Goal: Task Accomplishment & Management: Use online tool/utility

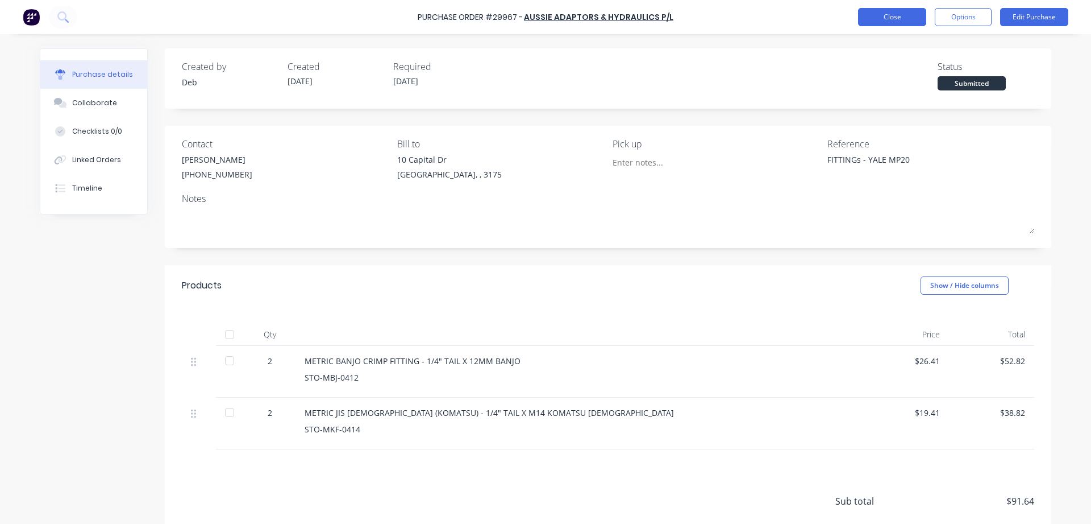
click at [908, 16] on button "Close" at bounding box center [892, 17] width 68 height 18
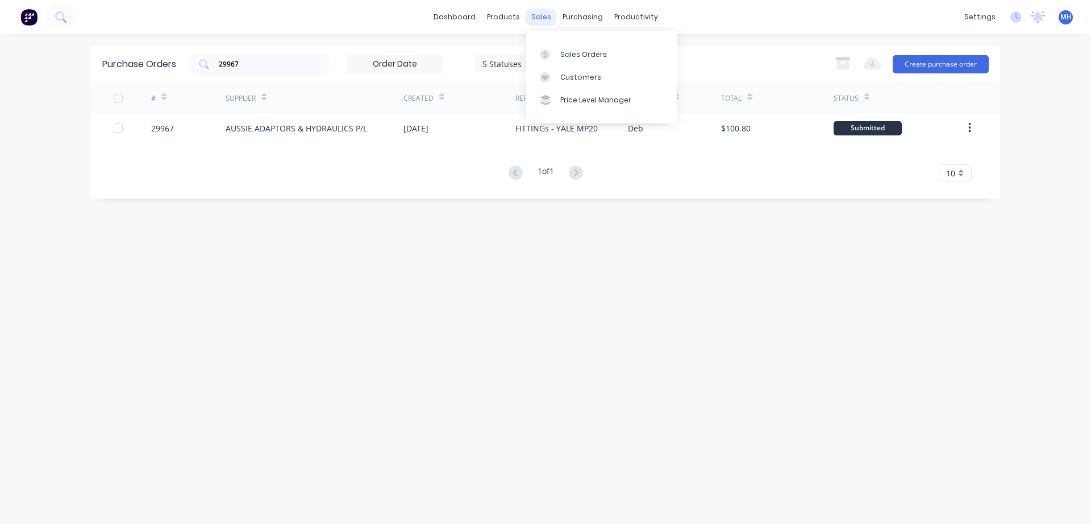
click at [541, 18] on div "sales" at bounding box center [541, 17] width 31 height 17
click at [569, 60] on link "Sales Orders" at bounding box center [601, 54] width 151 height 23
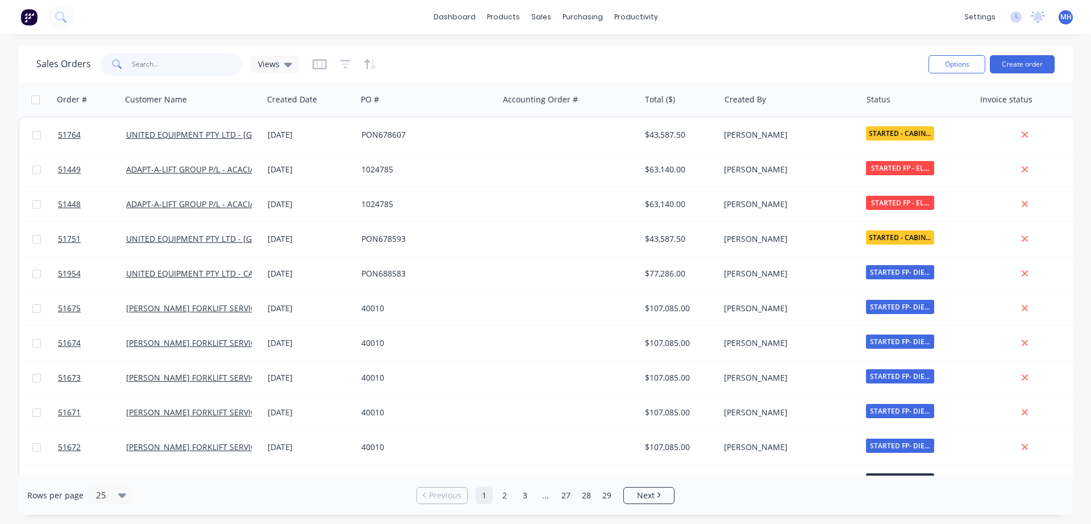
click at [153, 65] on input "text" at bounding box center [187, 64] width 111 height 23
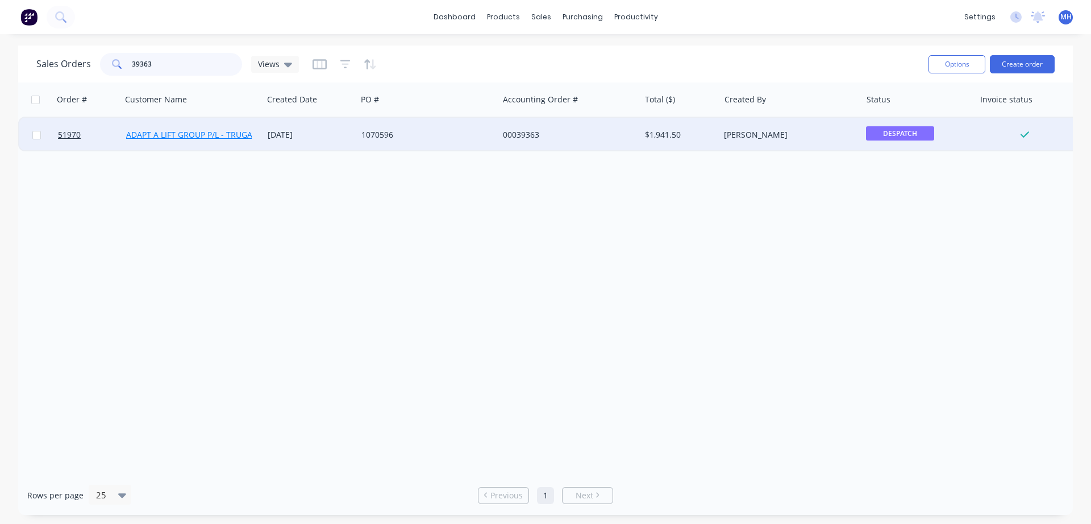
type input "39363"
click at [230, 139] on link "ADAPT A LIFT GROUP P/L - TRUGANINA" at bounding box center [199, 134] width 146 height 11
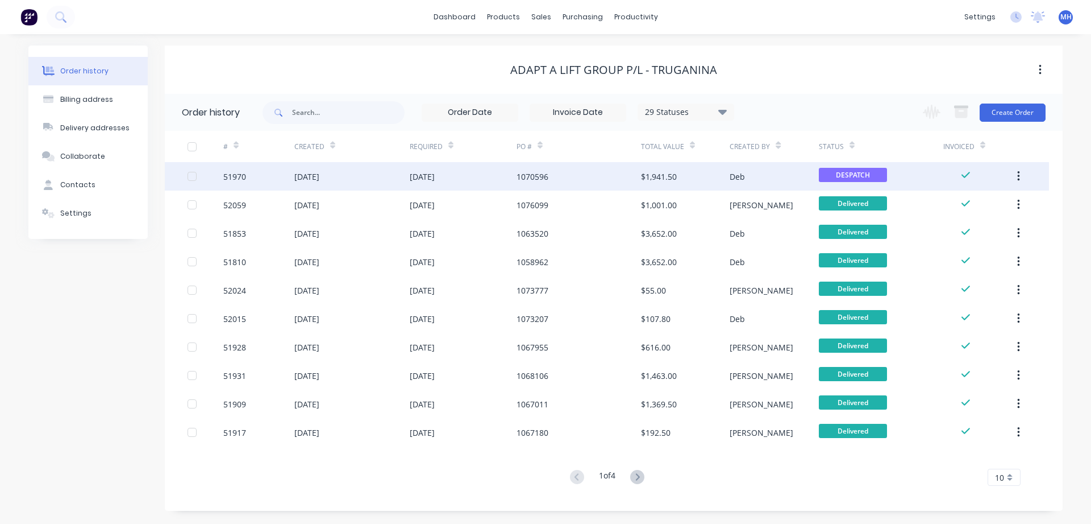
click at [476, 181] on div "[DATE]" at bounding box center [463, 176] width 107 height 28
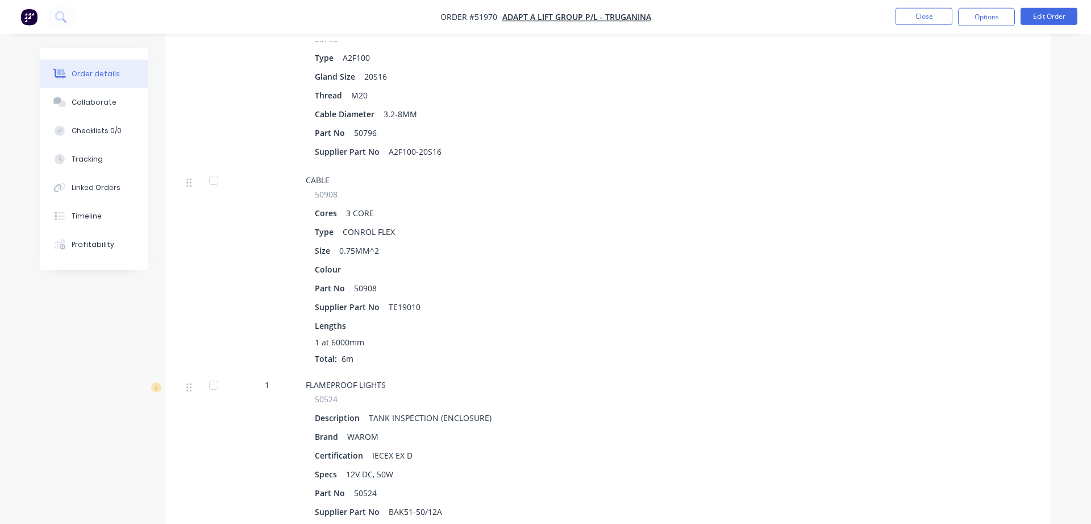
scroll to position [754, 0]
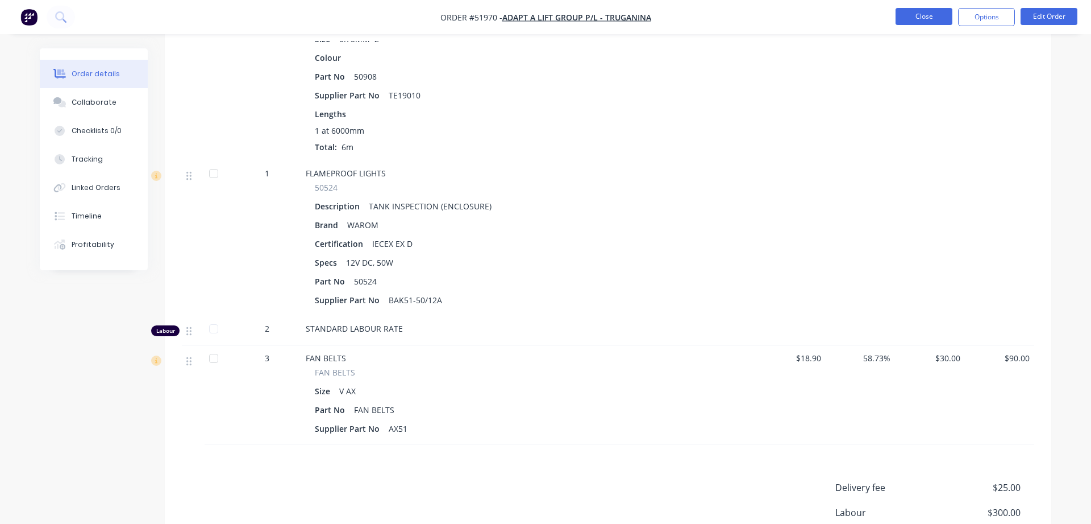
click at [916, 22] on button "Close" at bounding box center [924, 16] width 57 height 17
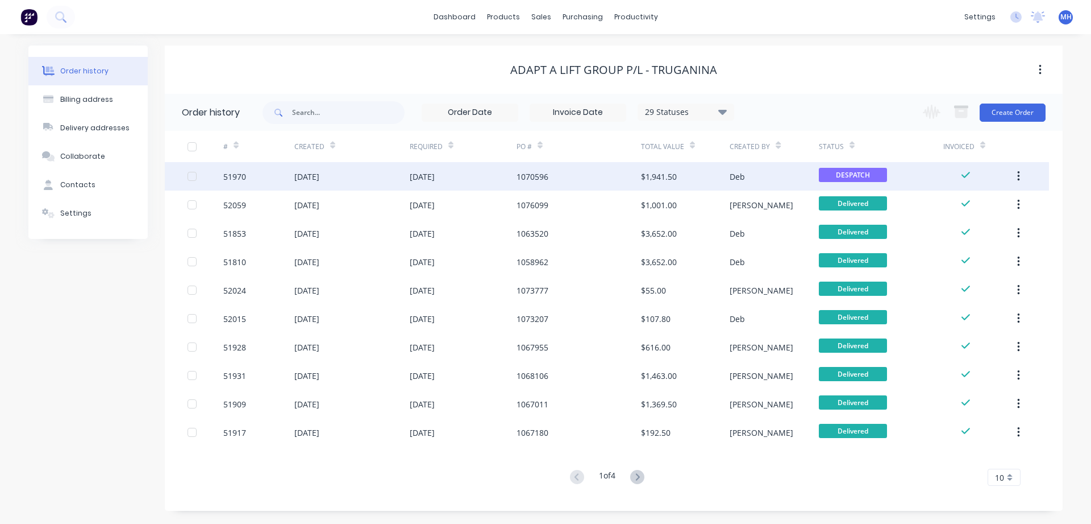
click at [541, 176] on div "1070596" at bounding box center [533, 177] width 32 height 12
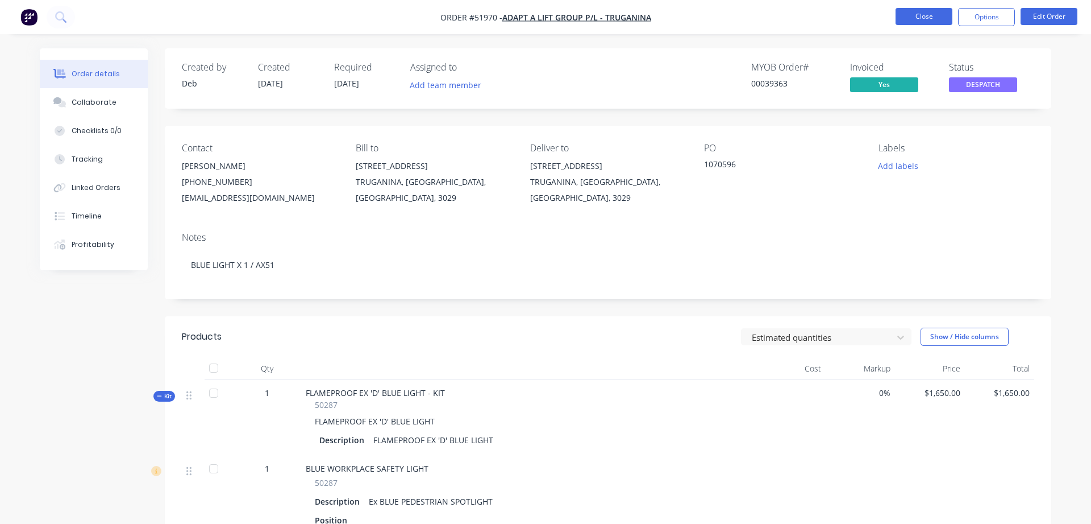
click at [925, 17] on button "Close" at bounding box center [924, 16] width 57 height 17
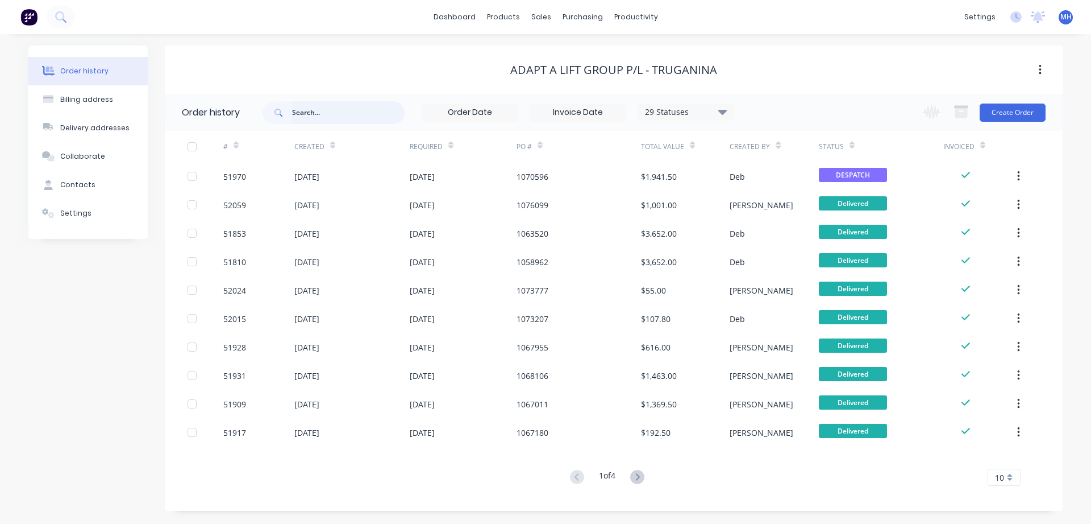
click at [309, 115] on input "text" at bounding box center [348, 112] width 113 height 23
click at [536, 14] on div "sales" at bounding box center [541, 17] width 31 height 17
click at [576, 55] on div "Sales Orders" at bounding box center [583, 54] width 47 height 10
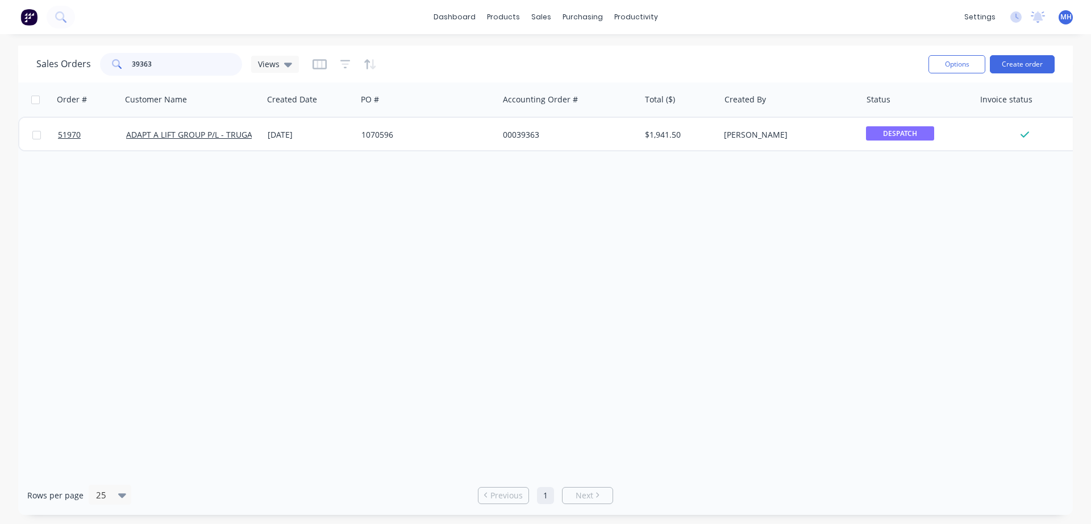
drag, startPoint x: 153, startPoint y: 64, endPoint x: 72, endPoint y: 60, distance: 81.9
click at [132, 60] on input "39363" at bounding box center [187, 64] width 111 height 23
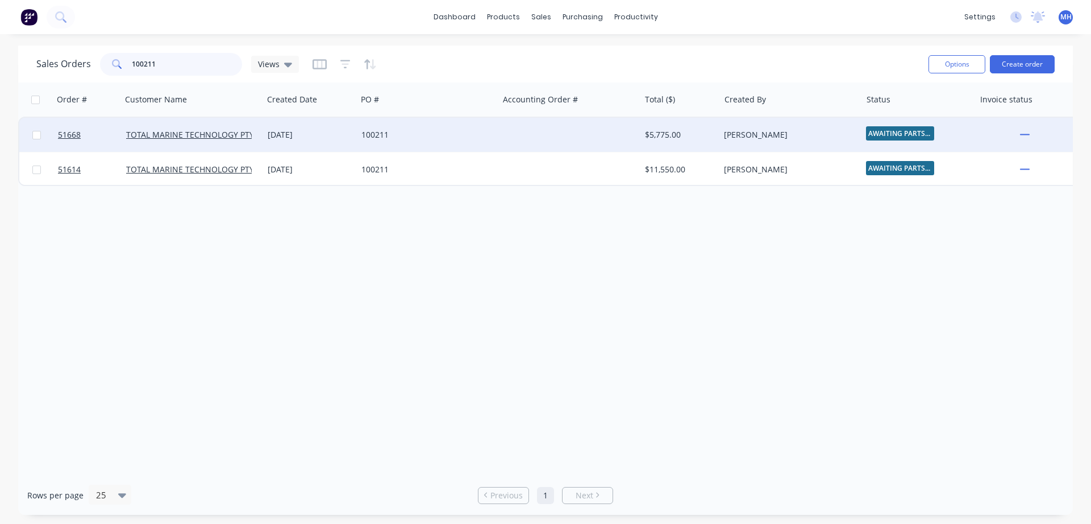
type input "100211"
click at [253, 135] on div "TOTAL MARINE TECHNOLOGY PTY LTD" at bounding box center [192, 134] width 132 height 11
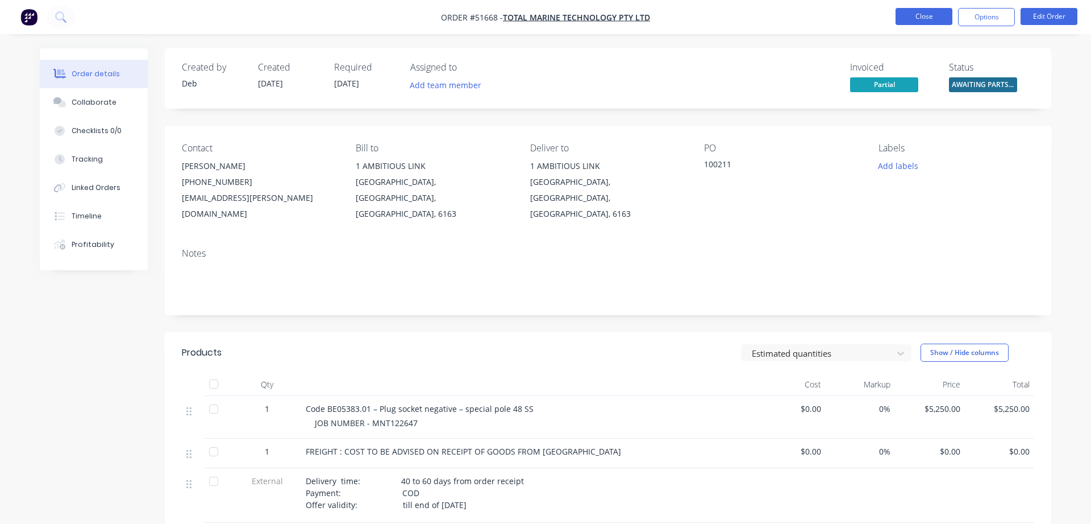
click at [926, 16] on button "Close" at bounding box center [924, 16] width 57 height 17
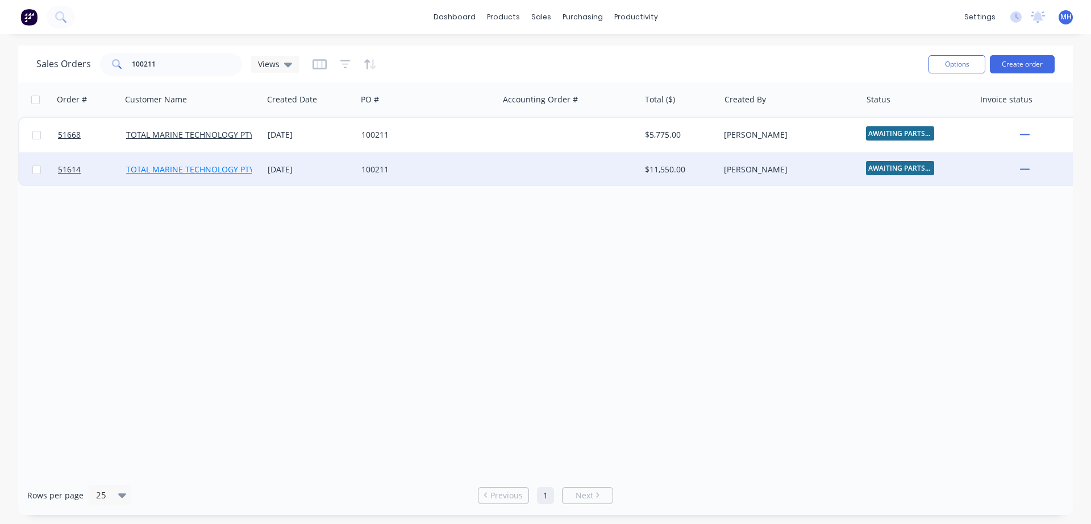
click at [219, 173] on link "TOTAL MARINE TECHNOLOGY PTY LTD" at bounding box center [198, 169] width 144 height 11
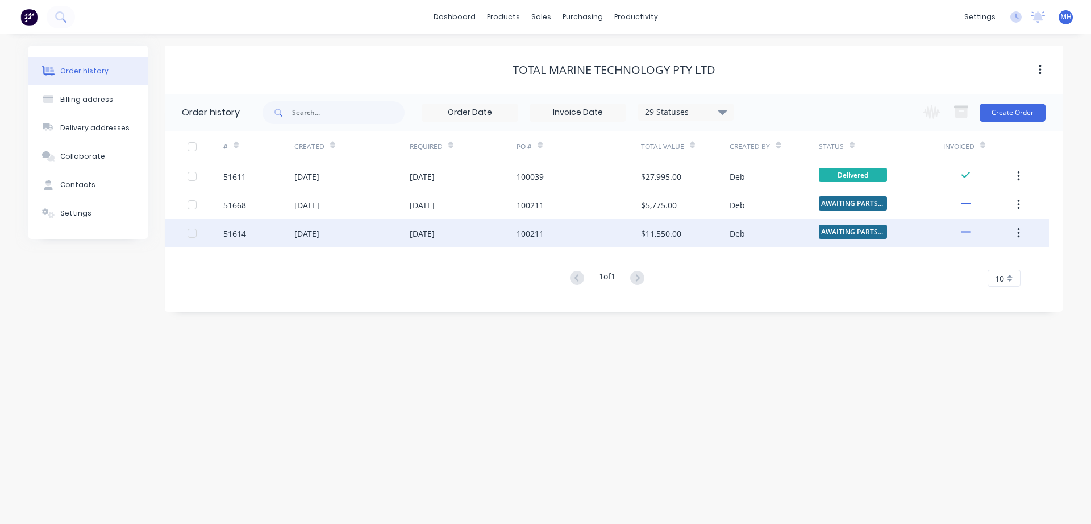
click at [356, 235] on div "01 Apr 2025" at bounding box center [351, 233] width 115 height 28
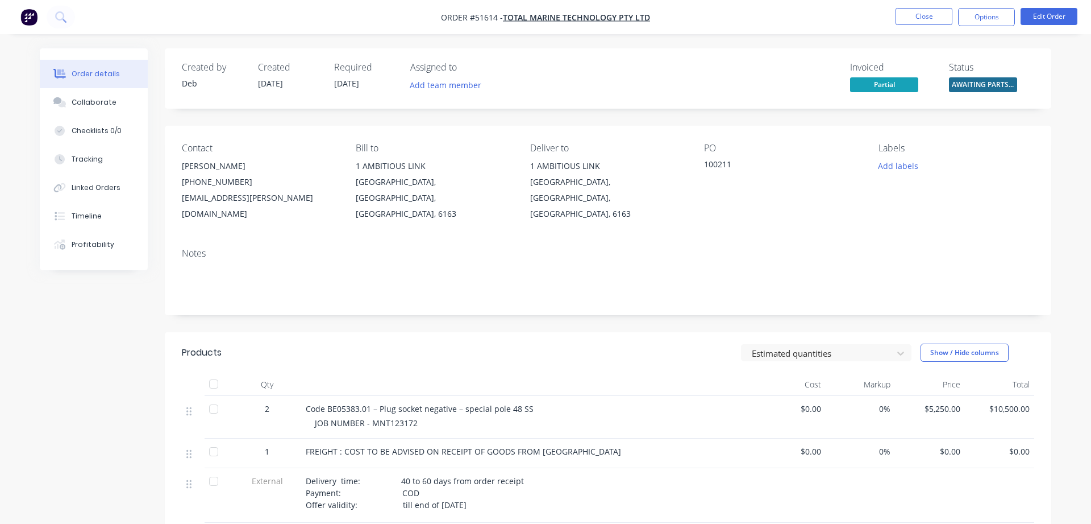
scroll to position [185, 0]
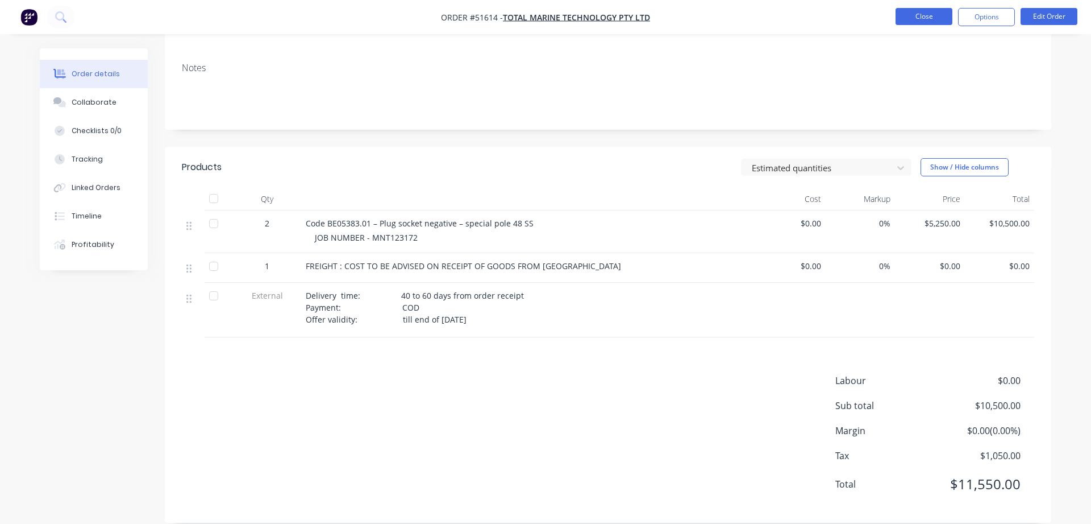
click at [927, 18] on button "Close" at bounding box center [924, 16] width 57 height 17
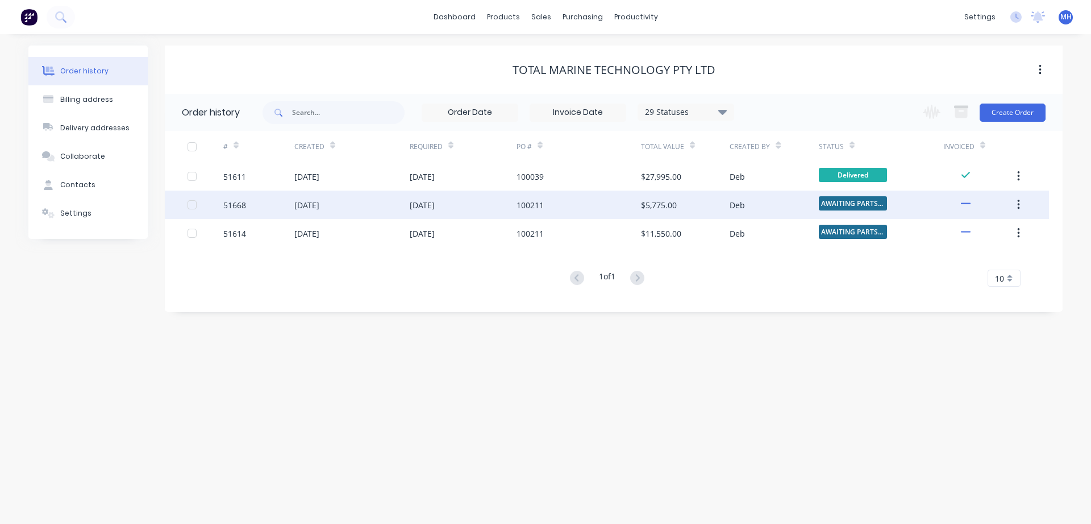
click at [408, 202] on div "01 Apr 2025" at bounding box center [351, 204] width 115 height 28
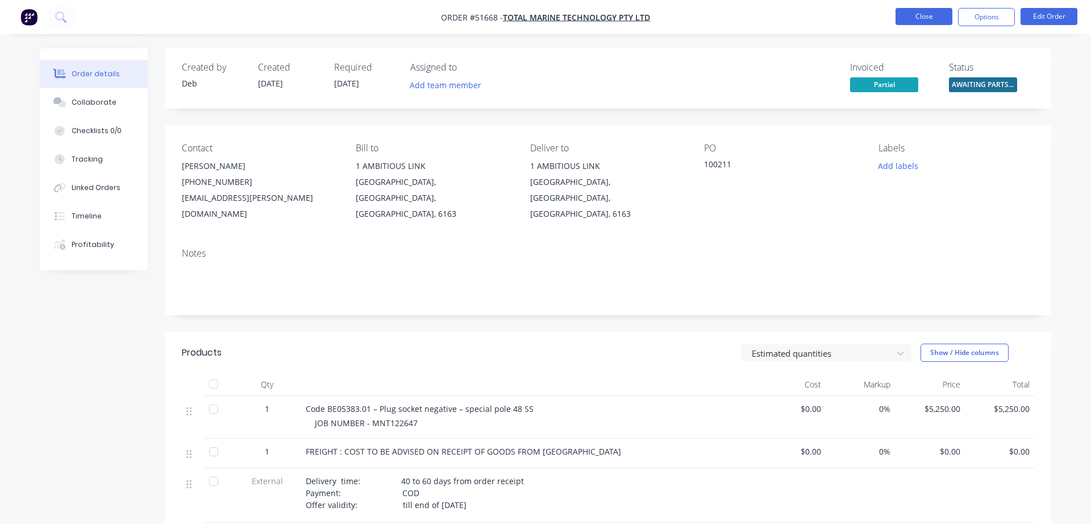
click at [920, 16] on button "Close" at bounding box center [924, 16] width 57 height 17
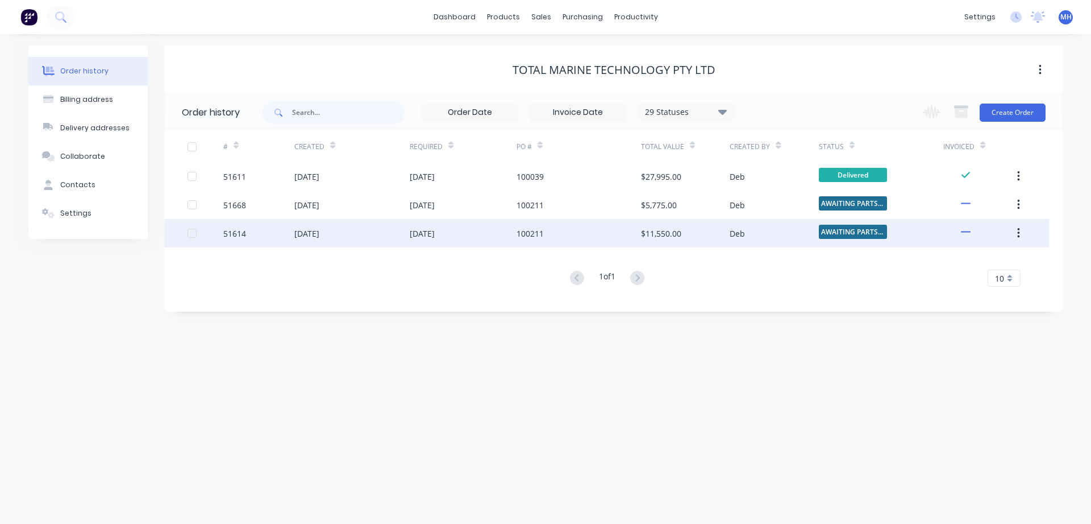
click at [470, 238] on div "26 Feb 2025" at bounding box center [463, 233] width 107 height 28
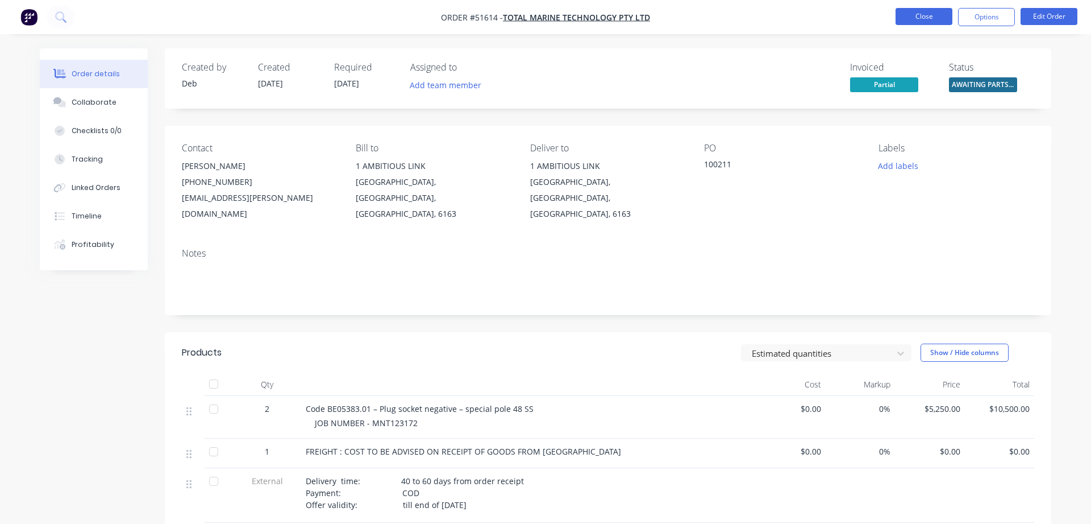
click at [930, 14] on button "Close" at bounding box center [924, 16] width 57 height 17
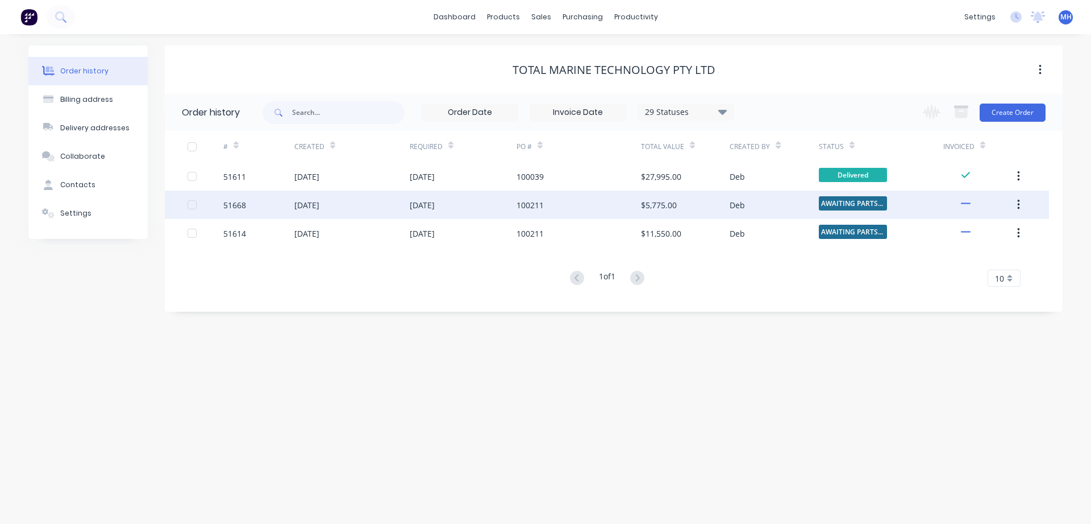
click at [431, 215] on div "27 Mar 2025" at bounding box center [463, 204] width 107 height 28
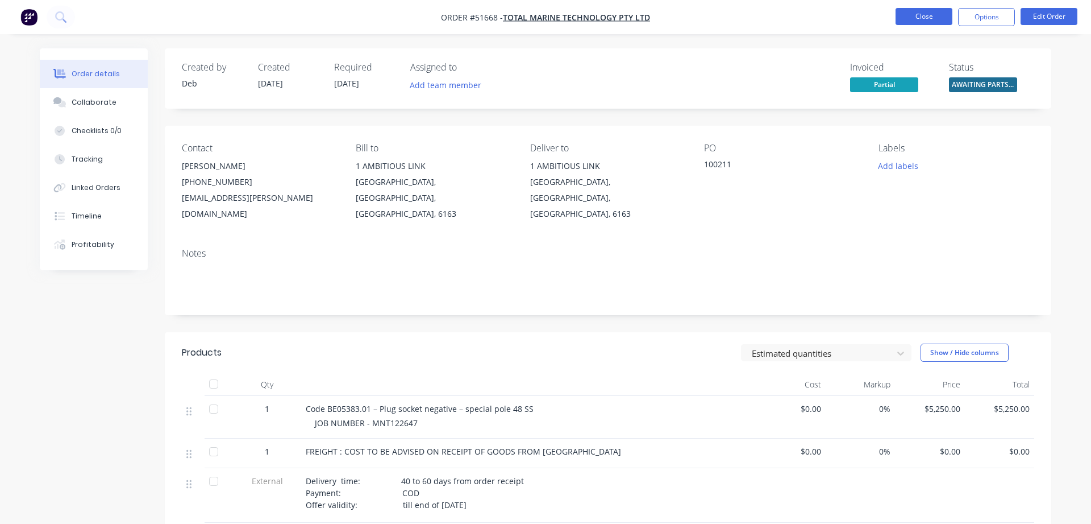
click at [926, 17] on button "Close" at bounding box center [924, 16] width 57 height 17
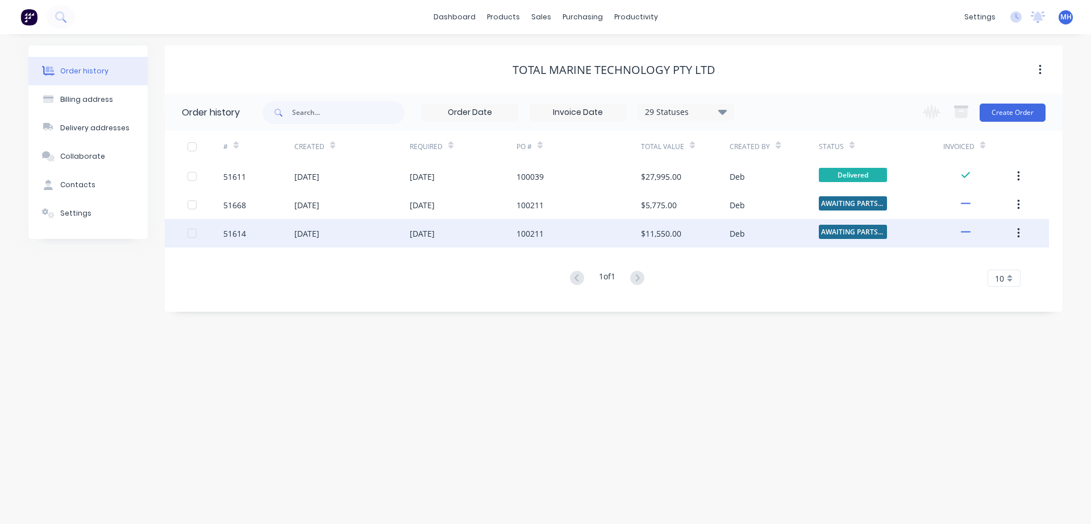
click at [520, 233] on div "100211" at bounding box center [530, 233] width 27 height 12
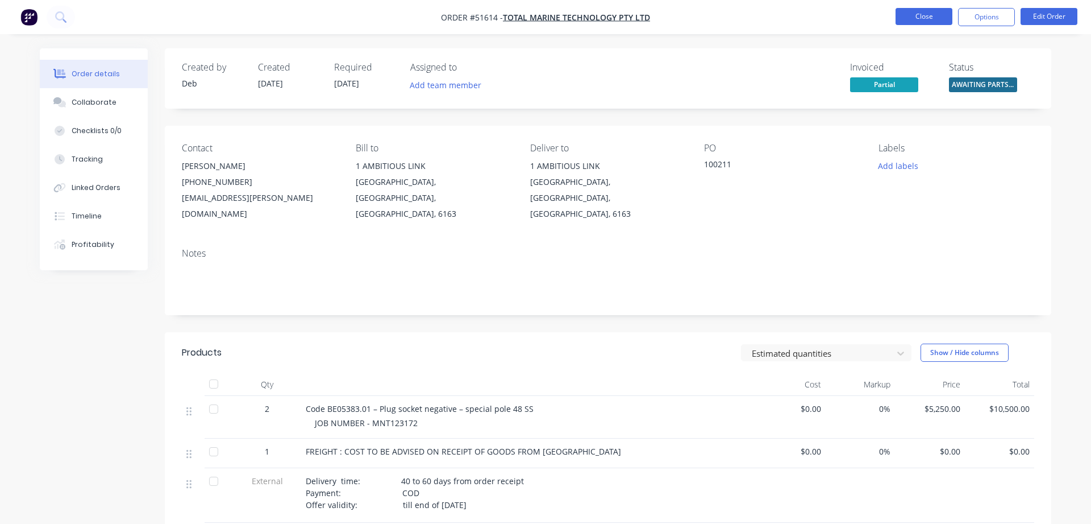
click at [924, 15] on button "Close" at bounding box center [924, 16] width 57 height 17
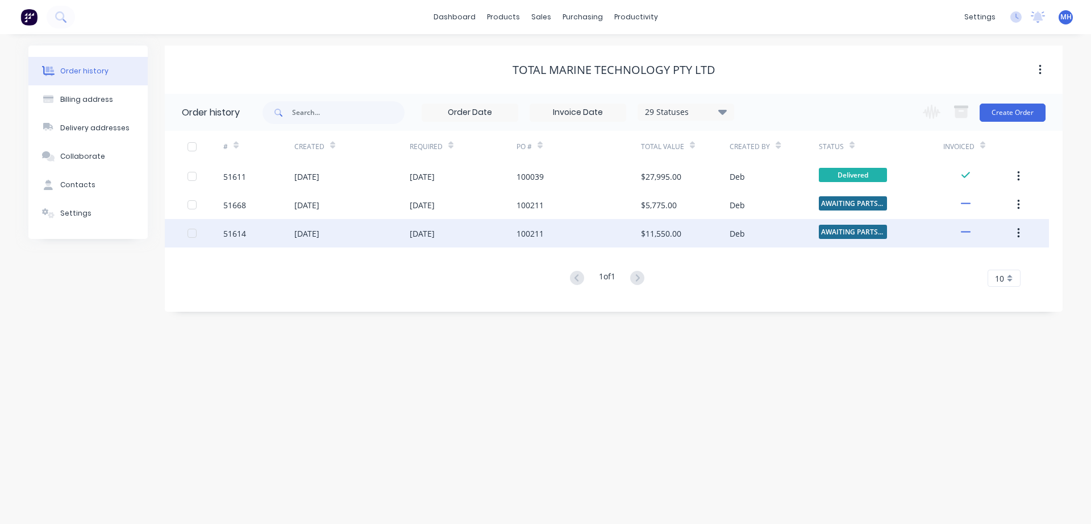
click at [559, 234] on div "100211" at bounding box center [579, 233] width 124 height 28
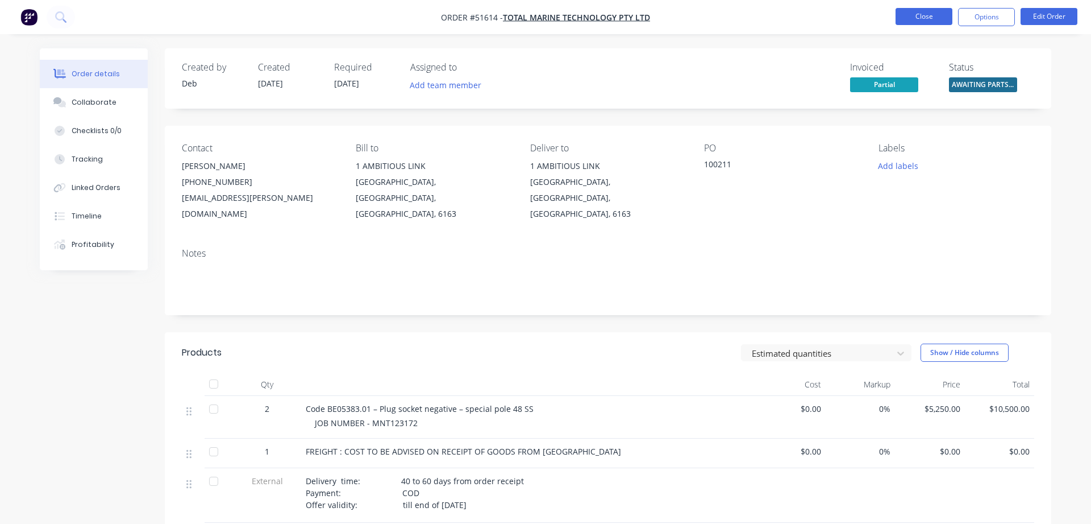
click at [914, 16] on button "Close" at bounding box center [924, 16] width 57 height 17
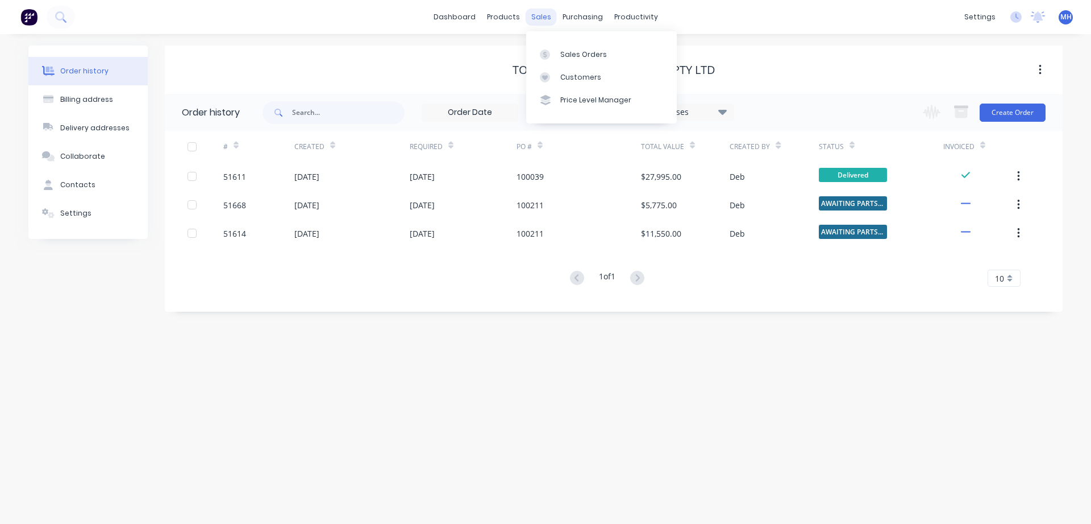
click at [543, 16] on div "sales" at bounding box center [541, 17] width 31 height 17
click at [555, 51] on div at bounding box center [548, 54] width 17 height 10
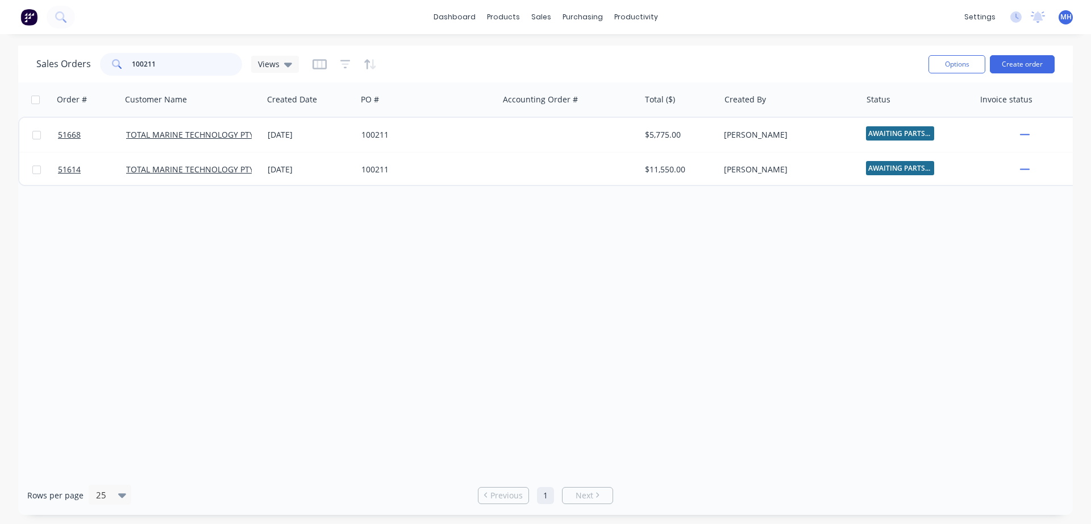
drag, startPoint x: 166, startPoint y: 63, endPoint x: 72, endPoint y: 78, distance: 94.9
click at [132, 76] on input "100211" at bounding box center [187, 64] width 111 height 23
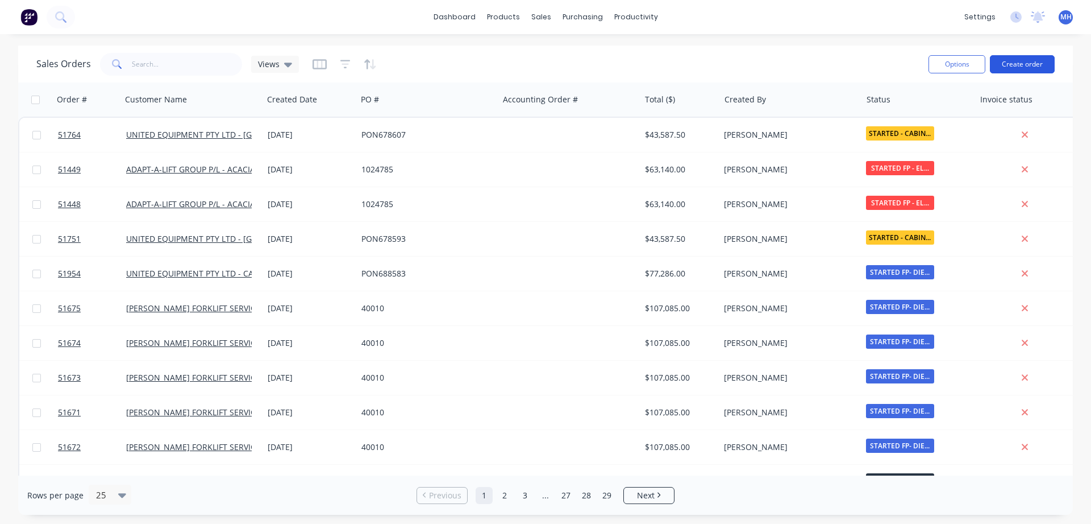
click at [1029, 60] on button "Create order" at bounding box center [1022, 64] width 65 height 18
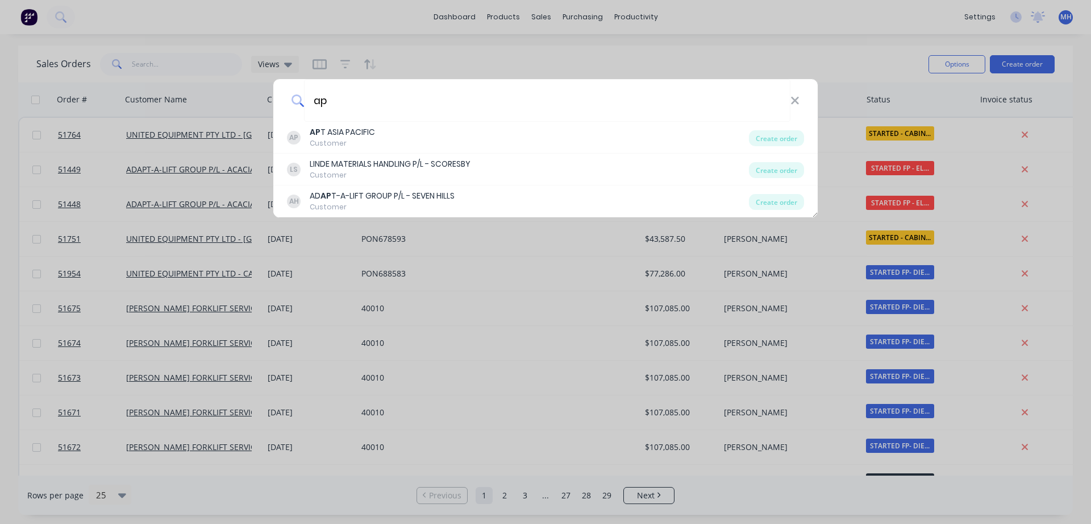
type input "a"
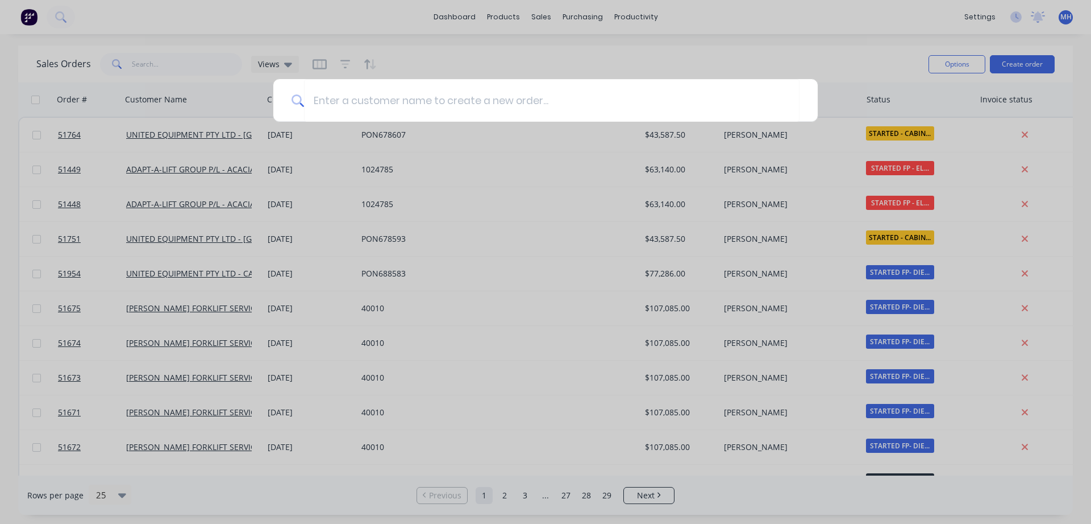
type input "d"
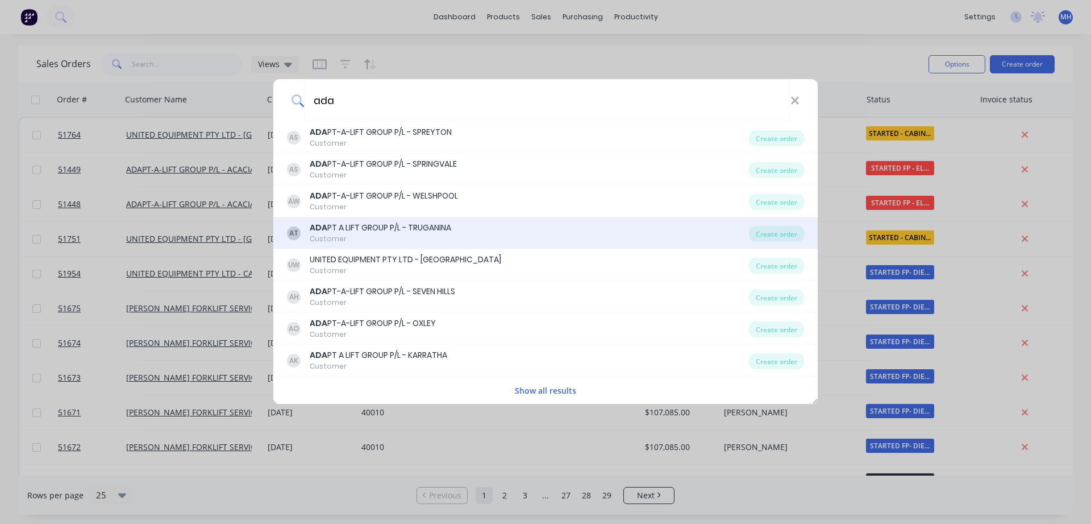
type input "ada"
click at [421, 226] on div "ADA PT A LIFT GROUP P/L - TRUGANINA" at bounding box center [381, 228] width 142 height 12
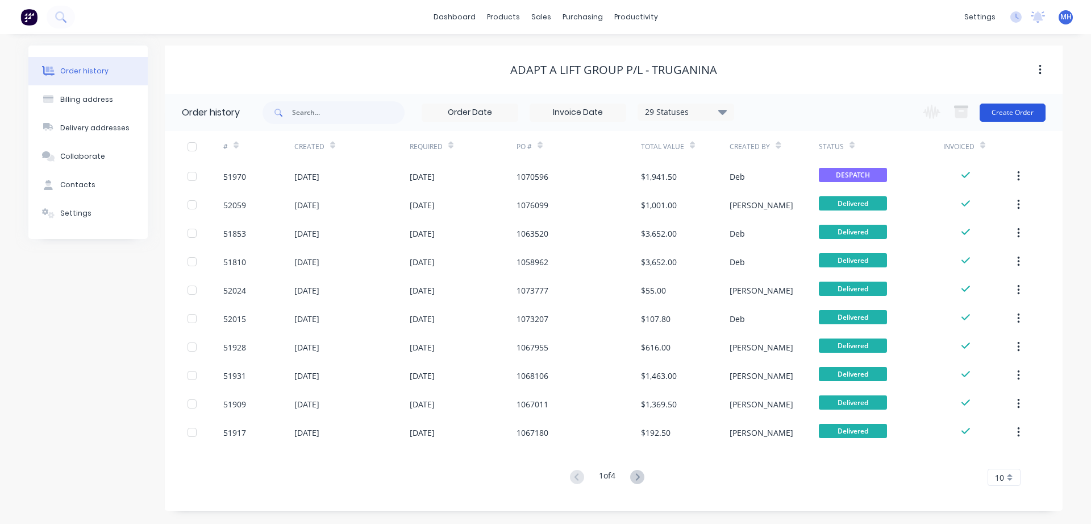
click at [1024, 117] on button "Create Order" at bounding box center [1013, 112] width 66 height 18
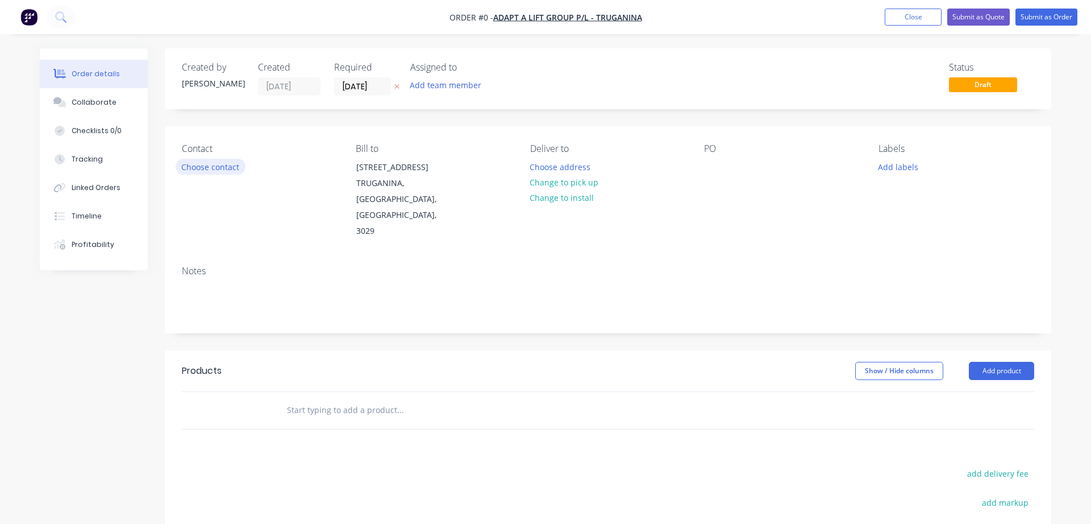
click at [190, 169] on button "Choose contact" at bounding box center [211, 166] width 70 height 15
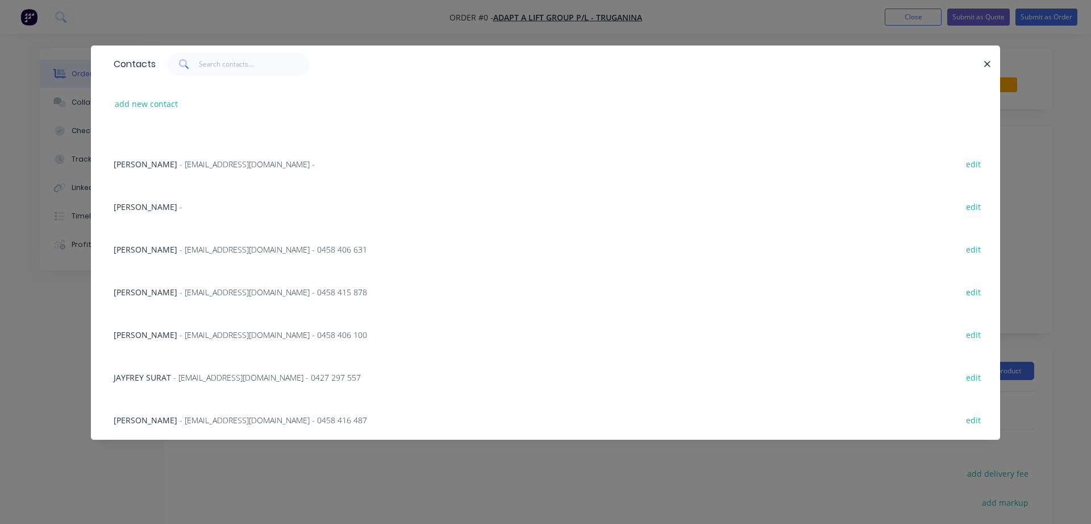
scroll to position [538, 0]
click at [161, 412] on div "CABLAN KHALED - ckhaled@adaptalift.com.au - edit" at bounding box center [545, 418] width 875 height 43
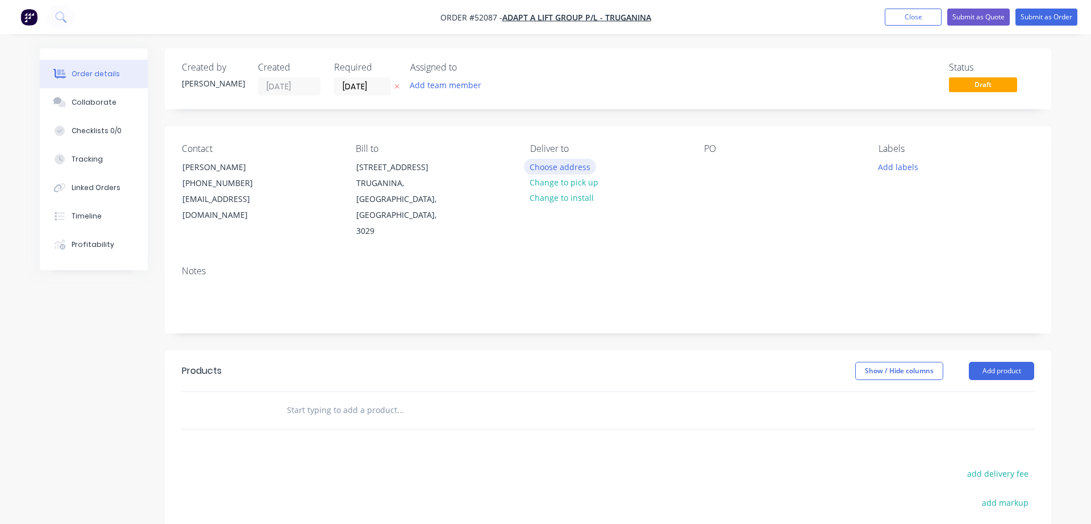
click at [555, 168] on button "Choose address" at bounding box center [560, 166] width 73 height 15
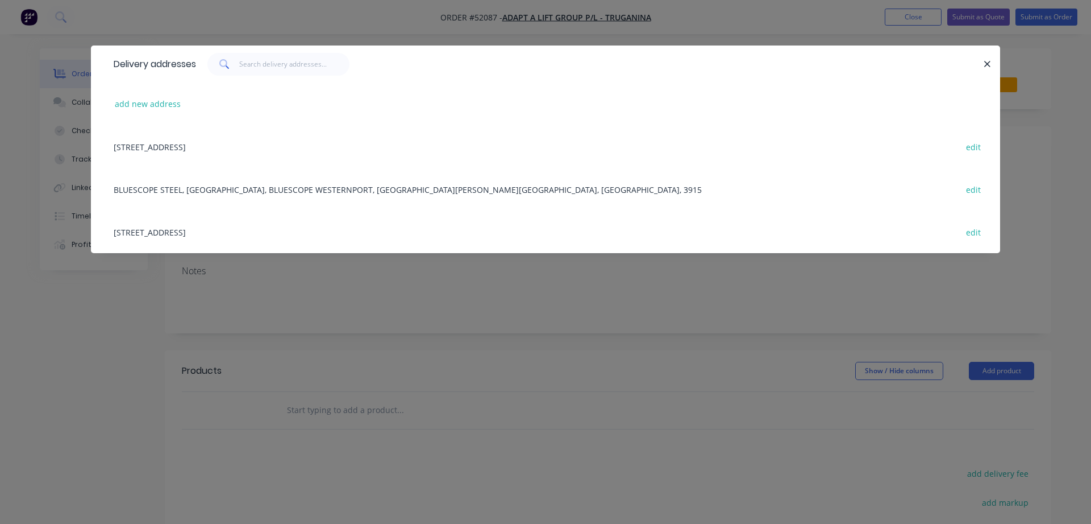
click at [221, 146] on div "501 ROBINSONS ROAD, TRUGANINA, Victoria, Australia, 3029 edit" at bounding box center [545, 146] width 875 height 43
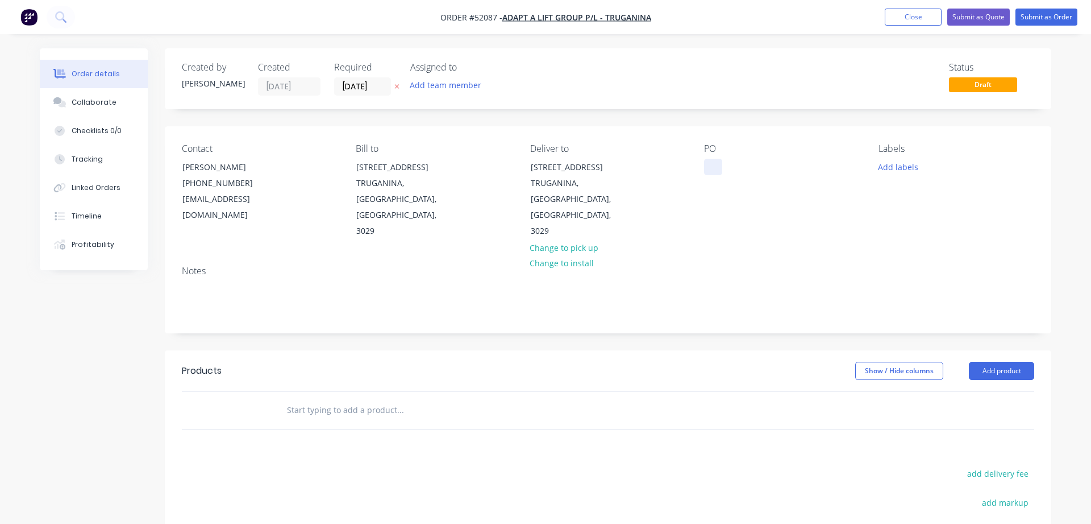
click at [713, 162] on div at bounding box center [713, 167] width 18 height 16
click at [294, 398] on input "text" at bounding box center [399, 409] width 227 height 23
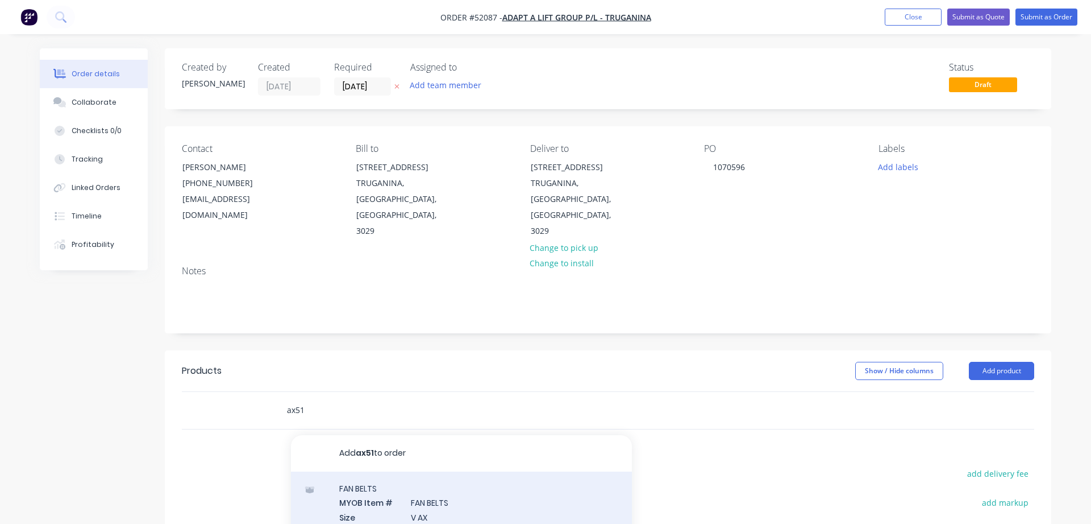
type input "ax51"
click at [434, 487] on div "FAN BELTS MYOB Item # FAN BELTS Size V AX Part No FAN BELTS Supplier Part No AX…" at bounding box center [461, 530] width 341 height 118
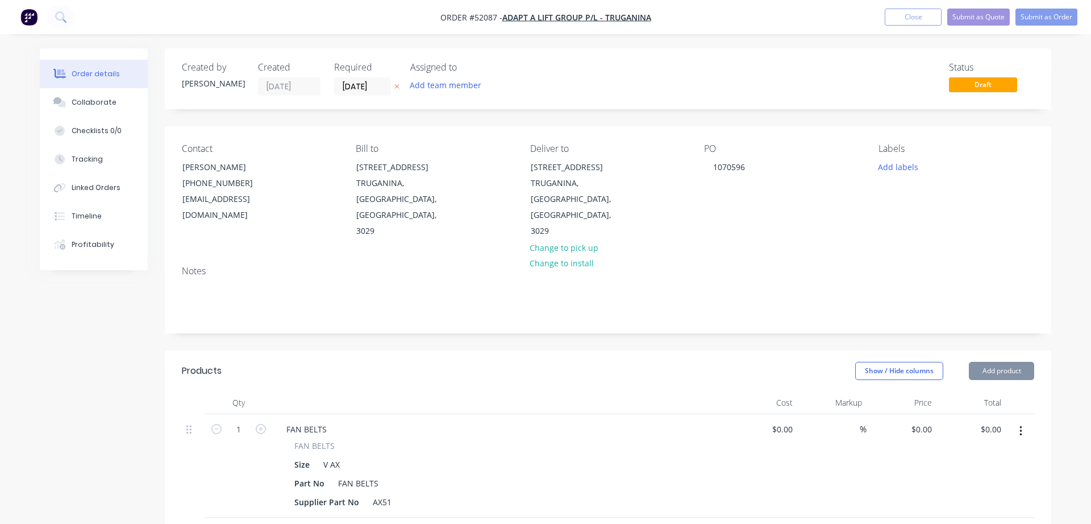
type input "$18.90"
type input "58.73"
type input "$30.00"
click at [260, 423] on icon "button" at bounding box center [261, 428] width 10 height 10
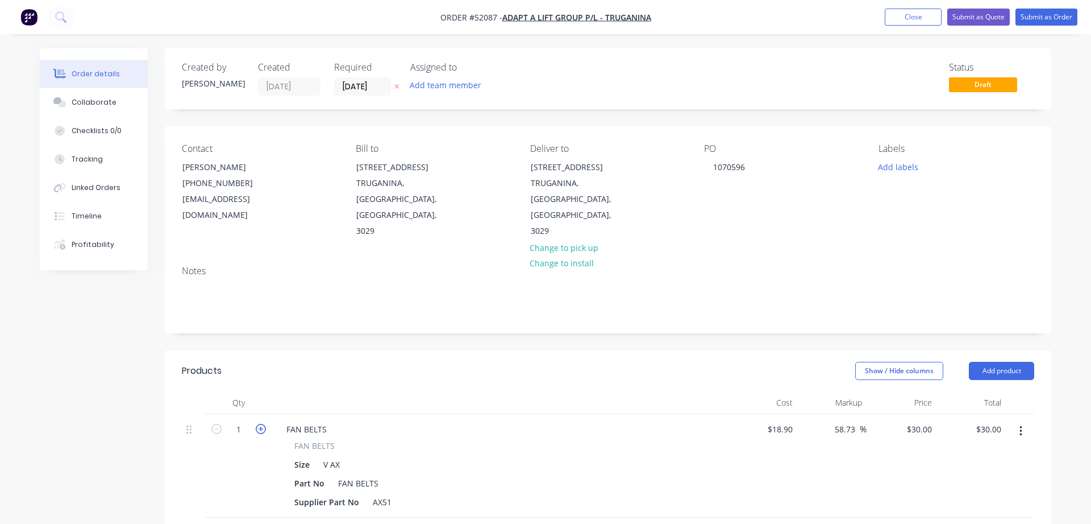
type input "2"
type input "$60.00"
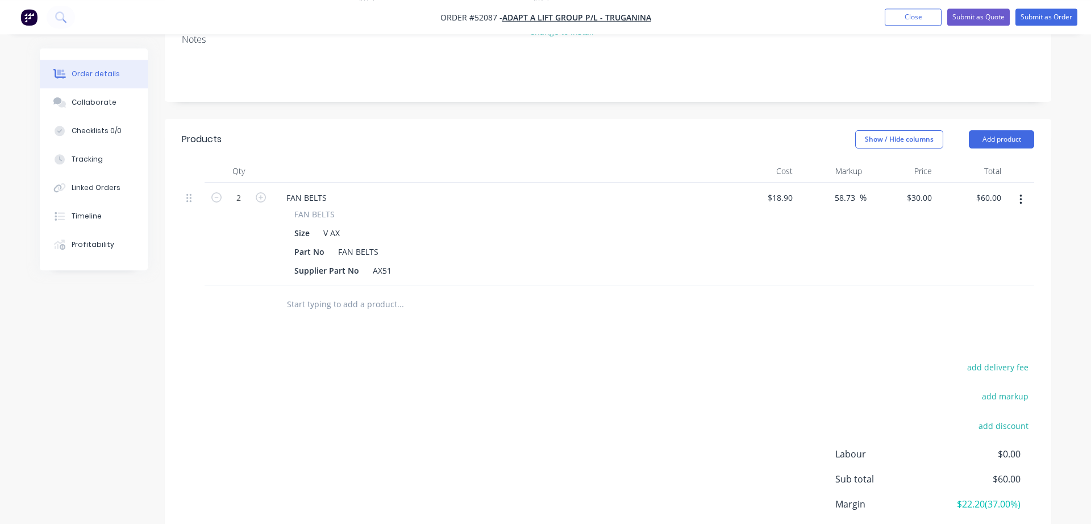
scroll to position [232, 0]
click at [290, 292] on input "text" at bounding box center [399, 303] width 227 height 23
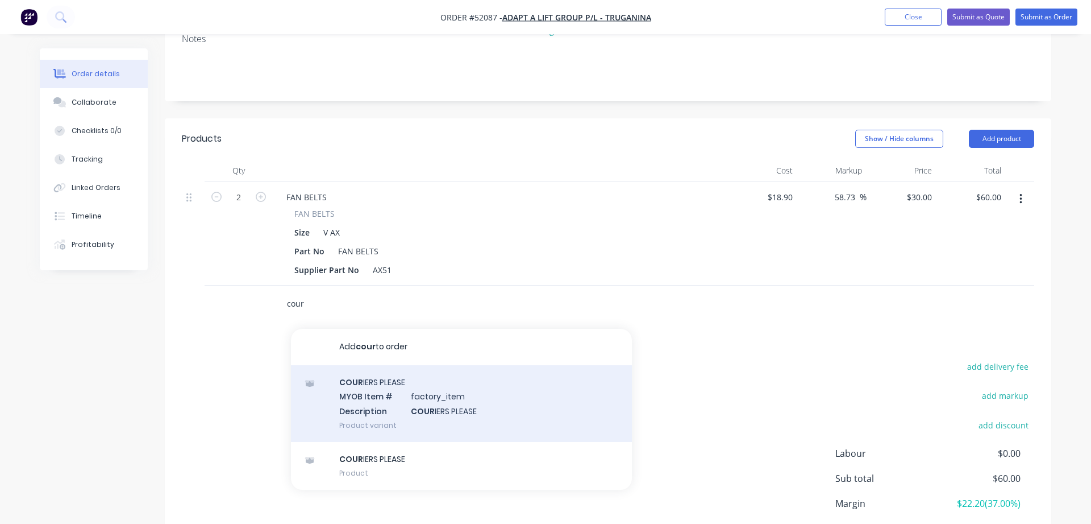
type input "cour"
click at [368, 365] on div "COUR IERS PLEASE MYOB Item # factory_item Description COUR IERS PLEASE Product …" at bounding box center [461, 403] width 341 height 77
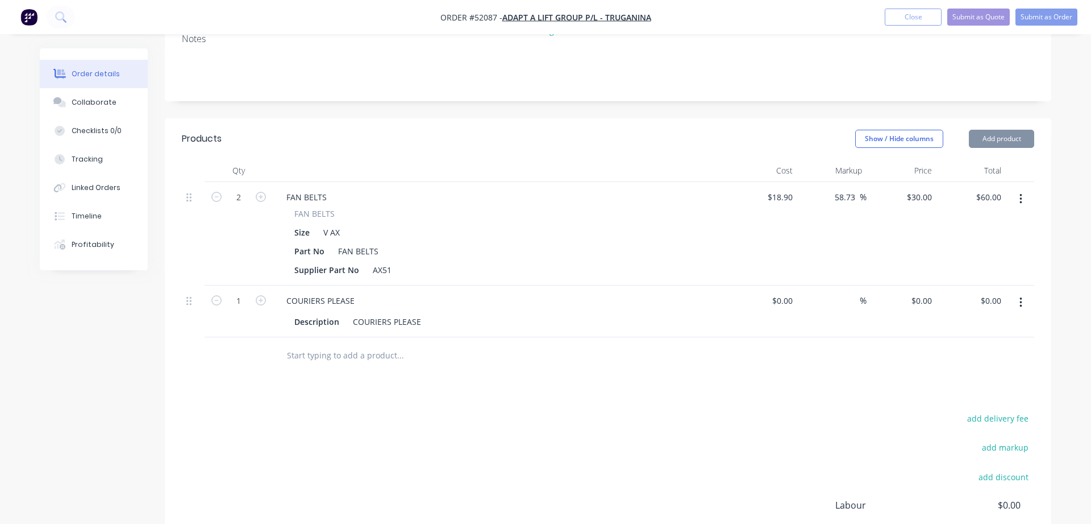
type input "$20.00"
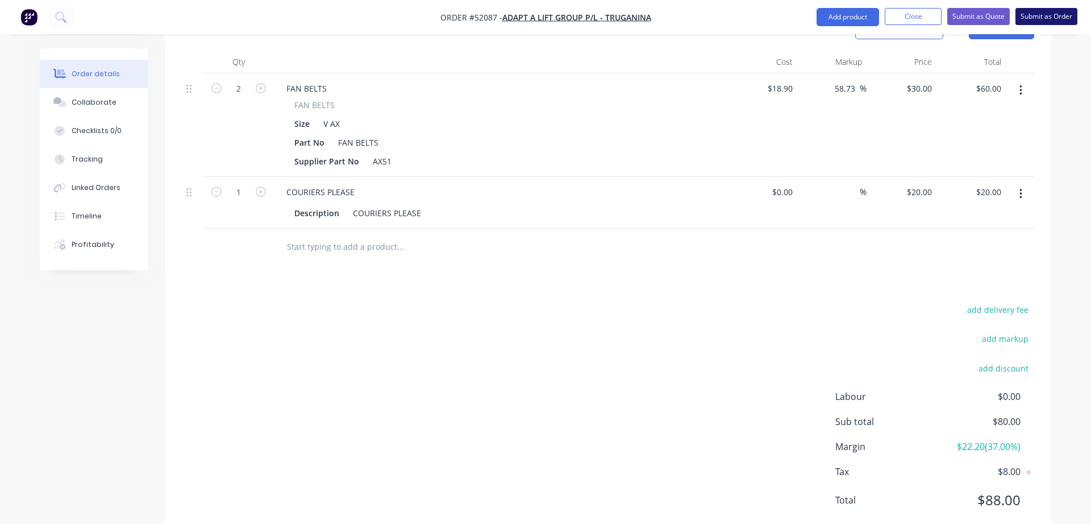
click at [1042, 19] on button "Submit as Order" at bounding box center [1047, 16] width 62 height 17
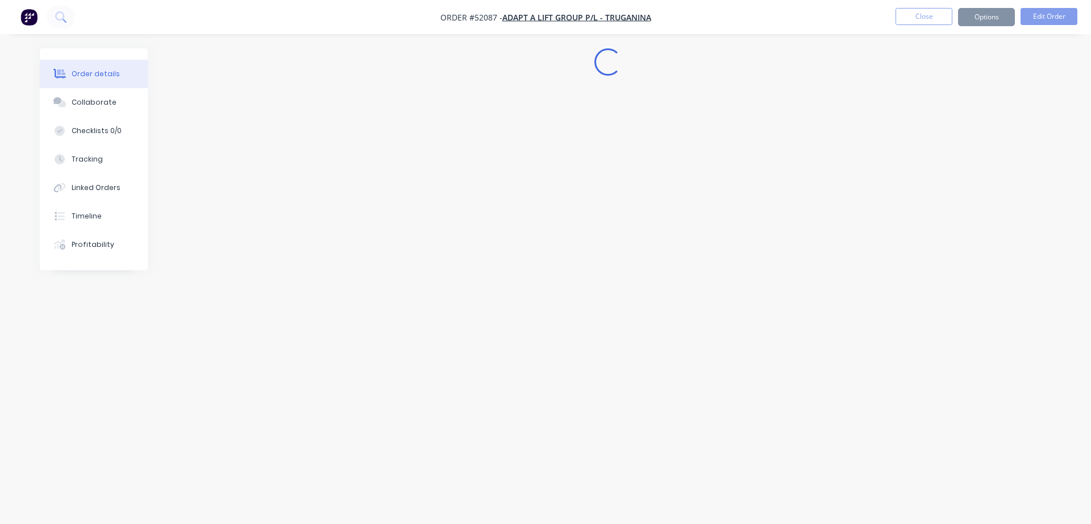
scroll to position [0, 0]
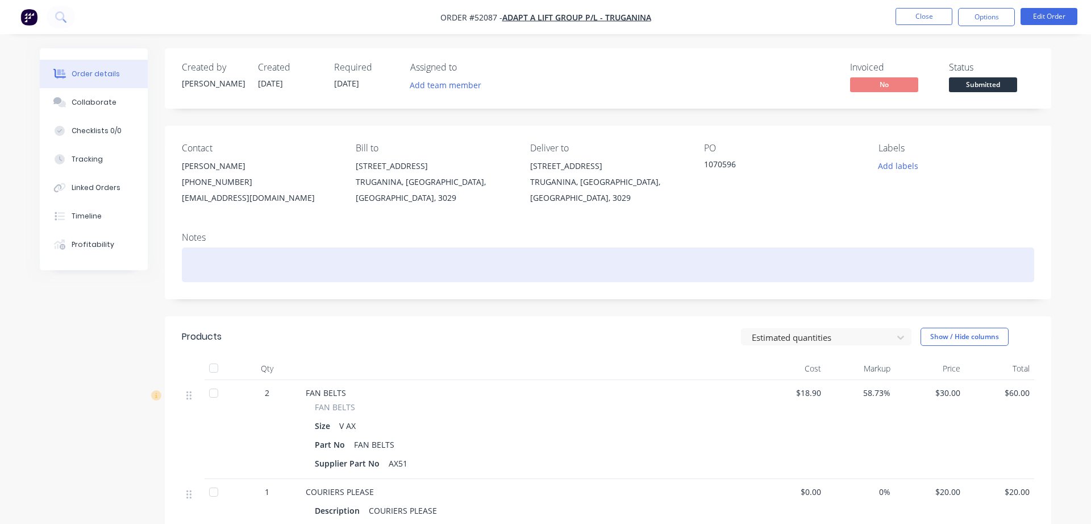
click at [207, 270] on div at bounding box center [608, 264] width 853 height 35
click at [379, 264] on div "THESE WERE A BACK ORDER USING THE SAME PONFROM THE 12/08/2025" at bounding box center [608, 264] width 853 height 35
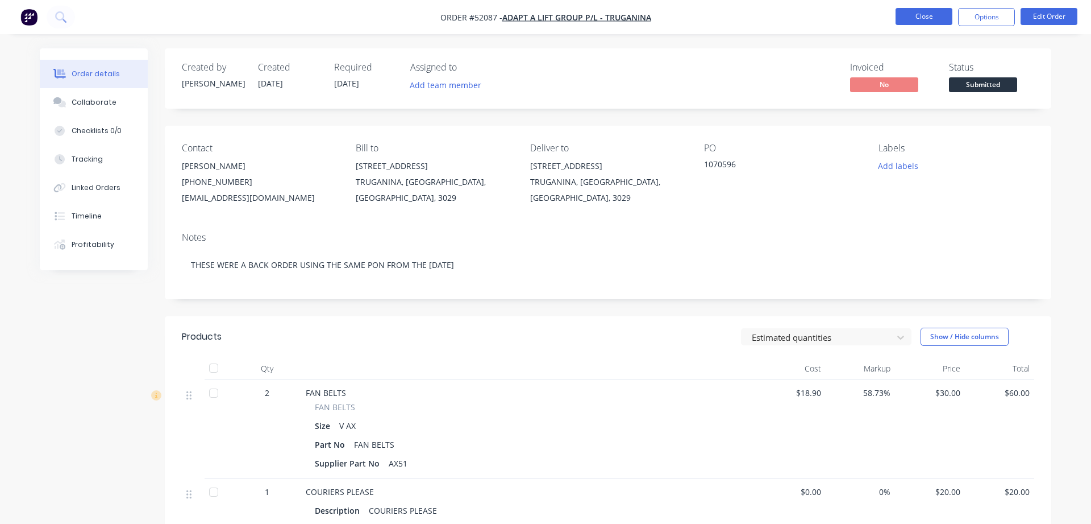
click at [932, 19] on button "Close" at bounding box center [924, 16] width 57 height 17
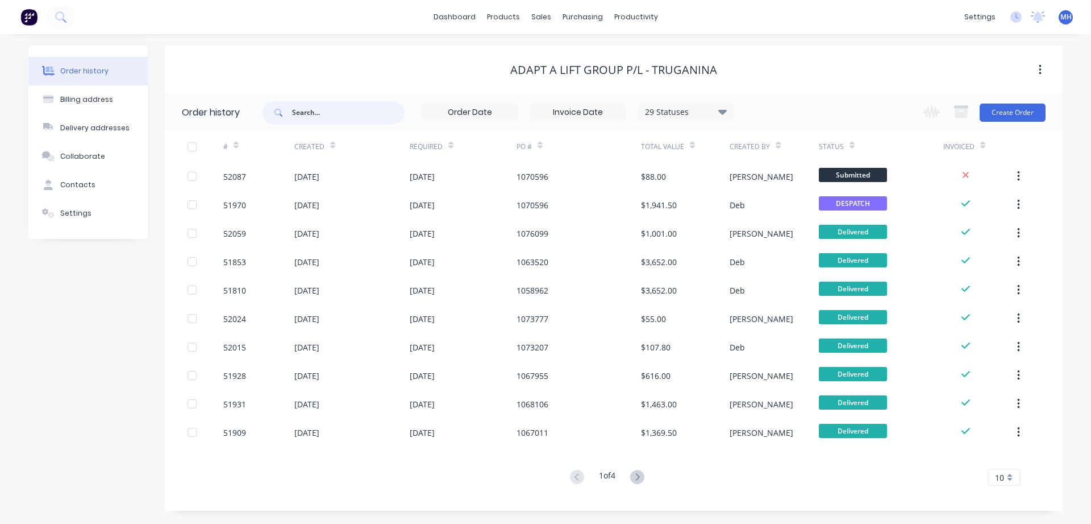
click at [306, 118] on input "text" at bounding box center [348, 112] width 113 height 23
type input "1070596"
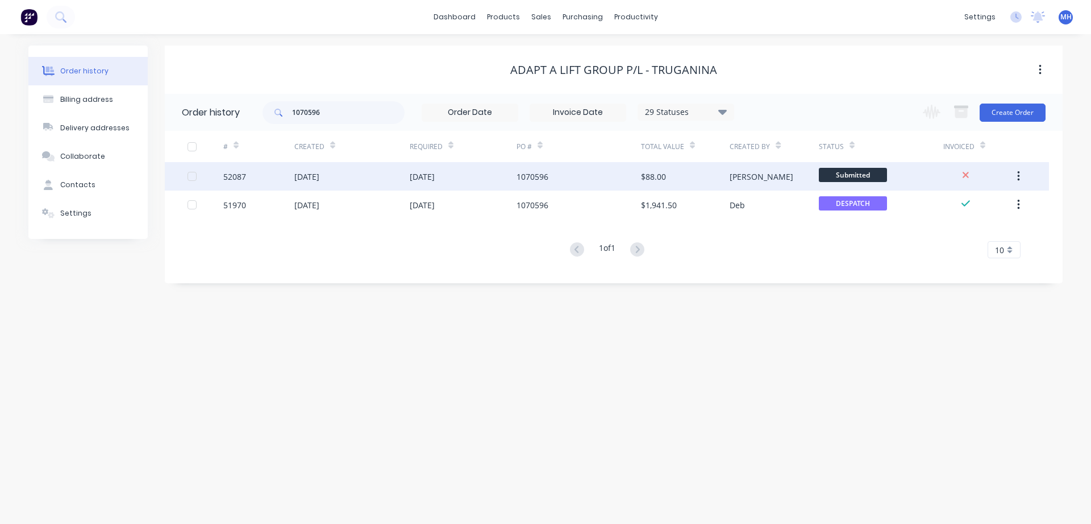
click at [379, 179] on div "[DATE]" at bounding box center [351, 176] width 115 height 28
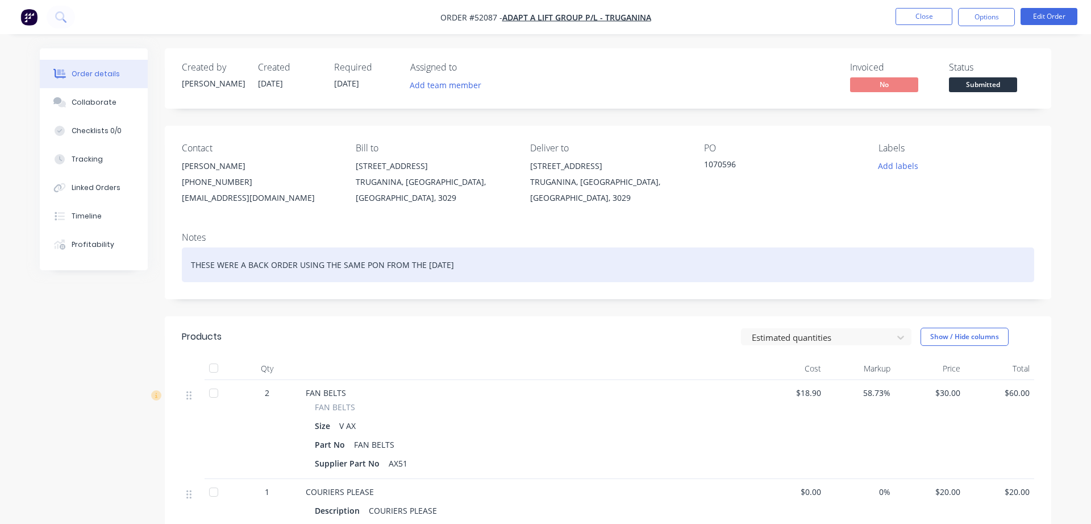
click at [247, 265] on div "THESE WERE A BACK ORDER USING THE SAME PON FROM THE 12/08/2025" at bounding box center [608, 264] width 853 height 35
click at [298, 265] on div "THESE WERE ON BACK ORDER USING THE SAME PON FROM THE 12/08/2025" at bounding box center [608, 264] width 853 height 35
click at [301, 265] on div "THESE WERE ON BACK ORDER USING THE SAME PON FROM THE 12/08/2025" at bounding box center [608, 264] width 853 height 35
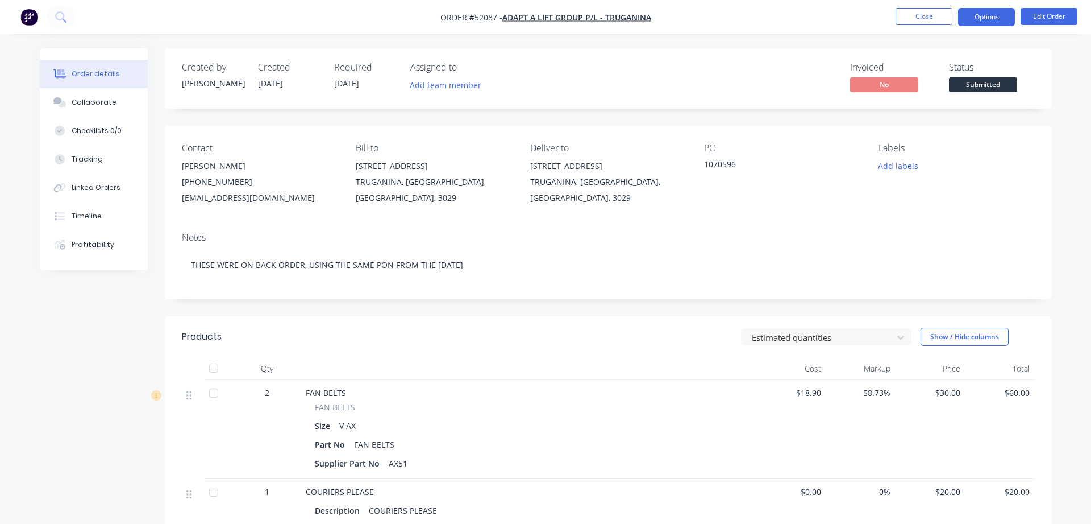
click at [977, 16] on button "Options" at bounding box center [986, 17] width 57 height 18
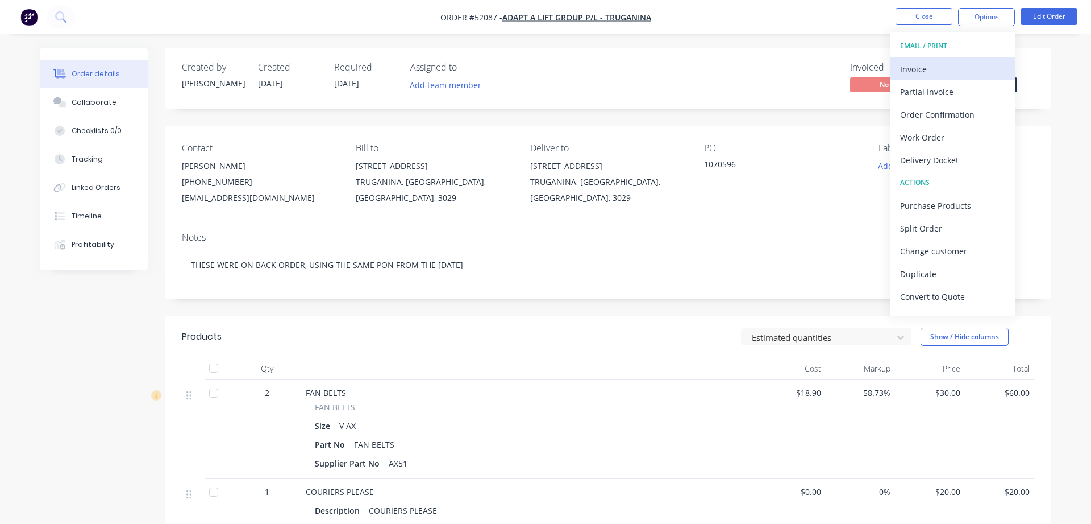
click at [923, 67] on div "Invoice" at bounding box center [952, 69] width 105 height 16
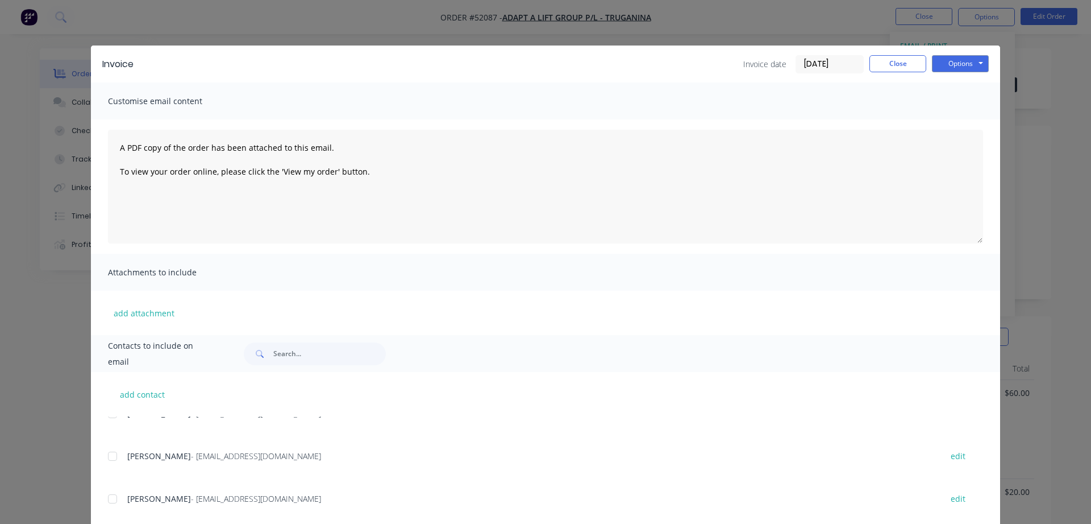
scroll to position [202, 0]
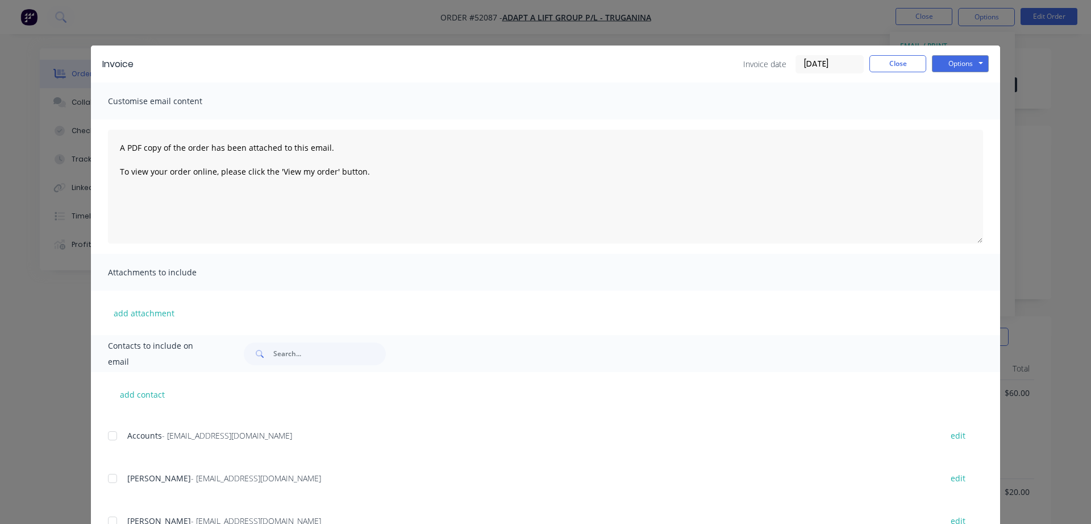
click at [113, 437] on div at bounding box center [112, 435] width 23 height 23
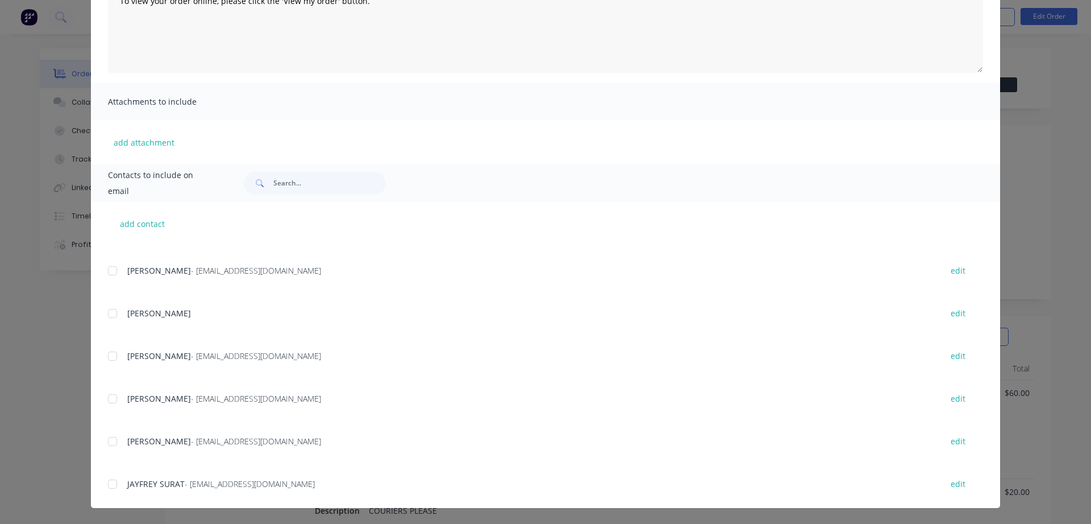
scroll to position [591, 0]
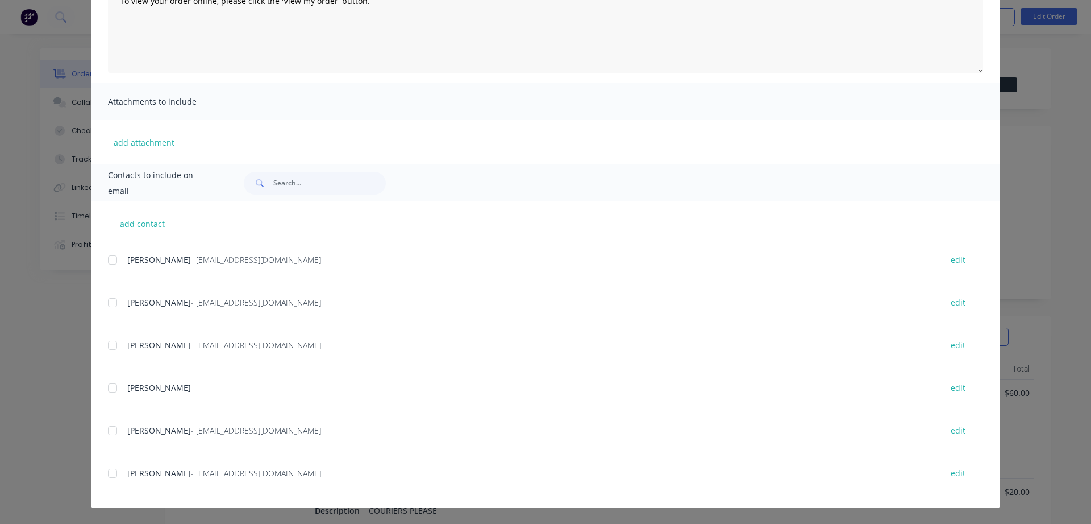
click at [113, 472] on div at bounding box center [112, 473] width 23 height 23
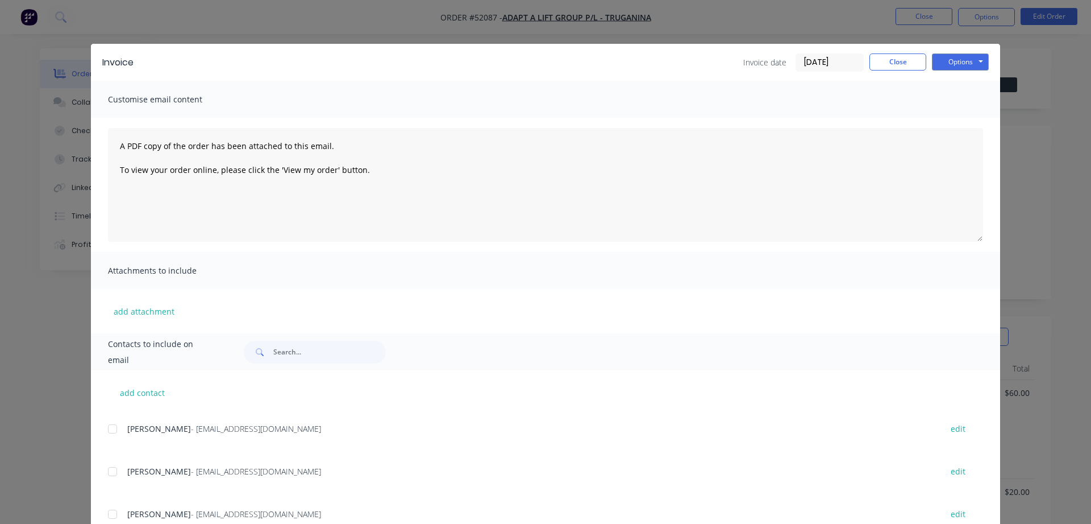
scroll to position [0, 0]
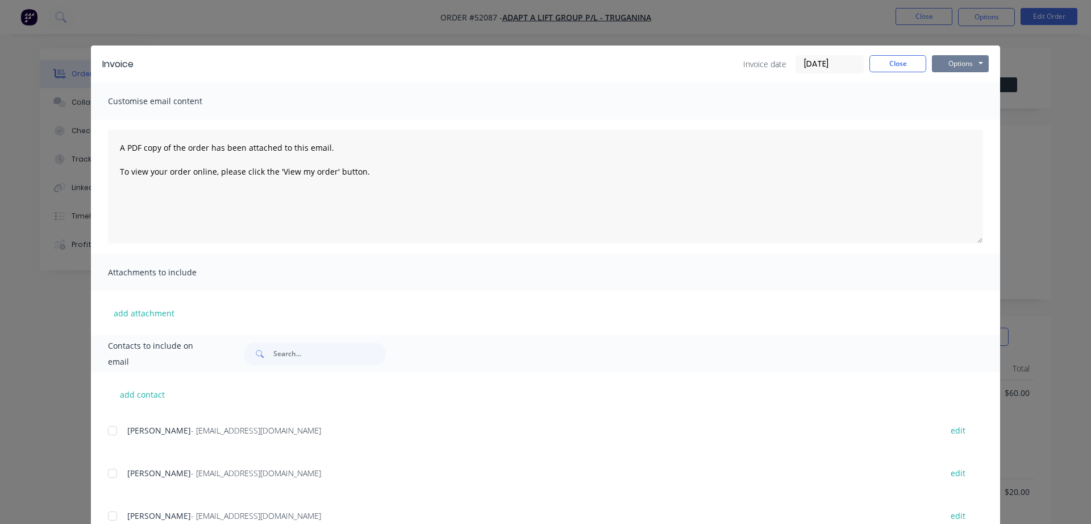
click at [963, 63] on button "Options" at bounding box center [960, 63] width 57 height 17
click at [967, 125] on button "Email" at bounding box center [968, 121] width 73 height 19
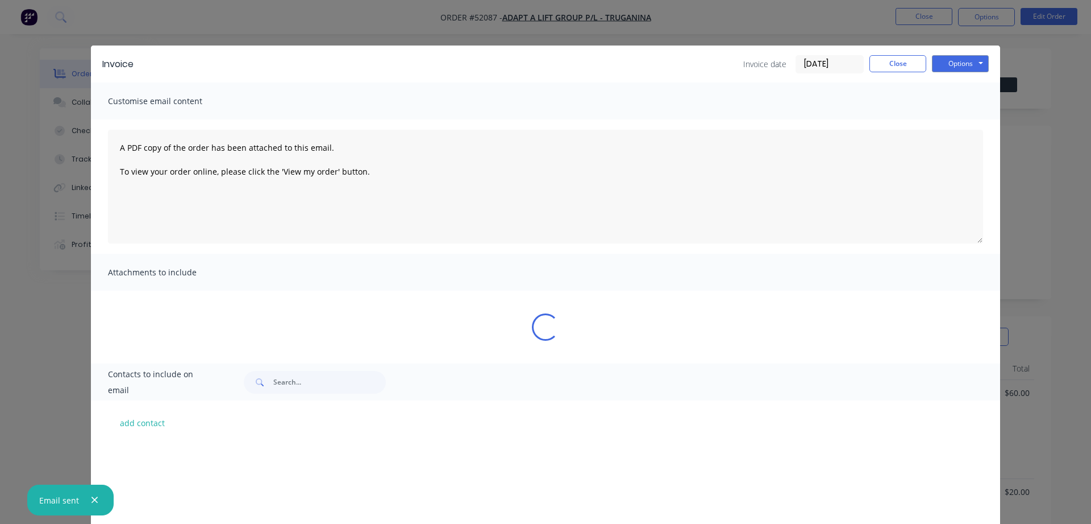
scroll to position [591, 0]
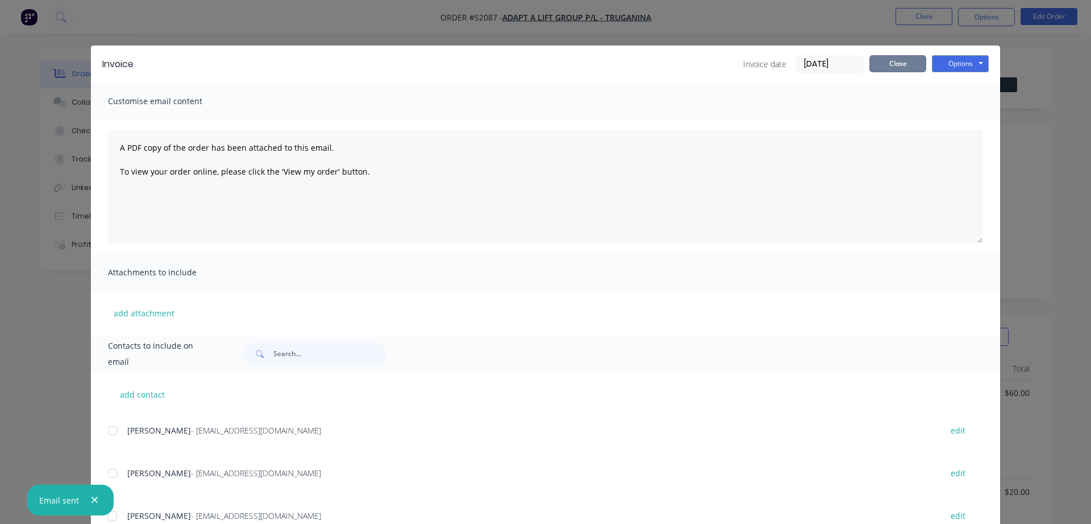
click at [897, 65] on button "Close" at bounding box center [898, 63] width 57 height 17
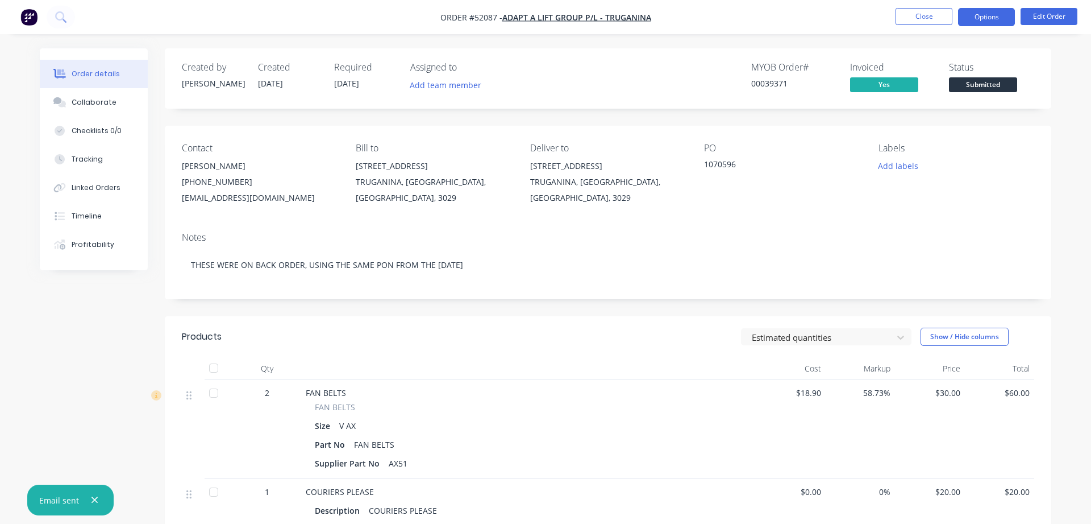
click at [982, 18] on button "Options" at bounding box center [986, 17] width 57 height 18
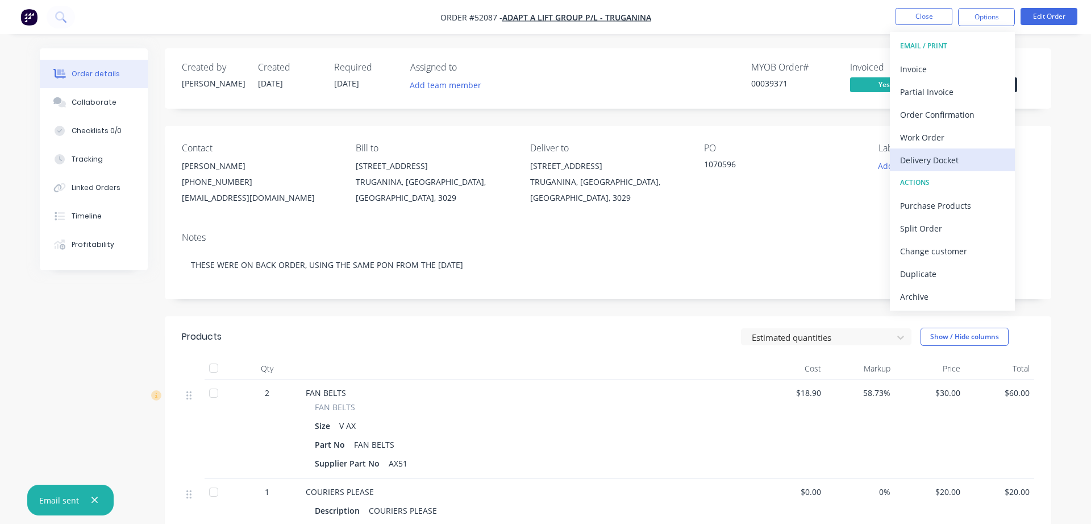
click at [948, 156] on div "Delivery Docket" at bounding box center [952, 160] width 105 height 16
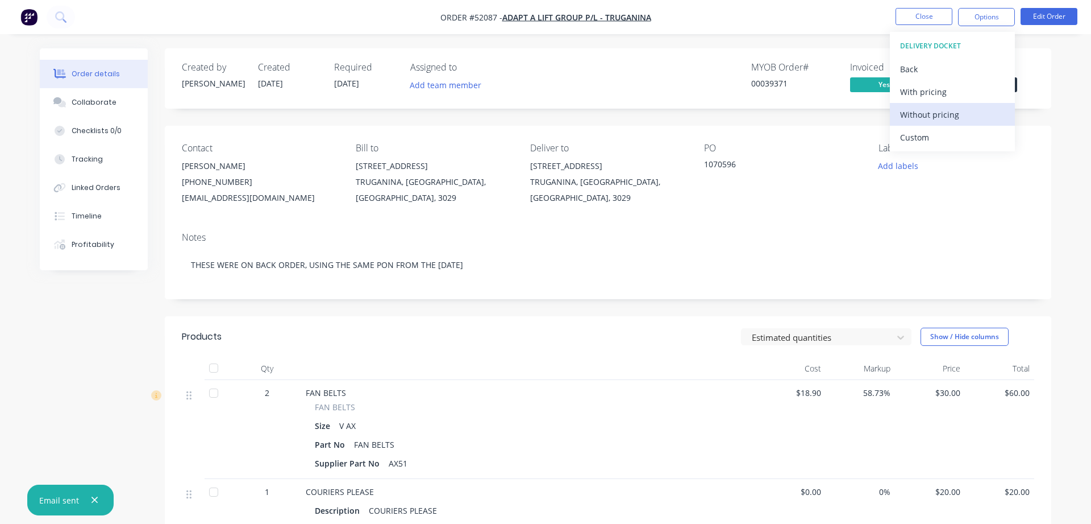
click at [929, 114] on div "Without pricing" at bounding box center [952, 114] width 105 height 16
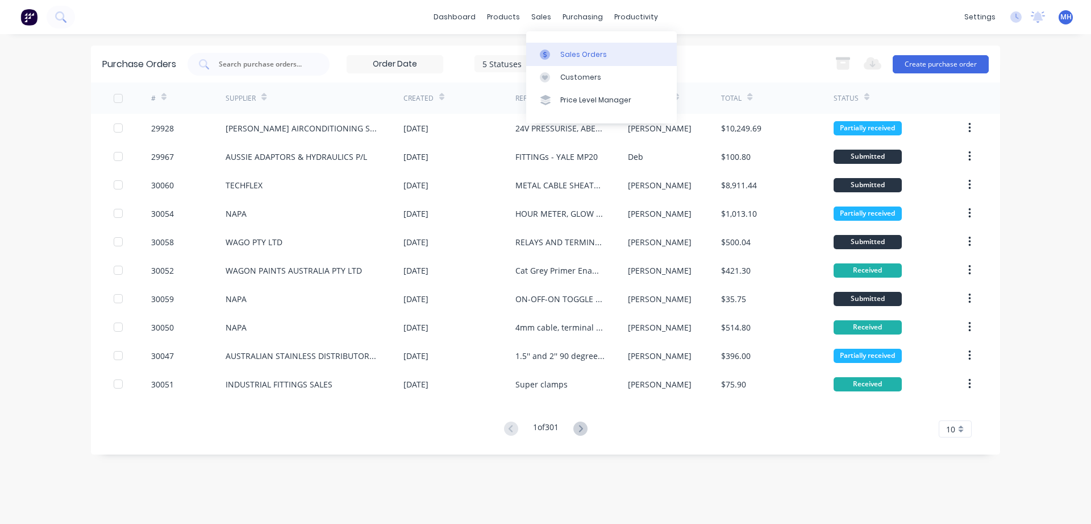
click at [562, 55] on div "Sales Orders" at bounding box center [583, 54] width 47 height 10
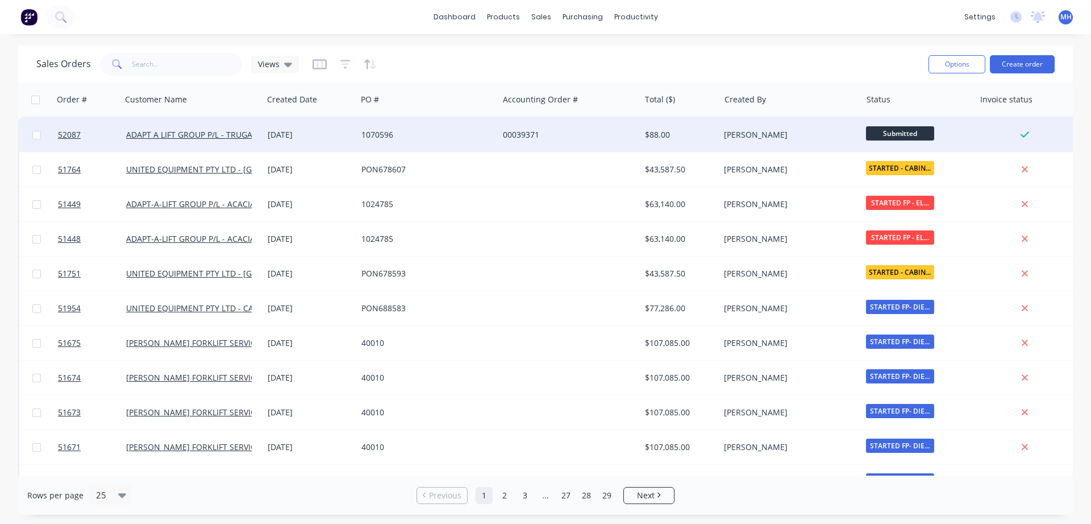
click at [432, 140] on div "1070596" at bounding box center [425, 134] width 126 height 11
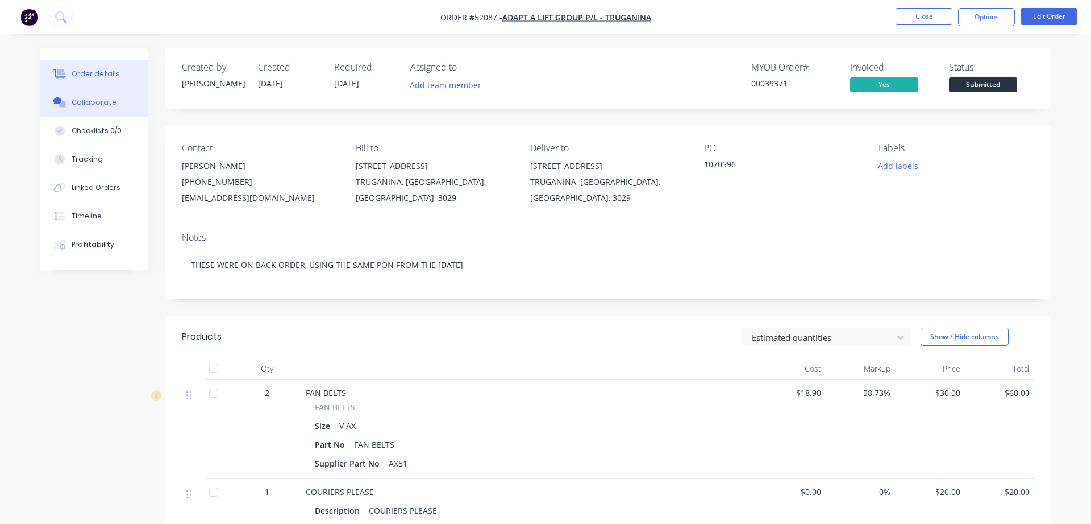
click at [88, 103] on div "Collaborate" at bounding box center [94, 102] width 45 height 10
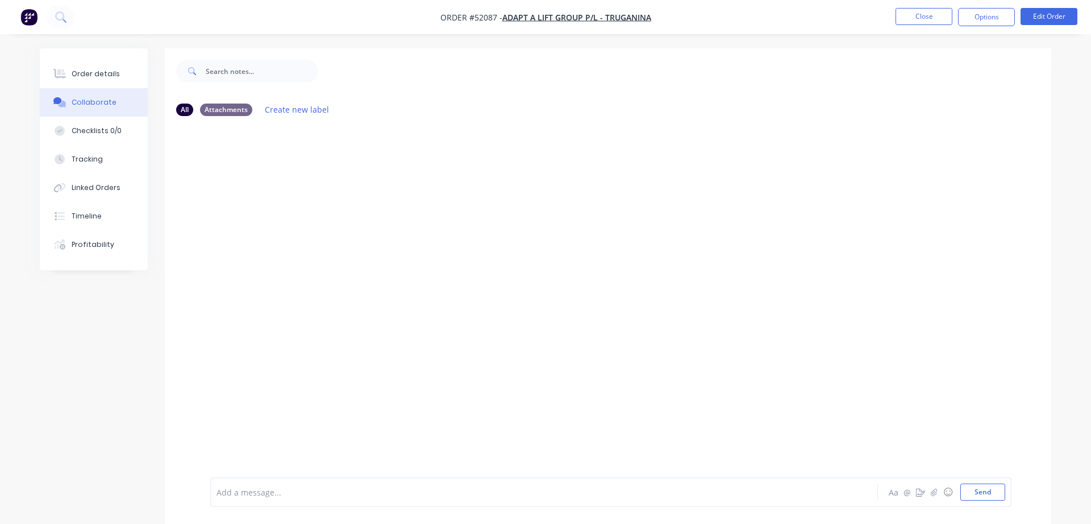
click at [265, 181] on div at bounding box center [608, 301] width 887 height 352
click at [296, 495] on div at bounding box center [512, 492] width 591 height 12
click at [979, 489] on button "Send" at bounding box center [983, 491] width 45 height 17
click at [909, 13] on button "Close" at bounding box center [924, 16] width 57 height 17
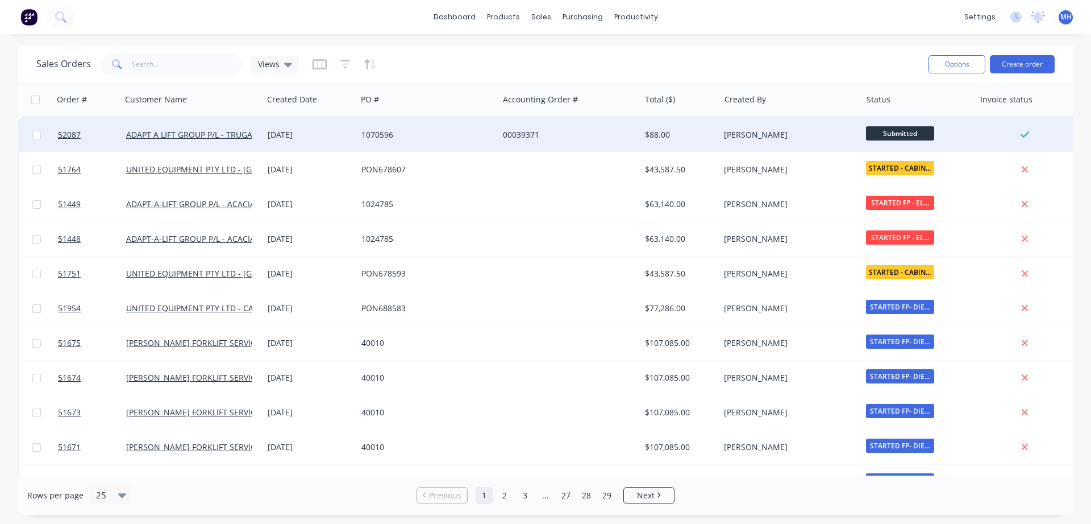
click at [447, 137] on div "1070596" at bounding box center [425, 134] width 126 height 11
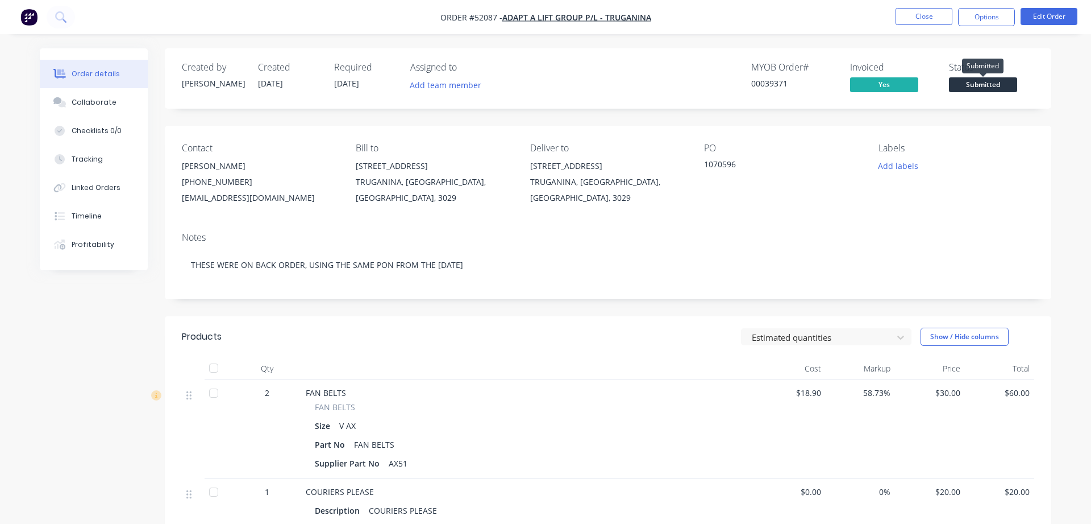
click at [977, 85] on span "Submitted" at bounding box center [983, 84] width 68 height 14
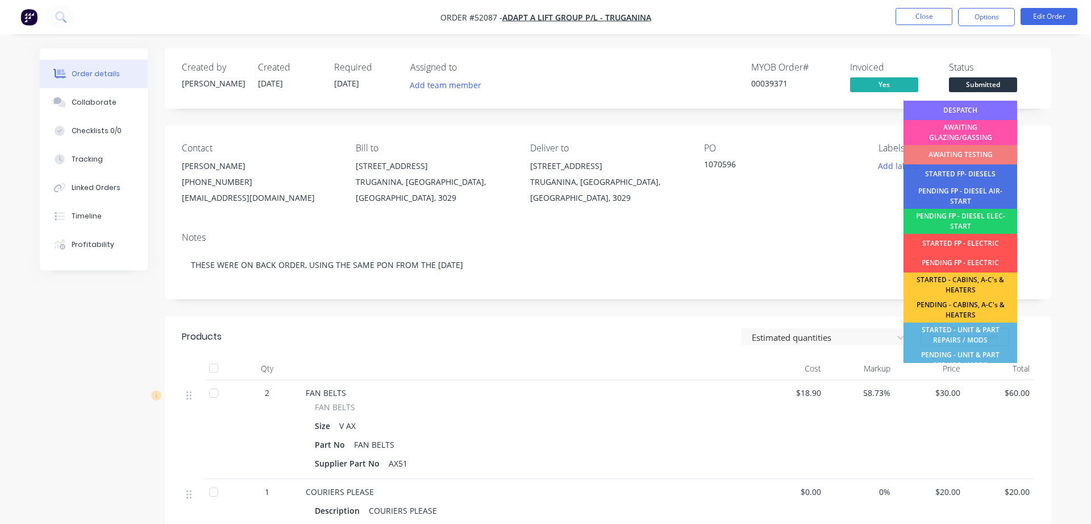
click at [975, 111] on div "DESPATCH" at bounding box center [961, 110] width 114 height 19
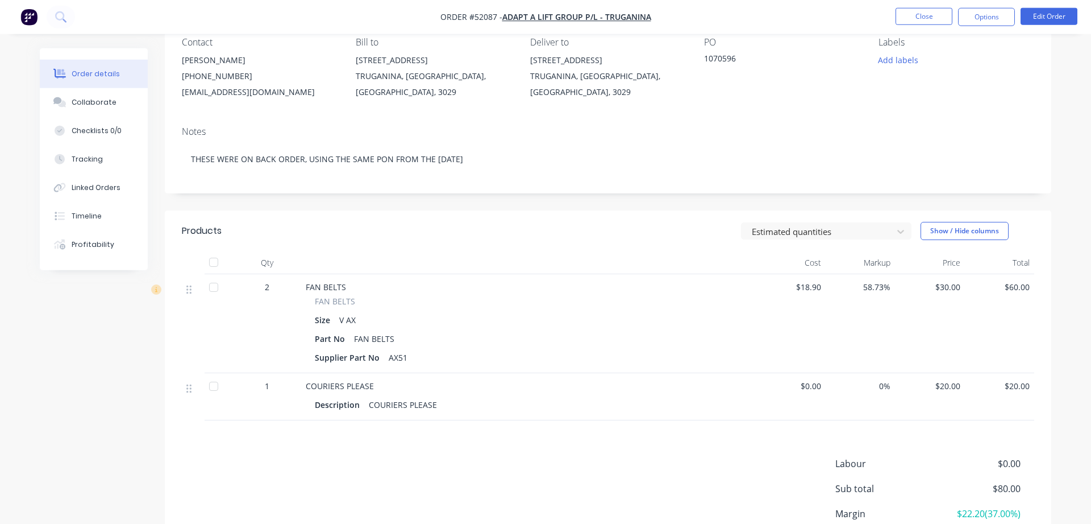
scroll to position [174, 0]
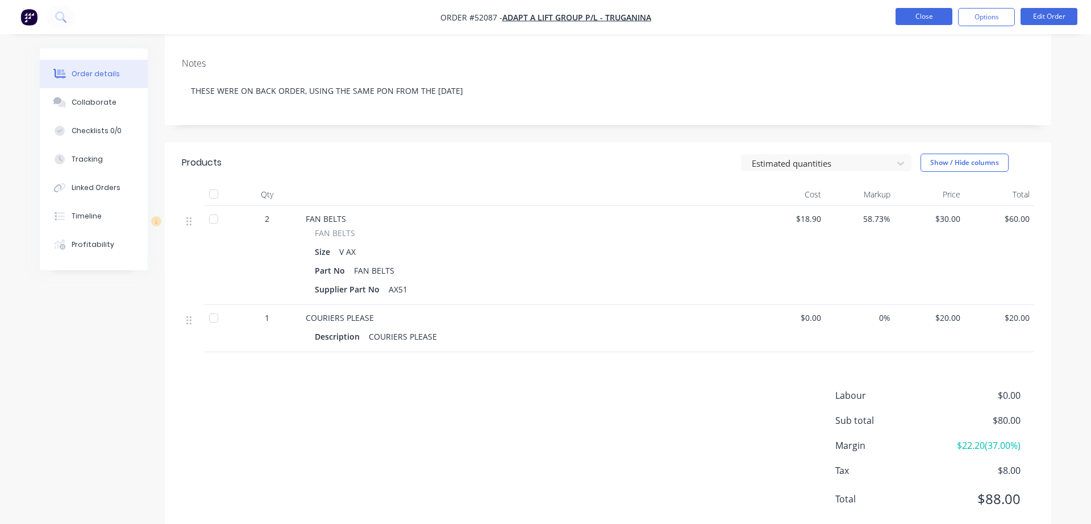
click at [930, 15] on button "Close" at bounding box center [924, 16] width 57 height 17
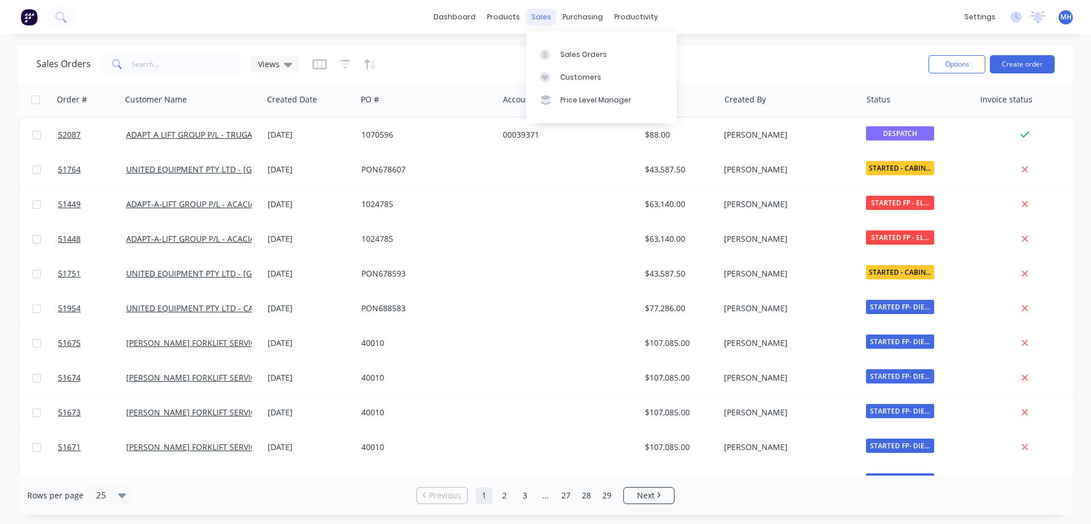
click at [540, 18] on div "sales" at bounding box center [541, 17] width 31 height 17
click at [562, 61] on link "Sales Orders" at bounding box center [601, 54] width 151 height 23
click at [179, 69] on input "text" at bounding box center [187, 64] width 111 height 23
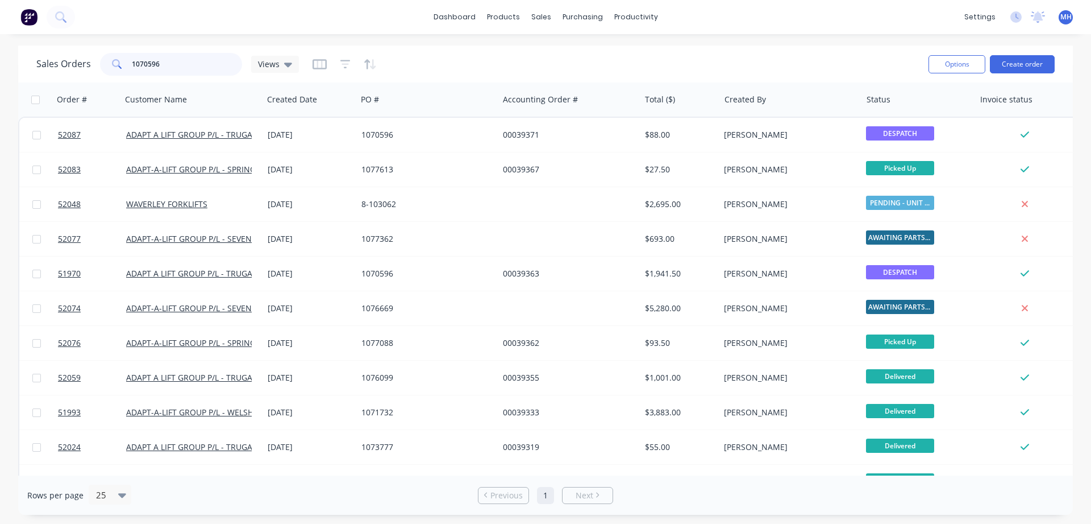
type input "1070596"
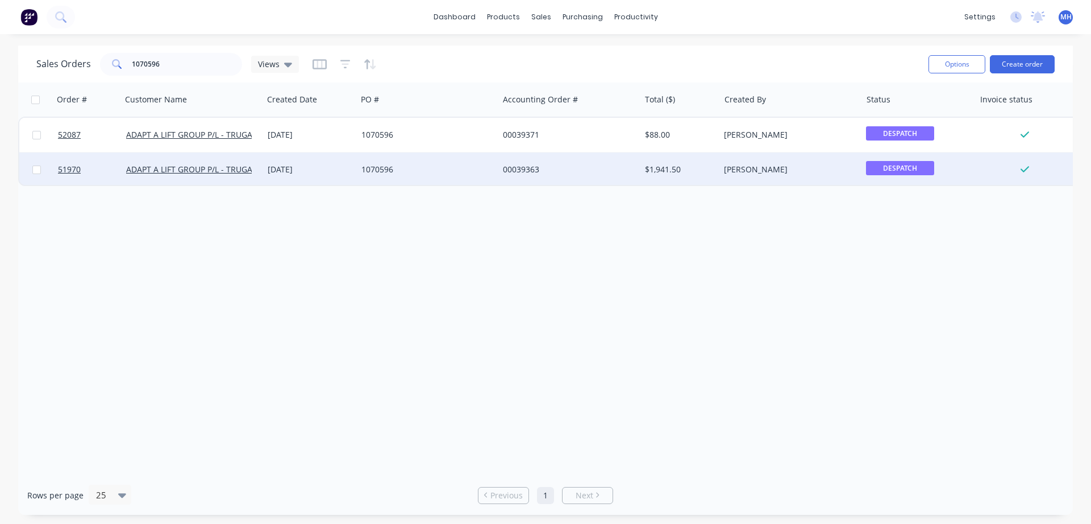
click at [455, 175] on div "1070596" at bounding box center [428, 169] width 142 height 34
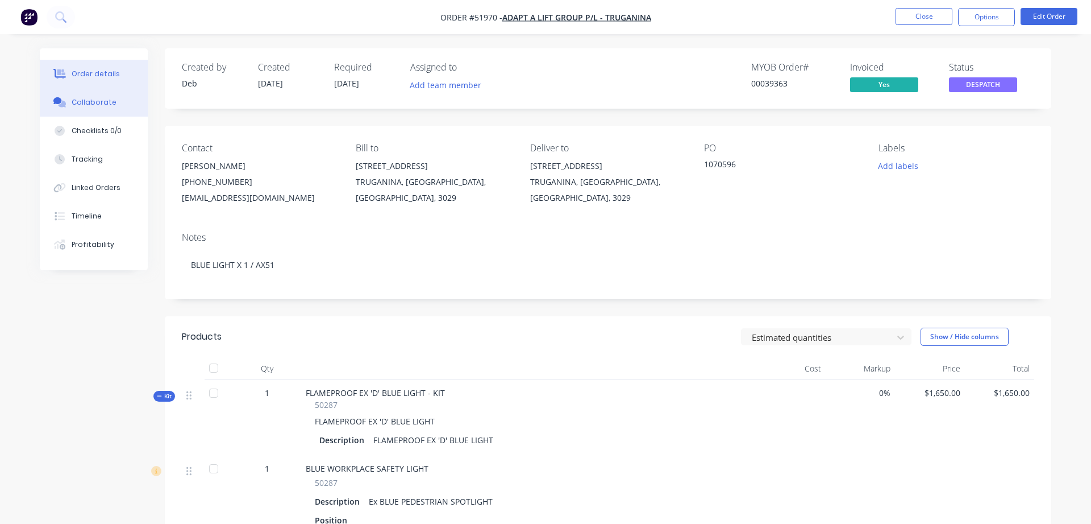
click at [86, 103] on div "Collaborate" at bounding box center [94, 102] width 45 height 10
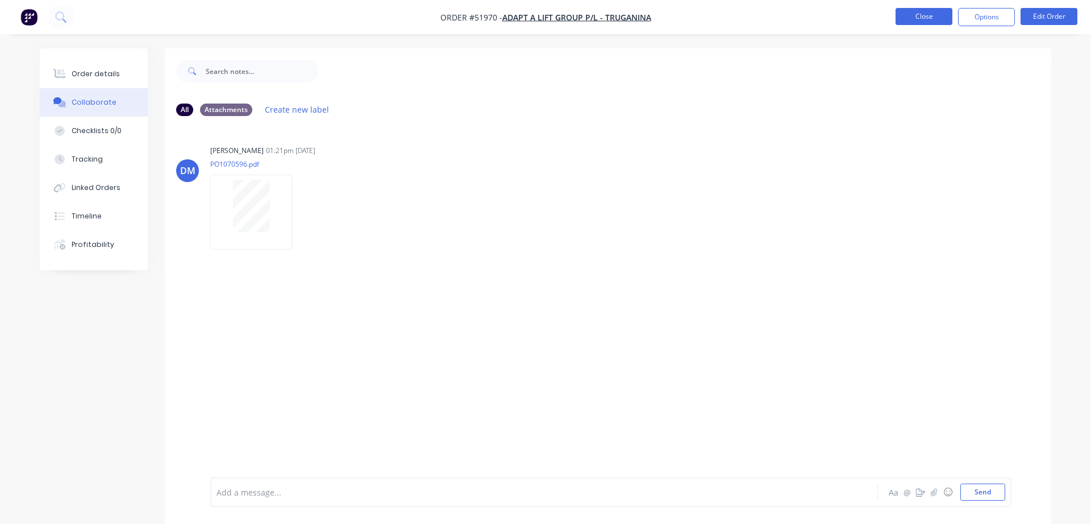
click at [943, 16] on button "Close" at bounding box center [924, 16] width 57 height 17
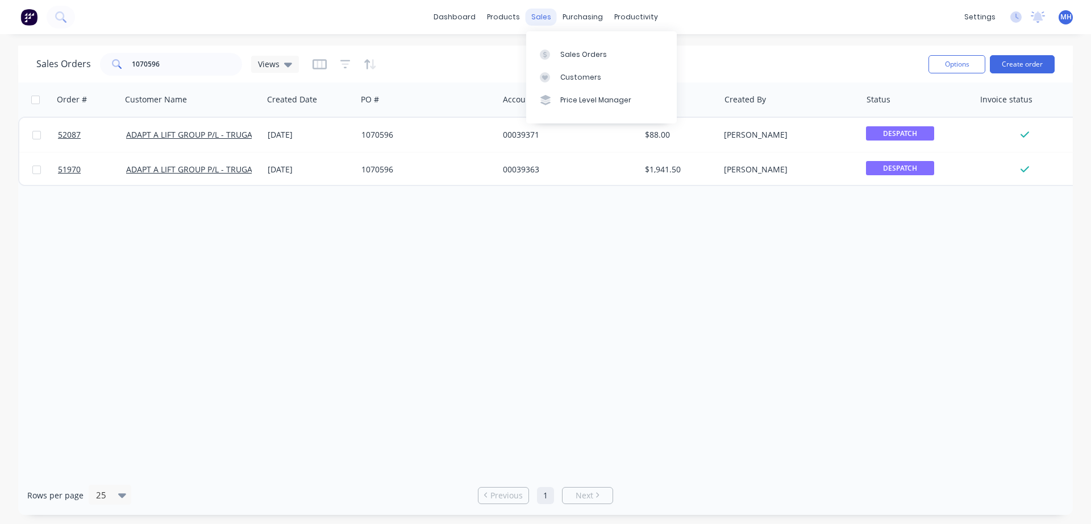
click at [552, 19] on div "sales" at bounding box center [541, 17] width 31 height 17
click at [557, 58] on link "Sales Orders" at bounding box center [601, 54] width 151 height 23
drag, startPoint x: 162, startPoint y: 65, endPoint x: 43, endPoint y: 61, distance: 118.9
click at [132, 61] on input "1070596" at bounding box center [187, 64] width 111 height 23
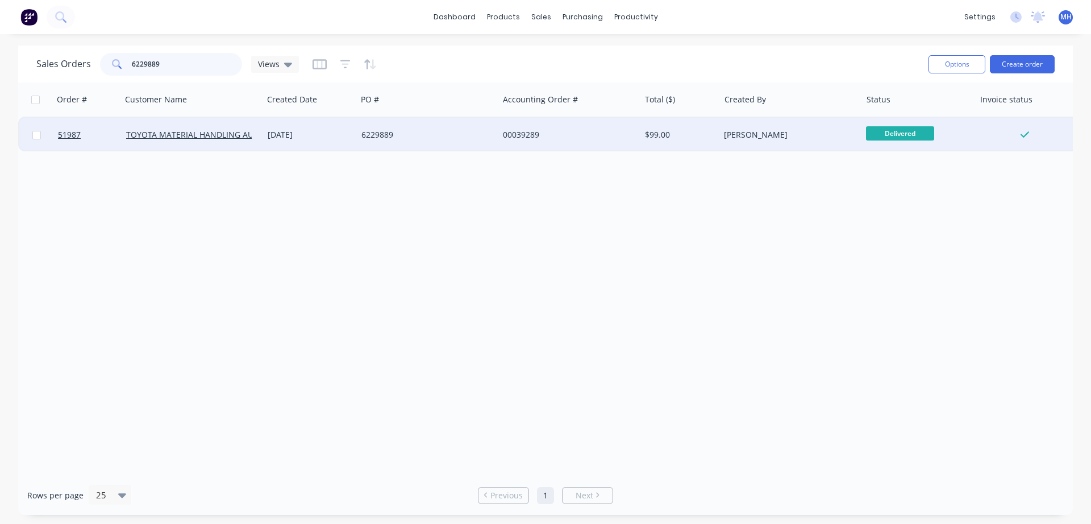
type input "6229889"
click at [461, 135] on div "6229889" at bounding box center [425, 134] width 126 height 11
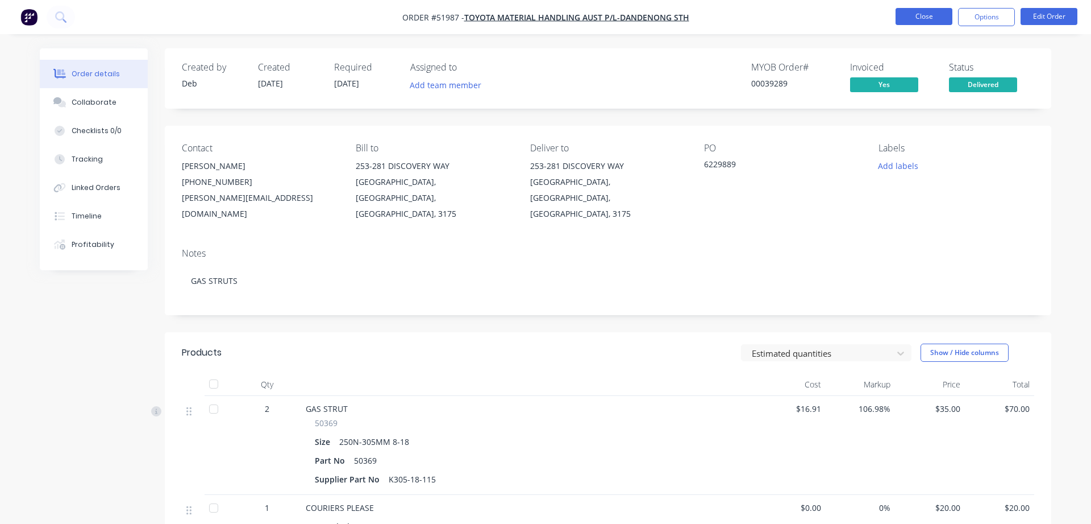
click at [915, 13] on button "Close" at bounding box center [924, 16] width 57 height 17
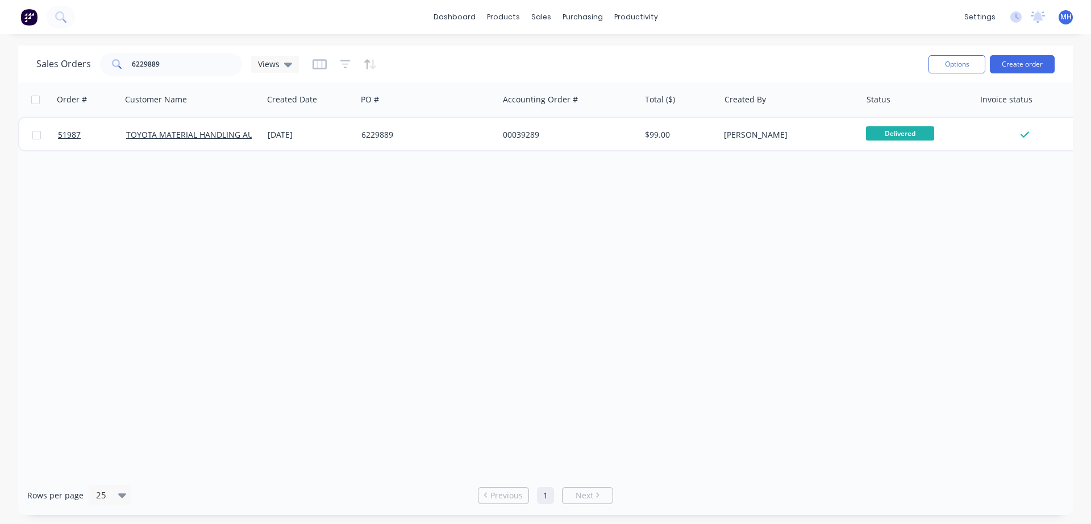
click at [145, 18] on div "dashboard products sales purchasing productivity dashboard products Product Cat…" at bounding box center [545, 17] width 1091 height 34
drag, startPoint x: 167, startPoint y: 60, endPoint x: 69, endPoint y: 70, distance: 98.3
click at [132, 70] on input "6229889" at bounding box center [187, 64] width 111 height 23
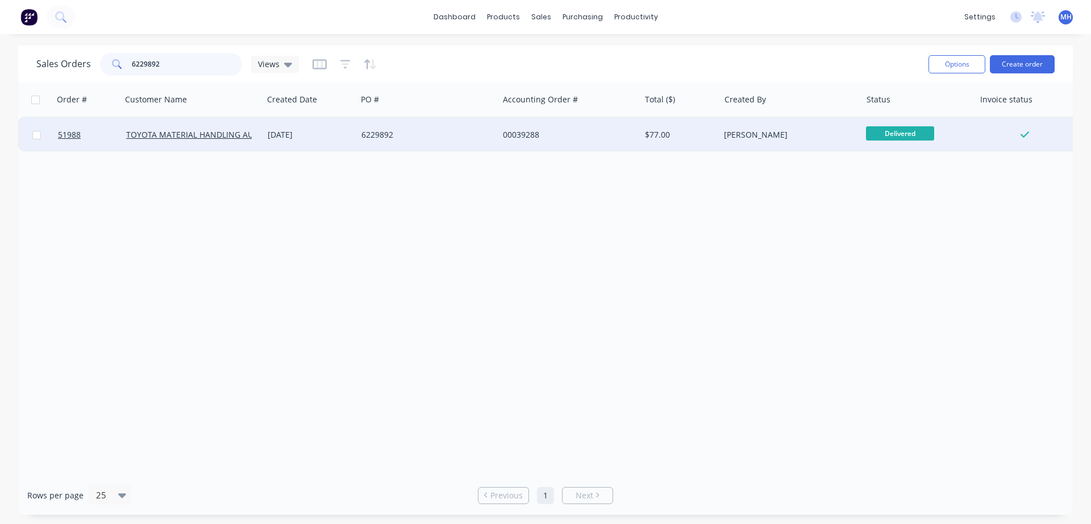
type input "6229892"
click at [442, 139] on div "6229892" at bounding box center [425, 134] width 126 height 11
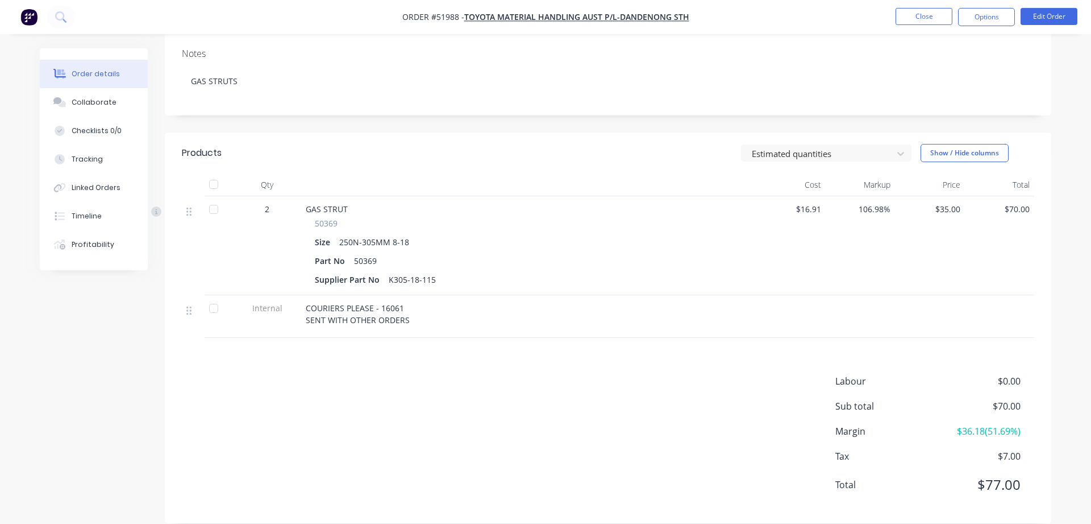
scroll to position [200, 0]
click at [920, 14] on button "Close" at bounding box center [924, 16] width 57 height 17
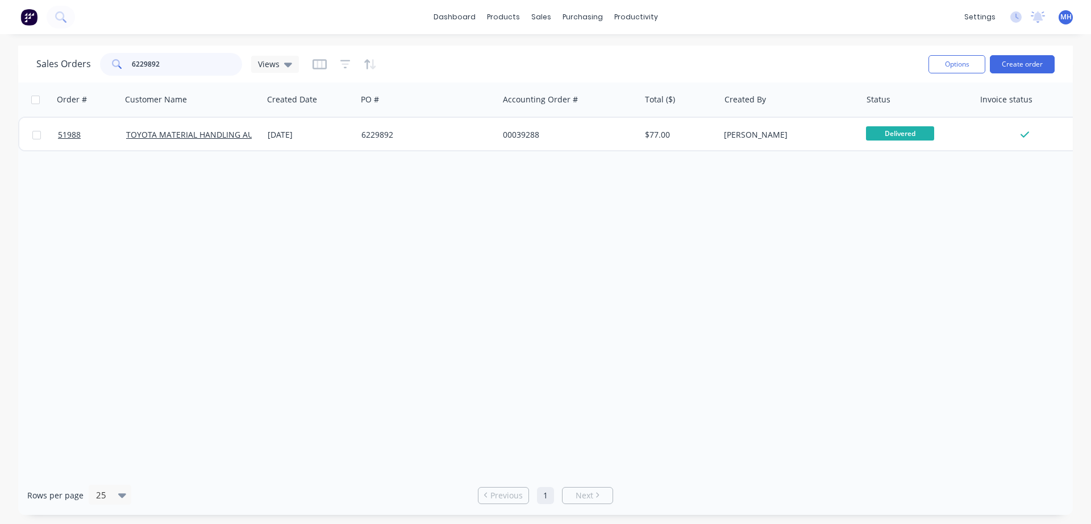
drag, startPoint x: 160, startPoint y: 67, endPoint x: 15, endPoint y: 64, distance: 145.5
click at [132, 64] on input "6229892" at bounding box center [187, 64] width 111 height 23
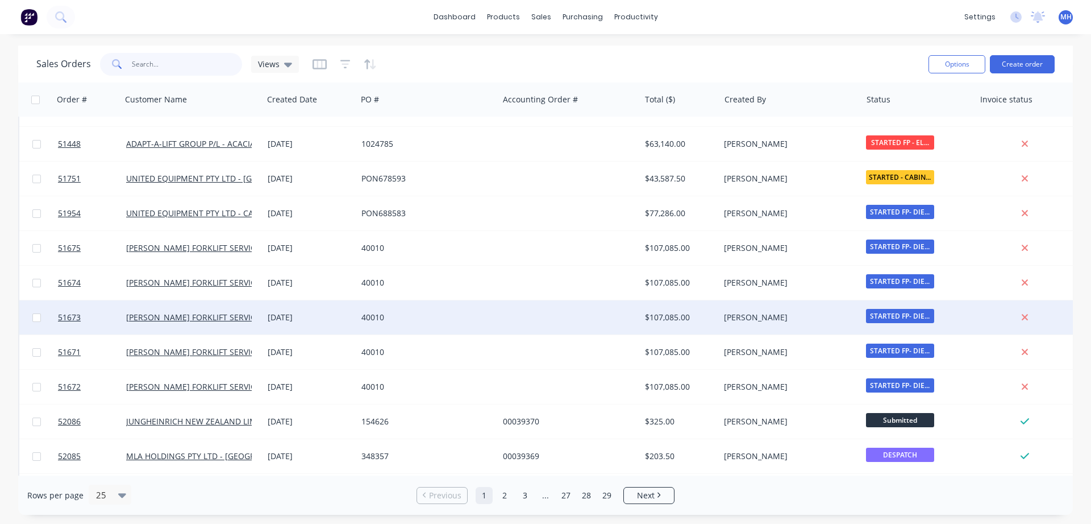
scroll to position [194, 0]
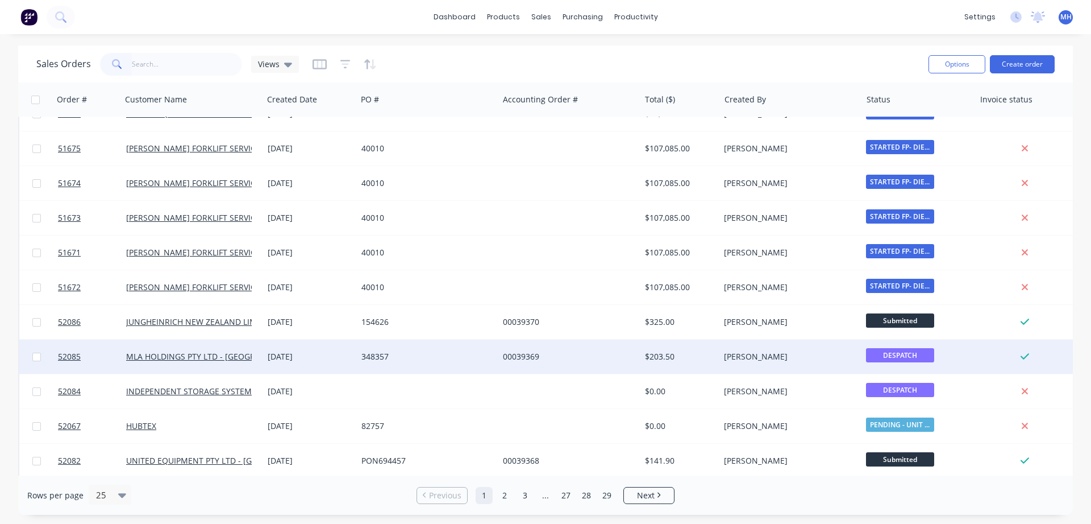
click at [442, 362] on div "348357" at bounding box center [428, 356] width 142 height 34
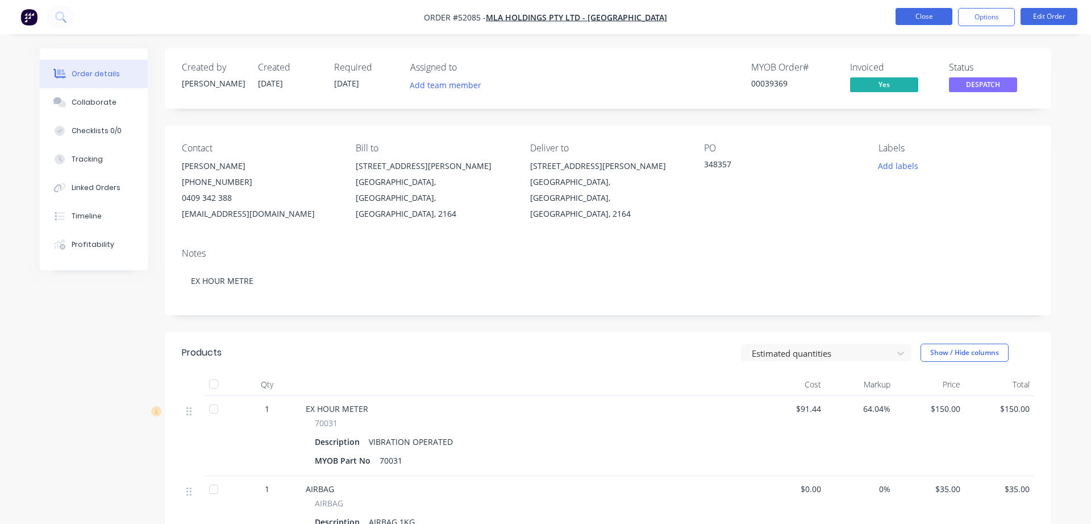
click at [909, 13] on button "Close" at bounding box center [924, 16] width 57 height 17
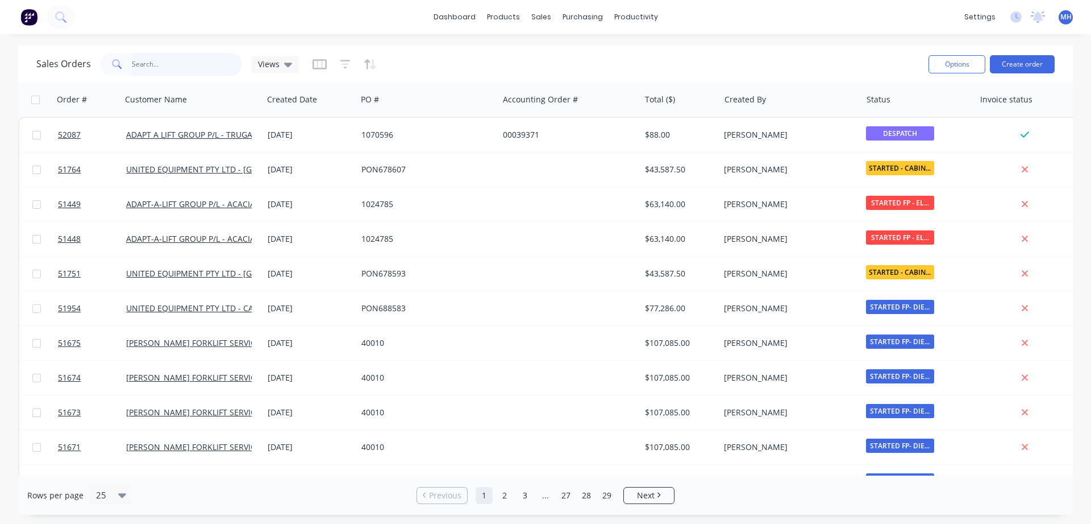
click at [177, 63] on input "text" at bounding box center [187, 64] width 111 height 23
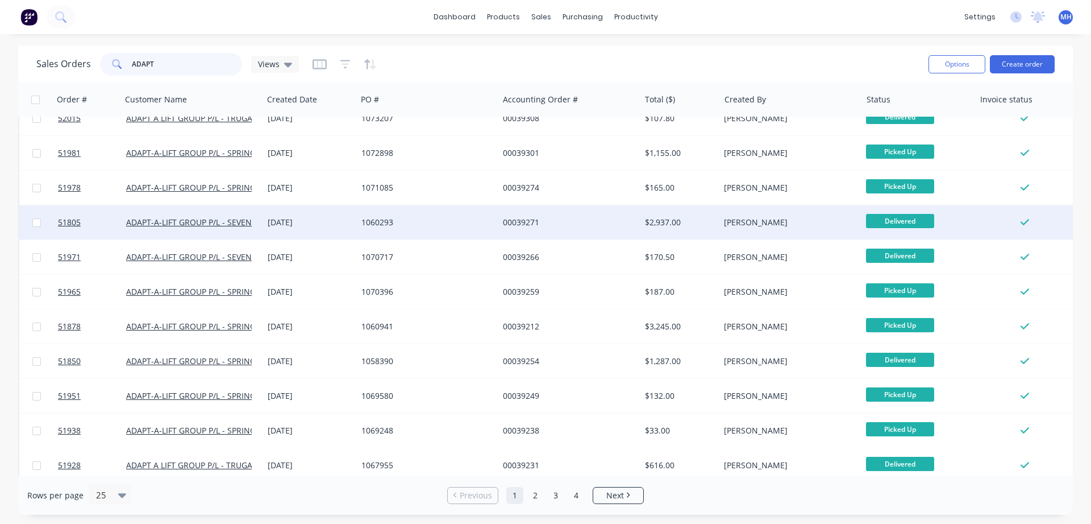
scroll to position [508, 0]
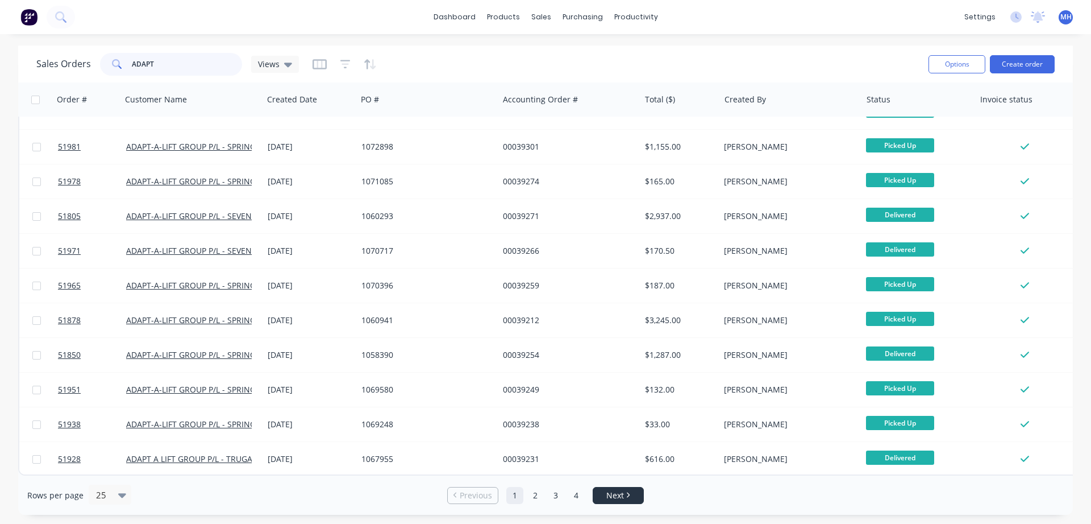
type input "ADAPT"
click at [618, 501] on li "Next" at bounding box center [618, 495] width 51 height 17
click at [621, 484] on div "Rows per page 25 Previous 1 2 3 4 Next" at bounding box center [545, 494] width 1055 height 39
click at [624, 494] on span "Next" at bounding box center [615, 494] width 18 height 11
click at [516, 495] on link "1" at bounding box center [514, 495] width 17 height 17
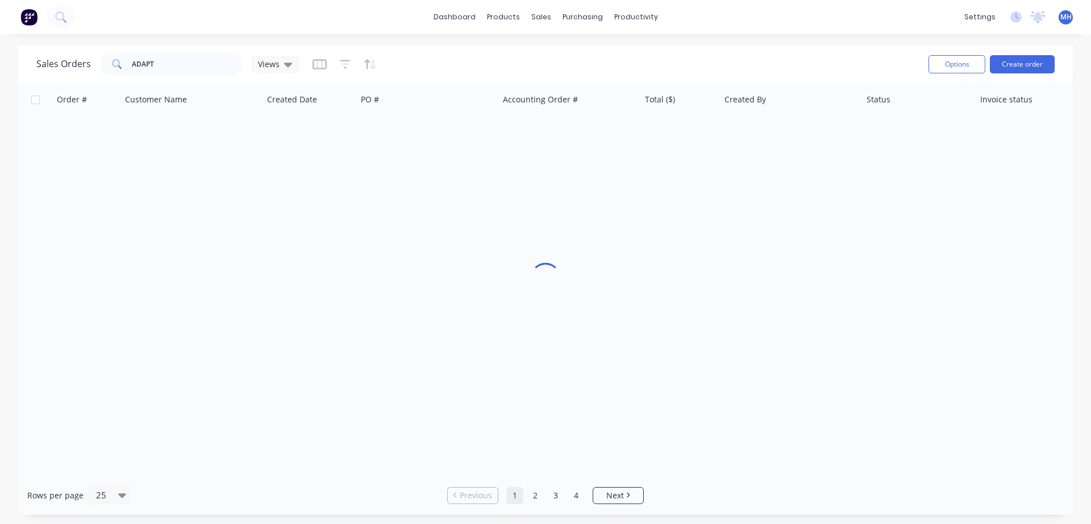
scroll to position [0, 0]
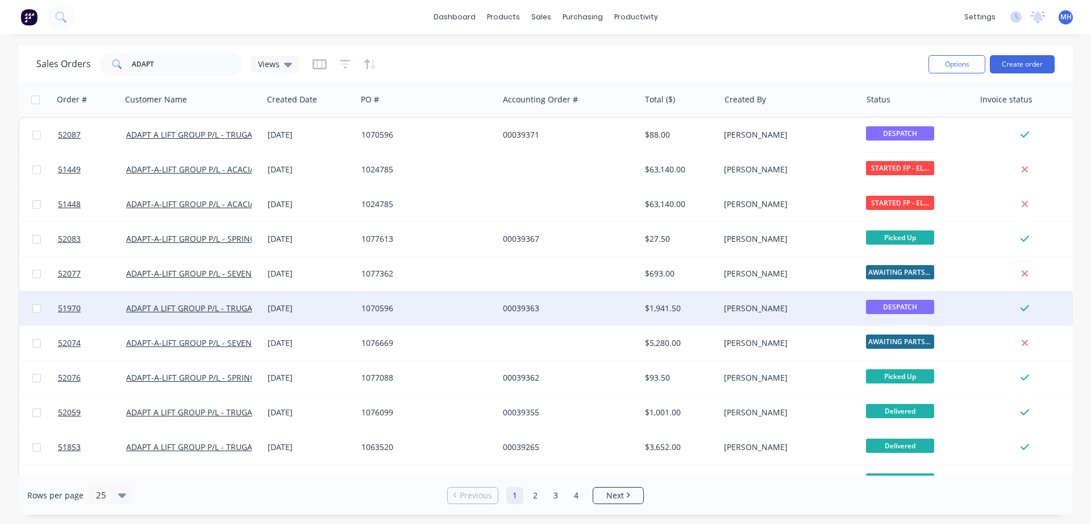
click at [413, 313] on div "1070596" at bounding box center [425, 307] width 126 height 11
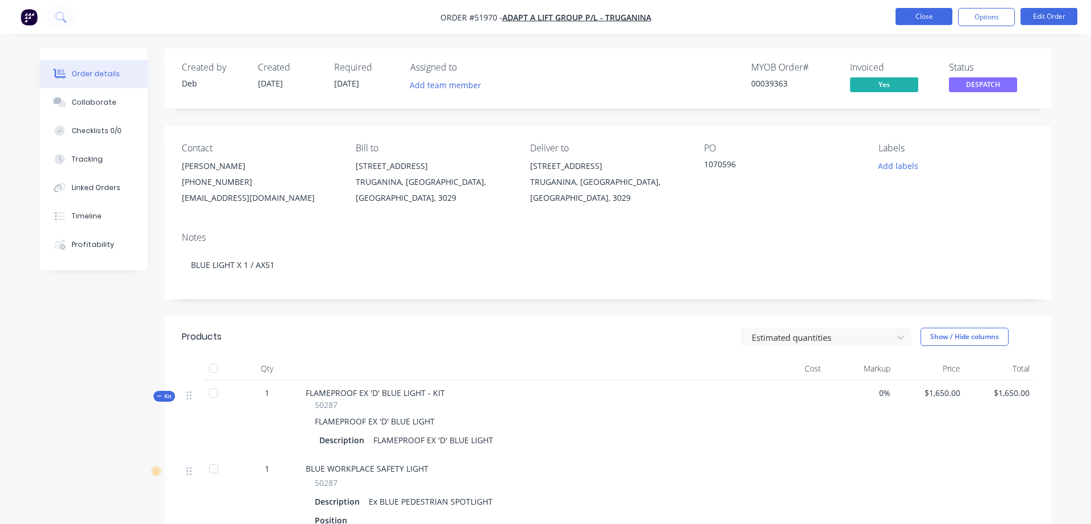
click at [949, 16] on button "Close" at bounding box center [924, 16] width 57 height 17
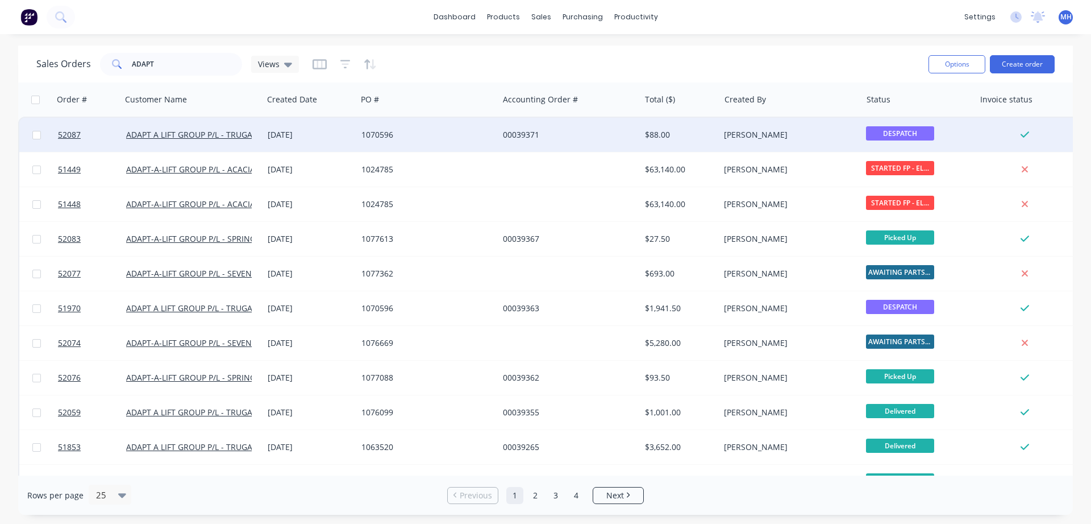
click at [436, 136] on div "1070596" at bounding box center [425, 134] width 126 height 11
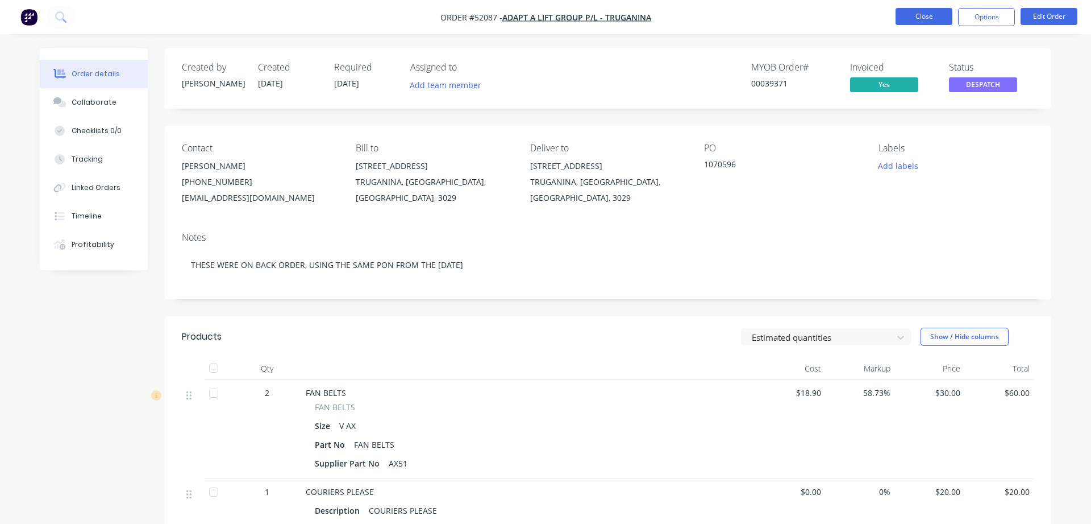
click at [929, 17] on button "Close" at bounding box center [924, 16] width 57 height 17
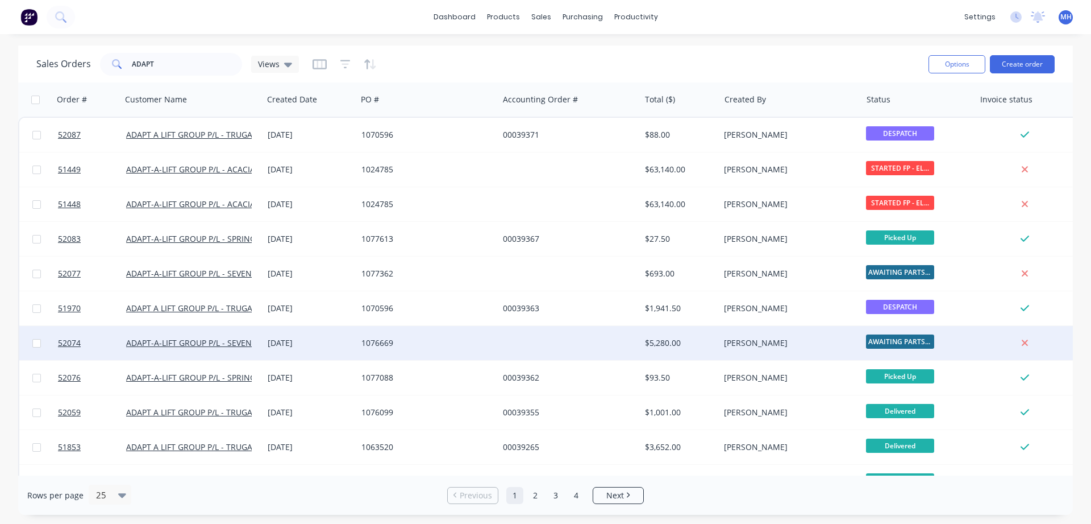
click at [444, 340] on div "1076669" at bounding box center [425, 342] width 126 height 11
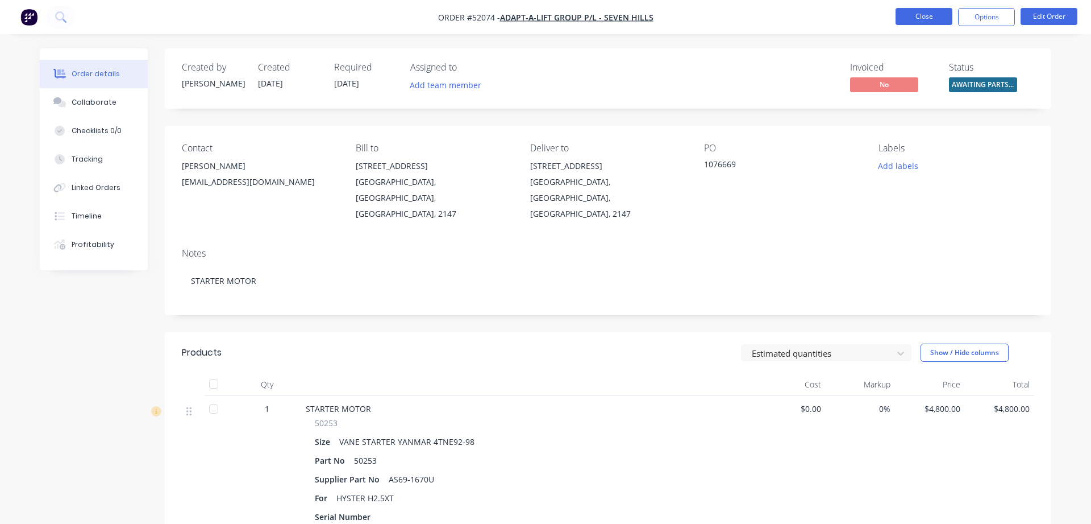
click at [923, 15] on button "Close" at bounding box center [924, 16] width 57 height 17
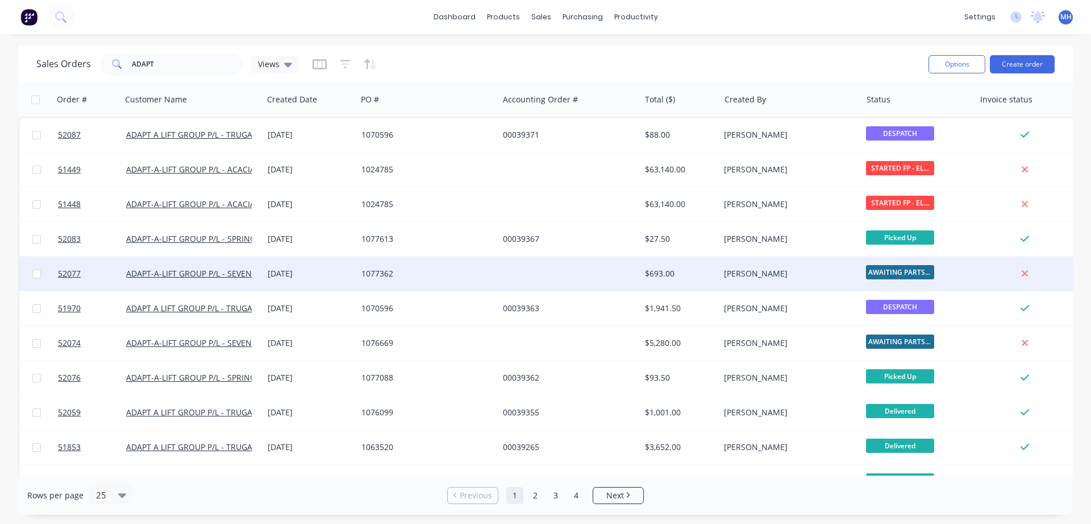
click at [514, 280] on div at bounding box center [569, 273] width 142 height 34
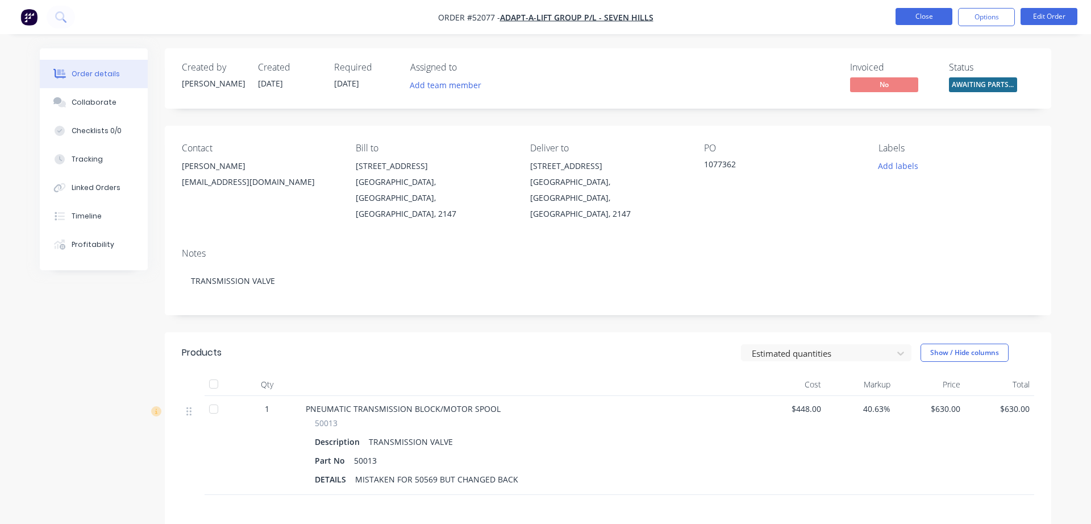
click at [927, 15] on button "Close" at bounding box center [924, 16] width 57 height 17
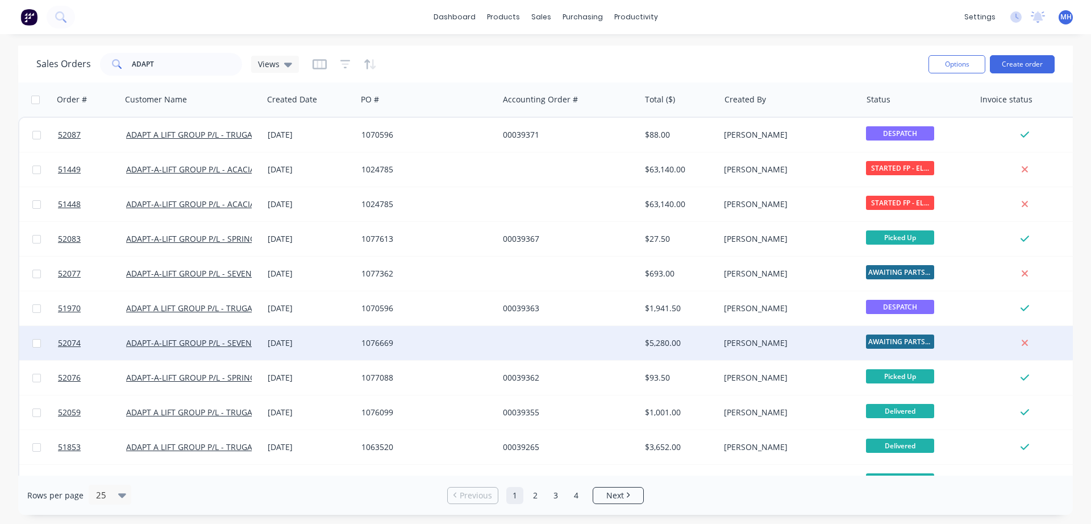
click at [589, 342] on div at bounding box center [569, 343] width 142 height 34
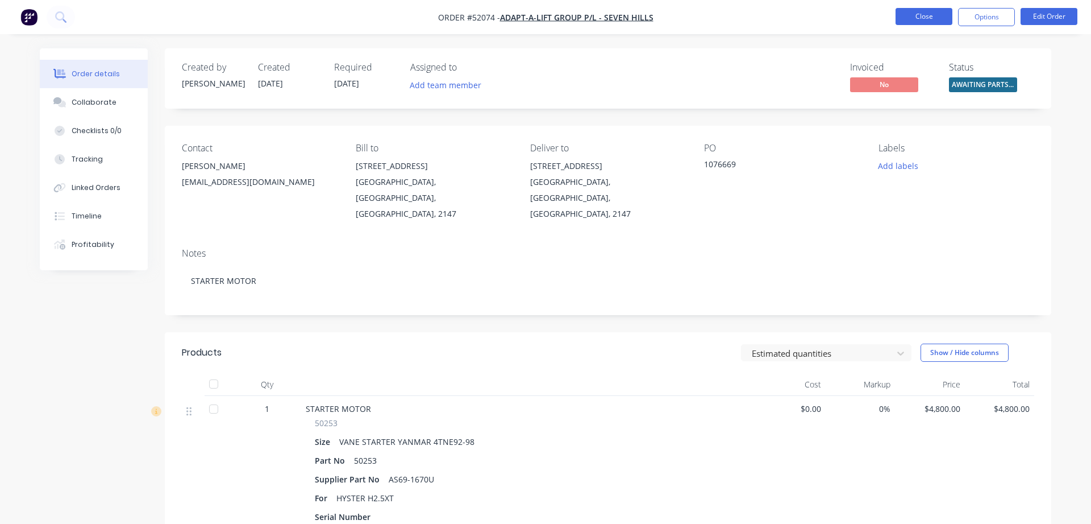
click at [937, 13] on button "Close" at bounding box center [924, 16] width 57 height 17
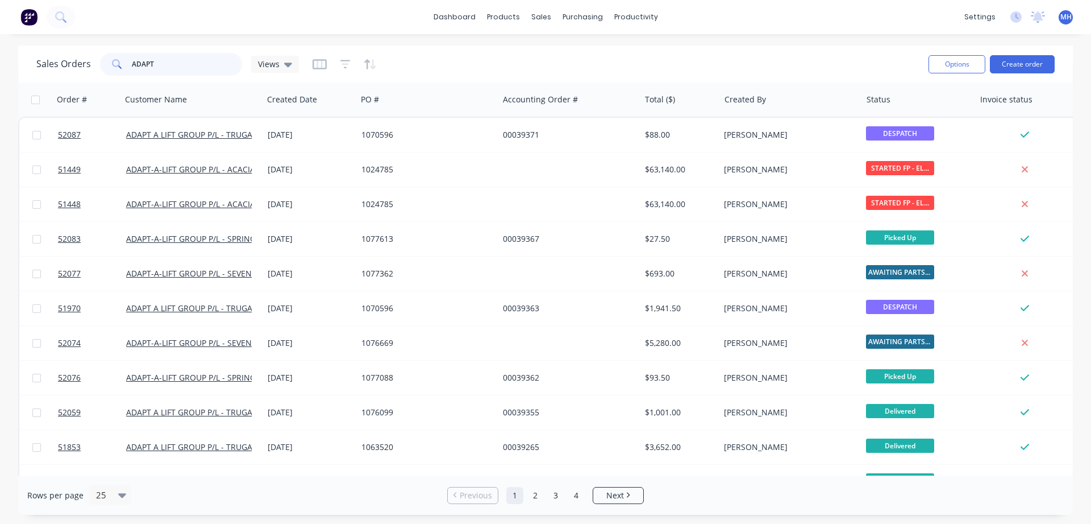
drag, startPoint x: 173, startPoint y: 64, endPoint x: 0, endPoint y: 80, distance: 173.5
click at [132, 76] on input "ADAPT" at bounding box center [187, 64] width 111 height 23
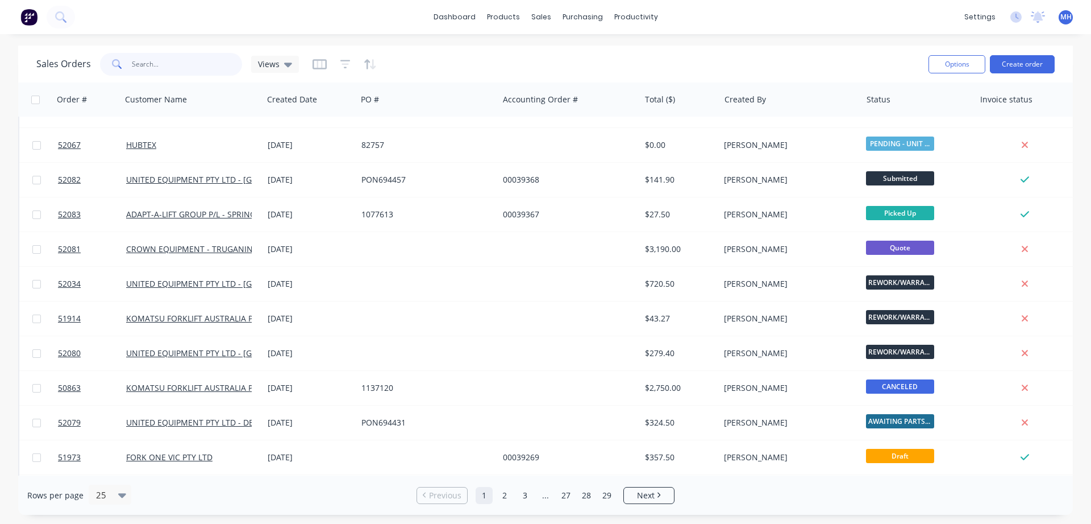
scroll to position [508, 0]
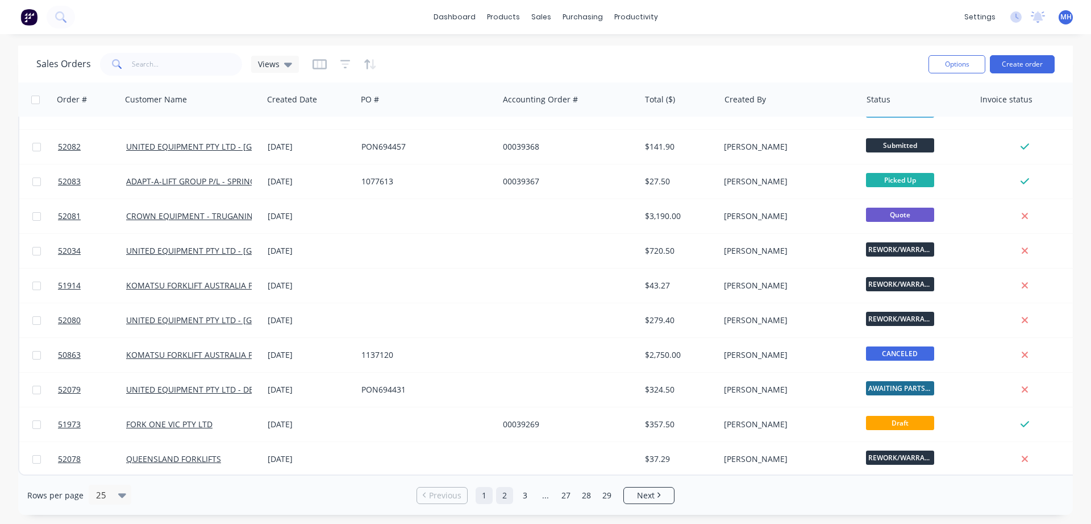
click at [504, 492] on link "2" at bounding box center [504, 495] width 17 height 17
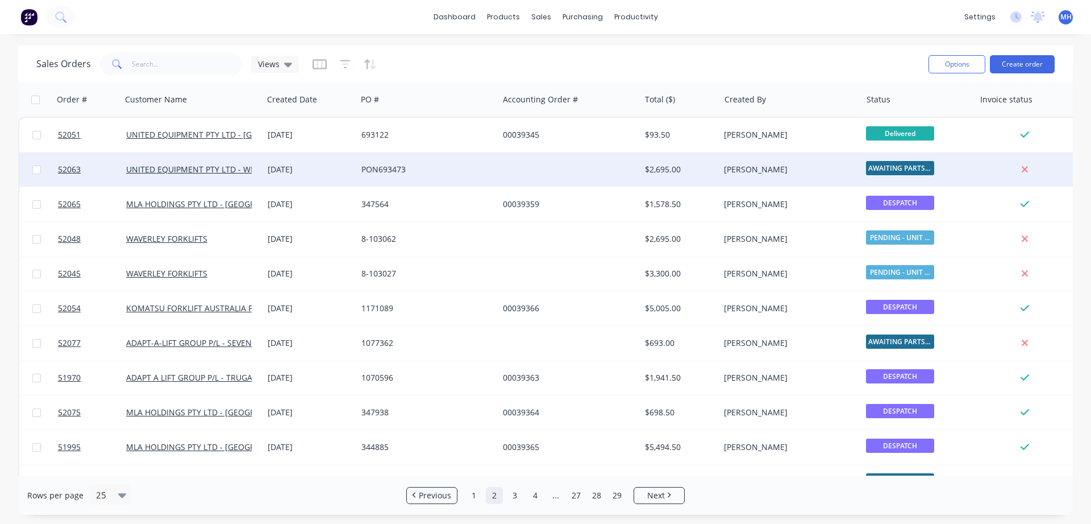
click at [620, 169] on div at bounding box center [569, 169] width 142 height 34
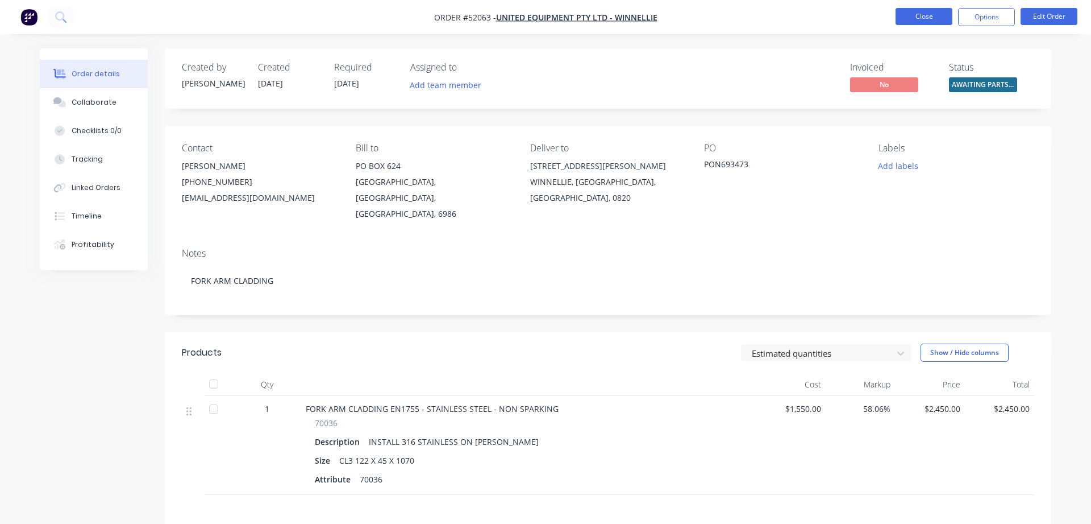
click at [908, 18] on button "Close" at bounding box center [924, 16] width 57 height 17
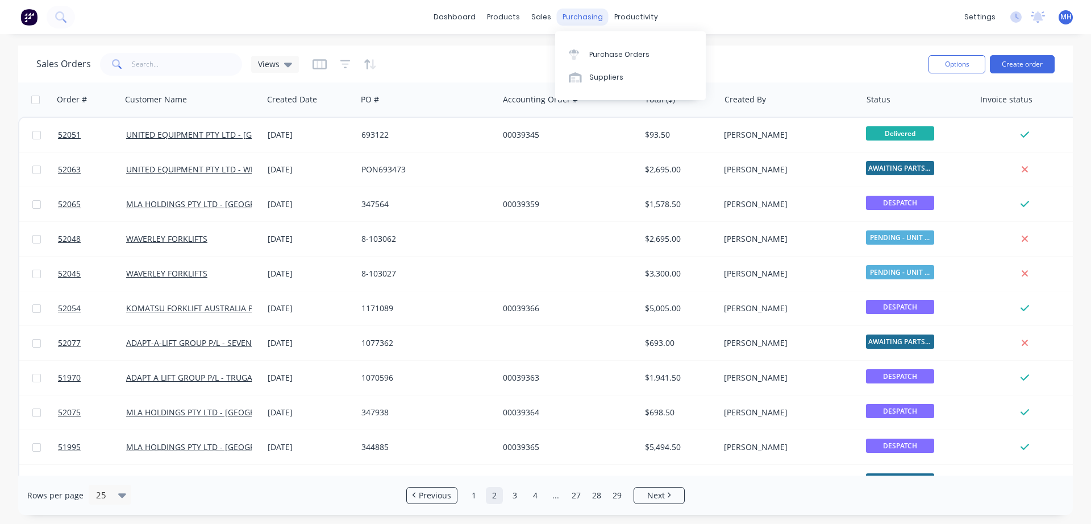
click at [584, 20] on div "purchasing" at bounding box center [583, 17] width 52 height 17
click at [602, 57] on div "Purchase Orders" at bounding box center [619, 54] width 60 height 10
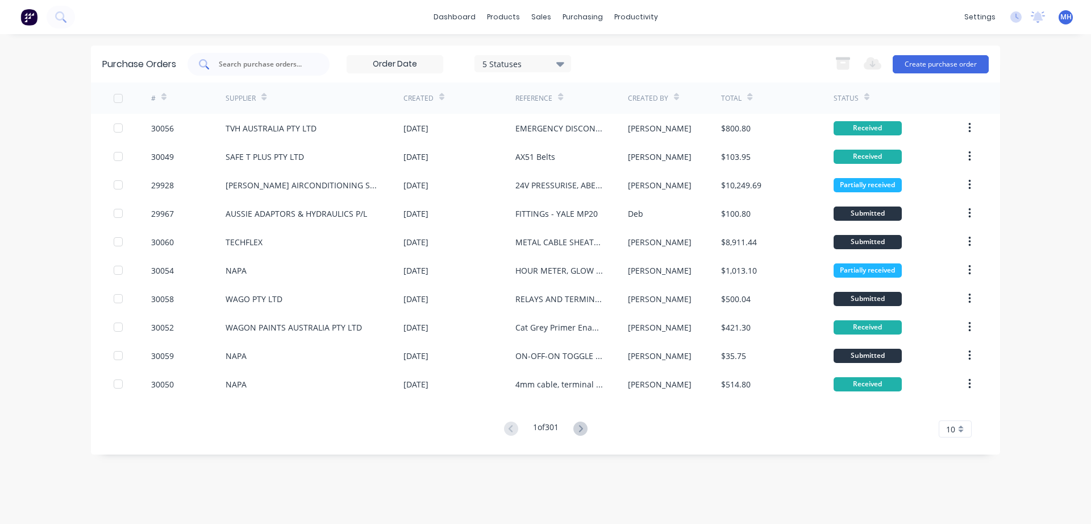
click at [238, 66] on input "text" at bounding box center [265, 64] width 94 height 11
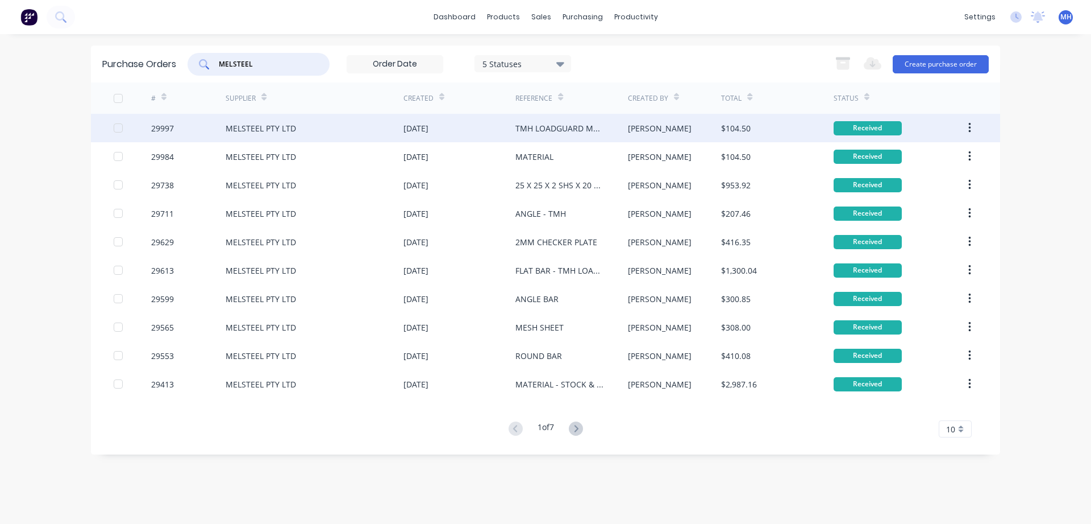
type input "MELSTEEL"
click at [334, 127] on div "MELSTEEL PTY LTD" at bounding box center [315, 128] width 178 height 28
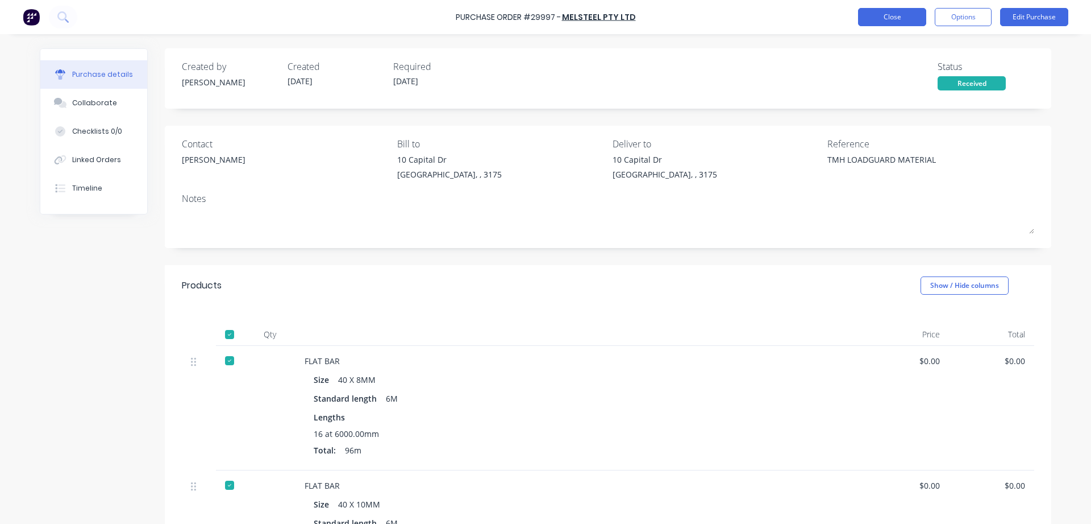
click at [905, 14] on button "Close" at bounding box center [892, 17] width 68 height 18
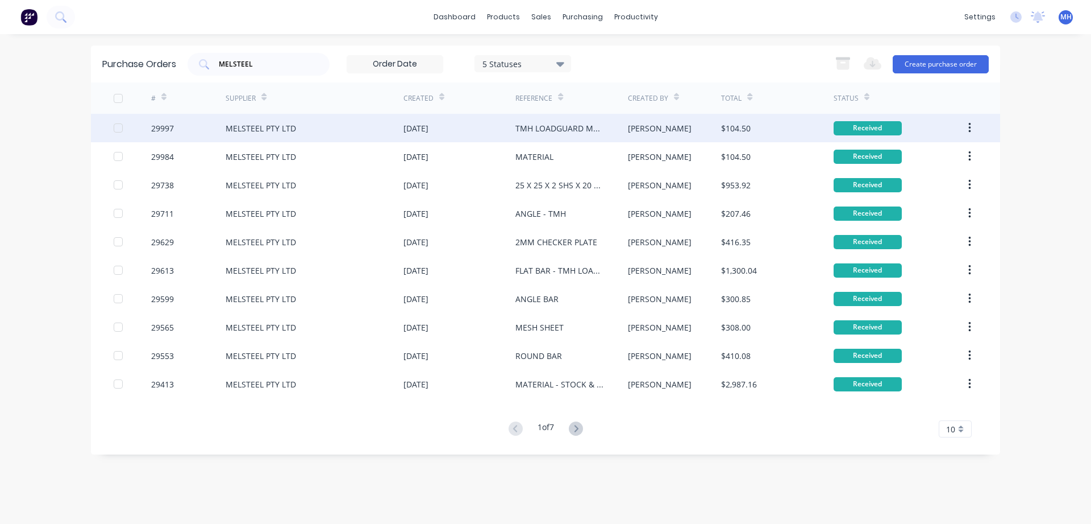
click at [424, 139] on div "[DATE]" at bounding box center [460, 128] width 112 height 28
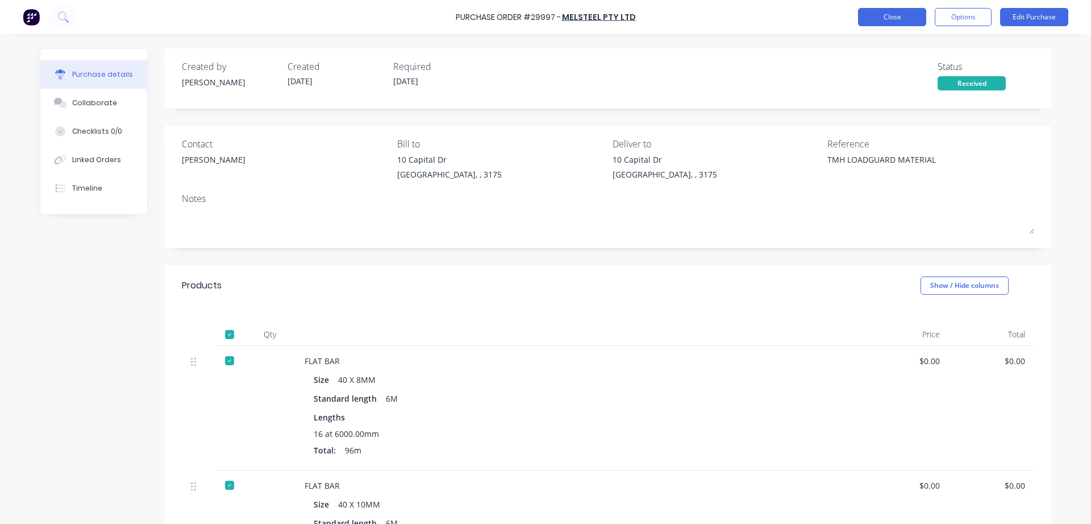
click at [880, 18] on button "Close" at bounding box center [892, 17] width 68 height 18
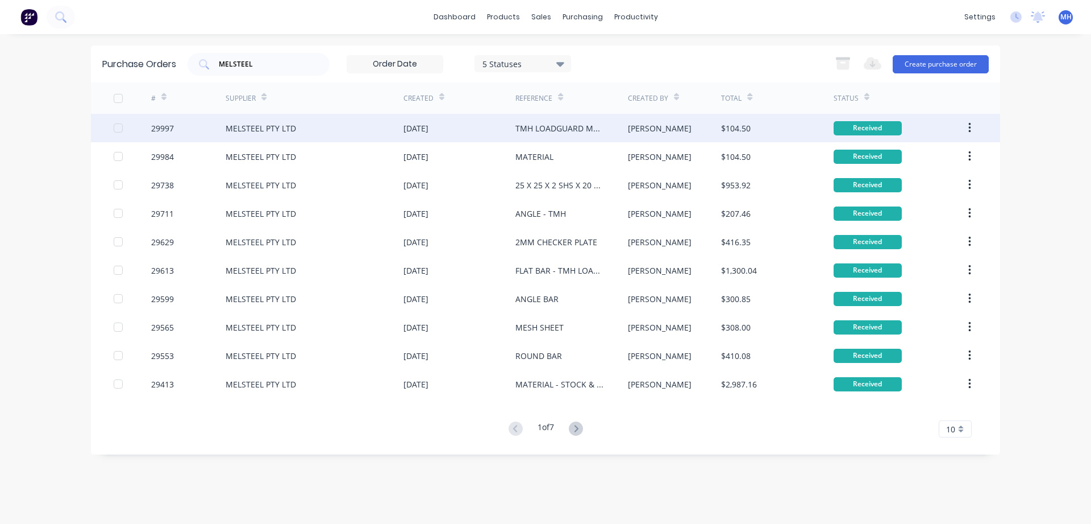
click at [392, 127] on div "MELSTEEL PTY LTD" at bounding box center [315, 128] width 178 height 28
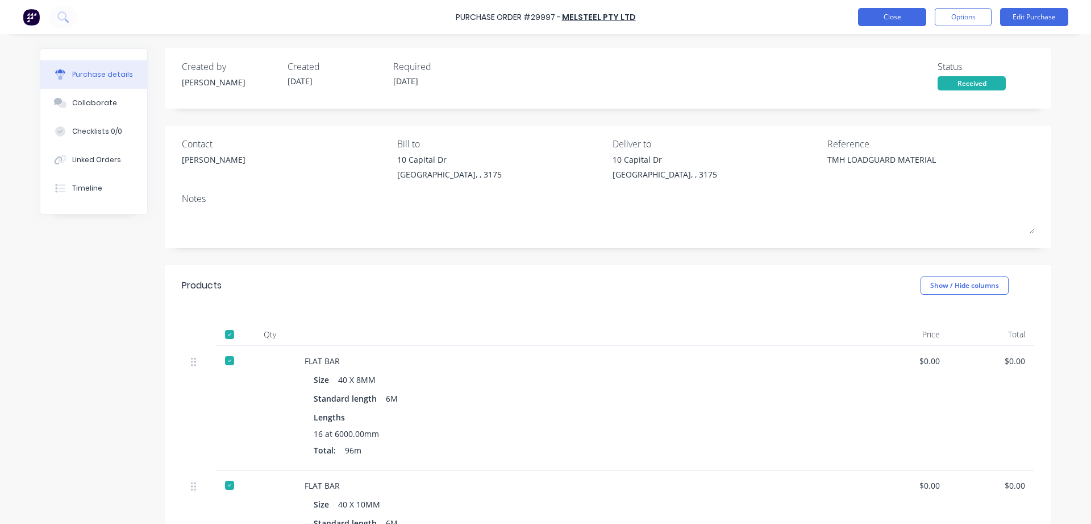
click at [878, 21] on button "Close" at bounding box center [892, 17] width 68 height 18
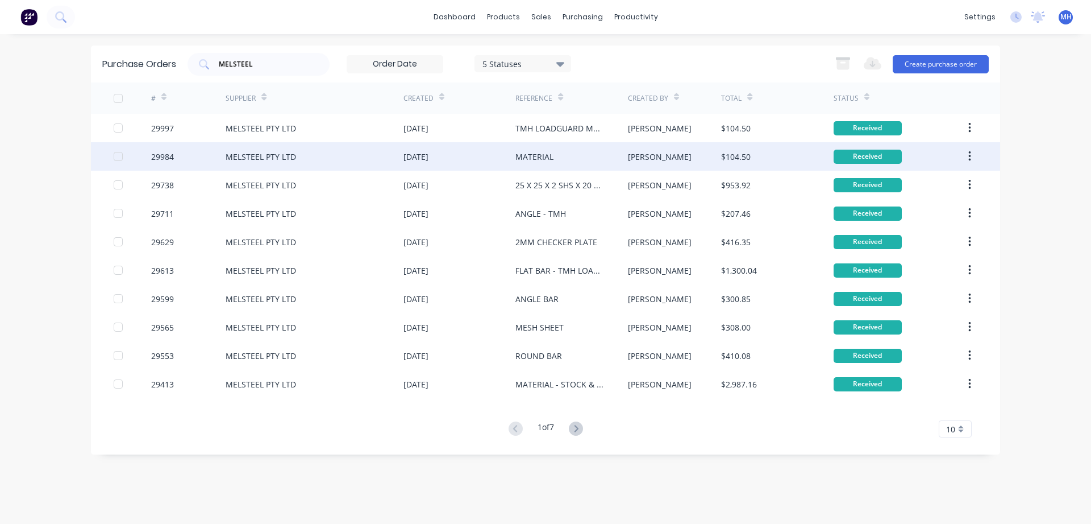
click at [369, 156] on div "MELSTEEL PTY LTD" at bounding box center [315, 156] width 178 height 28
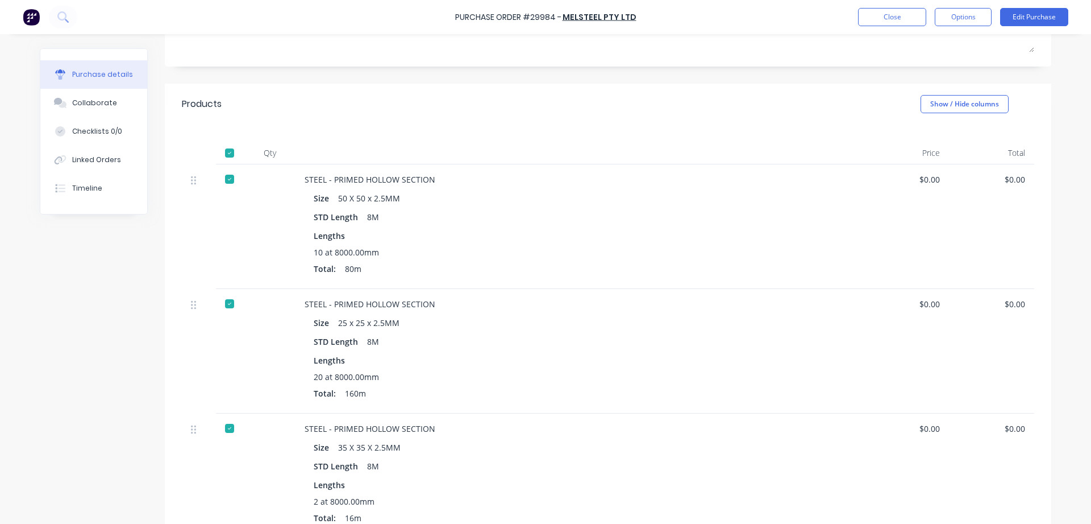
scroll to position [194, 0]
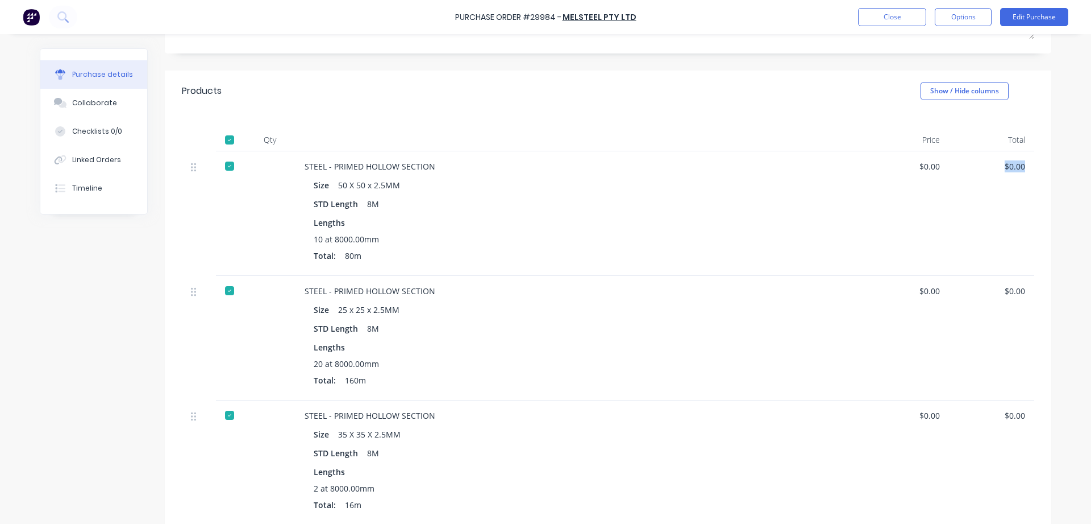
drag, startPoint x: 1024, startPoint y: 164, endPoint x: 991, endPoint y: 169, distance: 33.3
click at [991, 169] on div "$0.00" at bounding box center [991, 166] width 67 height 12
click at [947, 159] on div "$0.00" at bounding box center [906, 213] width 85 height 124
click at [942, 162] on div "$0.00" at bounding box center [906, 213] width 85 height 124
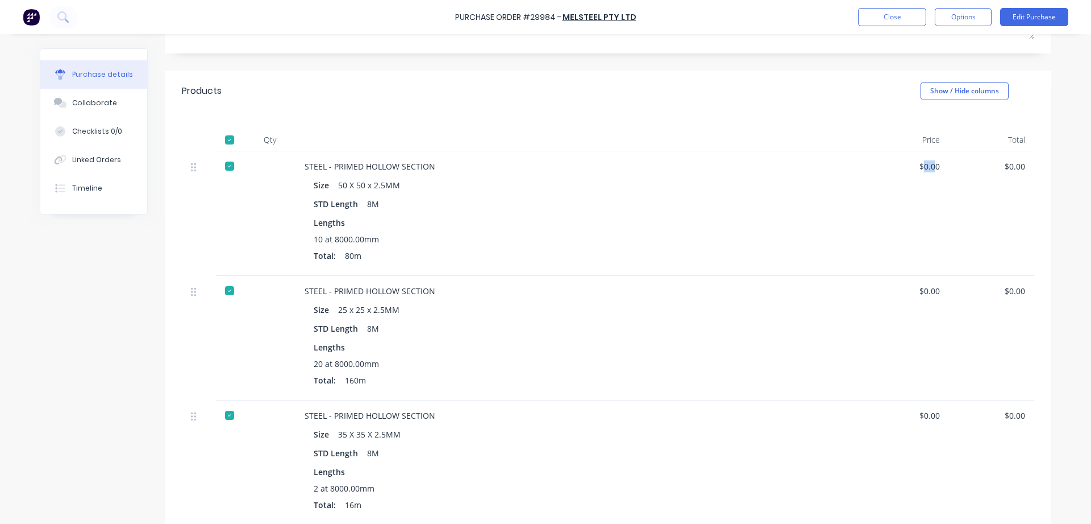
drag, startPoint x: 935, startPoint y: 160, endPoint x: 924, endPoint y: 159, distance: 10.8
click at [924, 160] on div "$0.00" at bounding box center [906, 166] width 67 height 12
click at [1028, 16] on button "Edit Purchase" at bounding box center [1034, 17] width 68 height 18
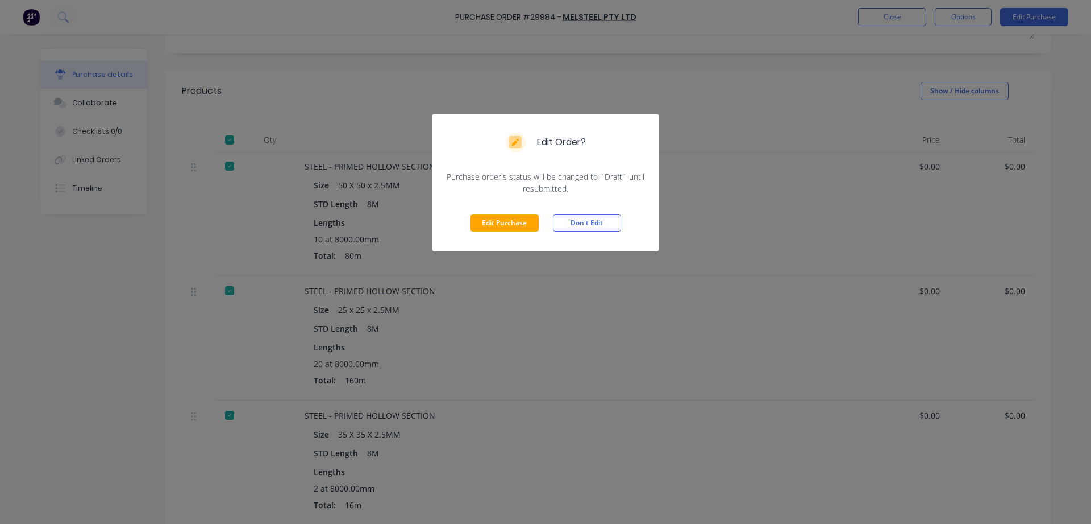
click at [499, 227] on button "Edit Purchase" at bounding box center [505, 222] width 68 height 17
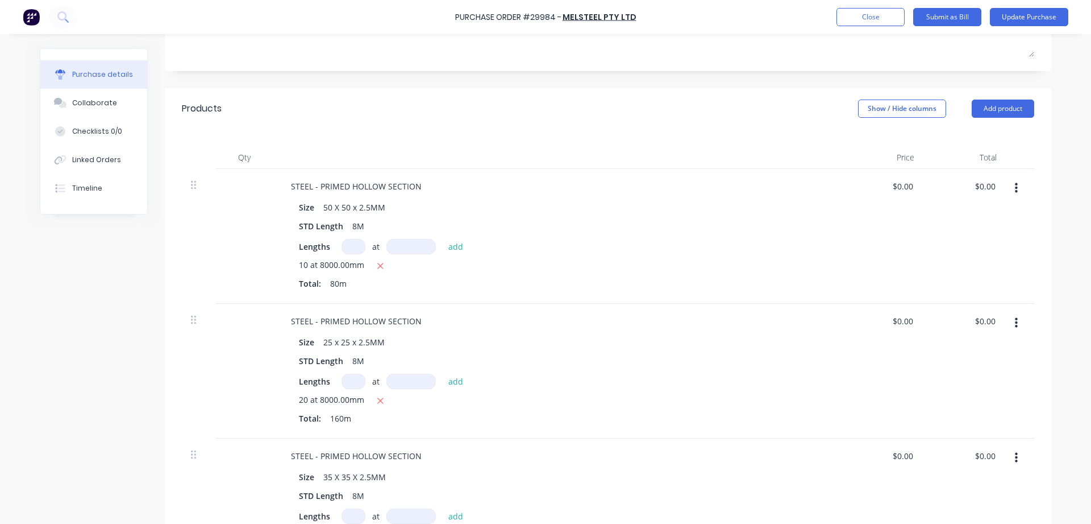
scroll to position [212, 0]
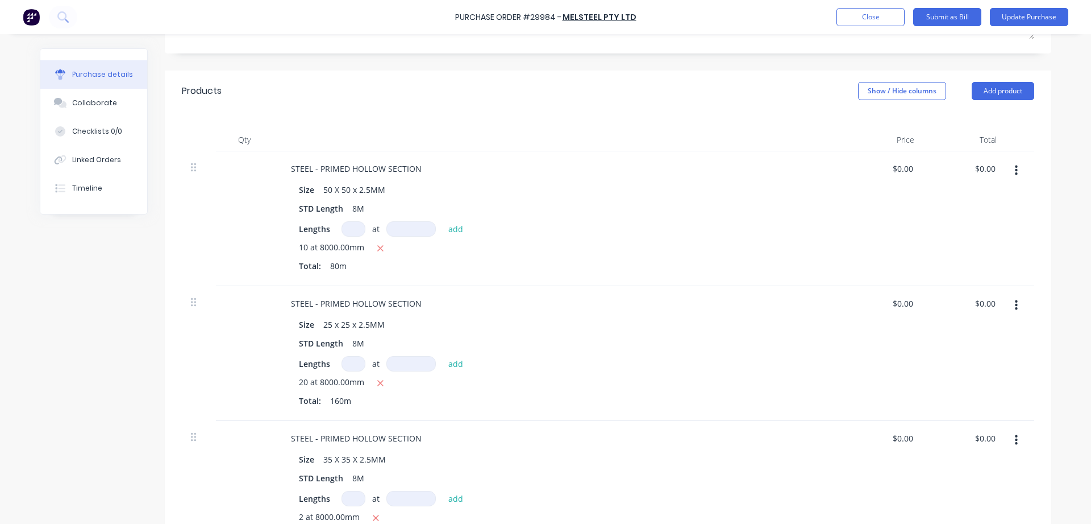
drag, startPoint x: 918, startPoint y: 167, endPoint x: 886, endPoint y: 166, distance: 32.4
click at [886, 166] on div "$0.00 $0.00" at bounding box center [882, 218] width 82 height 135
type textarea "x"
drag, startPoint x: 912, startPoint y: 162, endPoint x: 859, endPoint y: 162, distance: 52.9
click at [894, 162] on input "0.00" at bounding box center [905, 168] width 22 height 16
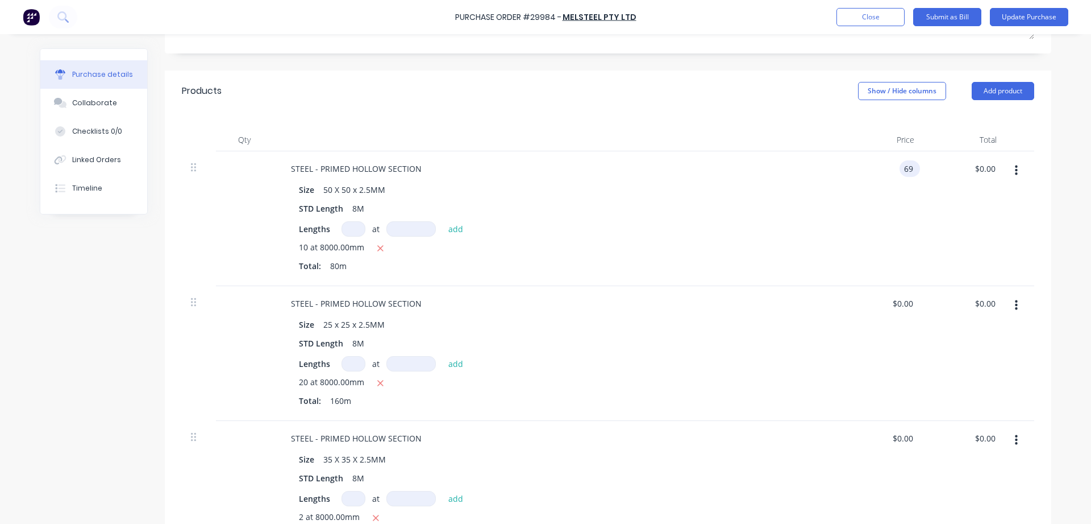
type input "696"
click at [196, 163] on icon at bounding box center [193, 167] width 5 height 10
type textarea "x"
click at [196, 166] on div at bounding box center [199, 167] width 16 height 14
type input "696."
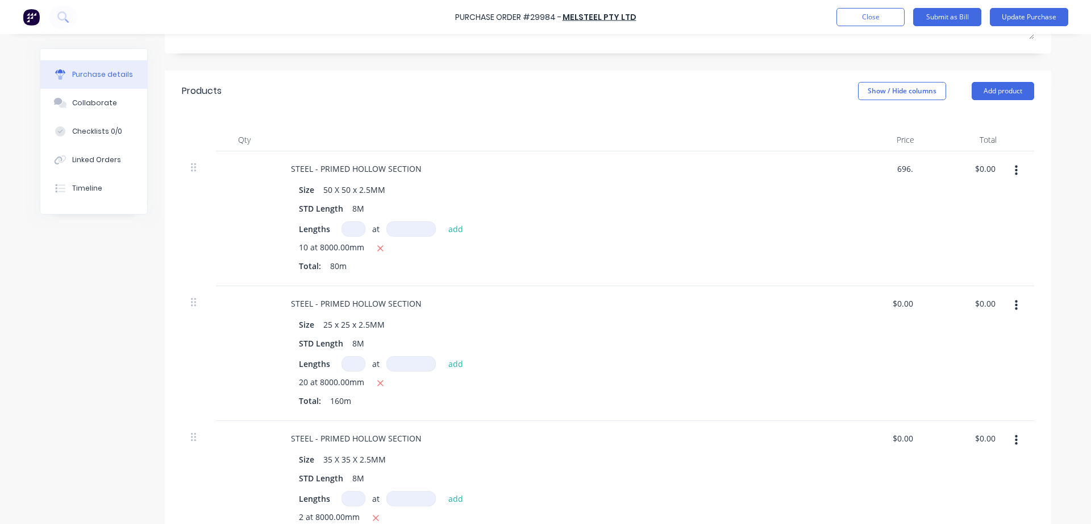
type textarea "x"
type input "$696.00"
type input "55680.00"
type textarea "x"
type input "696.00"
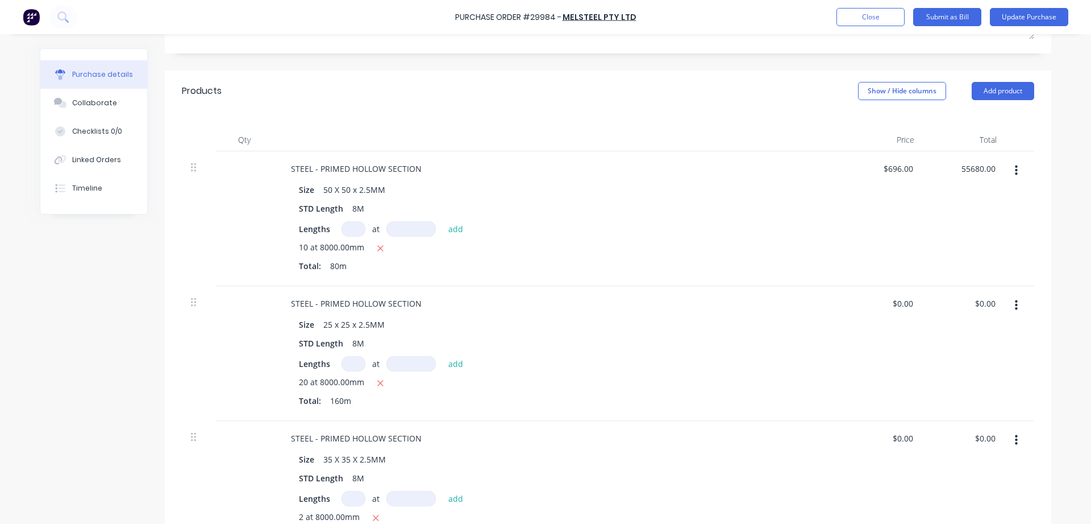
type input "$55,680.00"
type textarea "x"
type input "$696.00"
click at [915, 165] on div "$696.00 $696.00" at bounding box center [900, 168] width 40 height 16
type textarea "x"
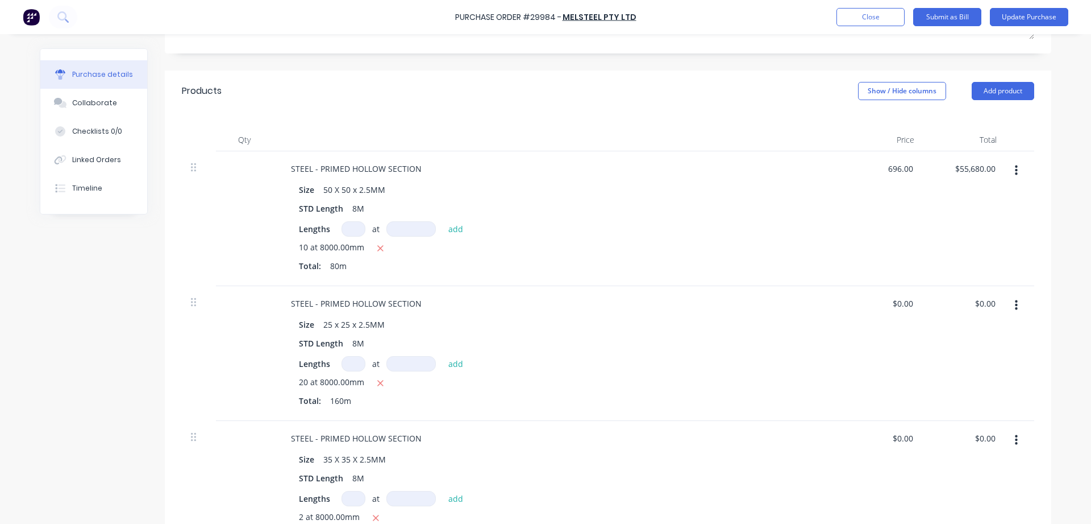
drag, startPoint x: 914, startPoint y: 164, endPoint x: 824, endPoint y: 172, distance: 90.1
click at [824, 172] on div "STEEL - PRIMED HOLLOW SECTION Size 50 X 50 x 2.5MM STD Length 8M Lengths at add…" at bounding box center [608, 218] width 853 height 135
type input "68.7"
type textarea "x"
type input "$68.70"
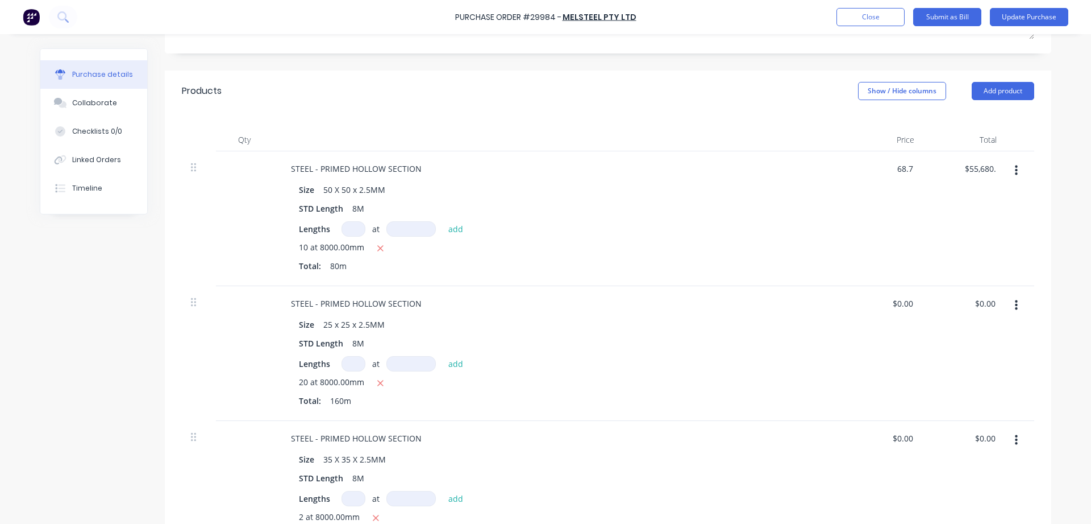
type input "5496.00"
type textarea "x"
type input "68.70"
type input "$5,496.00"
click at [886, 169] on div "68.70 68.70" at bounding box center [882, 218] width 82 height 135
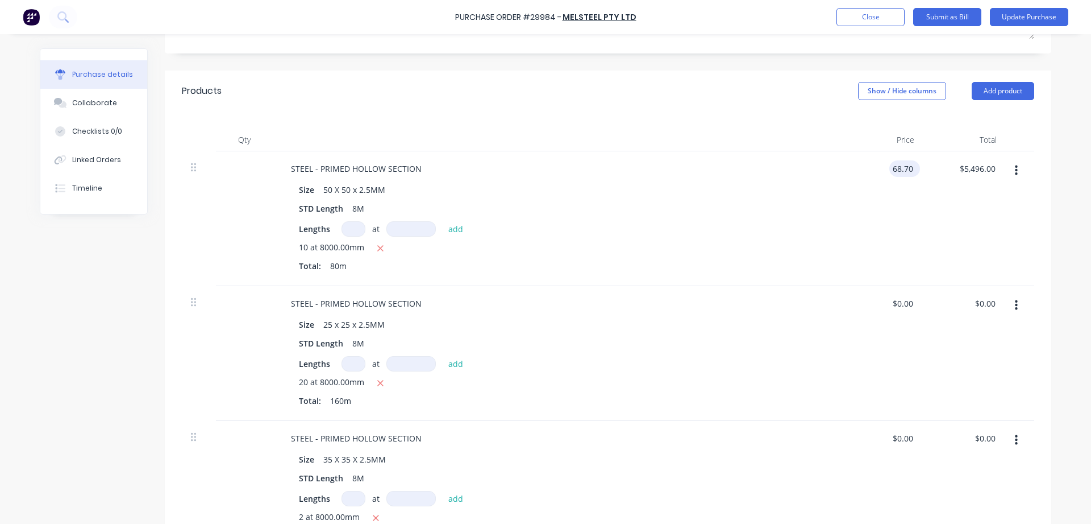
type textarea "x"
drag, startPoint x: 911, startPoint y: 162, endPoint x: 867, endPoint y: 162, distance: 43.8
click at [867, 162] on div "68.70 68.70" at bounding box center [882, 218] width 82 height 135
type input "8.7"
type textarea "x"
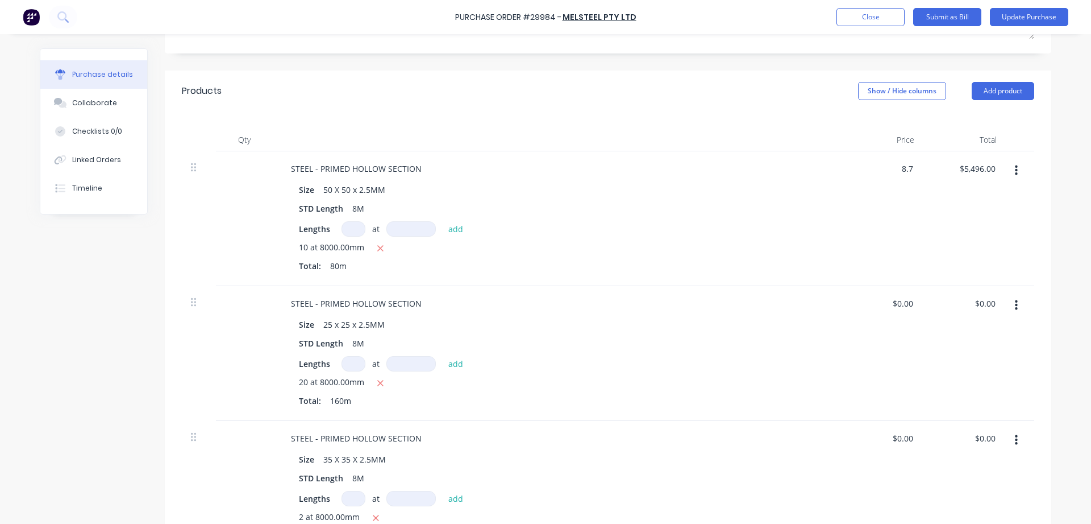
type input "$8.70"
type input "696.00"
type textarea "x"
type input "$696.00"
click at [913, 309] on div "$0.00 $0.00" at bounding box center [903, 303] width 26 height 16
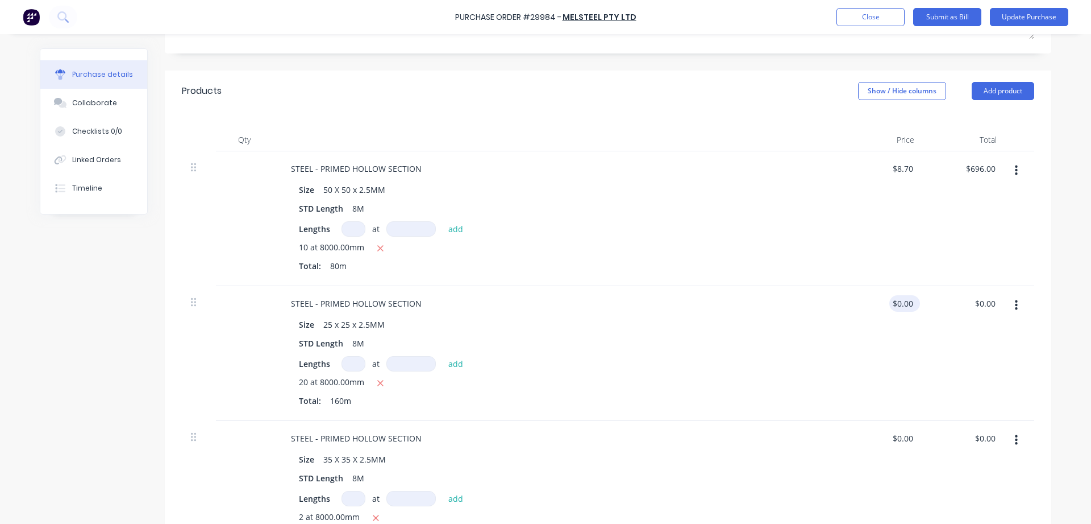
click at [920, 302] on div "$0.00 $0.00" at bounding box center [905, 303] width 31 height 16
click at [911, 295] on div "$0.00 $0.00" at bounding box center [903, 303] width 26 height 16
type textarea "x"
drag, startPoint x: 910, startPoint y: 302, endPoint x: 874, endPoint y: 303, distance: 36.4
click at [894, 303] on input "0.00" at bounding box center [905, 303] width 22 height 16
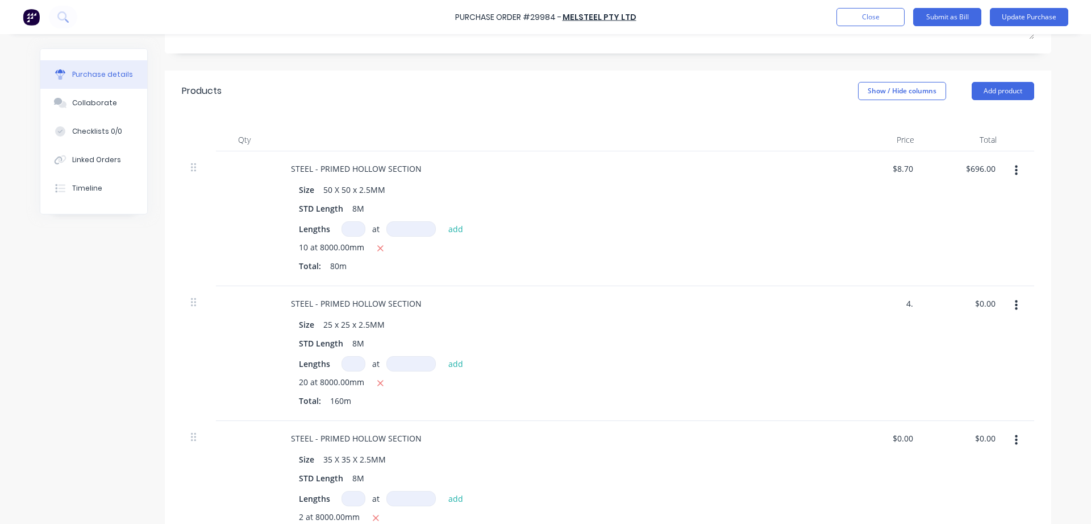
type input "4."
type textarea "x"
type input "$4.00"
type input "640.00"
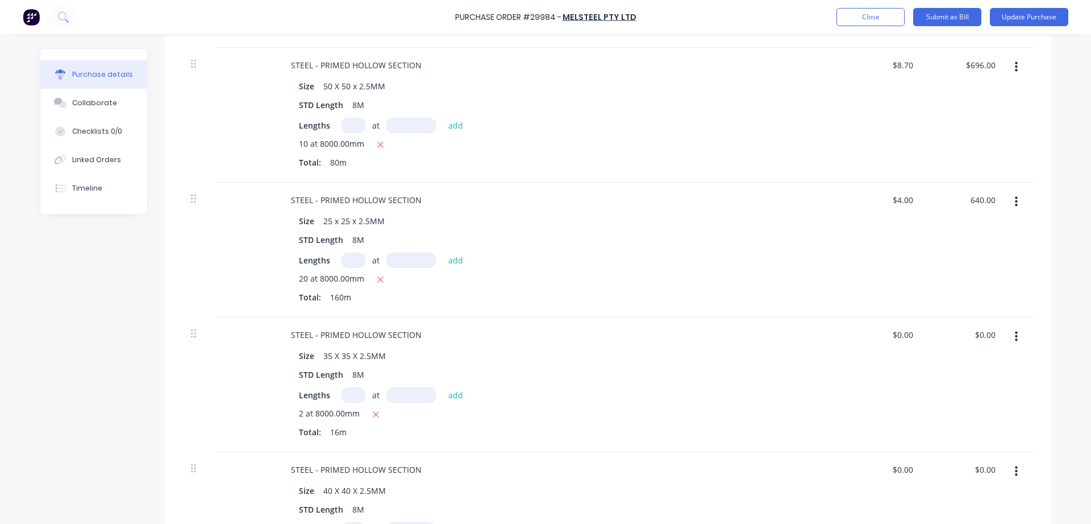
scroll to position [389, 0]
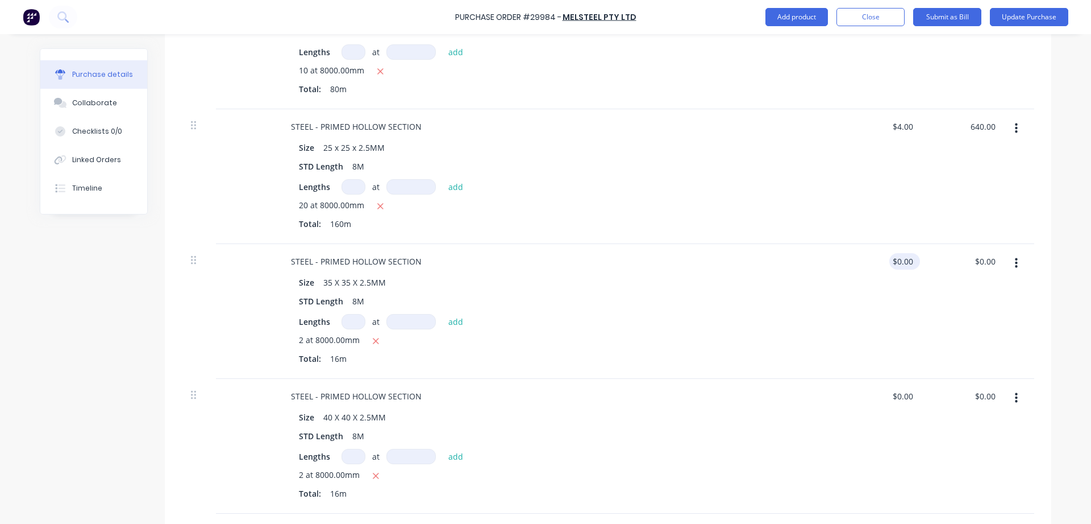
type textarea "x"
type input "$640.00"
type input "0.00"
type textarea "x"
drag, startPoint x: 916, startPoint y: 259, endPoint x: 872, endPoint y: 255, distance: 43.9
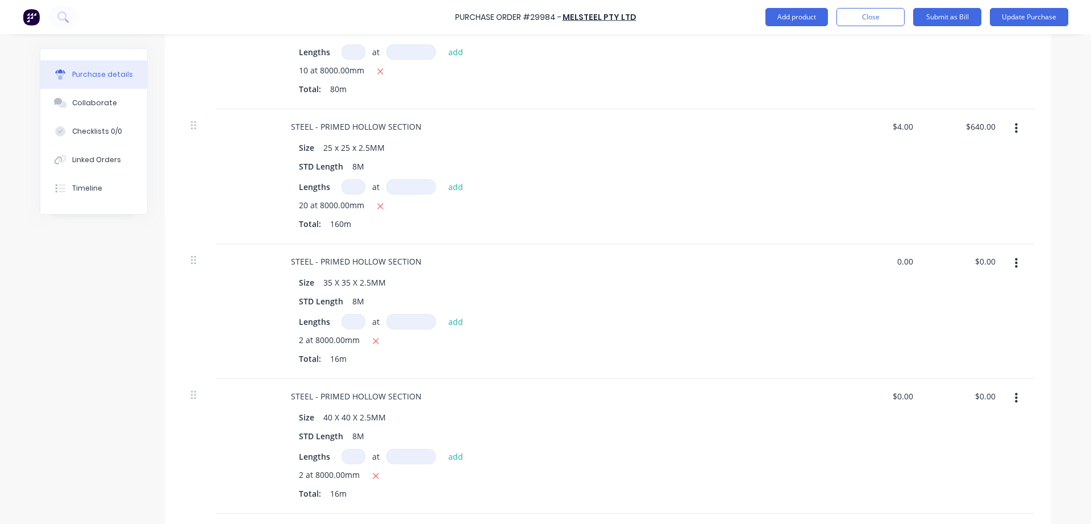
click at [872, 255] on div "0.00 0.00" at bounding box center [882, 311] width 82 height 135
type input "7.75"
type textarea "x"
type input "$7.75"
type input "124.00"
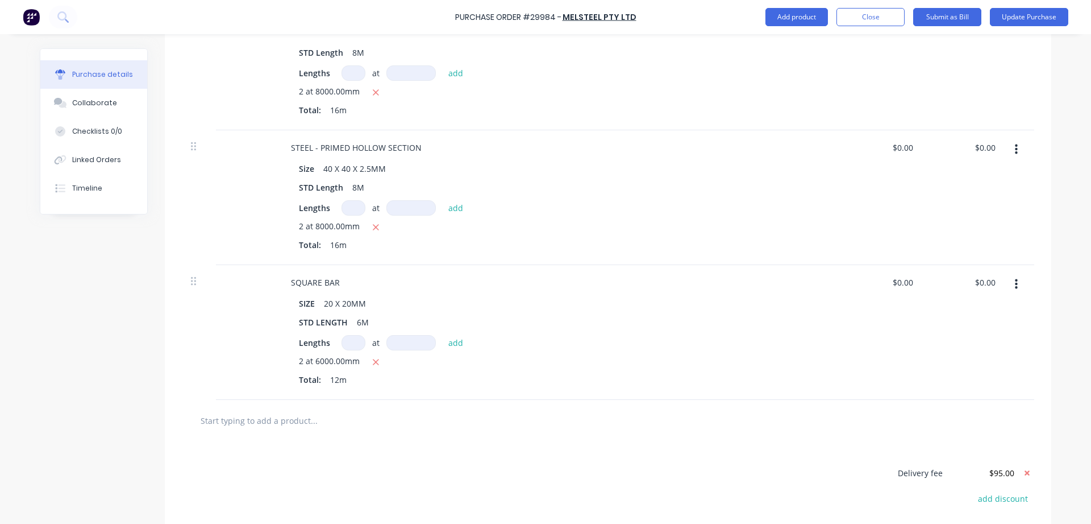
scroll to position [648, 0]
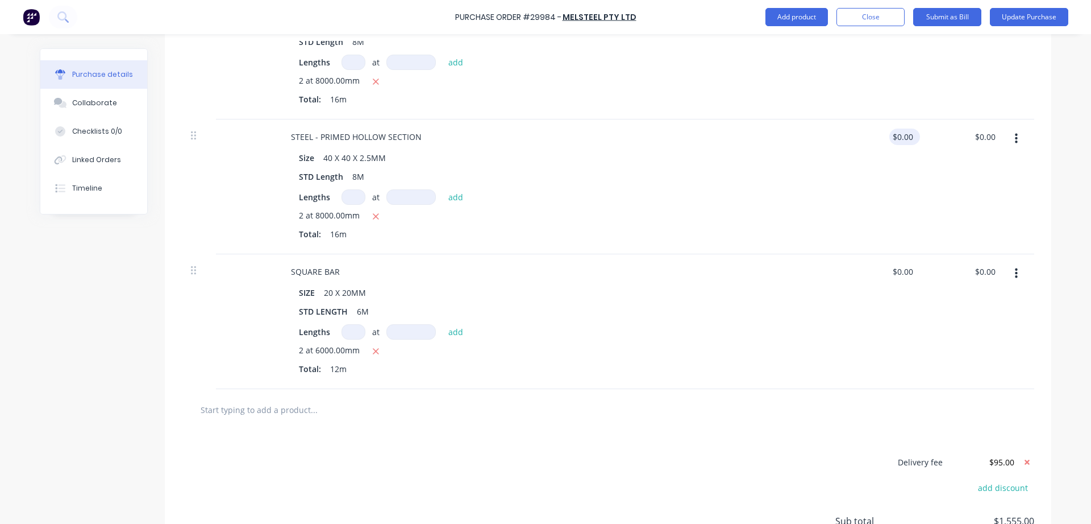
type textarea "x"
type input "$124.00"
type input "0.00"
type textarea "x"
drag, startPoint x: 915, startPoint y: 132, endPoint x: 873, endPoint y: 137, distance: 42.3
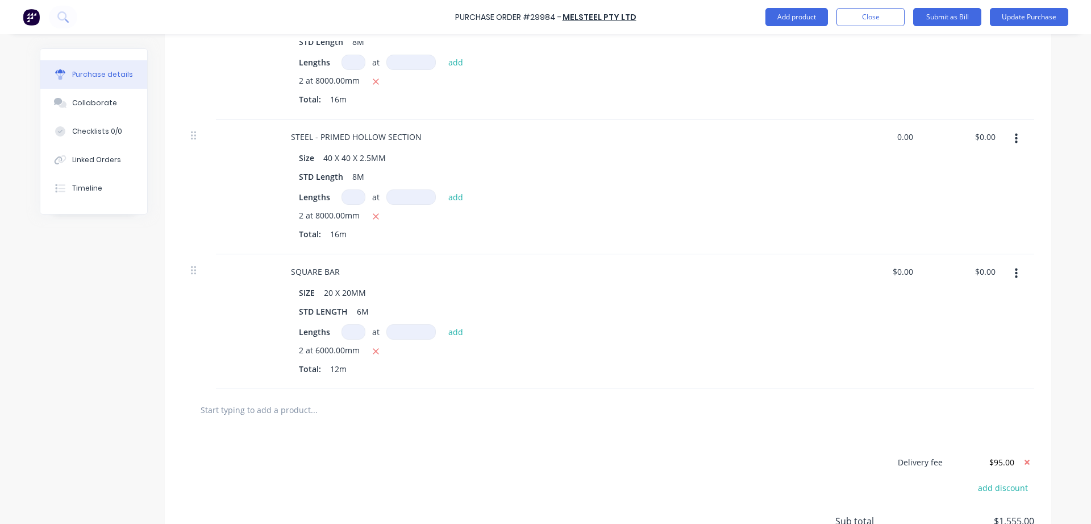
click at [873, 137] on div "0.00 0.00" at bounding box center [882, 186] width 82 height 135
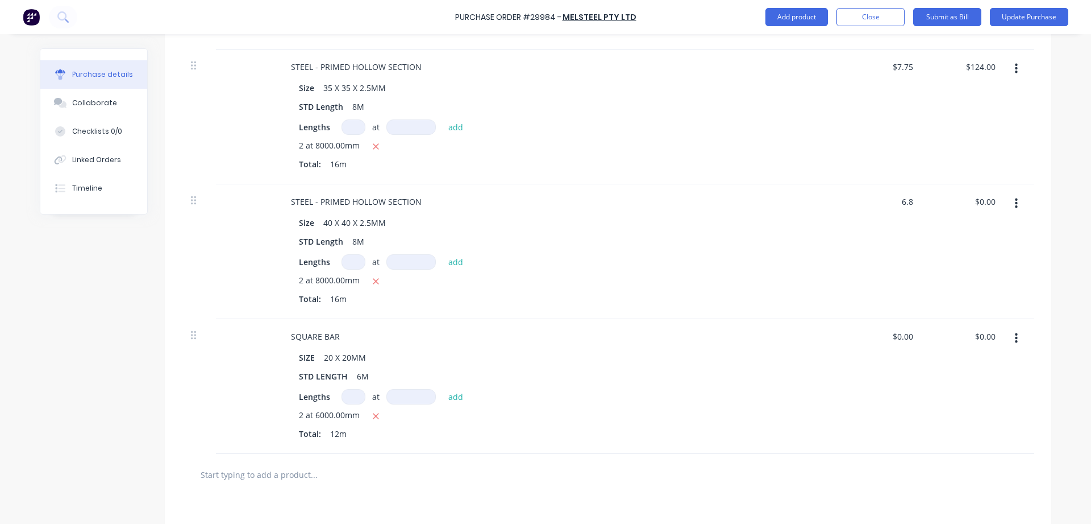
type input "6.8"
type textarea "x"
type input "$6.80"
type input "108.80"
type textarea "x"
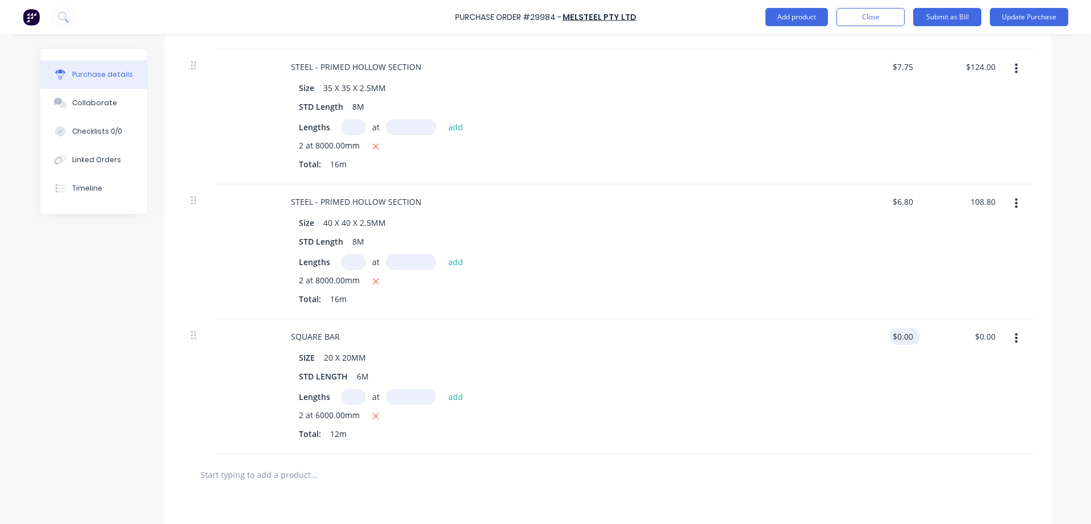
type input "$108.80"
type input "0.00"
type textarea "x"
drag, startPoint x: 914, startPoint y: 334, endPoint x: 859, endPoint y: 333, distance: 54.6
click at [859, 333] on div "0.00 0.00" at bounding box center [882, 386] width 82 height 135
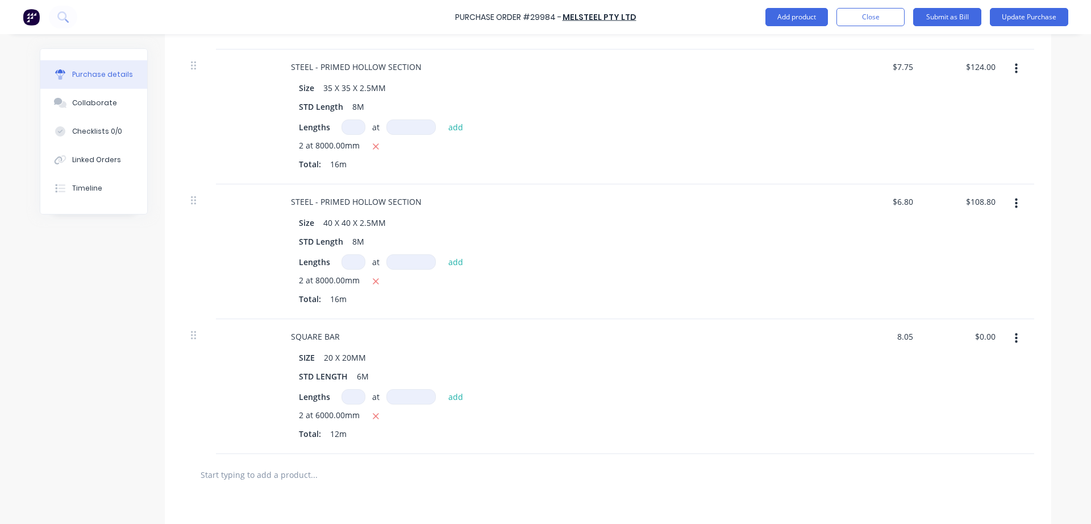
type input "8.05"
type textarea "x"
type input "$8.05"
type input "96.60"
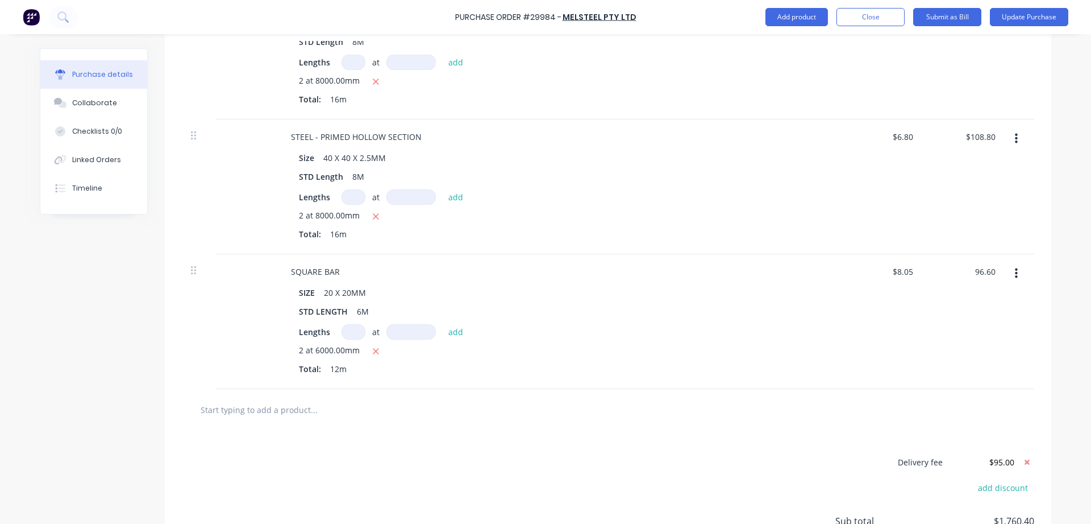
scroll to position [713, 0]
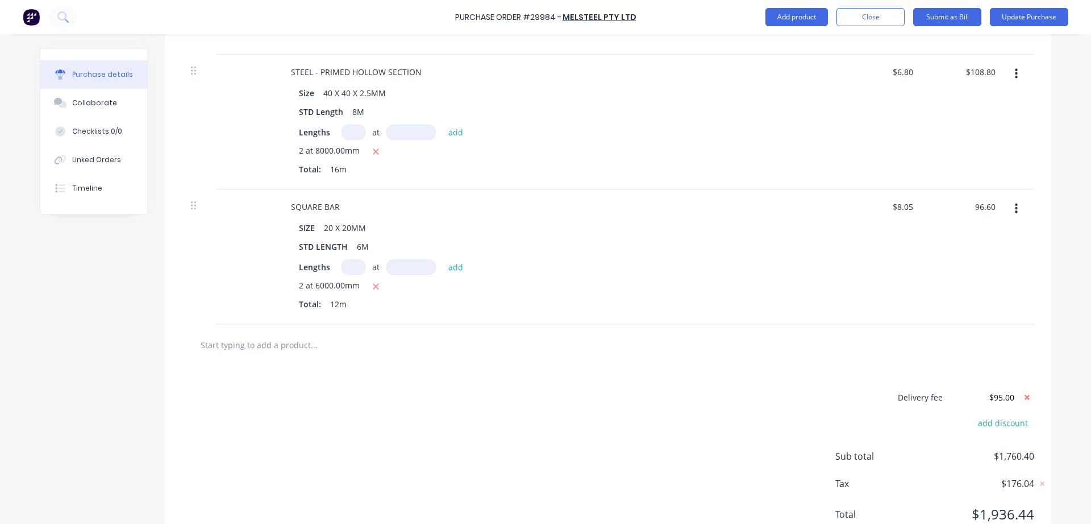
type textarea "x"
type input "$96.60"
click at [1029, 396] on icon at bounding box center [1027, 396] width 5 height 5
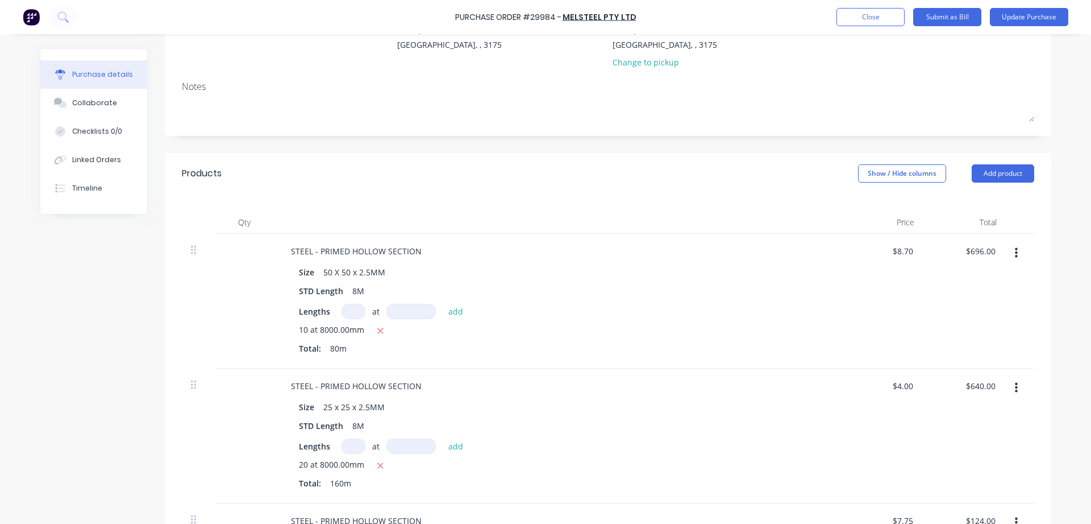
scroll to position [194, 0]
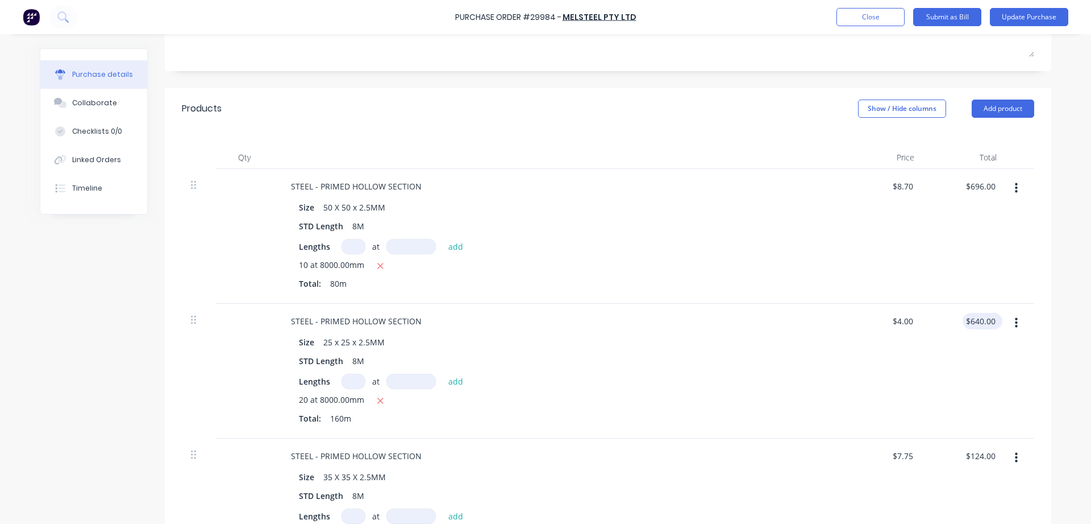
click at [1000, 316] on div "$640.00 $640.00" at bounding box center [983, 321] width 40 height 16
drag, startPoint x: 918, startPoint y: 317, endPoint x: 896, endPoint y: 319, distance: 22.3
click at [896, 319] on div "$4.00 $4.00" at bounding box center [905, 321] width 31 height 16
type textarea "x"
type input "4.00"
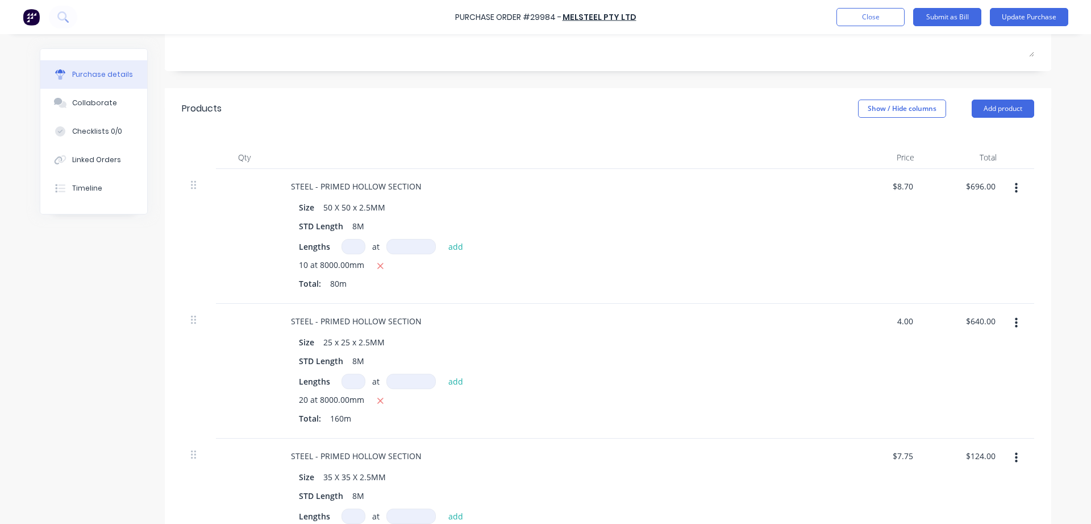
click at [893, 320] on div "4.00 4.00" at bounding box center [882, 371] width 82 height 135
type textarea "x"
type input "$4.00"
drag, startPoint x: 999, startPoint y: 319, endPoint x: 994, endPoint y: 318, distance: 5.9
click at [994, 318] on div "$640.00 $640.00" at bounding box center [983, 321] width 40 height 16
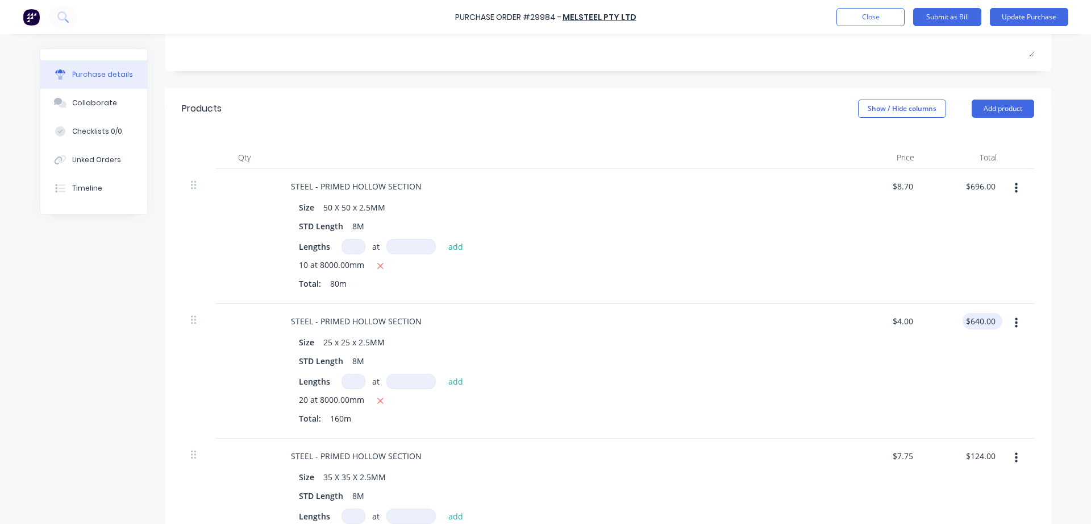
type textarea "x"
drag, startPoint x: 994, startPoint y: 316, endPoint x: 960, endPoint y: 317, distance: 34.1
click at [967, 317] on input "640.00" at bounding box center [982, 321] width 31 height 16
type input "520"
type textarea "x"
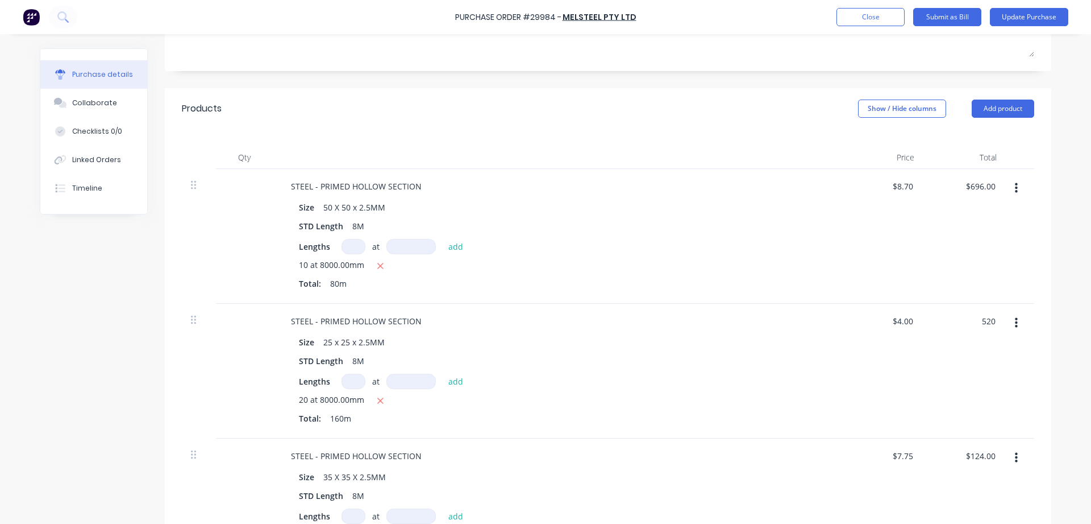
type input "$3.25"
type input "$520.00"
type textarea "x"
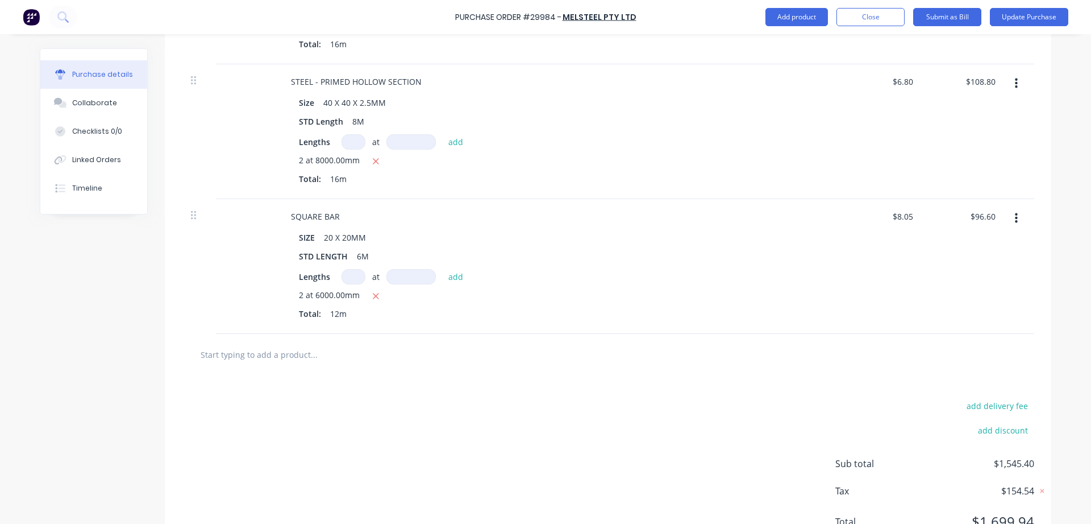
scroll to position [751, 0]
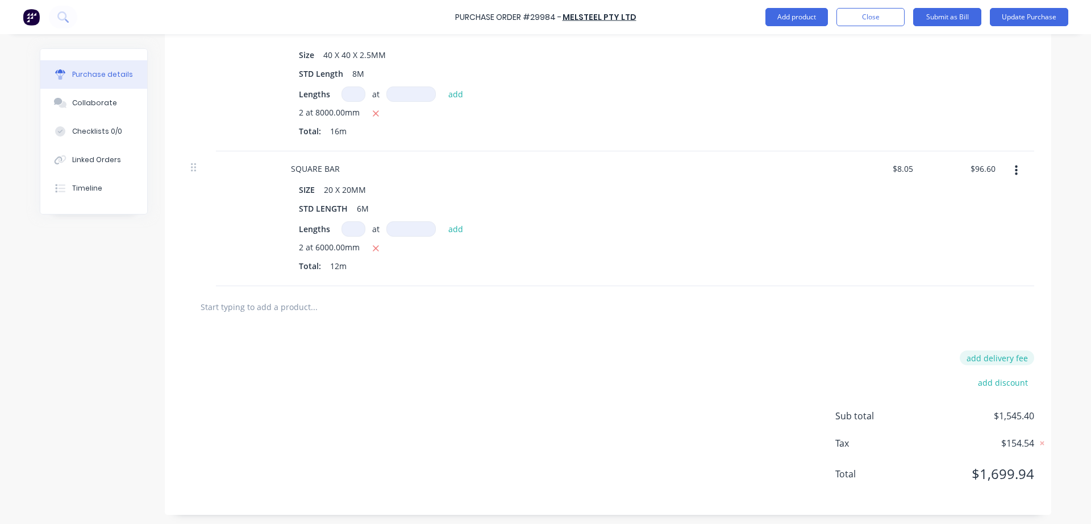
type textarea "x"
click at [1007, 357] on button "add delivery fee" at bounding box center [997, 357] width 74 height 15
type input "95"
type textarea "x"
type input "$95.00"
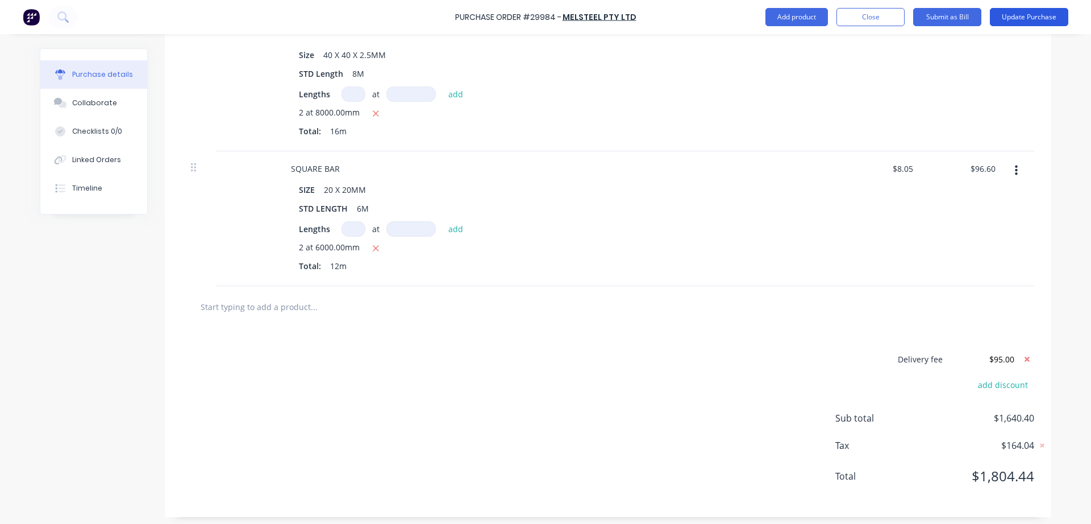
click at [1020, 14] on button "Update Purchase" at bounding box center [1029, 17] width 78 height 18
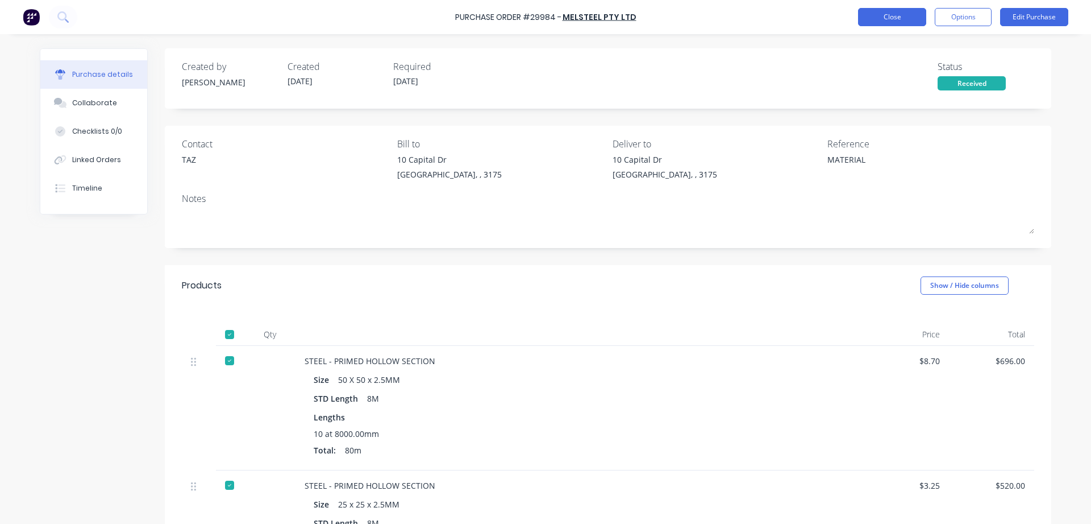
click at [890, 18] on button "Close" at bounding box center [892, 17] width 68 height 18
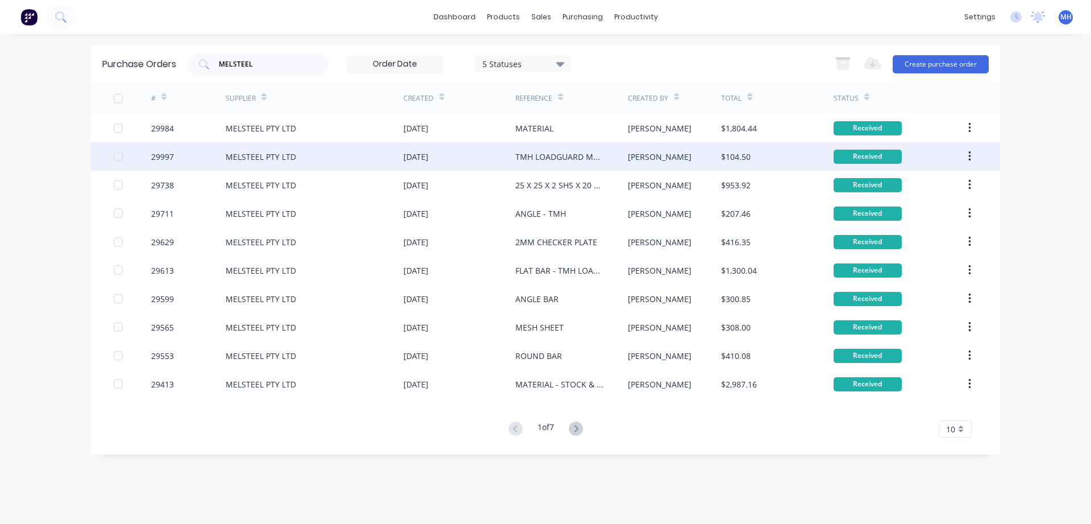
click at [363, 161] on div "MELSTEEL PTY LTD" at bounding box center [315, 156] width 178 height 28
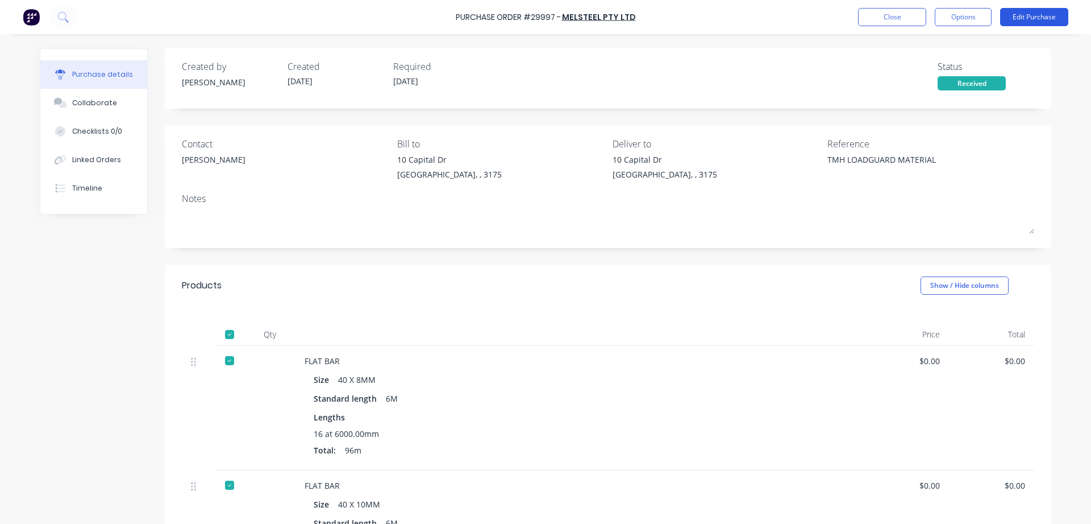
click at [1042, 13] on button "Edit Purchase" at bounding box center [1034, 17] width 68 height 18
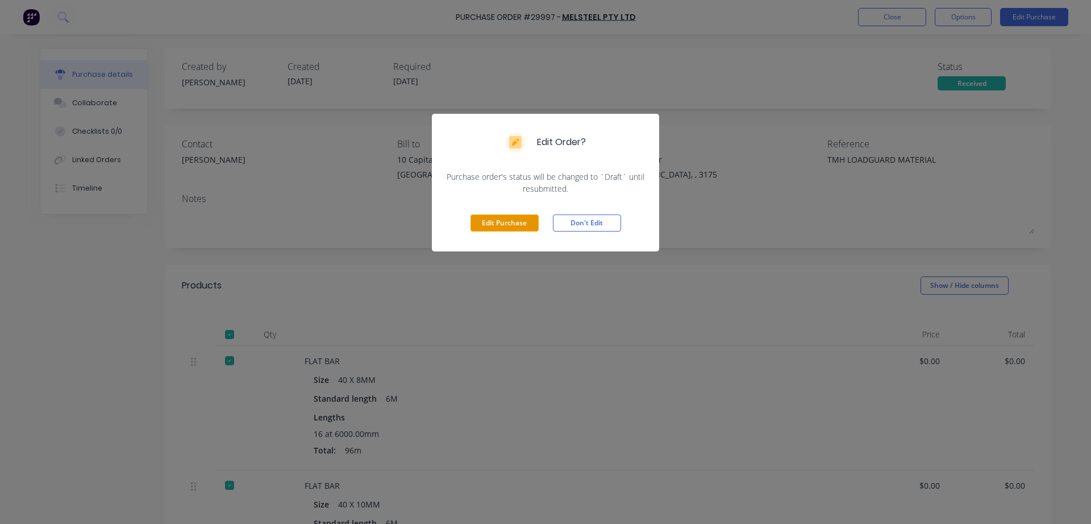
click at [503, 225] on button "Edit Purchase" at bounding box center [505, 222] width 68 height 17
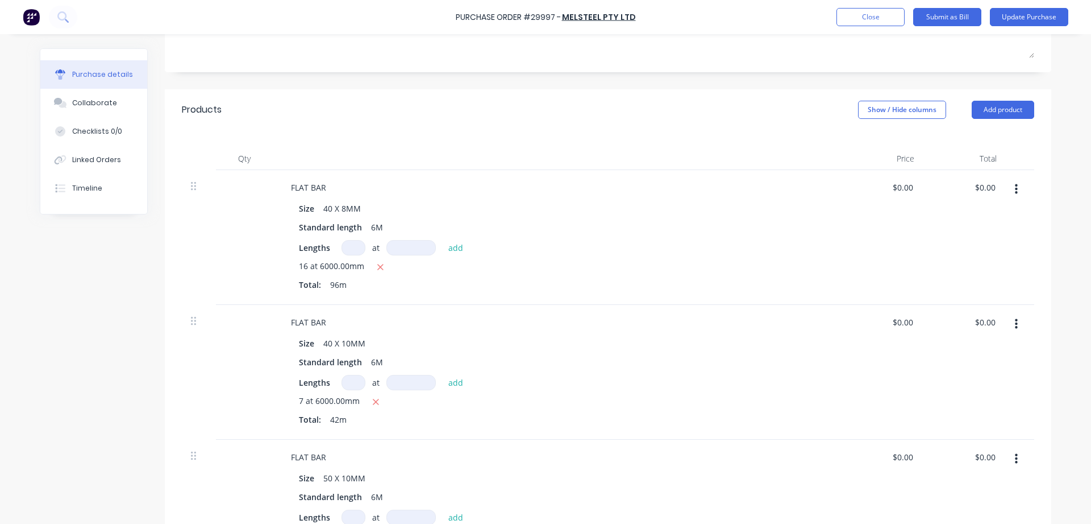
scroll to position [194, 0]
type textarea "x"
drag, startPoint x: 911, startPoint y: 180, endPoint x: 860, endPoint y: 185, distance: 51.4
click at [894, 184] on input "0.00" at bounding box center [905, 186] width 22 height 16
type input "5.4"
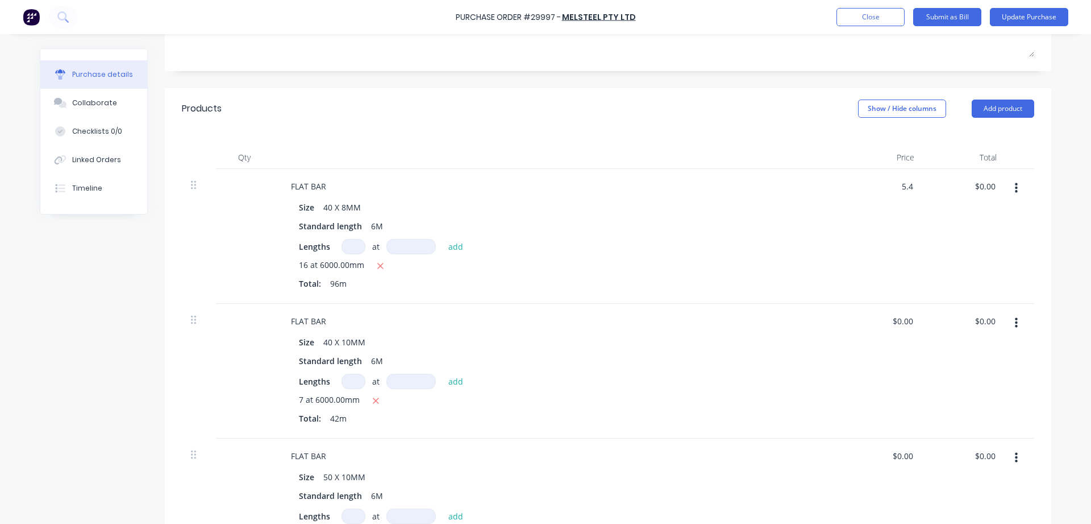
type textarea "x"
type input "$5.40"
type input "518.40"
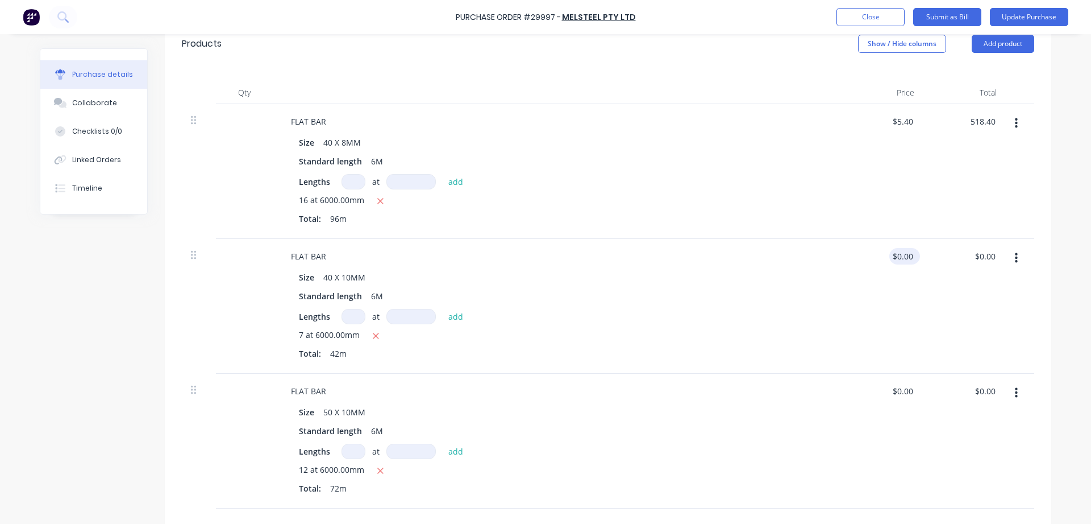
type textarea "x"
type input "$518.40"
type input "0.00"
type textarea "x"
drag, startPoint x: 913, startPoint y: 252, endPoint x: 878, endPoint y: 247, distance: 35.0
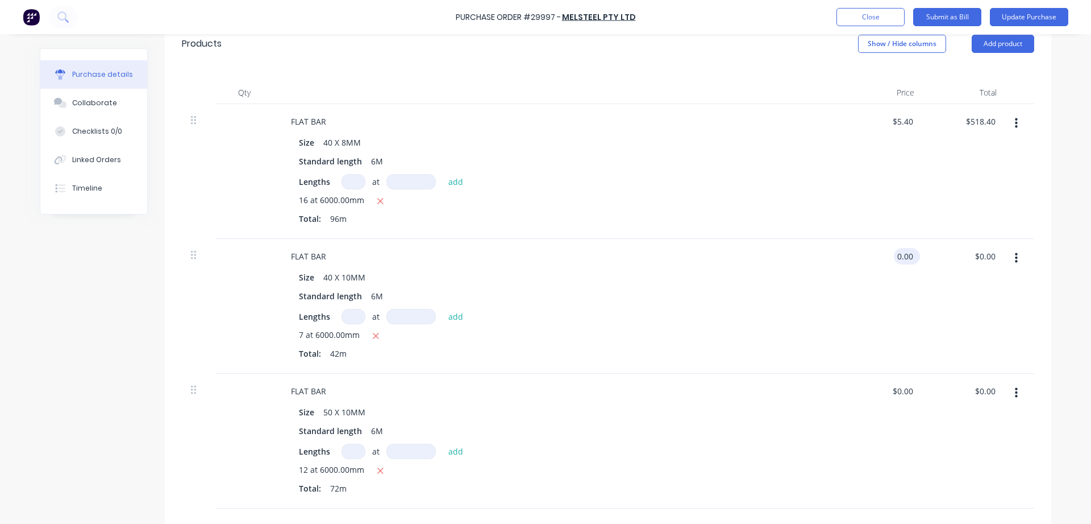
click at [894, 248] on input "0.00" at bounding box center [905, 256] width 22 height 16
type input "6.85"
type textarea "x"
type input "$6.85"
type input "287.70"
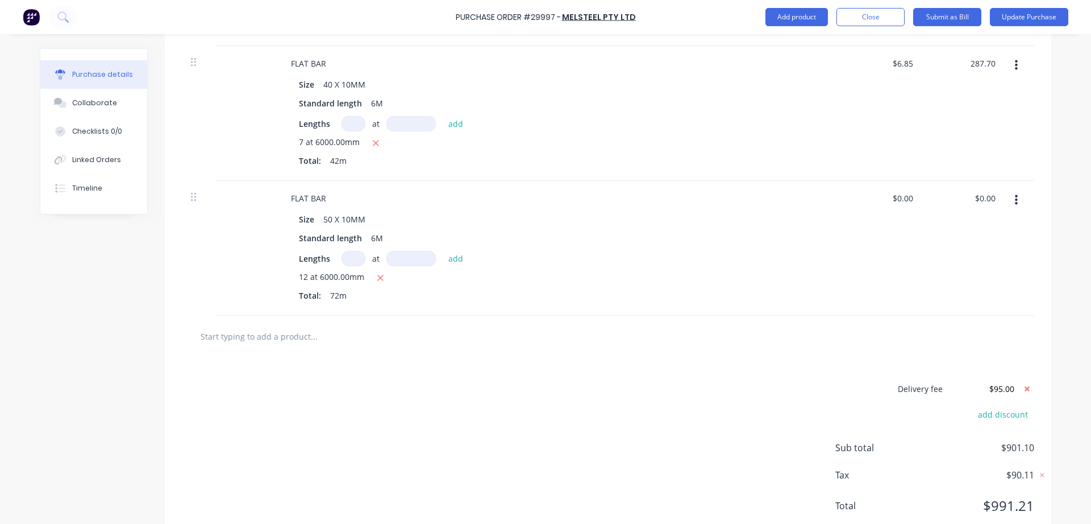
scroll to position [454, 0]
type textarea "x"
type input "$287.70"
click at [919, 186] on div "$0.00 $0.00" at bounding box center [882, 246] width 82 height 135
type textarea "x"
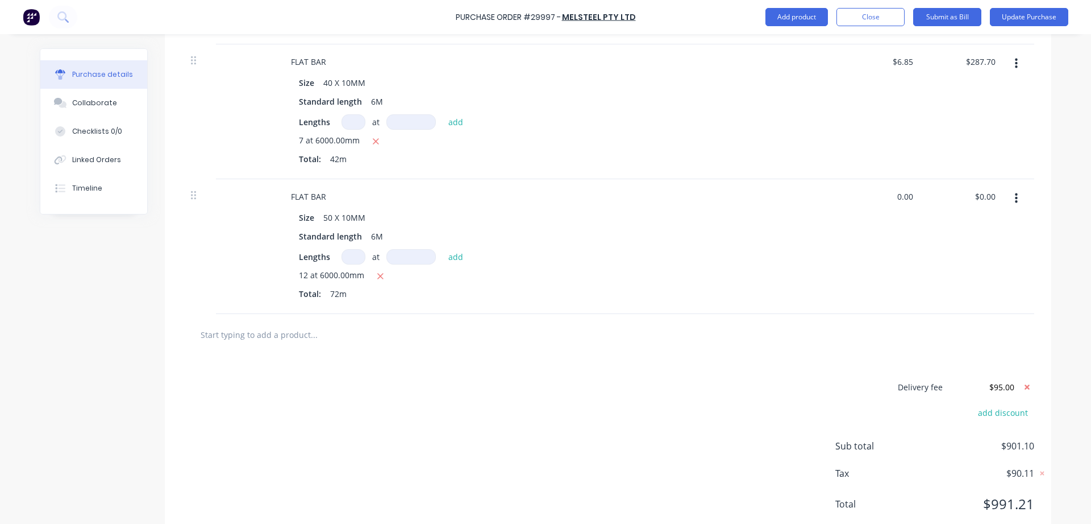
drag, startPoint x: 914, startPoint y: 194, endPoint x: 863, endPoint y: 198, distance: 51.3
click at [863, 198] on div "0.00 0.00" at bounding box center [882, 246] width 82 height 135
type input "8.55"
type textarea "x"
type input "$8.55"
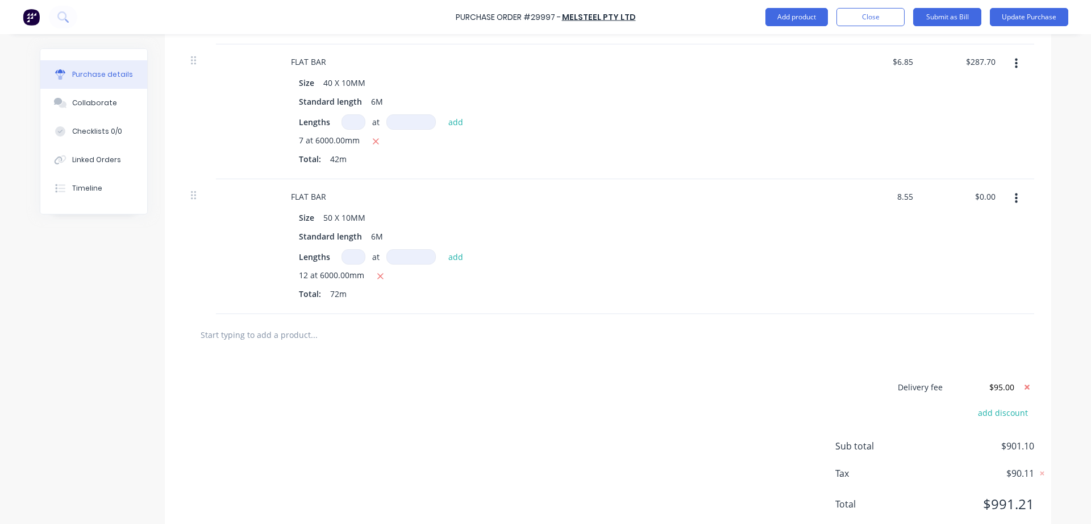
type input "615.60"
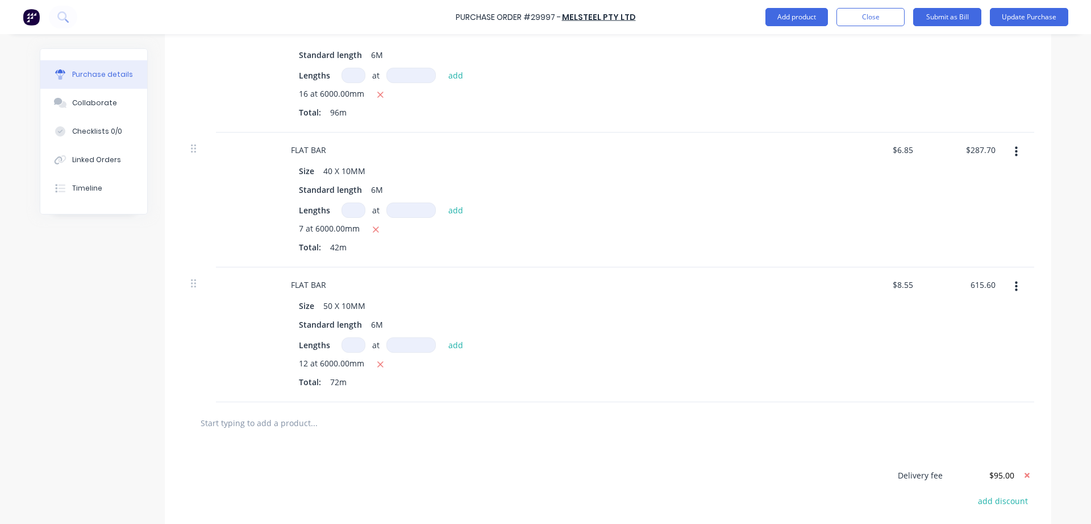
scroll to position [130, 0]
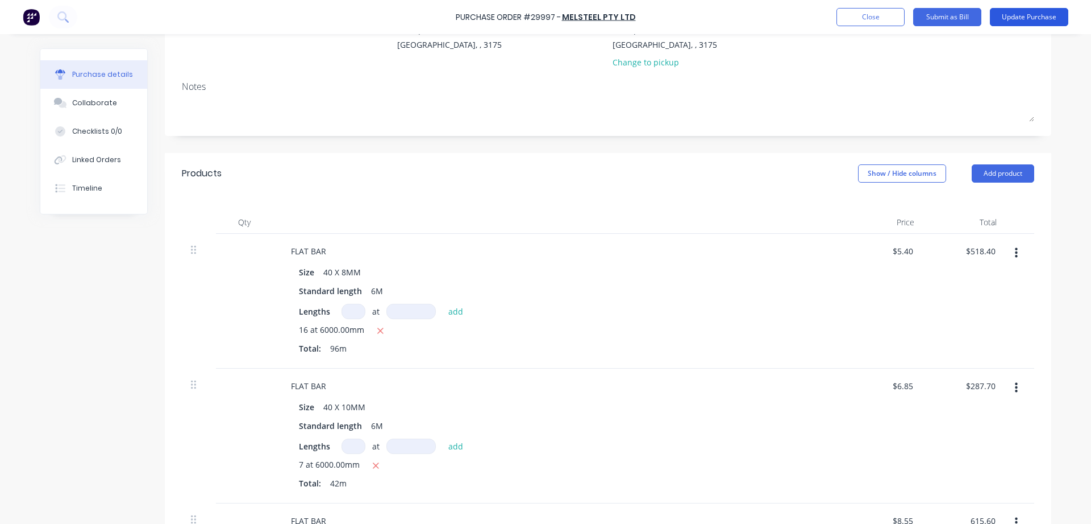
type textarea "x"
type input "$615.60"
click at [1019, 16] on button "Update Purchase" at bounding box center [1029, 17] width 78 height 18
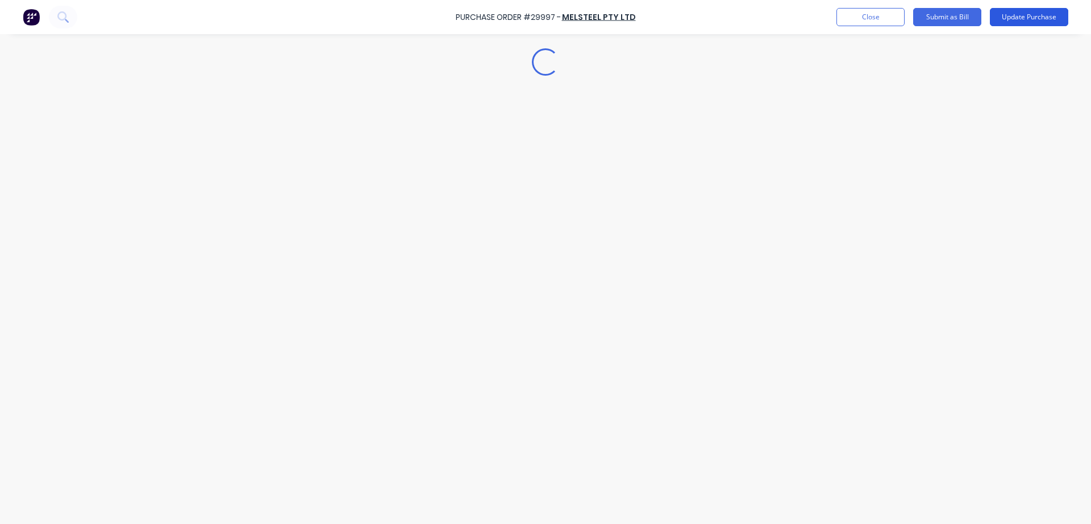
scroll to position [0, 0]
type textarea "x"
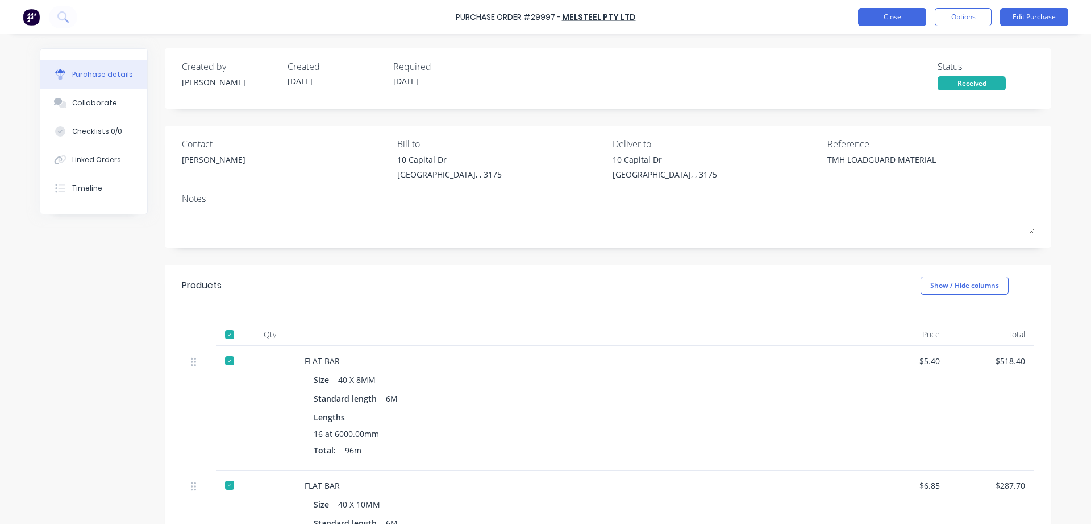
click at [900, 17] on button "Close" at bounding box center [892, 17] width 68 height 18
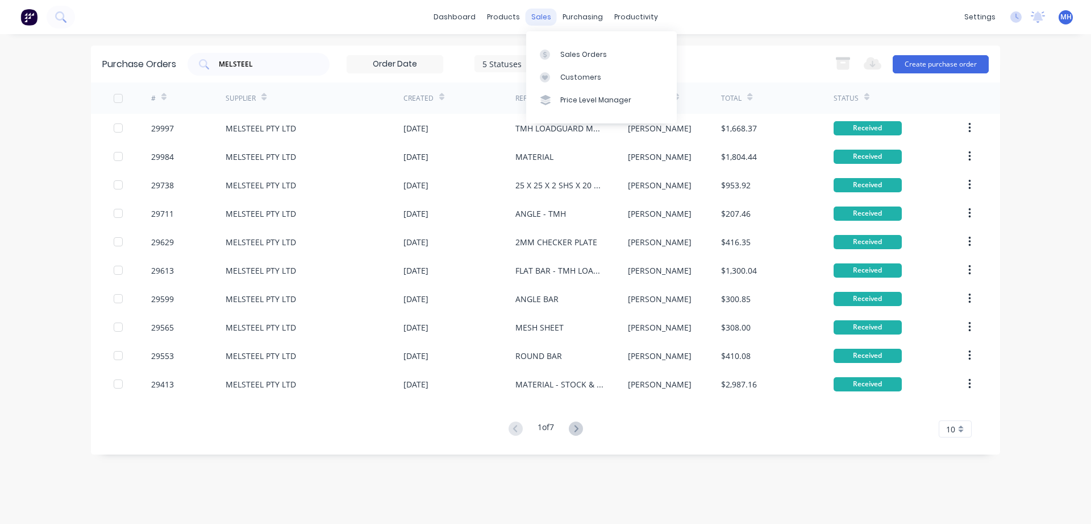
click at [543, 15] on div "sales" at bounding box center [541, 17] width 31 height 17
click at [560, 58] on link "Sales Orders" at bounding box center [601, 54] width 151 height 23
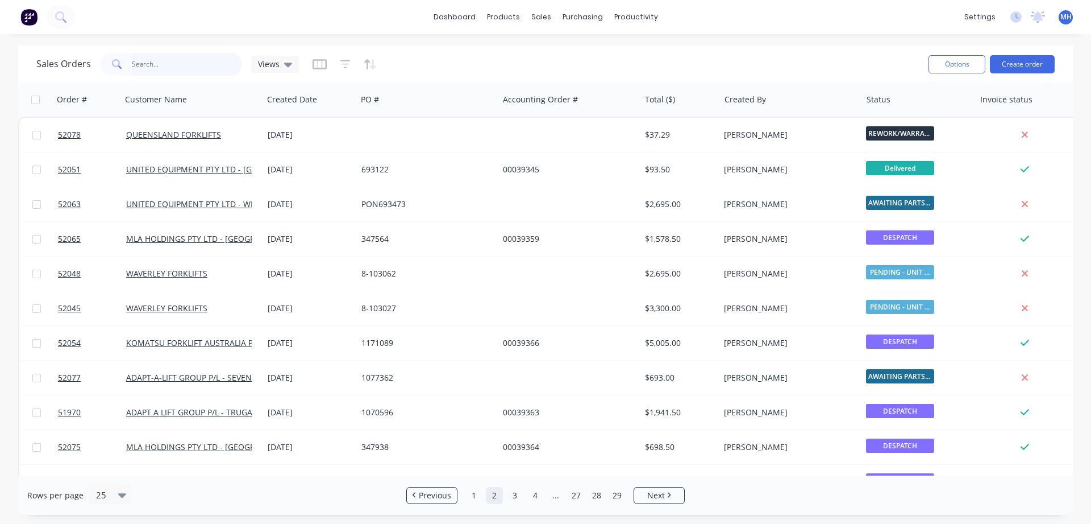
click at [173, 65] on input "text" at bounding box center [187, 64] width 111 height 23
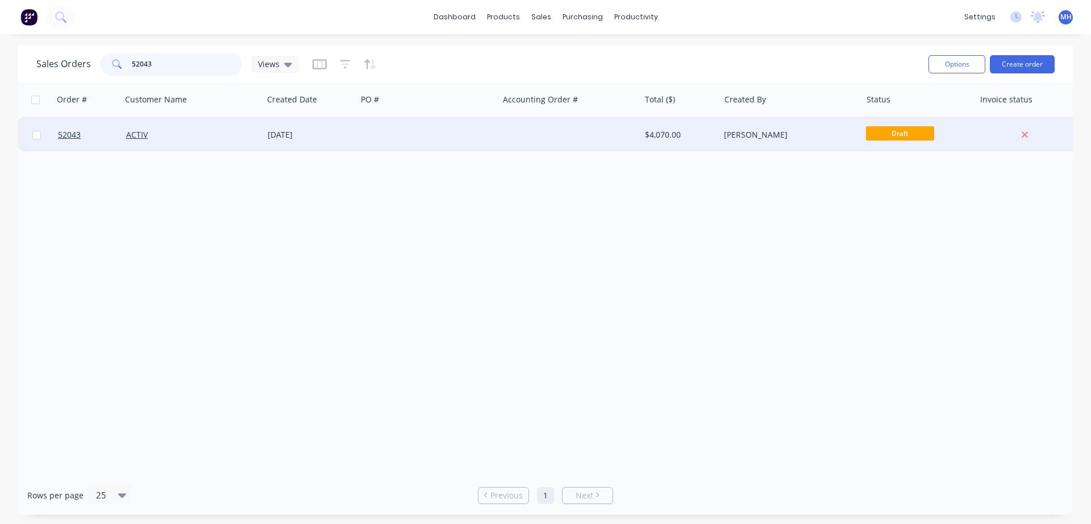
type input "52043"
click at [455, 138] on div at bounding box center [428, 135] width 142 height 34
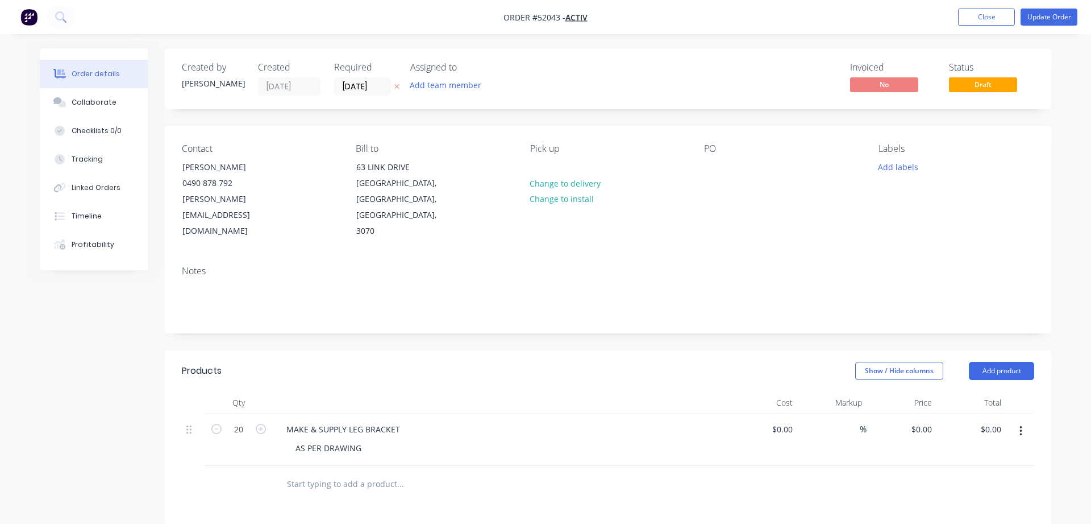
type input "$139.90"
type input "32.24"
type input "$185.00"
type input "$3,700.00"
click at [982, 22] on button "Close" at bounding box center [986, 17] width 57 height 17
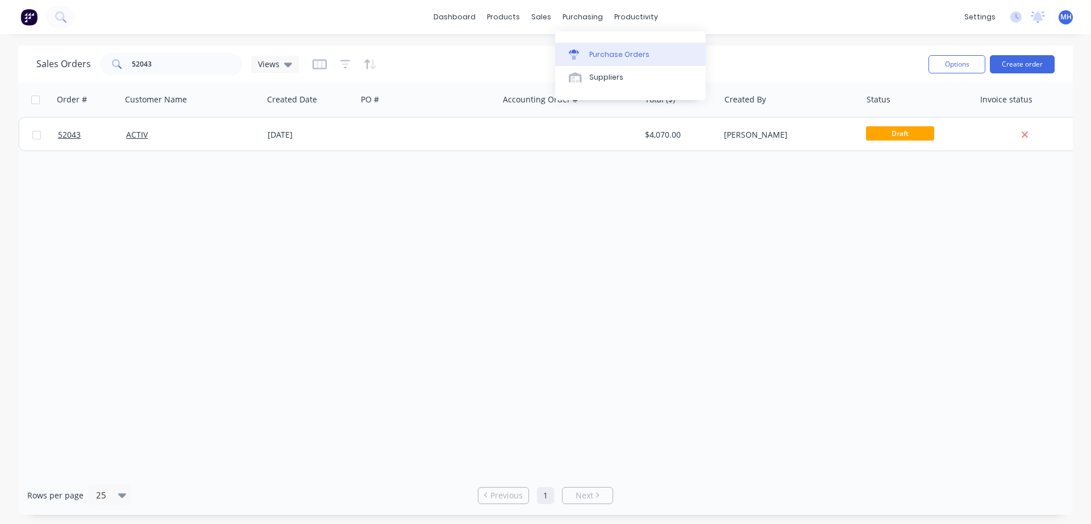
click at [602, 58] on div "Purchase Orders" at bounding box center [619, 54] width 60 height 10
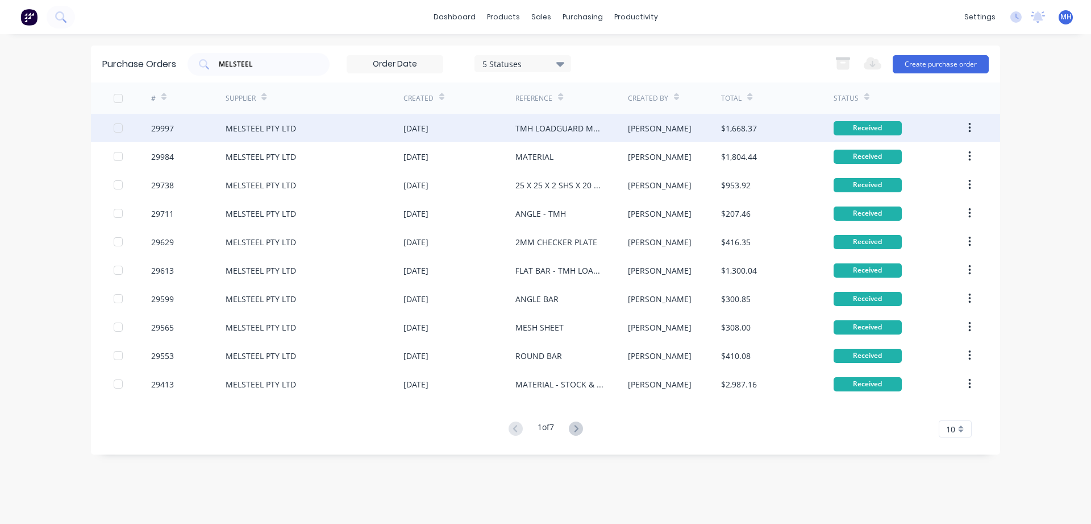
click at [280, 134] on div "MELSTEEL PTY LTD" at bounding box center [315, 128] width 178 height 28
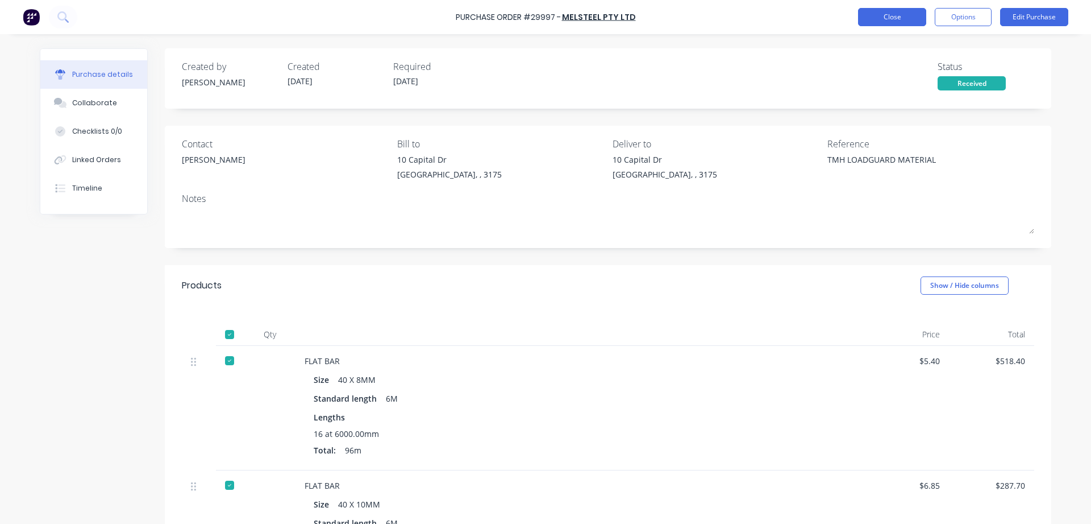
click at [900, 19] on button "Close" at bounding box center [892, 17] width 68 height 18
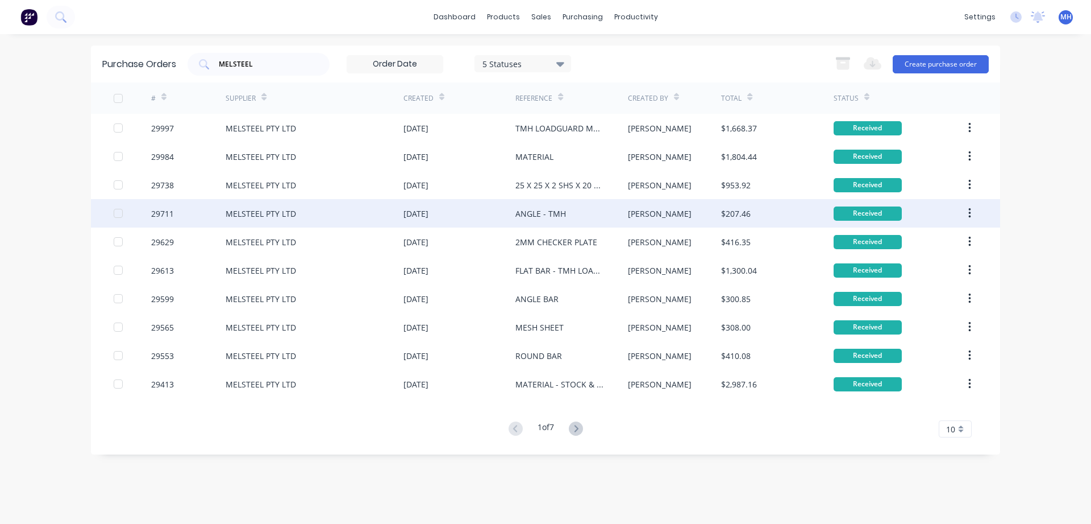
click at [262, 214] on div "MELSTEEL PTY LTD" at bounding box center [261, 213] width 70 height 12
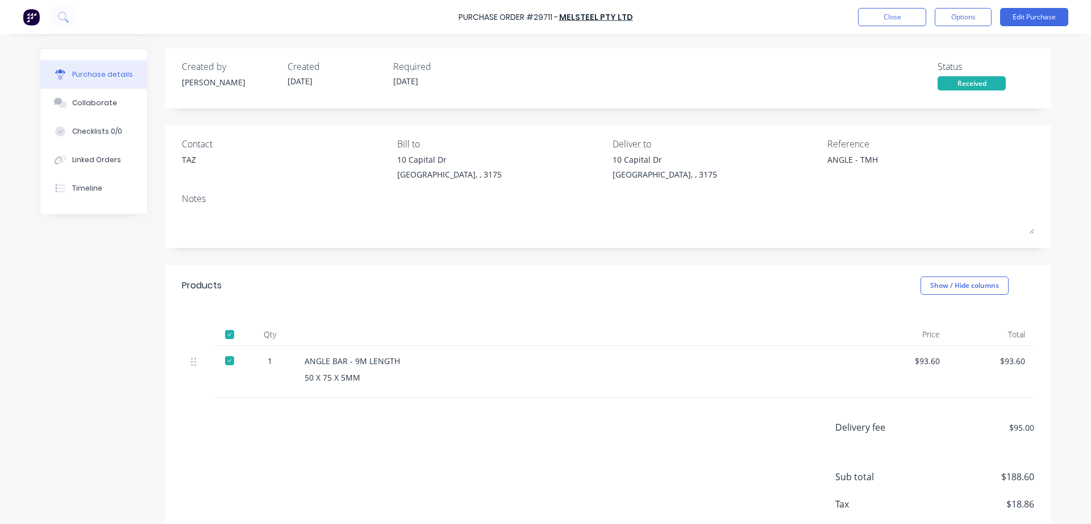
type textarea "x"
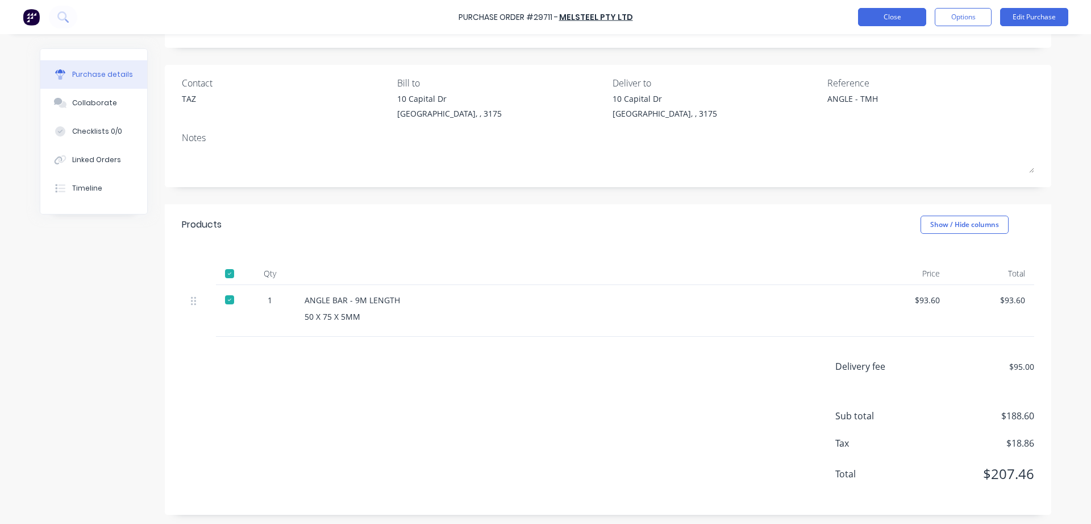
click at [901, 23] on button "Close" at bounding box center [892, 17] width 68 height 18
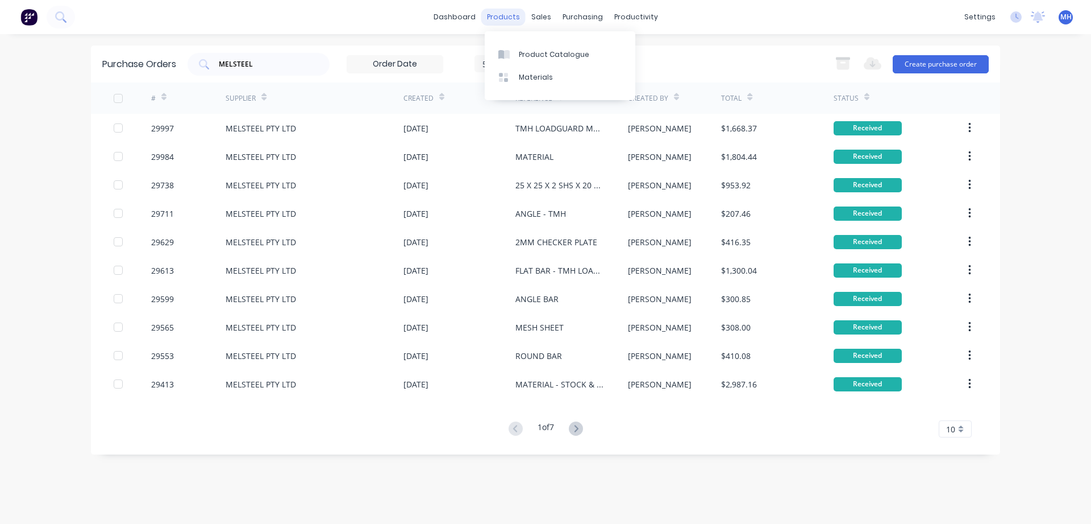
click at [499, 18] on div "products" at bounding box center [503, 17] width 44 height 17
click at [541, 59] on div "Product Catalogue" at bounding box center [554, 54] width 70 height 10
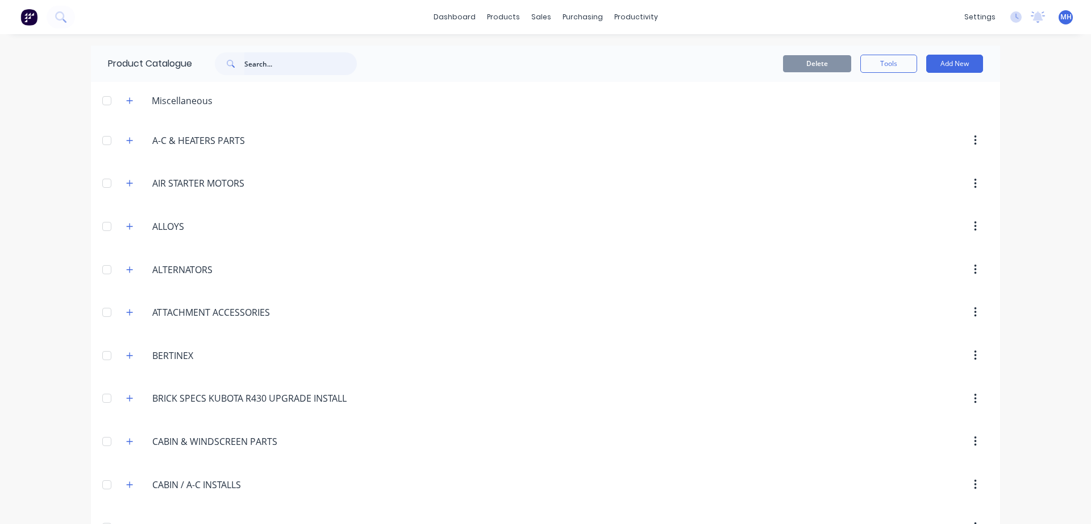
click at [272, 55] on input "text" at bounding box center [300, 63] width 113 height 23
type input "ANGLE BAR"
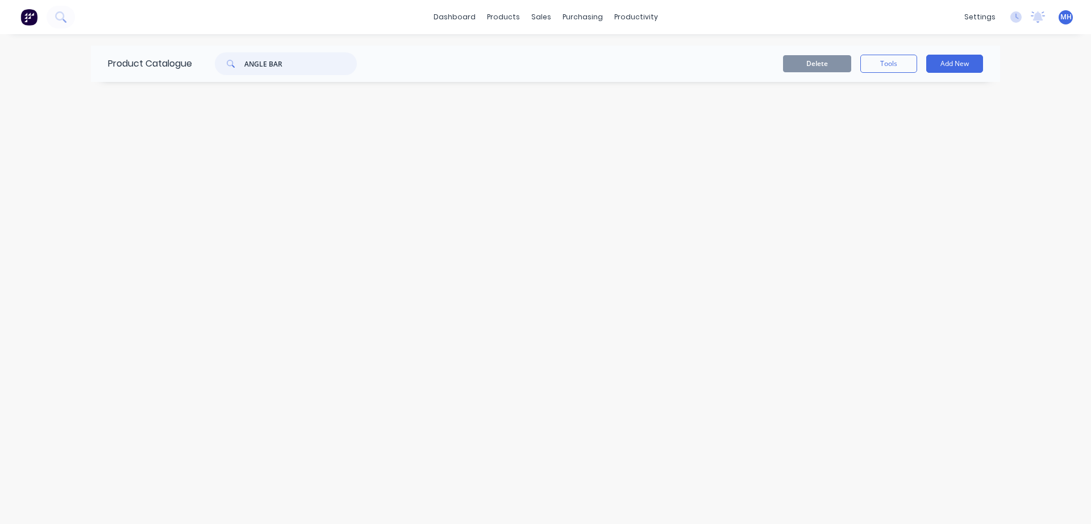
drag, startPoint x: 296, startPoint y: 69, endPoint x: 180, endPoint y: 71, distance: 116.0
click at [244, 71] on input "ANGLE BAR" at bounding box center [300, 63] width 113 height 23
click at [103, 23] on div "dashboard products sales purchasing productivity dashboard products Product Cat…" at bounding box center [545, 17] width 1091 height 34
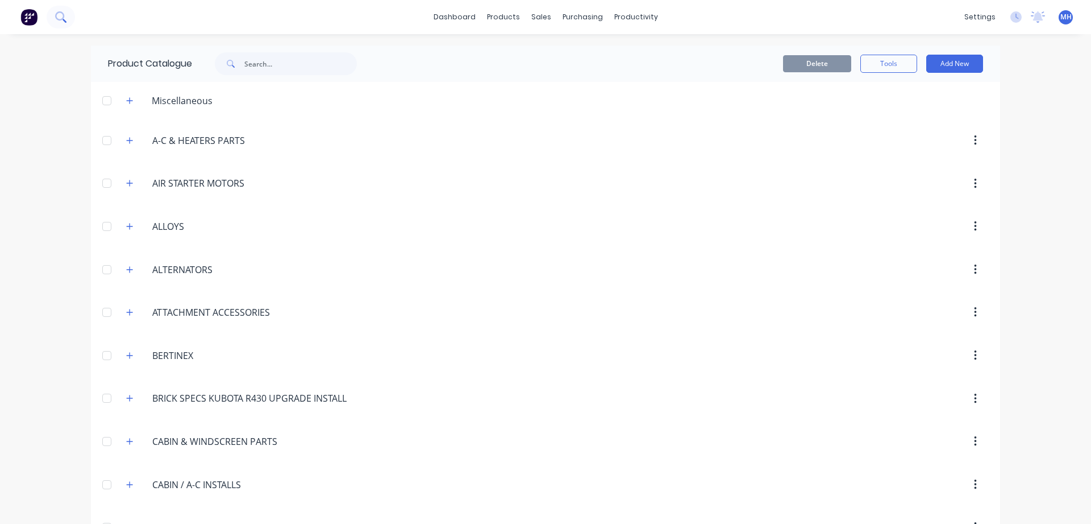
click at [68, 15] on button at bounding box center [61, 17] width 28 height 23
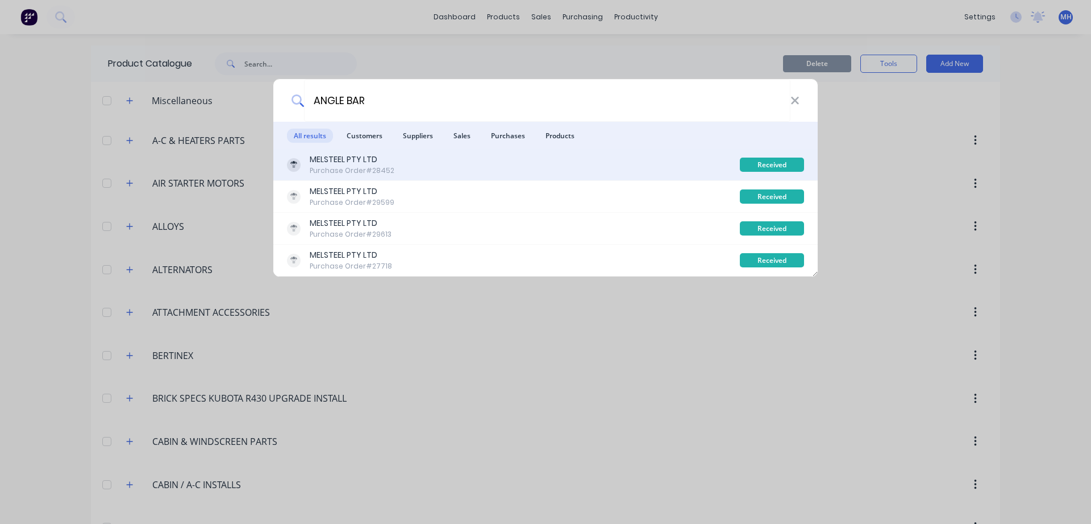
type input "ANGLE BAR"
click at [336, 157] on div "MELSTEEL PTY LTD" at bounding box center [352, 159] width 85 height 12
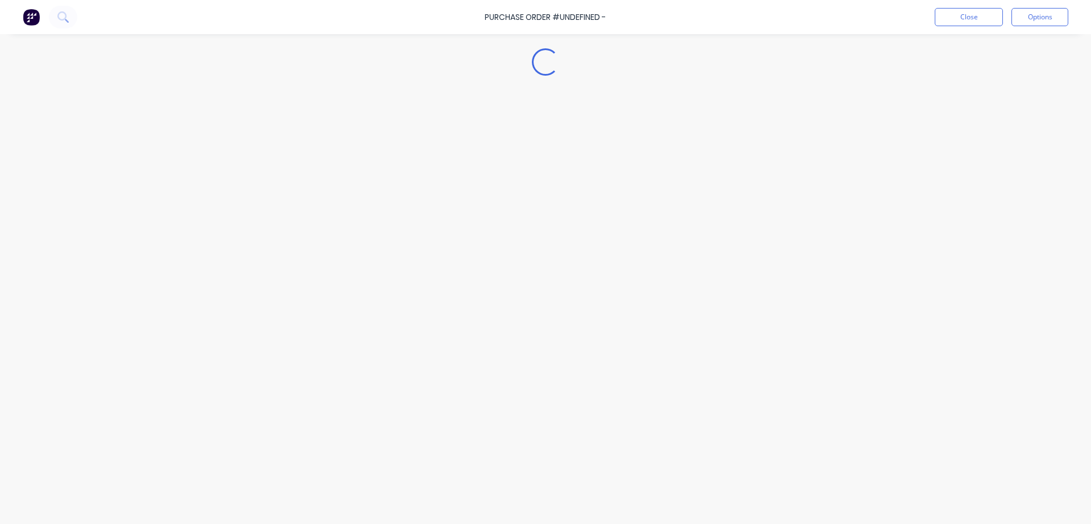
type textarea "x"
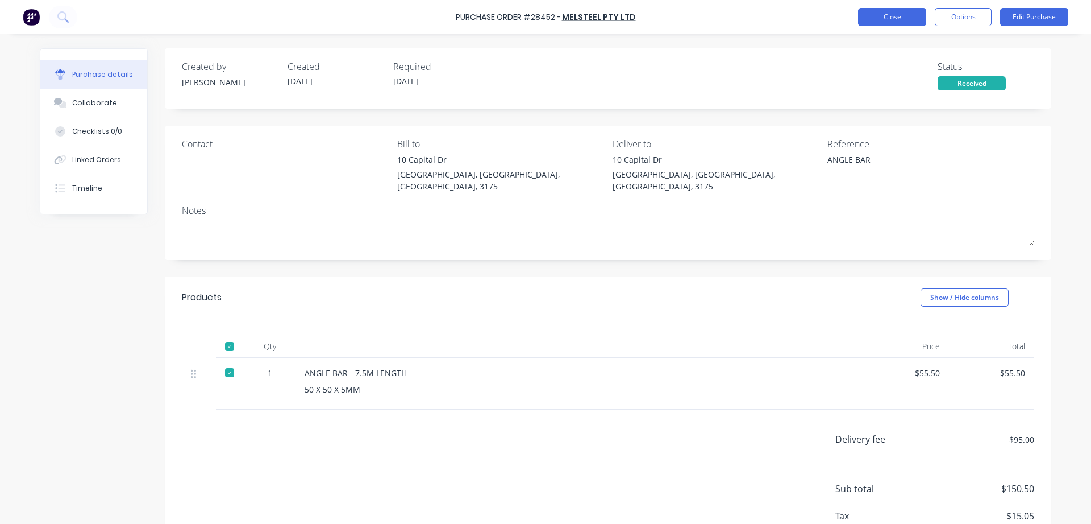
click at [876, 19] on button "Close" at bounding box center [892, 17] width 68 height 18
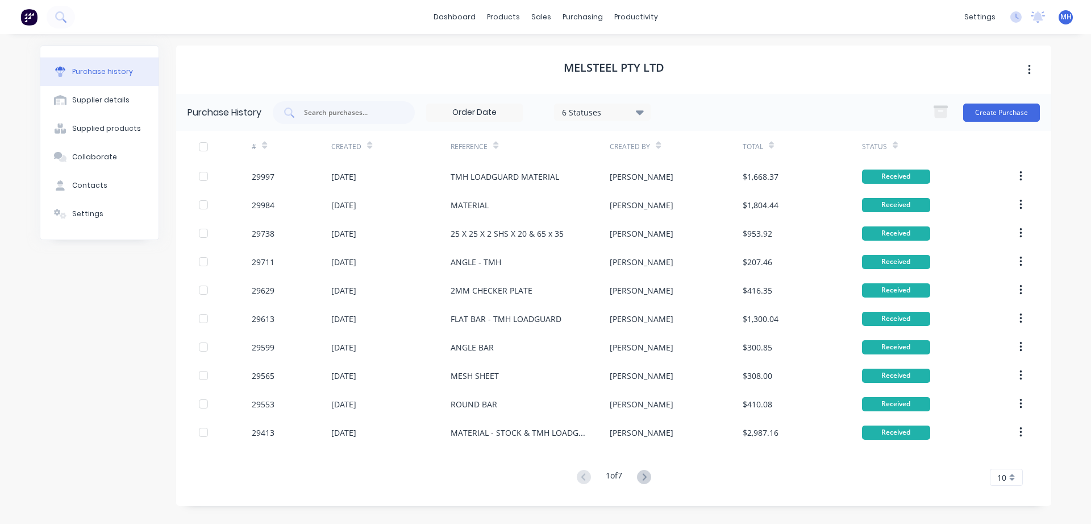
click at [85, 13] on div "dashboard products sales purchasing productivity dashboard products Product Cat…" at bounding box center [545, 17] width 1091 height 34
click at [68, 21] on button at bounding box center [61, 17] width 28 height 23
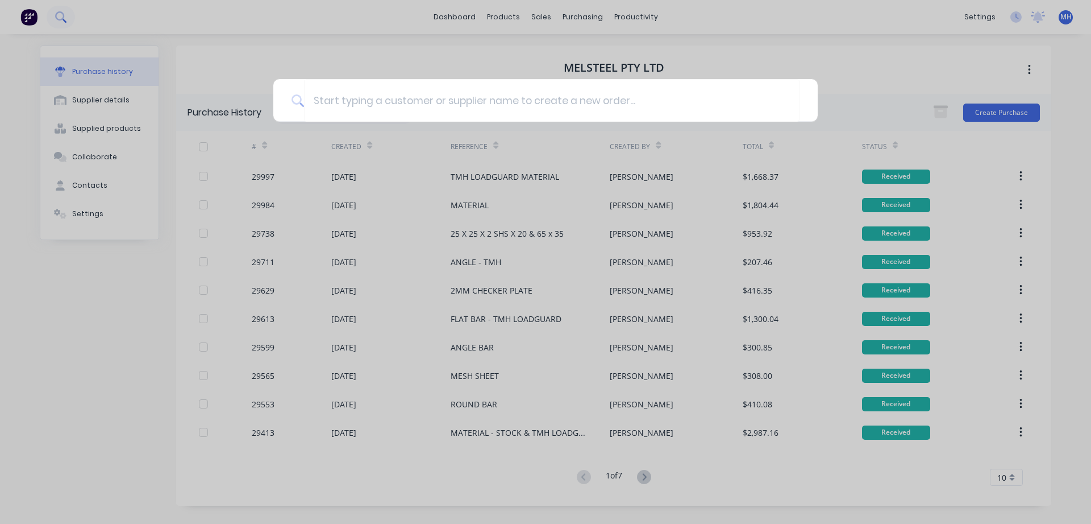
click at [68, 21] on div at bounding box center [545, 262] width 1091 height 524
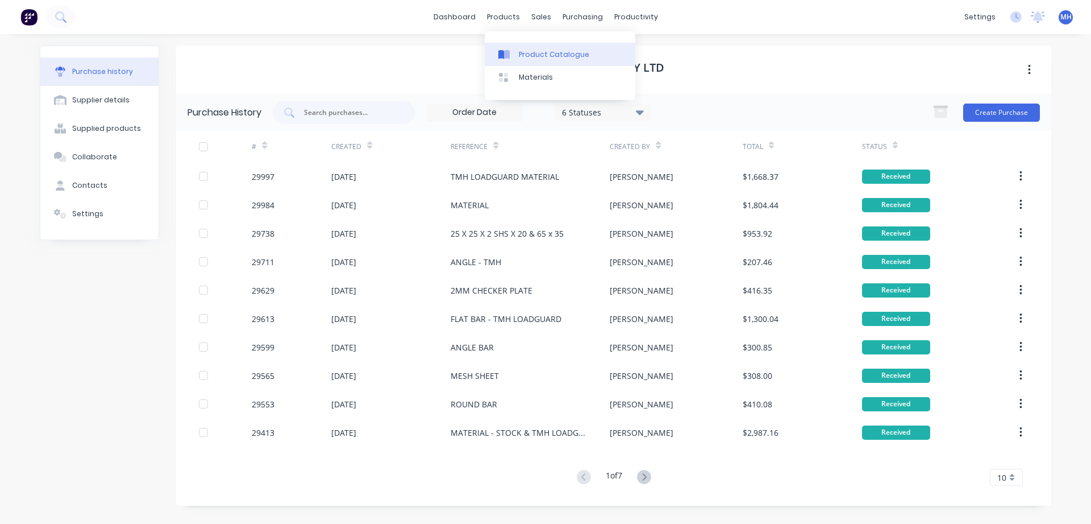
click at [527, 54] on div "Product Catalogue" at bounding box center [554, 54] width 70 height 10
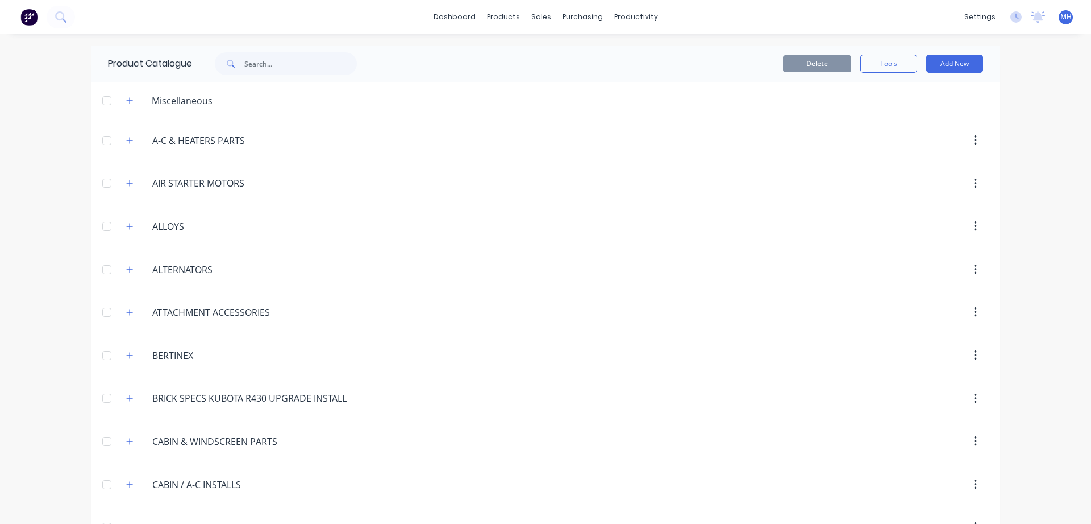
click at [94, 21] on div "dashboard products sales purchasing productivity dashboard products Product Cat…" at bounding box center [545, 17] width 1091 height 34
click at [62, 13] on icon at bounding box center [60, 16] width 11 height 11
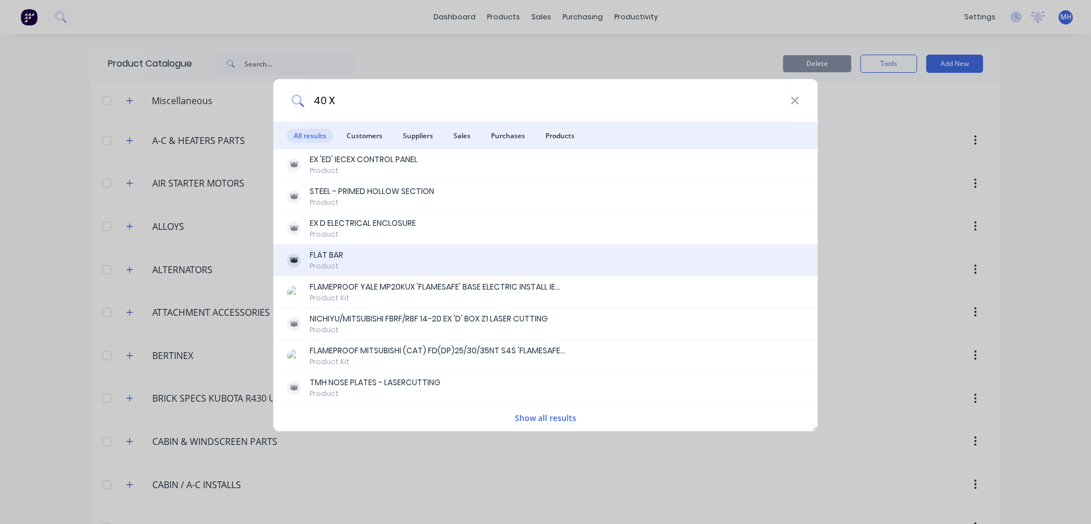
type input "40 X"
click at [329, 256] on div "FLAT BAR" at bounding box center [327, 255] width 34 height 12
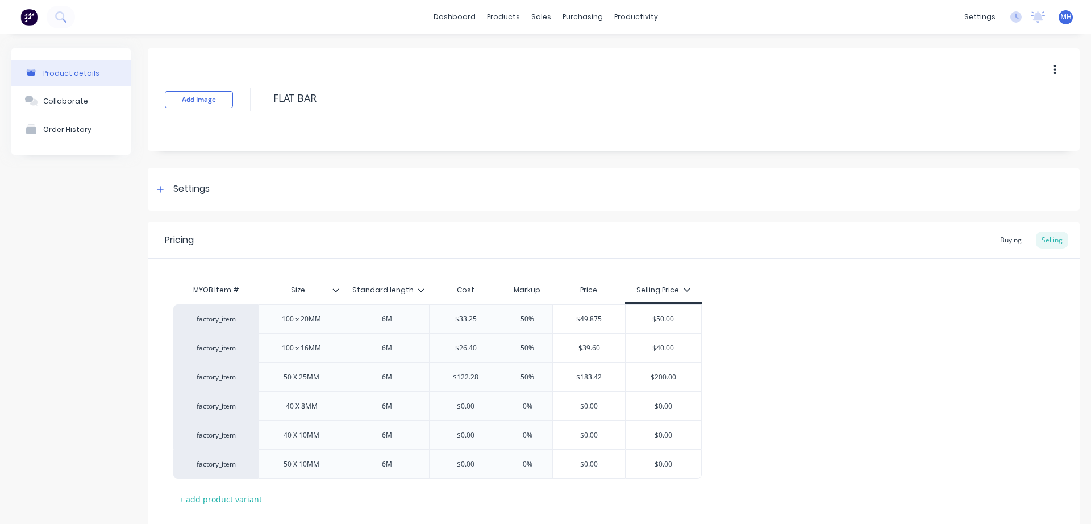
type textarea "x"
drag, startPoint x: 472, startPoint y: 406, endPoint x: 450, endPoint y: 406, distance: 22.7
click at [450, 406] on input "$0.00" at bounding box center [466, 406] width 72 height 10
type input "5"
type textarea "x"
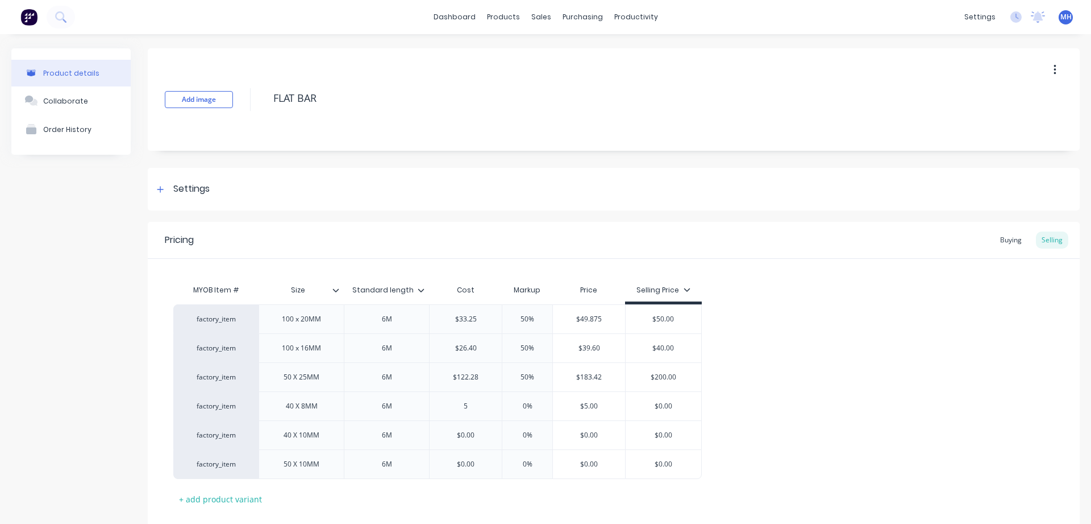
type input "5."
type textarea "x"
type input "5.4"
type input "0"
type textarea "x"
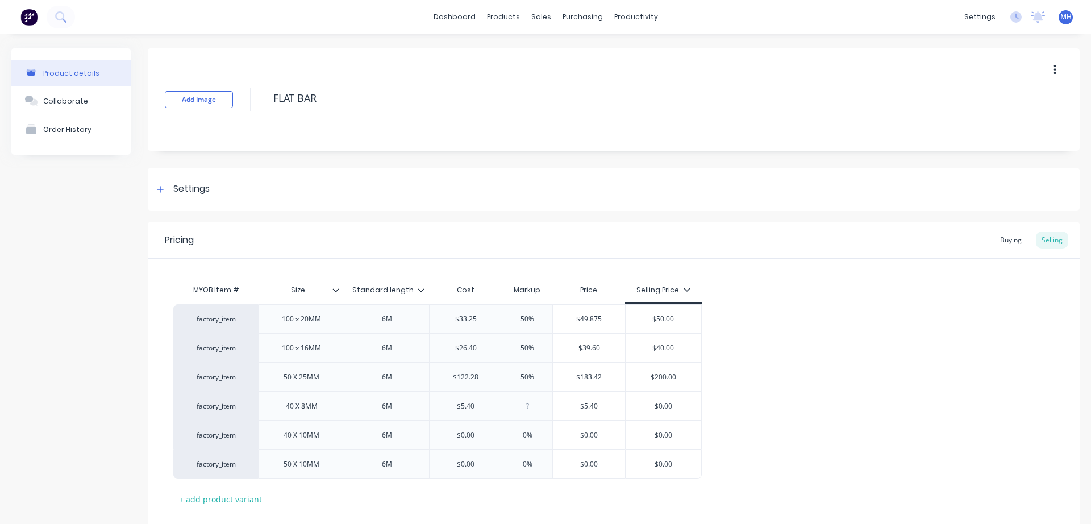
type input "5"
type textarea "x"
type input "50"
type input "$8.1"
type textarea "x"
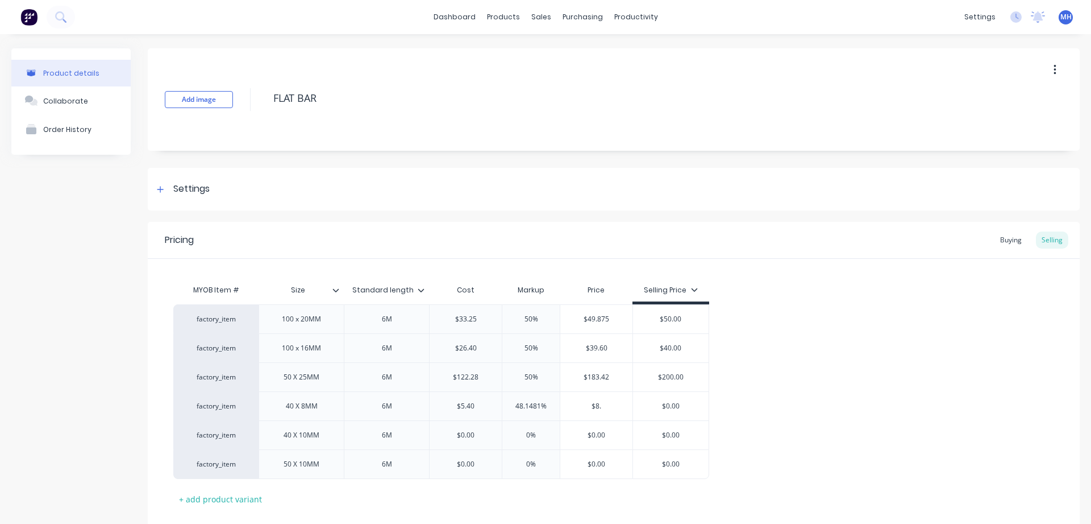
type input "$8"
type textarea "x"
type input "$"
type input "-100%"
drag, startPoint x: 538, startPoint y: 409, endPoint x: 498, endPoint y: 402, distance: 40.4
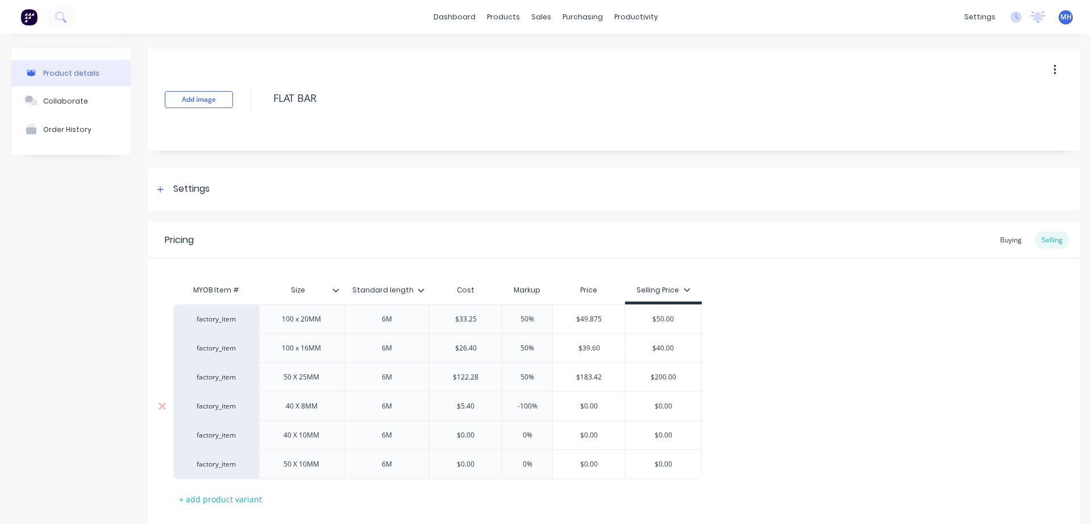
click at [499, 402] on input "-100%" at bounding box center [527, 406] width 57 height 10
type textarea "x"
type input "0"
type input "$5.40"
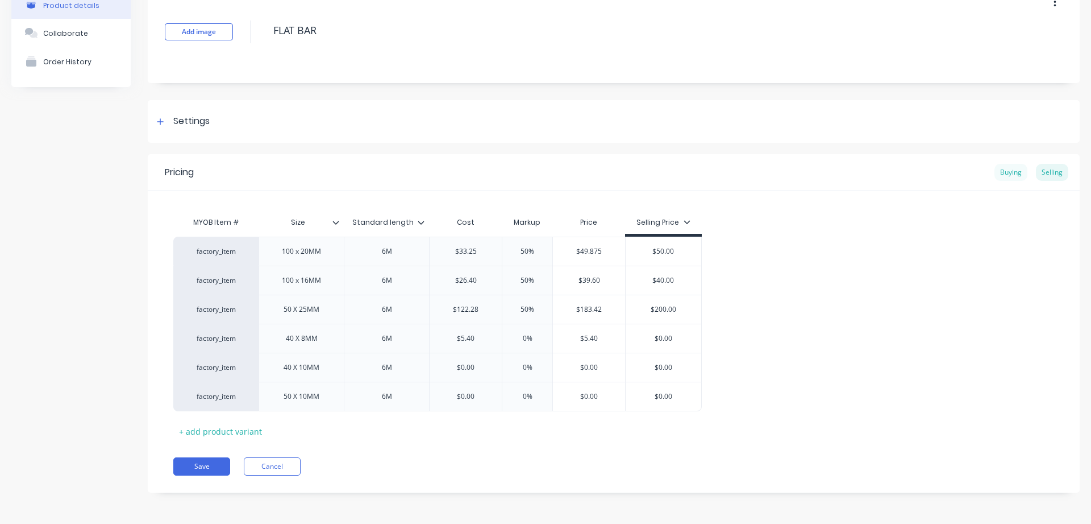
click at [1008, 175] on div "Buying" at bounding box center [1011, 172] width 33 height 17
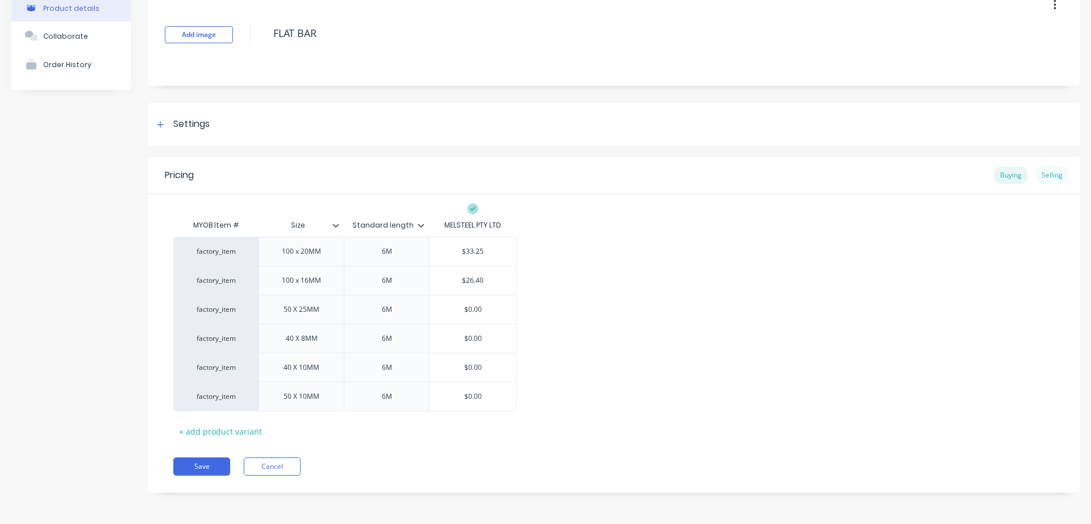
click at [1053, 172] on div "Selling" at bounding box center [1052, 175] width 32 height 17
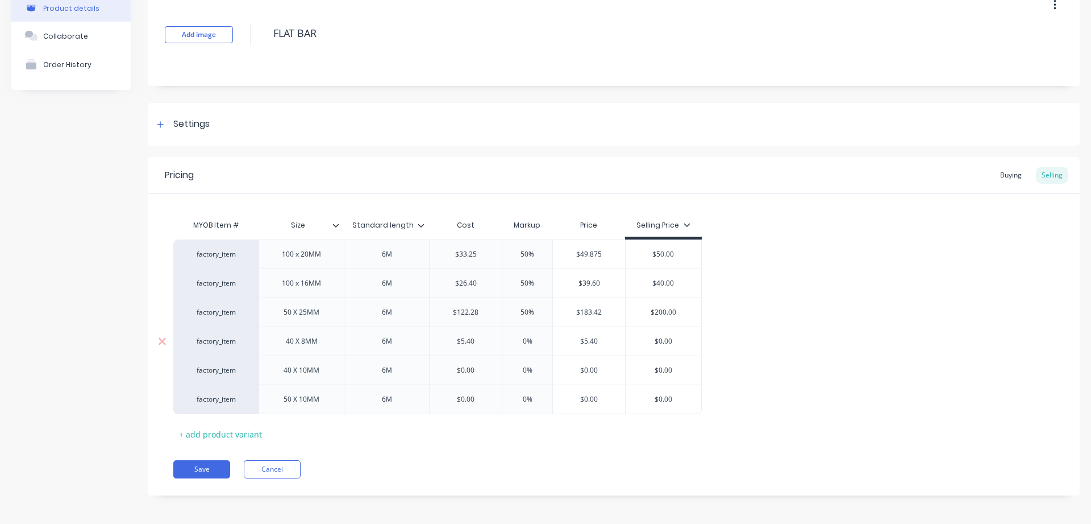
drag, startPoint x: 479, startPoint y: 341, endPoint x: 424, endPoint y: 336, distance: 54.8
click at [430, 336] on input "$5.40" at bounding box center [466, 341] width 72 height 10
type input "0"
type textarea "x"
type input "0"
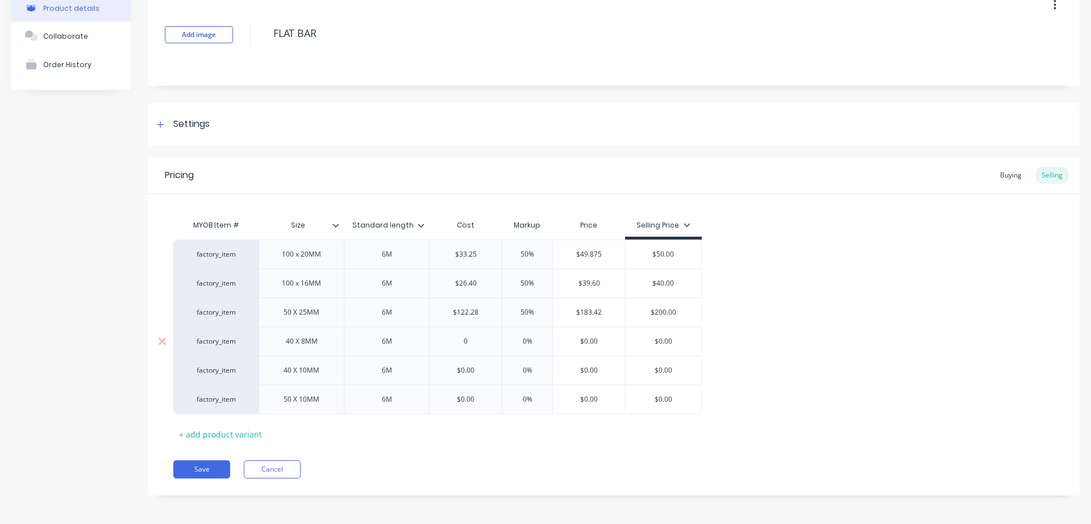
type input "0%"
click at [1003, 176] on div "Buying" at bounding box center [1011, 175] width 33 height 17
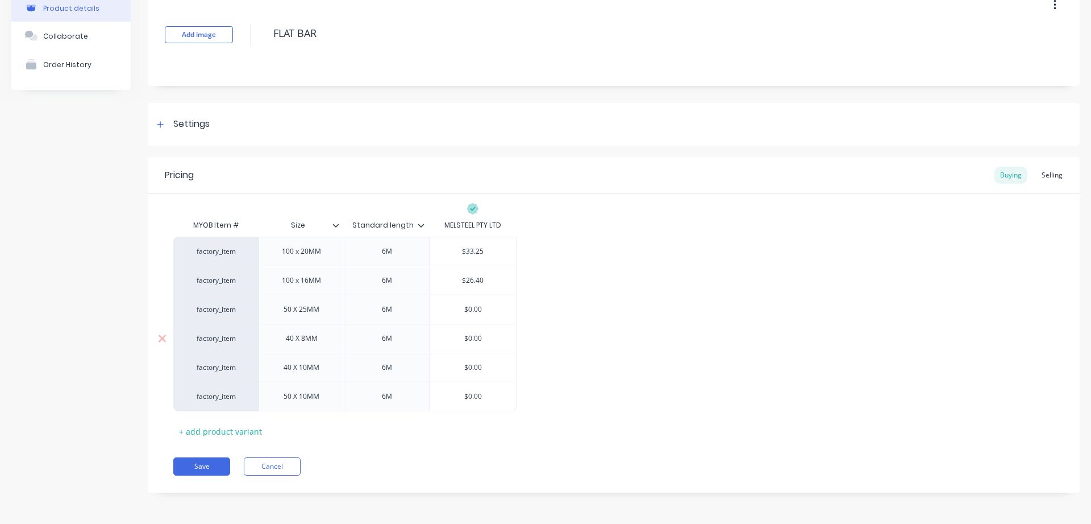
drag, startPoint x: 480, startPoint y: 339, endPoint x: 471, endPoint y: 334, distance: 10.2
click at [471, 334] on input "$0.00" at bounding box center [473, 338] width 86 height 10
drag, startPoint x: 471, startPoint y: 334, endPoint x: 451, endPoint y: 334, distance: 20.5
click at [451, 334] on input "$0.00" at bounding box center [473, 338] width 86 height 10
drag, startPoint x: 482, startPoint y: 336, endPoint x: 447, endPoint y: 329, distance: 36.0
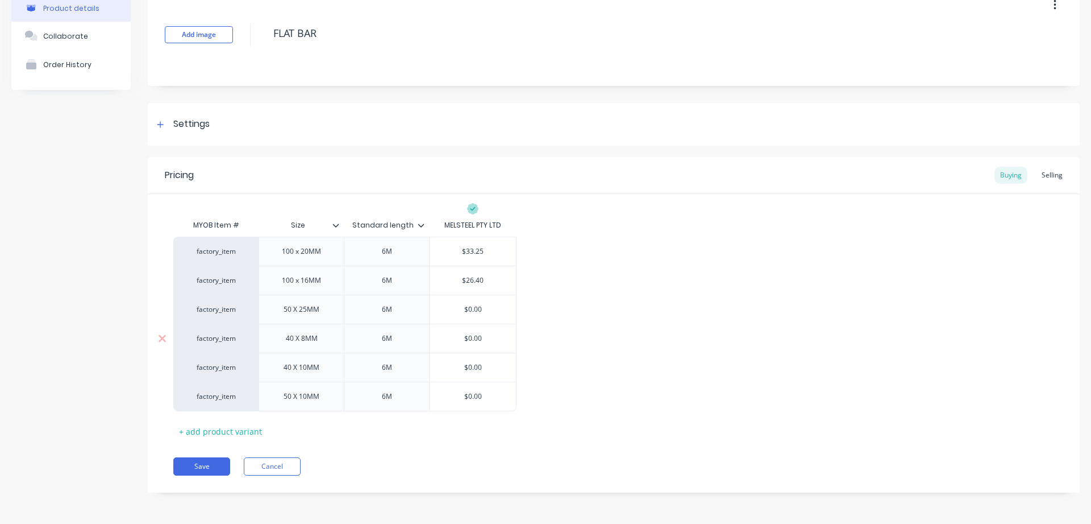
click at [447, 333] on input "$0.00" at bounding box center [473, 338] width 86 height 10
click at [722, 377] on div "factory_item 100 x 20MM 6M $33.25 factory_item 100 x 16MM 6M $26.40 factory_ite…" at bounding box center [613, 323] width 881 height 175
drag, startPoint x: 484, startPoint y: 337, endPoint x: 422, endPoint y: 337, distance: 62.5
click at [430, 337] on input "$0.00" at bounding box center [473, 338] width 86 height 10
type input "5"
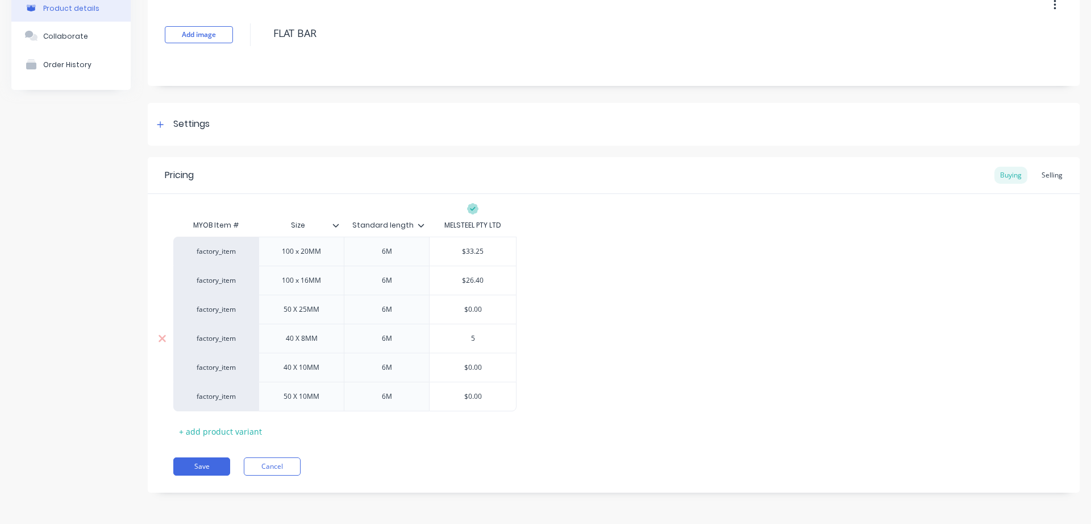
type textarea "x"
type input "5."
type textarea "x"
type input "5.4"
drag, startPoint x: 463, startPoint y: 364, endPoint x: 418, endPoint y: 368, distance: 45.1
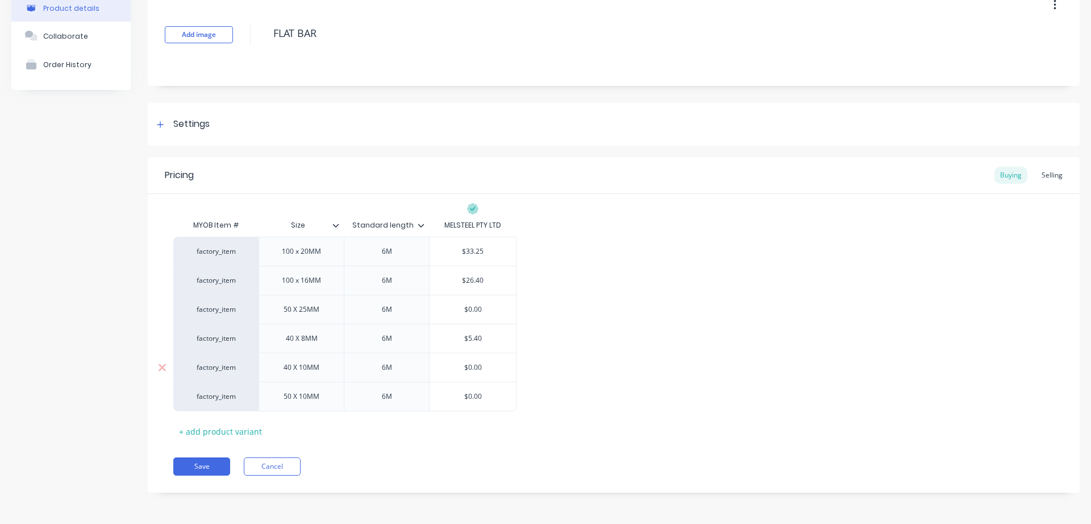
click at [430, 368] on input "$0.00" at bounding box center [473, 367] width 86 height 10
type input "6"
type textarea "x"
type input "6."
type textarea "x"
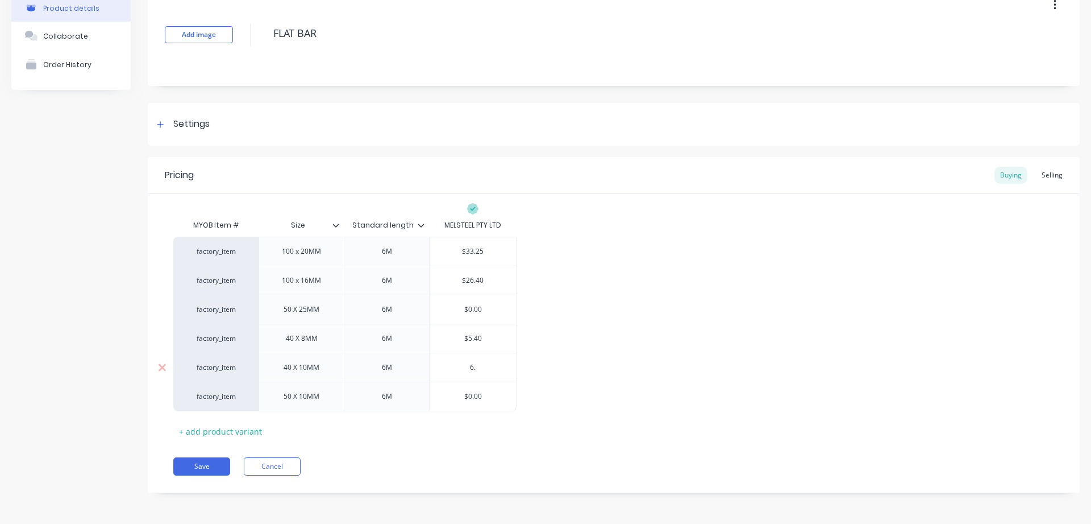
type input "6.8"
type textarea "x"
type input "6.85"
drag, startPoint x: 456, startPoint y: 398, endPoint x: 379, endPoint y: 387, distance: 77.5
click at [430, 391] on input "$0.00" at bounding box center [473, 396] width 86 height 10
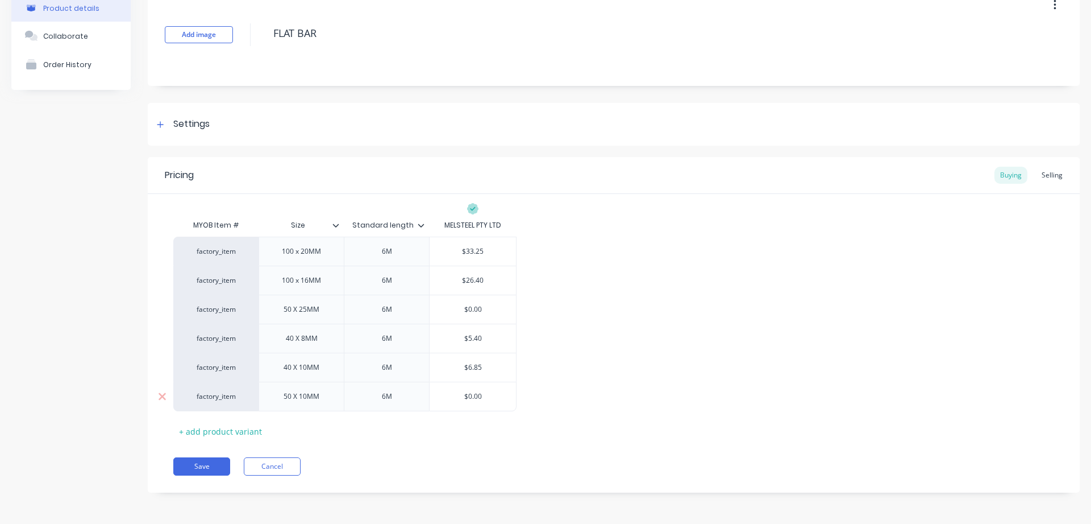
type input "8"
type textarea "x"
type input "8."
type textarea "x"
type input "8.5"
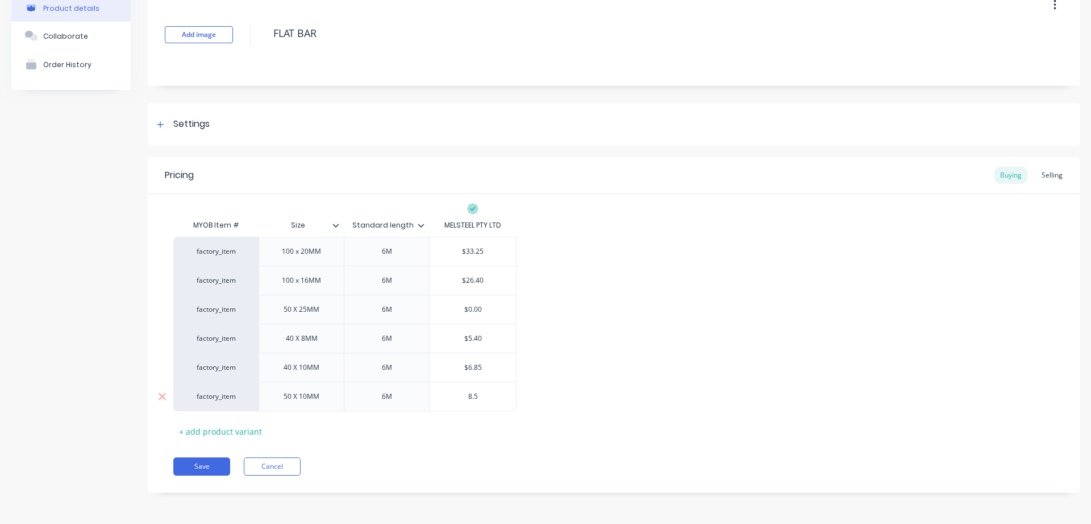
type textarea "x"
type input "8.55"
click at [201, 462] on button "Save" at bounding box center [201, 466] width 57 height 18
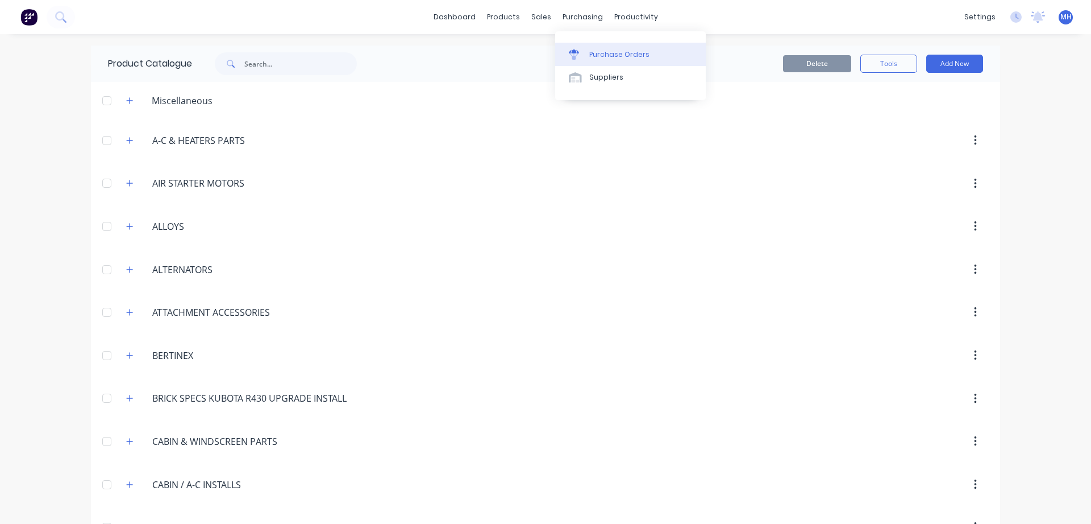
click at [597, 52] on div "Purchase Orders" at bounding box center [619, 54] width 60 height 10
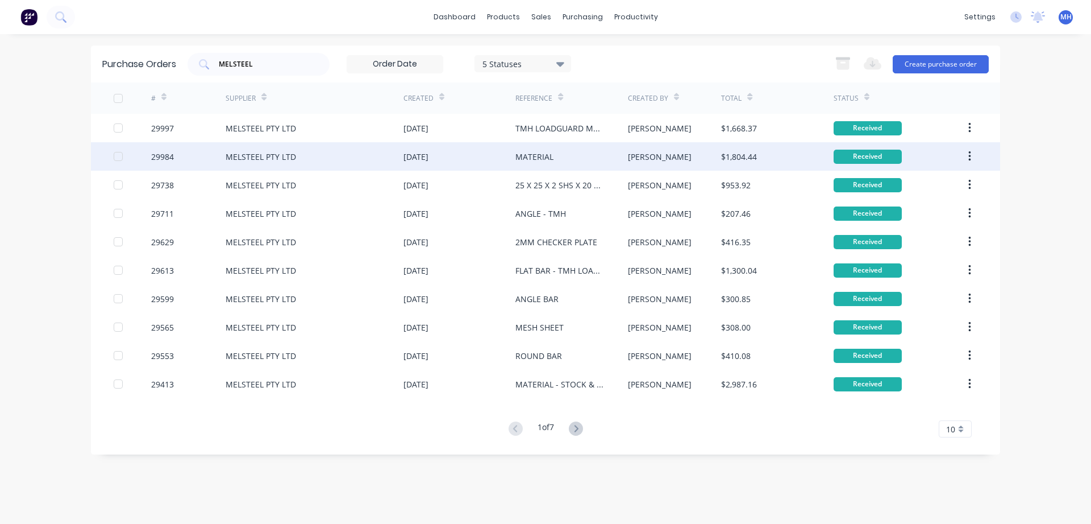
click at [509, 161] on div "[DATE]" at bounding box center [460, 156] width 112 height 28
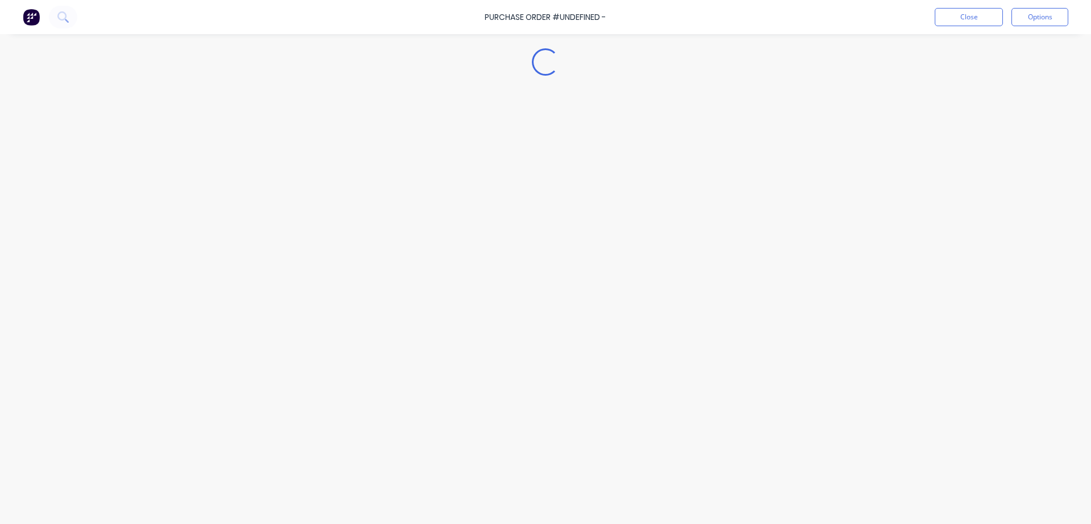
type textarea "x"
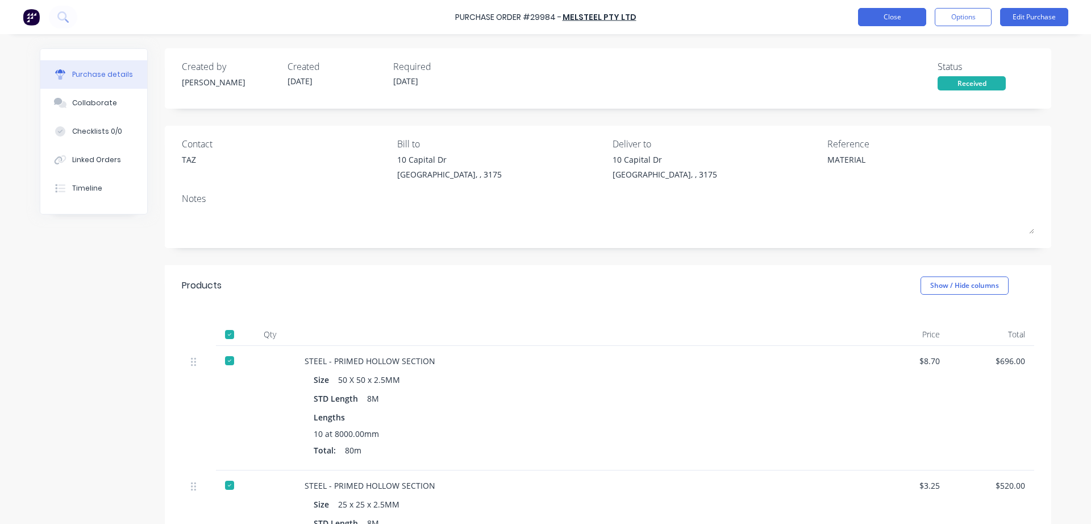
click at [893, 18] on button "Close" at bounding box center [892, 17] width 68 height 18
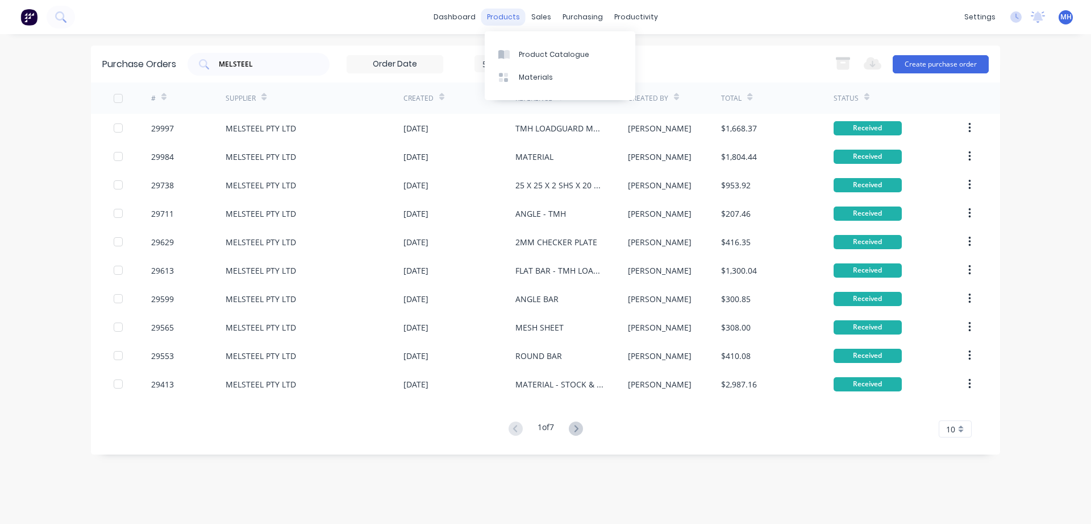
click at [503, 15] on div "products" at bounding box center [503, 17] width 44 height 17
click at [546, 51] on div "Product Catalogue" at bounding box center [554, 54] width 70 height 10
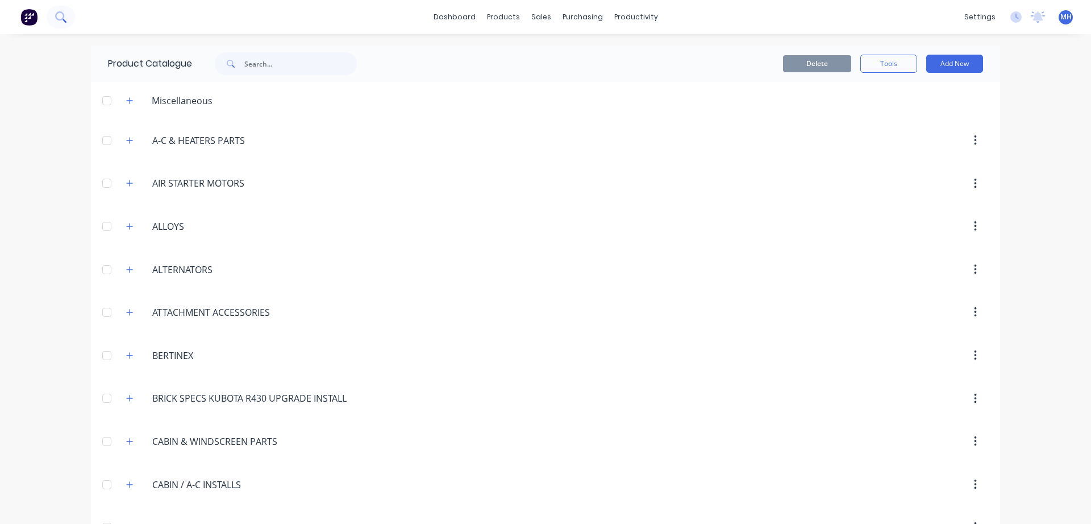
click at [56, 16] on icon at bounding box center [60, 16] width 11 height 11
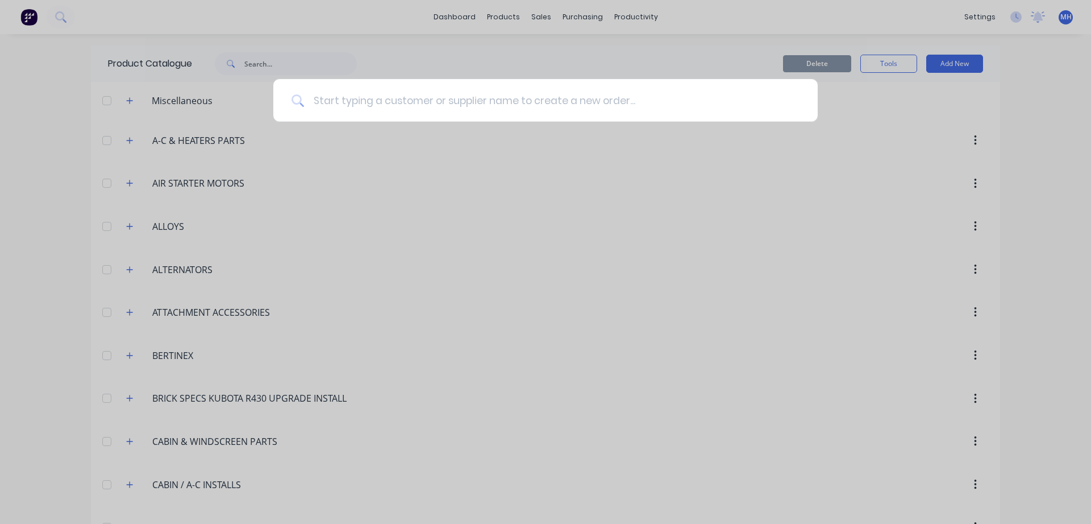
click at [322, 117] on input at bounding box center [552, 100] width 496 height 43
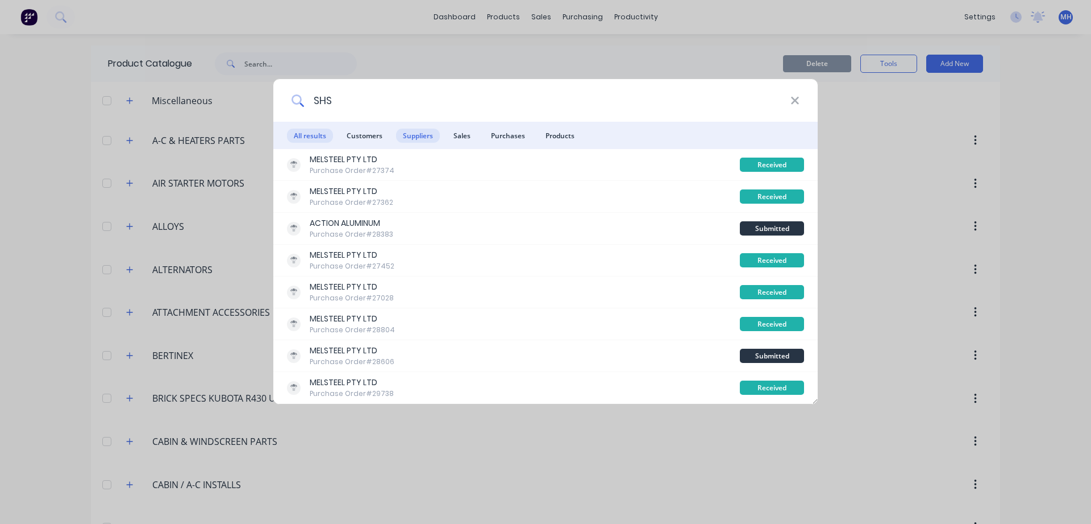
type input "SHS"
click at [417, 136] on span "Suppliers" at bounding box center [418, 135] width 44 height 14
click at [418, 134] on span "Suppliers" at bounding box center [418, 135] width 44 height 14
click at [301, 134] on span "All results" at bounding box center [310, 135] width 46 height 14
click at [799, 100] on icon at bounding box center [795, 100] width 9 height 13
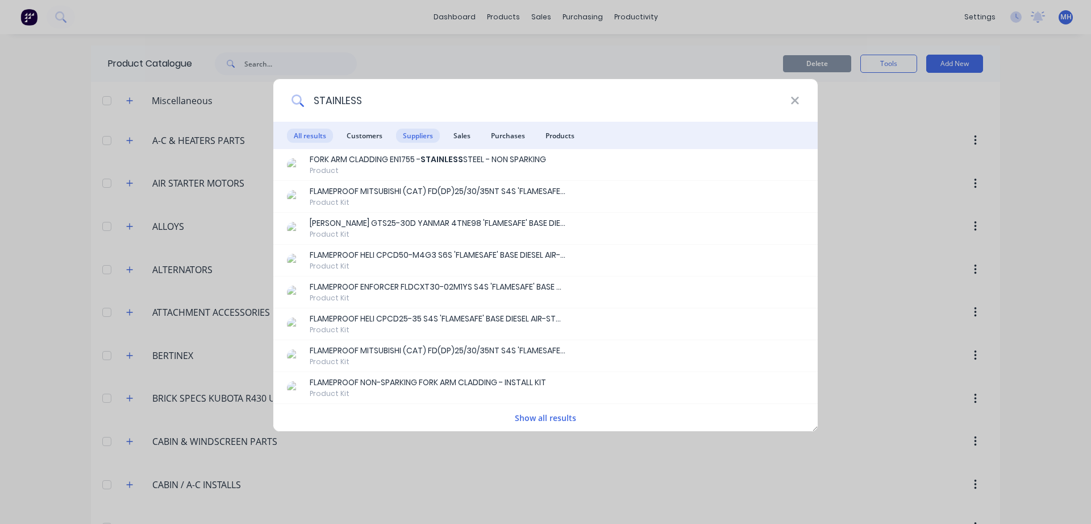
type input "STAINLESS"
click at [421, 136] on span "Suppliers" at bounding box center [418, 135] width 44 height 14
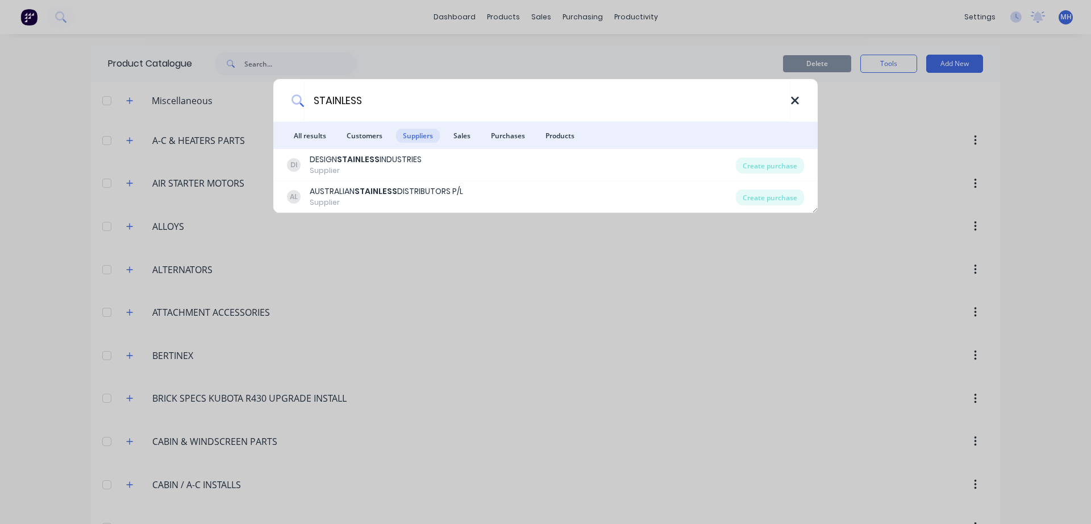
click at [792, 98] on icon at bounding box center [794, 100] width 7 height 7
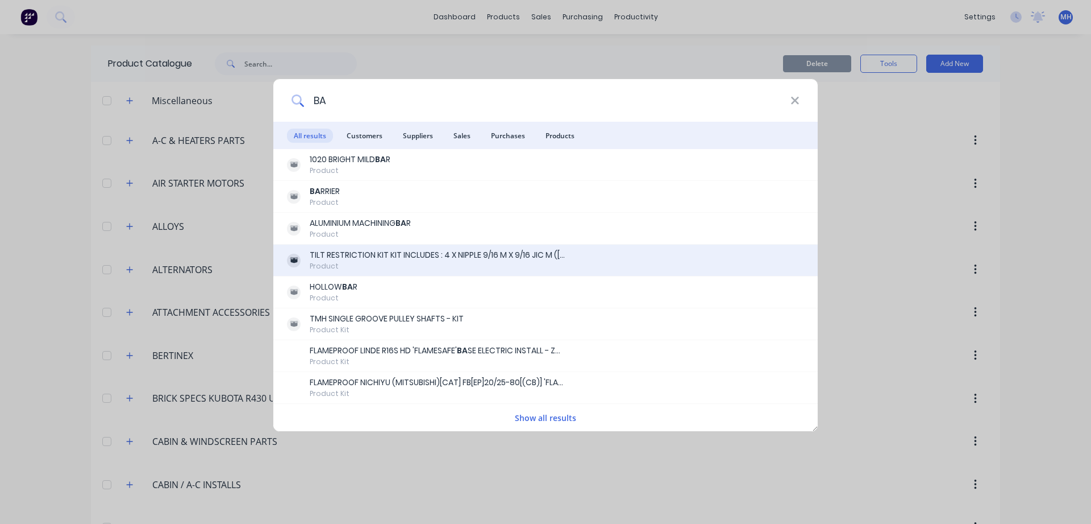
type input "B"
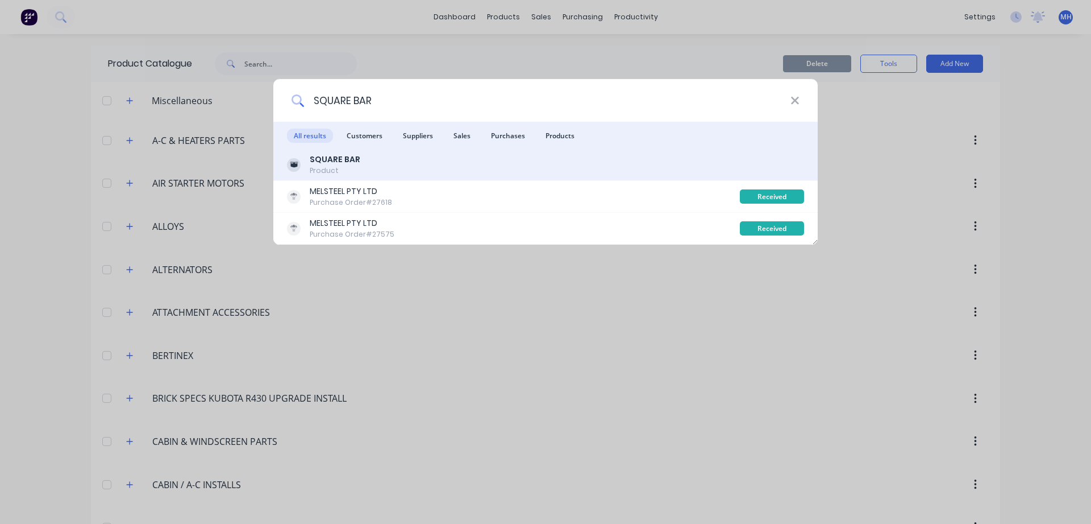
type input "SQUARE BAR"
click at [342, 166] on div "Product" at bounding box center [335, 170] width 51 height 10
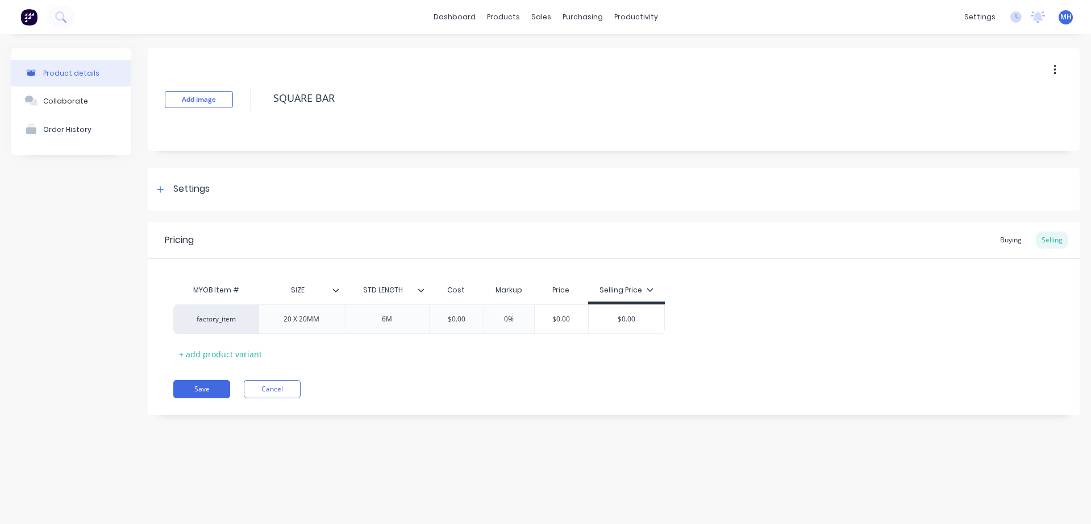
type textarea "x"
click at [1003, 242] on div "Buying" at bounding box center [1011, 239] width 33 height 17
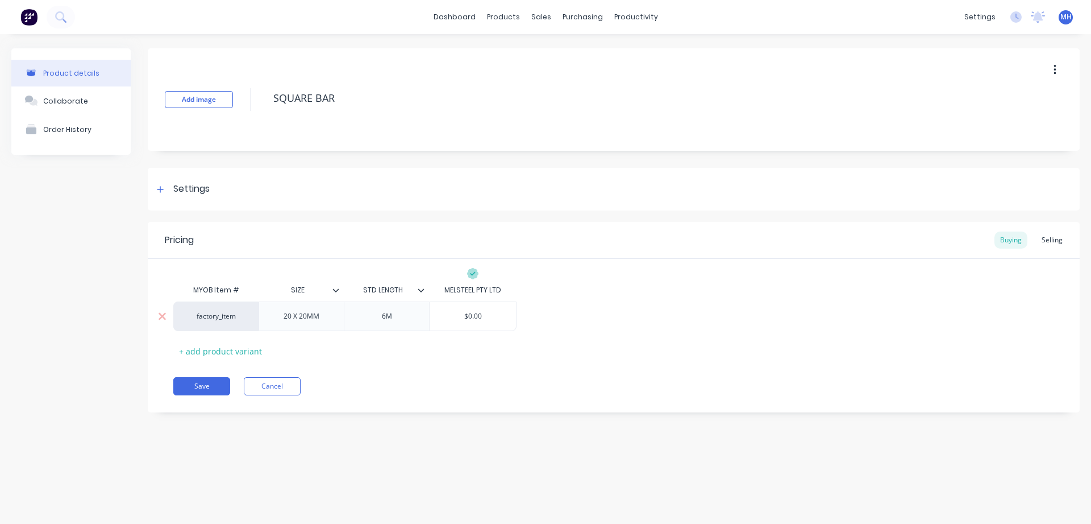
type input "$0.00"
drag, startPoint x: 463, startPoint y: 314, endPoint x: 439, endPoint y: 305, distance: 25.3
click at [439, 311] on input "$0.00" at bounding box center [473, 316] width 86 height 10
type textarea "x"
type input "8"
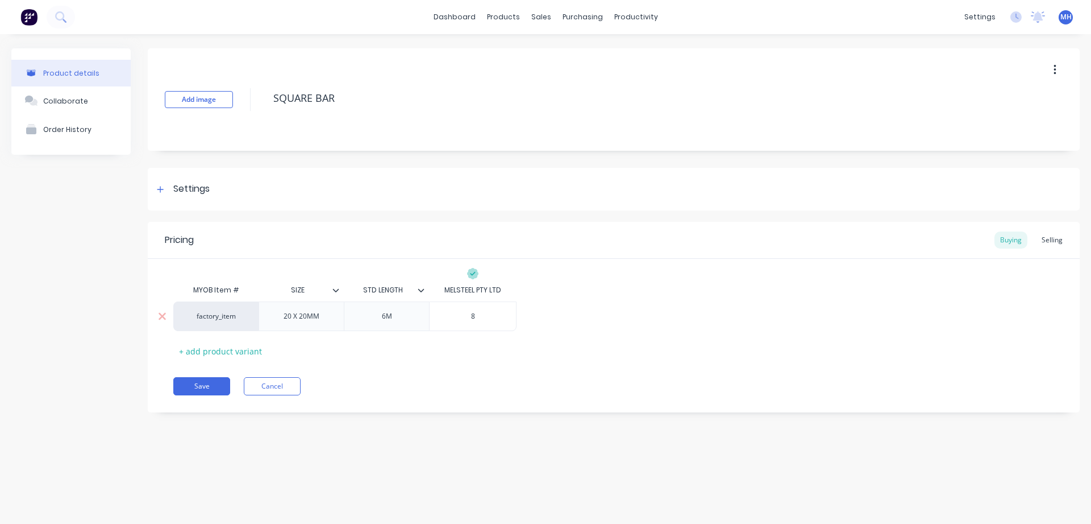
type textarea "x"
type input "8."
type textarea "x"
type input "8.0"
type textarea "x"
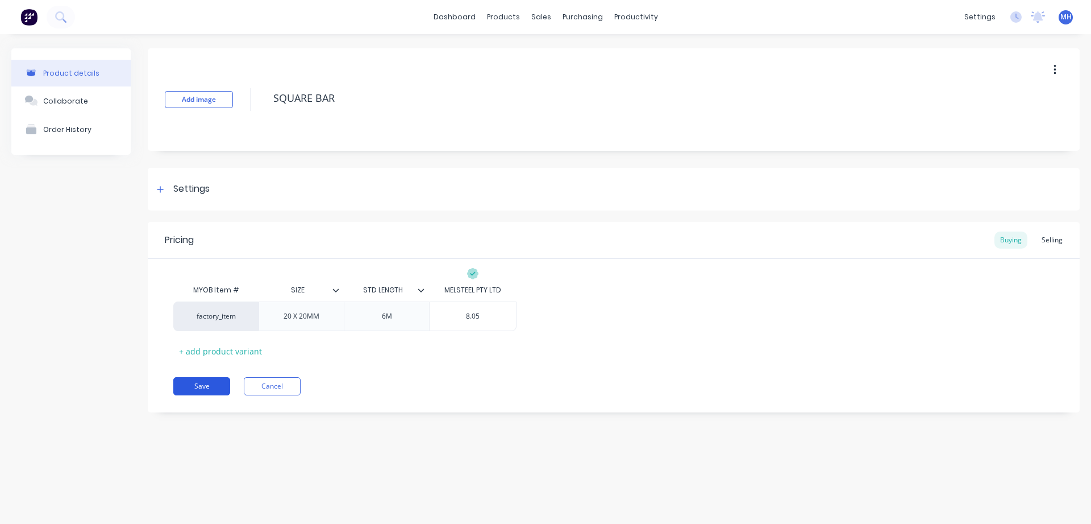
type input "8.05"
click at [198, 380] on button "Save" at bounding box center [201, 386] width 57 height 18
type textarea "x"
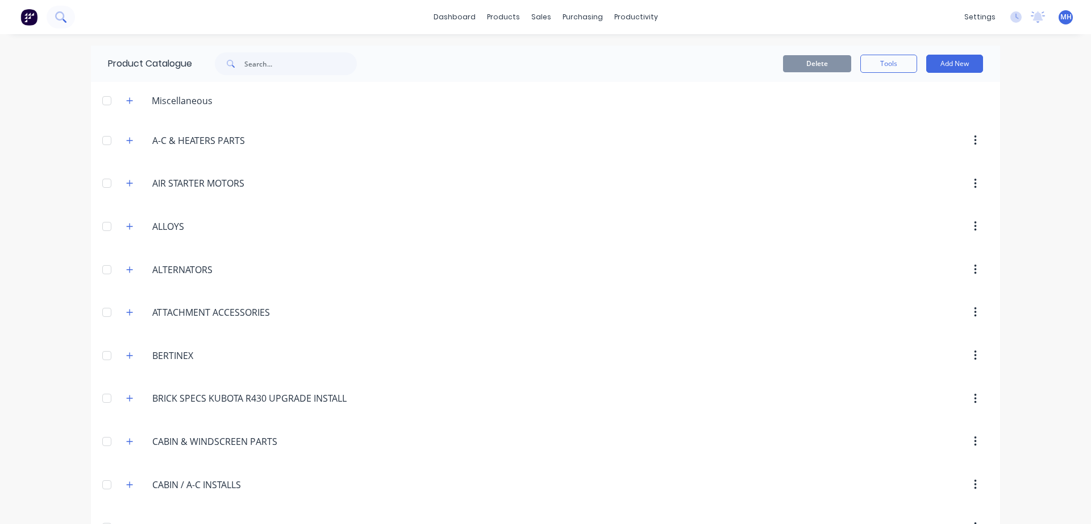
click at [66, 16] on button at bounding box center [61, 17] width 28 height 23
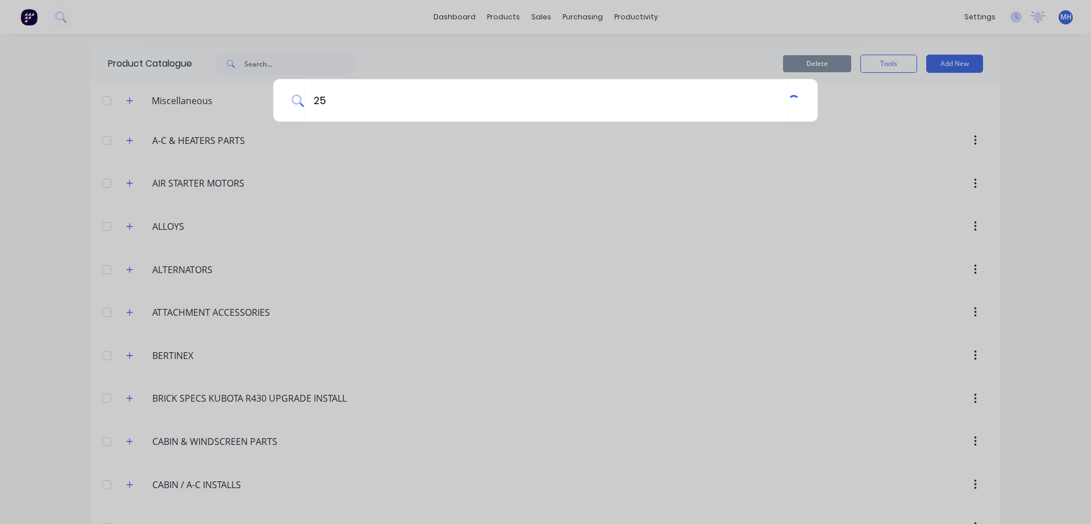
type input "2"
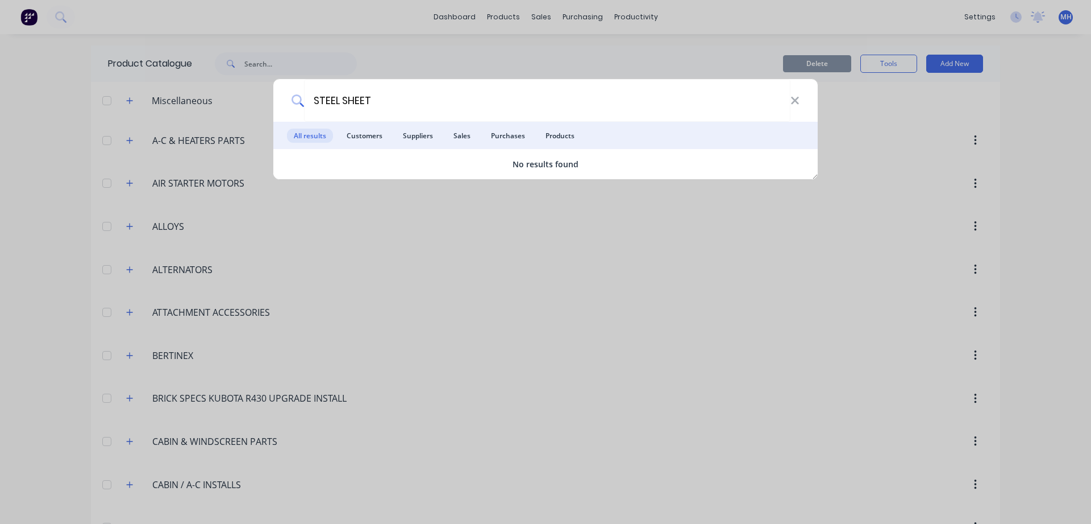
type input "STEEL SHEET"
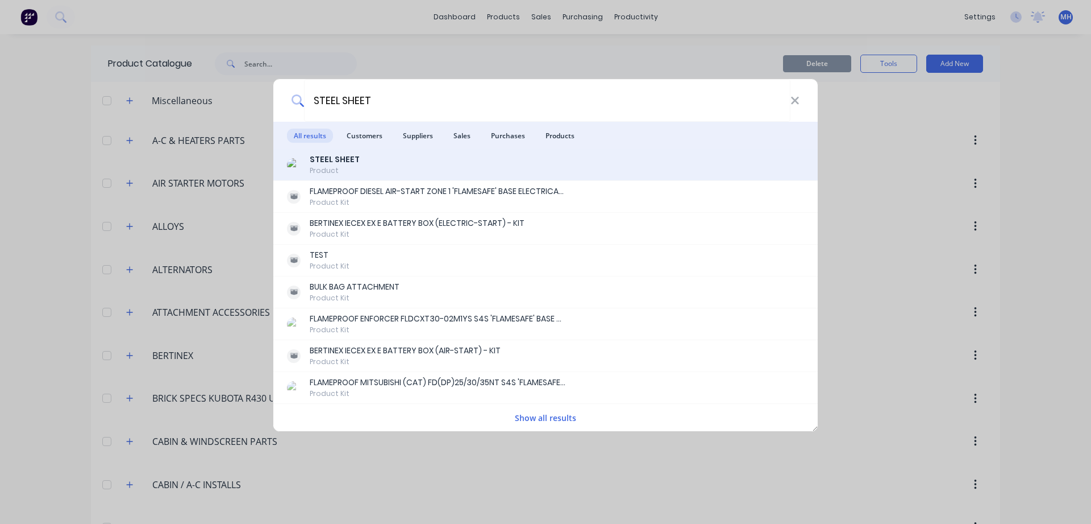
click at [322, 173] on div "Product" at bounding box center [335, 170] width 50 height 10
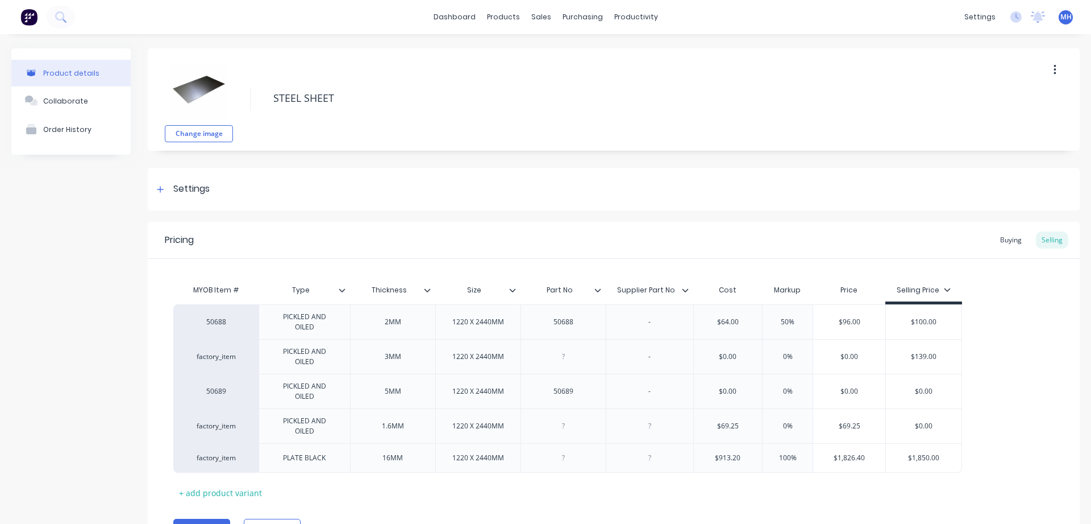
type textarea "x"
click at [1015, 243] on div "Buying" at bounding box center [1011, 239] width 33 height 17
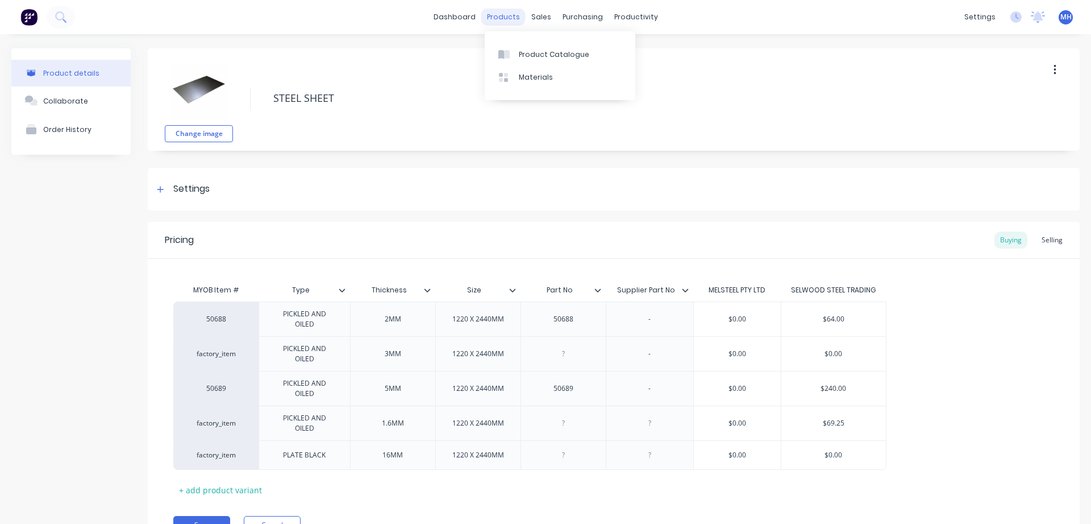
click at [513, 23] on div "products" at bounding box center [503, 17] width 44 height 17
click at [535, 57] on div "Product Catalogue" at bounding box center [554, 54] width 70 height 10
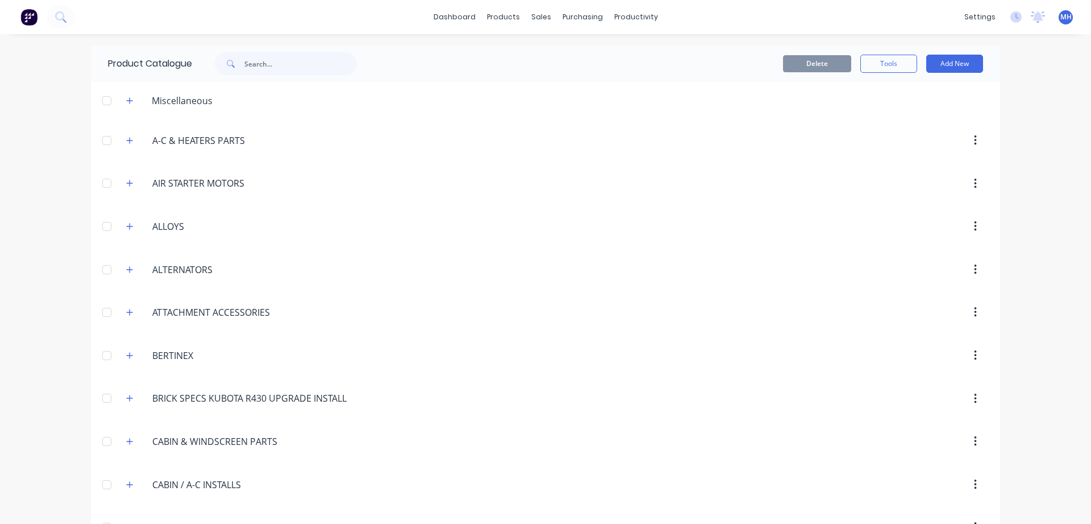
click at [185, 18] on div "dashboard products sales purchasing productivity dashboard products Product Cat…" at bounding box center [545, 17] width 1091 height 34
click at [299, 64] on input "text" at bounding box center [300, 63] width 113 height 23
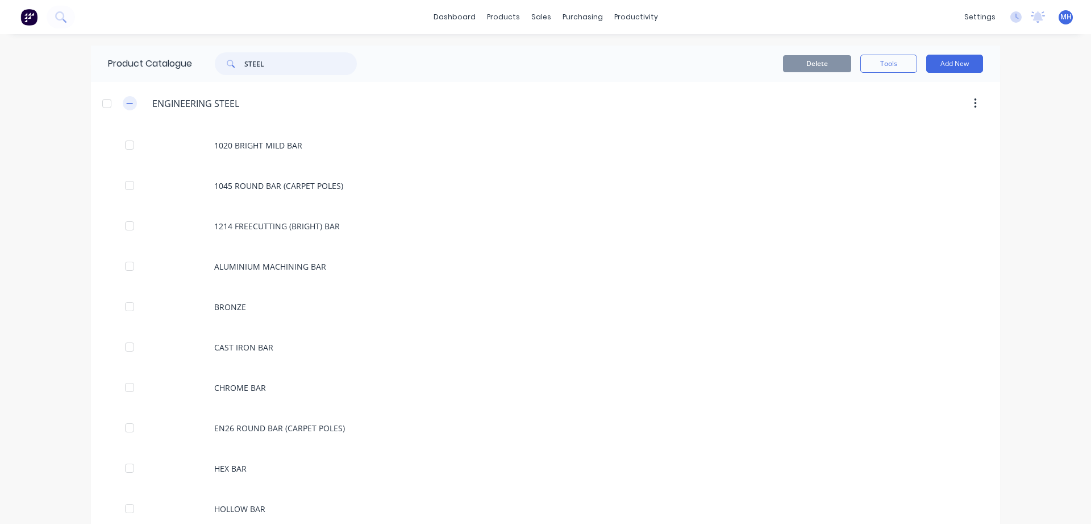
type input "STEEL"
click at [130, 101] on icon "button" at bounding box center [129, 103] width 7 height 8
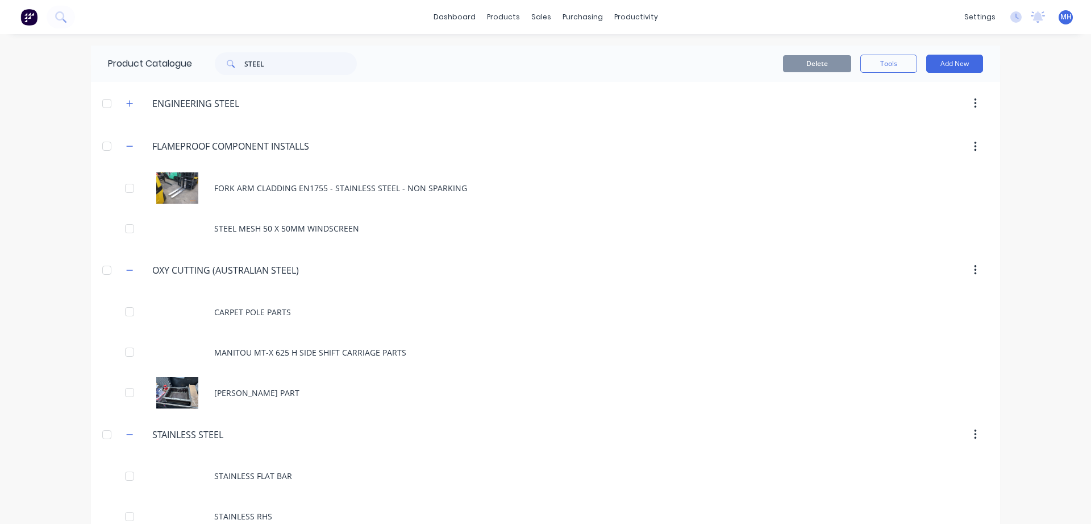
scroll to position [194, 0]
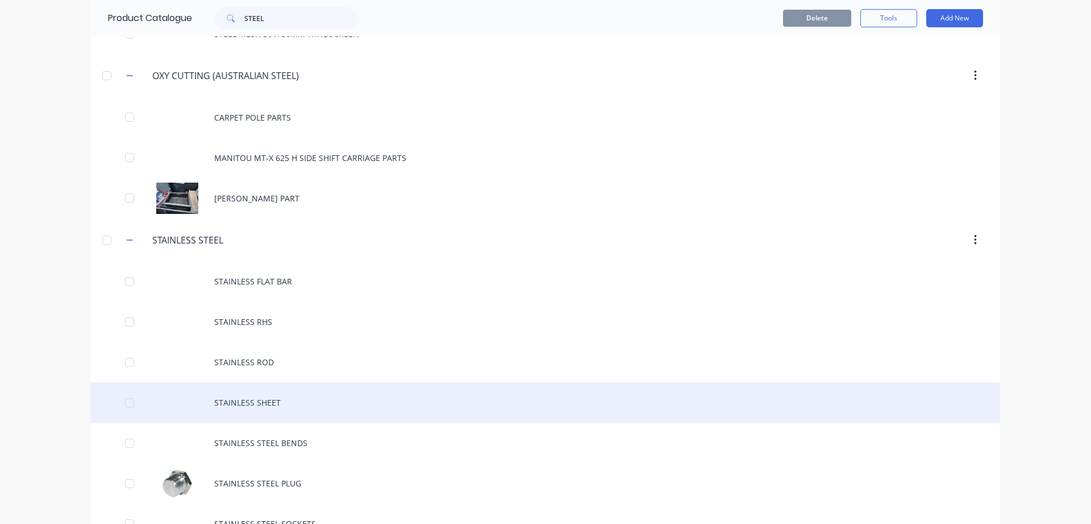
click at [252, 405] on div "STAINLESS SHEET" at bounding box center [545, 402] width 909 height 40
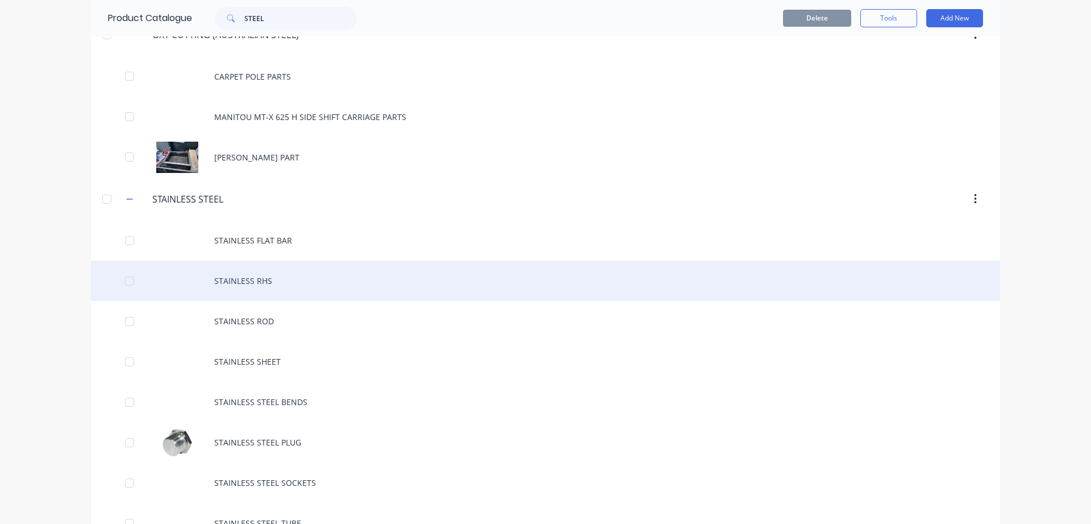
scroll to position [259, 0]
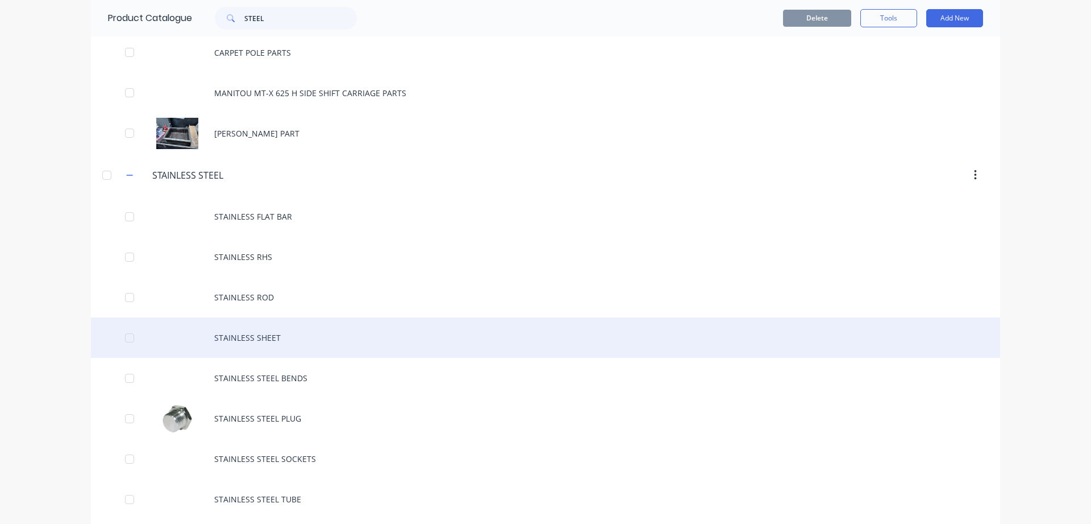
click at [239, 340] on div "STAINLESS SHEET" at bounding box center [545, 337] width 909 height 40
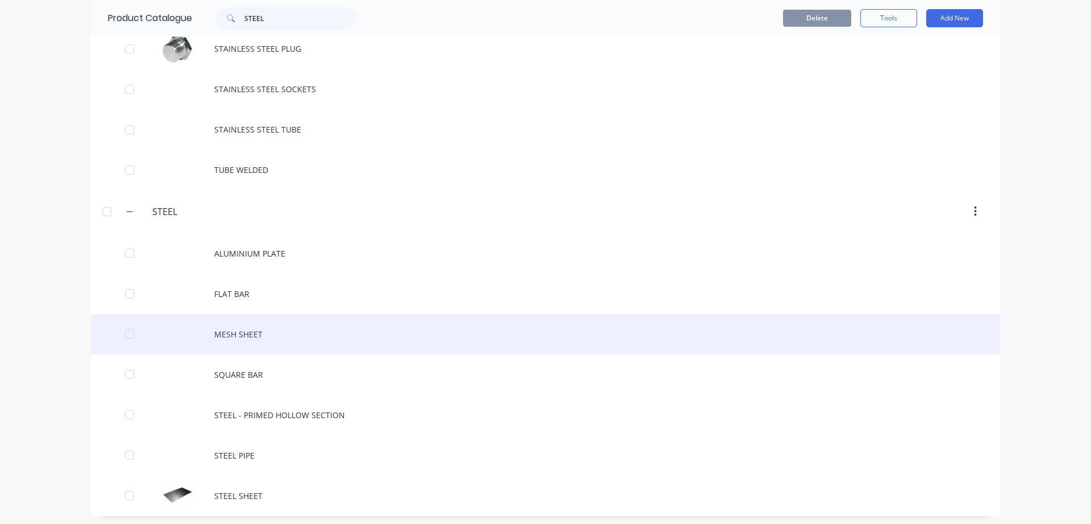
scroll to position [632, 0]
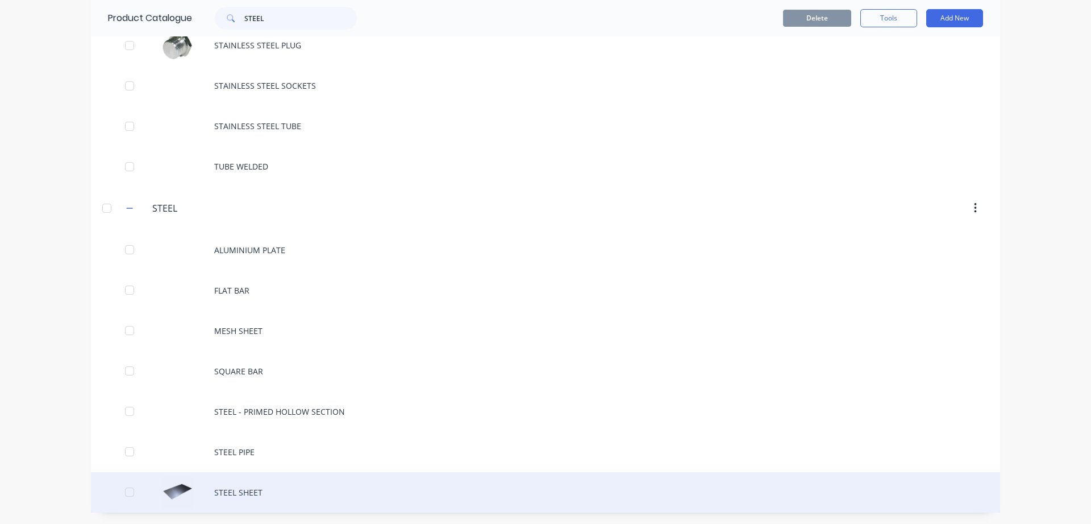
click at [250, 487] on div "STEEL SHEET" at bounding box center [545, 492] width 909 height 40
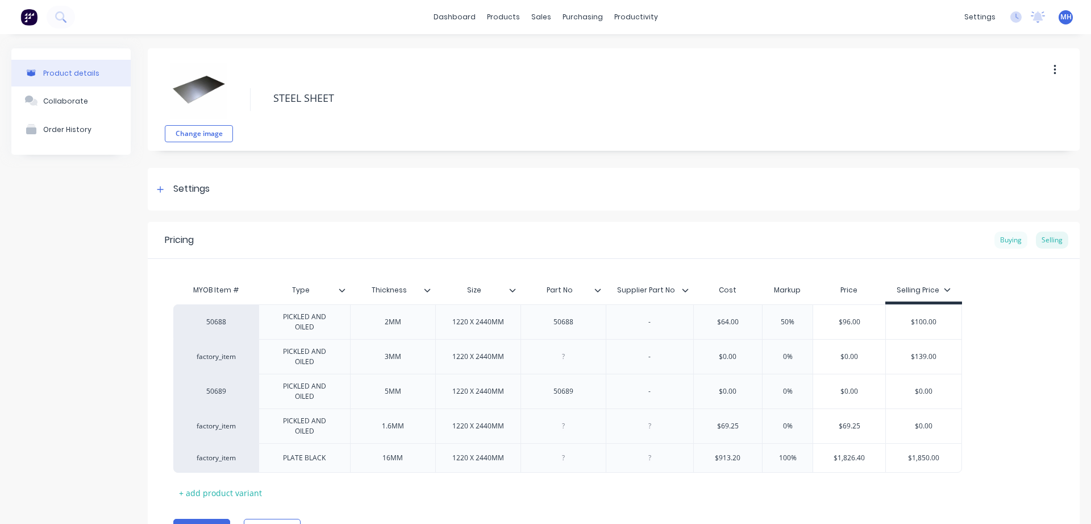
click at [1007, 240] on div "Buying" at bounding box center [1011, 239] width 33 height 17
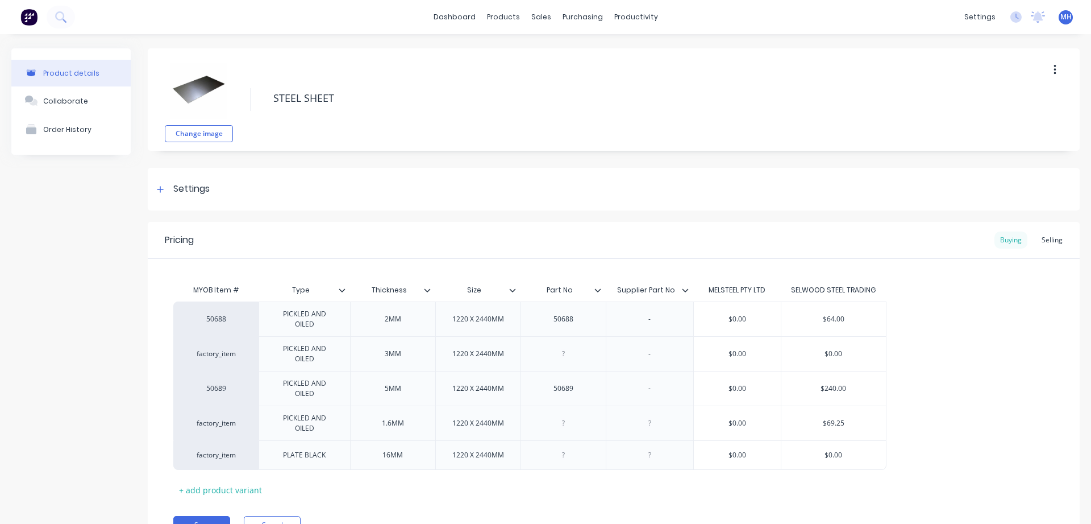
click at [1012, 244] on div "Buying" at bounding box center [1011, 239] width 33 height 17
click at [1053, 239] on div "Selling" at bounding box center [1052, 239] width 32 height 17
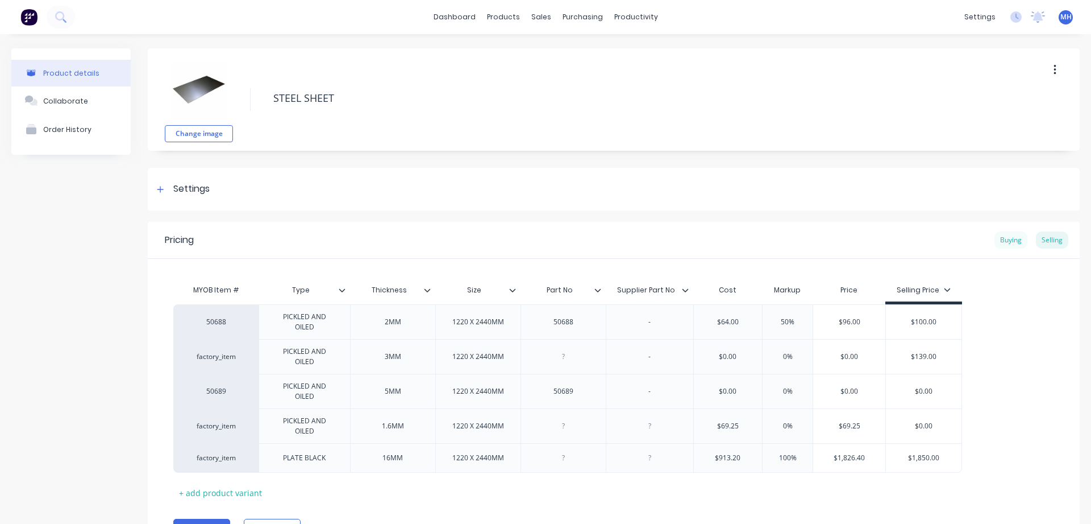
click at [1011, 242] on div "Buying" at bounding box center [1011, 239] width 33 height 17
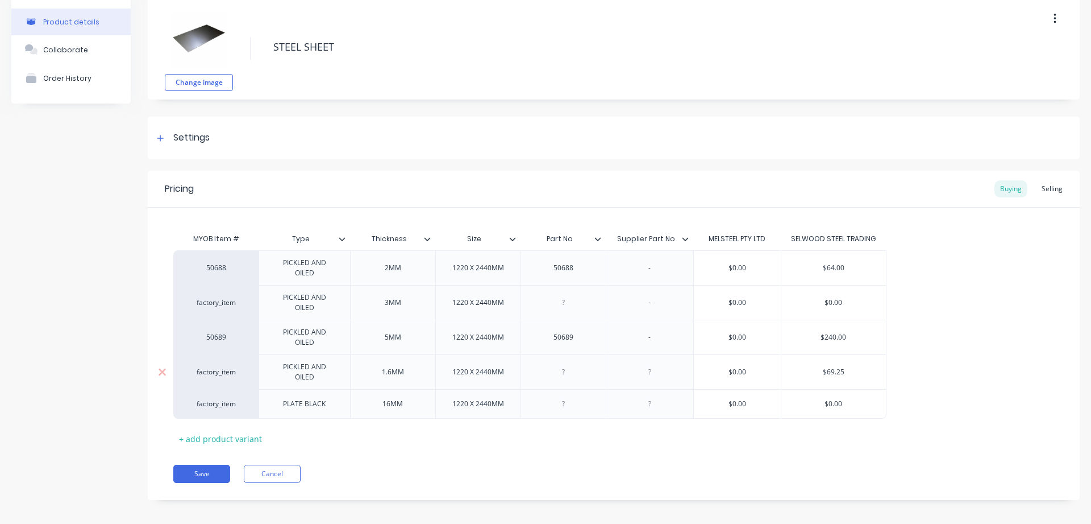
scroll to position [59, 0]
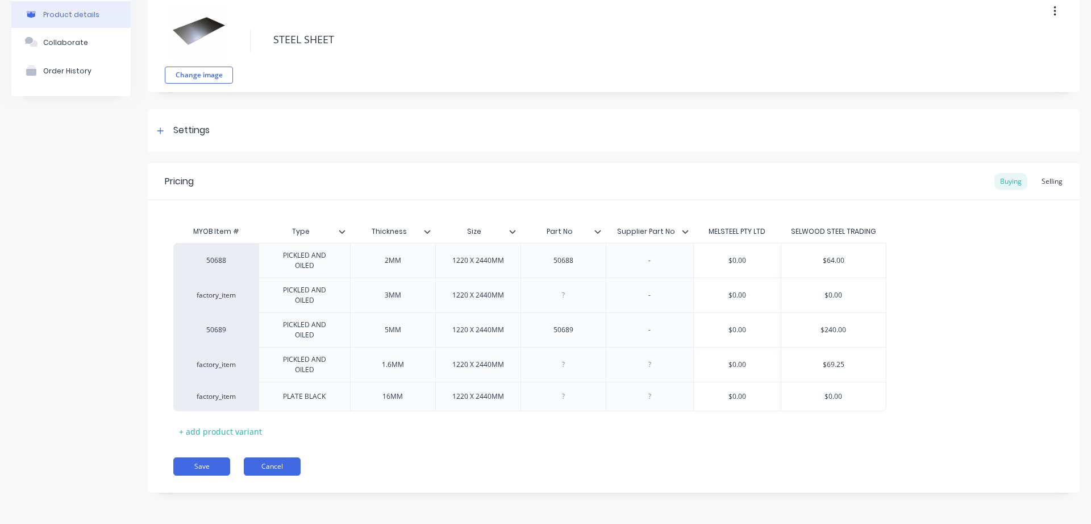
click at [280, 467] on button "Cancel" at bounding box center [272, 466] width 57 height 18
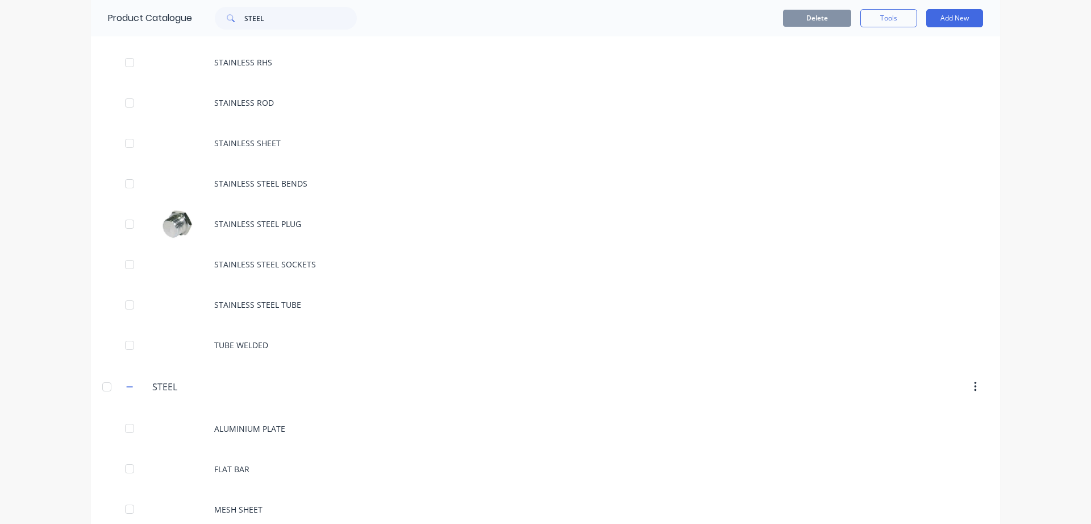
scroll to position [259, 0]
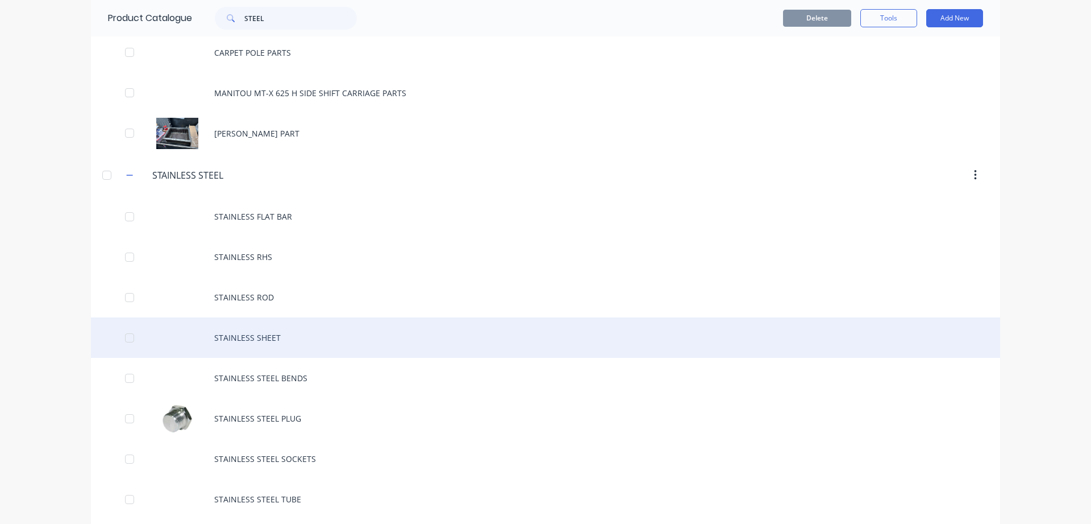
click at [261, 336] on div "STAINLESS SHEET" at bounding box center [545, 337] width 909 height 40
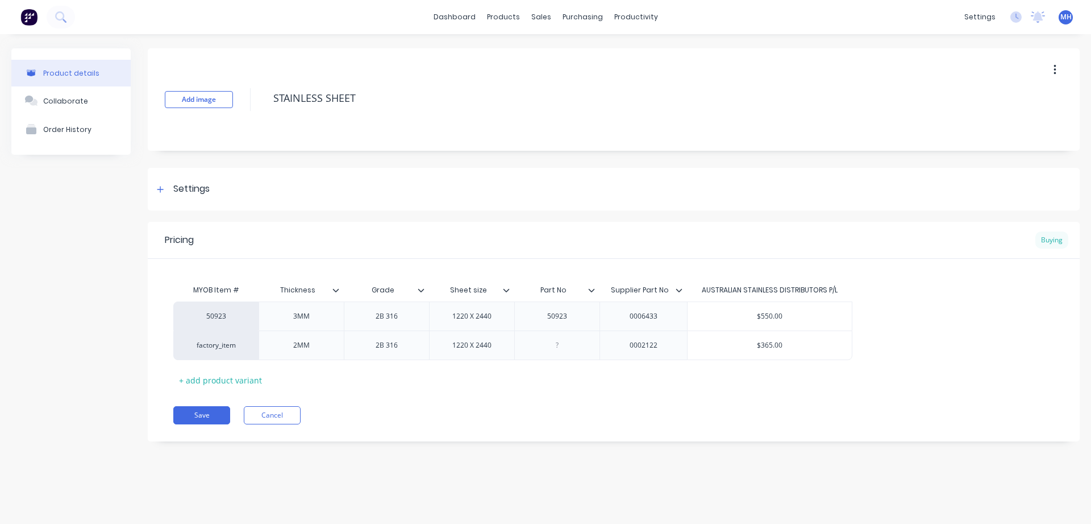
click at [1055, 240] on div "Buying" at bounding box center [1052, 239] width 33 height 17
click at [274, 420] on button "Cancel" at bounding box center [272, 415] width 57 height 18
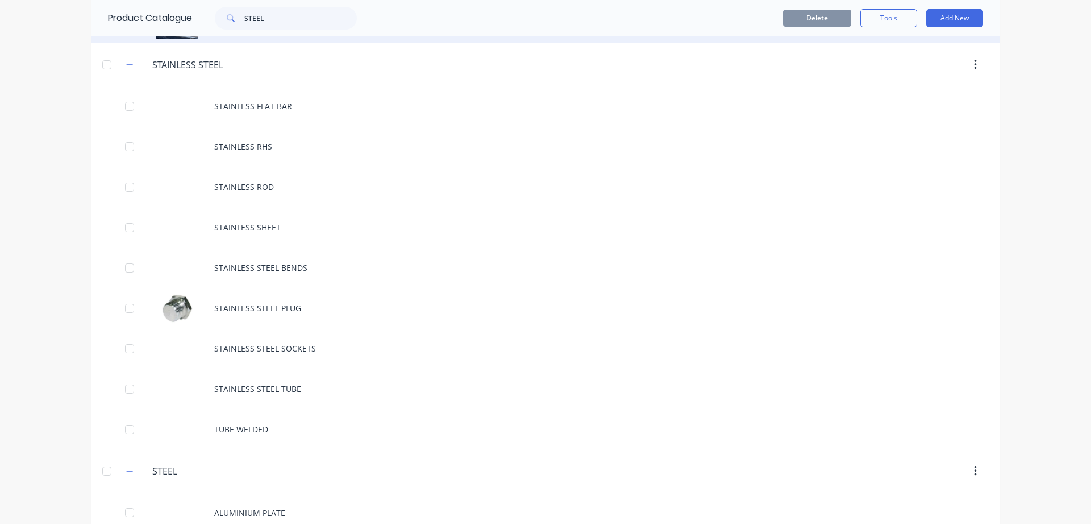
scroll to position [389, 0]
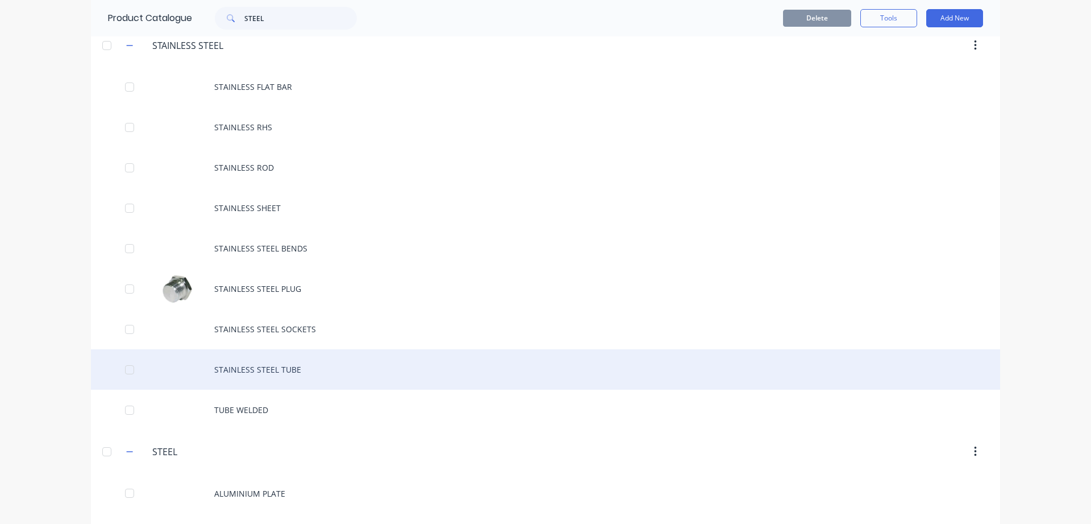
click at [231, 369] on div "STAINLESS STEEL TUBE" at bounding box center [545, 369] width 909 height 40
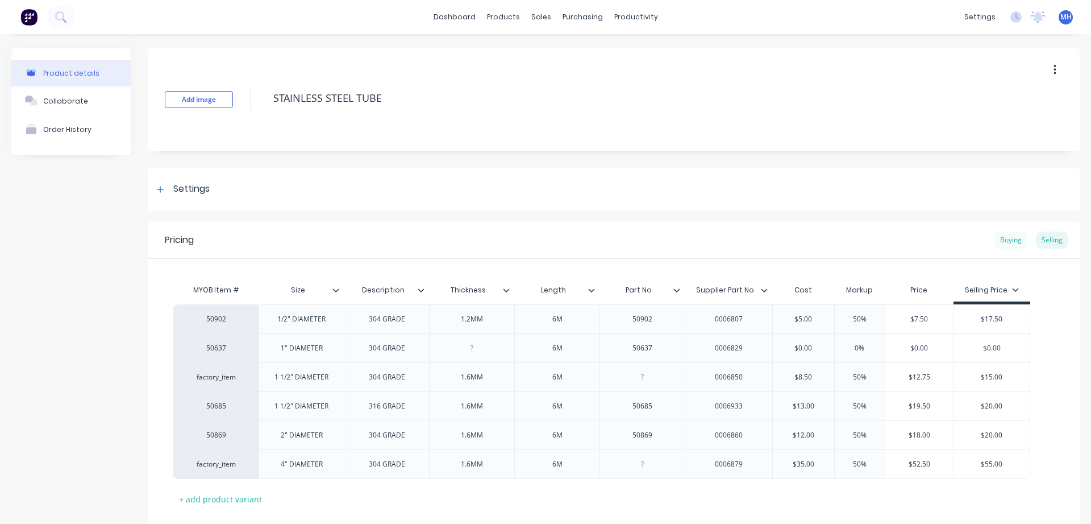
click at [1008, 243] on div "Buying" at bounding box center [1011, 239] width 33 height 17
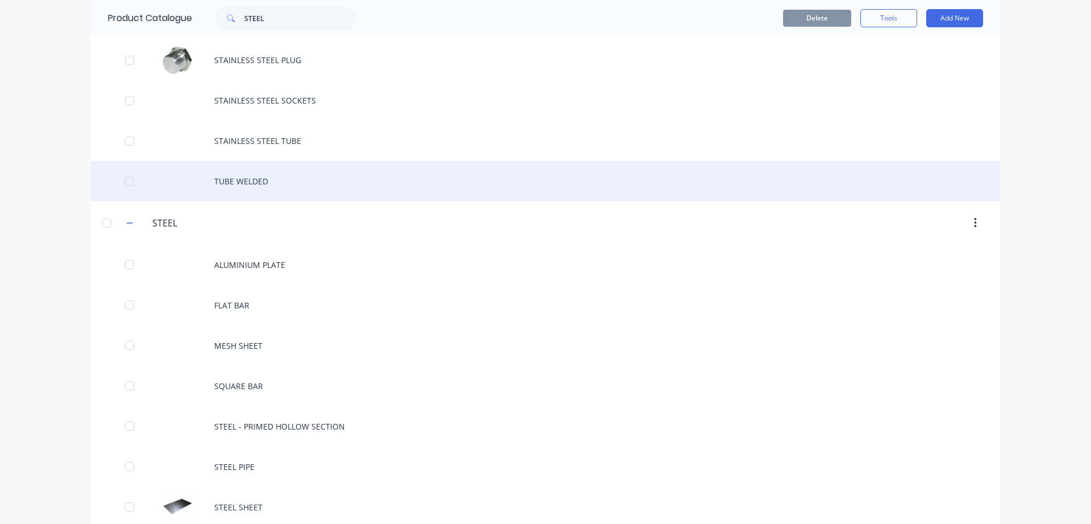
scroll to position [632, 0]
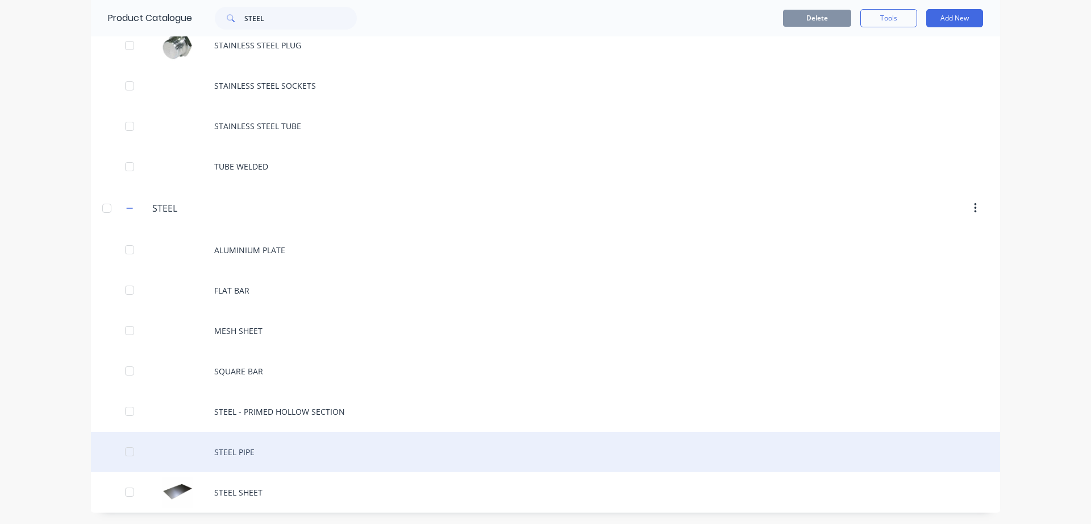
click at [255, 454] on div "STEEL PIPE" at bounding box center [545, 451] width 909 height 40
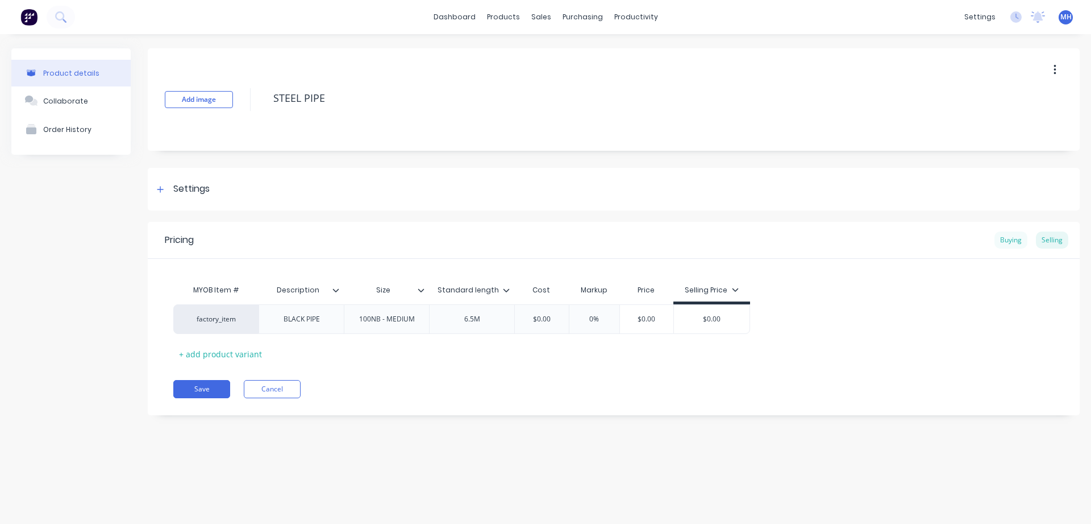
click at [1006, 239] on div "Buying" at bounding box center [1011, 239] width 33 height 17
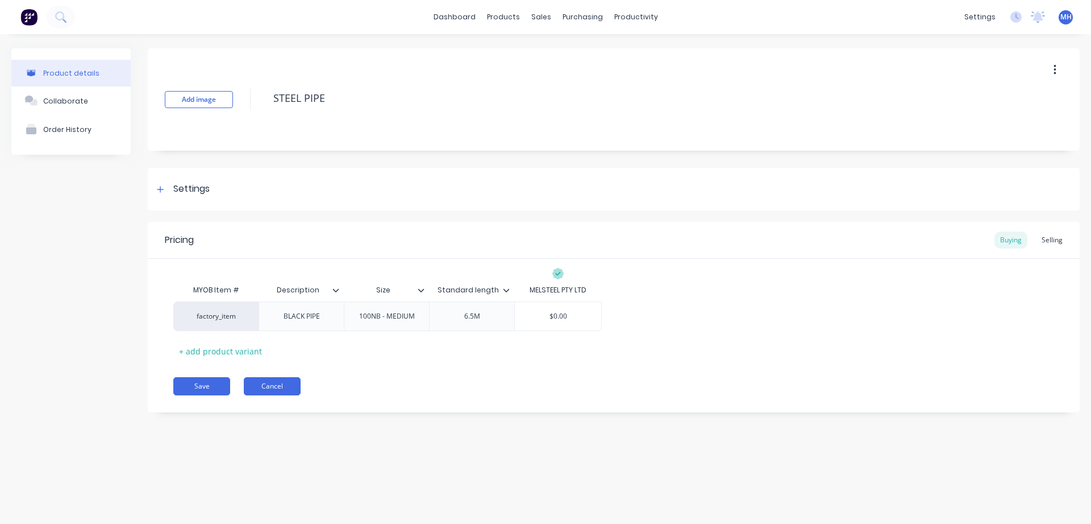
click at [271, 389] on button "Cancel" at bounding box center [272, 386] width 57 height 18
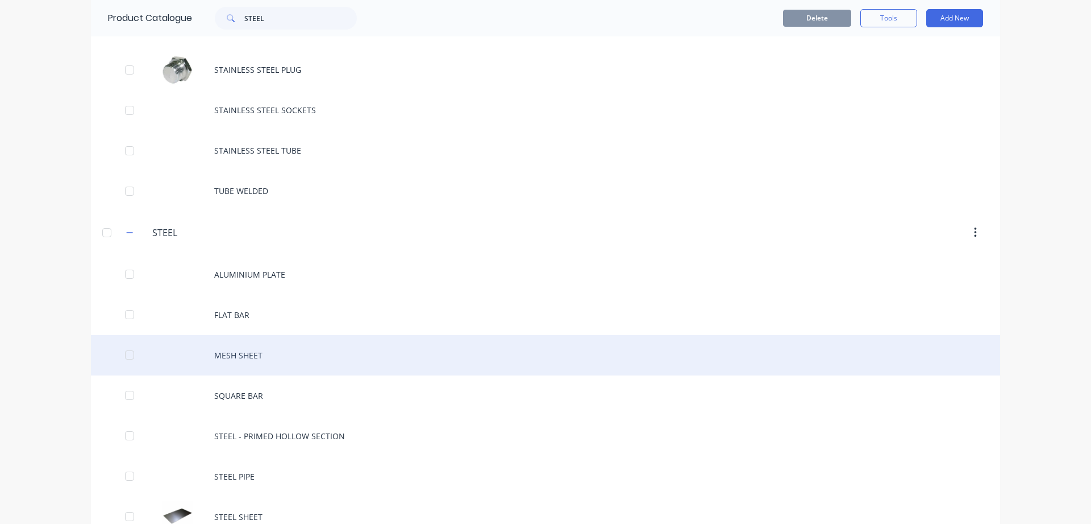
scroll to position [632, 0]
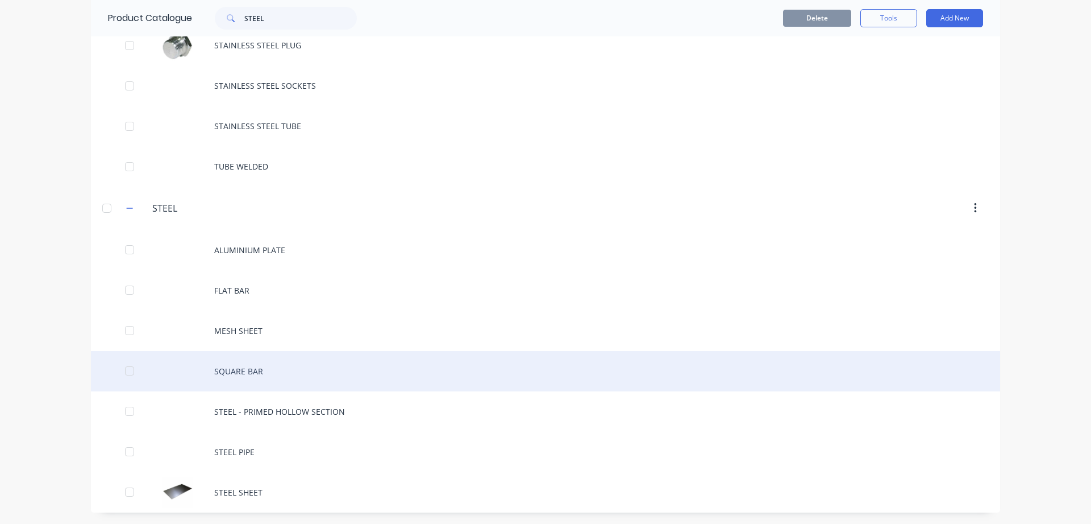
click at [256, 378] on div "SQUARE BAR" at bounding box center [545, 371] width 909 height 40
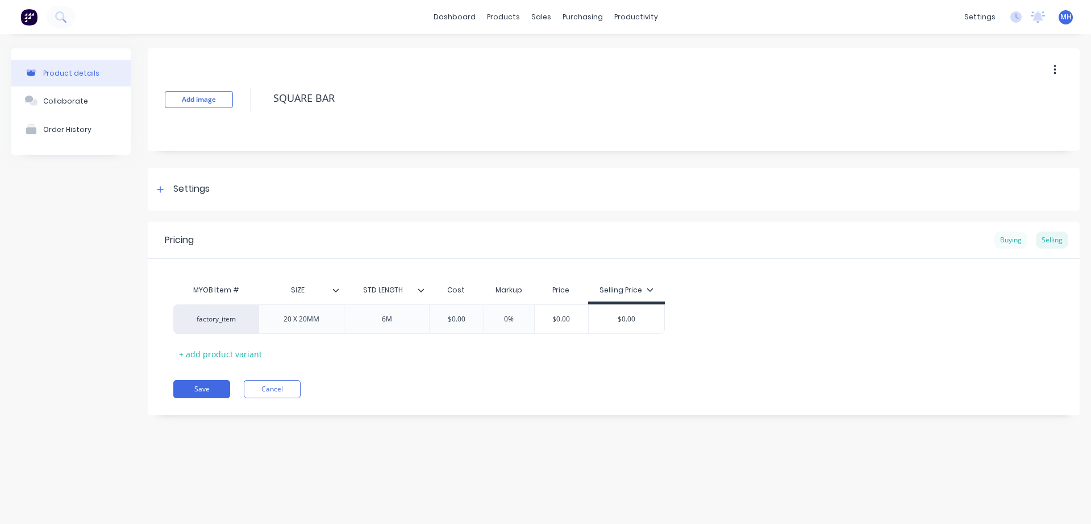
click at [1014, 240] on div "Buying" at bounding box center [1011, 239] width 33 height 17
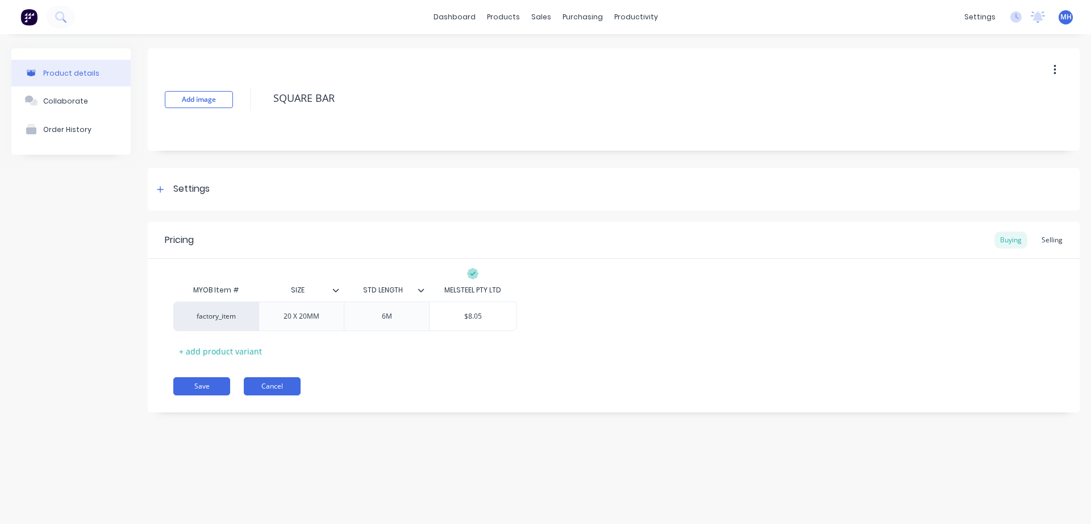
click at [277, 393] on button "Cancel" at bounding box center [272, 386] width 57 height 18
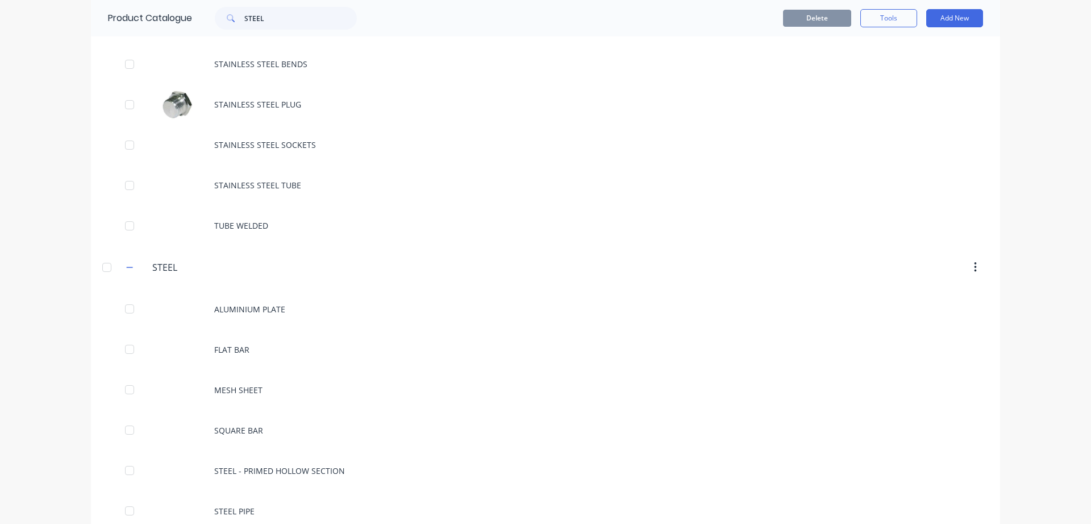
scroll to position [632, 0]
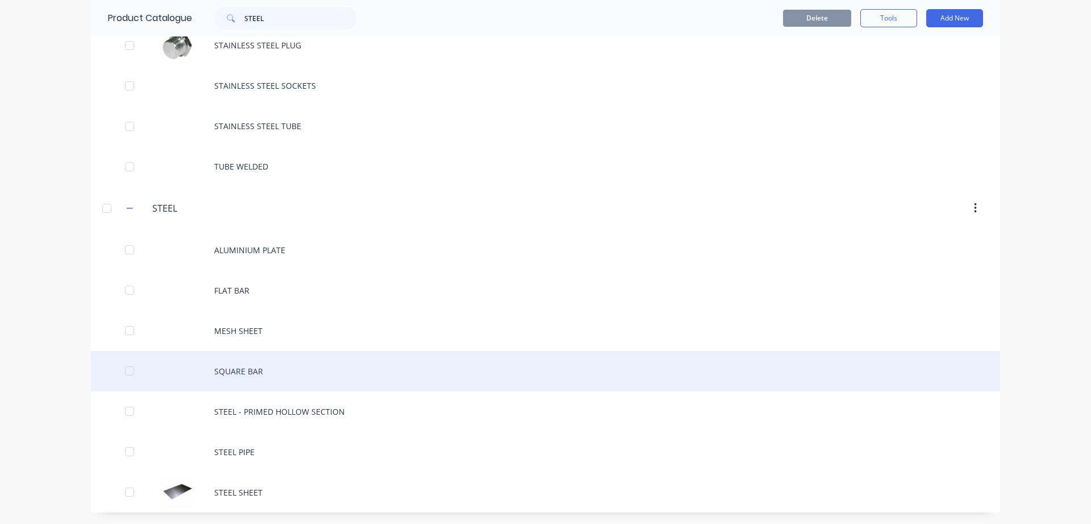
click at [250, 374] on div "SQUARE BAR" at bounding box center [545, 371] width 909 height 40
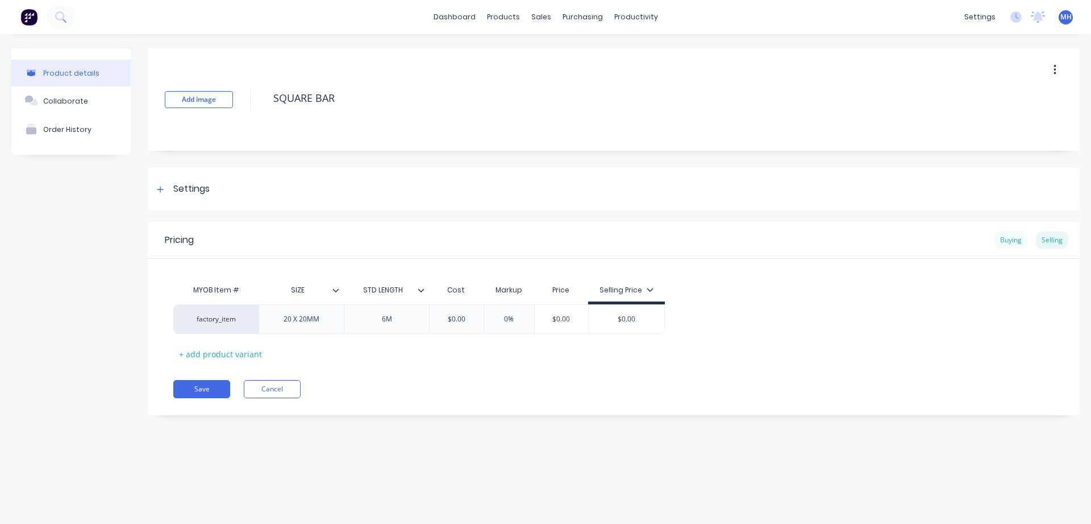
click at [1008, 238] on div "Buying" at bounding box center [1011, 239] width 33 height 17
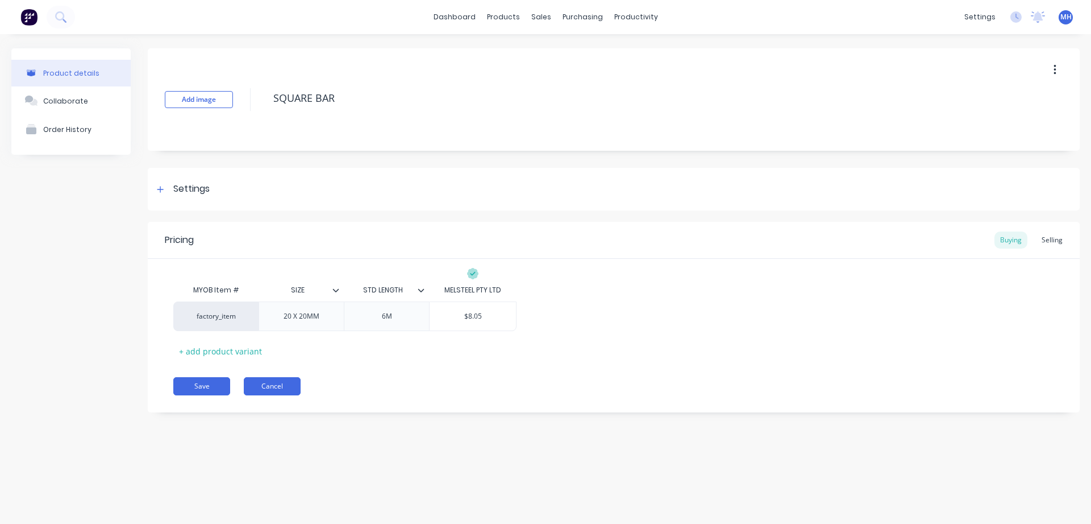
click at [270, 387] on button "Cancel" at bounding box center [272, 386] width 57 height 18
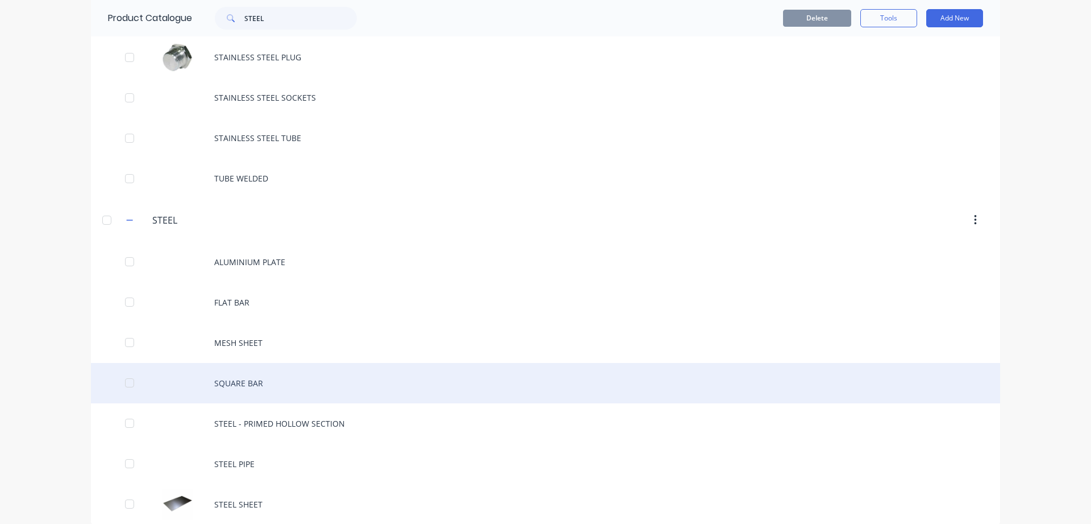
scroll to position [632, 0]
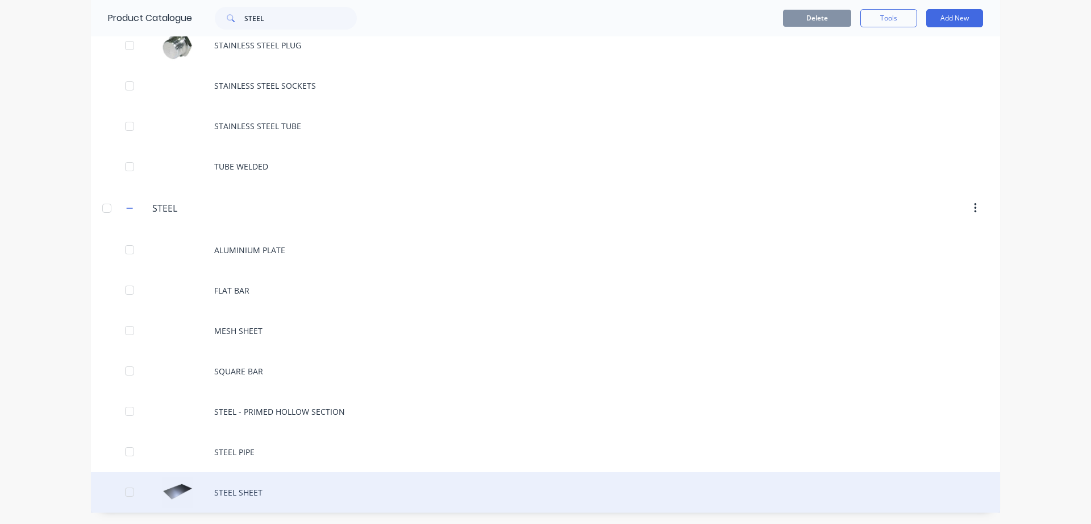
click at [239, 488] on div "STEEL SHEET" at bounding box center [545, 492] width 909 height 40
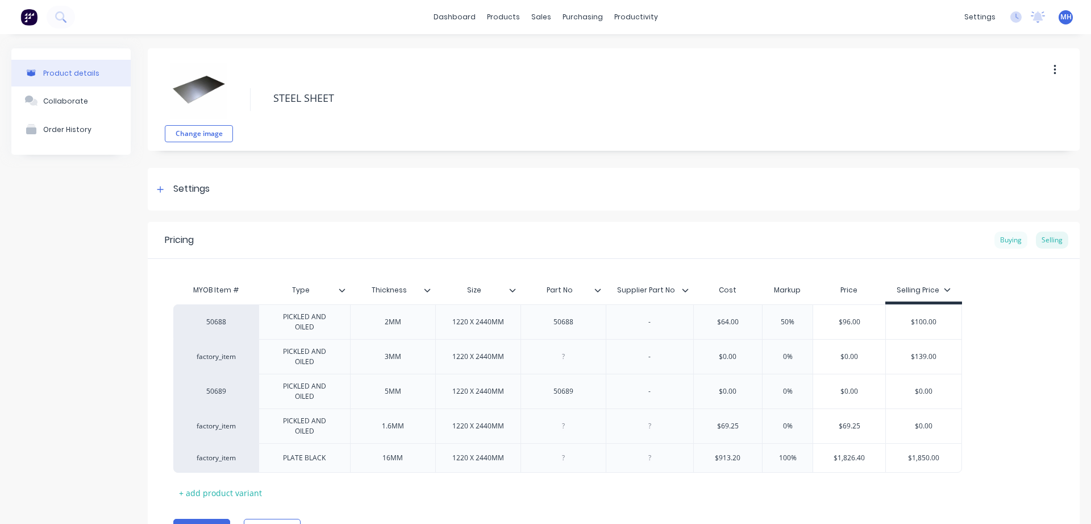
click at [1009, 236] on div "Buying" at bounding box center [1011, 239] width 33 height 17
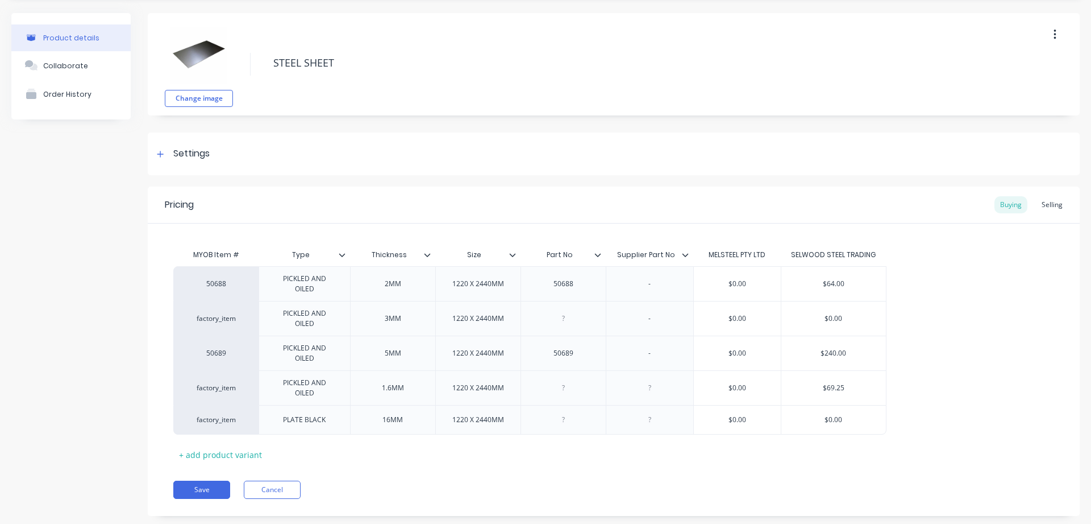
scroll to position [59, 0]
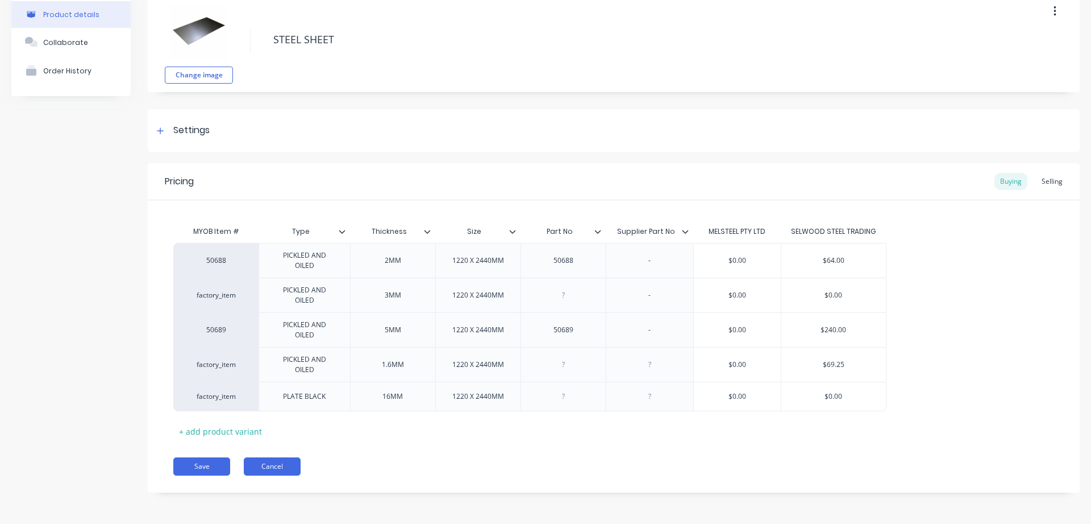
click at [269, 462] on button "Cancel" at bounding box center [272, 466] width 57 height 18
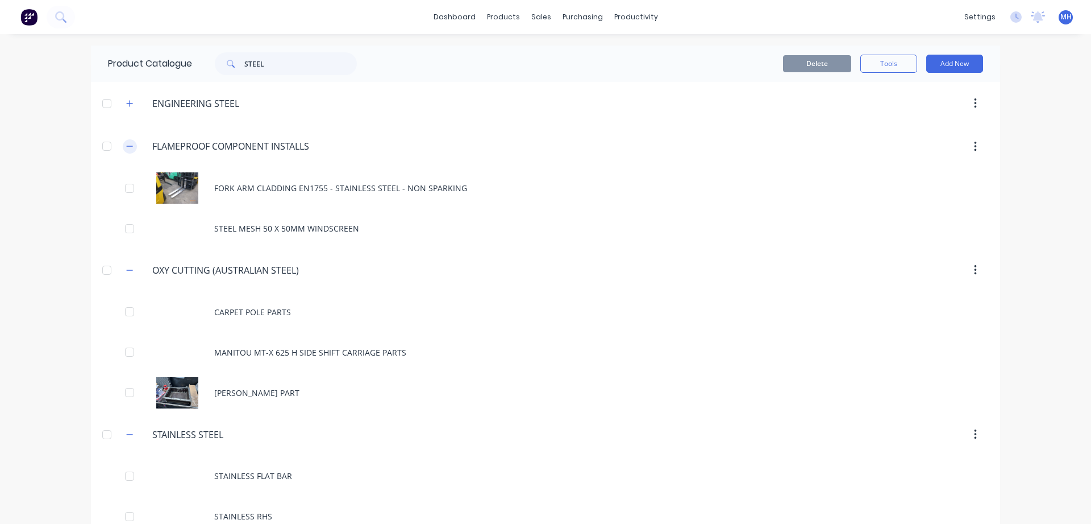
click at [127, 144] on icon "button" at bounding box center [129, 146] width 7 height 8
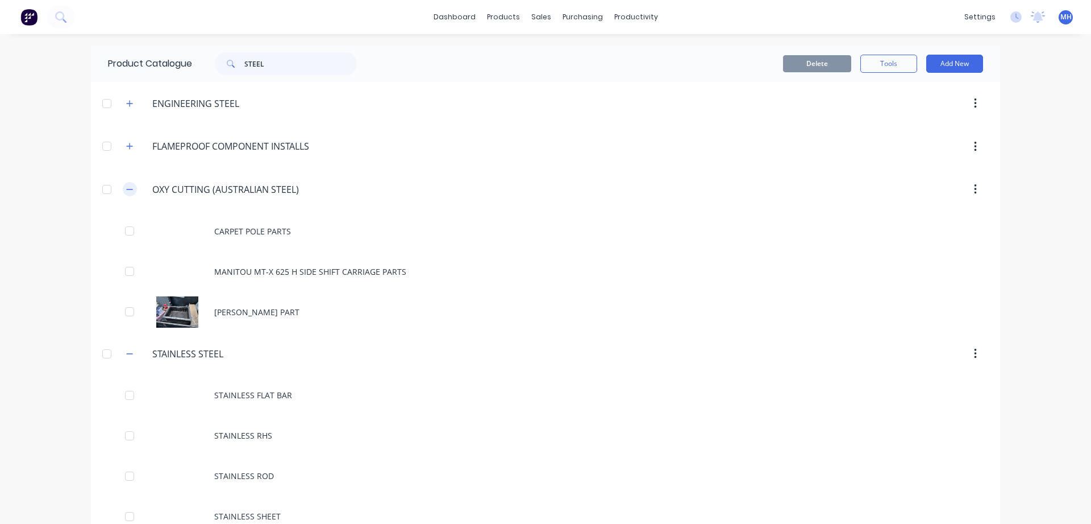
click at [134, 187] on button "button" at bounding box center [130, 189] width 14 height 14
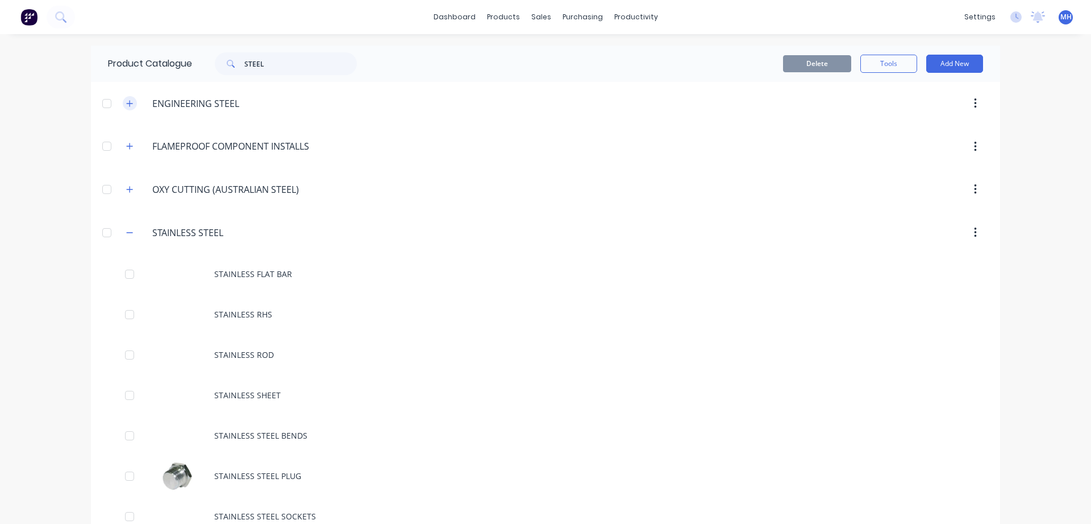
click at [133, 103] on icon "button" at bounding box center [129, 103] width 7 height 8
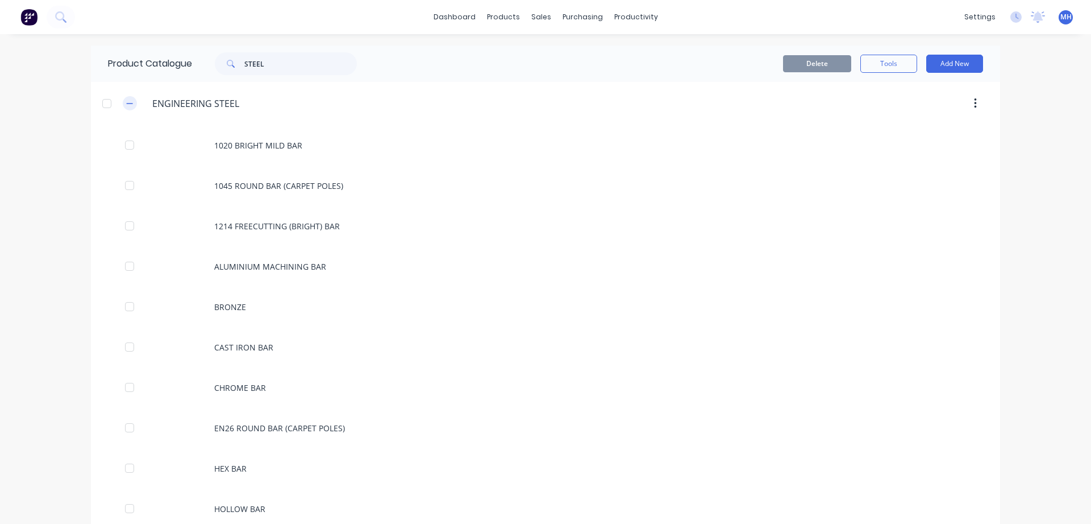
click at [130, 101] on icon "button" at bounding box center [129, 103] width 7 height 8
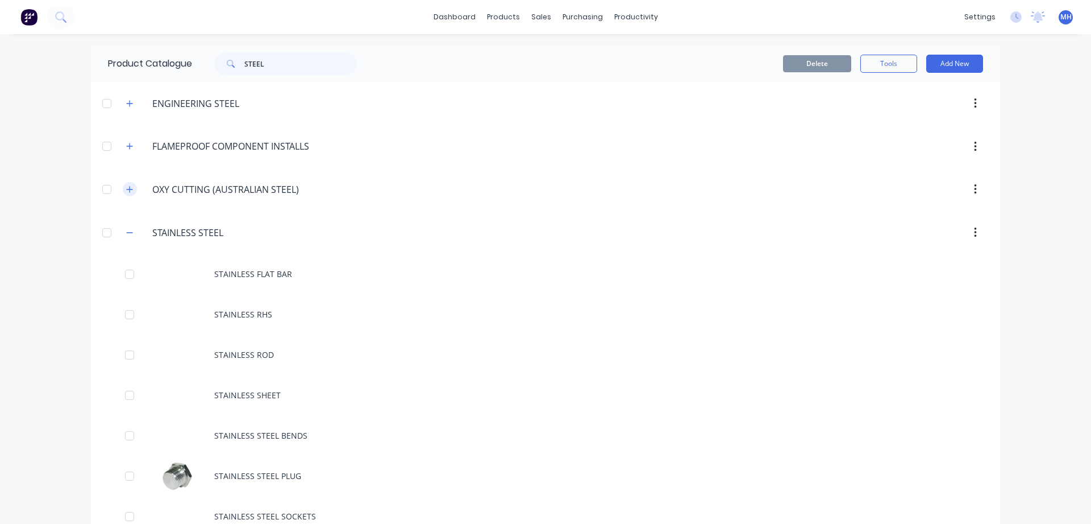
click at [130, 189] on icon "button" at bounding box center [130, 189] width 6 height 6
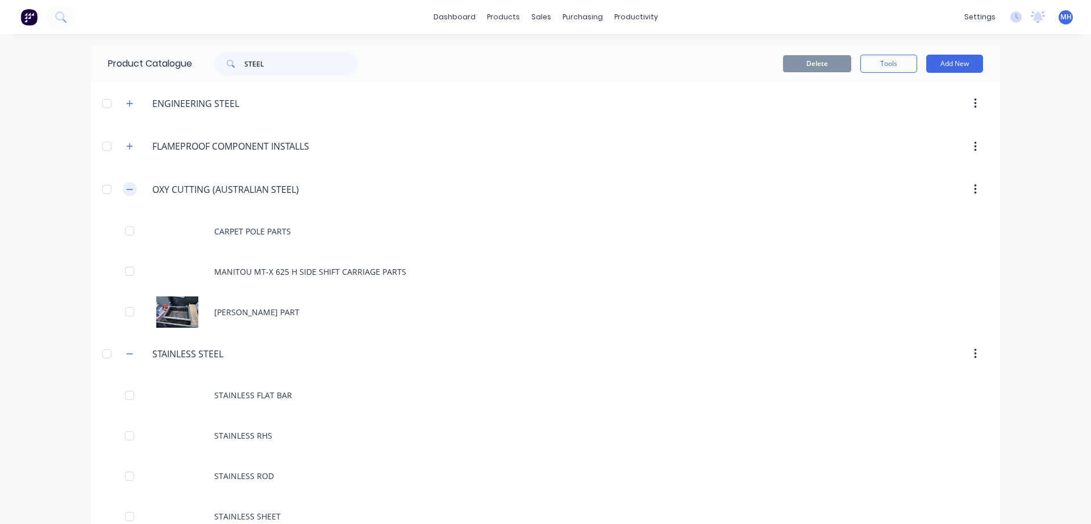
click at [130, 189] on icon "button" at bounding box center [130, 189] width 6 height 1
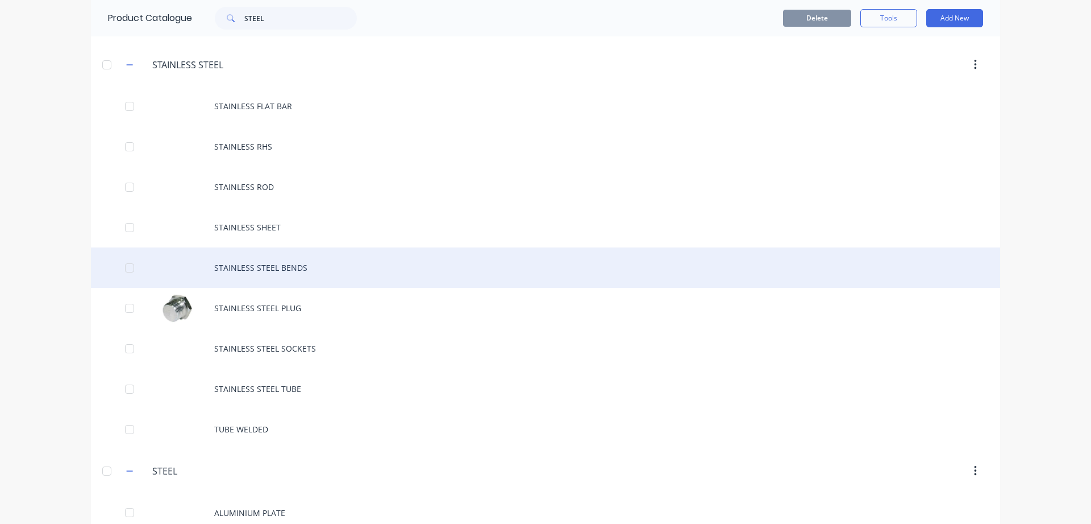
scroll to position [171, 0]
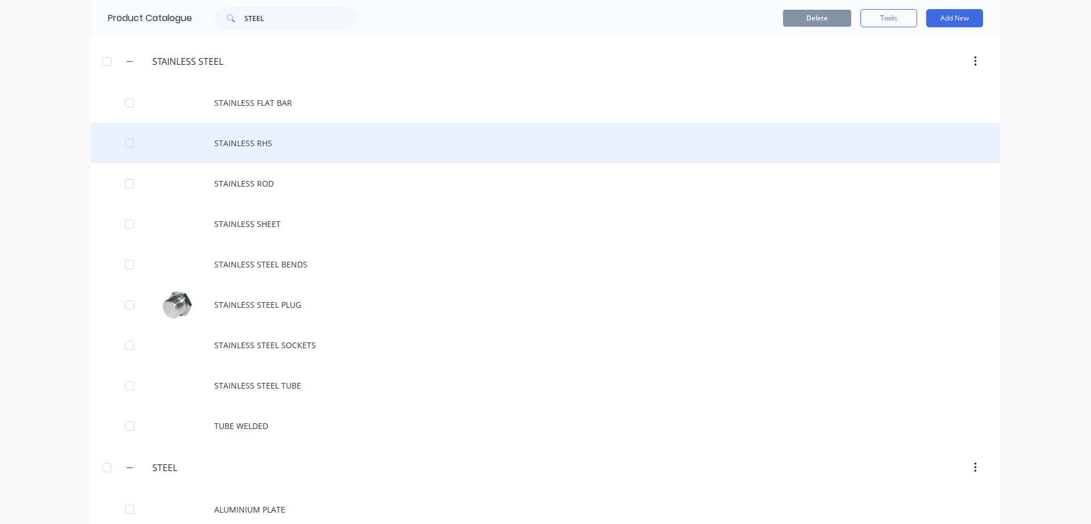
click at [237, 147] on div "STAINLESS RHS" at bounding box center [545, 143] width 909 height 40
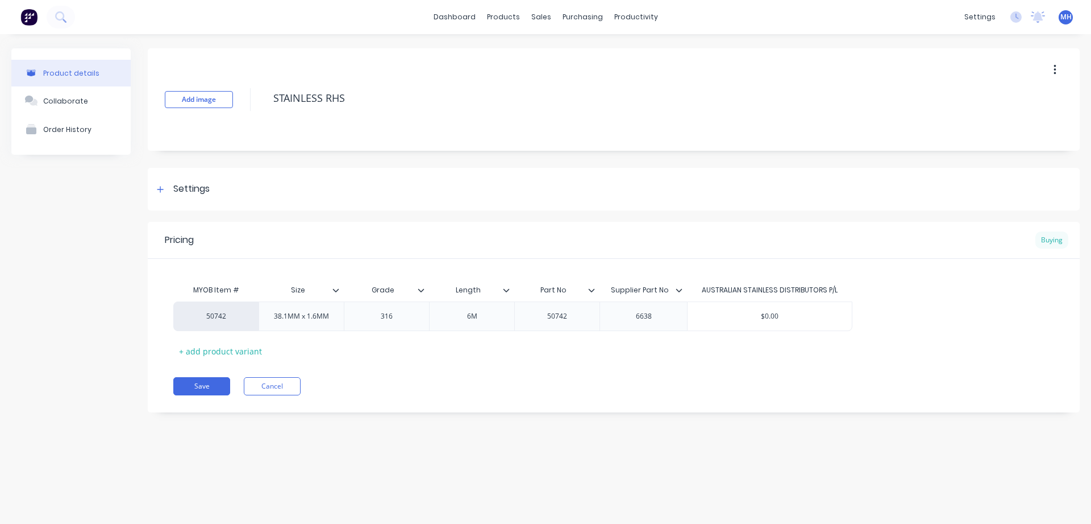
click at [1055, 239] on div "Buying" at bounding box center [1052, 239] width 33 height 17
click at [275, 387] on button "Cancel" at bounding box center [272, 386] width 57 height 18
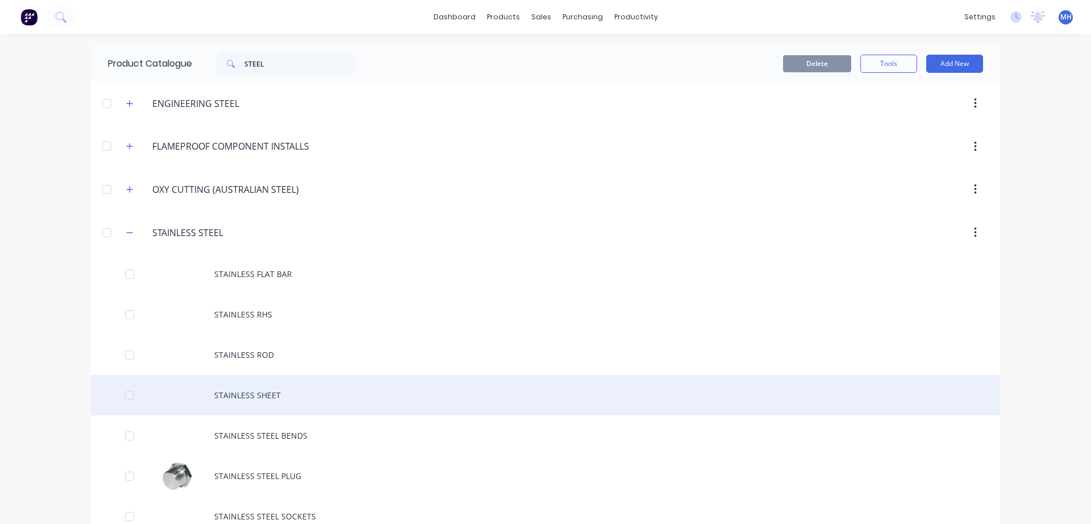
click at [218, 391] on div "STAINLESS SHEET" at bounding box center [545, 395] width 909 height 40
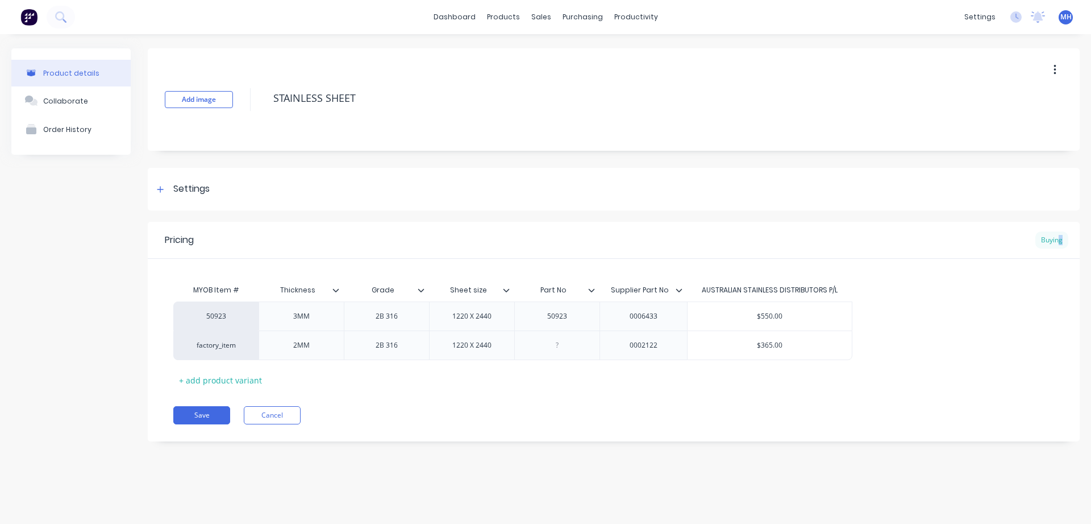
click at [1061, 245] on div "Buying" at bounding box center [1052, 239] width 33 height 17
click at [275, 416] on button "Cancel" at bounding box center [272, 415] width 57 height 18
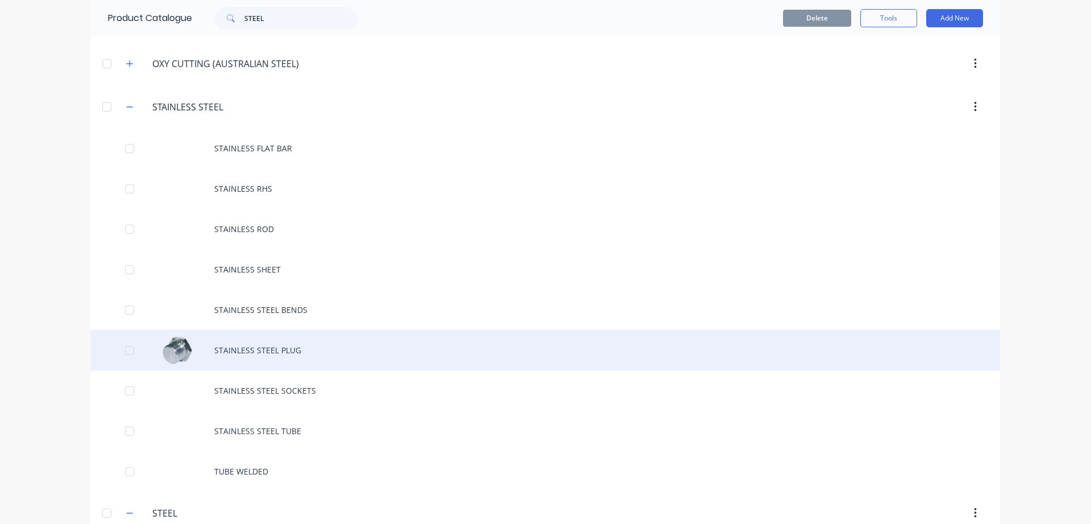
scroll to position [130, 0]
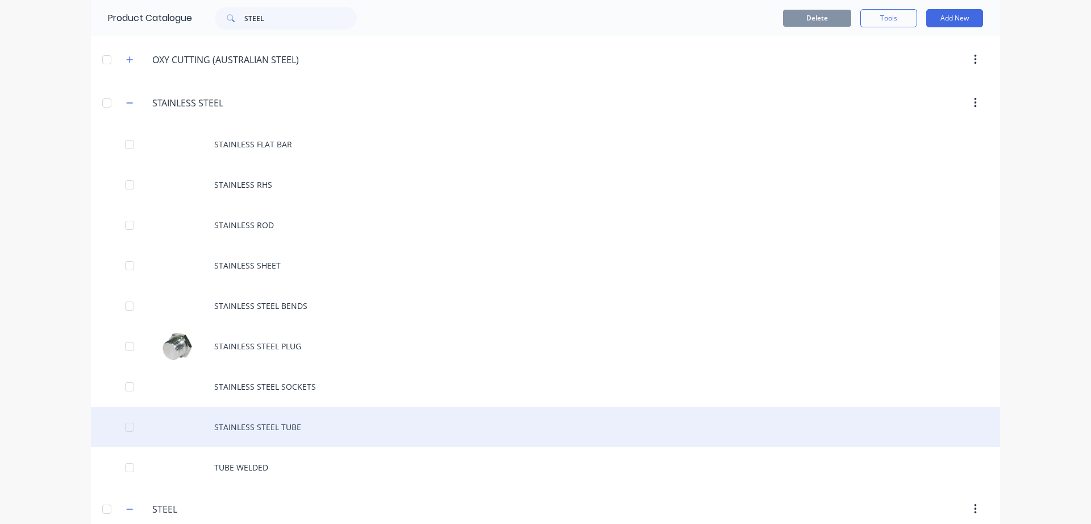
click at [273, 430] on div "STAINLESS STEEL TUBE" at bounding box center [545, 426] width 909 height 40
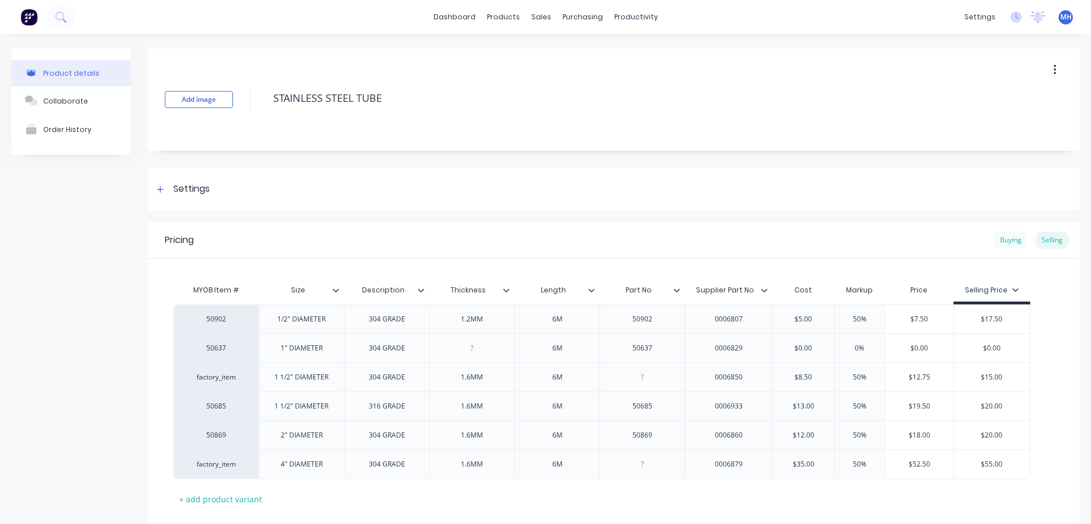
click at [1027, 242] on div "Buying" at bounding box center [1011, 239] width 33 height 17
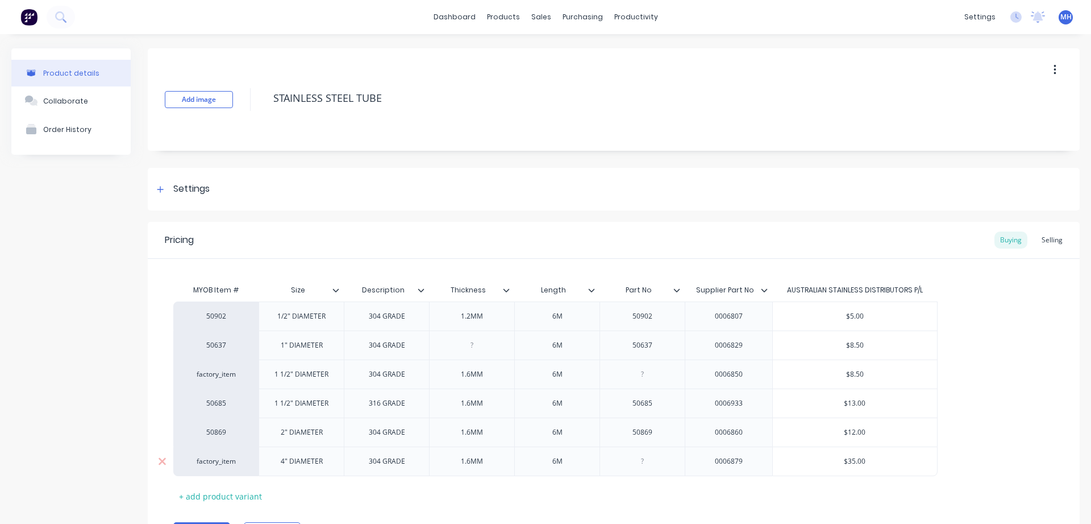
scroll to position [65, 0]
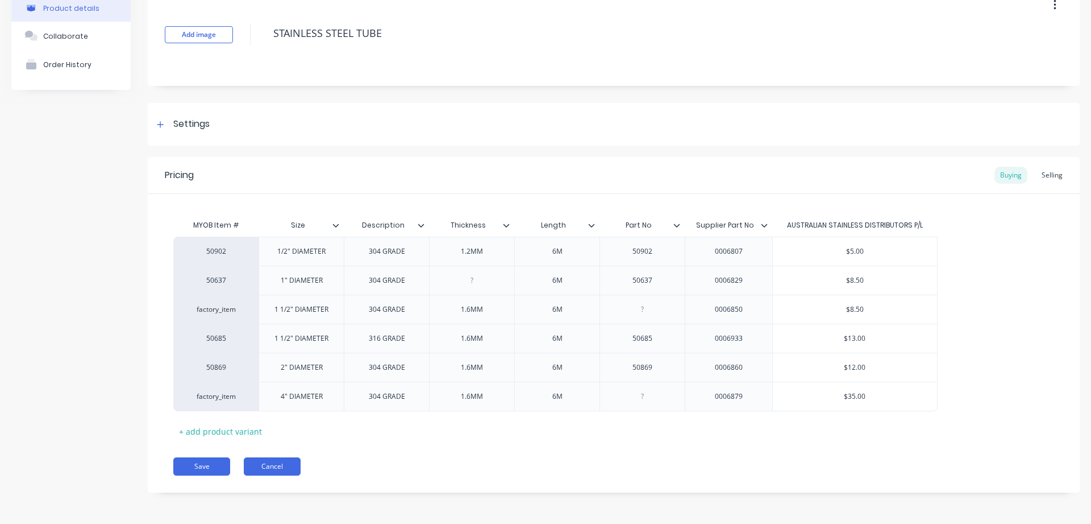
click at [265, 464] on button "Cancel" at bounding box center [272, 466] width 57 height 18
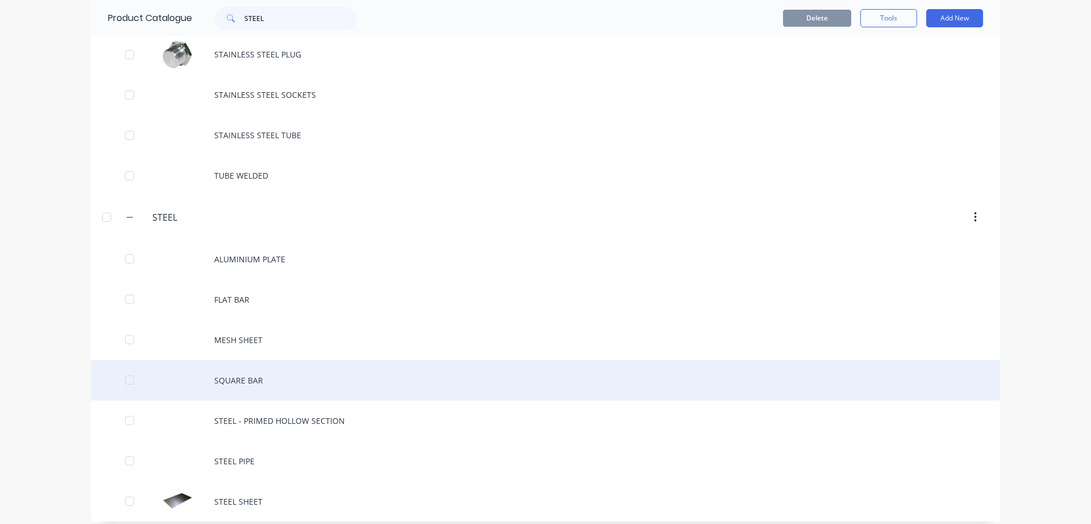
scroll to position [430, 0]
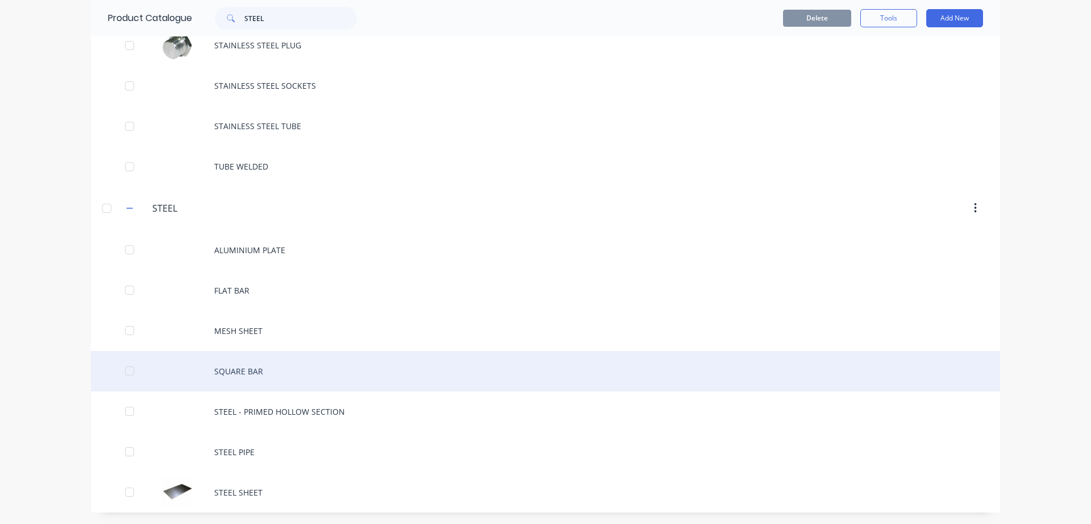
click at [240, 368] on div "SQUARE BAR" at bounding box center [545, 371] width 909 height 40
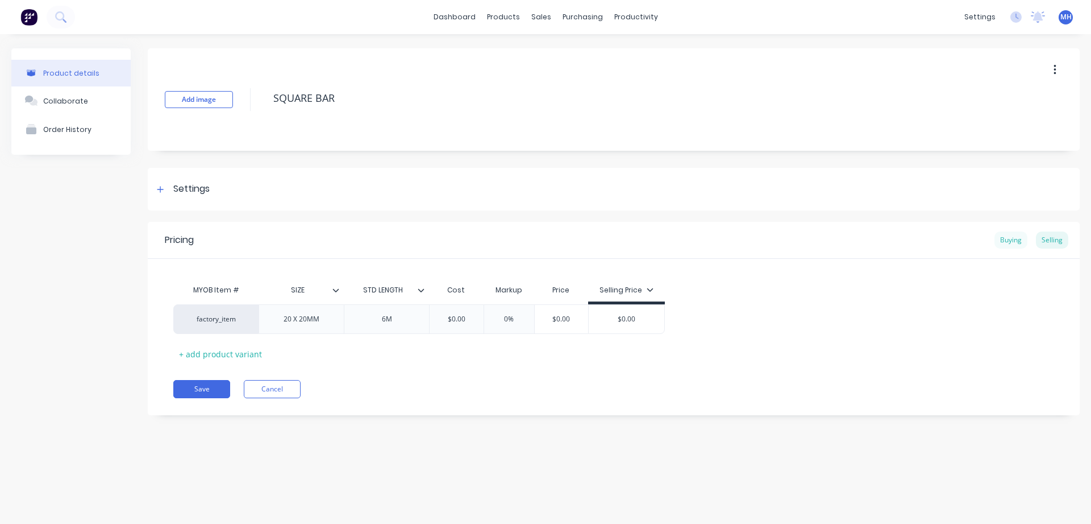
click at [1015, 245] on div "Buying" at bounding box center [1011, 239] width 33 height 17
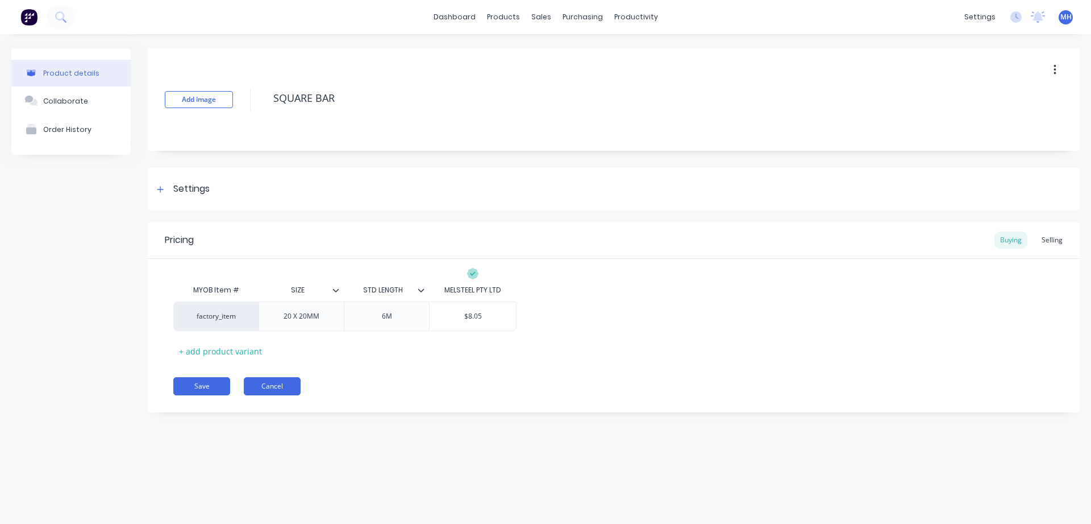
click at [276, 385] on button "Cancel" at bounding box center [272, 386] width 57 height 18
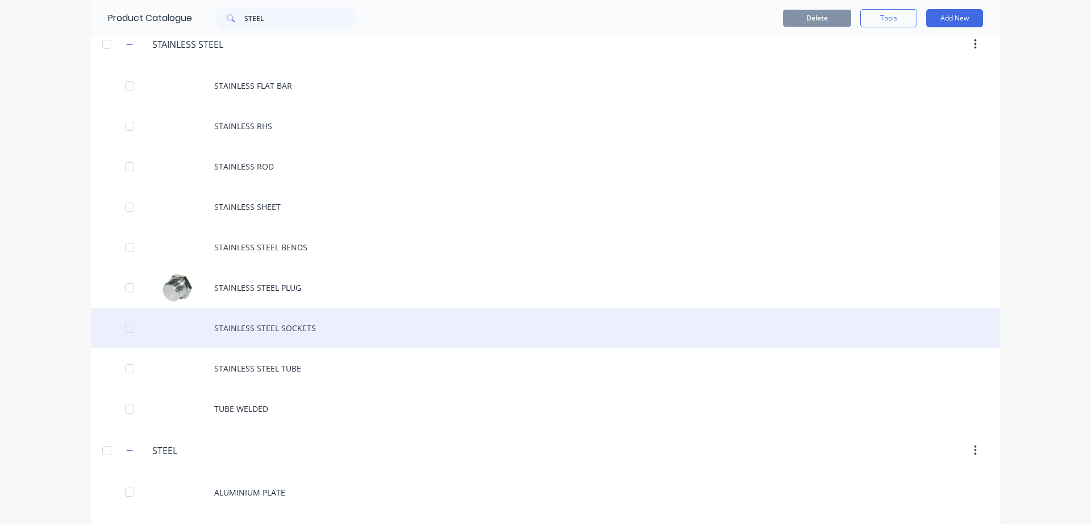
scroll to position [171, 0]
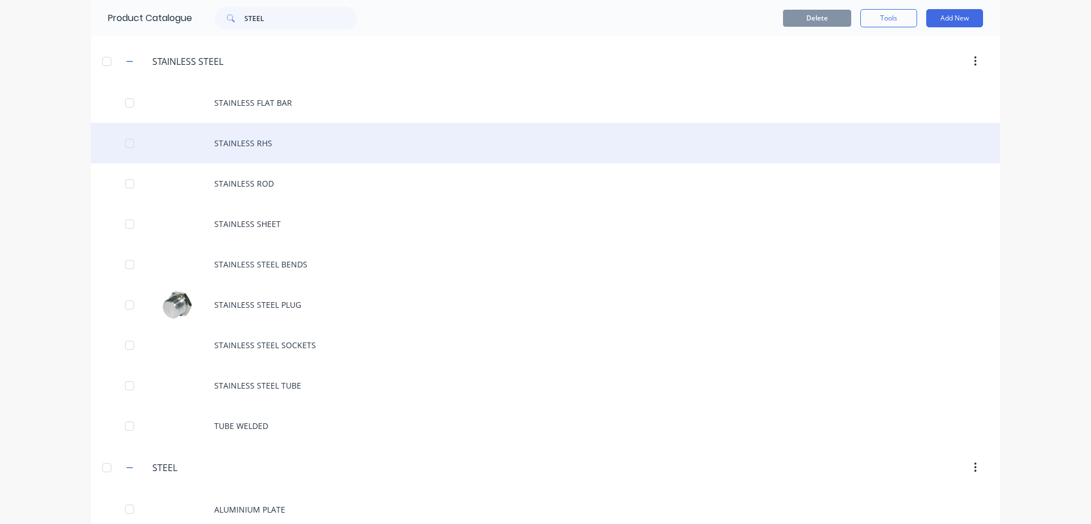
click at [234, 141] on div "STAINLESS RHS" at bounding box center [545, 143] width 909 height 40
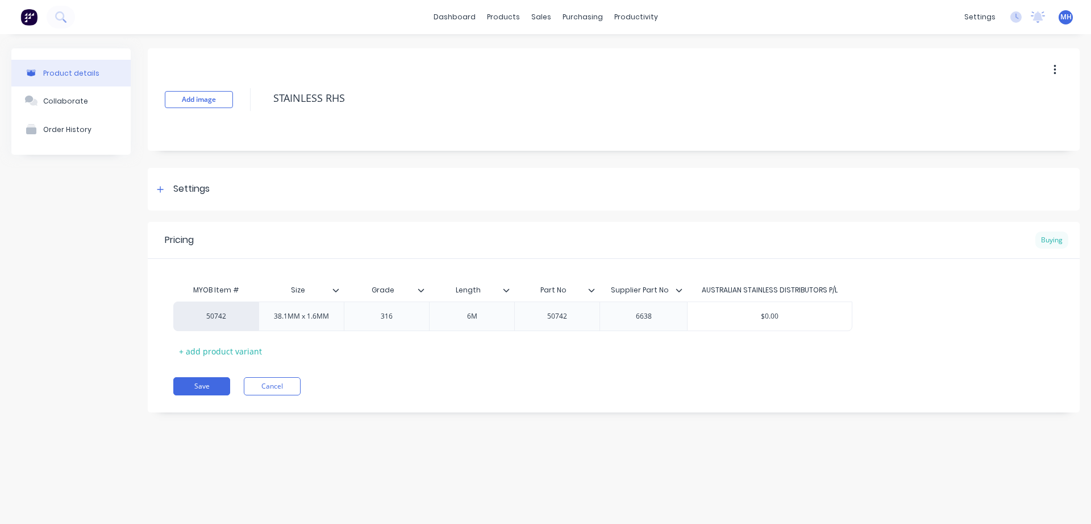
click at [1051, 239] on div "Buying" at bounding box center [1052, 239] width 33 height 17
click at [263, 380] on button "Cancel" at bounding box center [272, 386] width 57 height 18
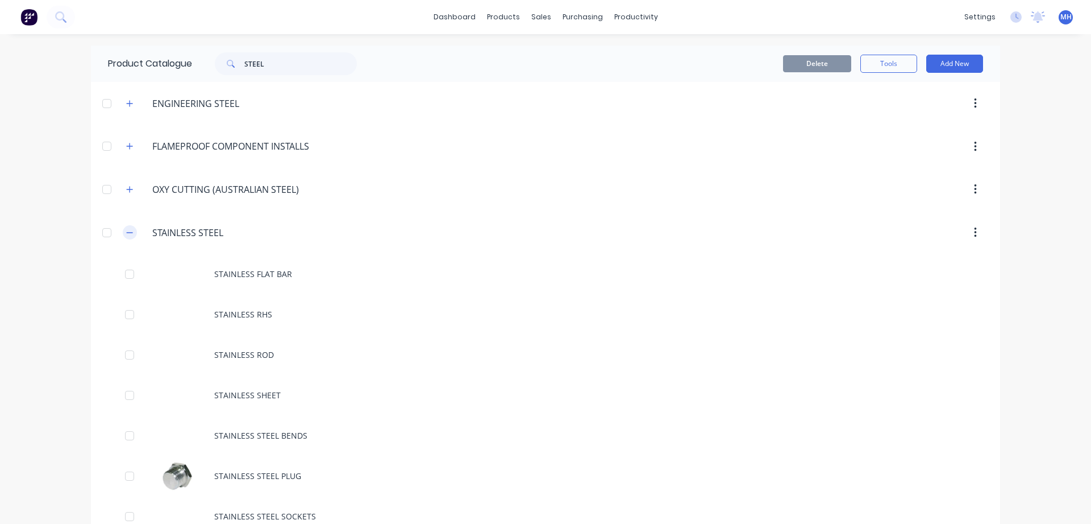
click at [128, 231] on icon "button" at bounding box center [129, 232] width 7 height 8
click at [128, 280] on button "button" at bounding box center [130, 275] width 14 height 14
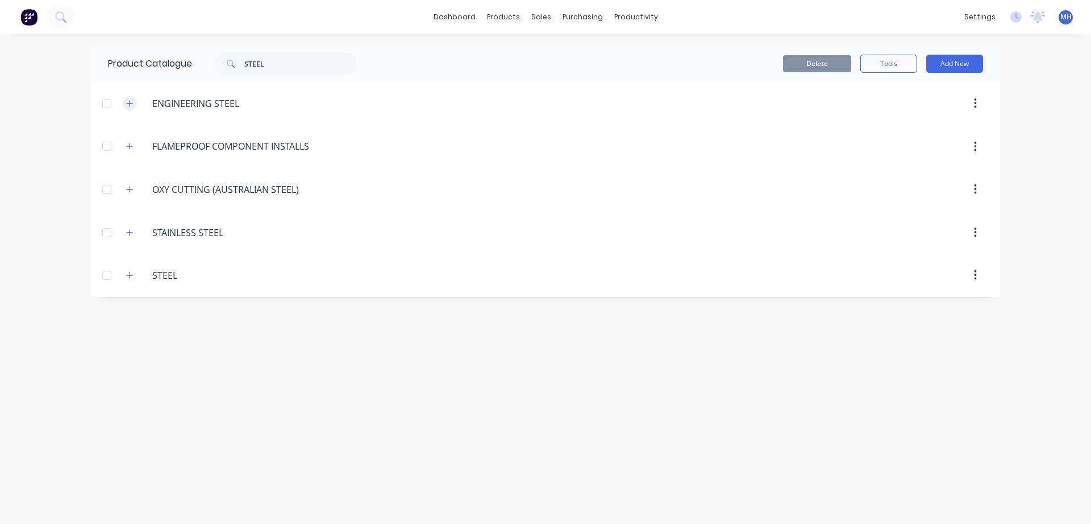
click at [131, 103] on icon "button" at bounding box center [130, 103] width 6 height 6
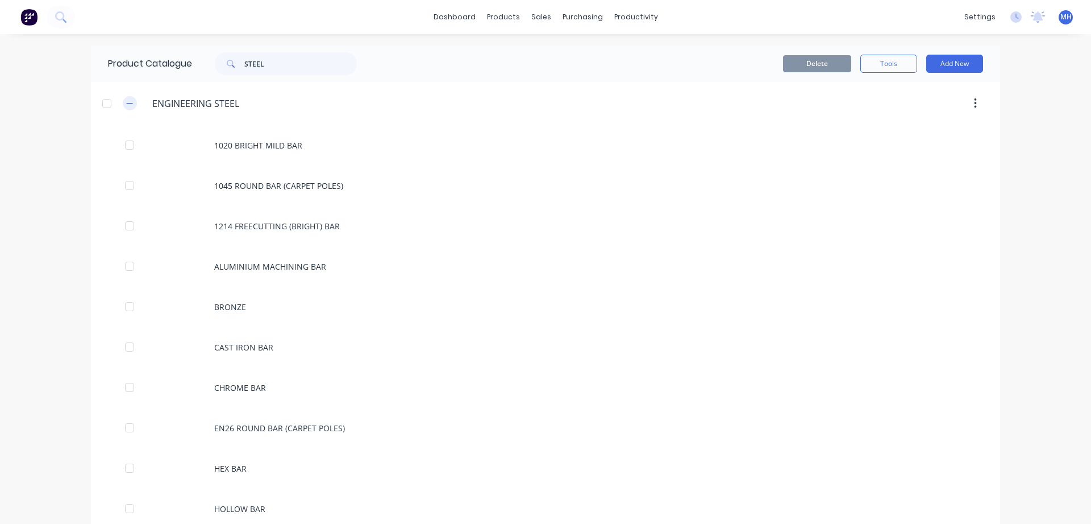
click at [128, 101] on icon "button" at bounding box center [129, 103] width 7 height 8
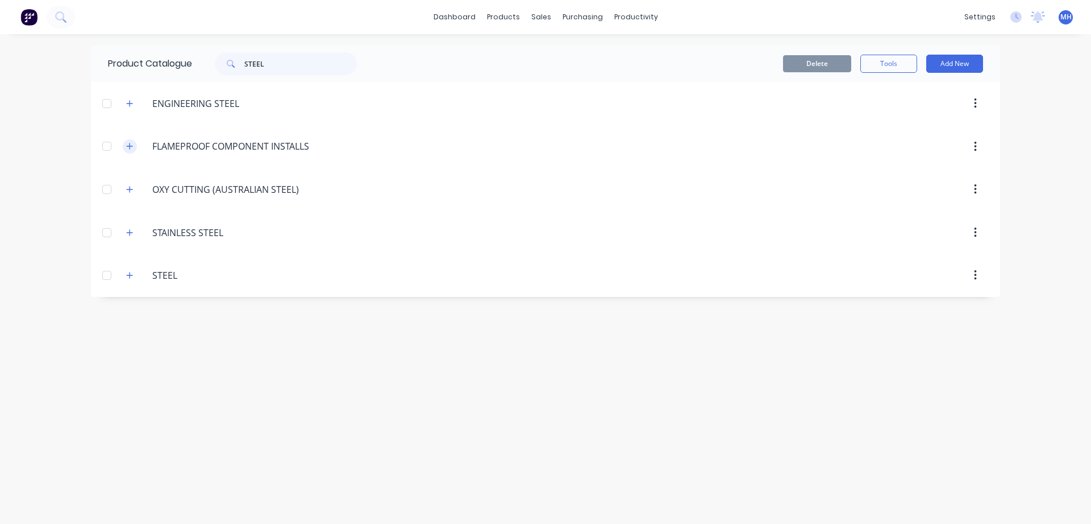
click at [132, 144] on icon "button" at bounding box center [129, 146] width 7 height 8
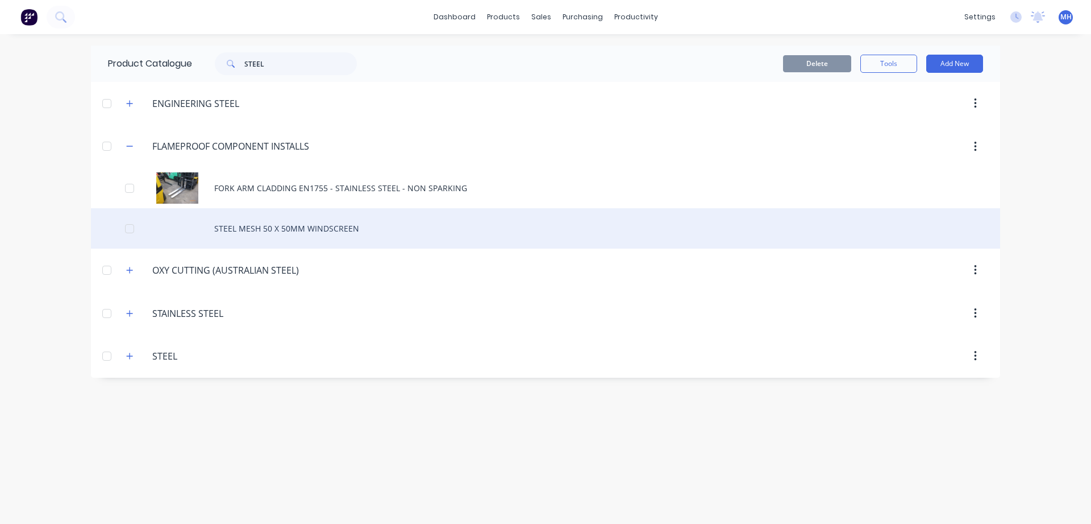
click at [268, 232] on div "STEEL MESH 50 X 50MM WINDSCREEN" at bounding box center [545, 228] width 909 height 40
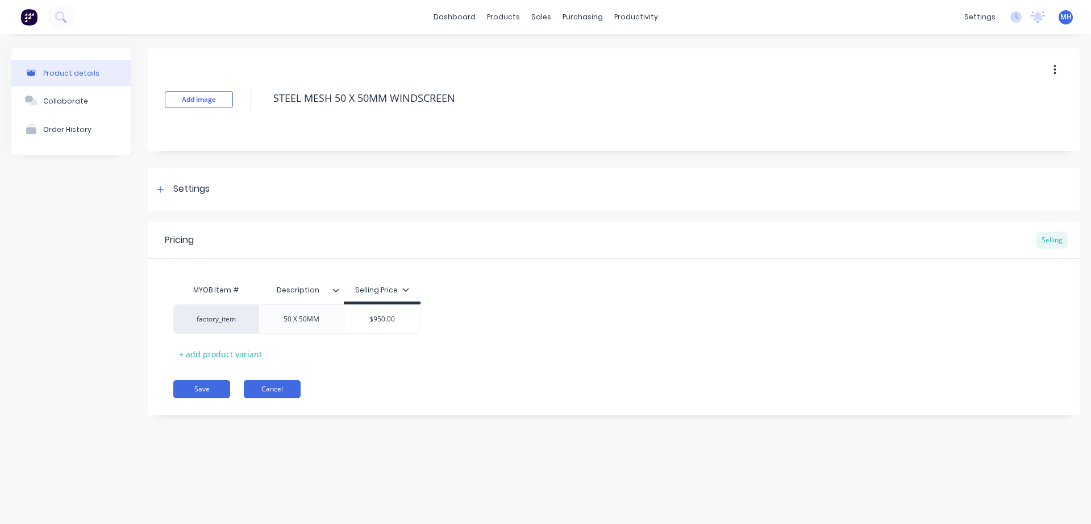
click at [275, 383] on button "Cancel" at bounding box center [272, 389] width 57 height 18
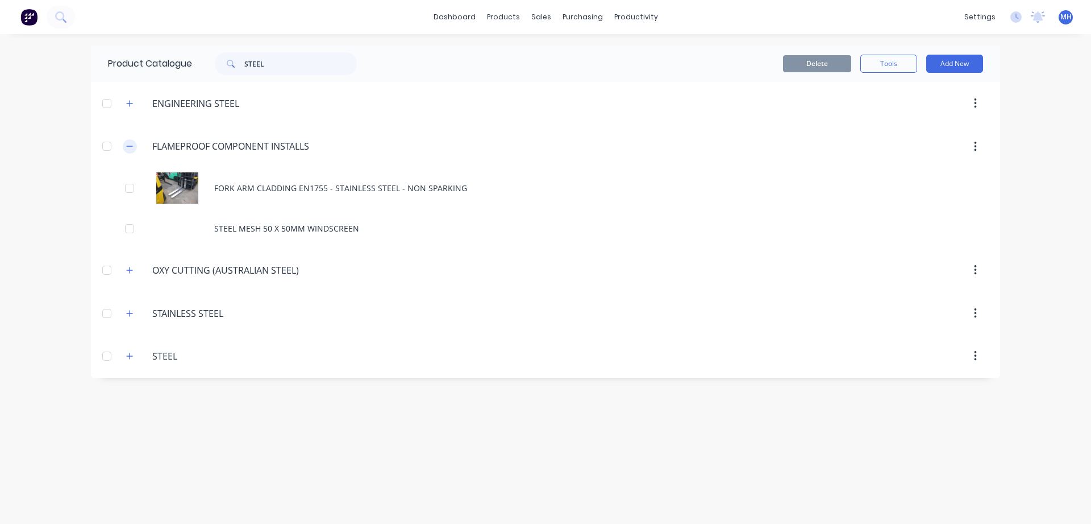
click at [124, 147] on button "button" at bounding box center [130, 146] width 14 height 14
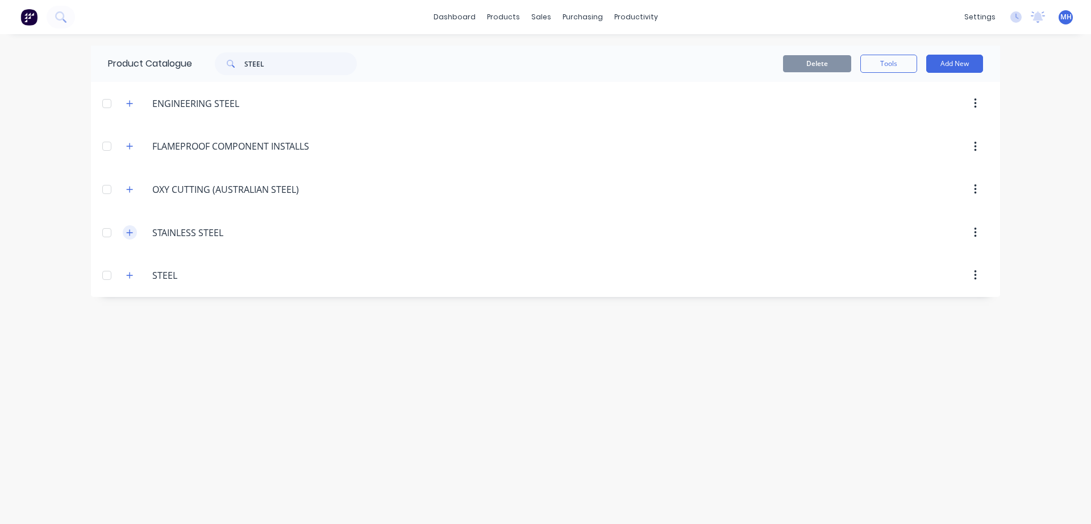
click at [130, 232] on icon "button" at bounding box center [130, 232] width 6 height 6
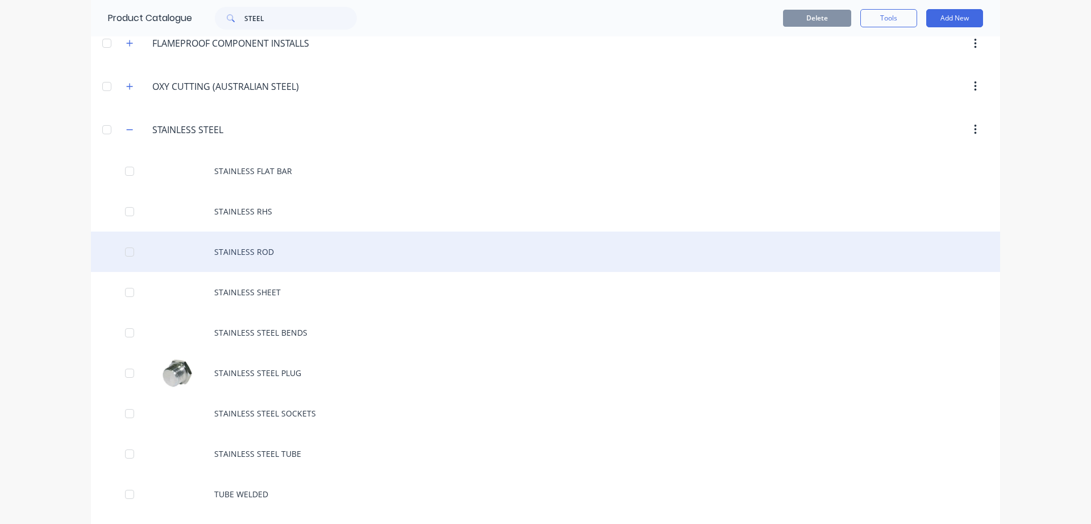
scroll to position [148, 0]
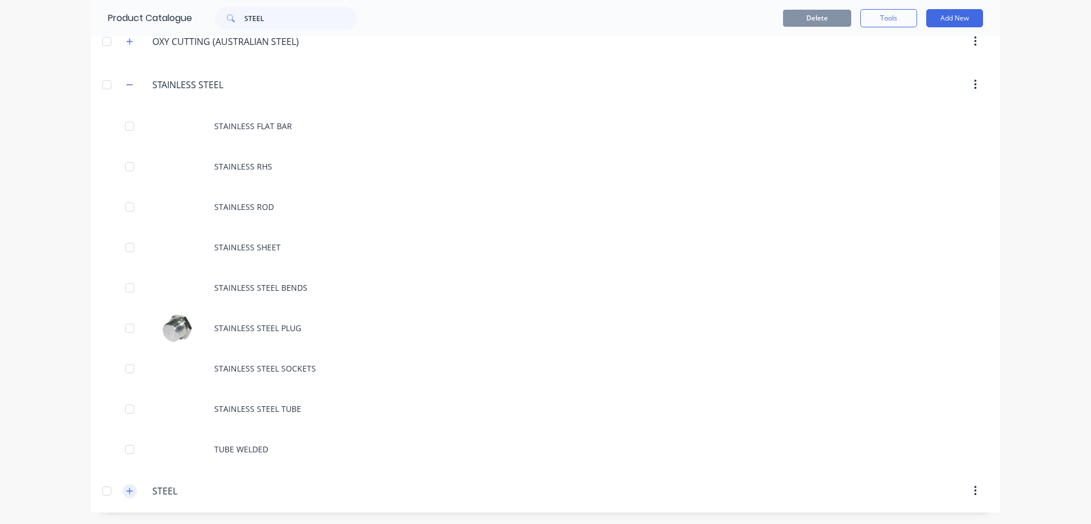
click at [127, 489] on icon "button" at bounding box center [129, 491] width 7 height 8
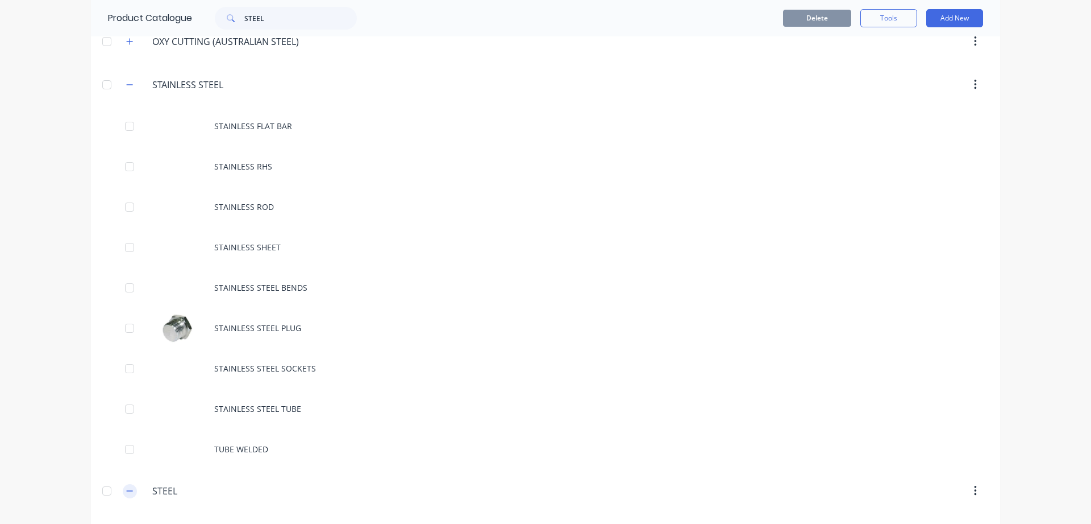
click at [129, 488] on icon "button" at bounding box center [129, 491] width 7 height 8
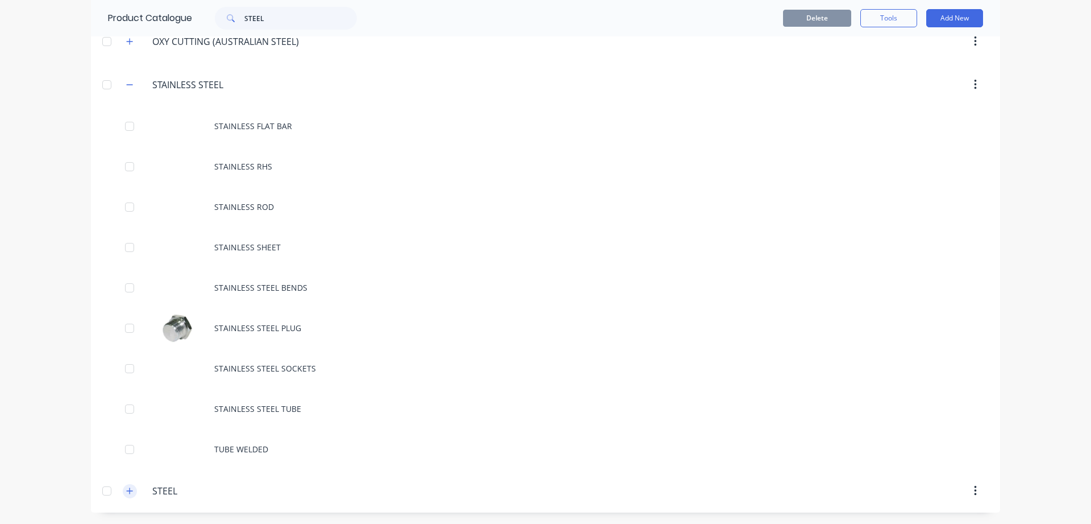
click at [128, 493] on icon "button" at bounding box center [129, 491] width 7 height 8
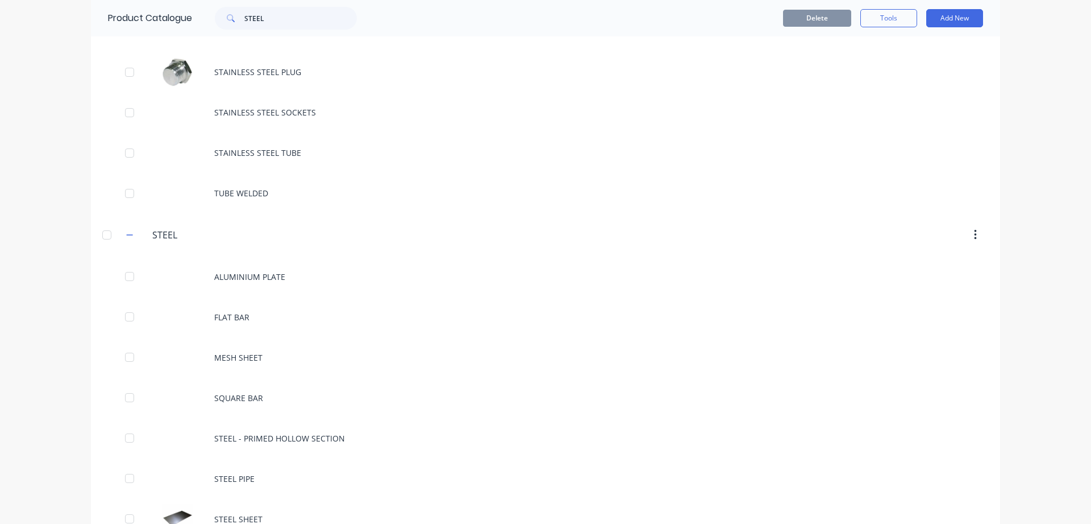
scroll to position [430, 0]
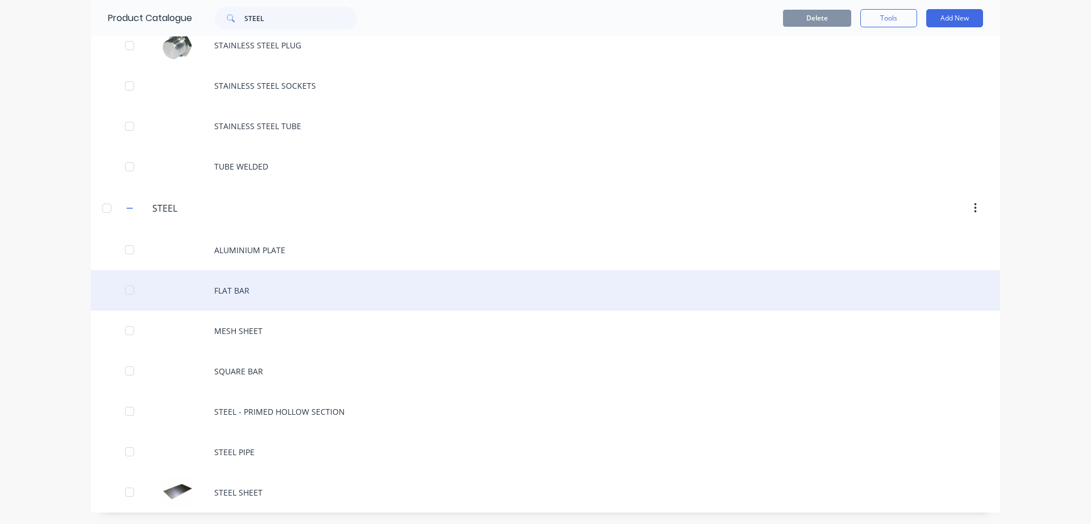
click at [211, 289] on div "FLAT BAR" at bounding box center [545, 290] width 909 height 40
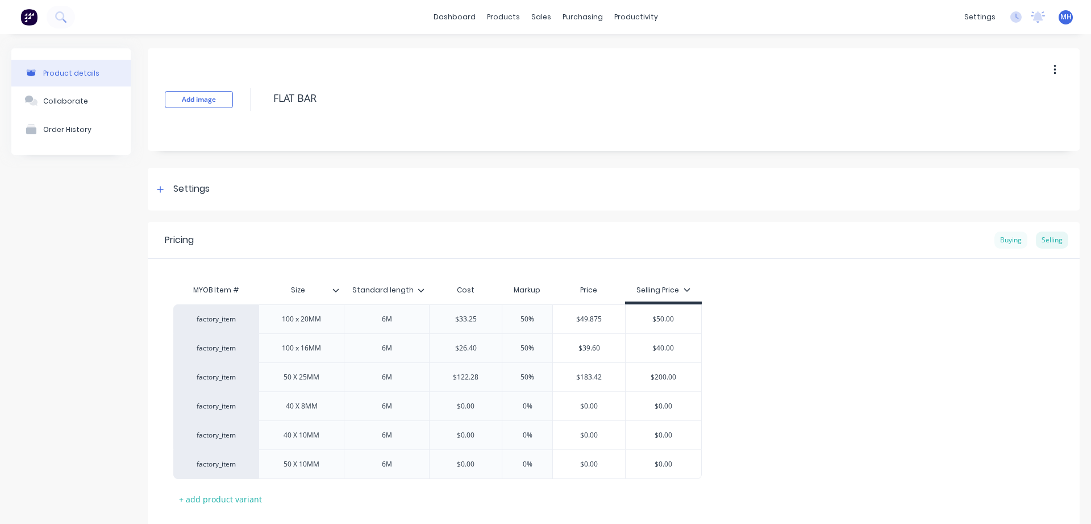
click at [1003, 238] on div "Buying" at bounding box center [1011, 239] width 33 height 17
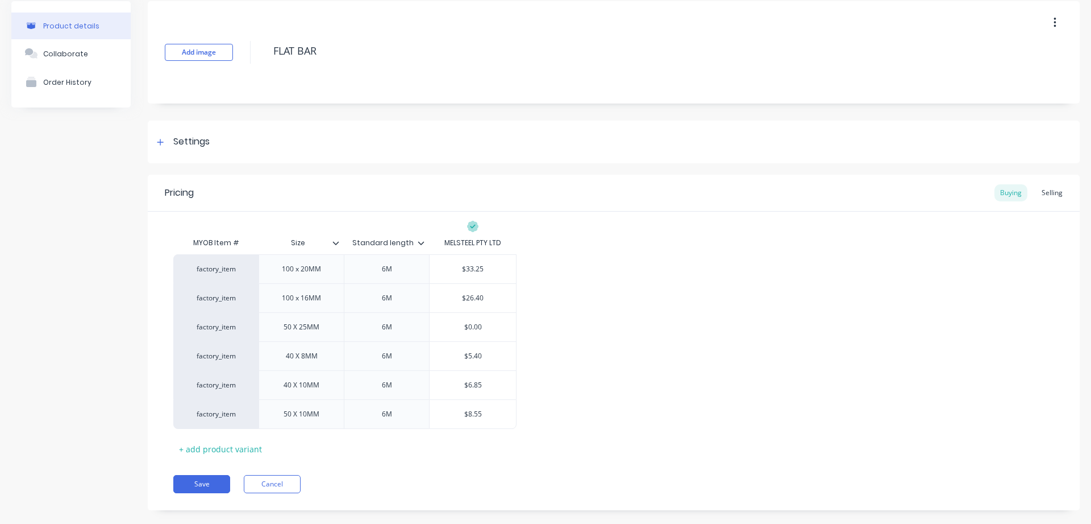
scroll to position [65, 0]
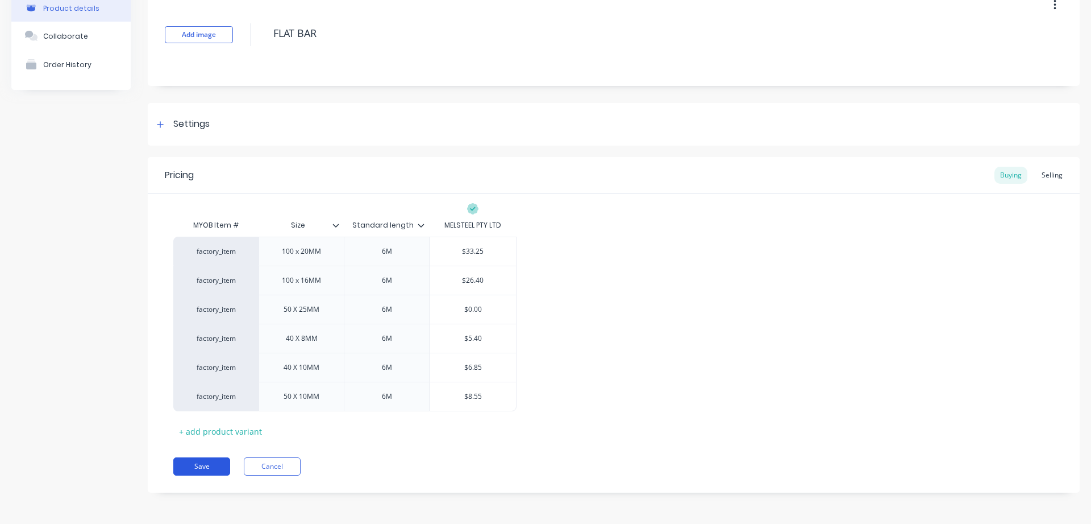
click at [203, 462] on button "Save" at bounding box center [201, 466] width 57 height 18
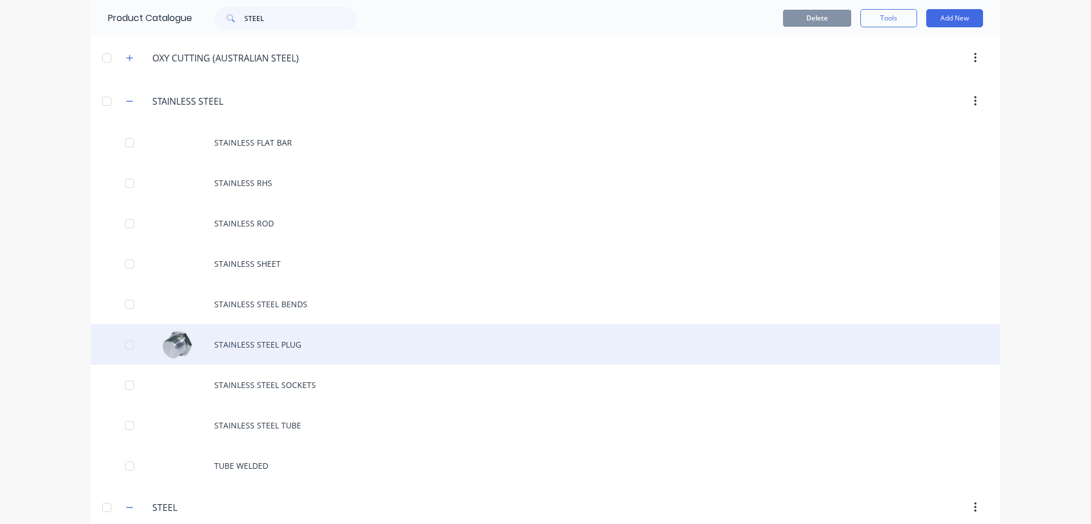
scroll to position [130, 0]
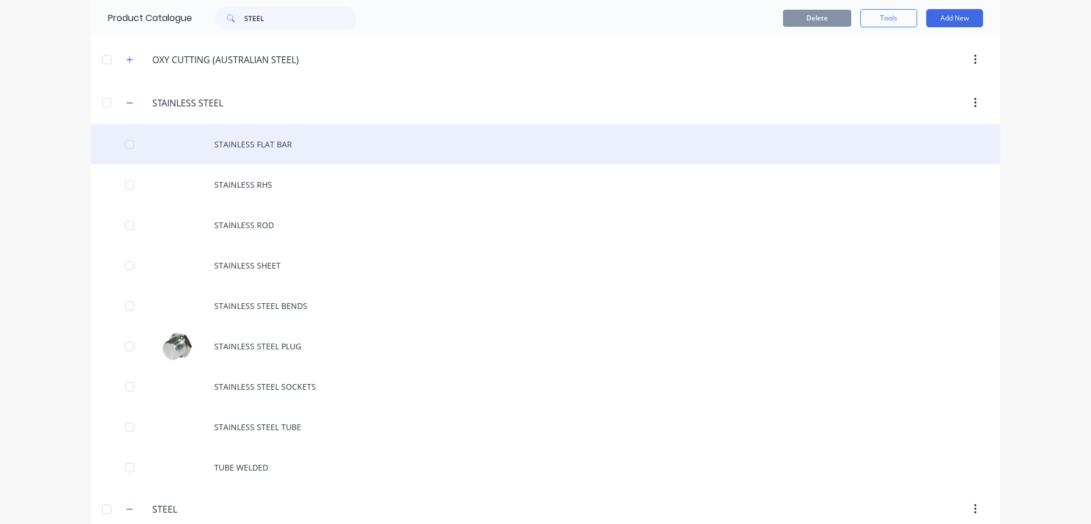
click at [263, 147] on div "STAINLESS FLAT BAR" at bounding box center [545, 144] width 909 height 40
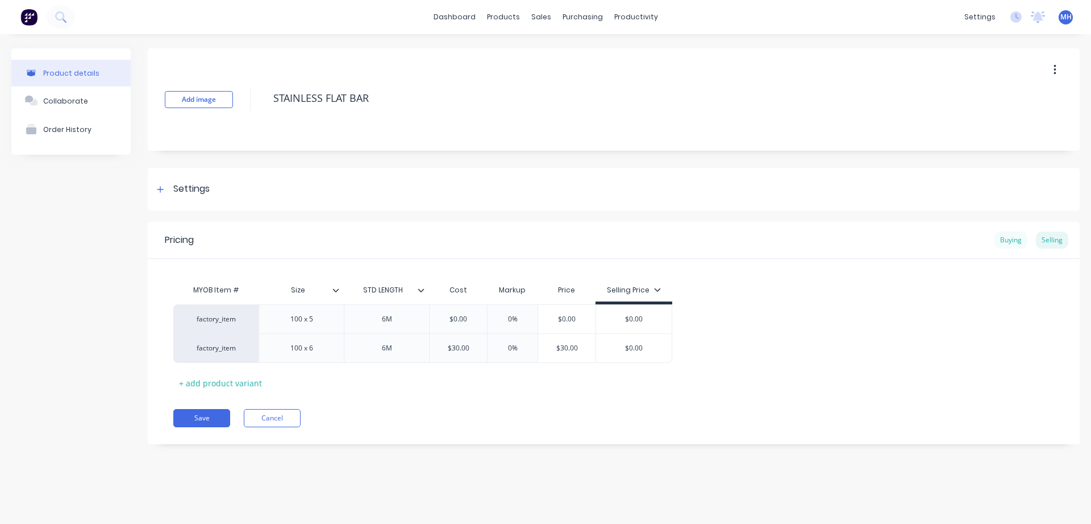
click at [1007, 241] on div "Buying" at bounding box center [1011, 239] width 33 height 17
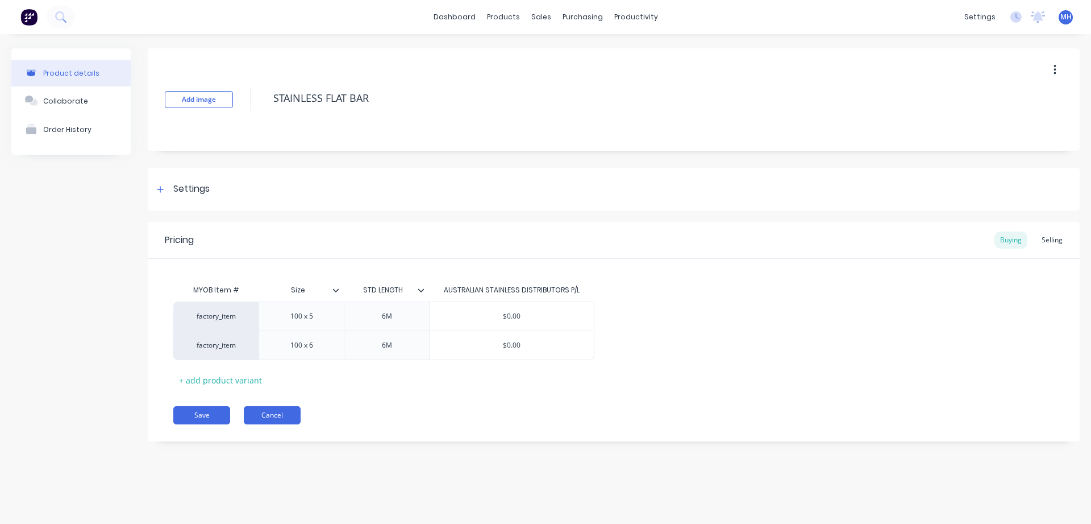
click at [267, 420] on button "Cancel" at bounding box center [272, 415] width 57 height 18
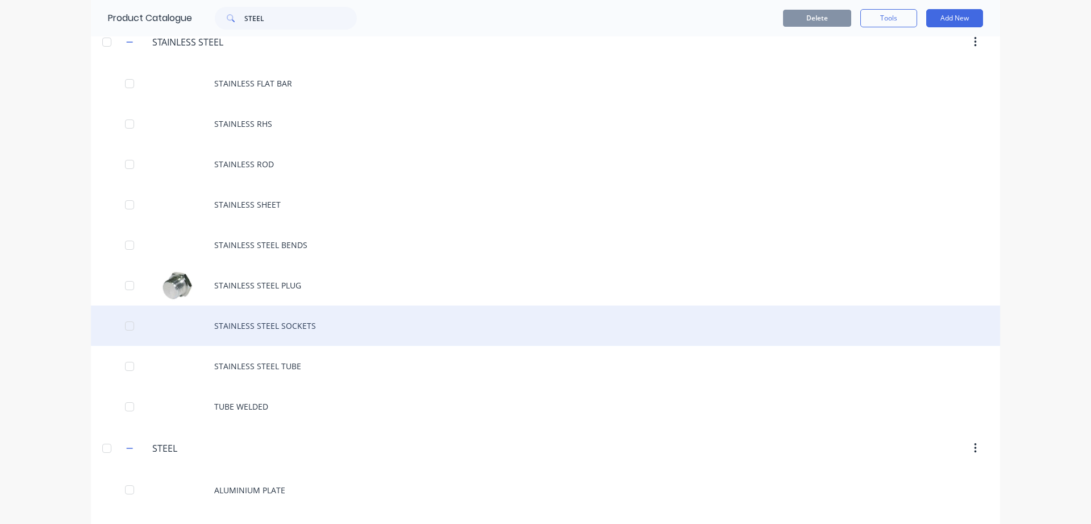
scroll to position [194, 0]
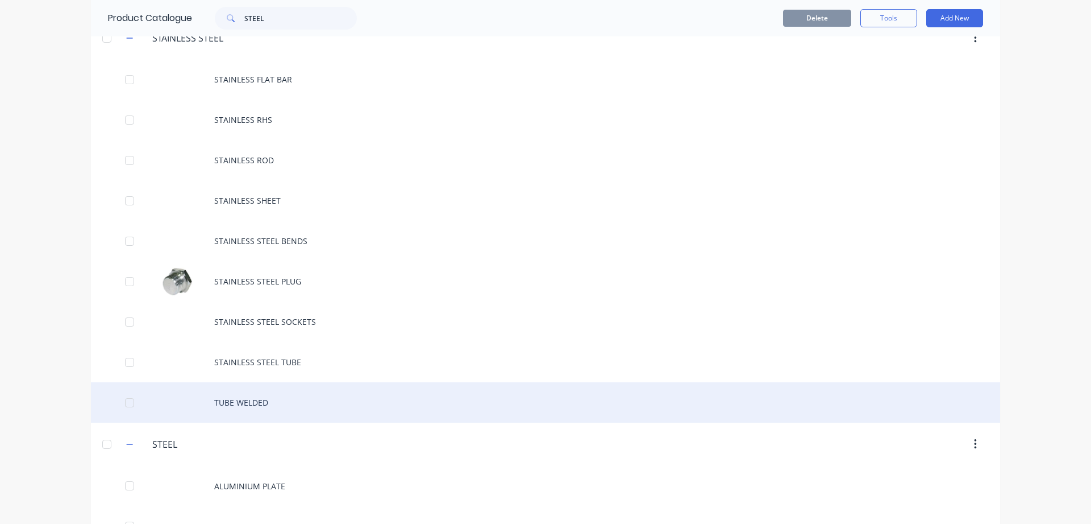
click at [278, 406] on div "TUBE WELDED" at bounding box center [545, 402] width 909 height 40
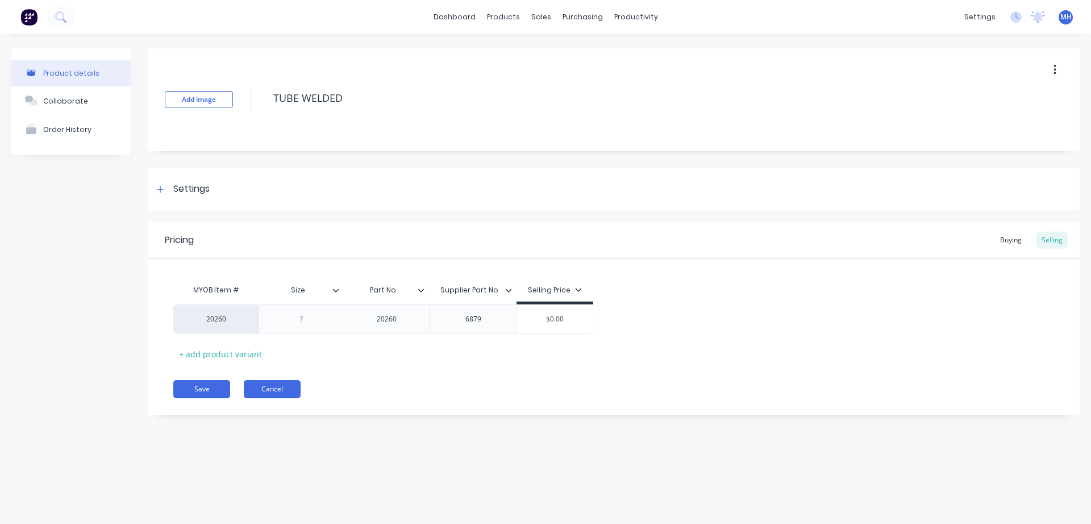
click at [277, 393] on button "Cancel" at bounding box center [272, 389] width 57 height 18
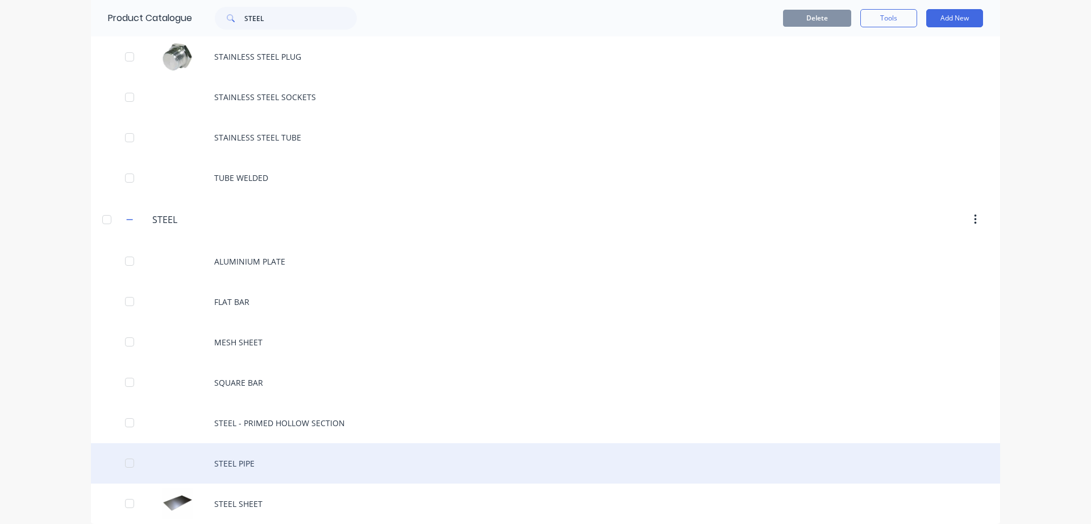
scroll to position [430, 0]
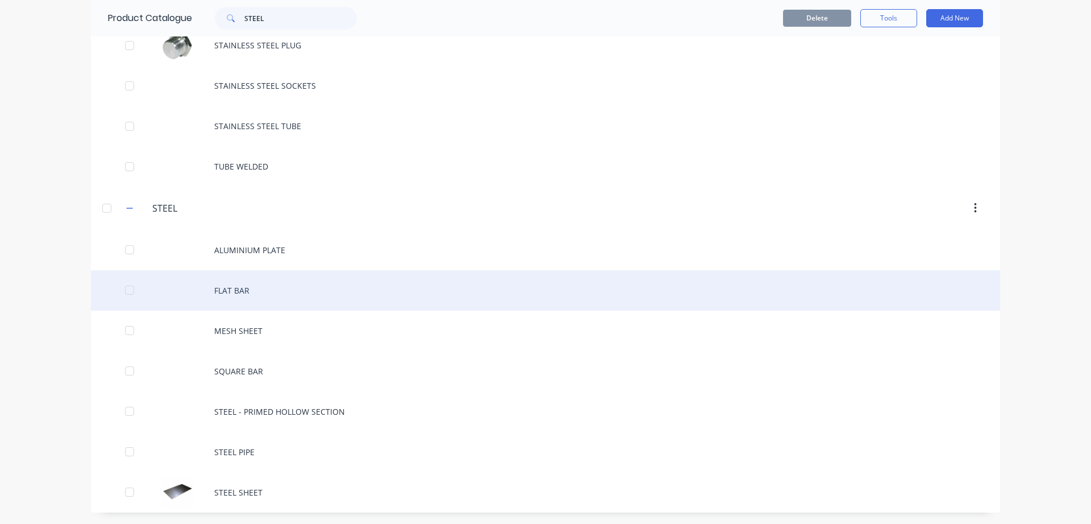
click at [230, 296] on div "FLAT BAR" at bounding box center [545, 290] width 909 height 40
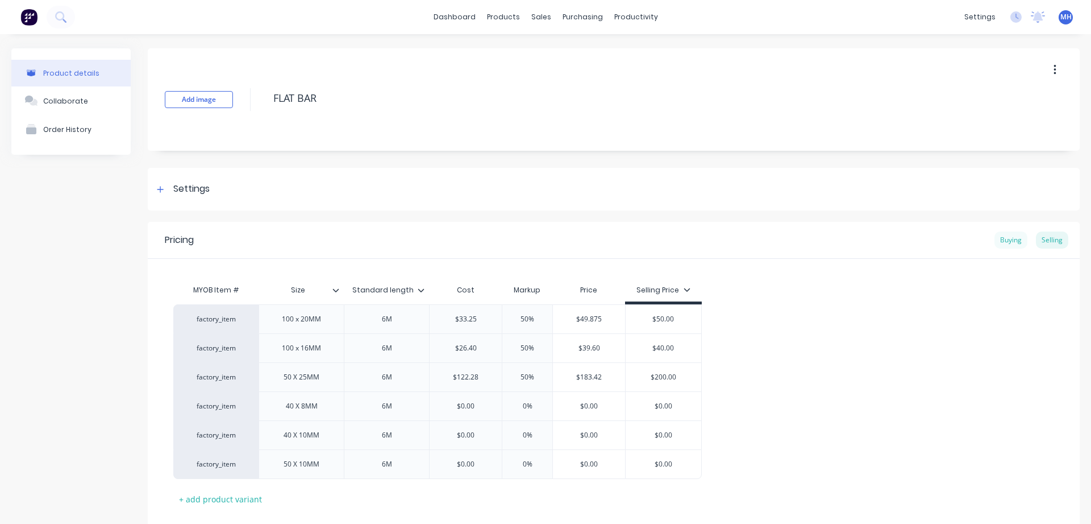
click at [1017, 237] on div "Buying" at bounding box center [1011, 239] width 33 height 17
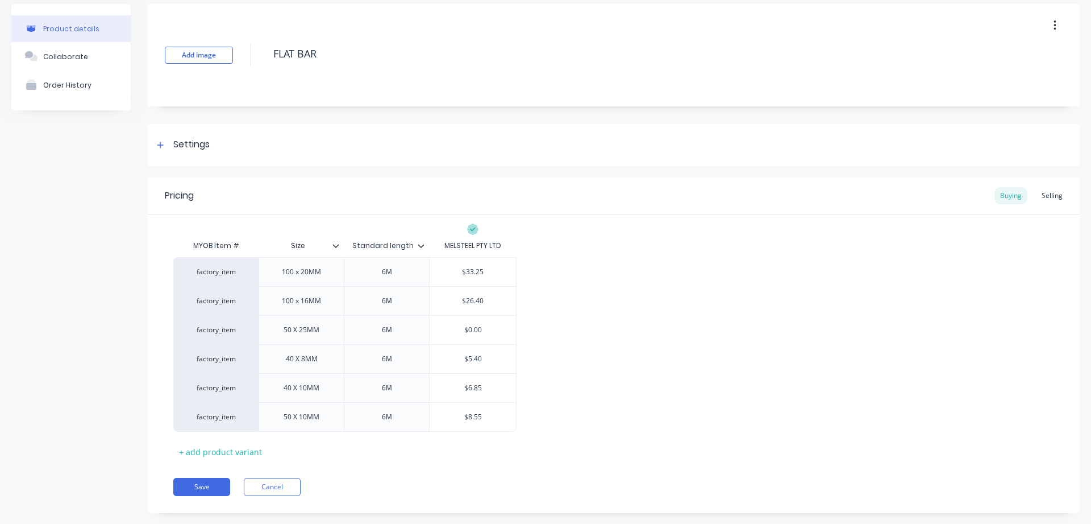
scroll to position [65, 0]
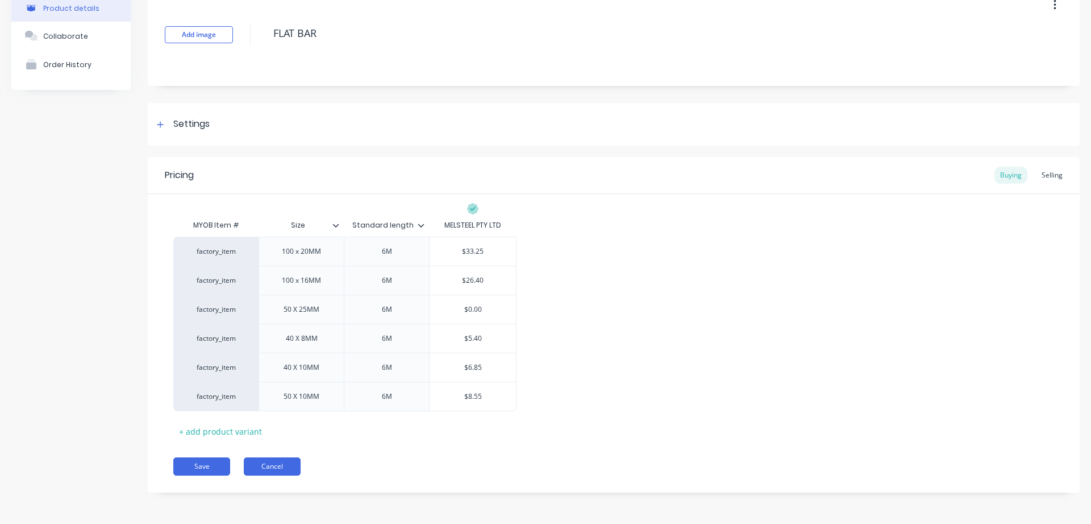
click at [278, 462] on button "Cancel" at bounding box center [272, 466] width 57 height 18
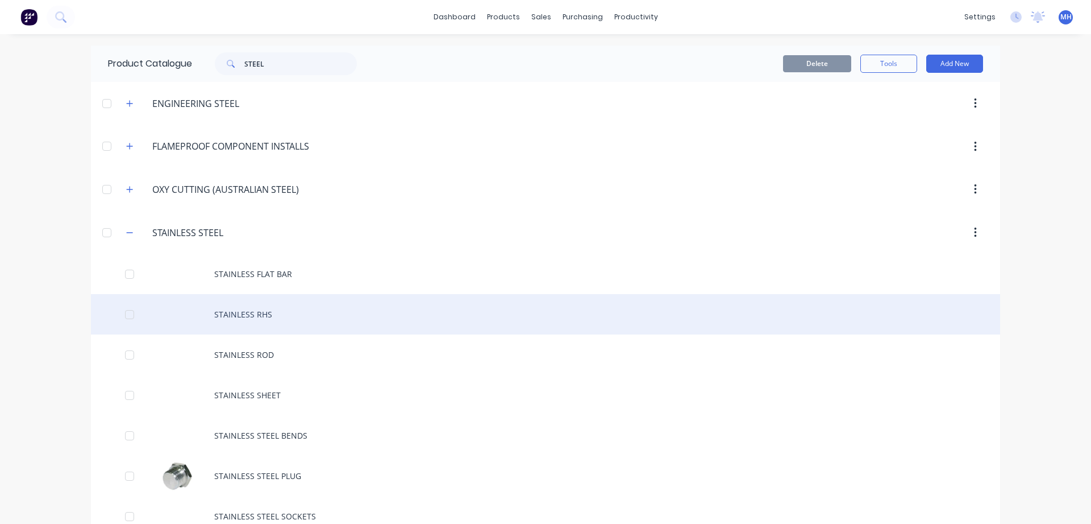
click at [223, 321] on div "STAINLESS RHS" at bounding box center [545, 314] width 909 height 40
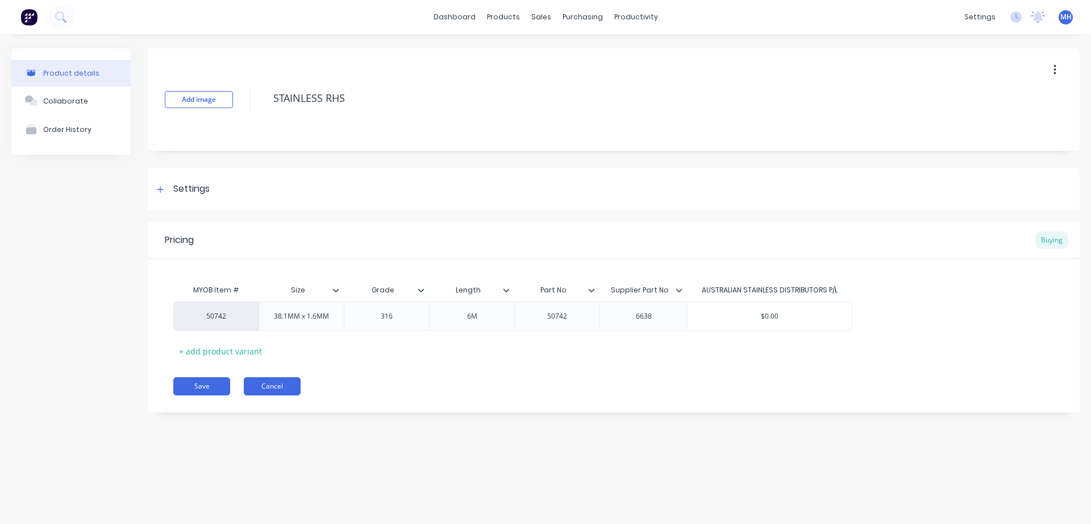
click at [285, 390] on button "Cancel" at bounding box center [272, 386] width 57 height 18
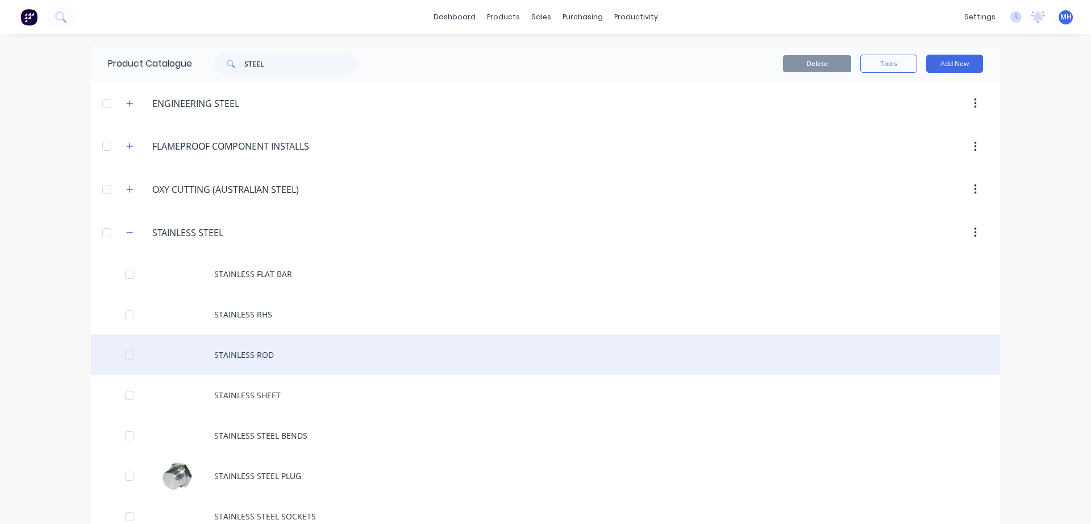
click at [223, 359] on div "STAINLESS ROD" at bounding box center [545, 354] width 909 height 40
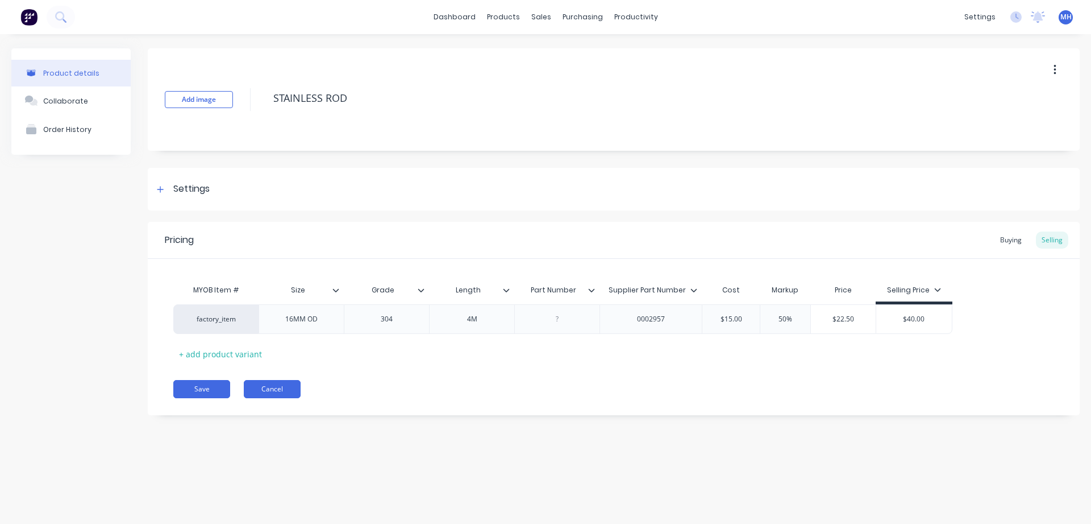
click at [270, 384] on button "Cancel" at bounding box center [272, 389] width 57 height 18
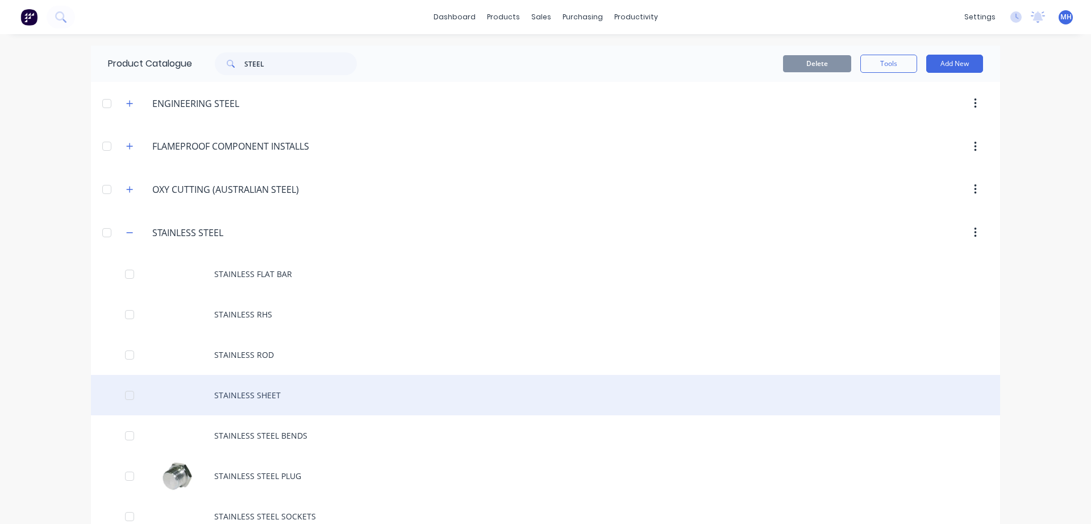
click at [250, 396] on div "STAINLESS SHEET" at bounding box center [545, 395] width 909 height 40
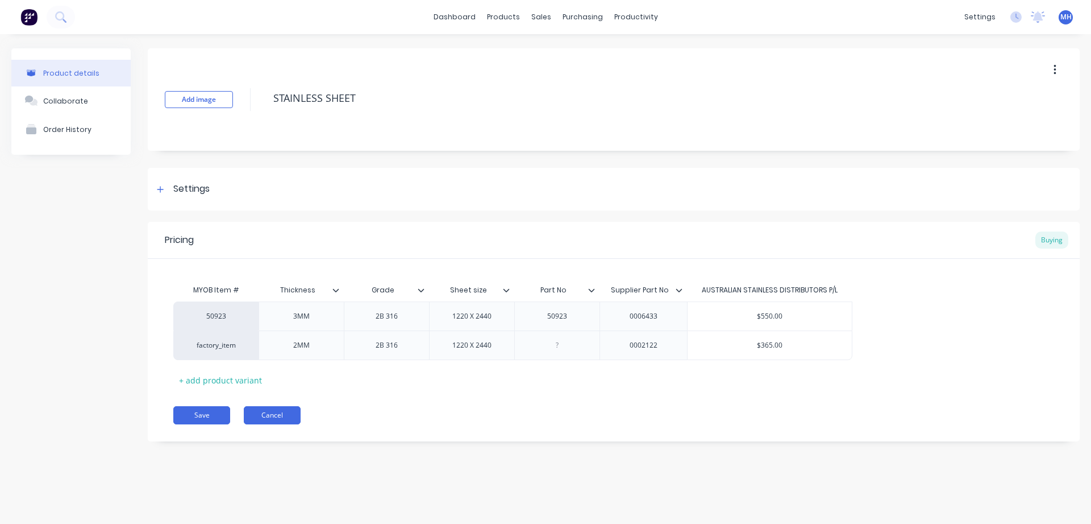
click at [268, 415] on button "Cancel" at bounding box center [272, 415] width 57 height 18
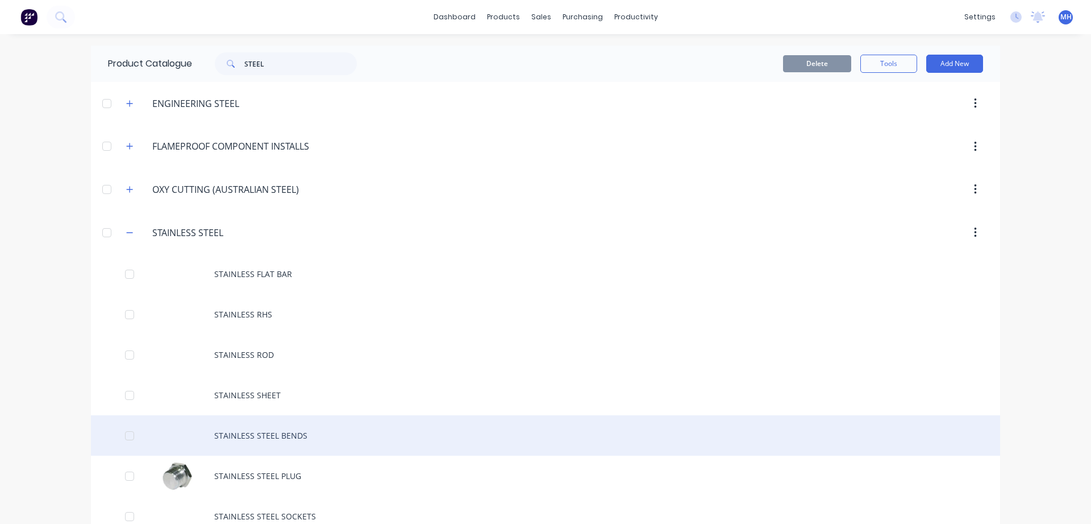
click at [265, 437] on div "STAINLESS STEEL BENDS" at bounding box center [545, 435] width 909 height 40
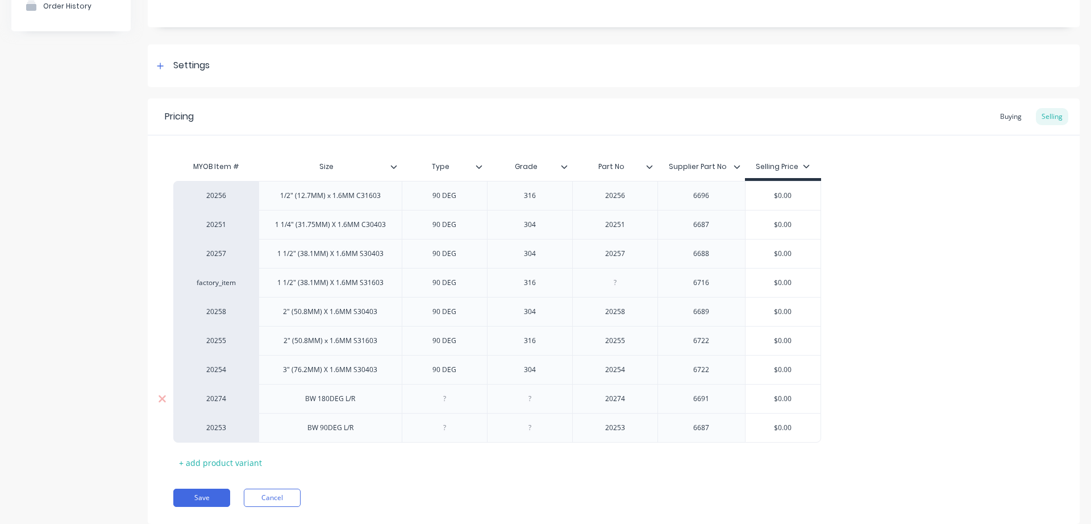
scroll to position [155, 0]
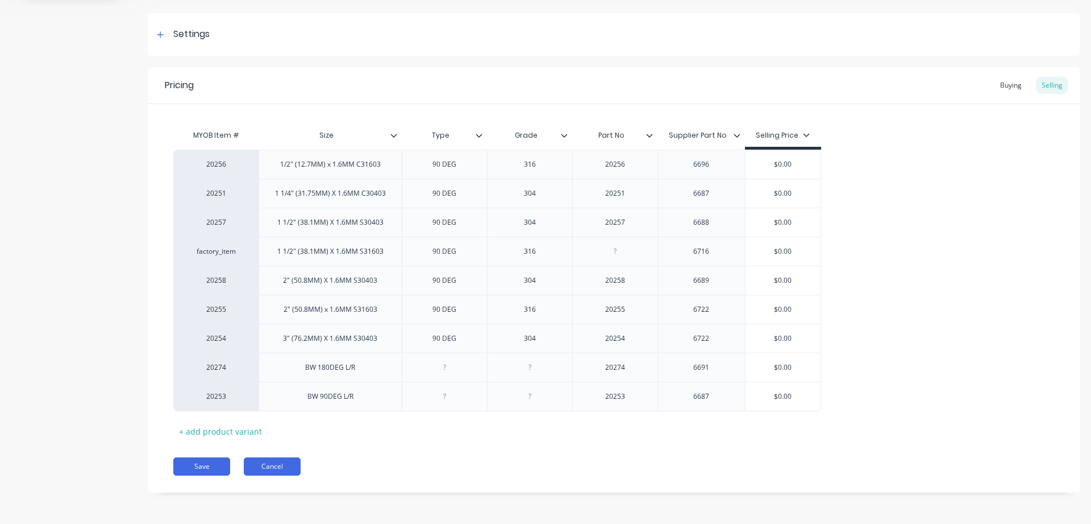
click at [273, 459] on button "Cancel" at bounding box center [272, 466] width 57 height 18
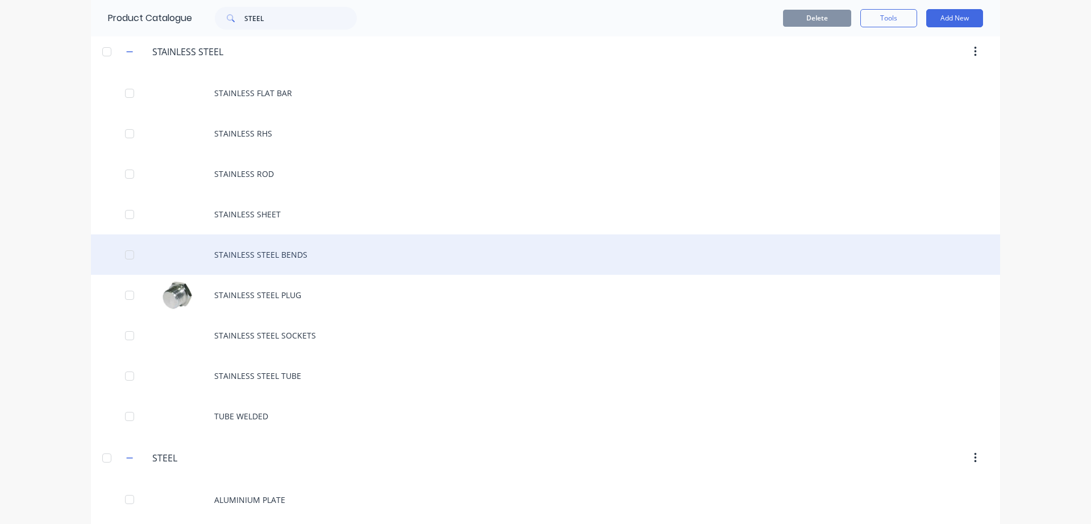
scroll to position [194, 0]
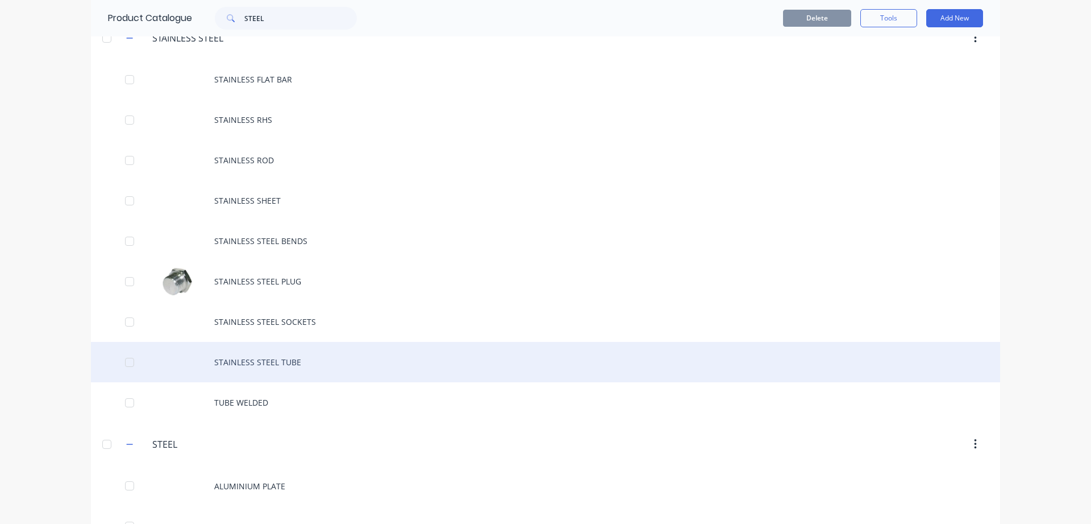
click at [242, 366] on div "STAINLESS STEEL TUBE" at bounding box center [545, 362] width 909 height 40
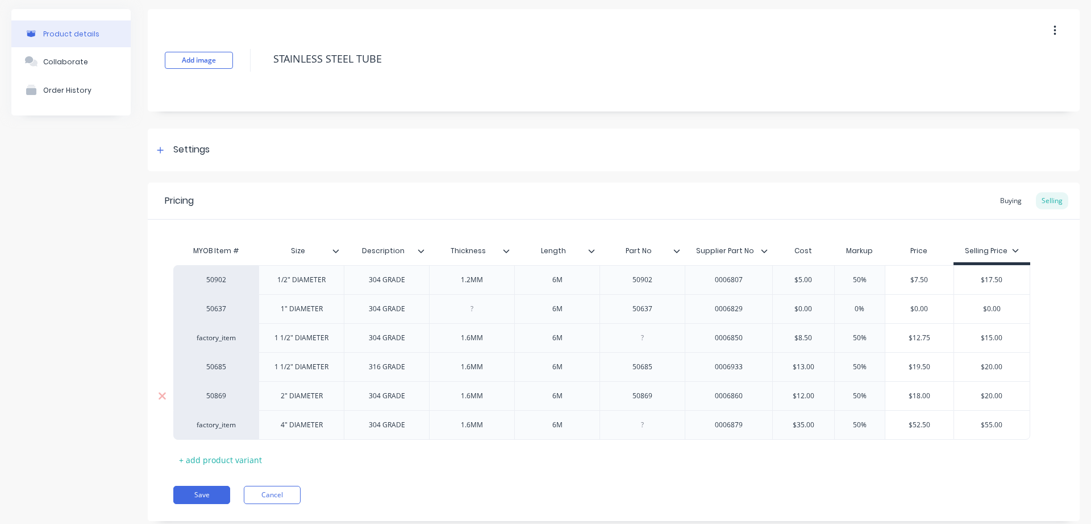
scroll to position [68, 0]
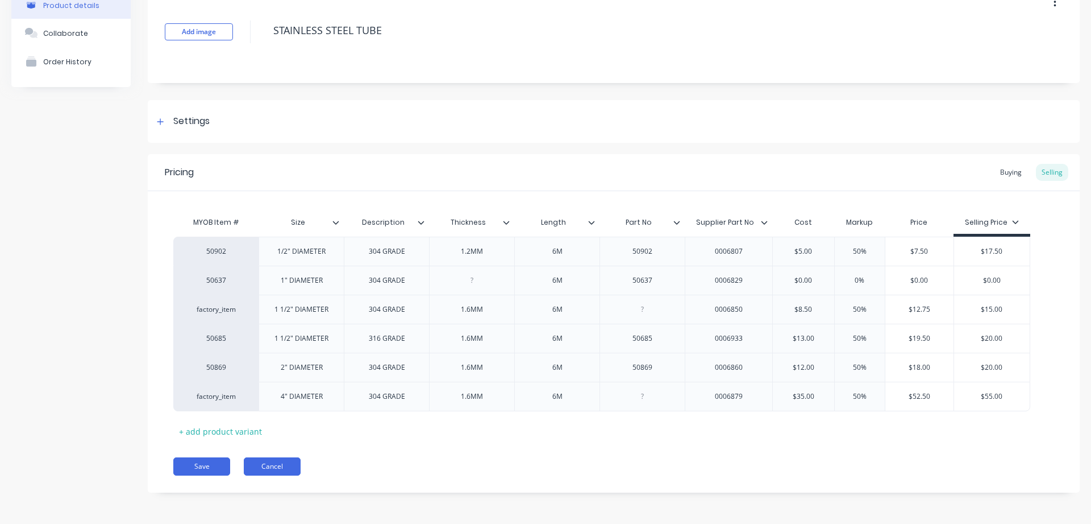
click at [280, 469] on button "Cancel" at bounding box center [272, 466] width 57 height 18
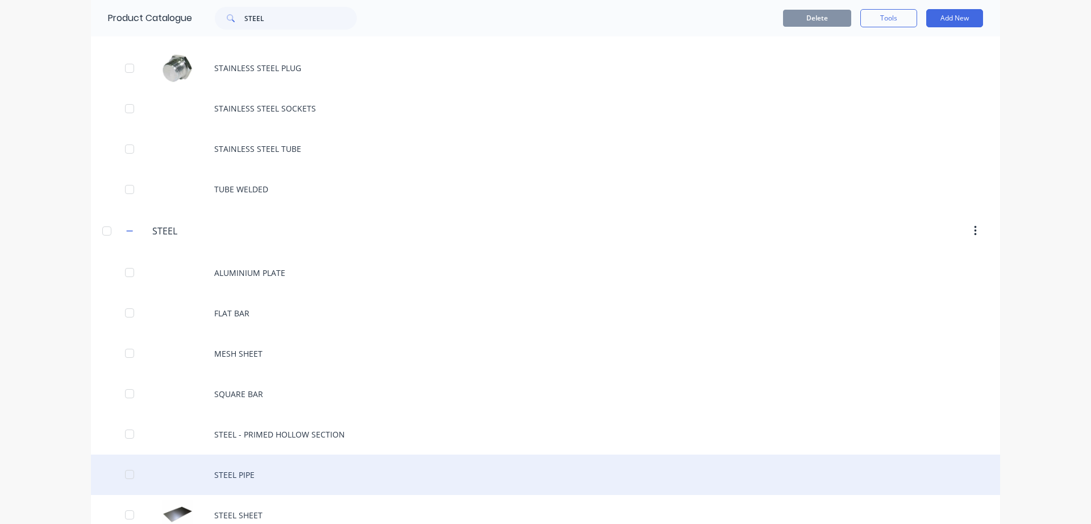
scroll to position [430, 0]
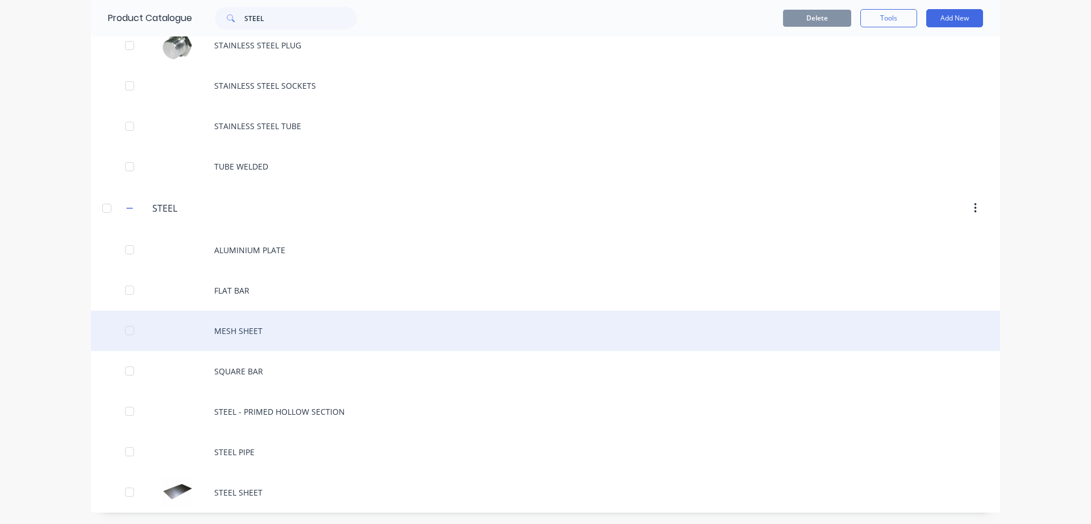
click at [255, 332] on div "MESH SHEET" at bounding box center [545, 330] width 909 height 40
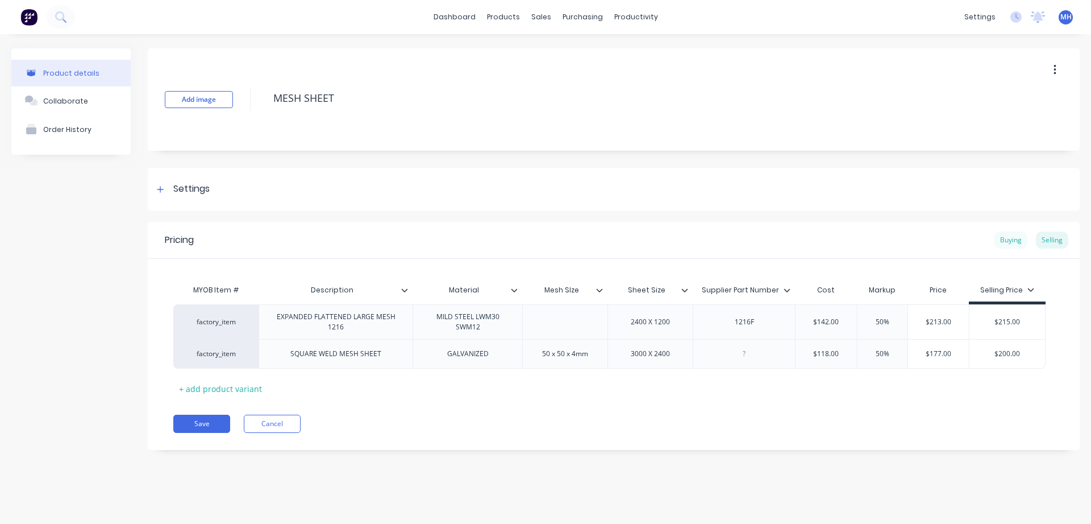
click at [1013, 239] on div "Buying" at bounding box center [1011, 239] width 33 height 17
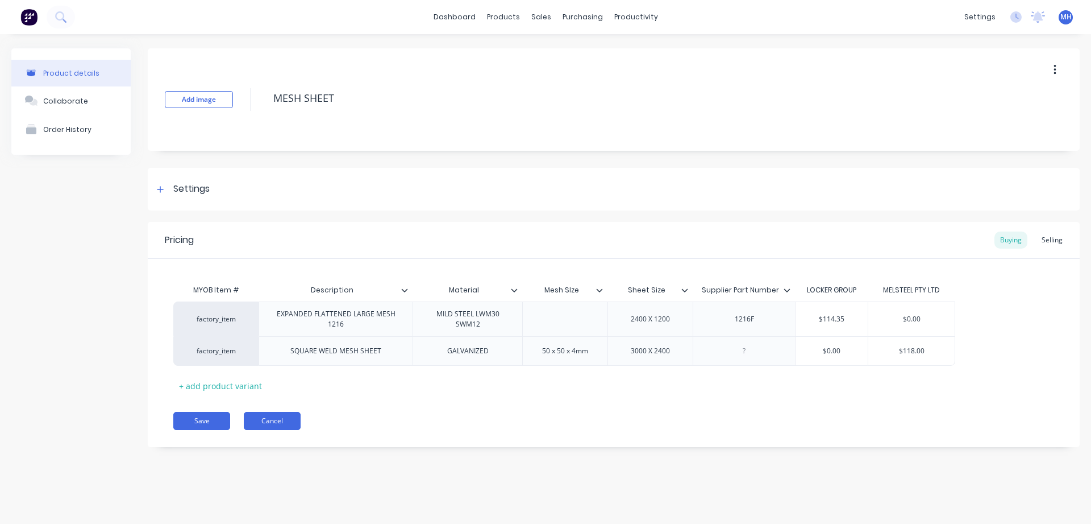
click at [278, 420] on button "Cancel" at bounding box center [272, 421] width 57 height 18
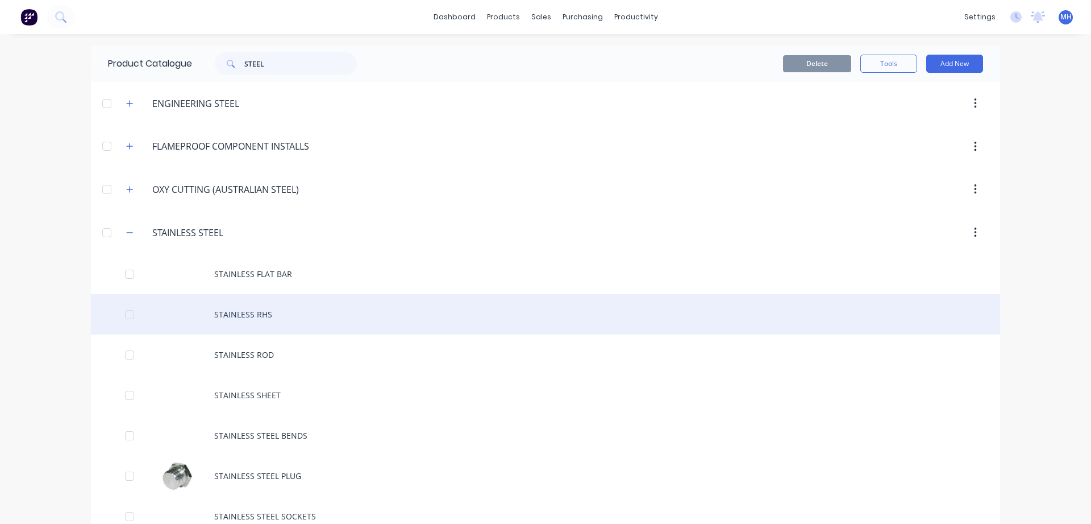
click at [245, 308] on div "STAINLESS RHS" at bounding box center [545, 314] width 909 height 40
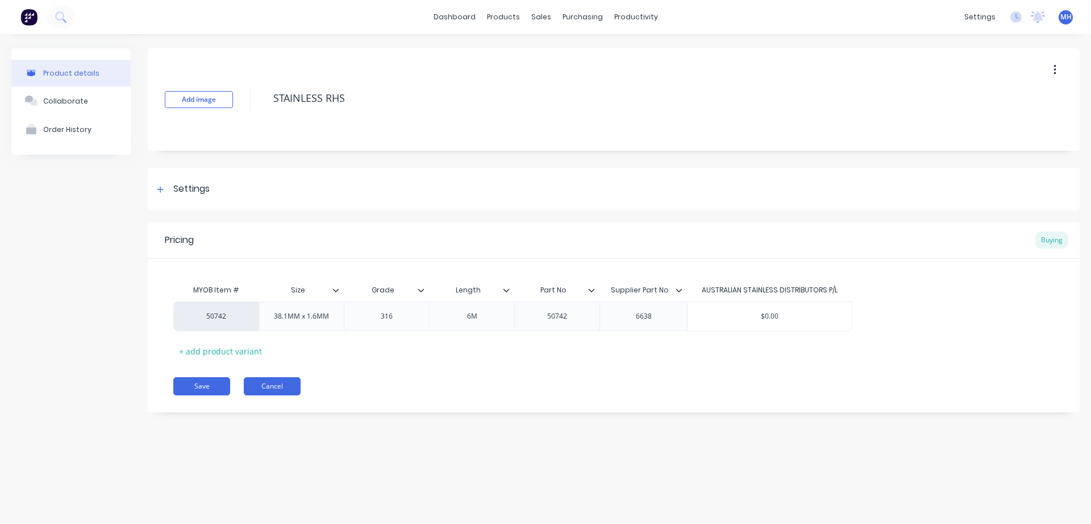
click at [257, 388] on button "Cancel" at bounding box center [272, 386] width 57 height 18
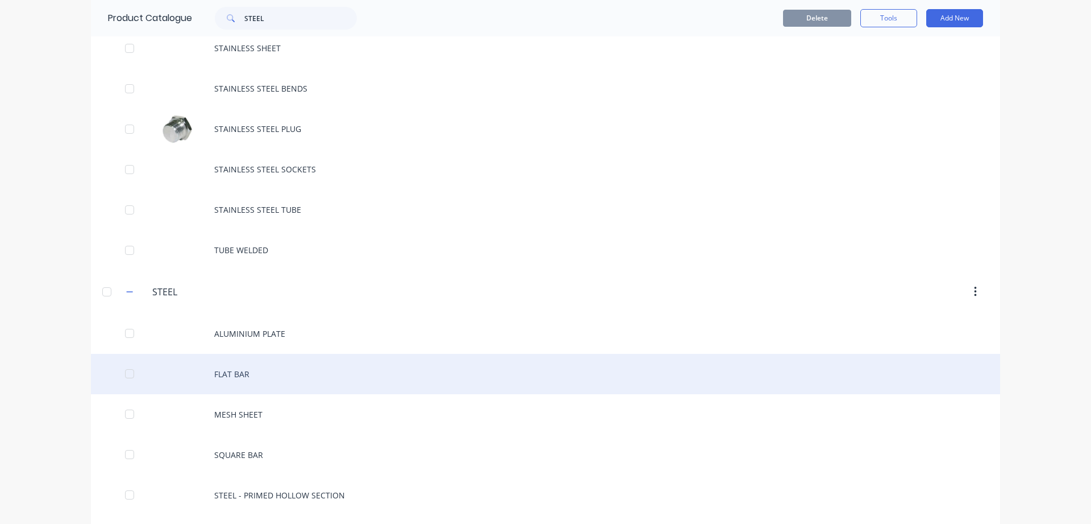
scroll to position [430, 0]
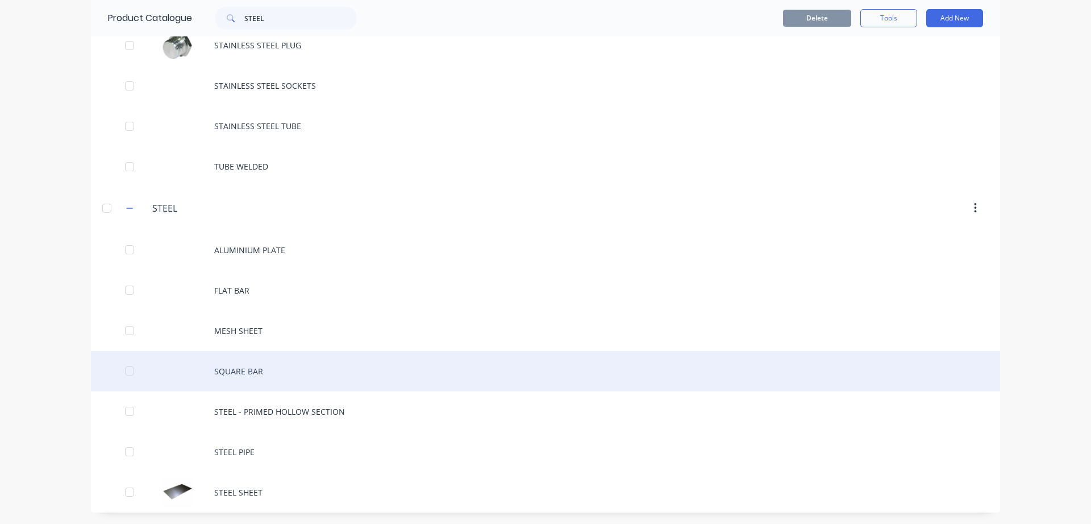
click at [243, 368] on div "SQUARE BAR" at bounding box center [545, 371] width 909 height 40
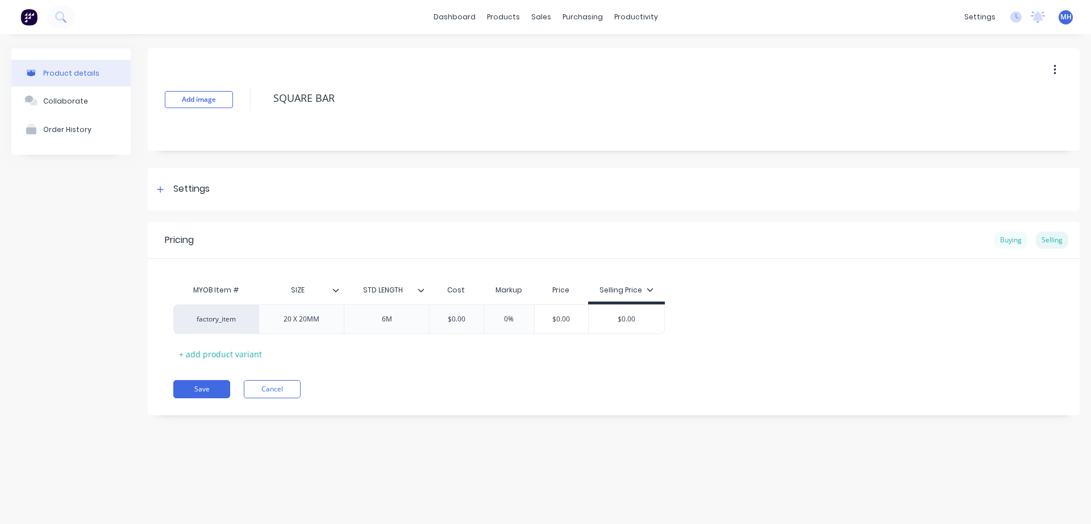
click at [1013, 244] on div "Buying" at bounding box center [1011, 239] width 33 height 17
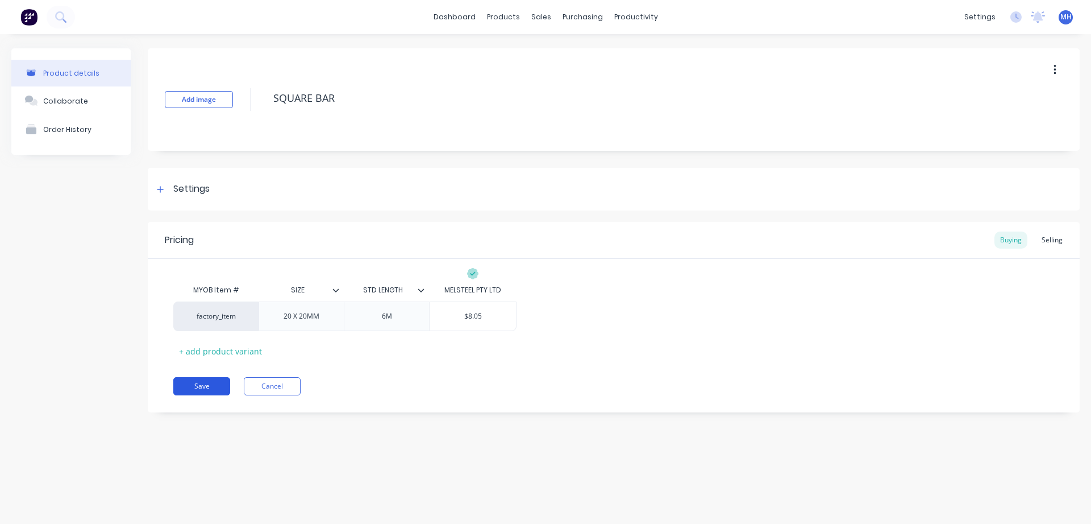
click at [211, 392] on button "Save" at bounding box center [201, 386] width 57 height 18
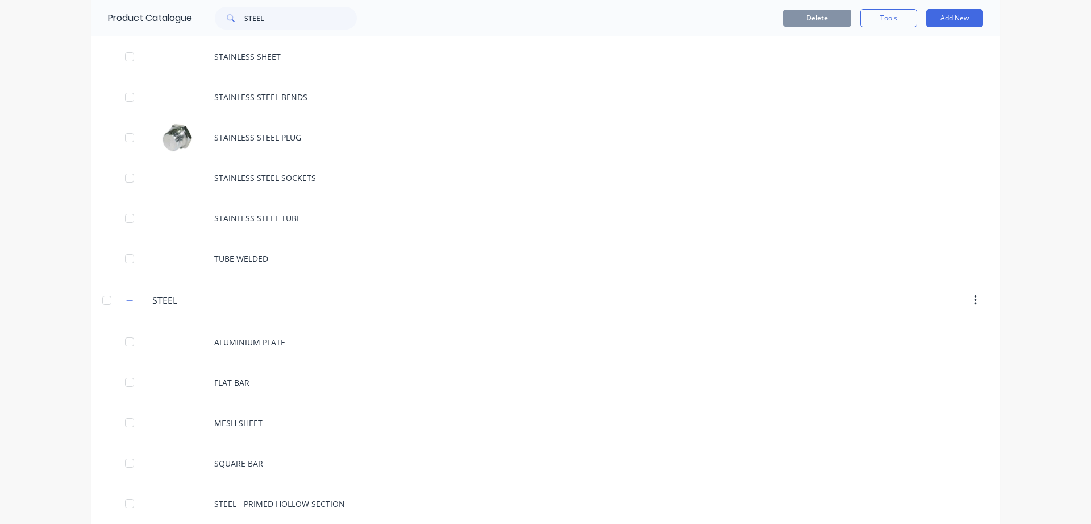
scroll to position [430, 0]
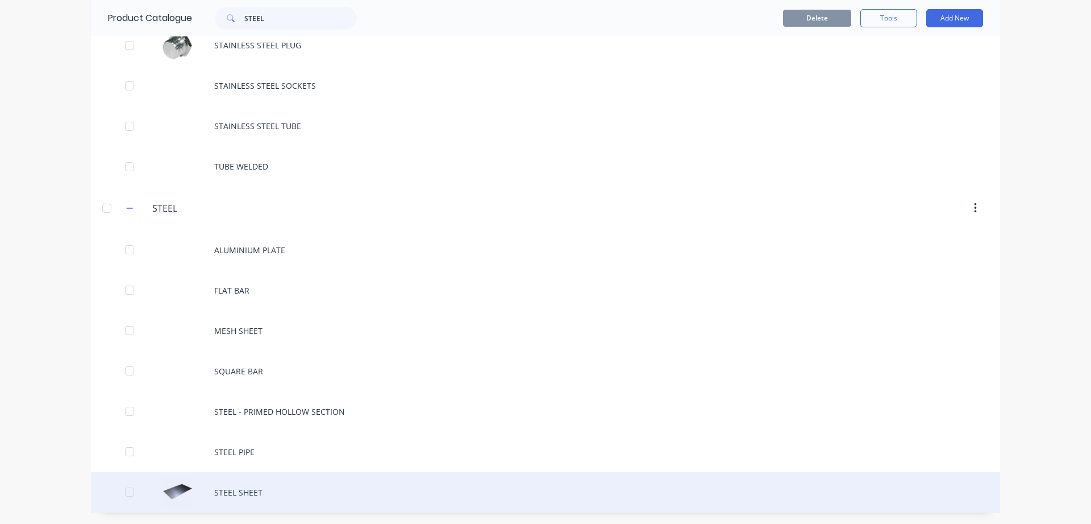
click at [250, 497] on div "STEEL SHEET" at bounding box center [545, 492] width 909 height 40
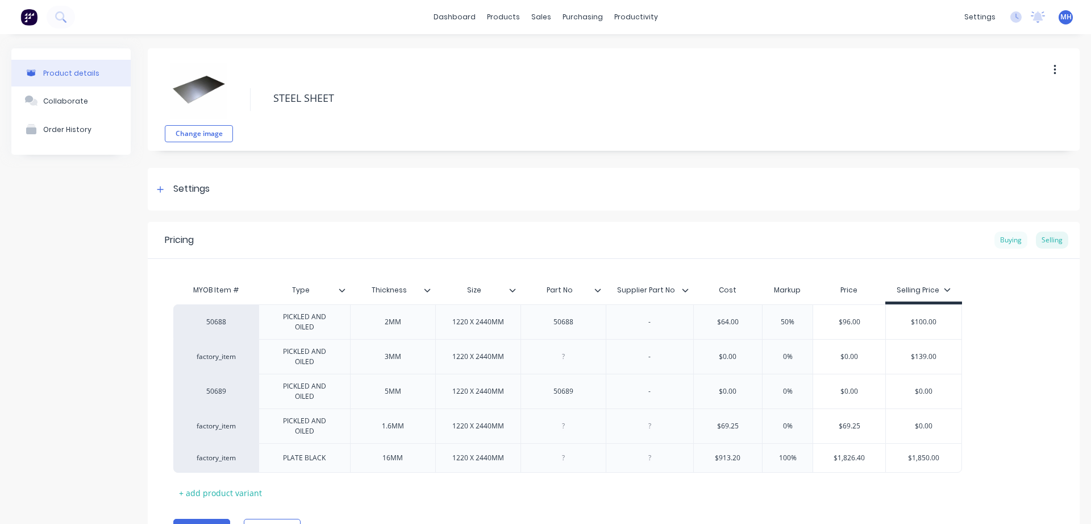
click at [1014, 246] on div "Buying" at bounding box center [1011, 239] width 33 height 17
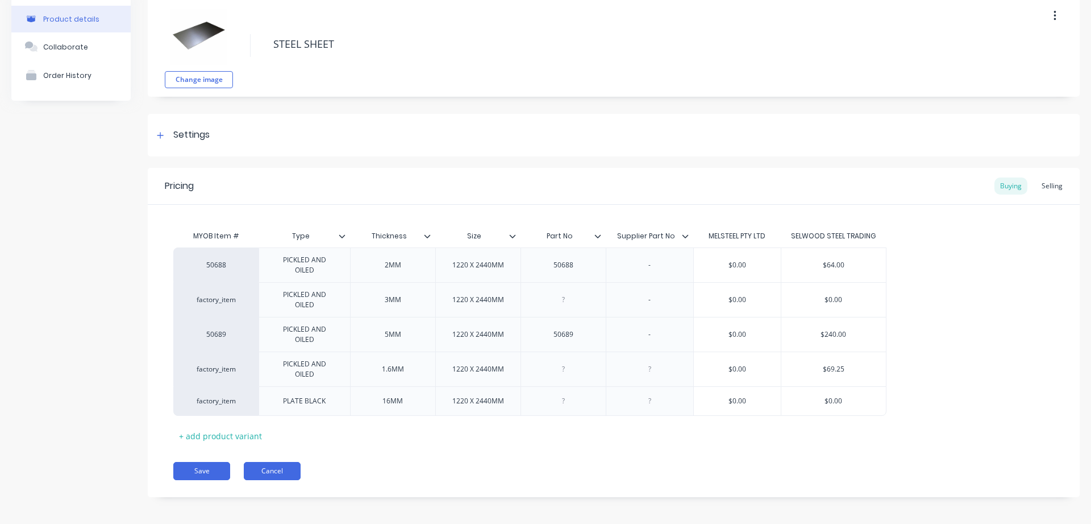
scroll to position [59, 0]
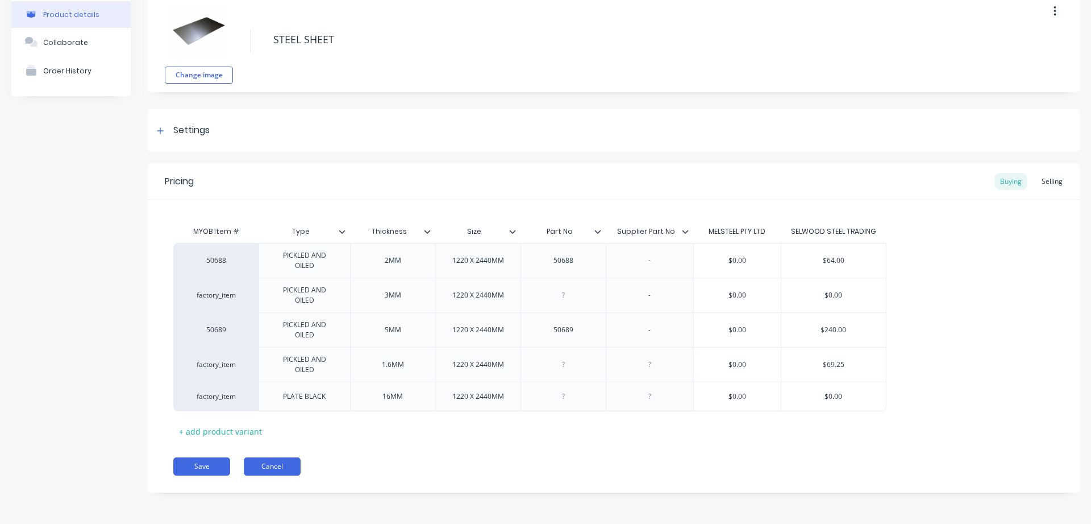
click at [281, 464] on button "Cancel" at bounding box center [272, 466] width 57 height 18
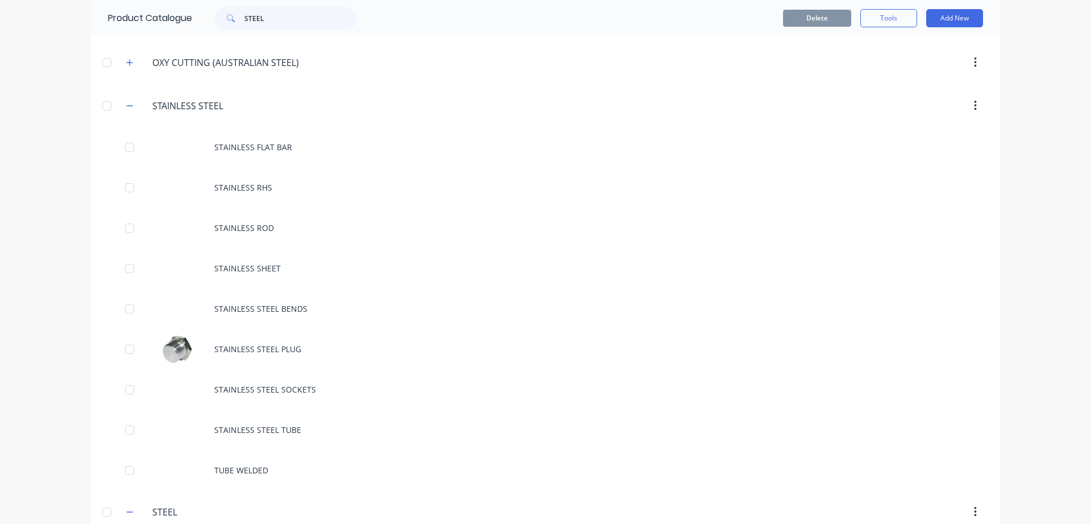
scroll to position [430, 0]
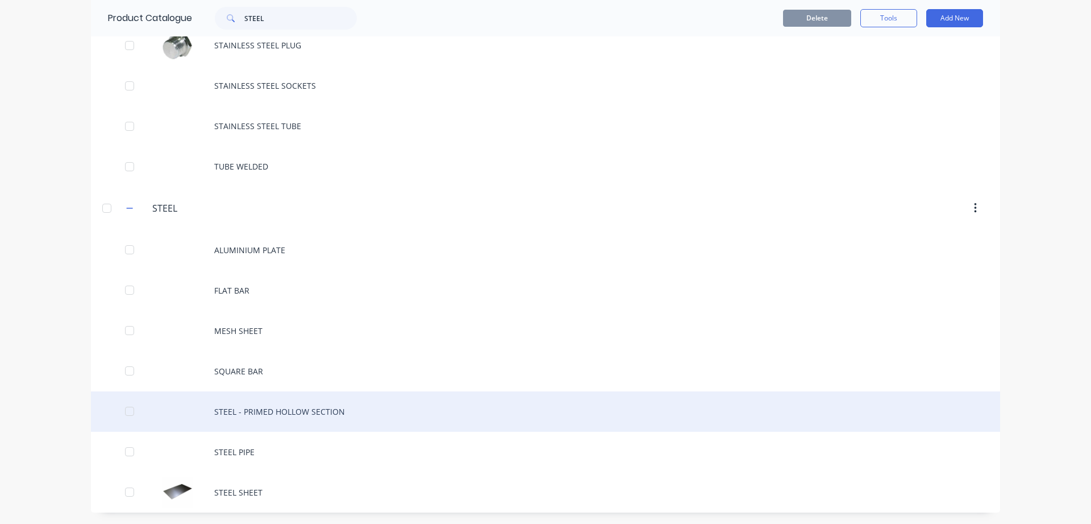
click at [281, 409] on div "STEEL - PRIMED HOLLOW SECTION" at bounding box center [545, 411] width 909 height 40
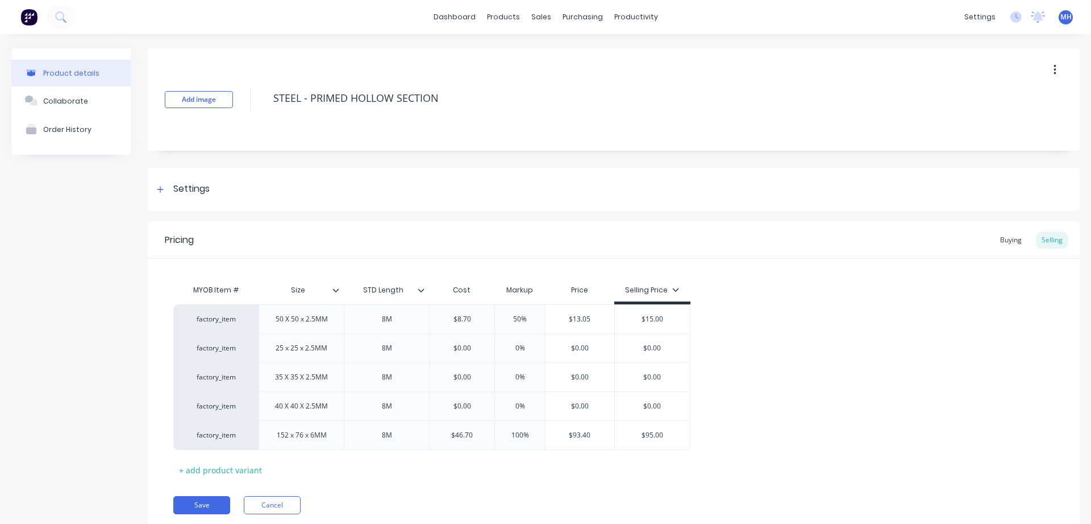
type textarea "x"
click at [1008, 237] on div "Buying" at bounding box center [1011, 239] width 33 height 17
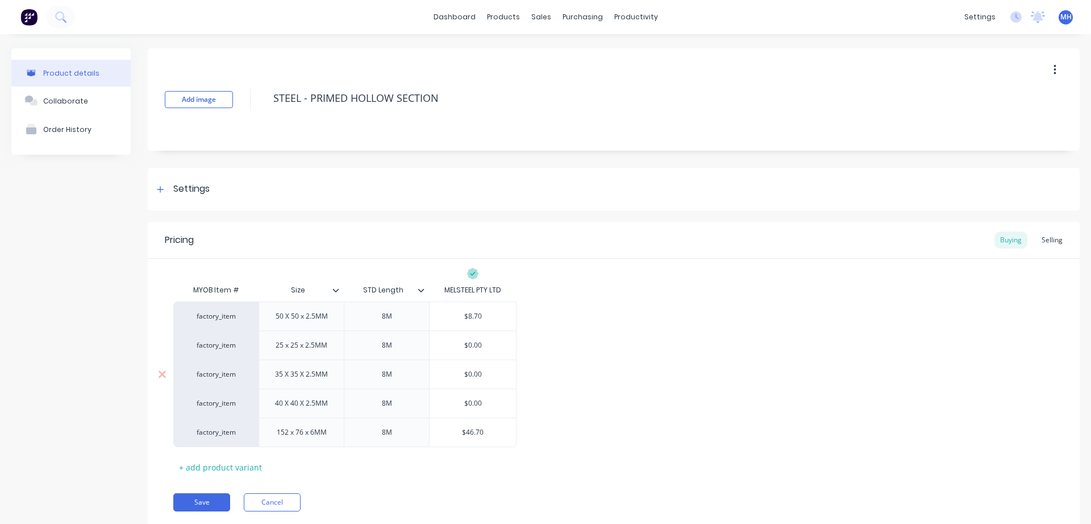
drag, startPoint x: 479, startPoint y: 373, endPoint x: 458, endPoint y: 372, distance: 21.1
click at [458, 372] on input "$0.00" at bounding box center [473, 374] width 86 height 10
type input "7"
type textarea "x"
type input "7."
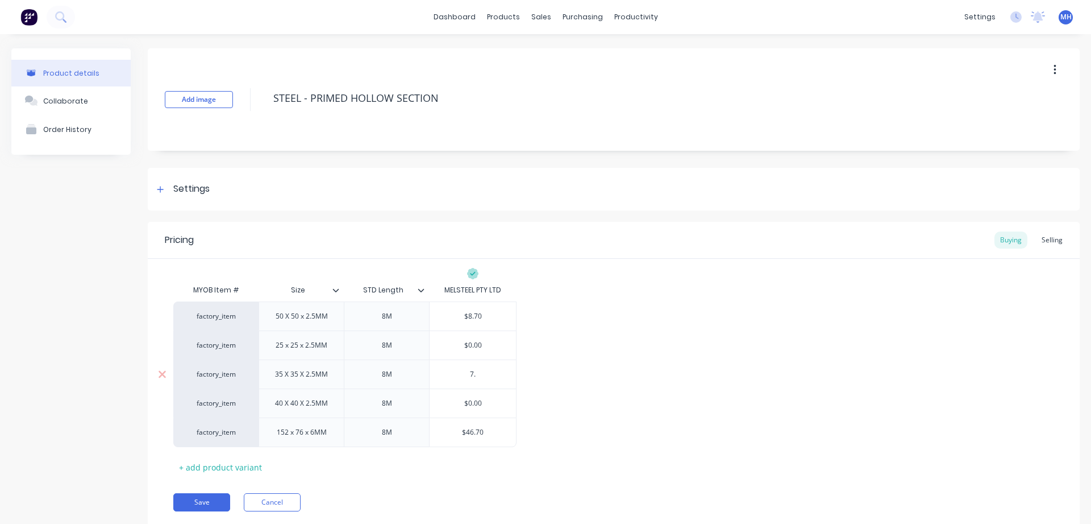
type textarea "x"
type input "7.7"
type textarea "x"
type input "7.75"
drag, startPoint x: 486, startPoint y: 402, endPoint x: 429, endPoint y: 404, distance: 56.9
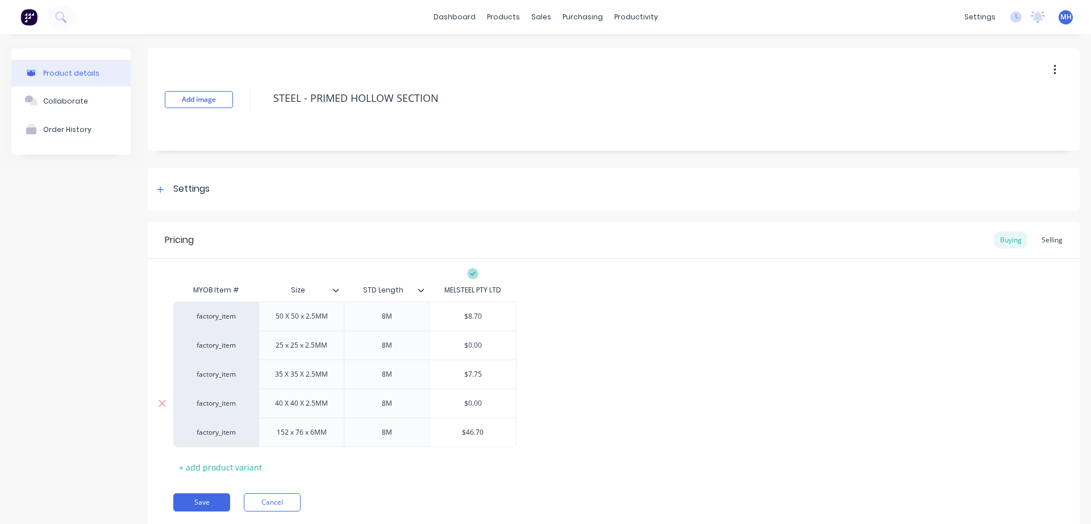
click at [430, 404] on input "$0.00" at bounding box center [473, 403] width 86 height 10
type input "8"
type textarea "x"
type input "6"
type textarea "x"
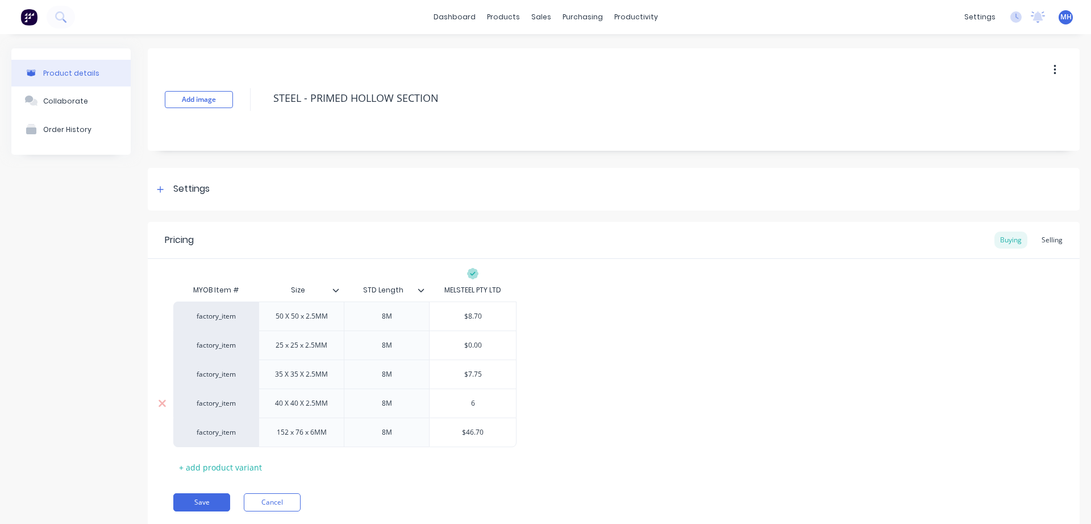
type input "6."
type textarea "x"
type input "6.8"
click at [209, 501] on button "Save" at bounding box center [201, 502] width 57 height 18
type textarea "x"
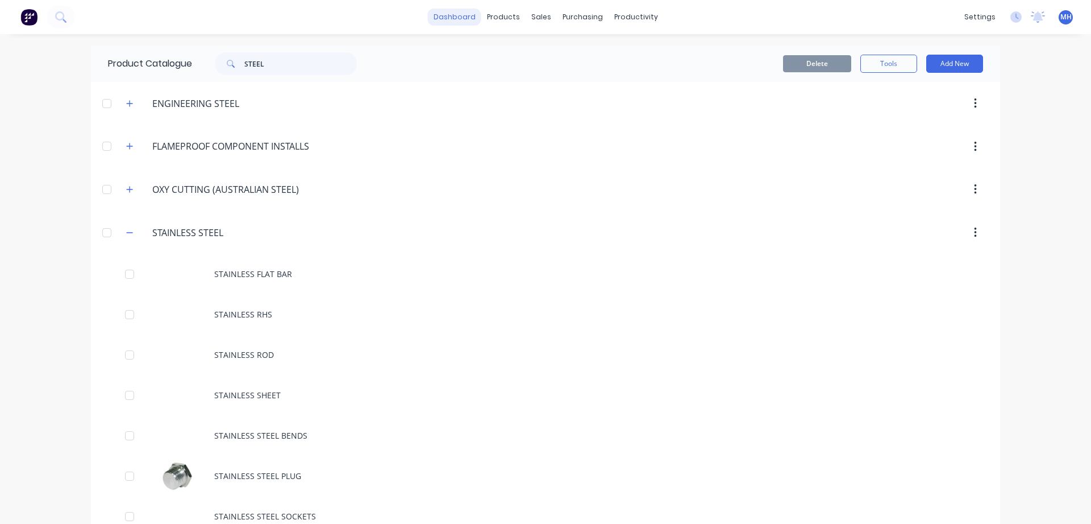
click at [456, 18] on link "dashboard" at bounding box center [454, 17] width 53 height 17
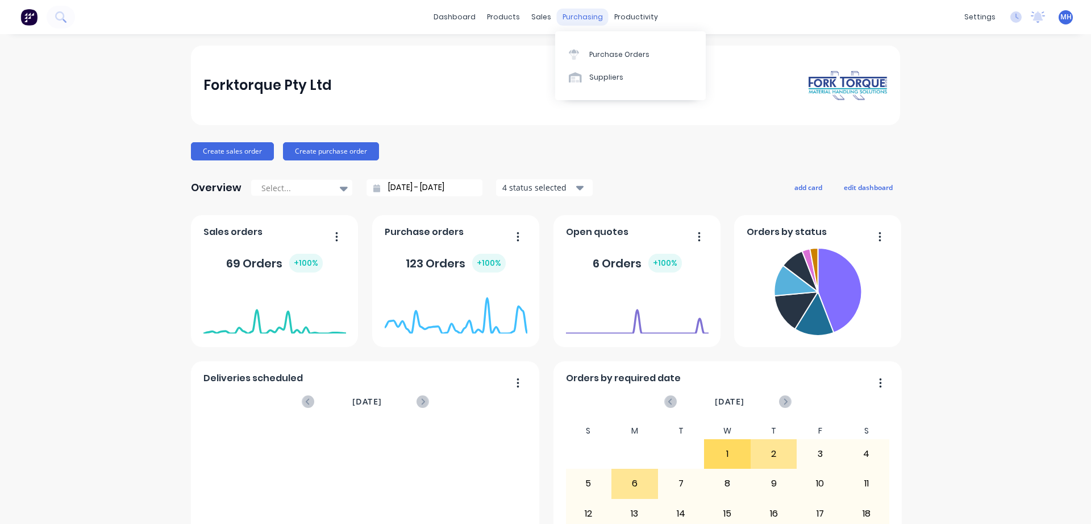
click at [577, 14] on div "purchasing" at bounding box center [583, 17] width 52 height 17
click at [606, 59] on div "Purchase Orders" at bounding box center [619, 54] width 60 height 10
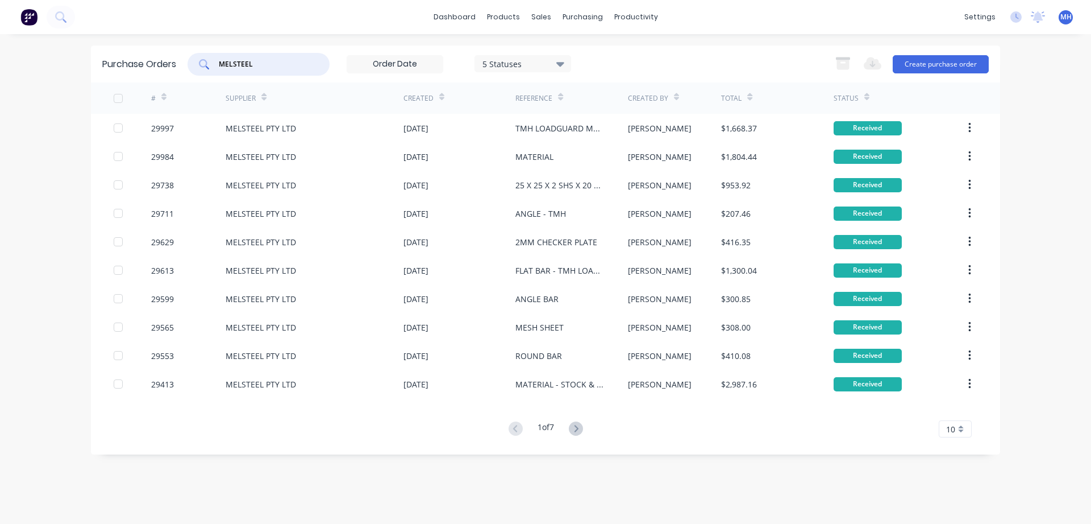
drag, startPoint x: 259, startPoint y: 64, endPoint x: 126, endPoint y: 67, distance: 133.1
click at [218, 67] on input "MELSTEEL" at bounding box center [265, 64] width 94 height 11
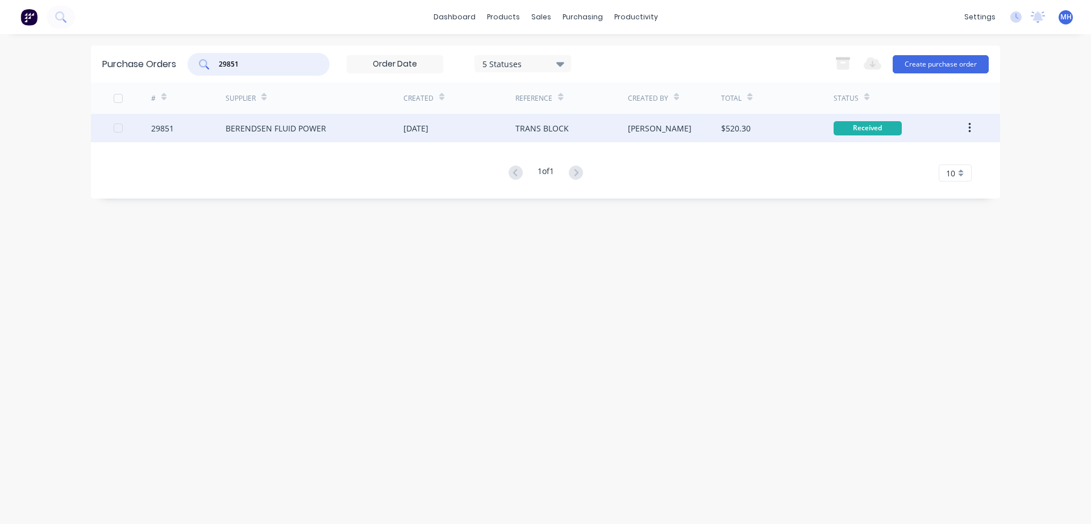
type input "29851"
click at [333, 124] on div "BERENDSEN FLUID POWER" at bounding box center [315, 128] width 178 height 28
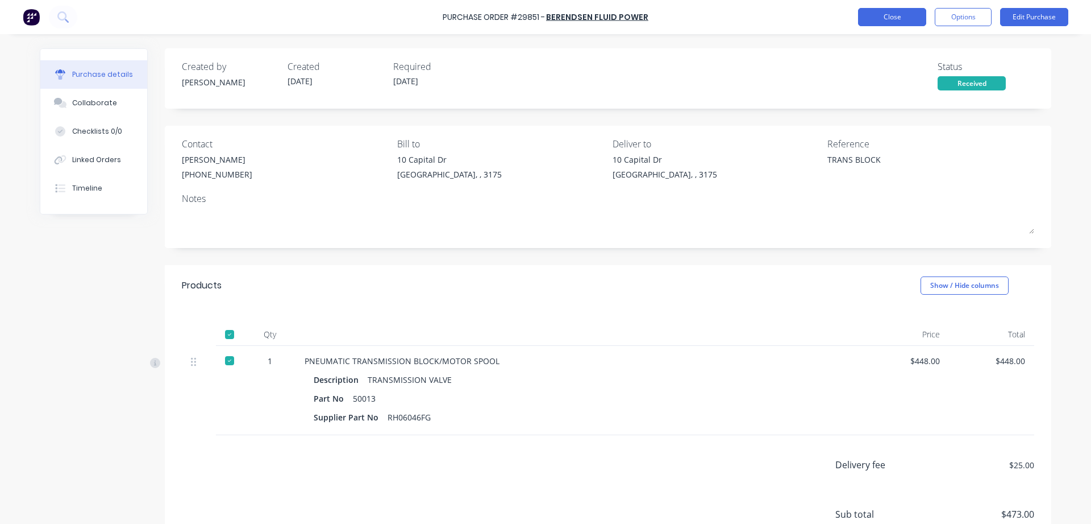
click at [899, 17] on button "Close" at bounding box center [892, 17] width 68 height 18
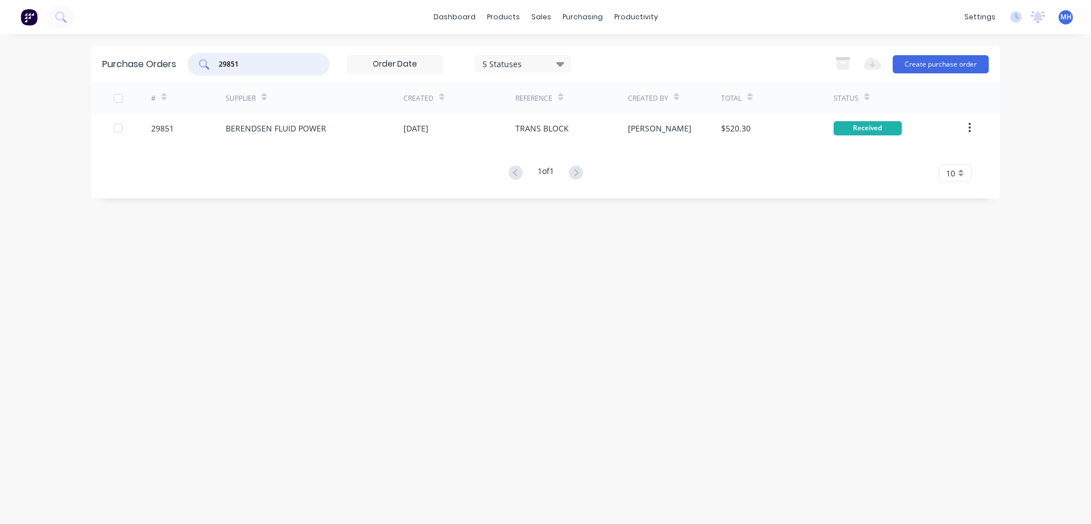
drag, startPoint x: 247, startPoint y: 65, endPoint x: 69, endPoint y: 36, distance: 180.8
click at [218, 59] on input "29851" at bounding box center [265, 64] width 94 height 11
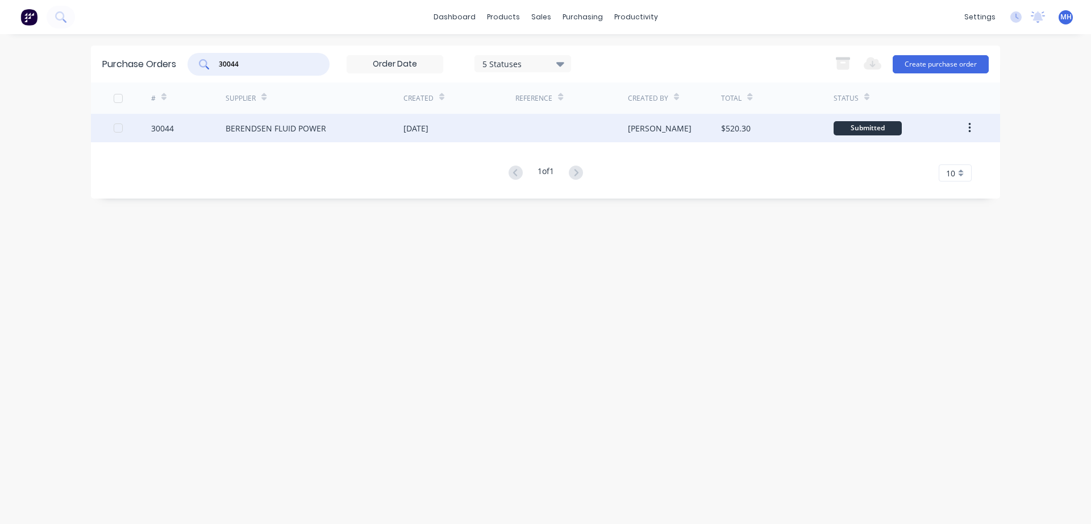
click at [516, 134] on div "[DATE]" at bounding box center [460, 128] width 112 height 28
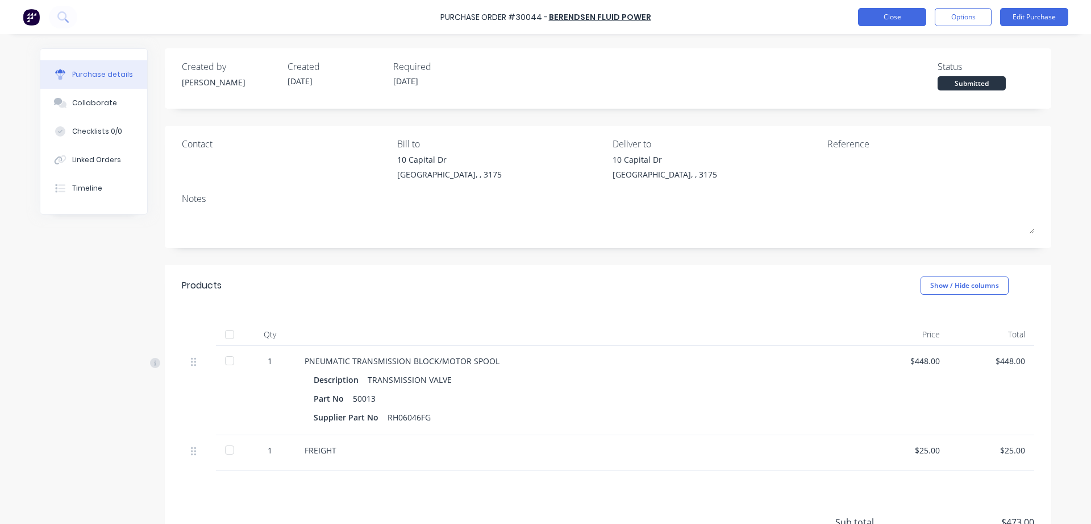
click at [890, 13] on button "Close" at bounding box center [892, 17] width 68 height 18
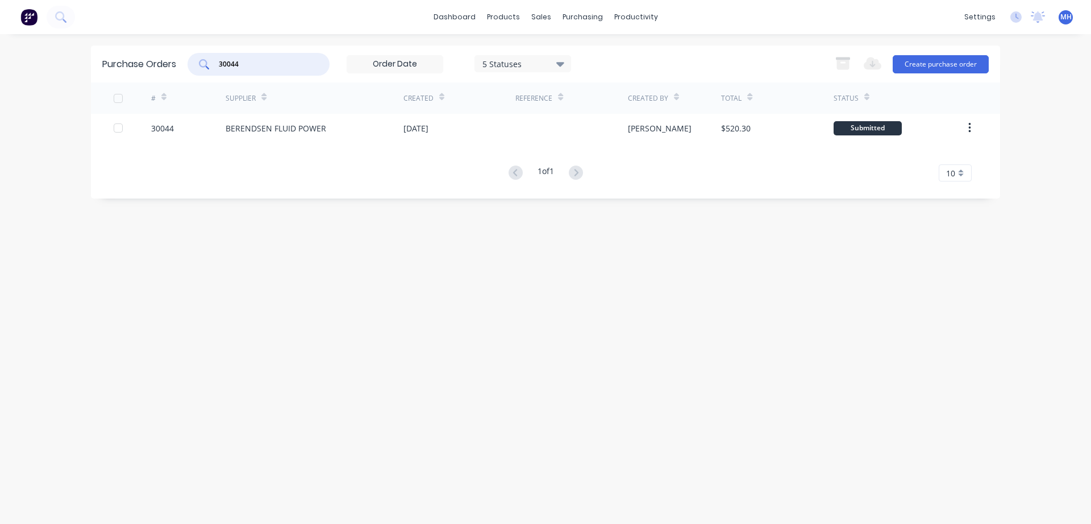
drag, startPoint x: 253, startPoint y: 64, endPoint x: 192, endPoint y: 66, distance: 60.9
click at [218, 66] on input "30044" at bounding box center [265, 64] width 94 height 11
drag, startPoint x: 252, startPoint y: 65, endPoint x: 158, endPoint y: 65, distance: 94.4
click at [218, 65] on input "29851" at bounding box center [265, 64] width 94 height 11
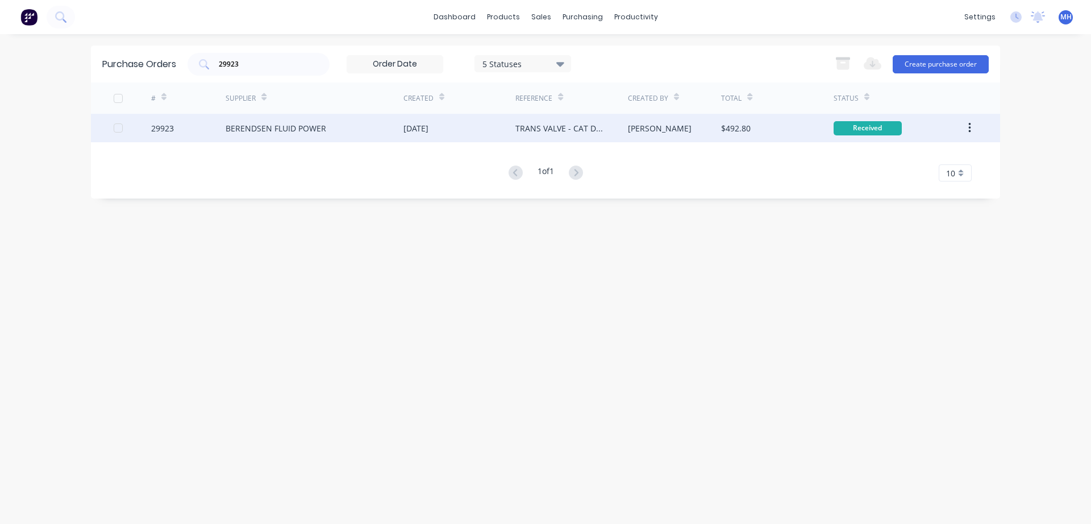
click at [689, 132] on div "[PERSON_NAME]" at bounding box center [675, 128] width 94 height 28
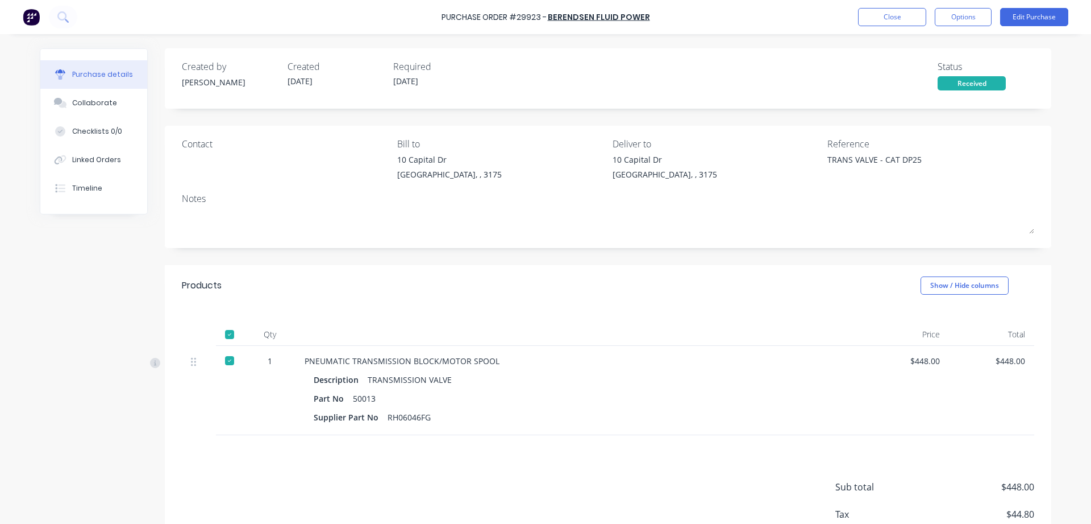
scroll to position [71, 0]
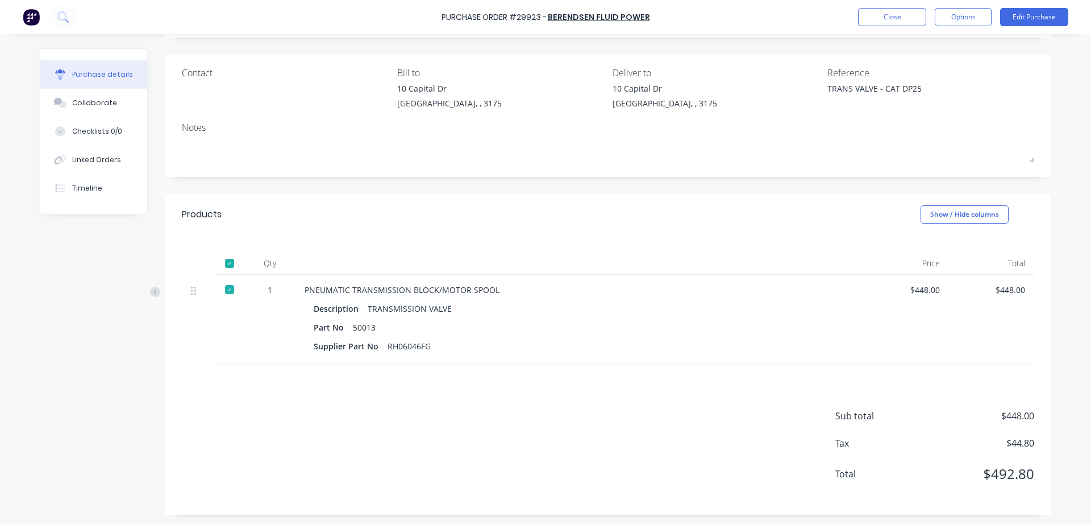
click at [742, 355] on div "PNEUMATIC TRANSMISSION BLOCK/MOTOR SPOOL Description TRANSMISSION VALVE Part No…" at bounding box center [580, 319] width 568 height 89
click at [898, 19] on button "Close" at bounding box center [892, 17] width 68 height 18
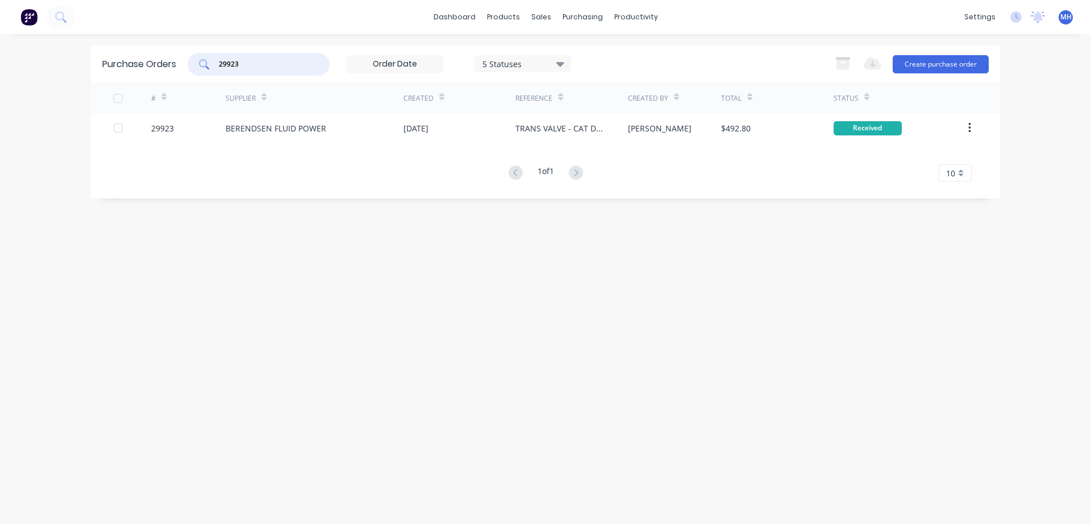
drag, startPoint x: 252, startPoint y: 61, endPoint x: 166, endPoint y: 77, distance: 87.3
click at [218, 70] on input "29923" at bounding box center [265, 64] width 94 height 11
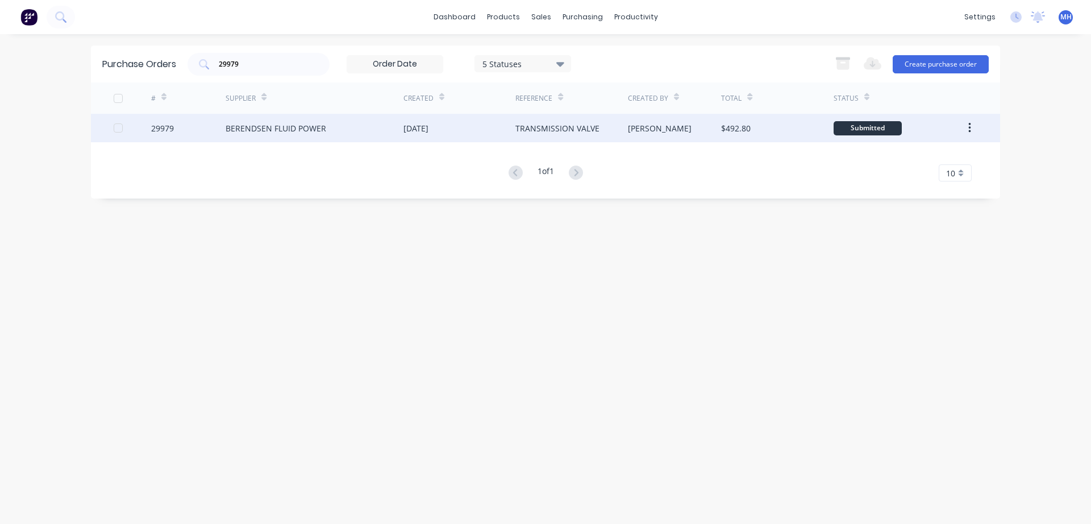
click at [344, 127] on div "BERENDSEN FLUID POWER" at bounding box center [315, 128] width 178 height 28
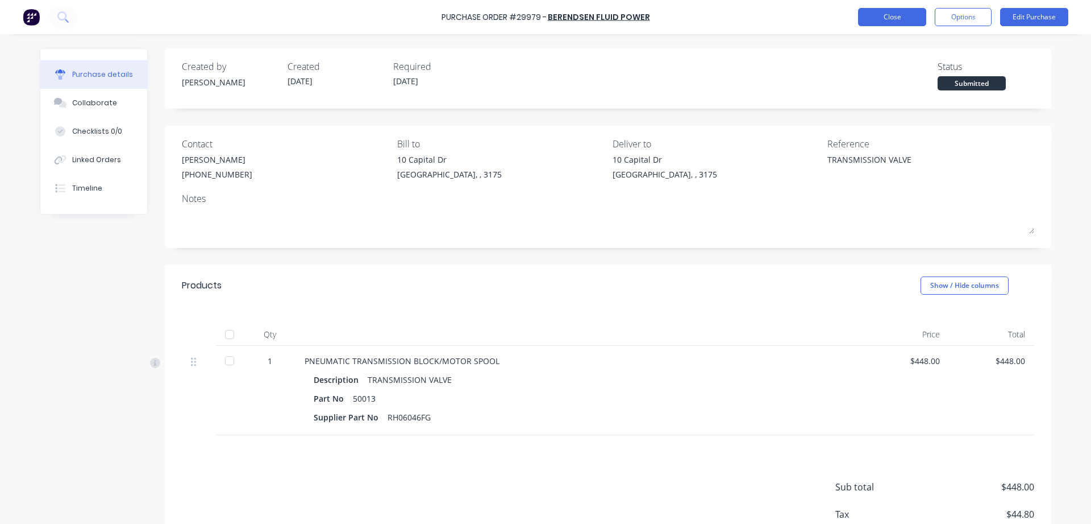
click at [887, 10] on button "Close" at bounding box center [892, 17] width 68 height 18
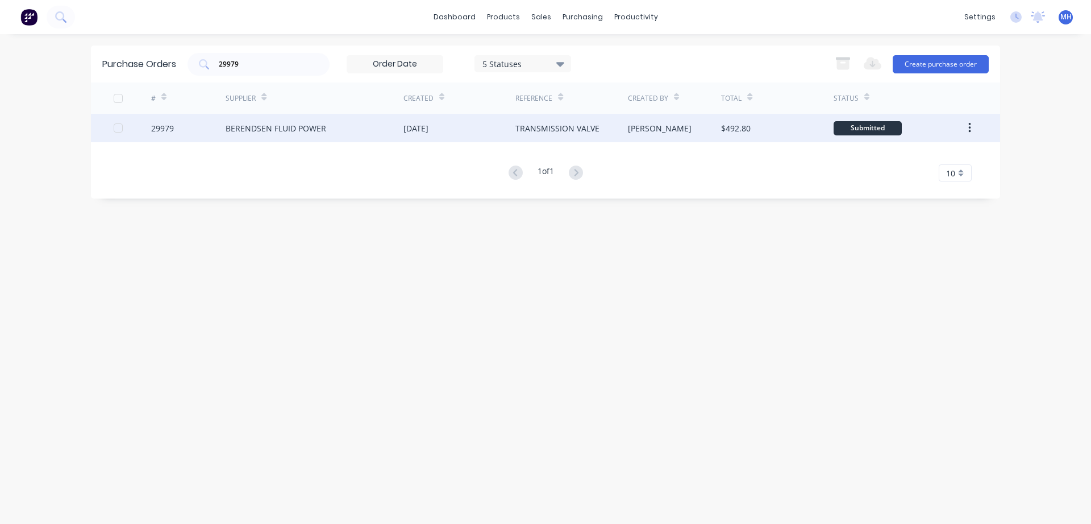
click at [341, 128] on div "BERENDSEN FLUID POWER" at bounding box center [315, 128] width 178 height 28
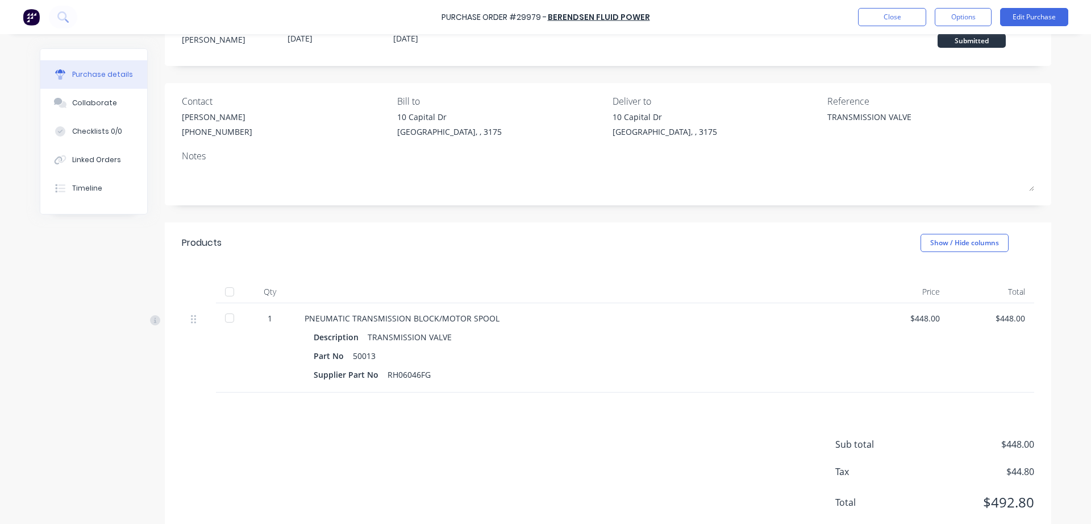
scroll to position [71, 0]
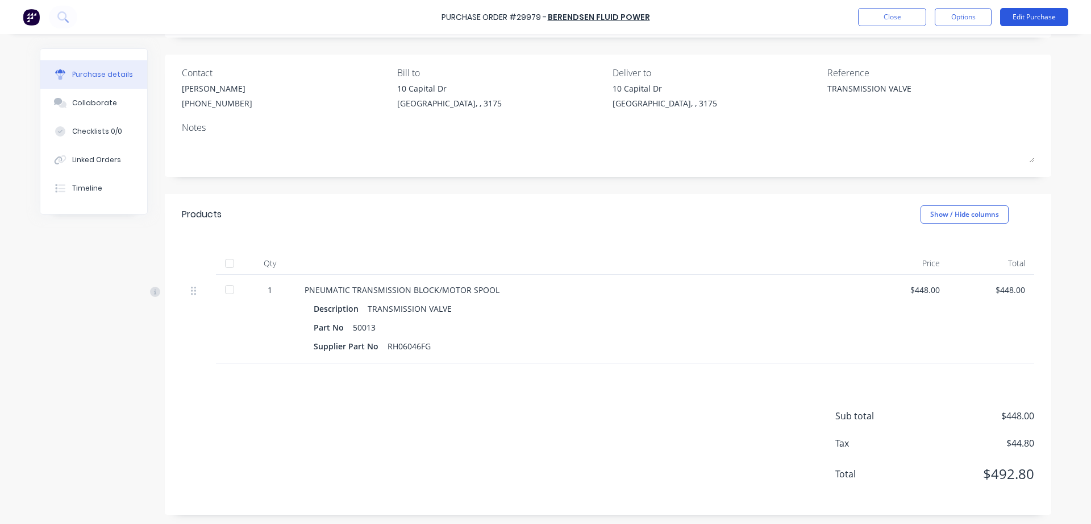
click at [1032, 21] on button "Edit Purchase" at bounding box center [1034, 17] width 68 height 18
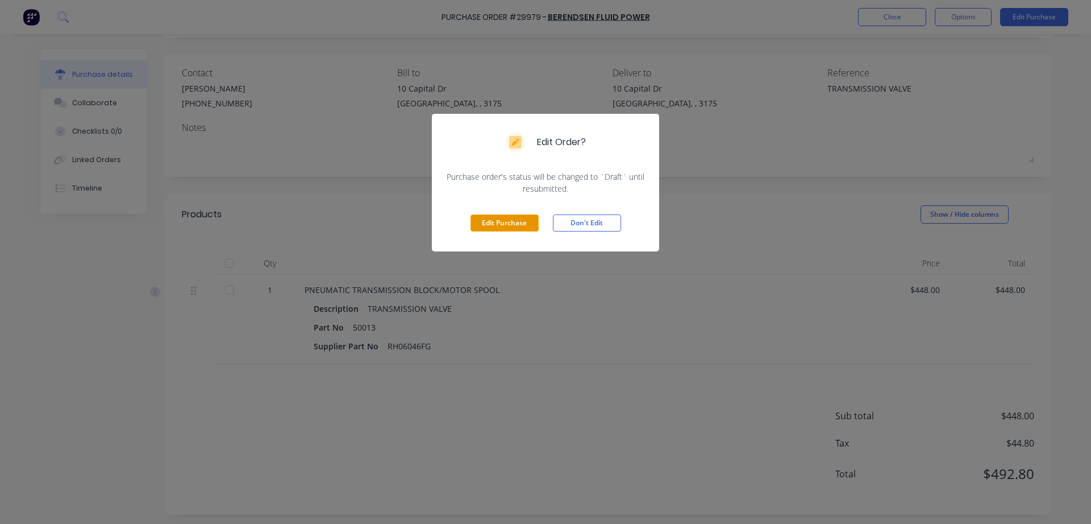
click at [524, 227] on button "Edit Purchase" at bounding box center [505, 222] width 68 height 17
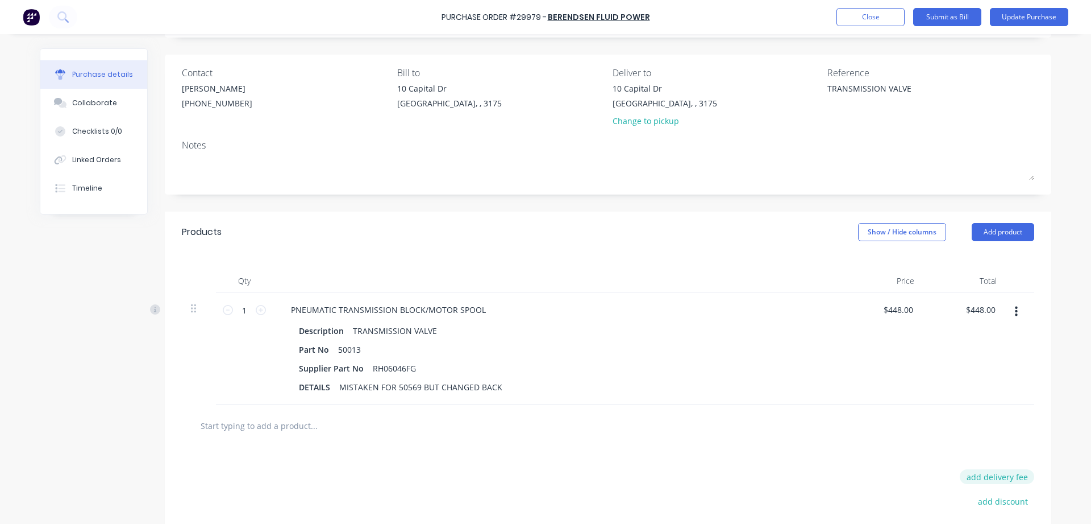
click at [983, 476] on button "add delivery fee" at bounding box center [997, 476] width 74 height 15
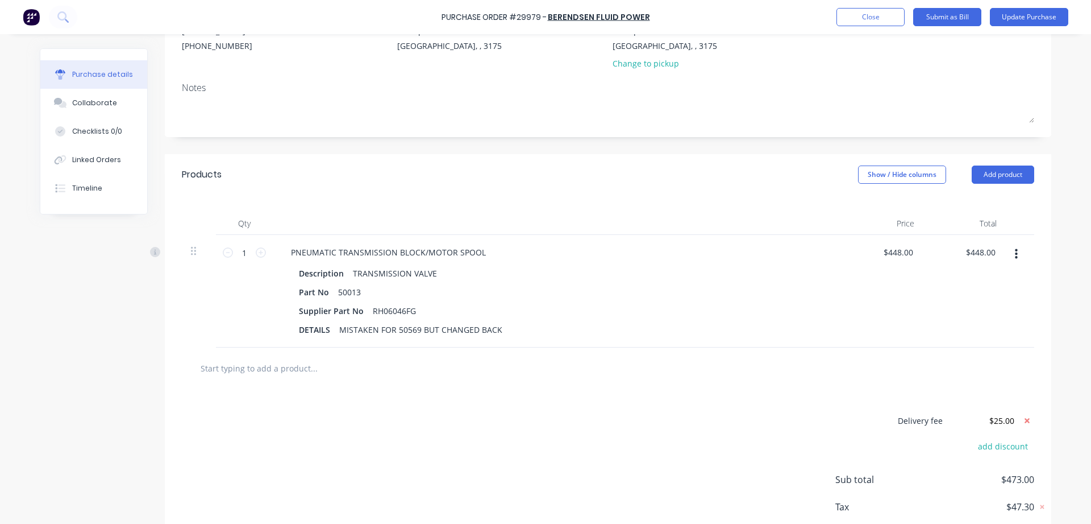
scroll to position [192, 0]
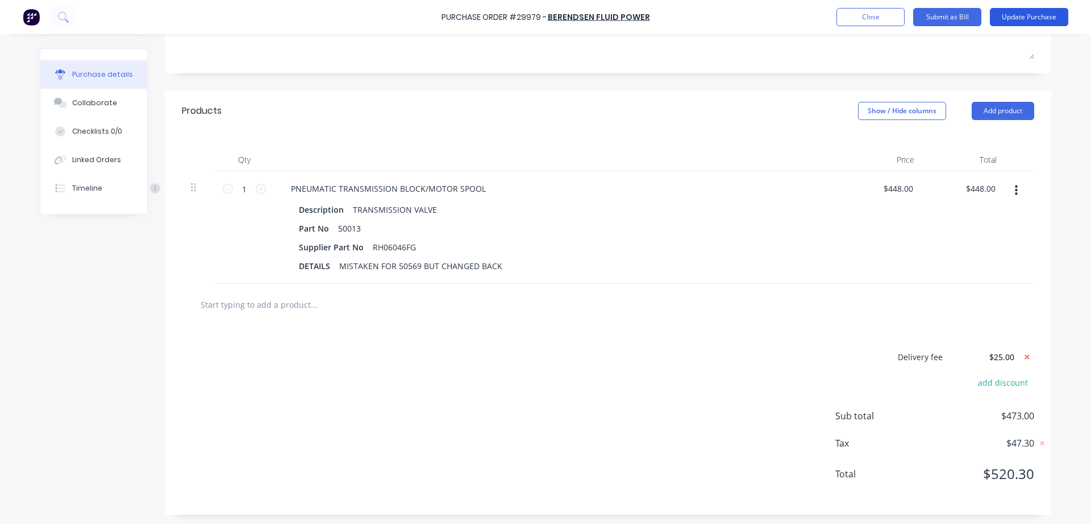
click at [1029, 19] on button "Update Purchase" at bounding box center [1029, 17] width 78 height 18
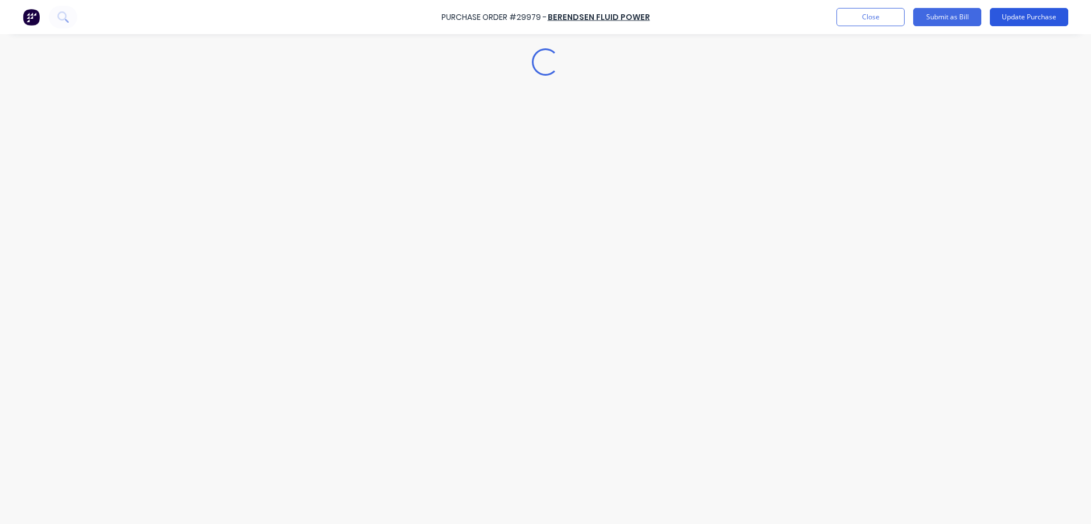
scroll to position [0, 0]
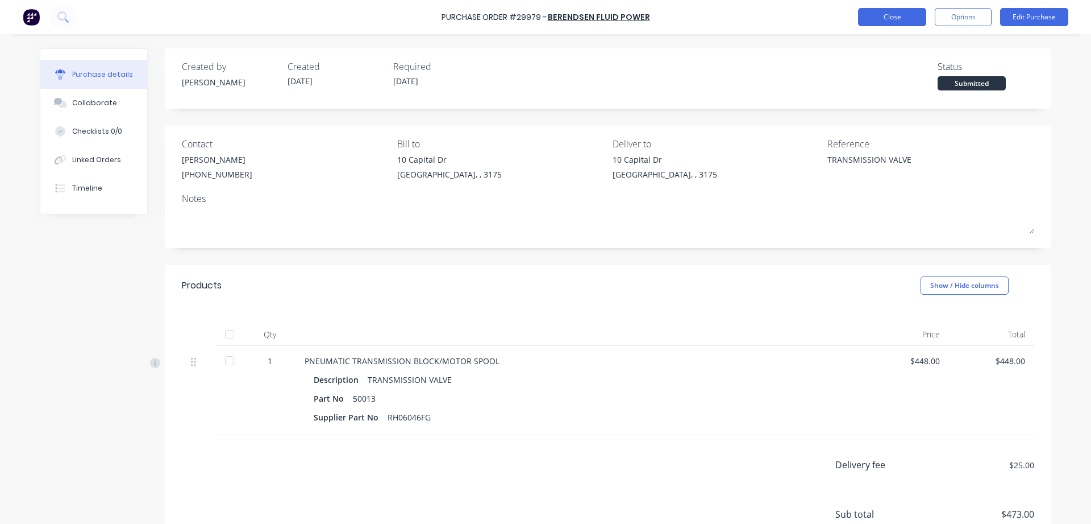
click at [906, 19] on button "Close" at bounding box center [892, 17] width 68 height 18
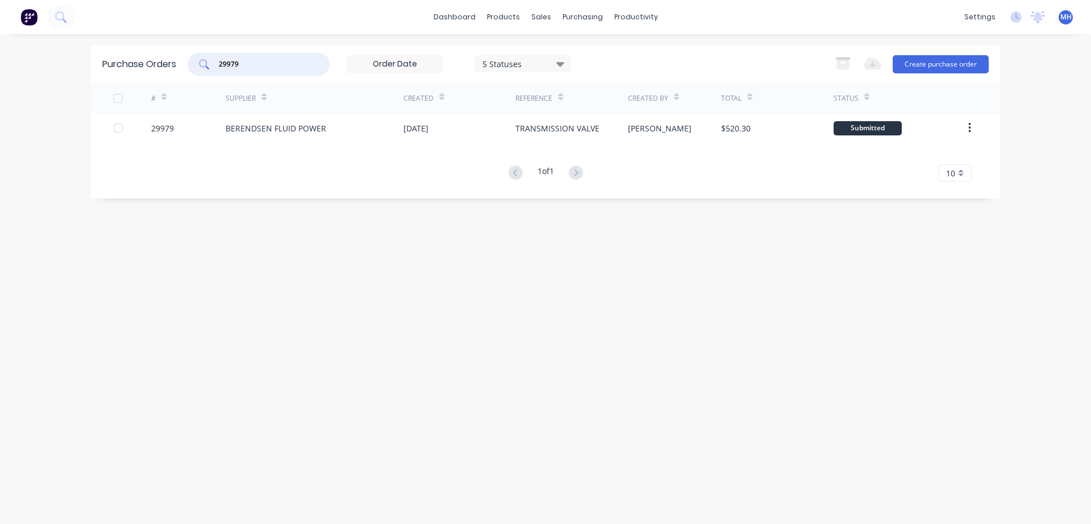
drag, startPoint x: 254, startPoint y: 65, endPoint x: 164, endPoint y: 59, distance: 90.6
click at [218, 59] on input "29979" at bounding box center [265, 64] width 94 height 11
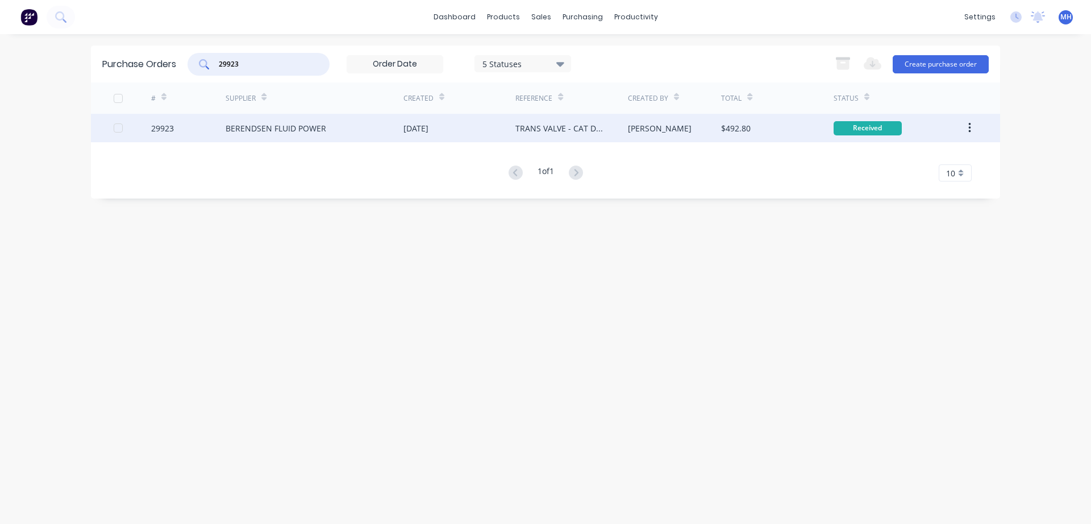
click at [651, 123] on div "[PERSON_NAME]" at bounding box center [675, 128] width 94 height 28
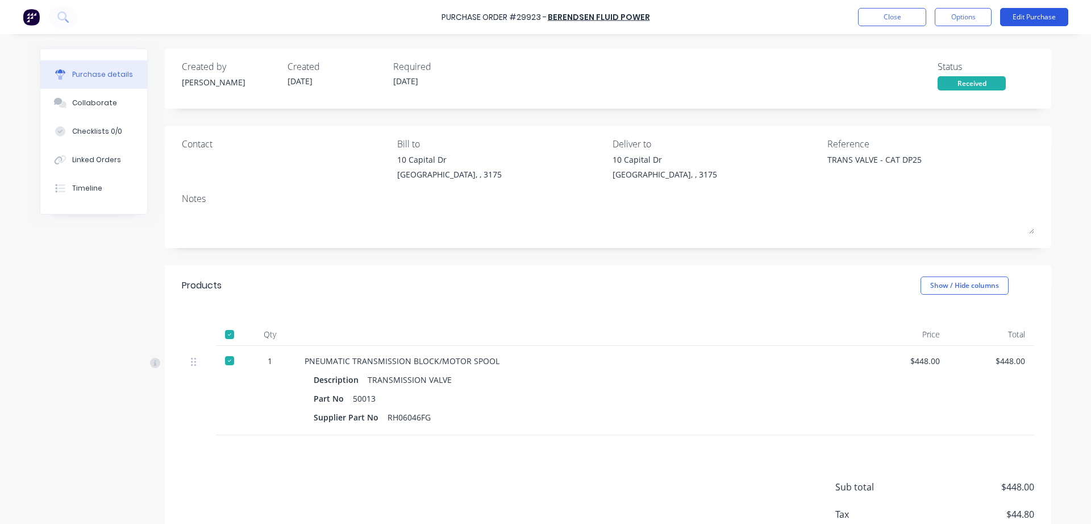
click at [1034, 18] on button "Edit Purchase" at bounding box center [1034, 17] width 68 height 18
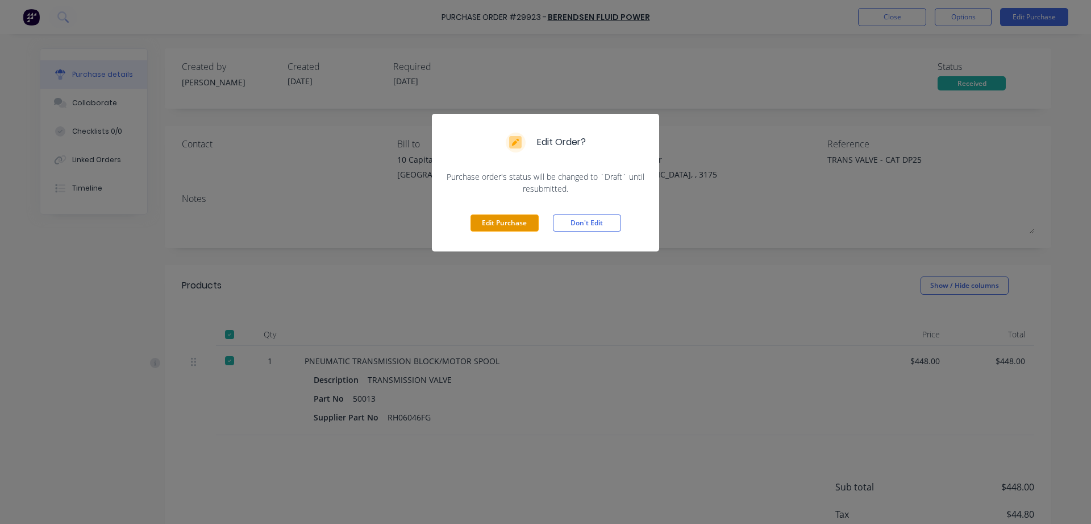
click at [505, 221] on button "Edit Purchase" at bounding box center [505, 222] width 68 height 17
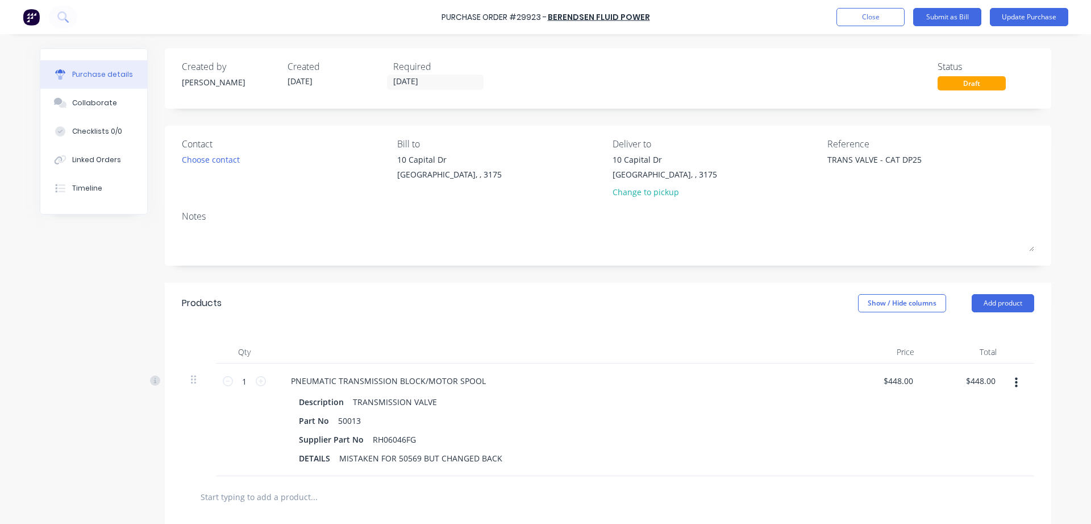
scroll to position [190, 0]
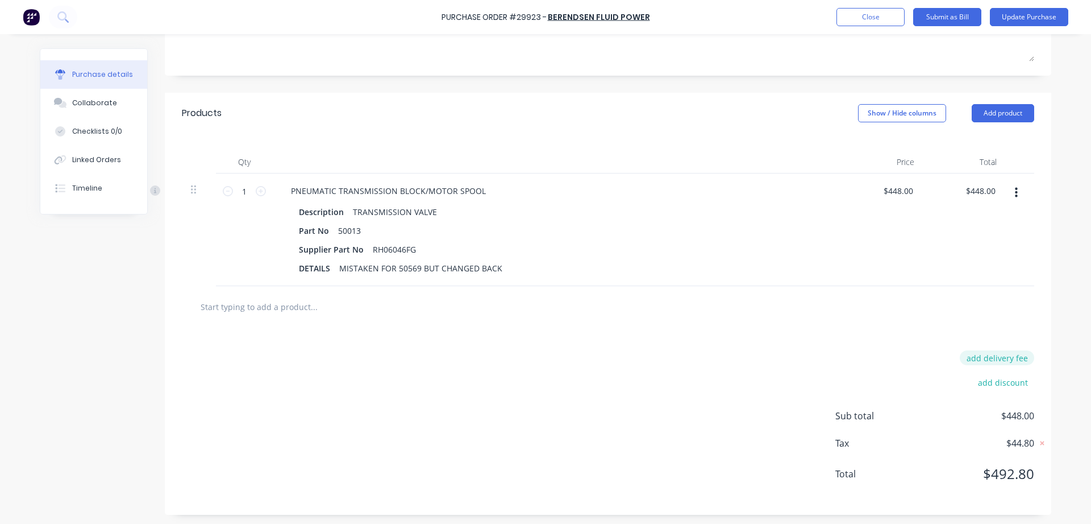
click at [994, 356] on button "add delivery fee" at bounding box center [997, 357] width 74 height 15
click at [1043, 18] on button "Update Purchase" at bounding box center [1029, 17] width 78 height 18
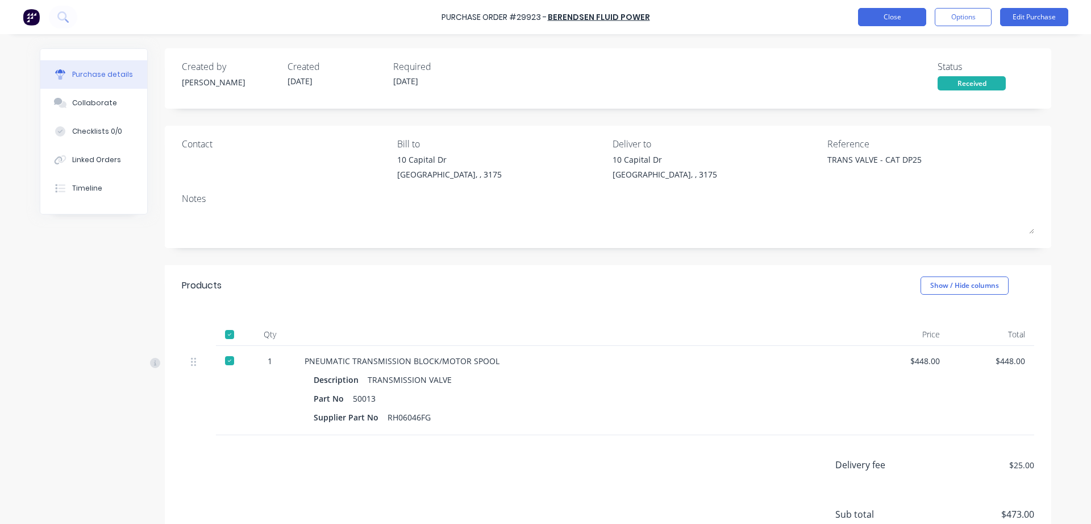
click at [887, 18] on button "Close" at bounding box center [892, 17] width 68 height 18
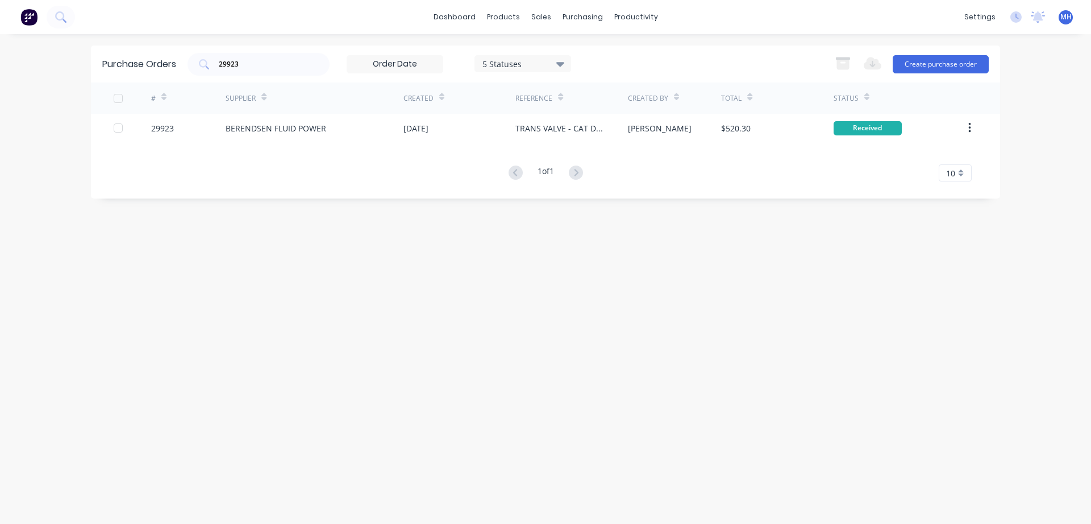
drag, startPoint x: 247, startPoint y: 57, endPoint x: 216, endPoint y: 84, distance: 40.3
click at [166, 73] on div "Purchase Orders 29923 5 Statuses 5 Statuses Export to Excel (XLSX) Create purch…" at bounding box center [545, 63] width 909 height 37
drag, startPoint x: 250, startPoint y: 70, endPoint x: 202, endPoint y: 64, distance: 48.1
click at [200, 66] on div "29923" at bounding box center [259, 64] width 142 height 23
drag, startPoint x: 243, startPoint y: 57, endPoint x: 199, endPoint y: 64, distance: 44.3
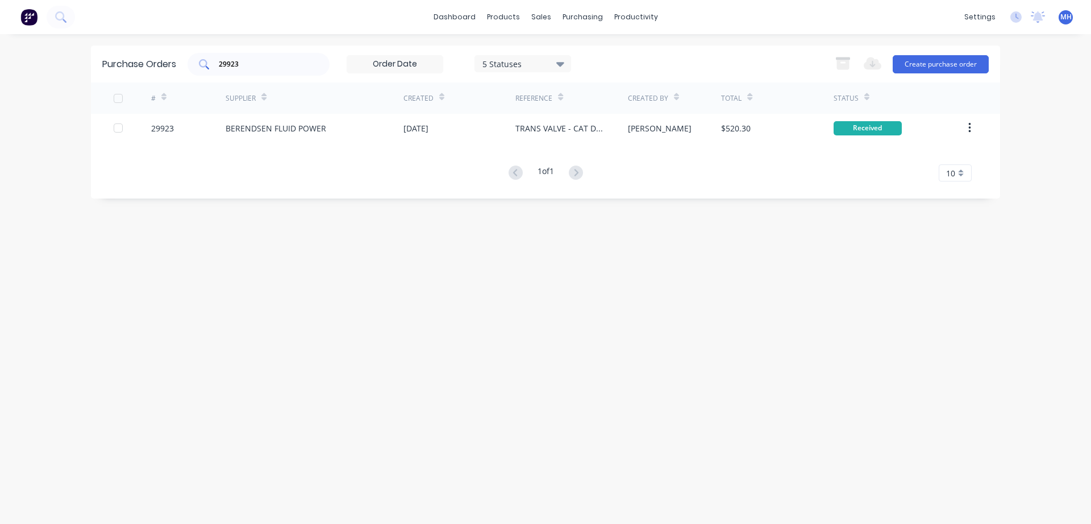
click at [199, 64] on div "29923" at bounding box center [259, 64] width 142 height 23
drag, startPoint x: 248, startPoint y: 64, endPoint x: 189, endPoint y: 69, distance: 58.8
click at [218, 69] on input "29923" at bounding box center [265, 64] width 94 height 11
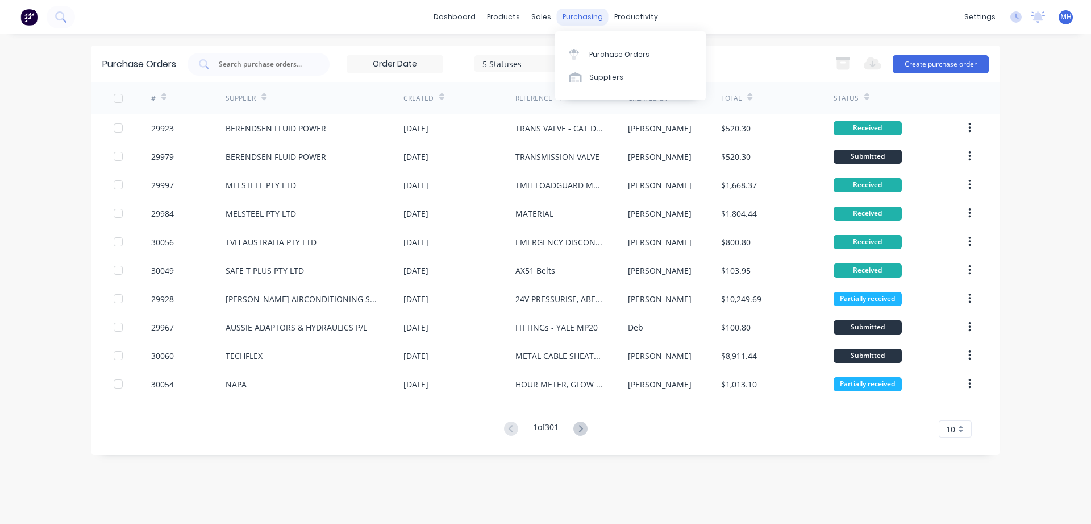
click at [580, 16] on div "purchasing" at bounding box center [583, 17] width 52 height 17
click at [586, 50] on link "Purchase Orders" at bounding box center [630, 54] width 151 height 23
click at [248, 68] on input "text" at bounding box center [265, 64] width 94 height 11
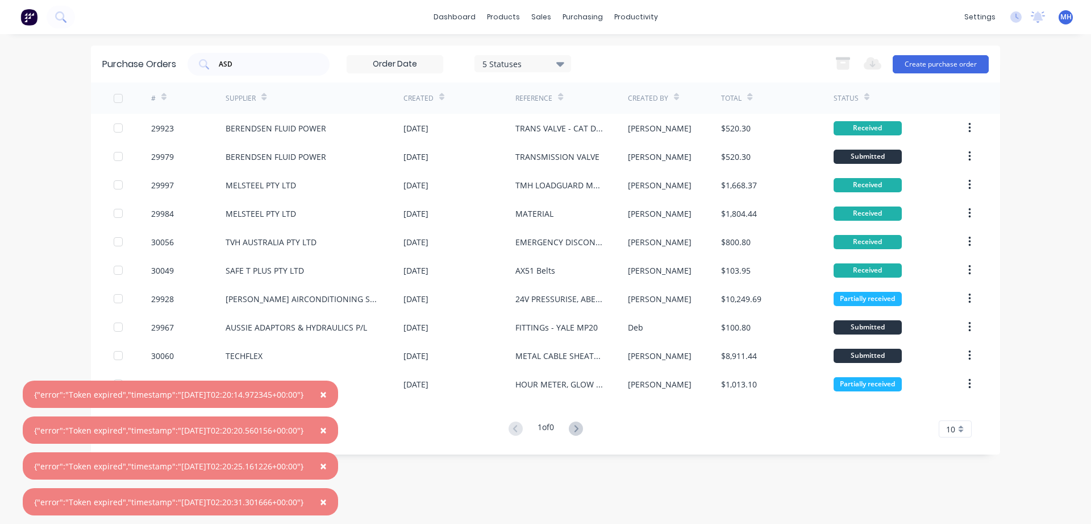
click at [327, 394] on span "×" at bounding box center [323, 394] width 7 height 16
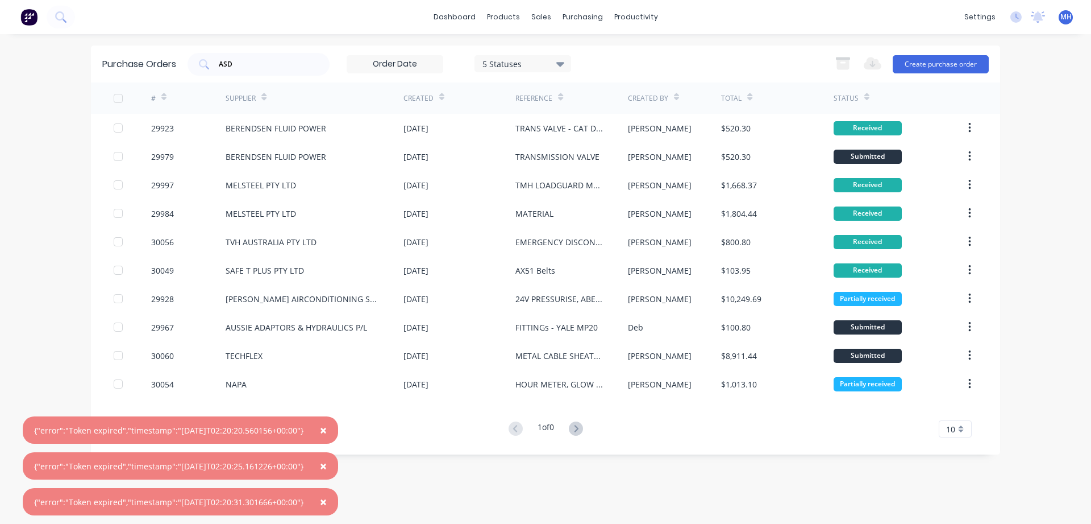
click at [329, 429] on button "×" at bounding box center [324, 429] width 30 height 27
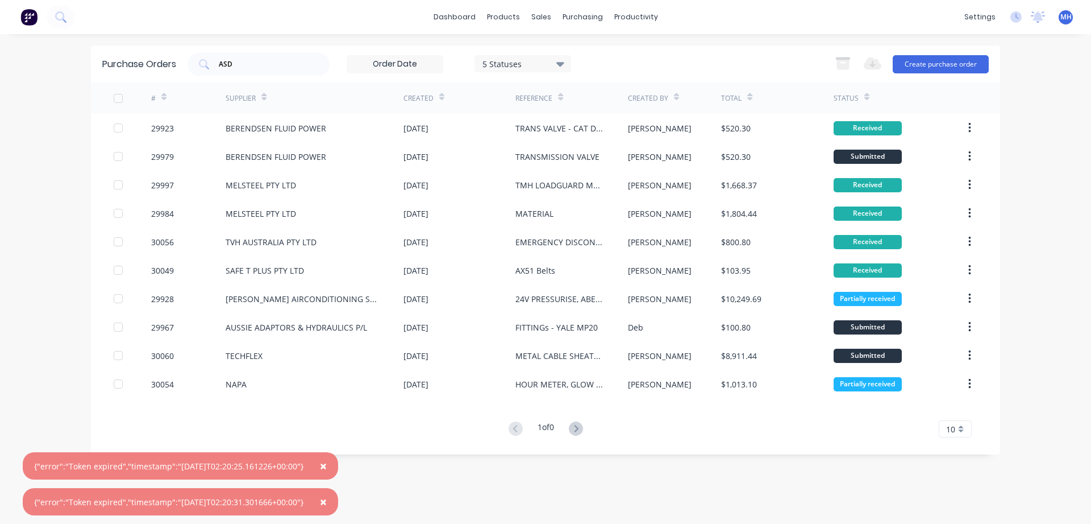
click at [338, 471] on button "×" at bounding box center [324, 465] width 30 height 27
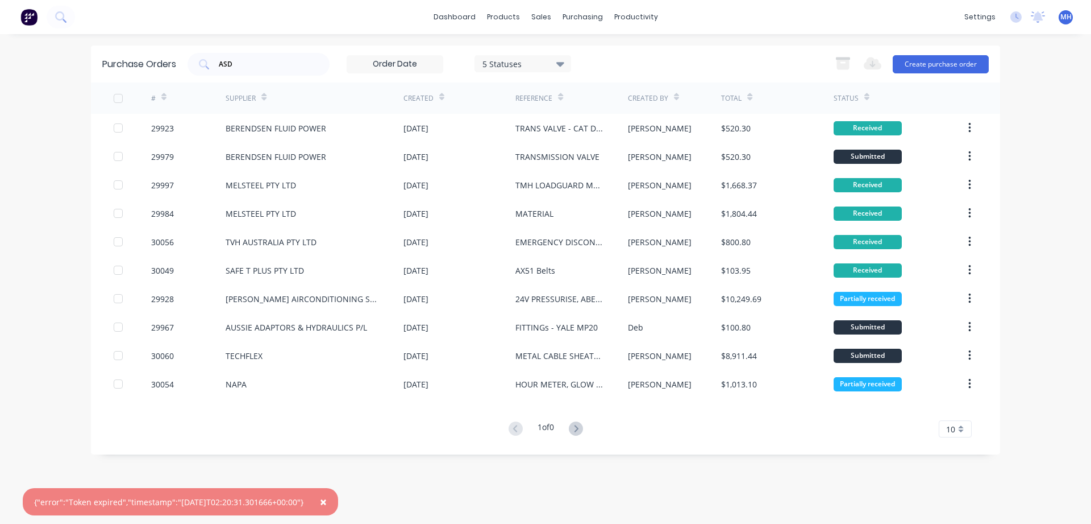
click at [327, 502] on span "×" at bounding box center [323, 501] width 7 height 16
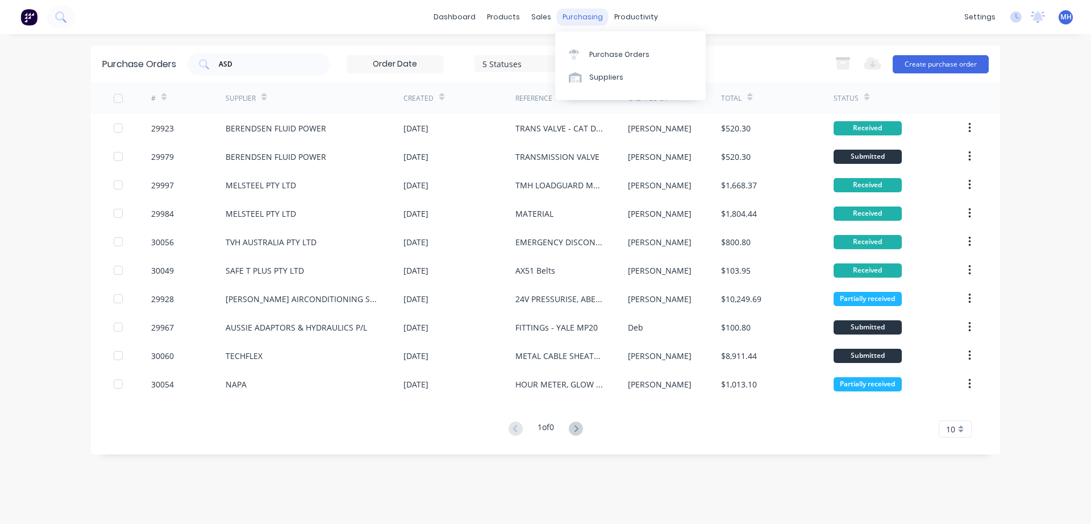
click at [574, 19] on div "purchasing" at bounding box center [583, 17] width 52 height 17
click at [588, 55] on link "Purchase Orders" at bounding box center [630, 54] width 151 height 23
drag, startPoint x: 241, startPoint y: 60, endPoint x: 188, endPoint y: 56, distance: 53.6
click at [218, 59] on input "ASD" at bounding box center [265, 64] width 94 height 11
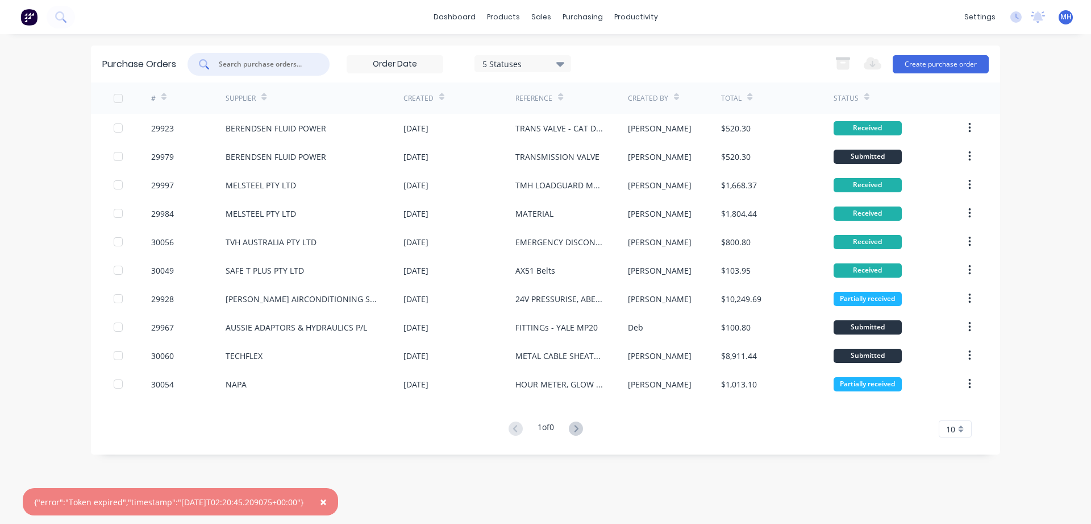
click at [236, 64] on input "text" at bounding box center [265, 64] width 94 height 11
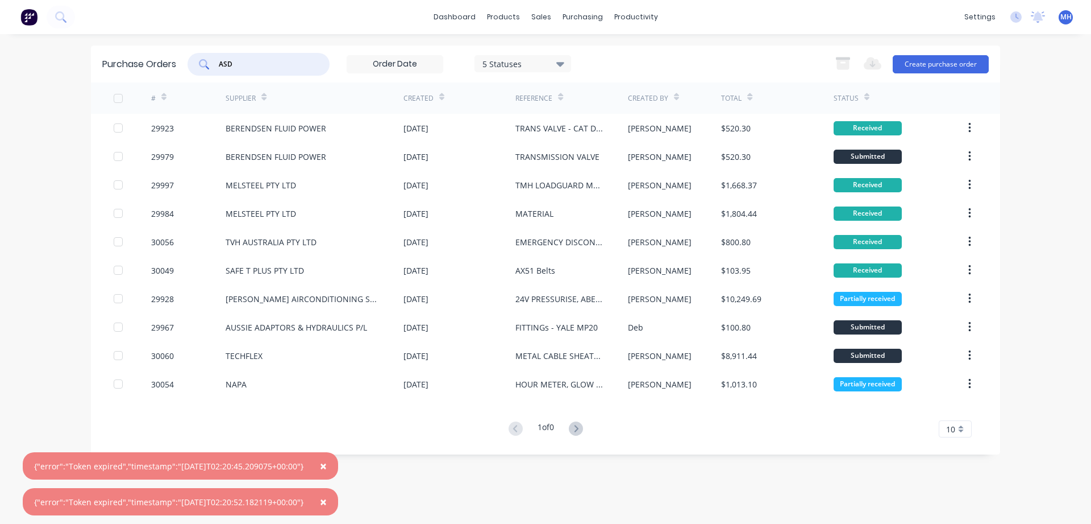
click at [327, 468] on span "×" at bounding box center [323, 466] width 7 height 16
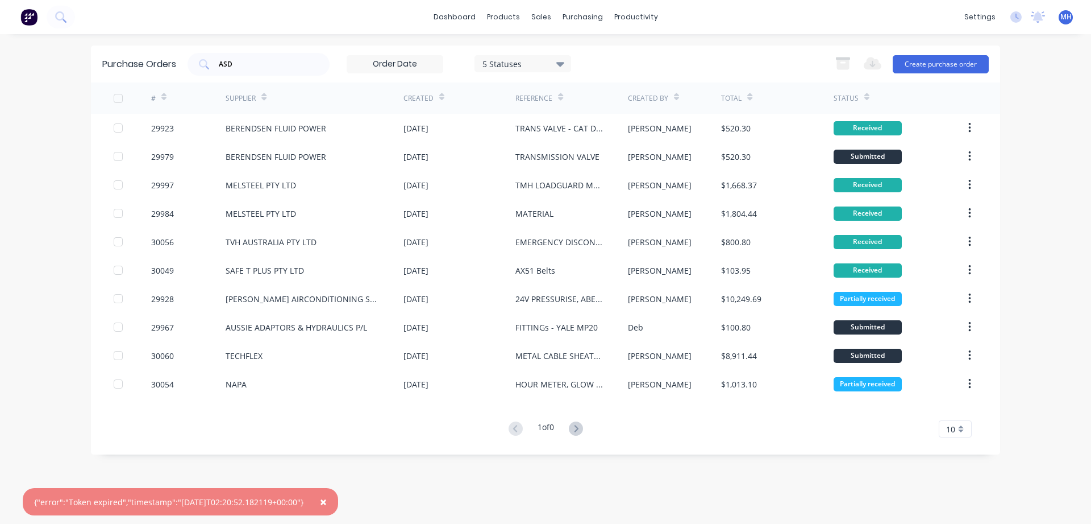
drag, startPoint x: 336, startPoint y: 485, endPoint x: 334, endPoint y: 500, distance: 15.0
click at [335, 498] on div "Purchase Orders ASD 5 Statuses 5 Statuses Export to Excel (XLSX) Create purchas…" at bounding box center [545, 278] width 909 height 467
click at [327, 500] on span "×" at bounding box center [323, 501] width 7 height 16
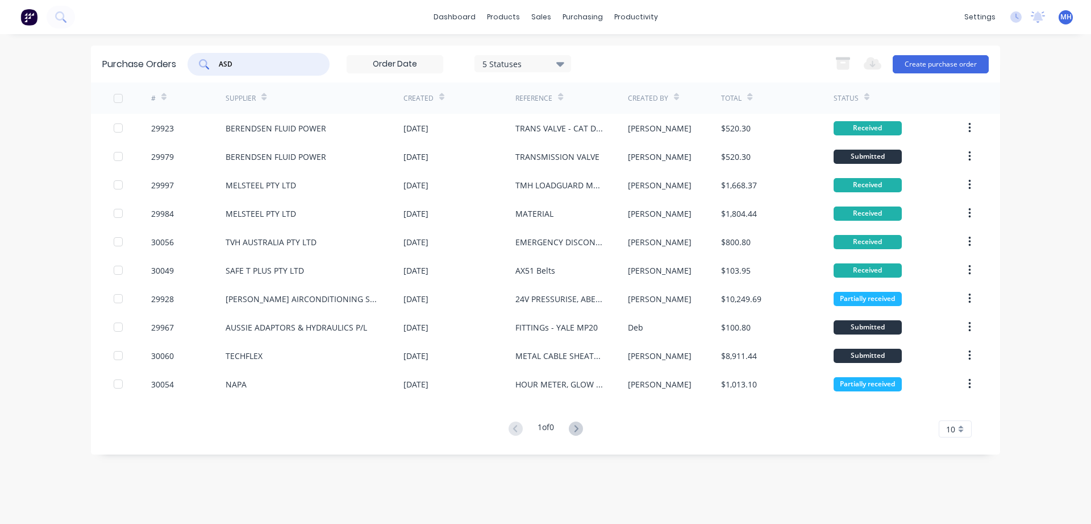
drag, startPoint x: 244, startPoint y: 61, endPoint x: 124, endPoint y: 50, distance: 120.5
click at [218, 59] on input "ASD" at bounding box center [265, 64] width 94 height 11
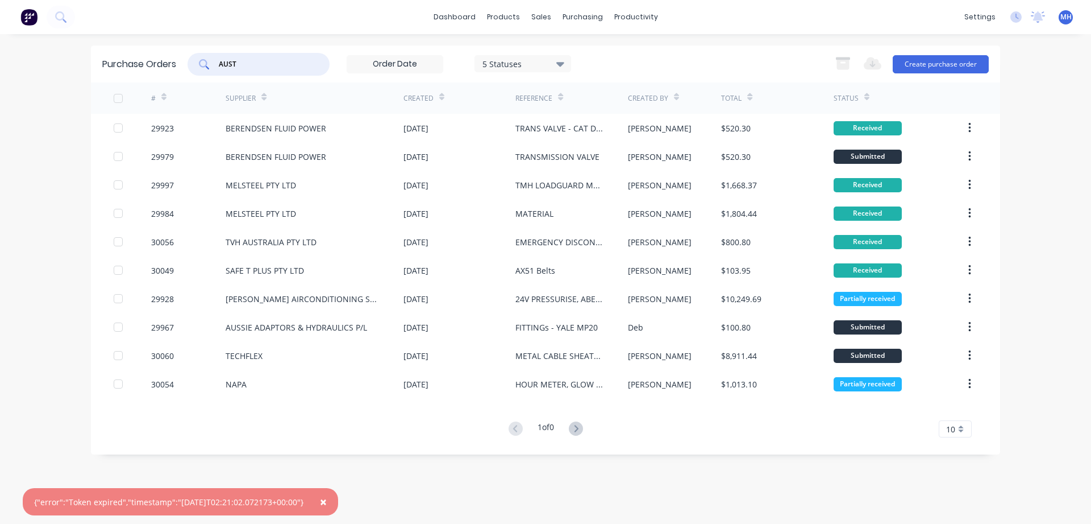
drag, startPoint x: 252, startPoint y: 66, endPoint x: 125, endPoint y: 72, distance: 126.9
click at [218, 70] on input "AUST" at bounding box center [265, 64] width 94 height 11
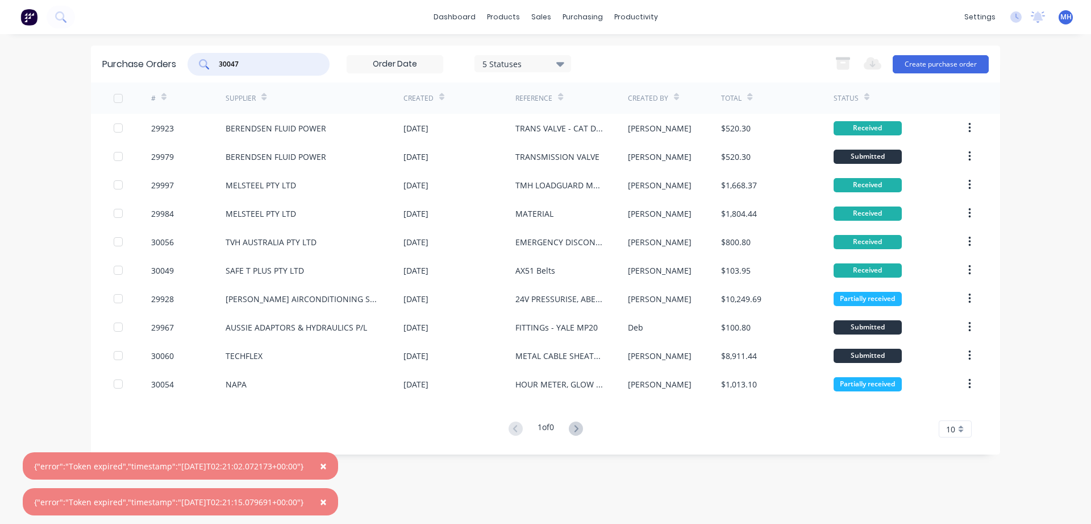
drag, startPoint x: 243, startPoint y: 69, endPoint x: 125, endPoint y: 67, distance: 118.2
click at [218, 69] on input "30047" at bounding box center [265, 64] width 94 height 11
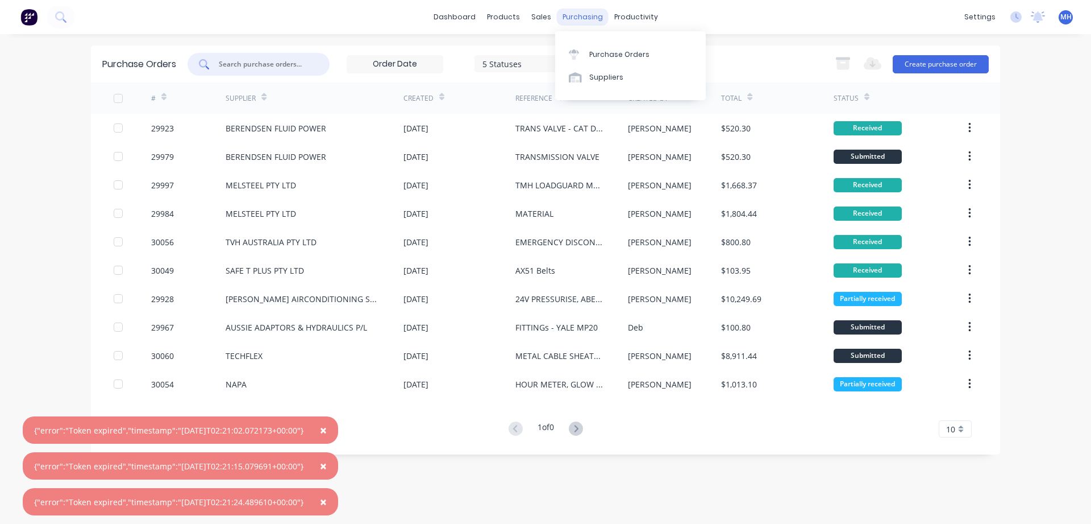
click at [581, 17] on div "purchasing" at bounding box center [583, 17] width 52 height 17
click at [594, 54] on div "Purchase Orders" at bounding box center [619, 54] width 60 height 10
click at [338, 434] on button "×" at bounding box center [324, 429] width 30 height 27
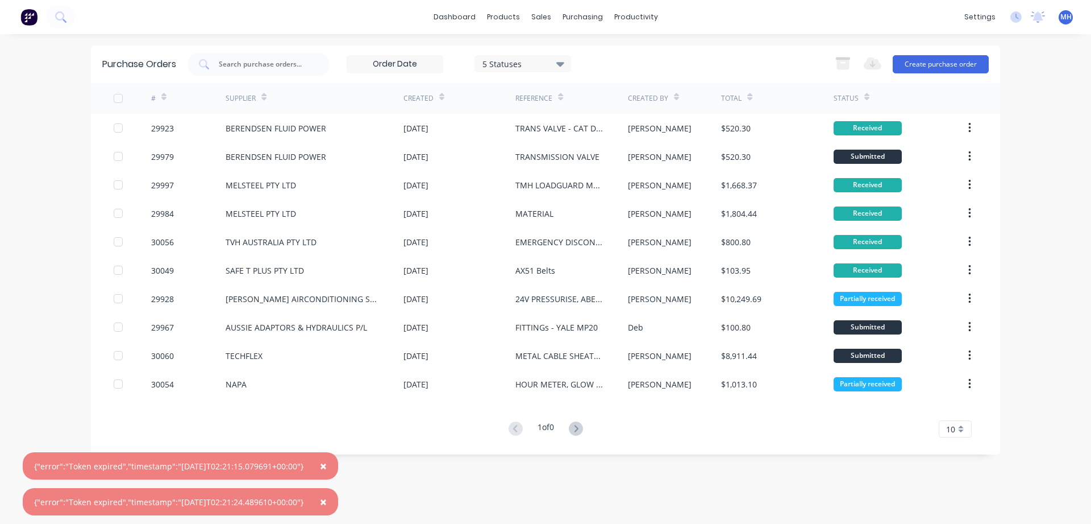
click at [327, 466] on span "×" at bounding box center [323, 466] width 7 height 16
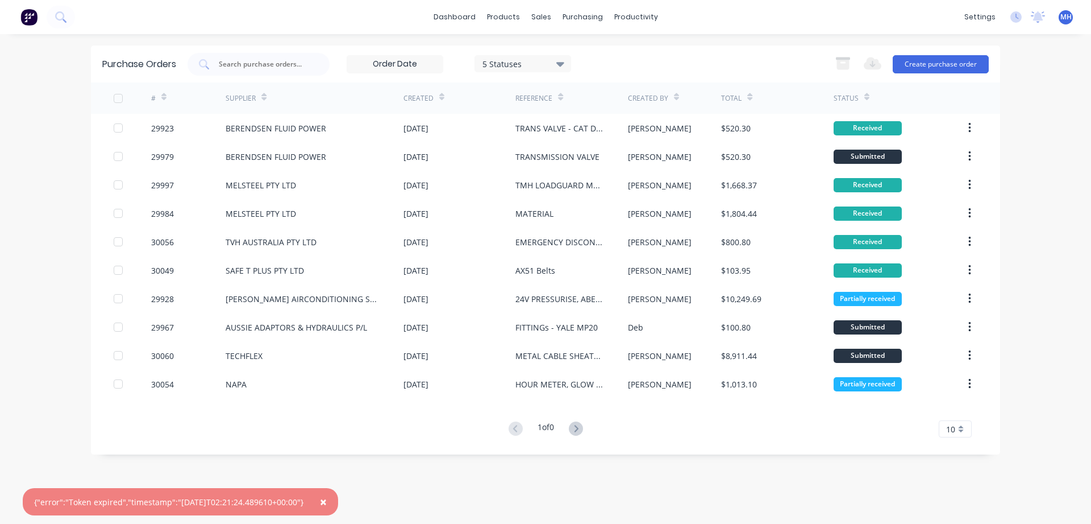
click at [327, 501] on span "×" at bounding box center [323, 501] width 7 height 16
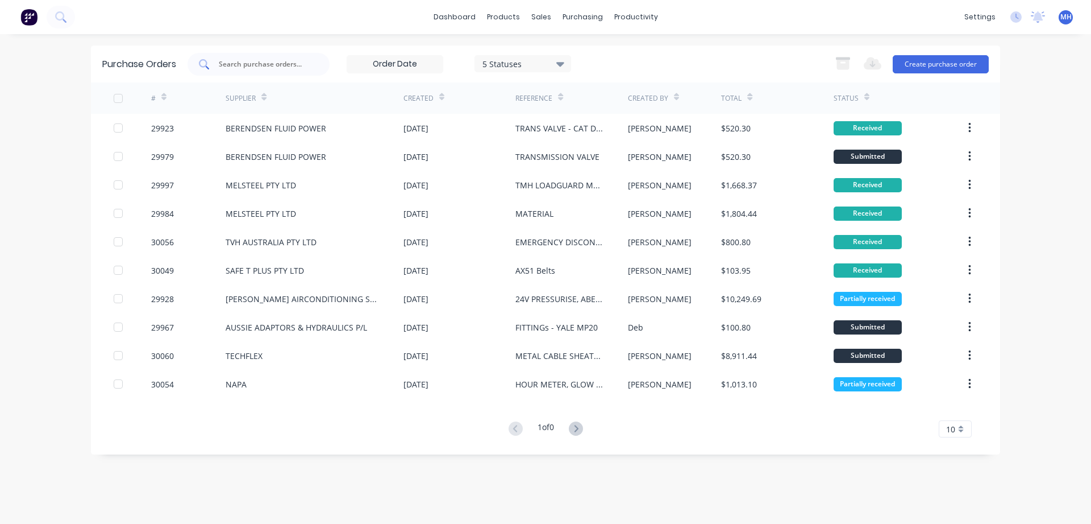
click at [297, 63] on input "text" at bounding box center [265, 64] width 94 height 11
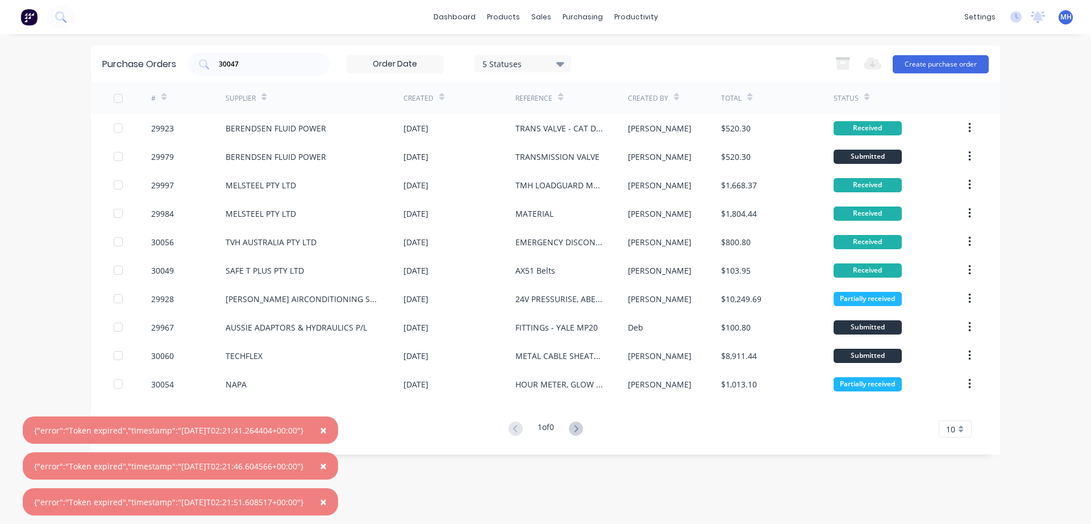
click at [965, 427] on div "10" at bounding box center [955, 428] width 33 height 17
click at [961, 410] on div "35" at bounding box center [956, 410] width 32 height 20
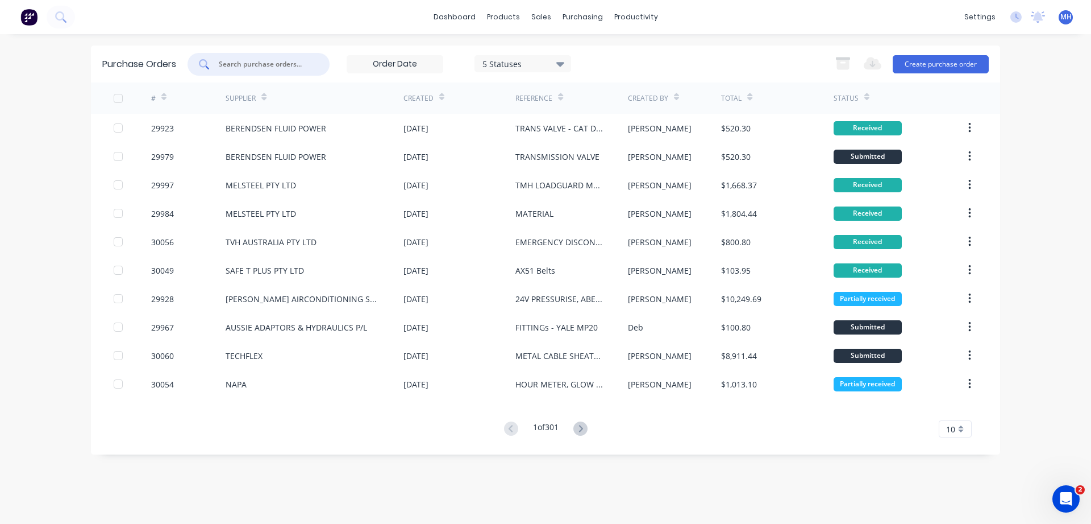
click at [228, 66] on input "text" at bounding box center [265, 64] width 94 height 11
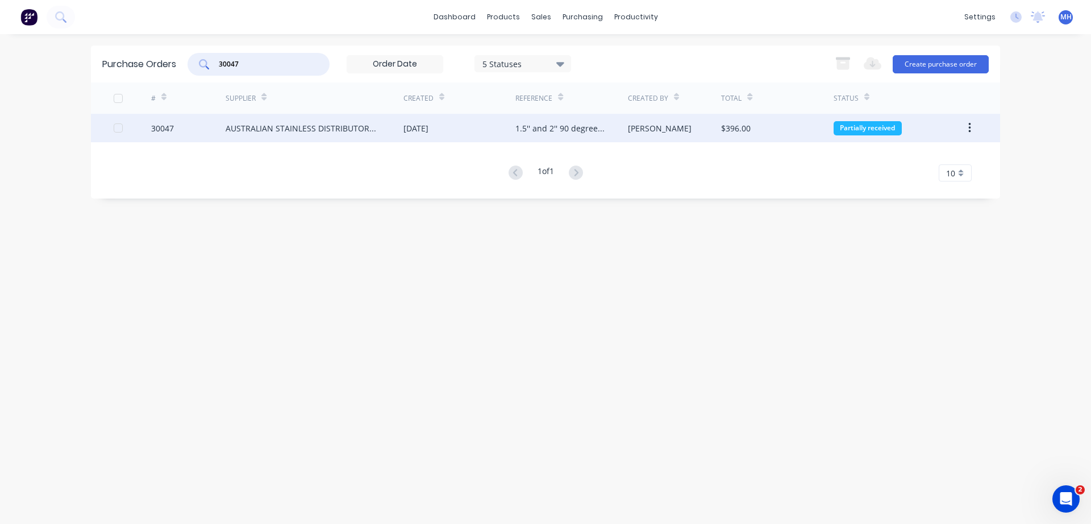
type input "30047"
click at [277, 131] on div "AUSTRALIAN STAINLESS DISTRIBUTORS P/L" at bounding box center [303, 128] width 155 height 12
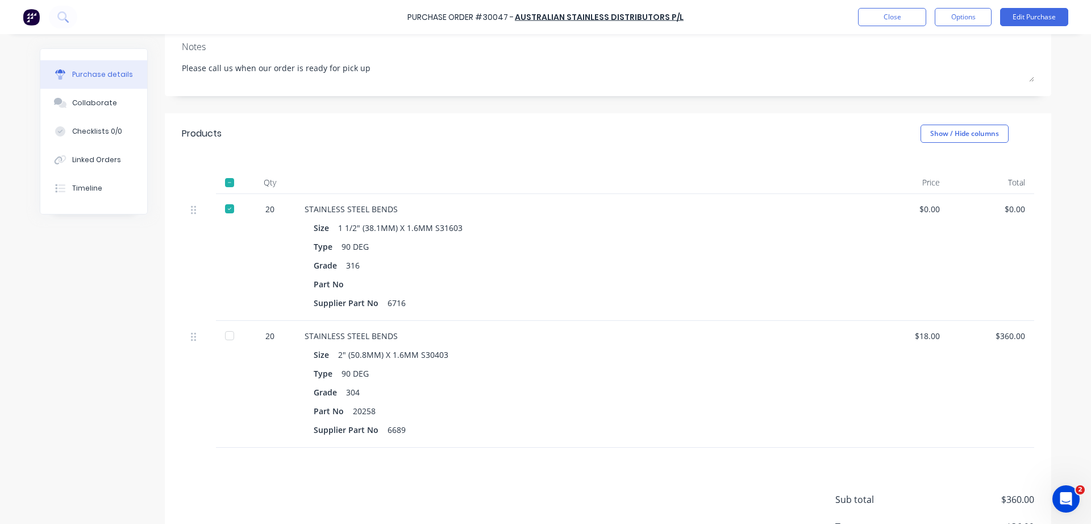
scroll to position [194, 0]
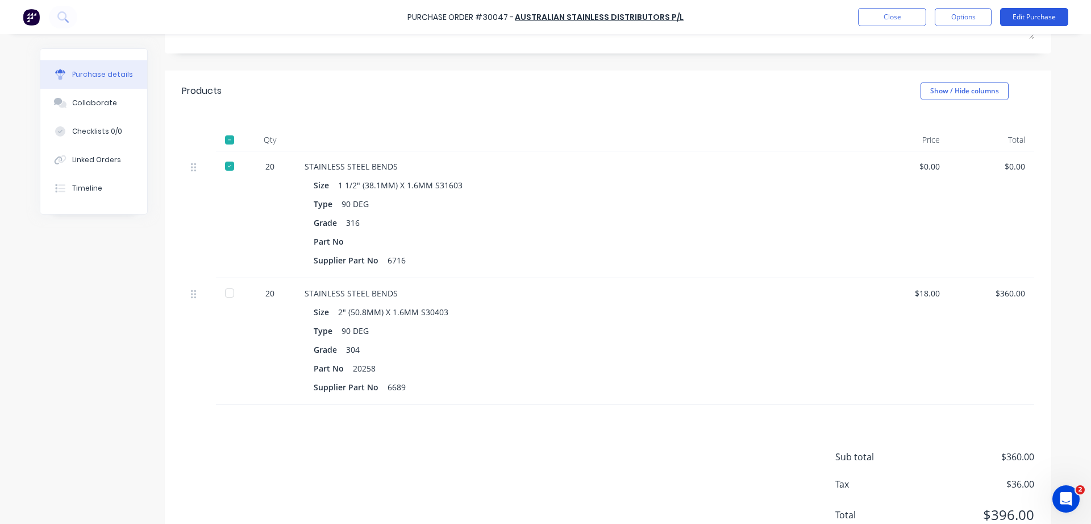
click at [1041, 20] on button "Edit Purchase" at bounding box center [1034, 17] width 68 height 18
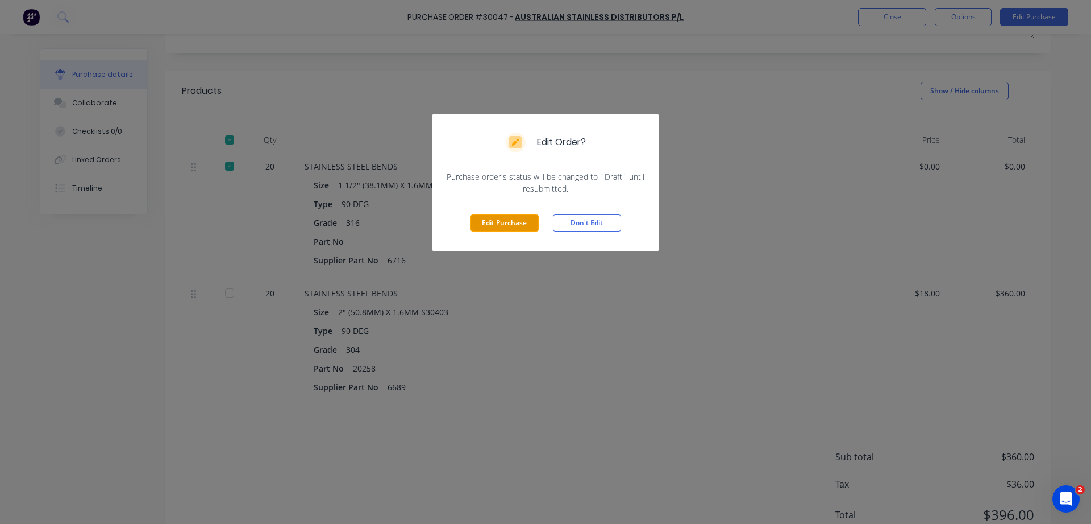
click at [532, 230] on button "Edit Purchase" at bounding box center [505, 222] width 68 height 17
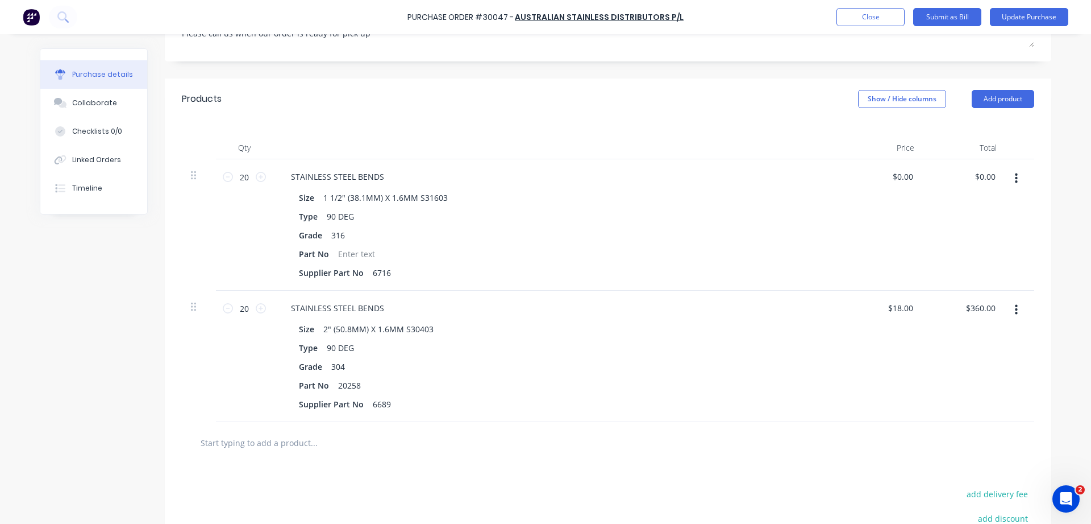
scroll to position [202, 0]
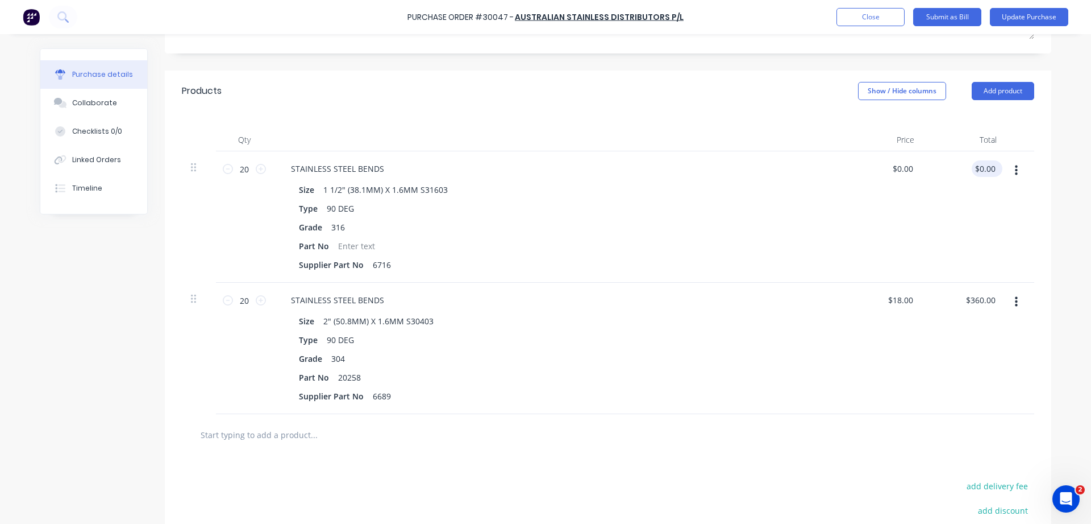
type textarea "x"
type input "0.00"
click at [991, 165] on input "0.00" at bounding box center [985, 168] width 26 height 16
type textarea "x"
drag, startPoint x: 996, startPoint y: 168, endPoint x: 973, endPoint y: 172, distance: 24.3
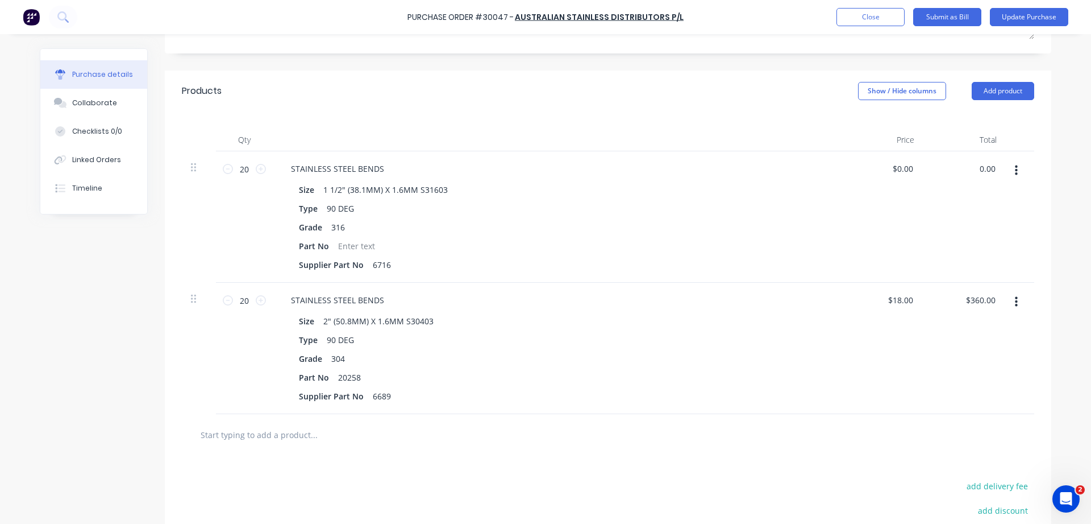
click at [973, 172] on div "0.00 0.00" at bounding box center [965, 216] width 82 height 131
type input "210"
type textarea "x"
type input "$10.50"
type input "$210.00"
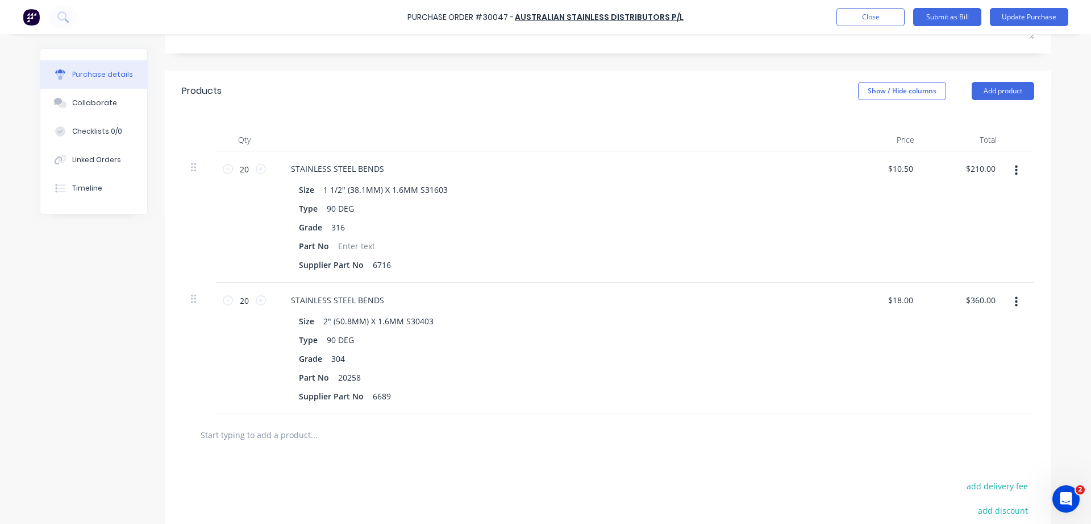
type textarea "x"
drag, startPoint x: 996, startPoint y: 294, endPoint x: 959, endPoint y: 303, distance: 38.0
click at [959, 303] on div "360.00 360.00" at bounding box center [965, 347] width 82 height 131
type input "400"
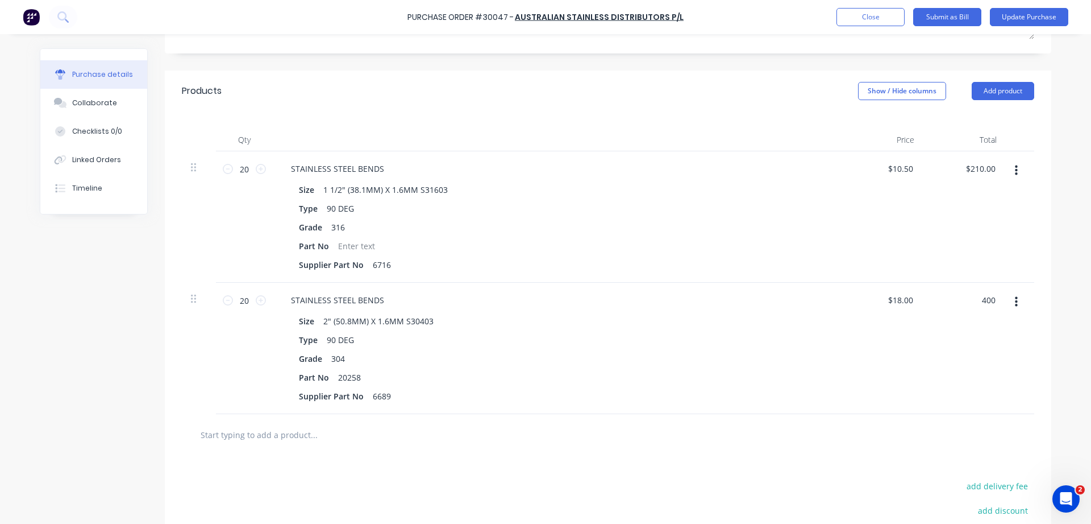
type textarea "x"
type input "$20.00"
type input "$400.00"
type textarea "x"
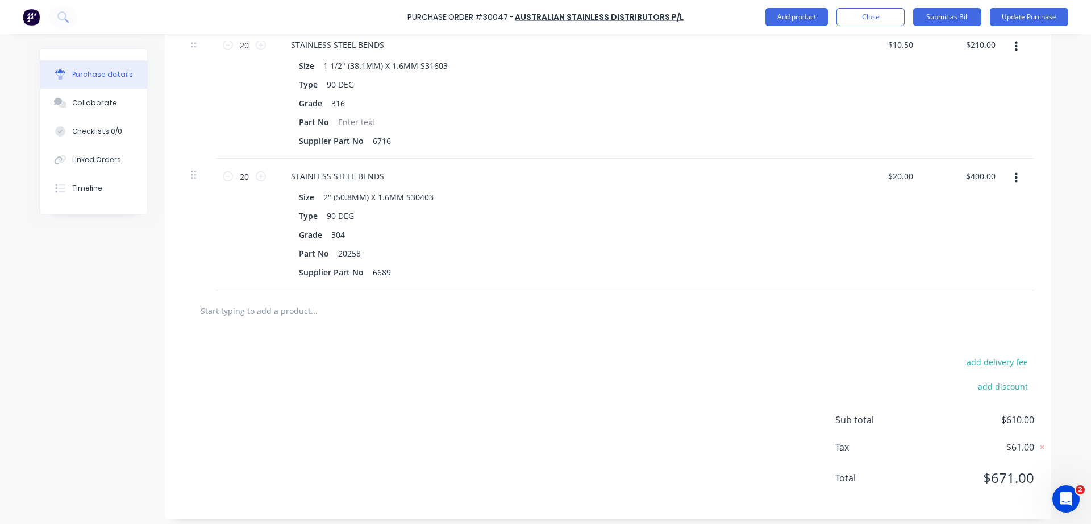
scroll to position [330, 0]
click at [1039, 20] on button "Update Purchase" at bounding box center [1029, 17] width 78 height 18
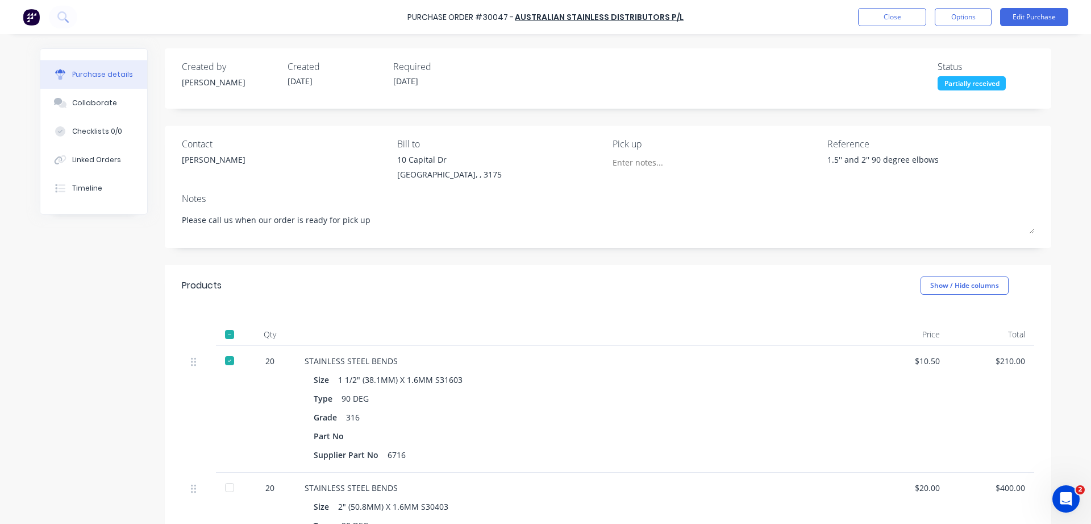
type textarea "x"
click at [610, 419] on div "Grade 316" at bounding box center [580, 417] width 532 height 16
click at [884, 22] on button "Close" at bounding box center [892, 17] width 68 height 18
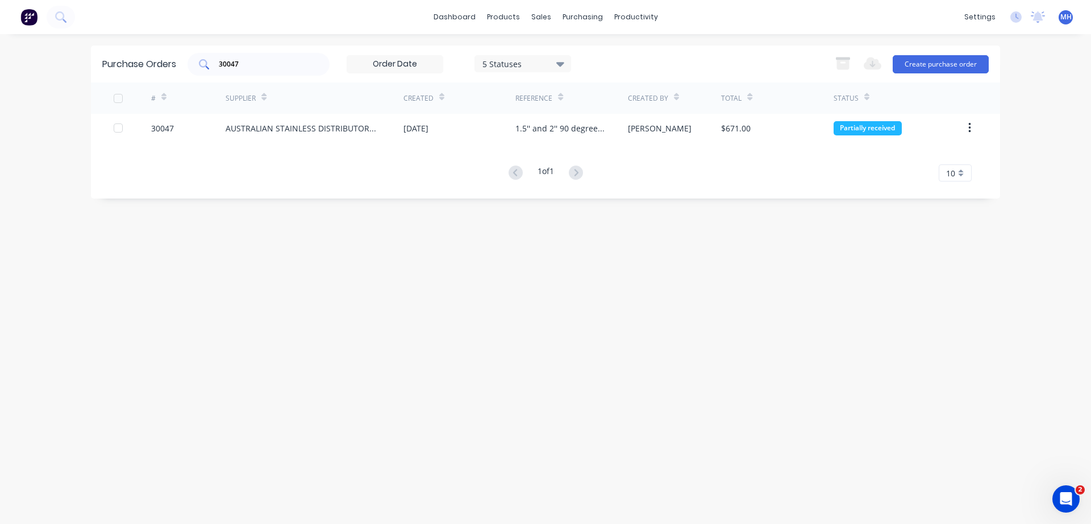
drag, startPoint x: 248, startPoint y: 60, endPoint x: 197, endPoint y: 61, distance: 51.8
click at [177, 64] on div "Purchase Orders 30047 5 Statuses 5 Statuses Export to Excel (XLSX) Create purch…" at bounding box center [545, 63] width 909 height 37
drag, startPoint x: 251, startPoint y: 62, endPoint x: 197, endPoint y: 74, distance: 56.0
click at [218, 70] on input "30047" at bounding box center [265, 64] width 94 height 11
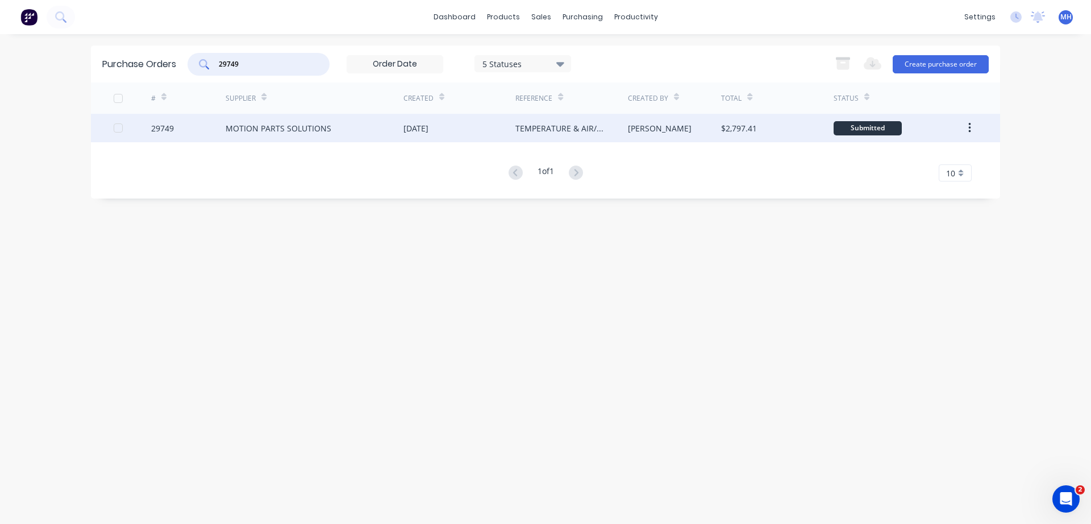
type input "29749"
click at [363, 134] on div "MOTION PARTS SOLUTIONS" at bounding box center [315, 128] width 178 height 28
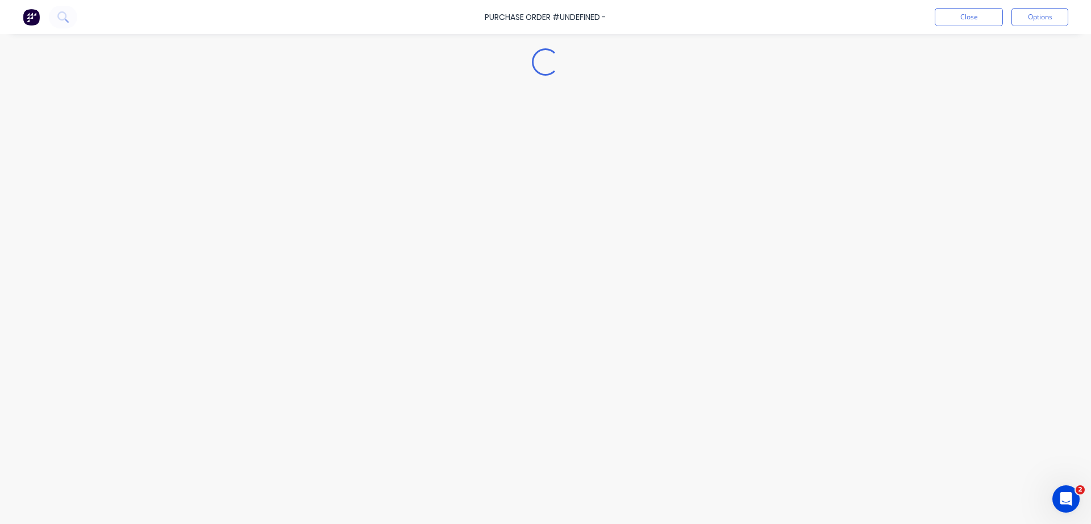
type textarea "x"
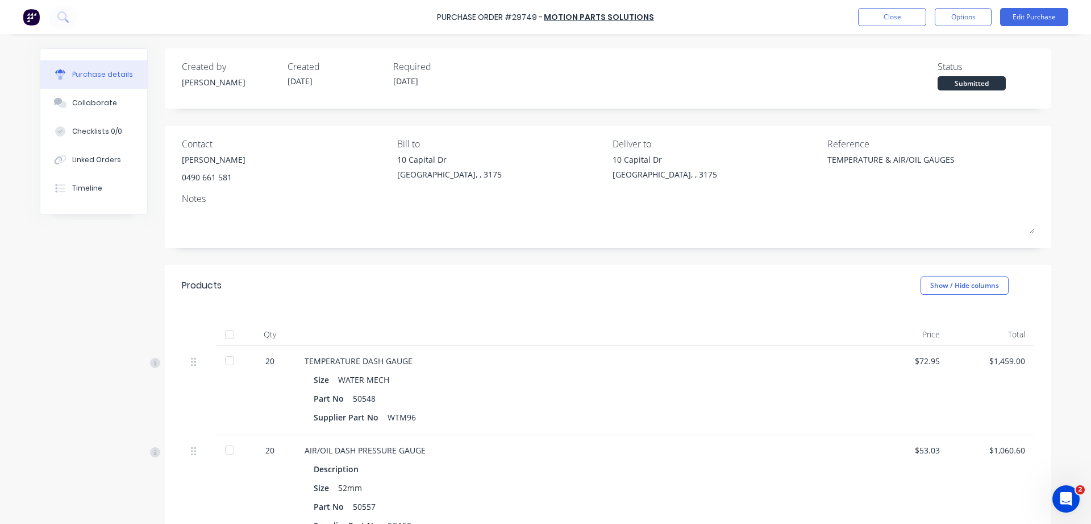
scroll to position [206, 0]
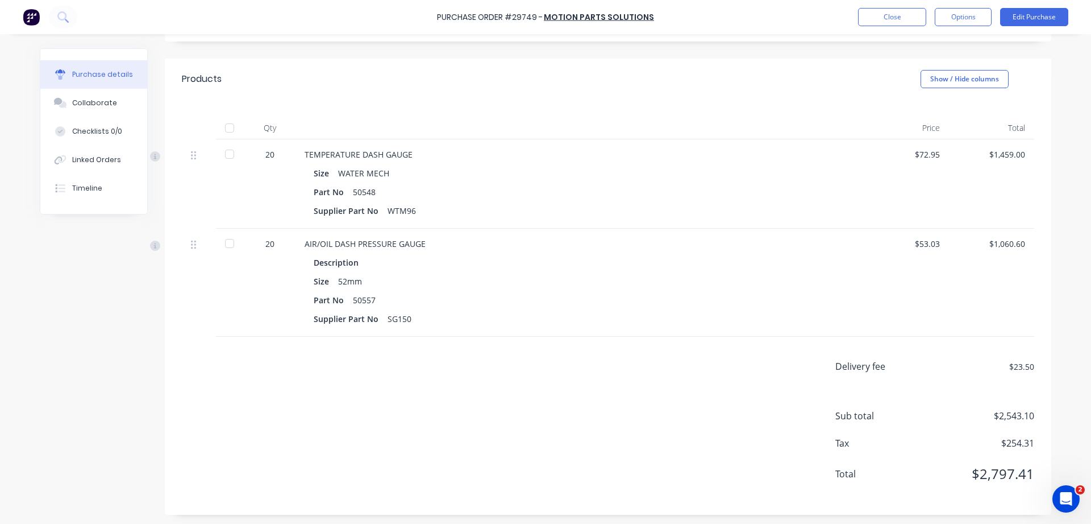
click at [1037, 365] on div "Delivery fee $23.50 Sub total $2,543.10 Tax $254.31 Total $2,797.41" at bounding box center [608, 425] width 887 height 178
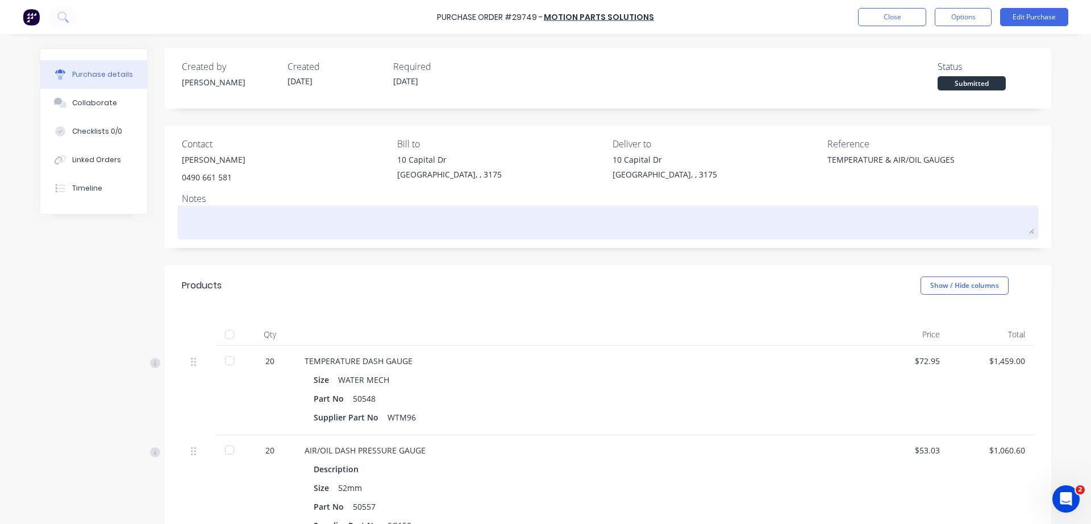
click at [192, 210] on textarea at bounding box center [608, 221] width 853 height 26
type textarea "O"
type textarea "x"
type textarea "ON"
type textarea "x"
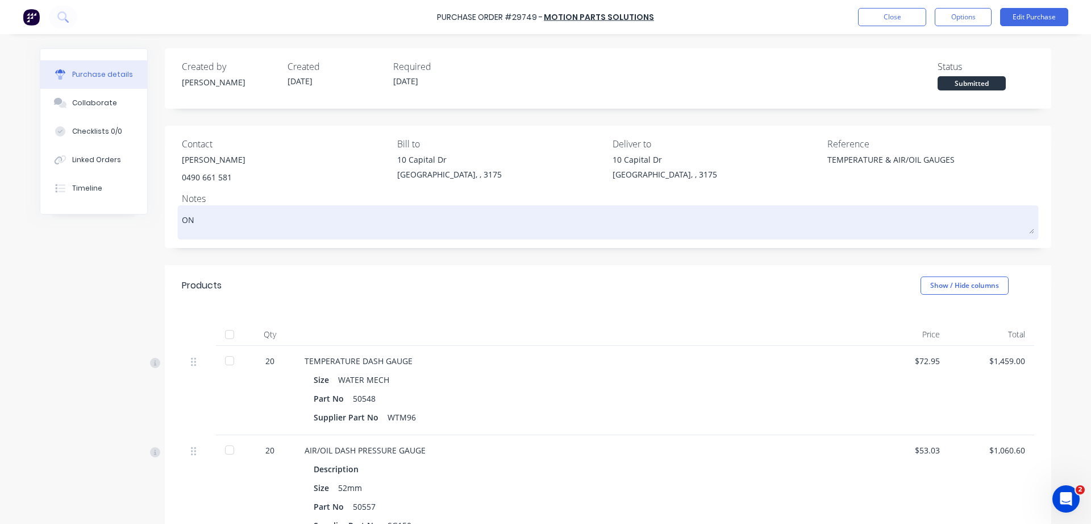
type textarea "ON"
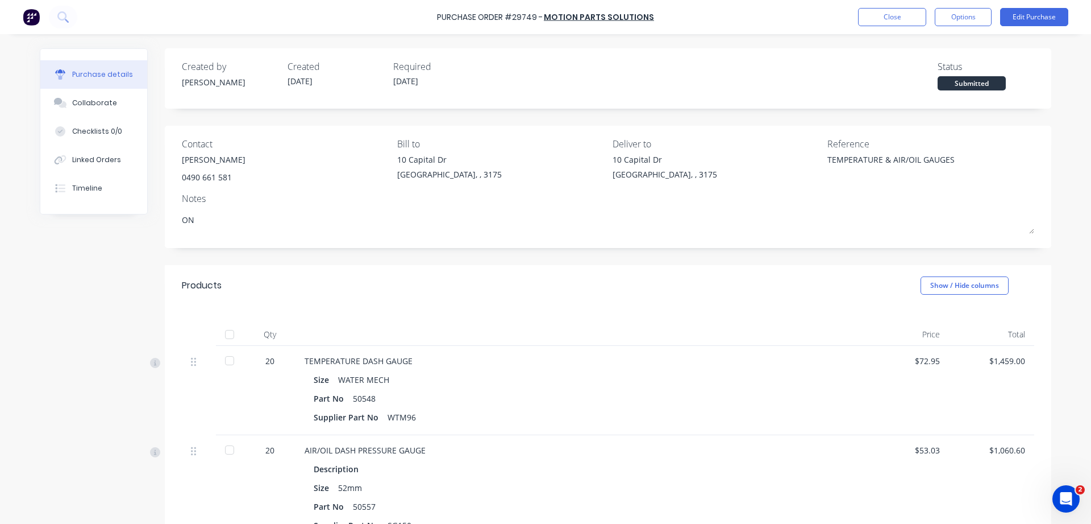
type textarea "x"
type textarea "ON M"
type textarea "x"
type textarea "ON MO"
type textarea "x"
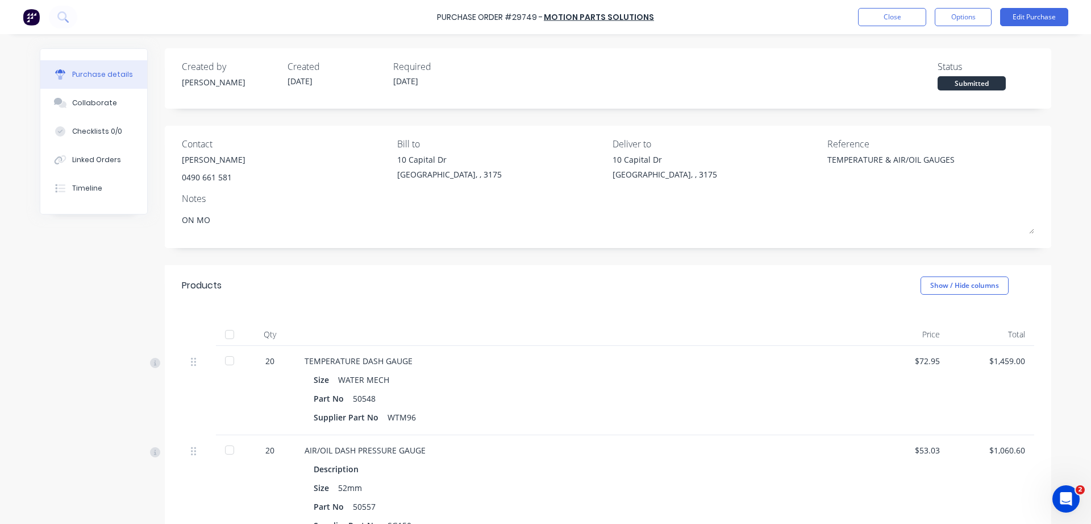
type textarea "ON MOT"
type textarea "x"
type textarea "ON MOTI"
type textarea "x"
type textarea "ON MOTIO"
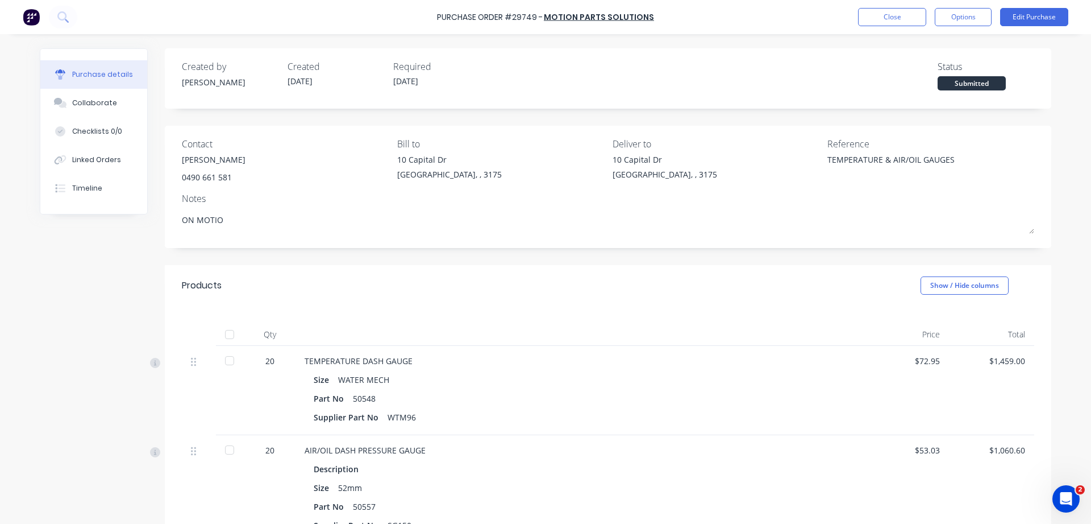
type textarea "x"
type textarea "ON MOTION"
type textarea "x"
type textarea "ON MOTION"
type textarea "x"
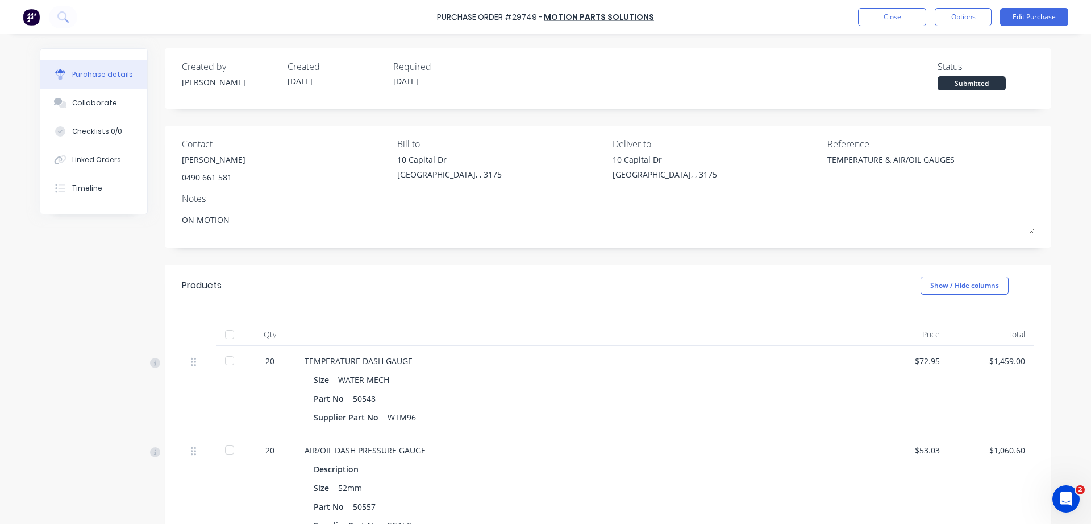
type textarea "ON MOTION '"
type textarea "x"
type textarea "ON MOTION 'S"
type textarea "x"
type textarea "ON MOTION 'S"
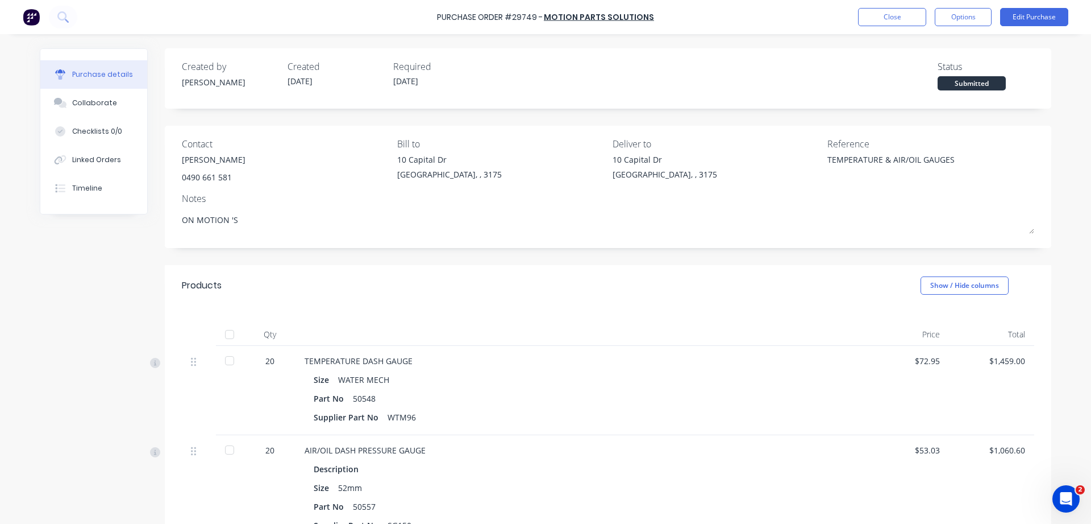
type textarea "x"
type textarea "ON MOTION 'S I"
type textarea "x"
type textarea "ON MOTION 'S IN"
type textarea "x"
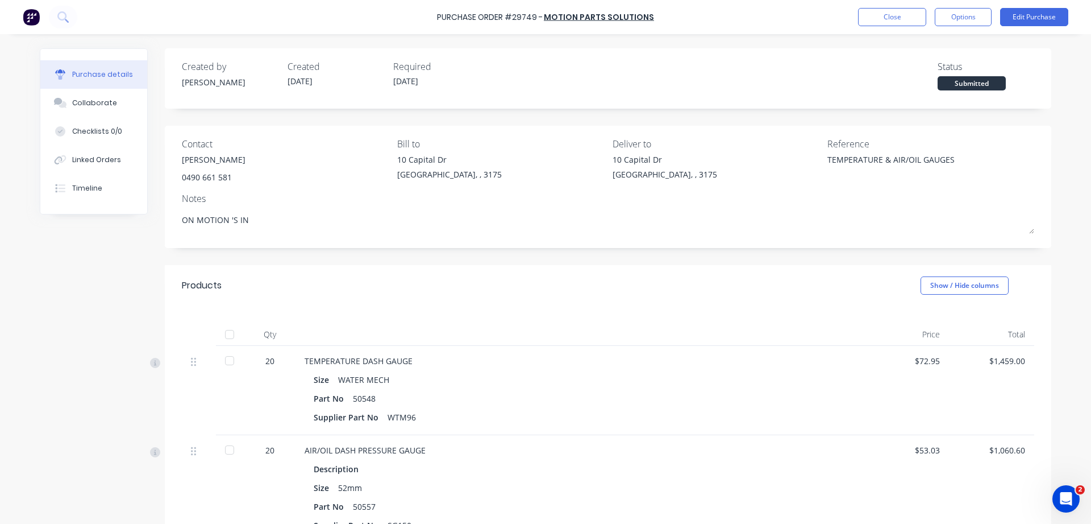
type textarea "ON MOTION 'S INV"
type textarea "x"
type textarea "ON MOTION 'S INVO"
type textarea "x"
type textarea "ON MOTION 'S INVOI"
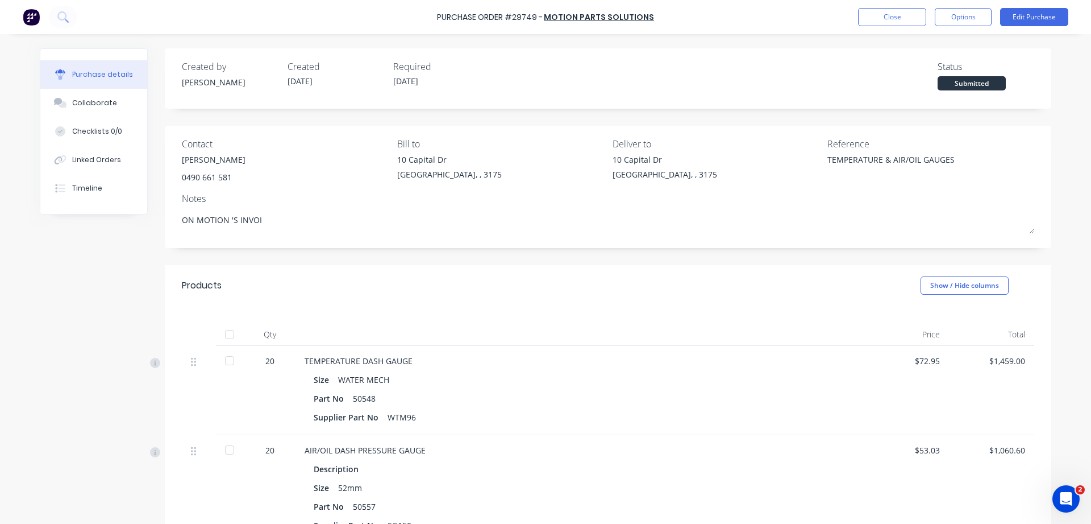
type textarea "x"
type textarea "ON MOTION 'S INVOIC"
type textarea "x"
type textarea "ON MOTION 'S INVOICE"
type textarea "x"
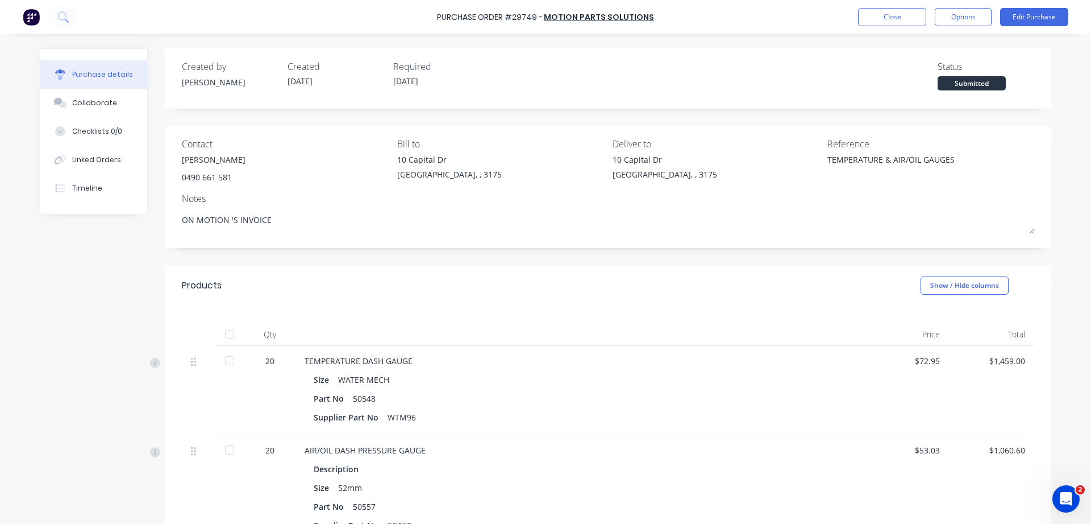
type textarea "ON MOTION 'S INVOICE"
type textarea "x"
type textarea "ON MOTION 'S INVOICE 3"
type textarea "x"
type textarea "ON MOTION 'S INVOICE 33"
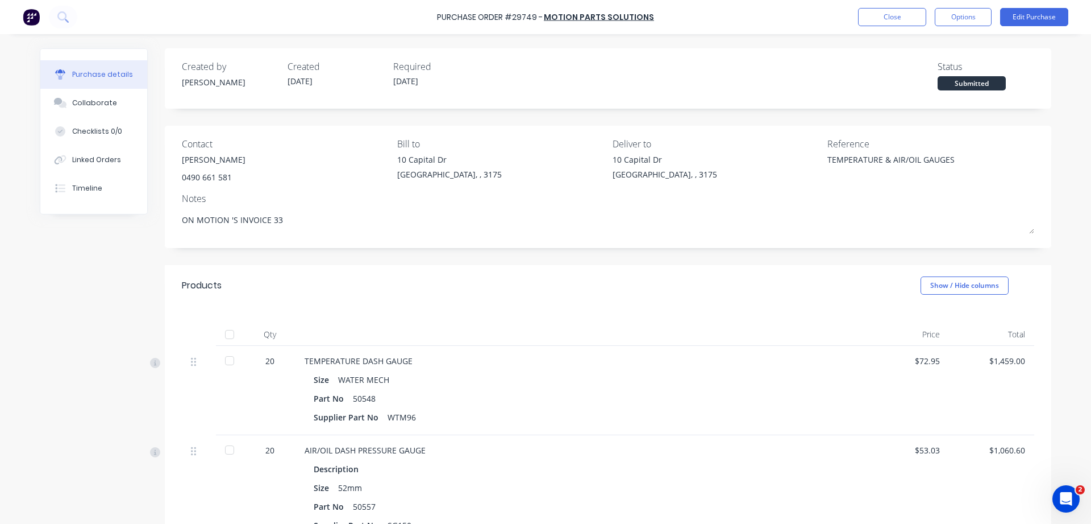
type textarea "x"
type textarea "ON MOTION 'S INVOICE 336"
type textarea "x"
type textarea "ON MOTION 'S INVOICE 336"
type textarea "x"
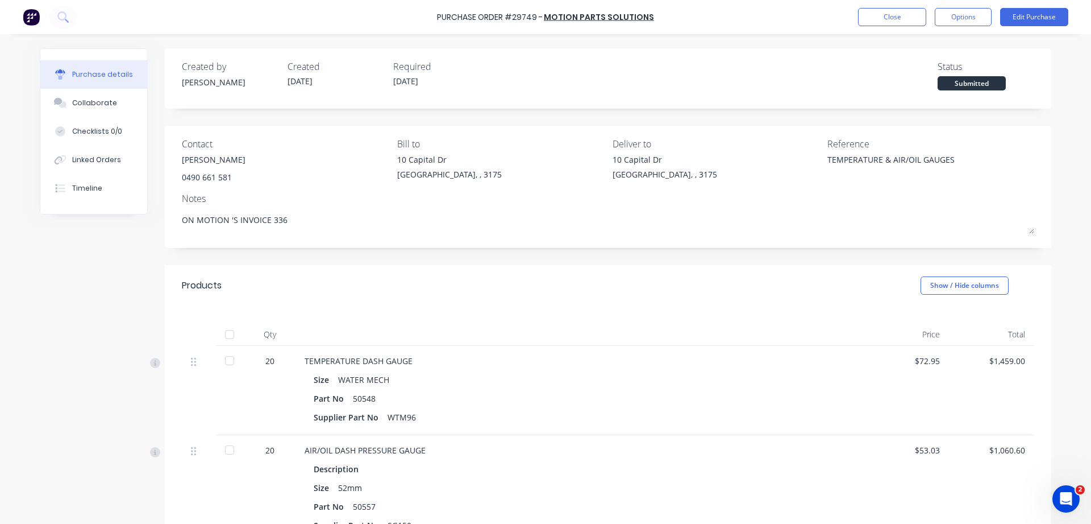
type textarea "ON MOTION 'S INVOICE 33"
type textarea "x"
type textarea "ON MOTION 'S INVOICE 3"
type textarea "x"
type textarea "ON MOTION 'S INVOICE"
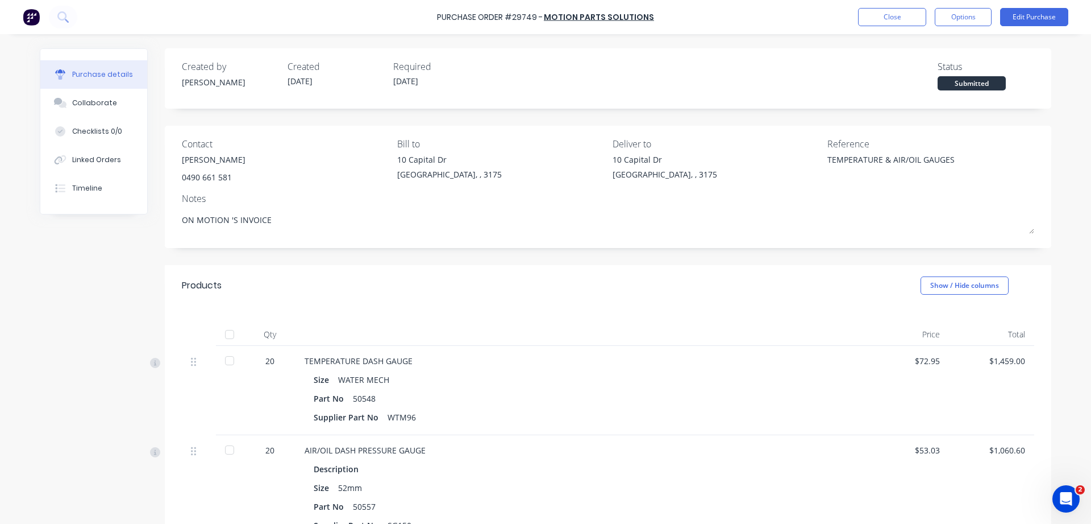
type textarea "x"
type textarea "ON MOTION 'S INVOICE"
type textarea "x"
type textarea "ON MOTION 'S INVOICE"
type textarea "x"
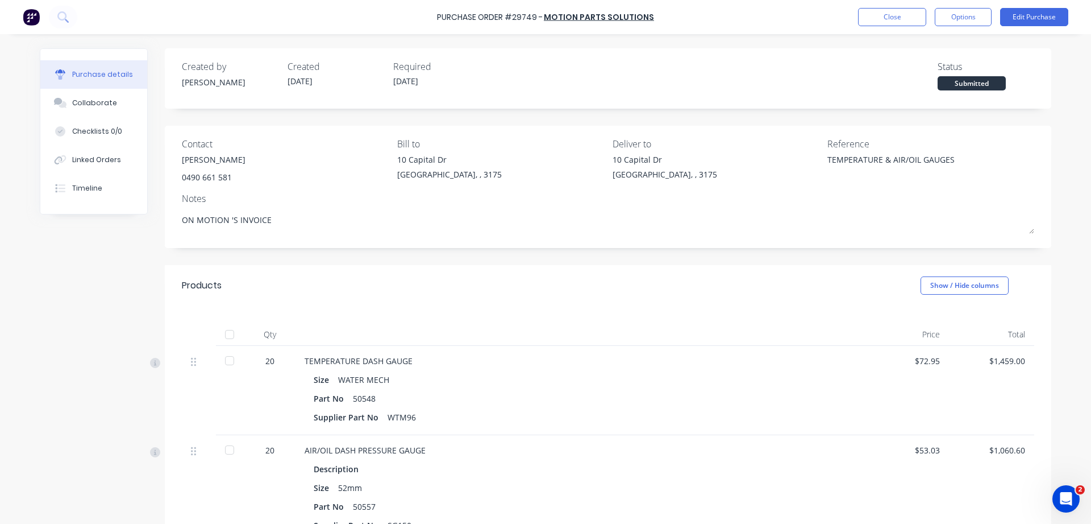
type textarea "ON MOTION 'S INVOICE 0"
type textarea "x"
type textarea "ON MOTION 'S INVOICE 00"
type textarea "x"
type textarea "ON MOTION 'S INVOICE 000"
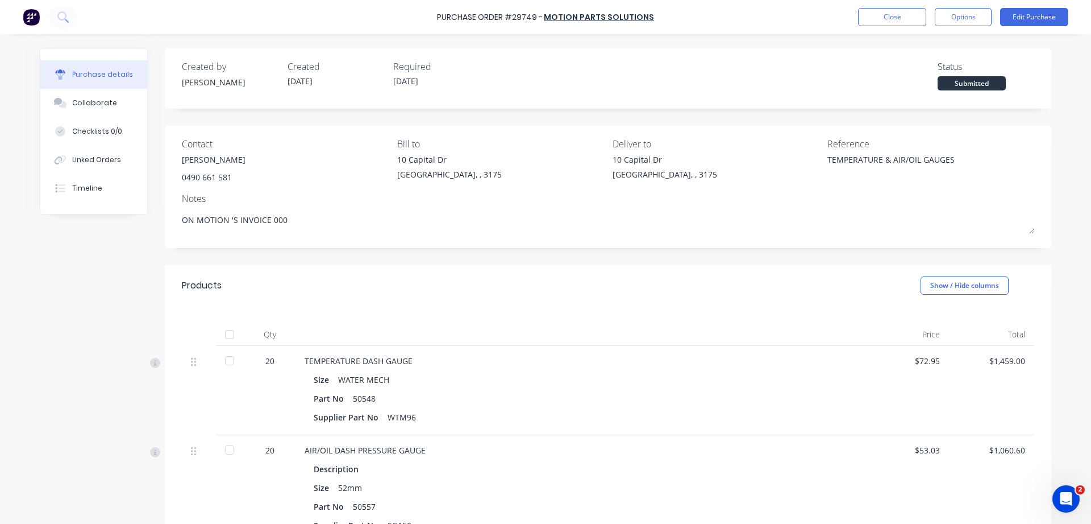
type textarea "x"
type textarea "ON MOTION 'S INVOICE 0000"
type textarea "x"
type textarea "ON MOTION 'S INVOICE 00003"
type textarea "x"
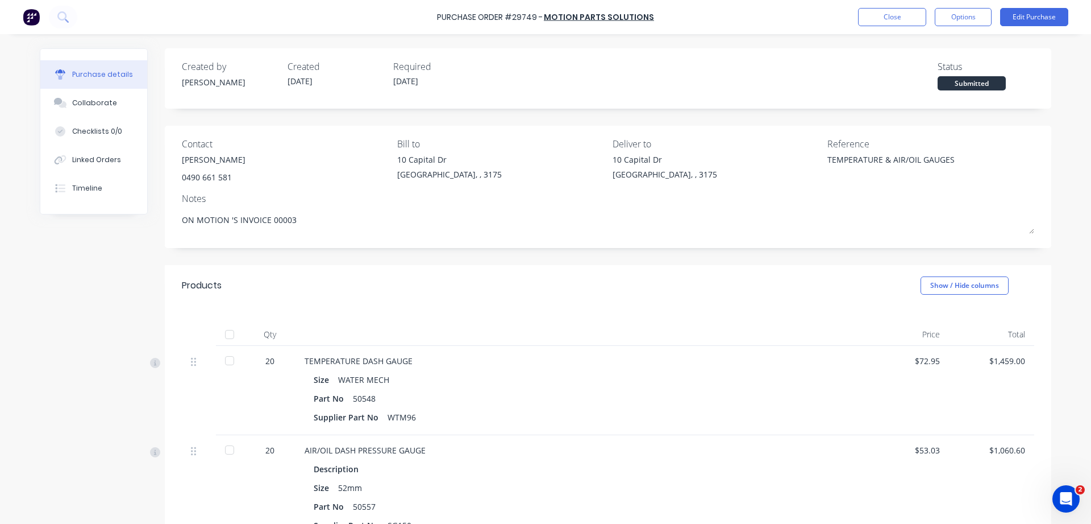
type textarea "ON MOTION 'S INVOICE 000033"
type textarea "x"
type textarea "ON MOTION 'S INVOICE 0000336"
type textarea "x"
type textarea "ON MOTION 'S INVOICE 00003367"
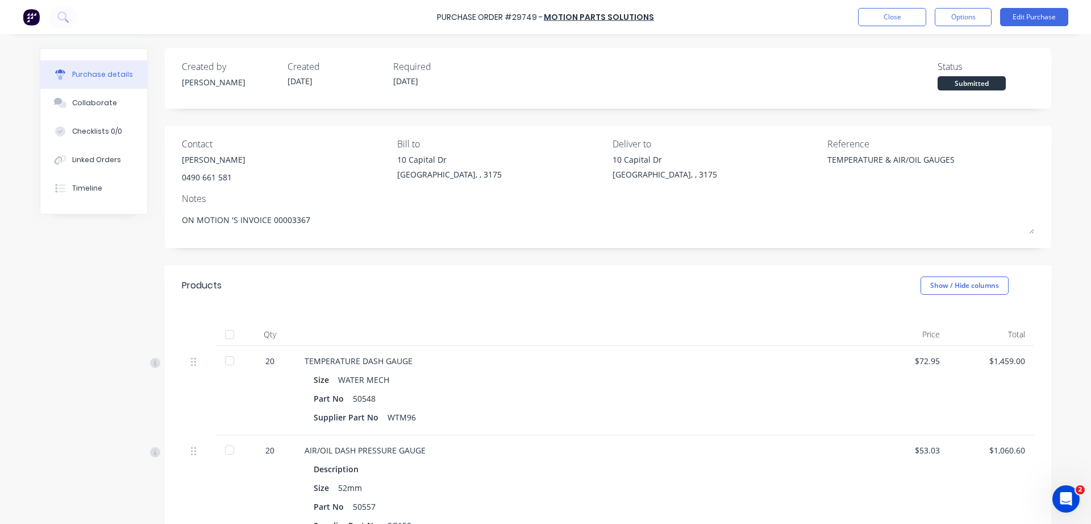
type textarea "x"
type textarea "ON MOTION 'S INVOICE 00003367"
type textarea "x"
type textarea "ON MOTION 'S INVOICE 00003367 T"
type textarea "x"
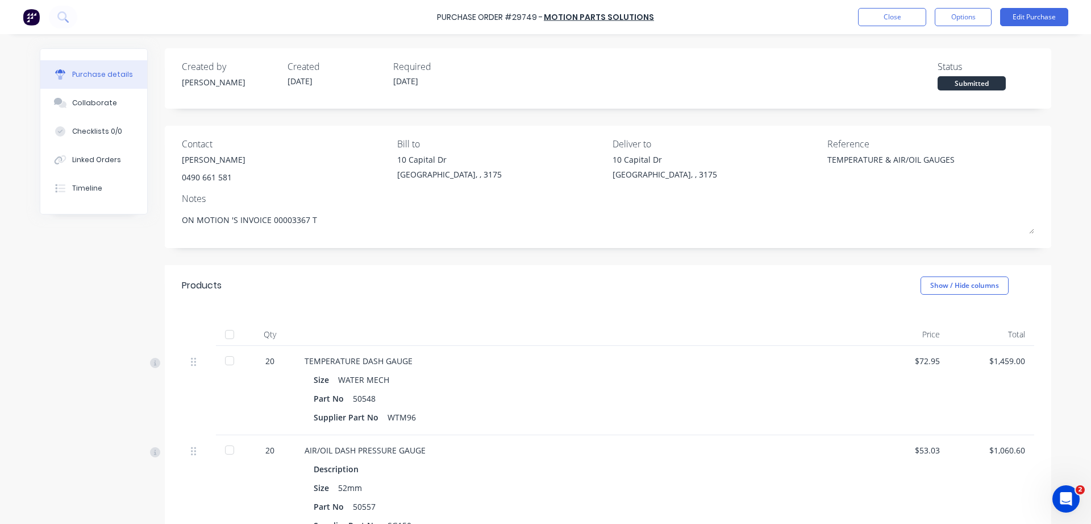
type textarea "ON MOTION 'S INVOICE 00003367 TH"
type textarea "x"
type textarea "ON MOTION 'S INVOICE 00003367 THE"
type textarea "x"
type textarea "ON MOTION 'S INVOICE 00003367 THEY"
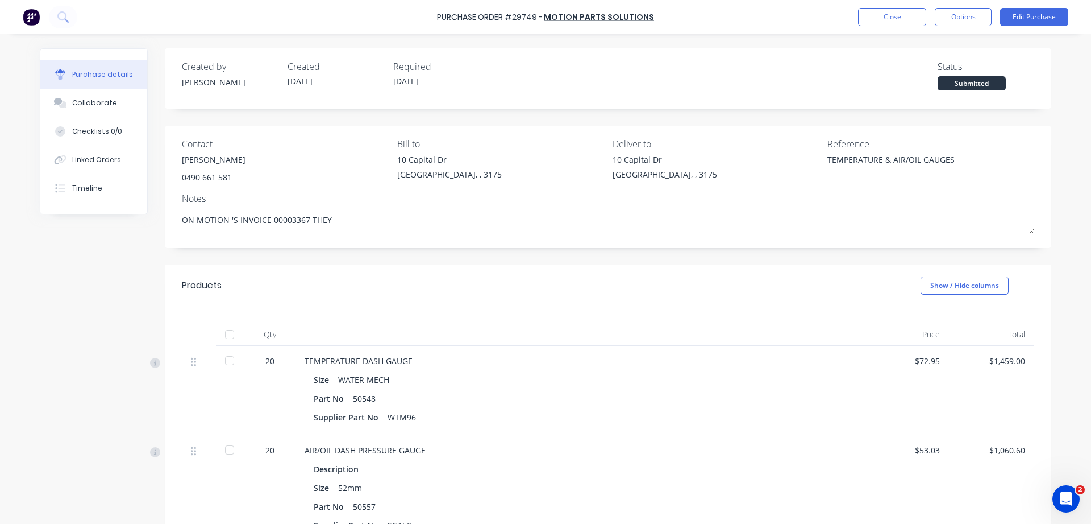
type textarea "x"
type textarea "ON MOTION 'S INVOICE 00003367 THEY"
type textarea "x"
type textarea "ON MOTION 'S INVOICE 00003367 THEY H"
type textarea "x"
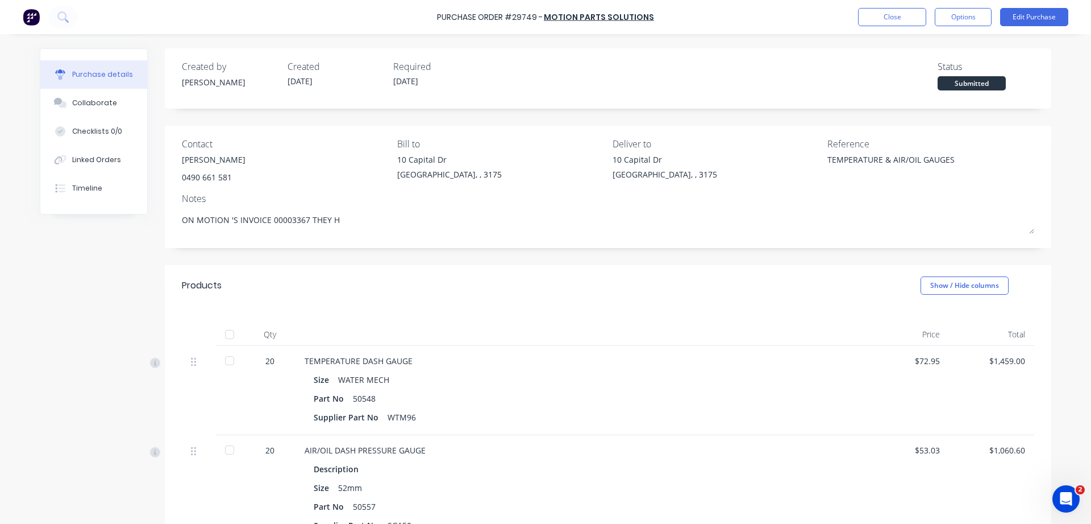
type textarea "ON MOTION 'S INVOICE 00003367 THEY HA"
type textarea "x"
type textarea "ON MOTION 'S INVOICE 00003367 THEY HAV"
type textarea "x"
type textarea "ON MOTION 'S INVOICE 00003367 THEY HAVE"
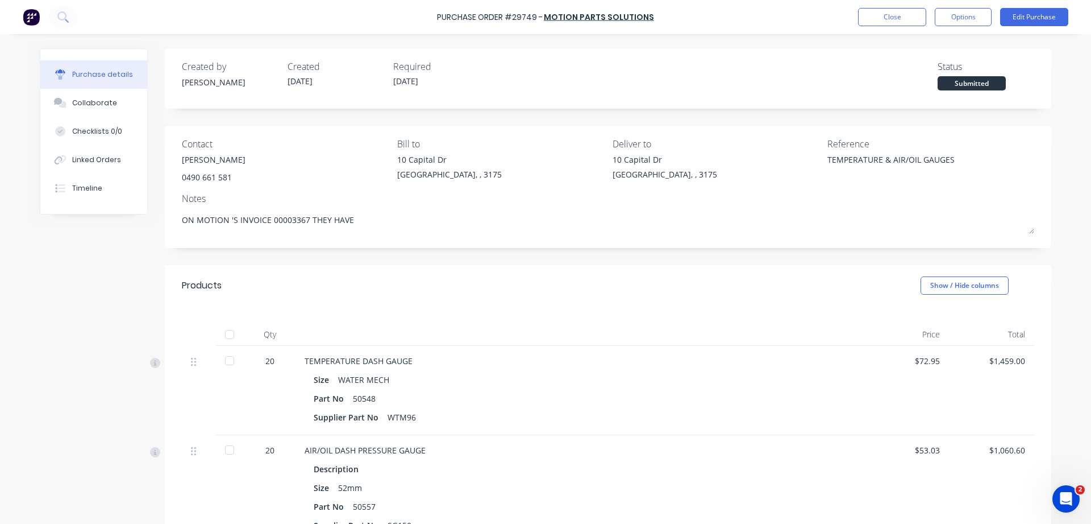
type textarea "x"
type textarea "ON MOTION 'S INVOICE 00003367 THEY HAVE"
type textarea "x"
type textarea "ON MOTION 'S INVOICE 00003367 THEY HAVE C"
type textarea "x"
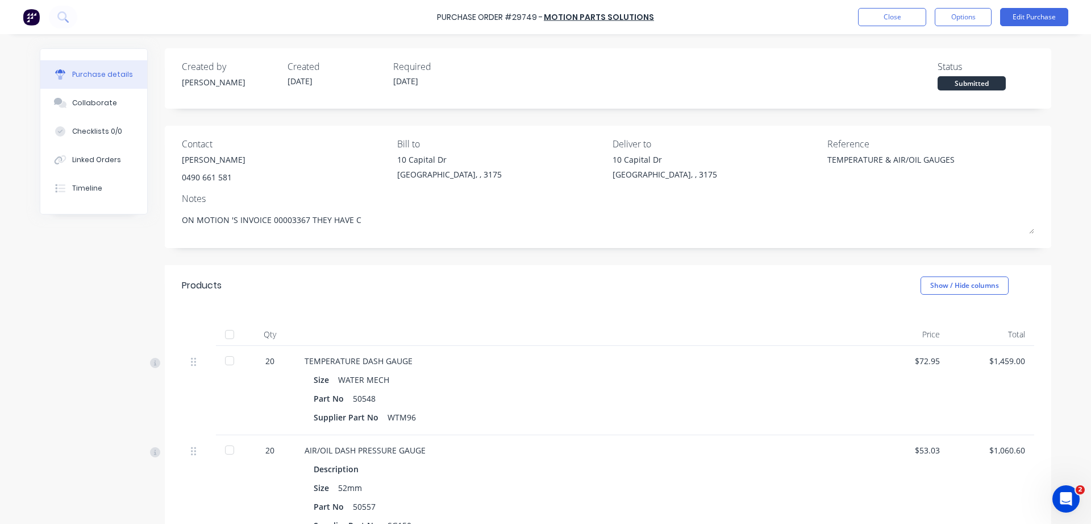
type textarea "ON MOTION 'S INVOICE 00003367 THEY HAVE CH"
type textarea "x"
type textarea "ON MOTION 'S INVOICE 00003367 THEY HAVE CHA"
type textarea "x"
type textarea "ON MOTION 'S INVOICE 00003367 THEY HAVE CHAR"
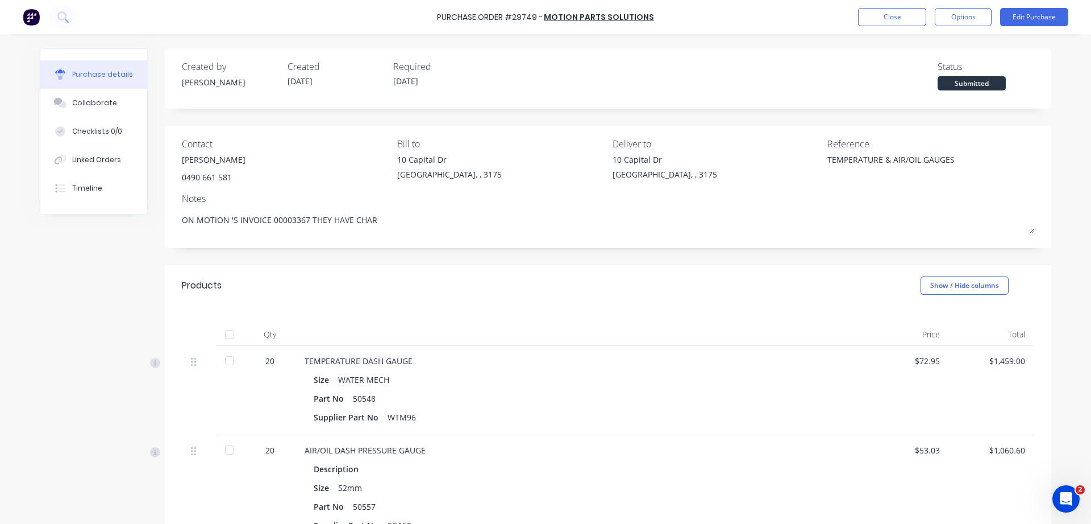
type textarea "x"
type textarea "ON MOTION 'S INVOICE 00003367 THEY HAVE CHARG"
type textarea "x"
type textarea "ON MOTION 'S INVOICE 00003367 THEY HAVE CHARGE"
type textarea "x"
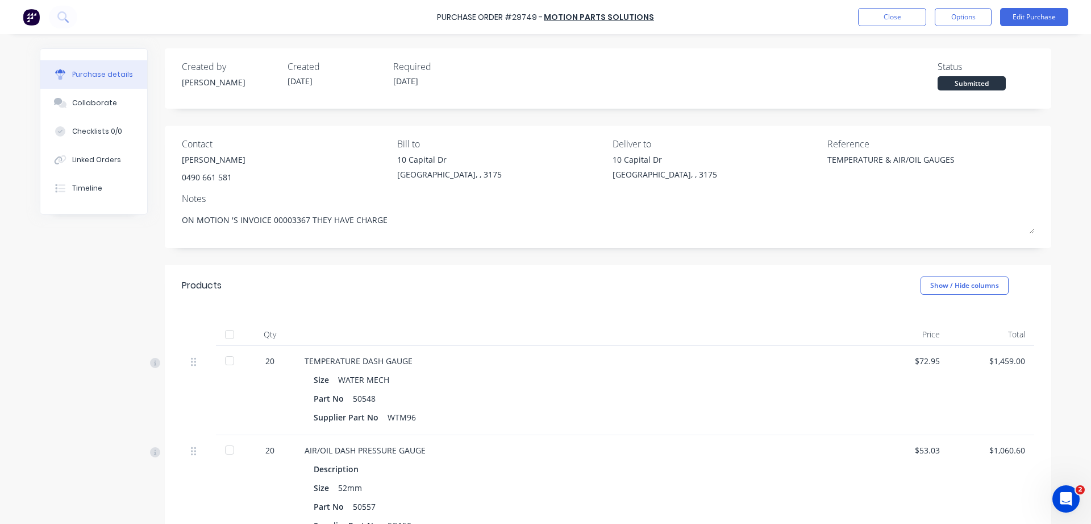
type textarea "ON MOTION 'S INVOICE 00003367 THEY HAVE CHARGED"
type textarea "x"
type textarea "ON MOTION 'S INVOICE 00003367 THEY HAVE CHARGED"
type textarea "x"
type textarea "ON MOTION 'S INVOICE 00003367 THEY HAVE CHARGED U"
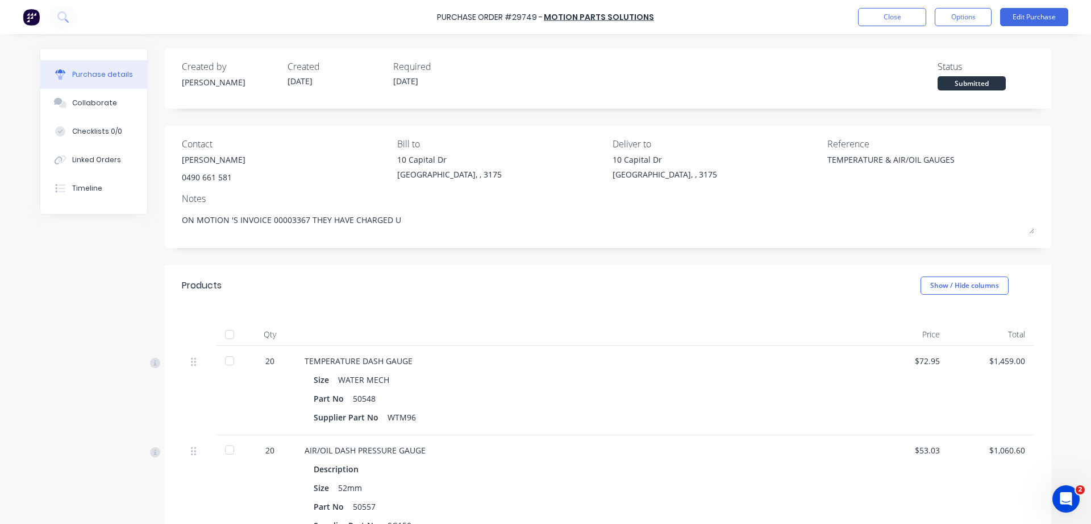
type textarea "x"
type textarea "ON MOTION 'S INVOICE 00003367 THEY HAVE CHARGED US"
type textarea "x"
type textarea "ON MOTION 'S INVOICE 00003367 THEY HAVE CHARGED US"
type textarea "x"
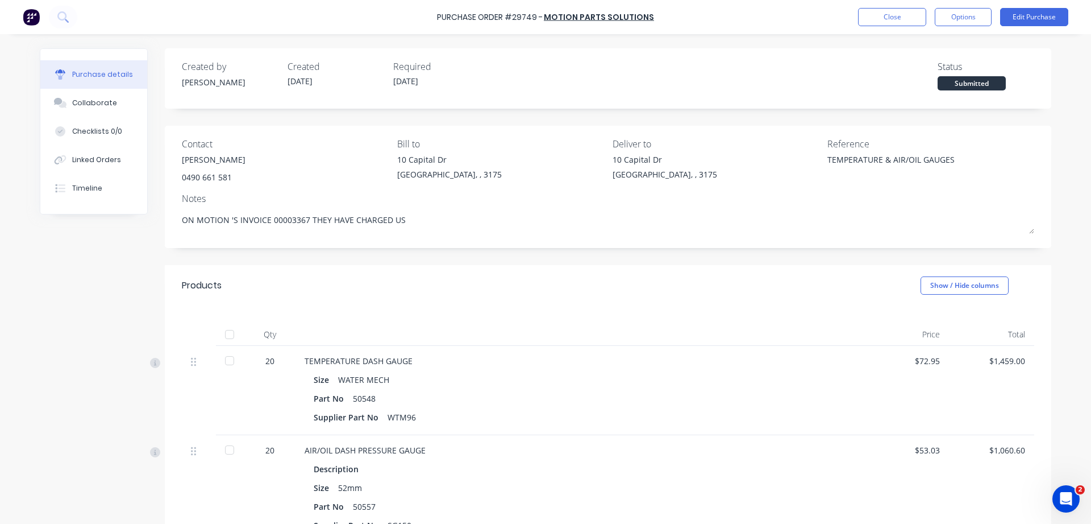
type textarea "ON MOTION 'S INVOICE 00003367 THEY HAVE CHARGED US T"
type textarea "x"
type textarea "ON MOTION 'S INVOICE 00003367 THEY HAVE CHARGED US TW"
type textarea "x"
type textarea "ON MOTION 'S INVOICE 00003367 THEY HAVE CHARGED US TWI"
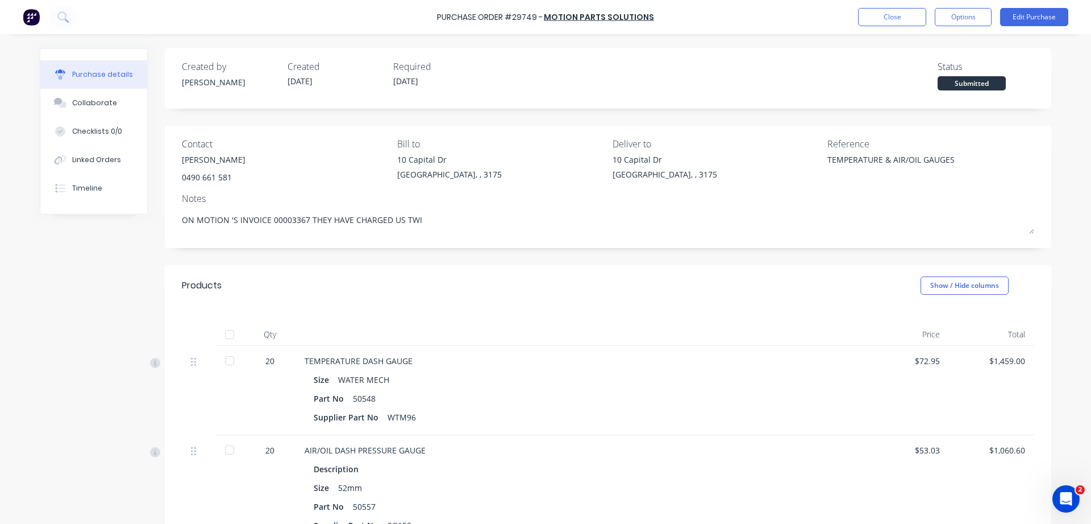
type textarea "x"
type textarea "ON MOTION 'S INVOICE 00003367 THEY HAVE CHARGED US TWIC"
type textarea "x"
type textarea "ON MOTION 'S INVOICE 00003367 THEY HAVE CHARGED US TWICE"
type textarea "x"
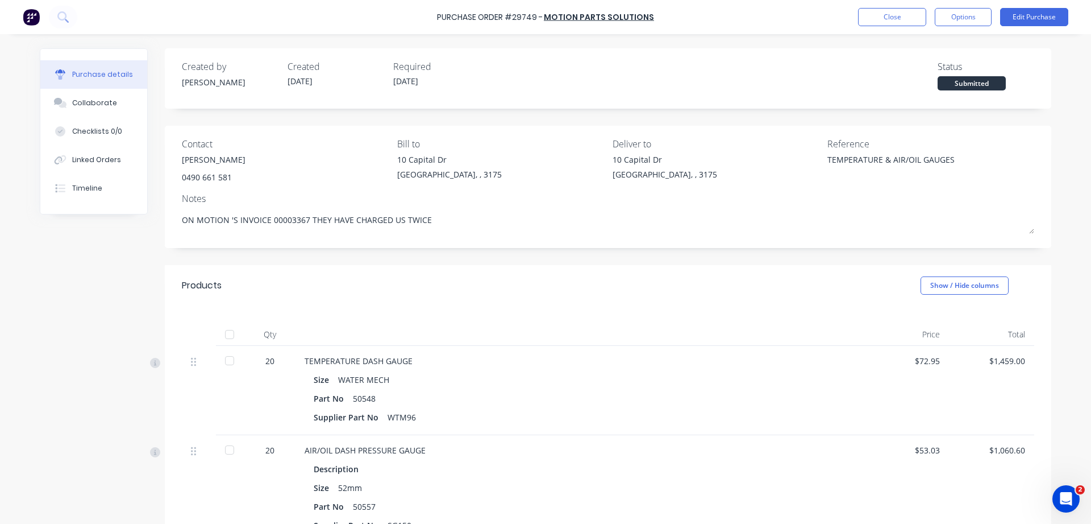
type textarea "ON MOTION 'S INVOICE 00003367 THEY HAVE CHARGED US TWICE"
type textarea "x"
type textarea "ON MOTION 'S INVOICE 00003367 THEY HAVE CHARGED US TWICE"
type textarea "x"
type textarea "ON MOTION 'S INVOICE 00003367 THEY HAVE CHARGED US TWIC"
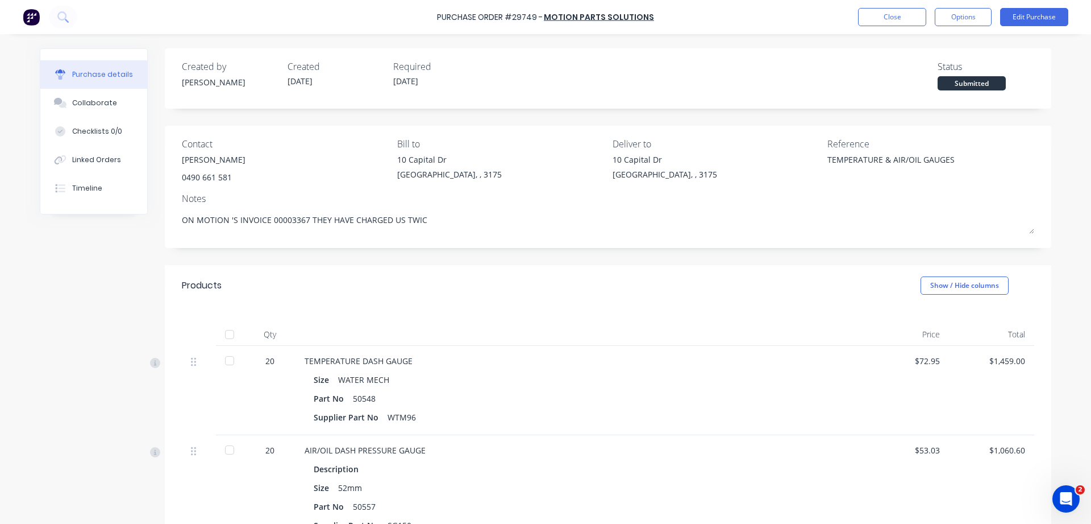
type textarea "x"
type textarea "ON MOTION 'S INVOICE 00003367 THEY HAVE CHARGED US TWI"
type textarea "x"
type textarea "ON MOTION 'S INVOICE 00003367 THEY HAVE CHARGED US TW"
type textarea "x"
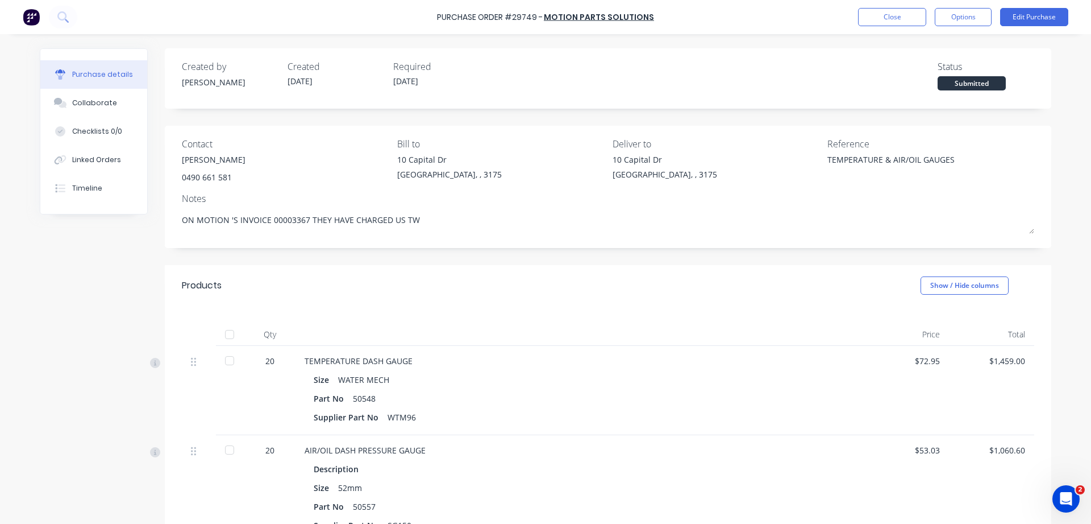
type textarea "ON MOTION 'S INVOICE 00003367 THEY HAVE CHARGED US T"
type textarea "x"
type textarea "ON MOTION 'S INVOICE 00003367 THEY HAVE CHARGED US"
type textarea "x"
type textarea "ON MOTION 'S INVOICE 00003367 THEY HAVE CHARGED US G"
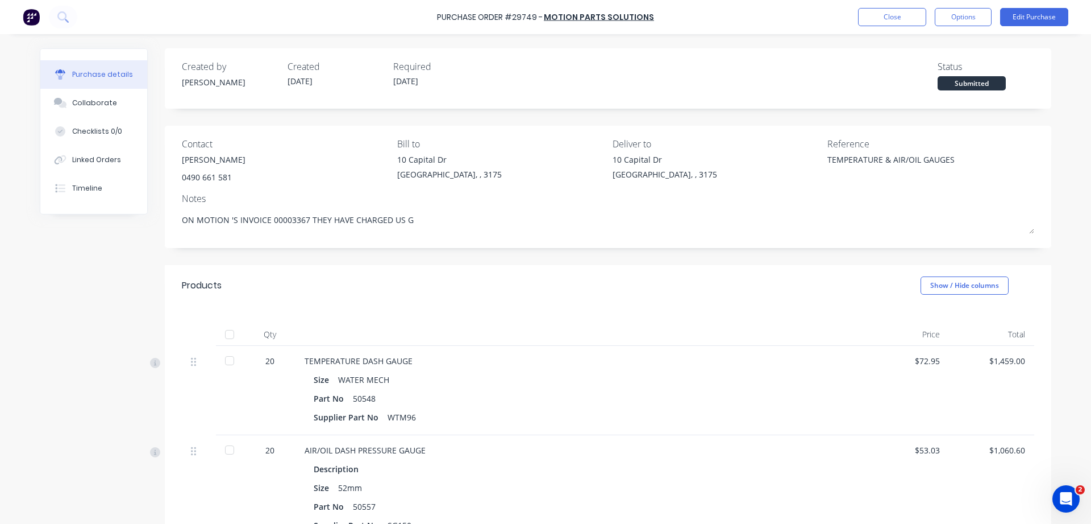
type textarea "x"
type textarea "ON MOTION 'S INVOICE 00003367 THEY HAVE CHARGED US GS"
type textarea "x"
type textarea "ON MOTION 'S INVOICE 00003367 THEY HAVE CHARGED US GST"
type textarea "x"
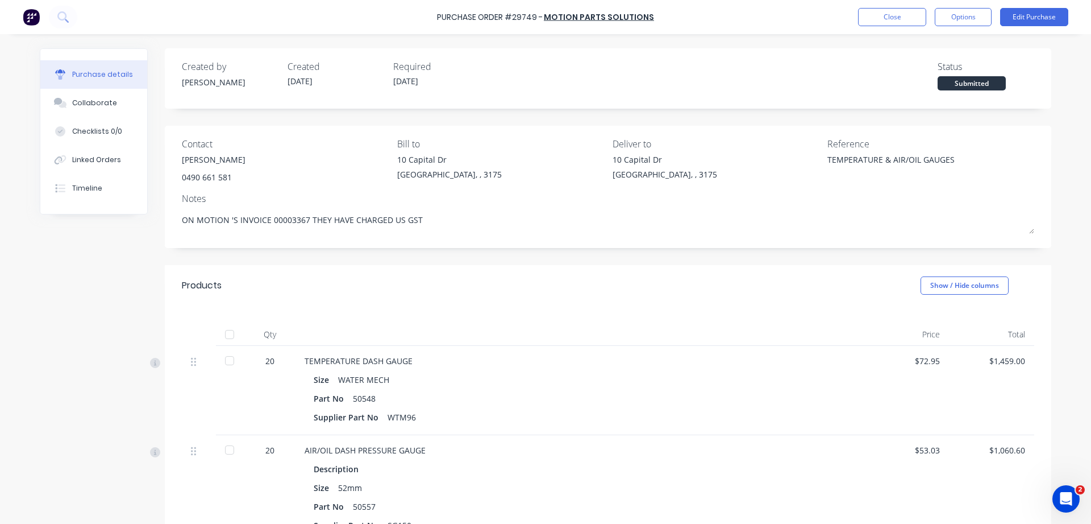
type textarea "ON MOTION 'S INVOICE 00003367 THEY HAVE CHARGED US GST"
type textarea "x"
type textarea "ON MOTION 'S INVOICE 00003367 THEY HAVE CHARGED US GST O"
type textarea "x"
type textarea "ON MOTION 'S INVOICE 00003367 THEY HAVE CHARGED US GST ON"
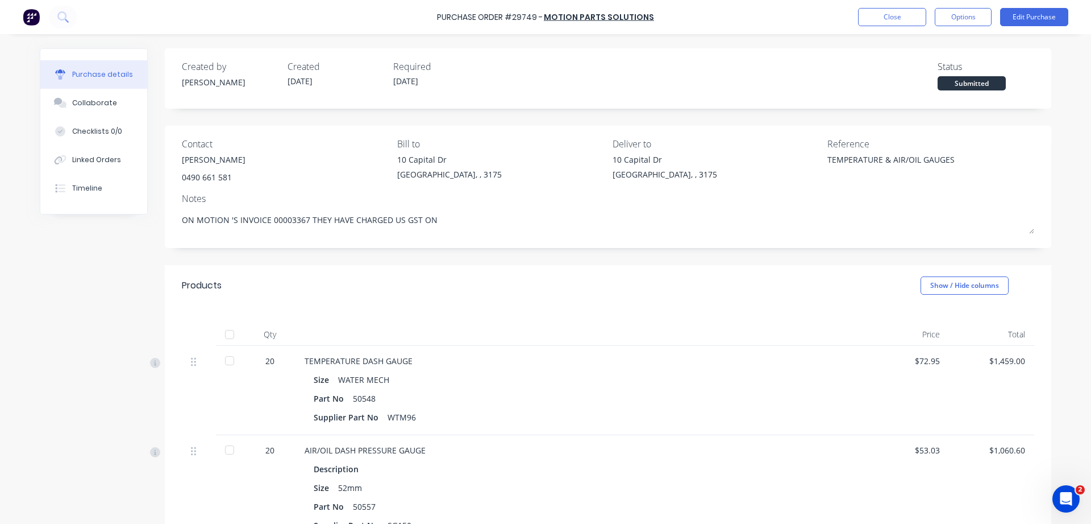
type textarea "x"
type textarea "ON MOTION 'S INVOICE 00003367 THEY HAVE CHARGED US GST ON"
type textarea "x"
type textarea "ON MOTION 'S INVOICE 00003367 THEY HAVE CHARGED US GST ON T"
type textarea "x"
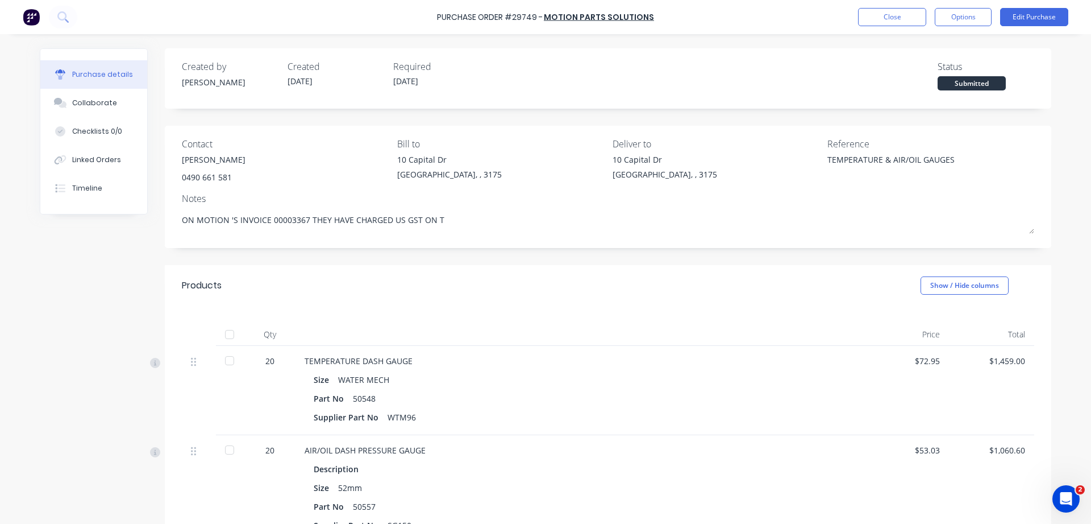
type textarea "ON MOTION 'S INVOICE 00003367 THEY HAVE CHARGED US GST ON TH"
type textarea "x"
type textarea "ON MOTION 'S INVOICE 00003367 THEY HAVE CHARGED US GST ON THE"
type textarea "x"
type textarea "ON MOTION 'S INVOICE 00003367 THEY HAVE CHARGED US GST ON THE"
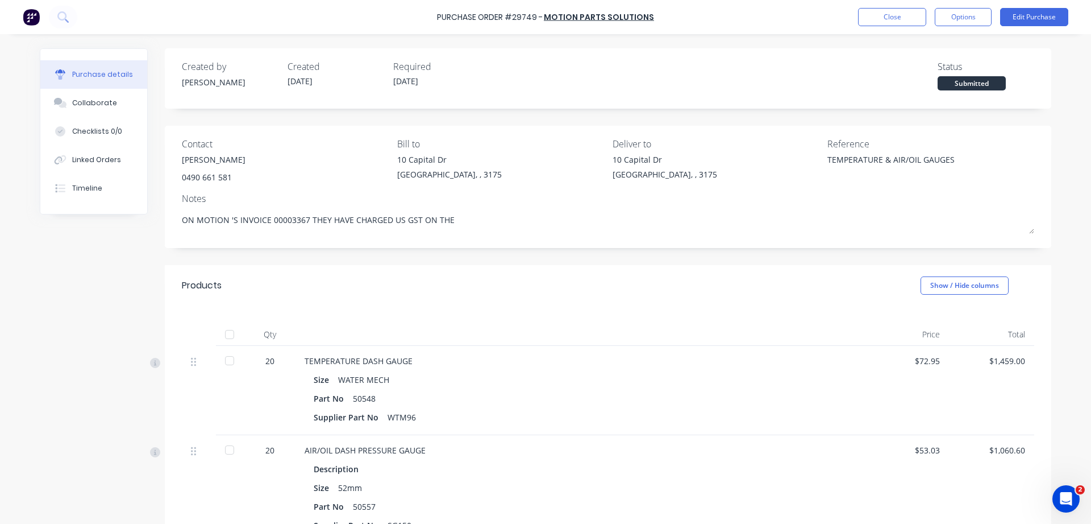
type textarea "x"
type textarea "ON MOTION 'S INVOICE 00003367 THEY HAVE CHARGED US GST ON THE F"
type textarea "x"
type textarea "ON MOTION 'S INVOICE 00003367 THEY HAVE CHARGED US GST ON THE FE"
type textarea "x"
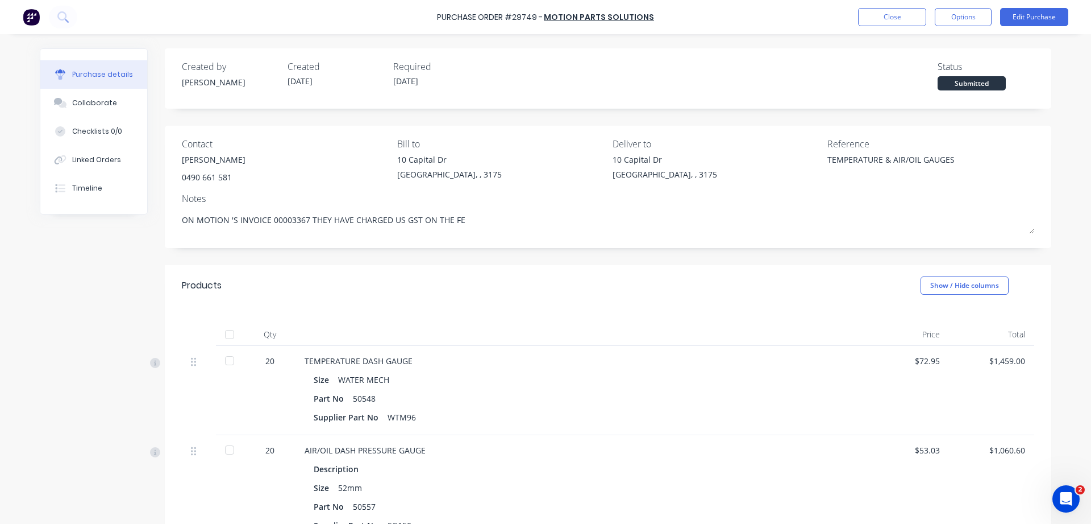
type textarea "ON MOTION 'S INVOICE 00003367 THEY HAVE CHARGED US GST ON THE F"
type textarea "x"
type textarea "ON MOTION 'S INVOICE 00003367 THEY HAVE CHARGED US GST ON THE FR"
type textarea "x"
type textarea "ON MOTION 'S INVOICE 00003367 THEY HAVE CHARGED US GST ON THE FRE"
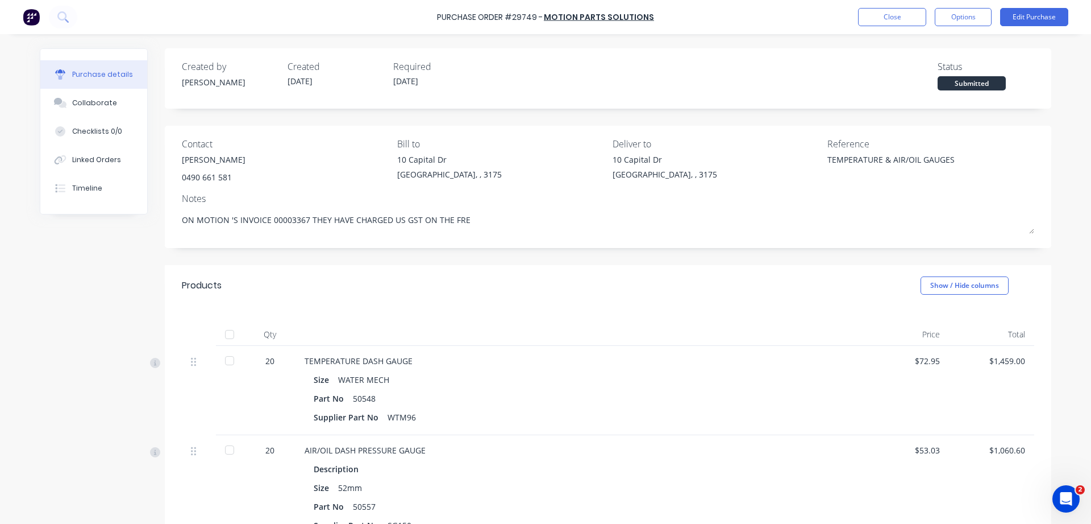
type textarea "x"
type textarea "ON MOTION 'S INVOICE 00003367 THEY HAVE CHARGED US GST ON THE FREI"
type textarea "x"
type textarea "ON MOTION 'S INVOICE 00003367 THEY HAVE CHARGED US GST ON THE FREIG"
type textarea "x"
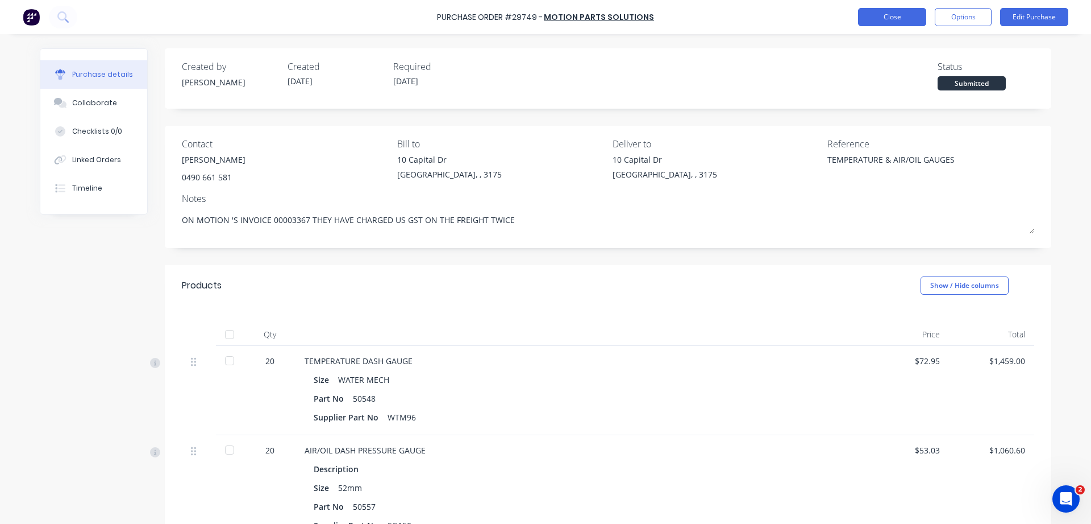
click at [887, 21] on button "Close" at bounding box center [892, 17] width 68 height 18
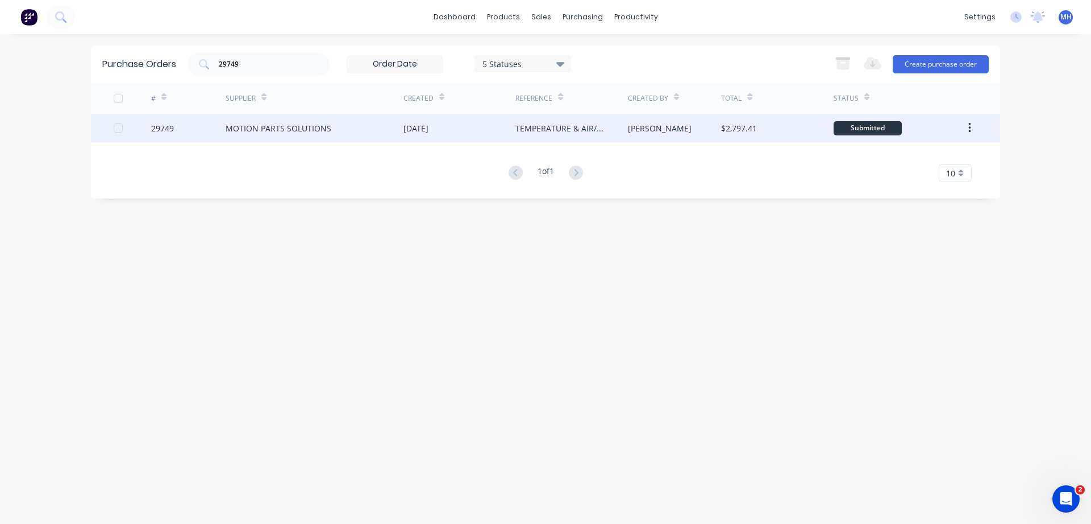
click at [371, 134] on div "MOTION PARTS SOLUTIONS" at bounding box center [315, 128] width 178 height 28
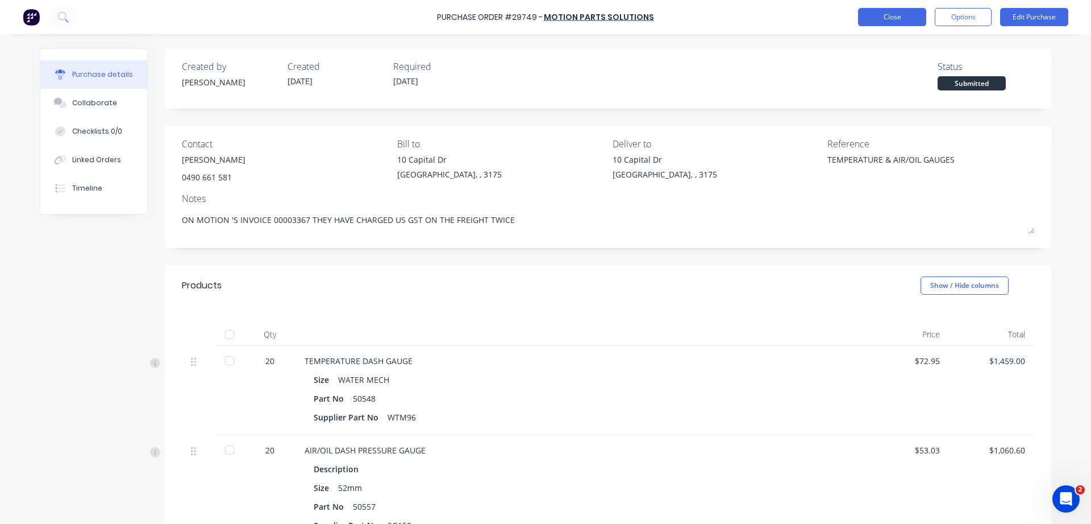
click at [895, 18] on button "Close" at bounding box center [892, 17] width 68 height 18
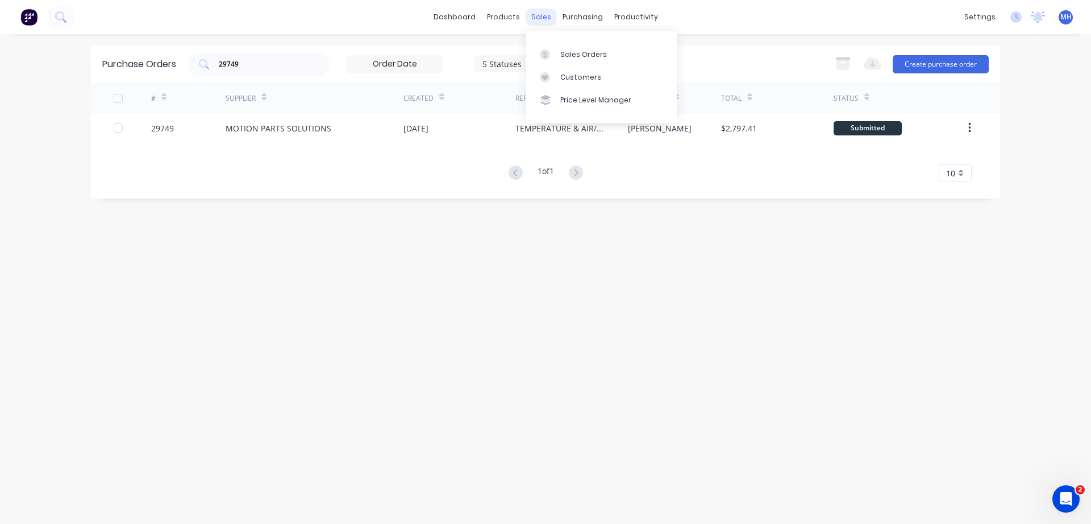
click at [546, 18] on div "sales" at bounding box center [541, 17] width 31 height 17
click at [587, 55] on div "Sales Orders" at bounding box center [583, 54] width 47 height 10
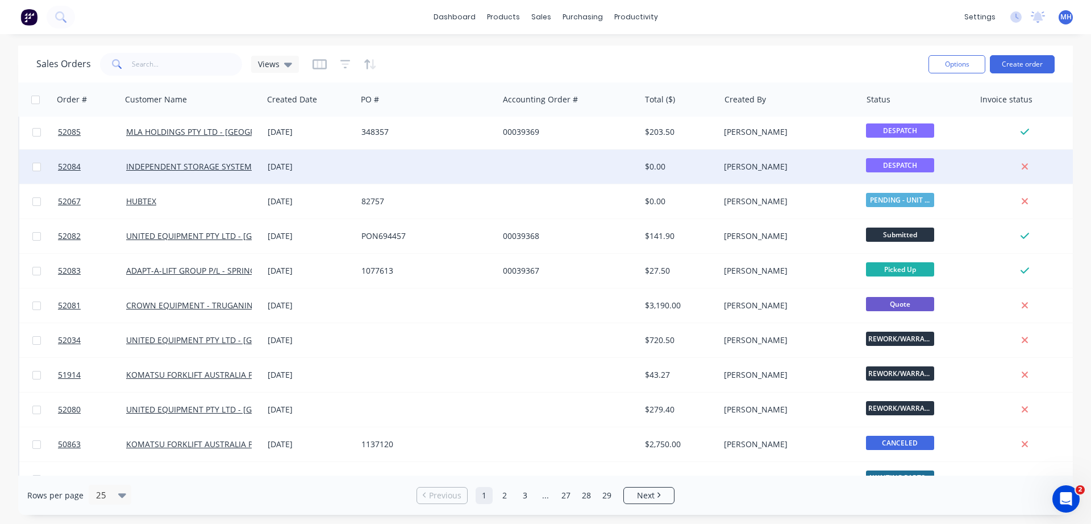
scroll to position [508, 0]
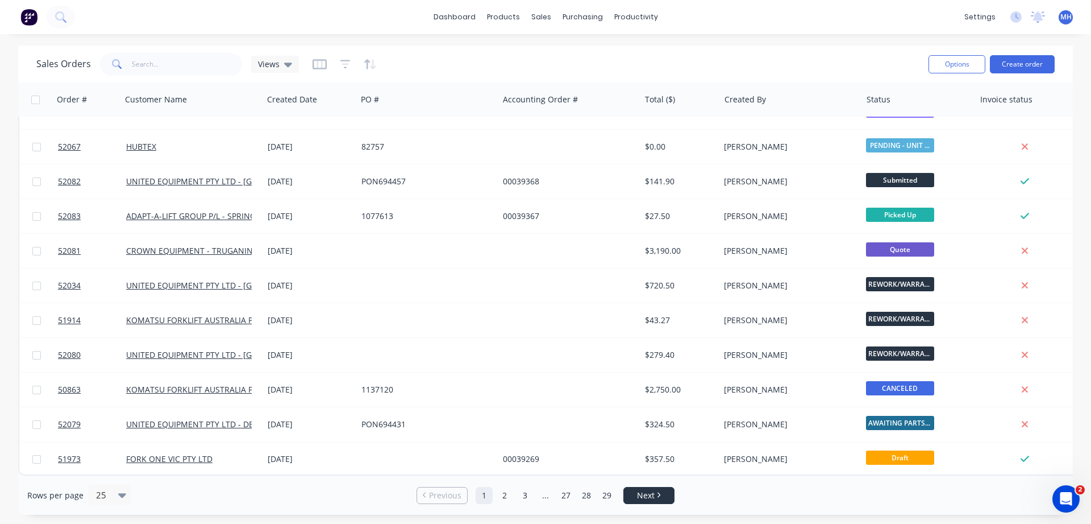
click at [645, 495] on span "Next" at bounding box center [646, 494] width 18 height 11
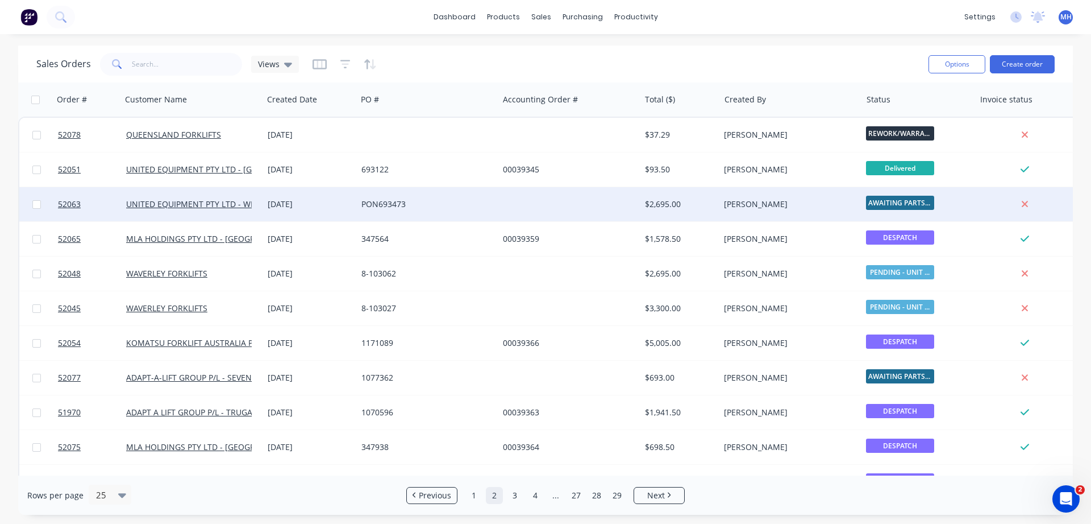
click at [523, 202] on div at bounding box center [569, 204] width 142 height 34
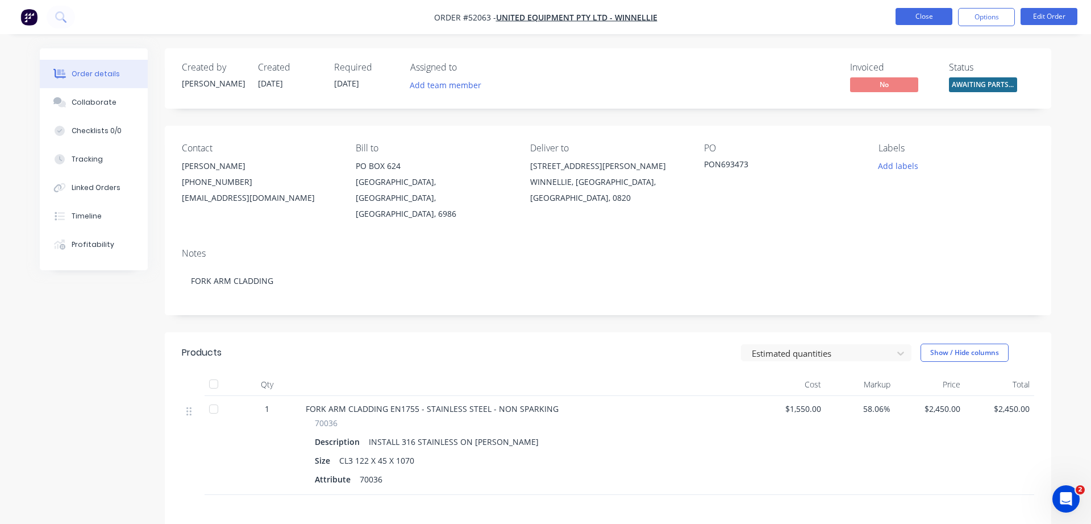
click at [912, 16] on button "Close" at bounding box center [924, 16] width 57 height 17
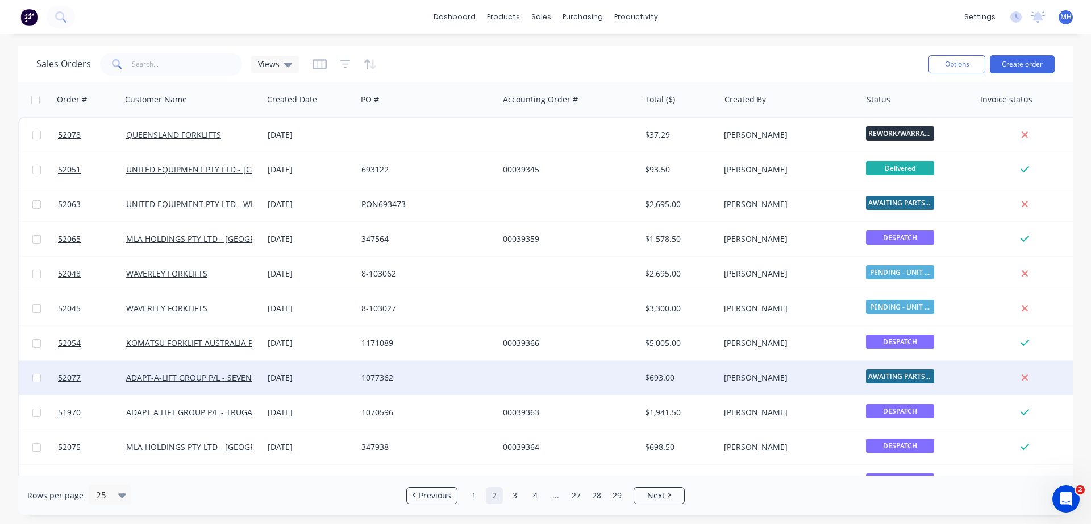
click at [603, 374] on div at bounding box center [569, 377] width 142 height 34
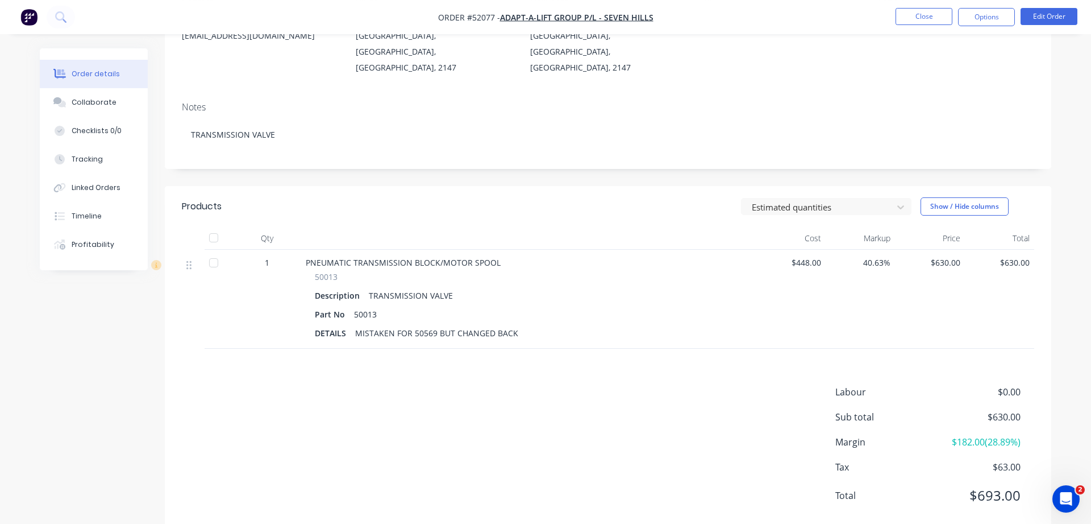
scroll to position [157, 0]
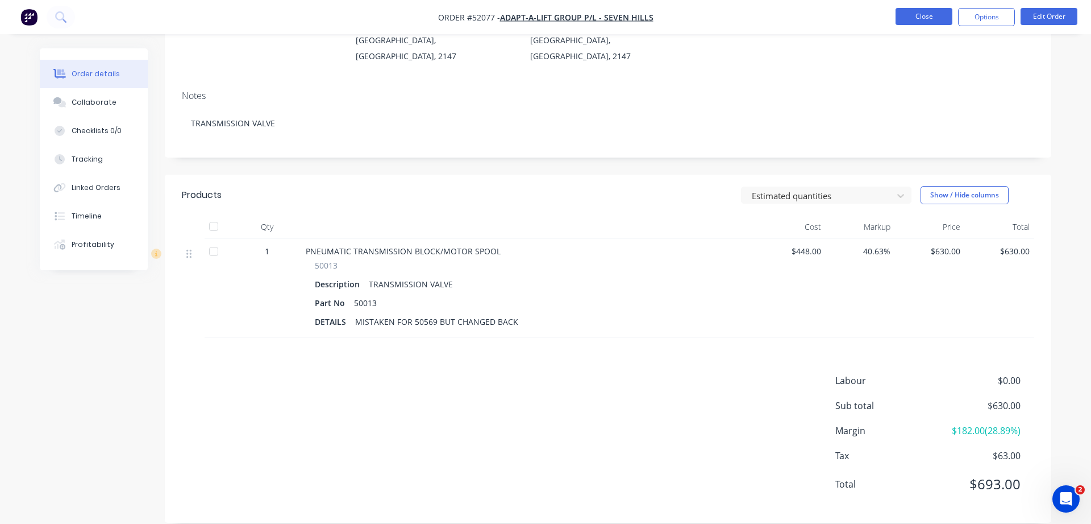
click at [915, 9] on button "Close" at bounding box center [924, 16] width 57 height 17
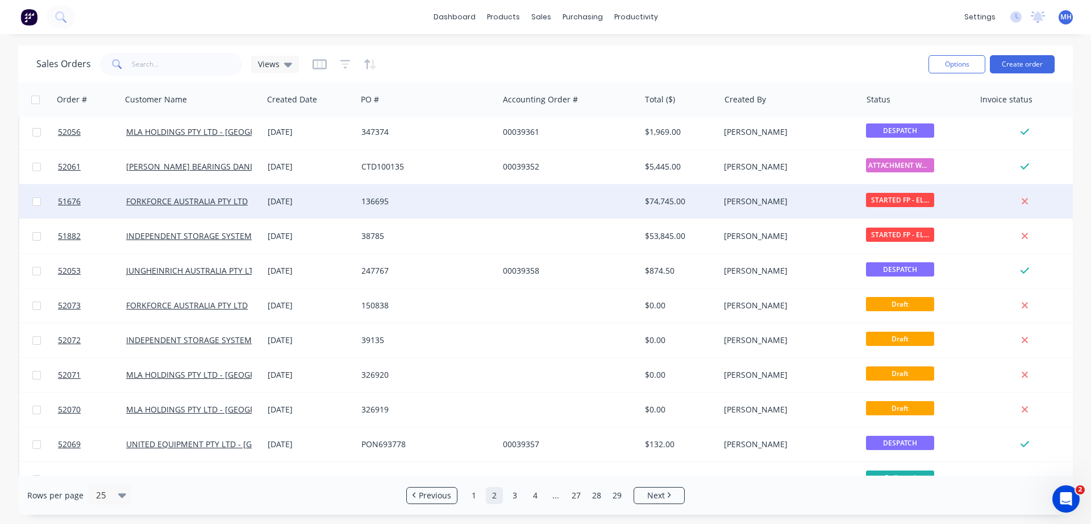
scroll to position [508, 0]
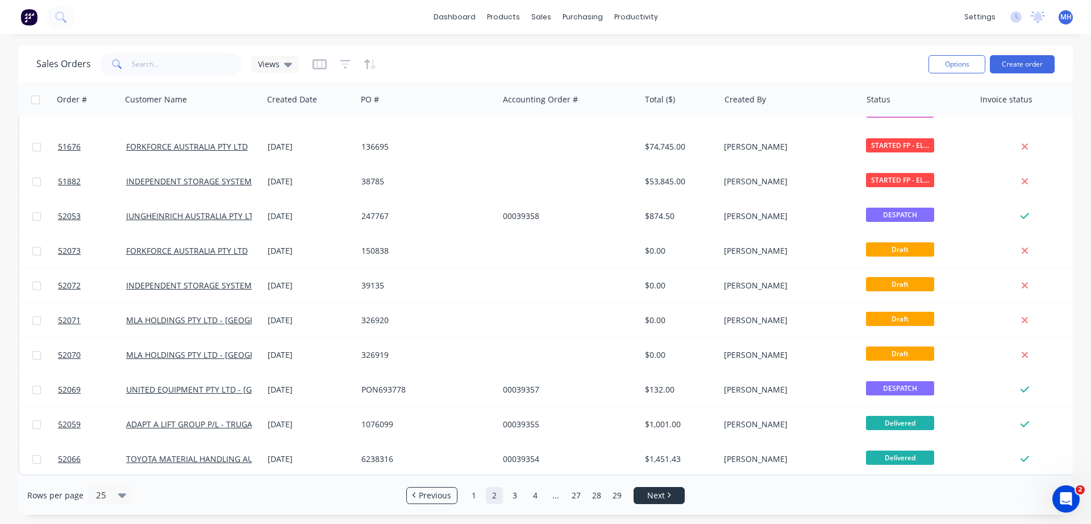
click at [657, 488] on li "Next" at bounding box center [659, 495] width 51 height 17
click at [660, 491] on span "Next" at bounding box center [656, 494] width 18 height 11
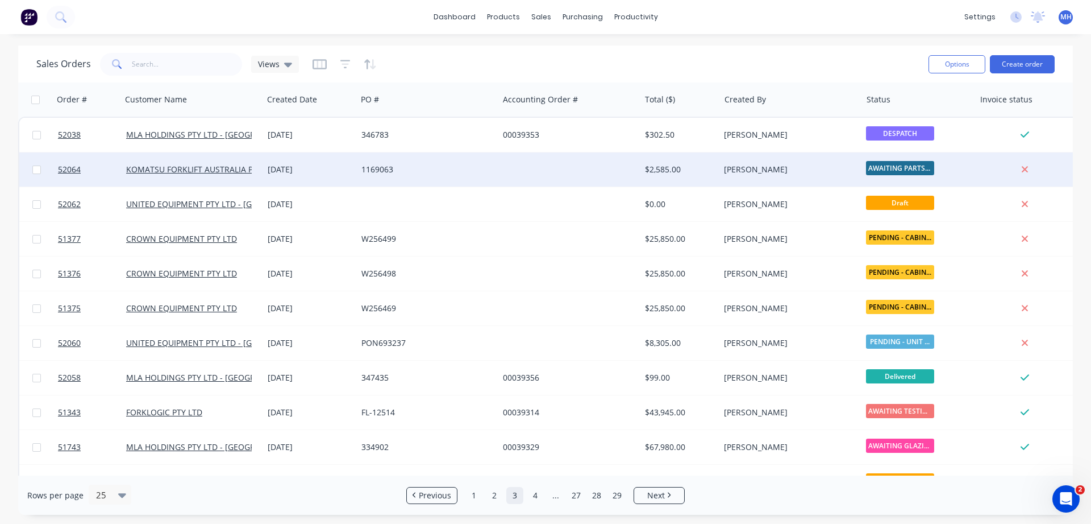
click at [791, 166] on div "[PERSON_NAME]" at bounding box center [787, 169] width 126 height 11
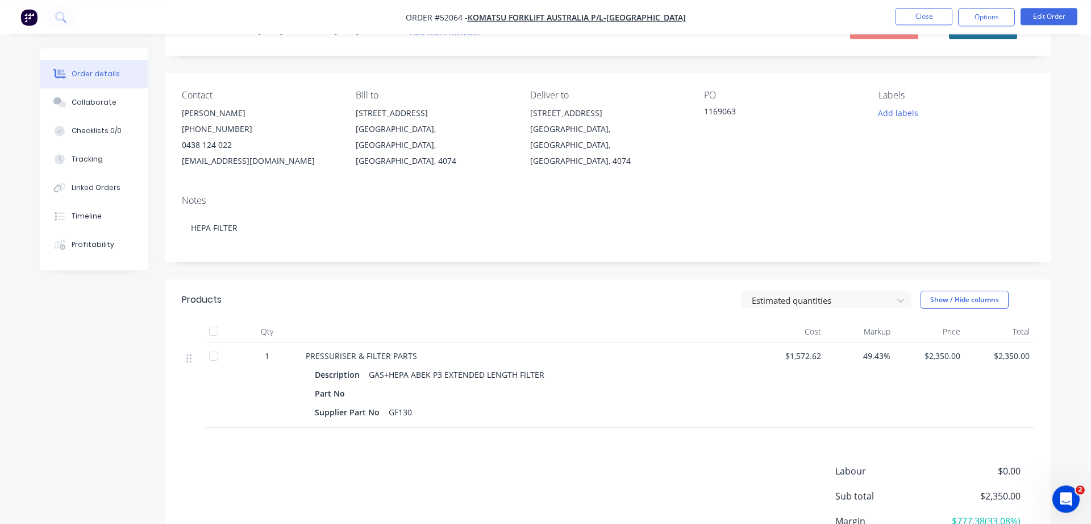
scroll to position [159, 0]
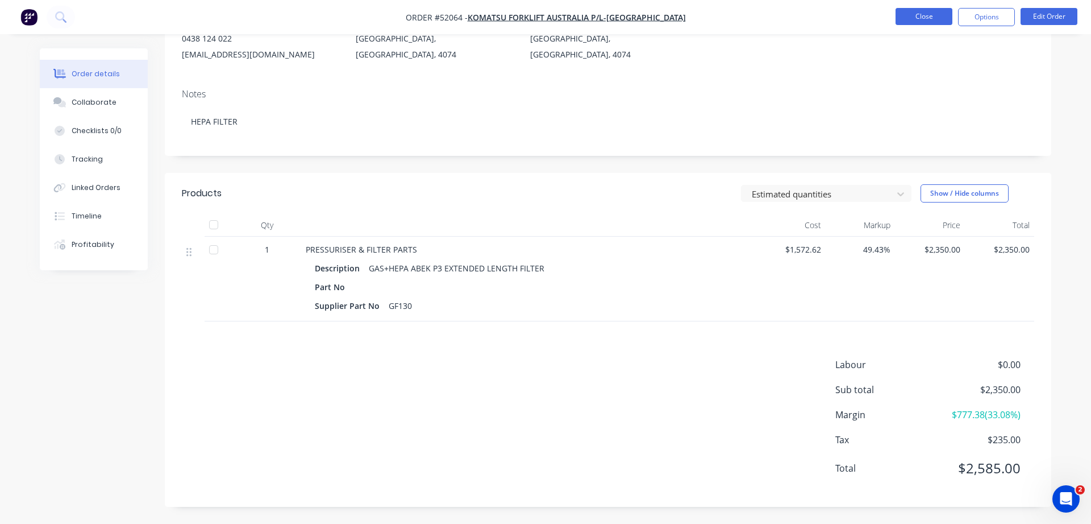
click at [929, 22] on button "Close" at bounding box center [924, 16] width 57 height 17
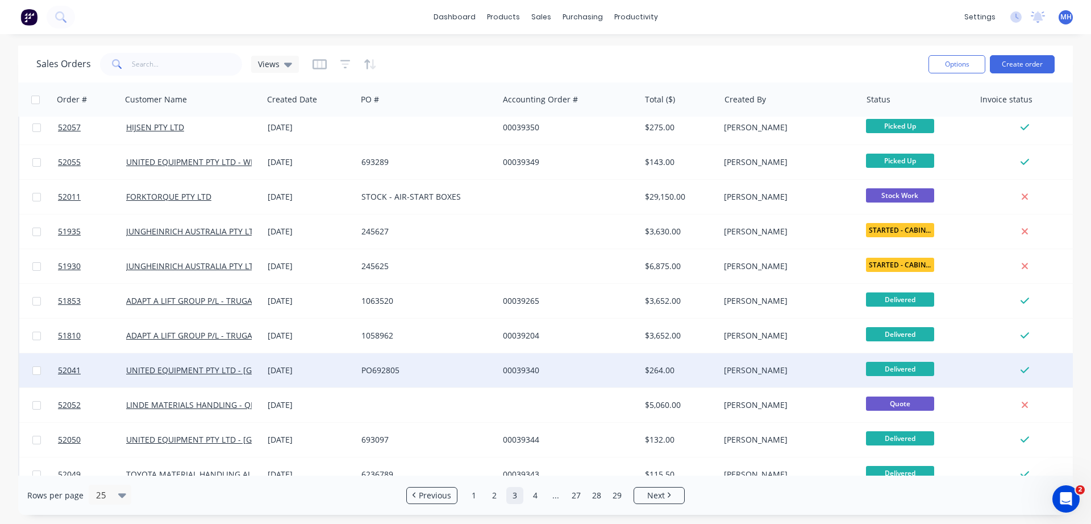
scroll to position [508, 0]
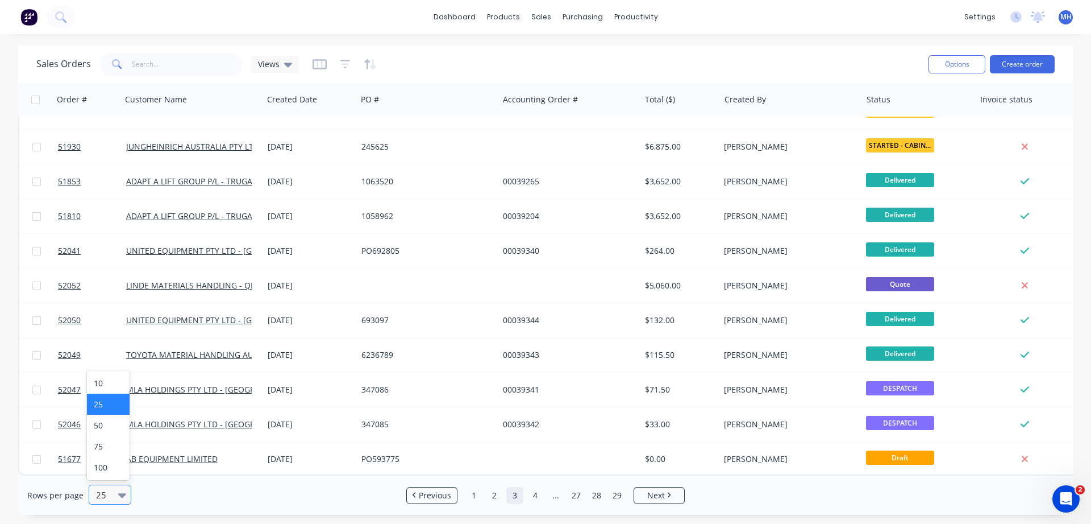
click at [119, 492] on icon at bounding box center [122, 494] width 8 height 13
click at [97, 470] on div "100" at bounding box center [108, 466] width 43 height 21
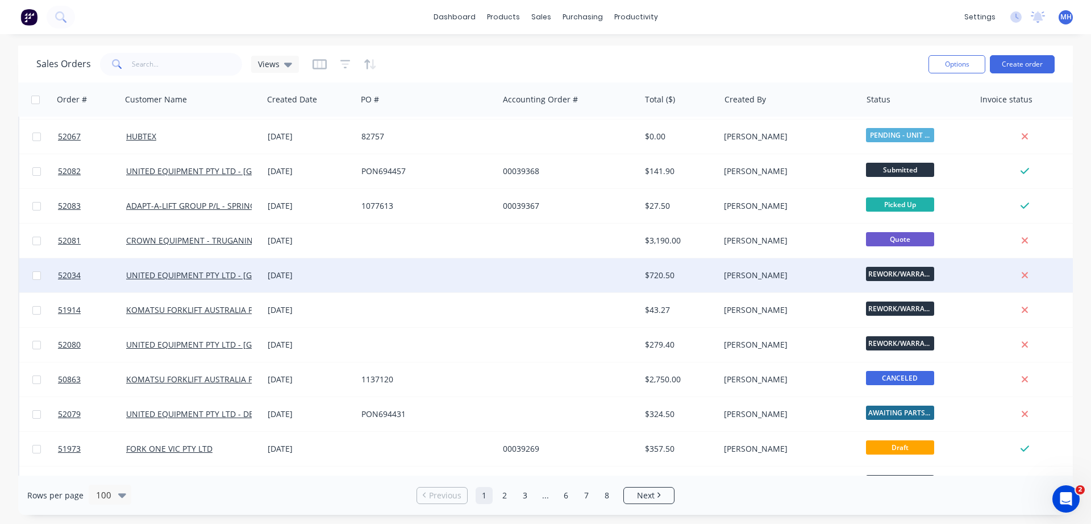
scroll to position [583, 0]
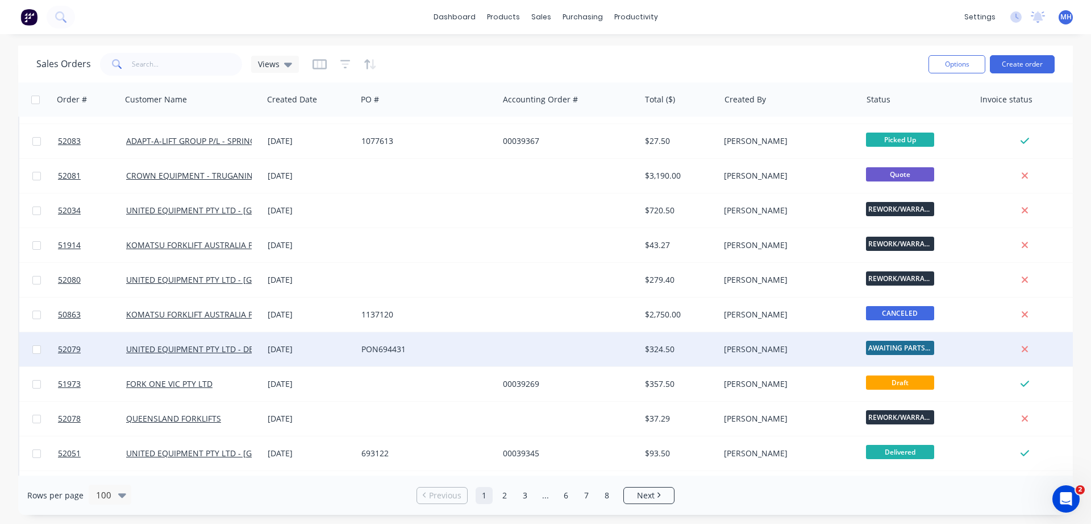
click at [528, 352] on div at bounding box center [569, 349] width 142 height 34
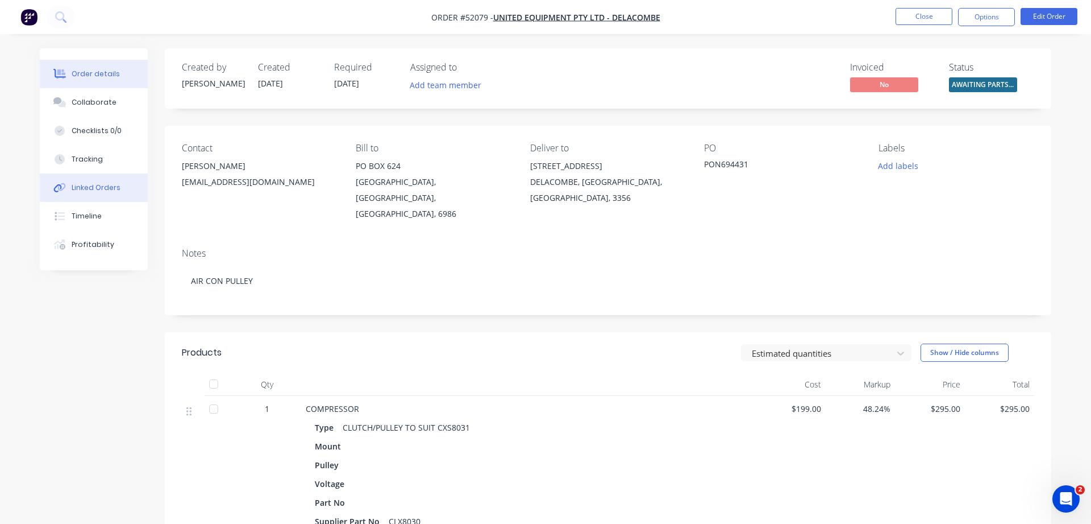
click at [80, 189] on div "Linked Orders" at bounding box center [96, 187] width 49 height 10
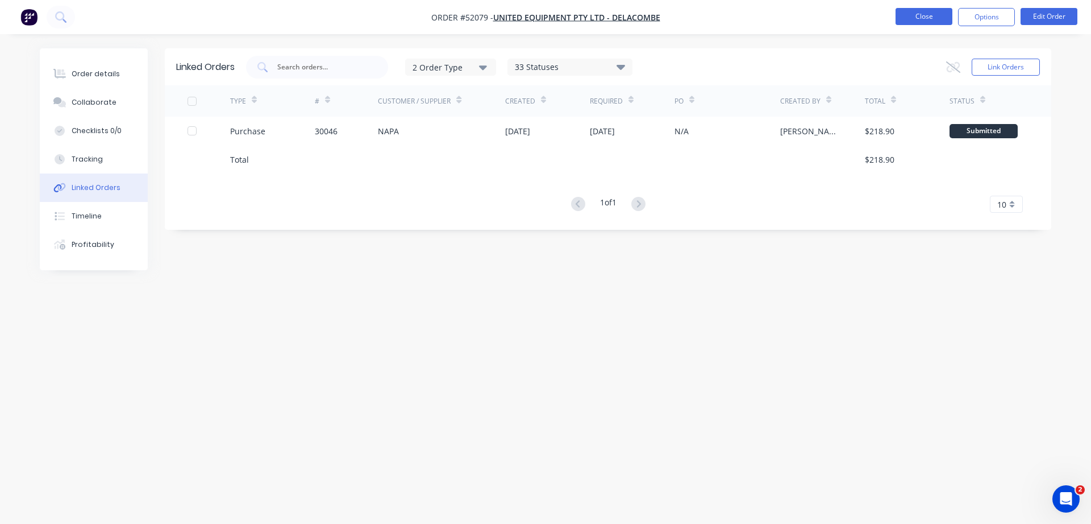
click at [925, 18] on button "Close" at bounding box center [924, 16] width 57 height 17
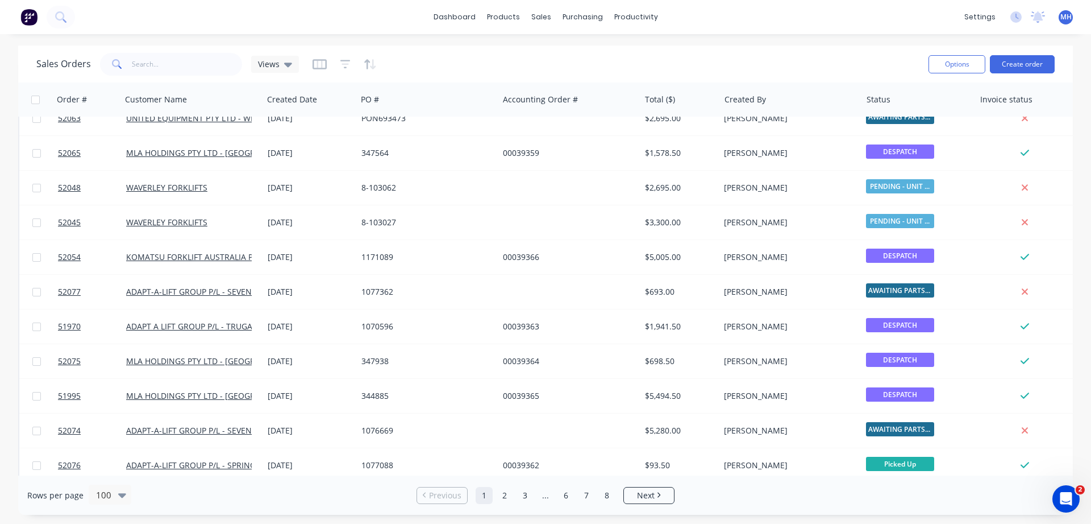
scroll to position [972, 0]
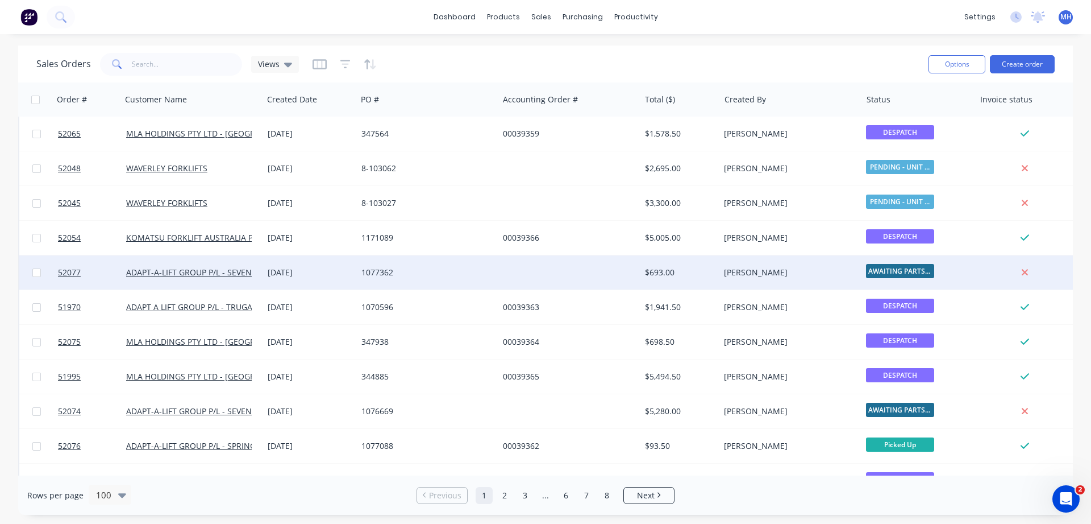
click at [462, 276] on div "1077362" at bounding box center [425, 272] width 126 height 11
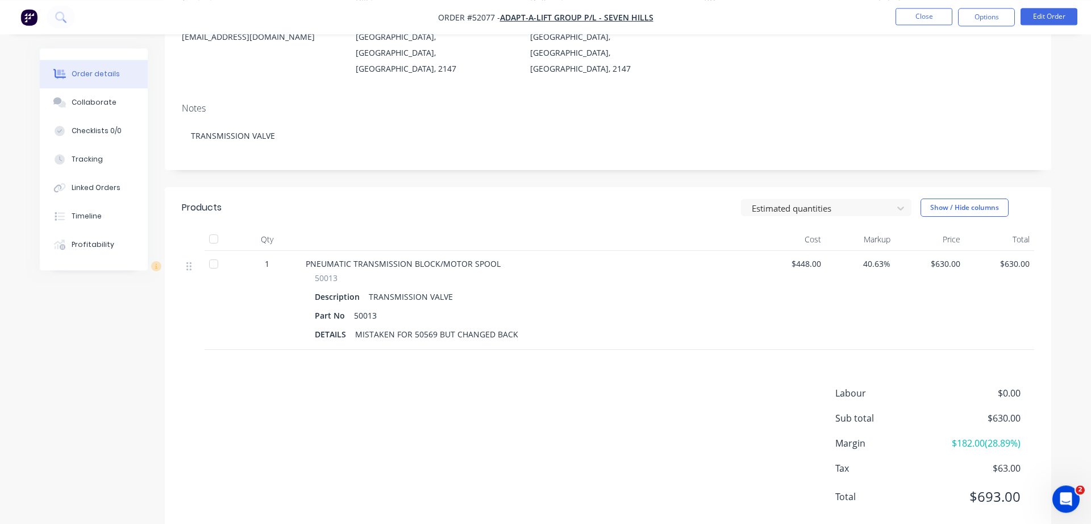
scroll to position [157, 0]
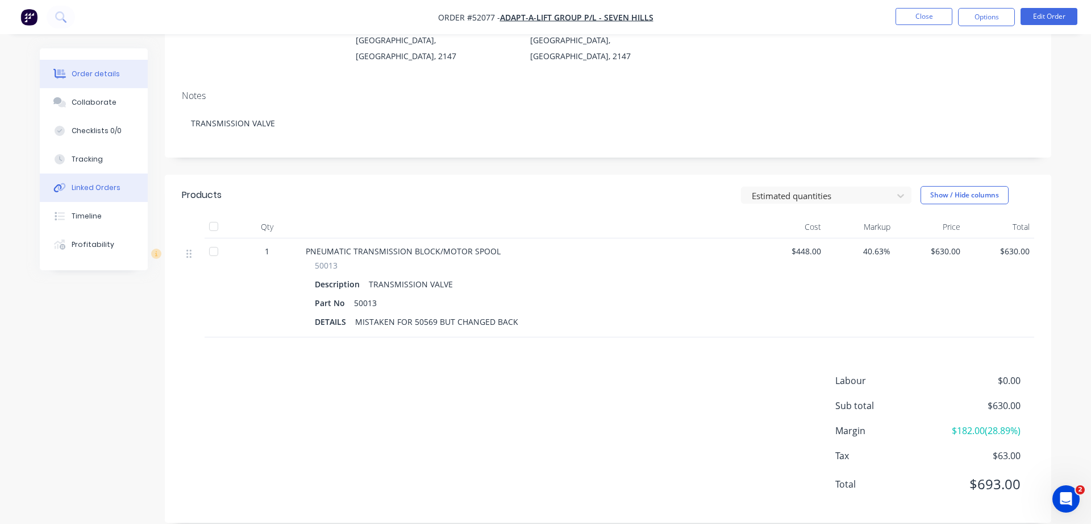
click at [78, 184] on div "Linked Orders" at bounding box center [96, 187] width 49 height 10
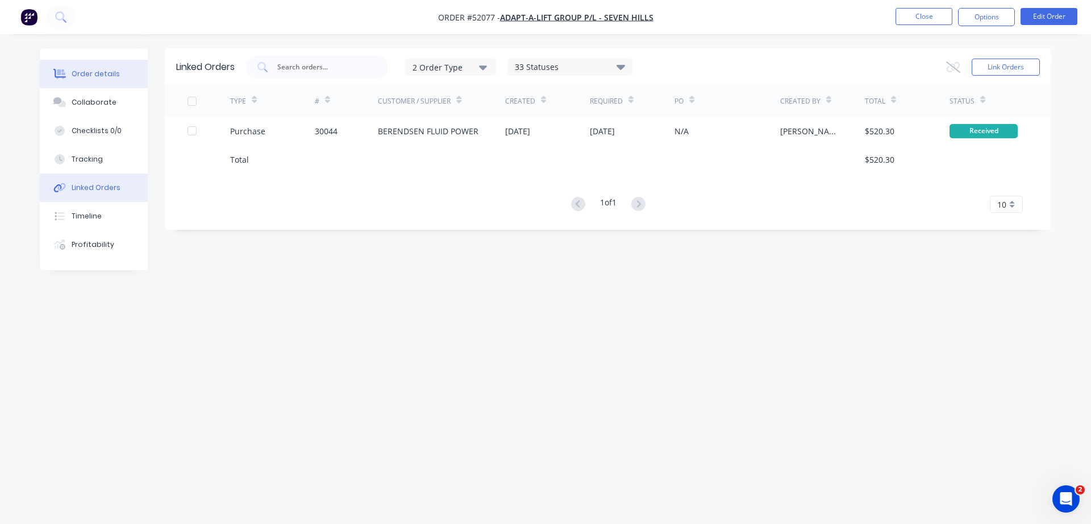
click at [89, 70] on div "Order details" at bounding box center [96, 74] width 48 height 10
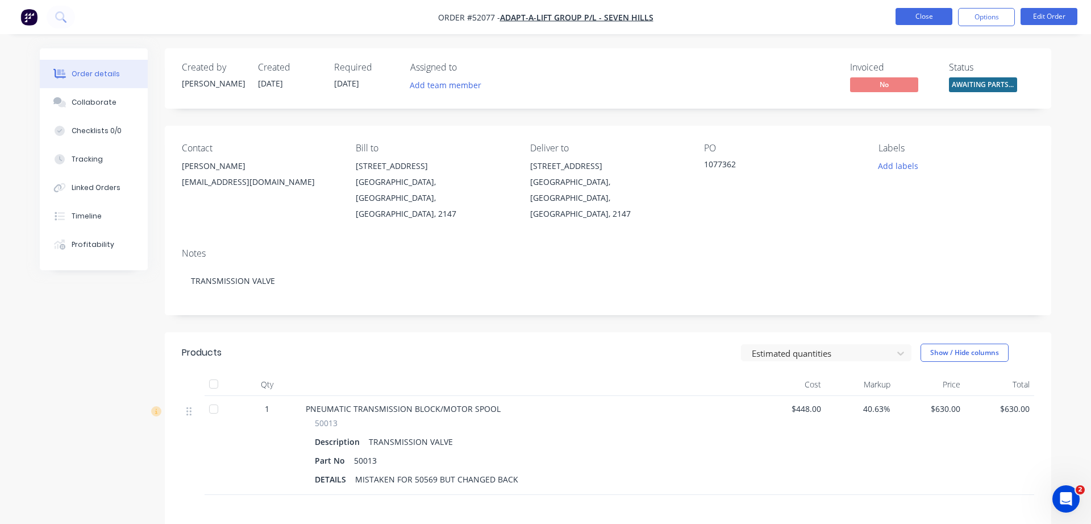
click at [927, 18] on button "Close" at bounding box center [924, 16] width 57 height 17
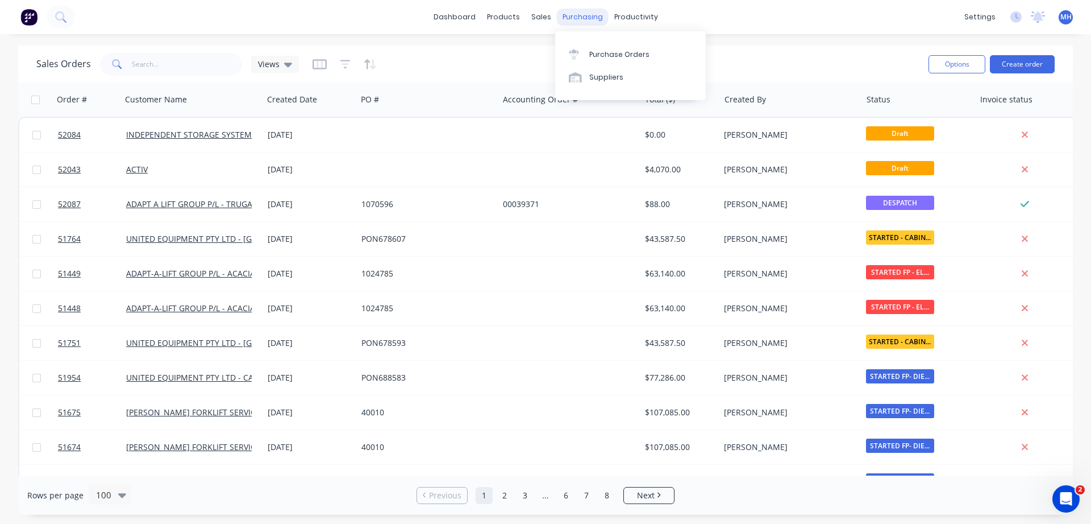
click at [577, 19] on div "purchasing" at bounding box center [583, 17] width 52 height 17
click at [628, 53] on div "Purchase Orders" at bounding box center [619, 54] width 60 height 10
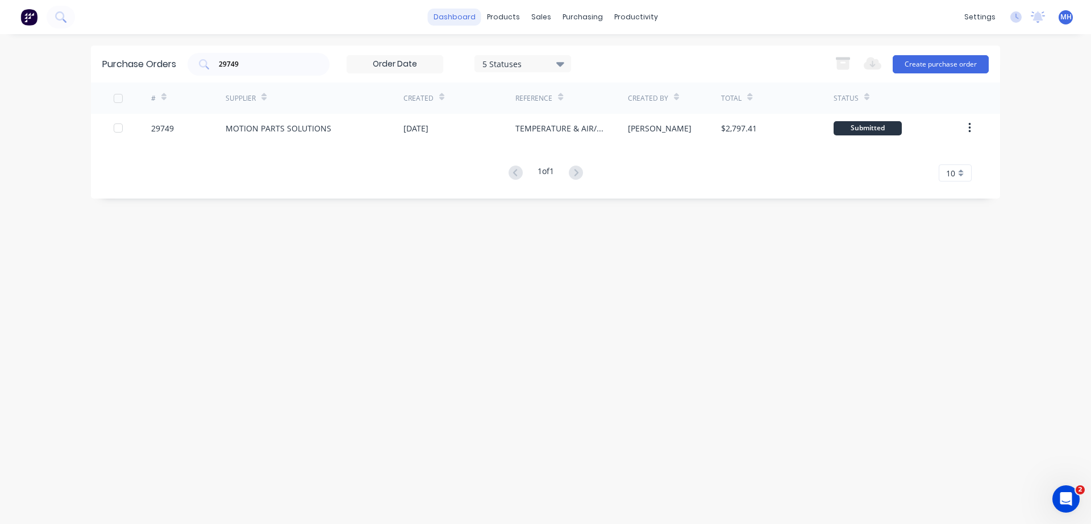
click at [450, 16] on link "dashboard" at bounding box center [454, 17] width 53 height 17
